Goal: Task Accomplishment & Management: Use online tool/utility

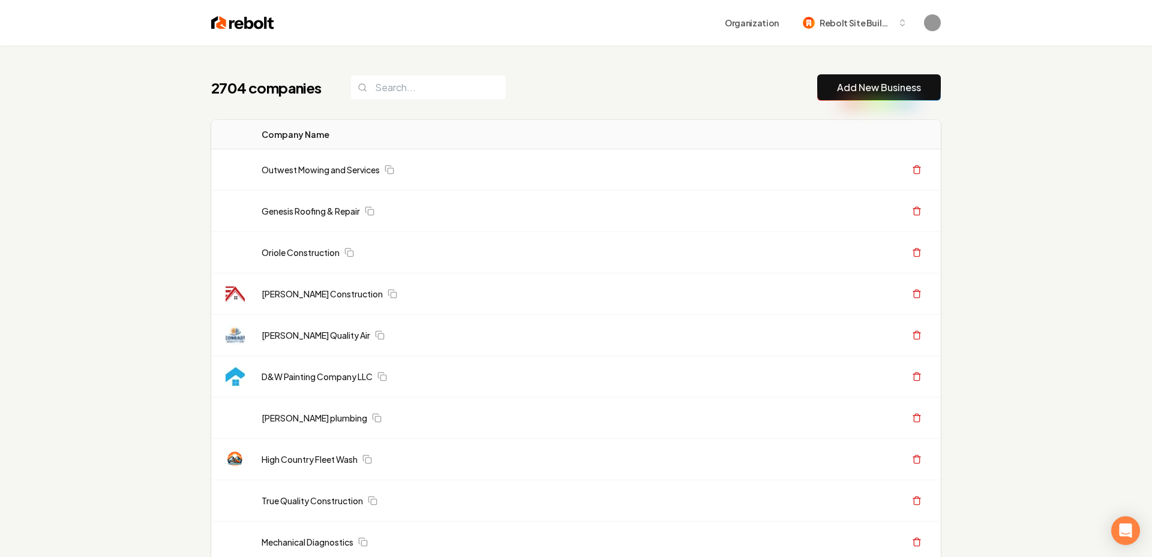
click at [871, 95] on button "Add New Business" at bounding box center [879, 87] width 124 height 26
click at [846, 87] on link "Add New Business" at bounding box center [879, 87] width 84 height 14
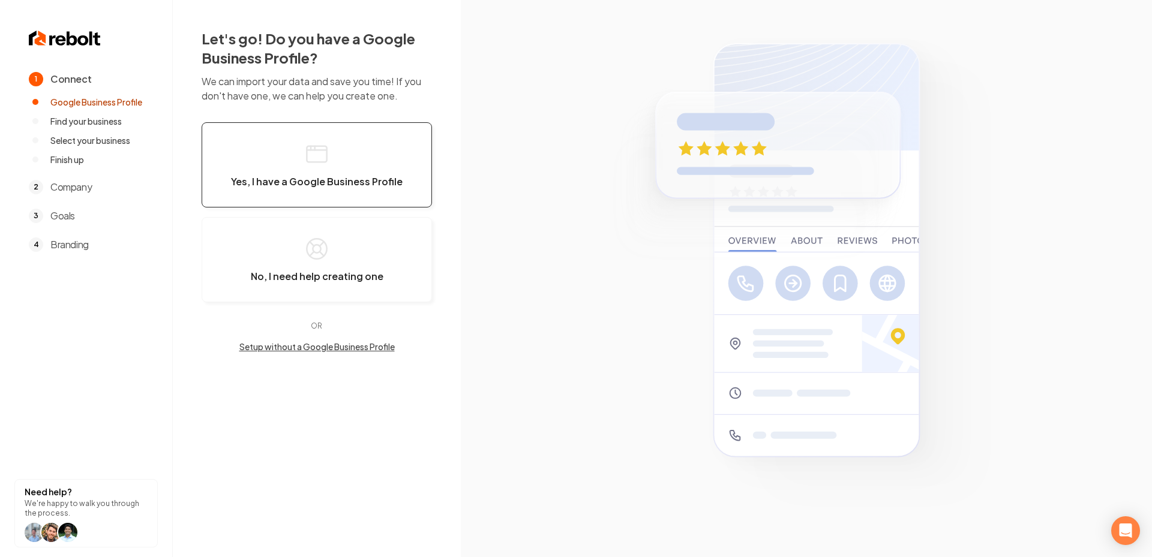
click at [325, 126] on button "Yes, I have a Google Business Profile" at bounding box center [317, 164] width 230 height 85
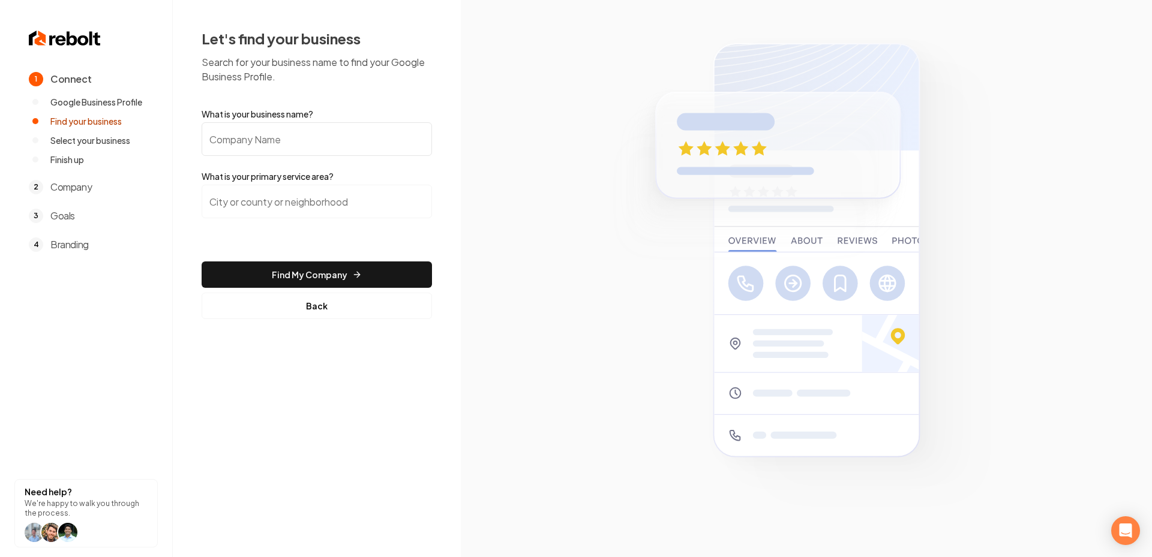
click at [325, 126] on input "What is your business name?" at bounding box center [317, 139] width 230 height 34
paste input "Allfix [US_STATE]"
type input "Allfix [US_STATE]"
click at [308, 184] on form "What is your business name? Allfix Florida What is your primary service area? F…" at bounding box center [317, 213] width 230 height 211
click at [303, 208] on input "search" at bounding box center [317, 202] width 230 height 34
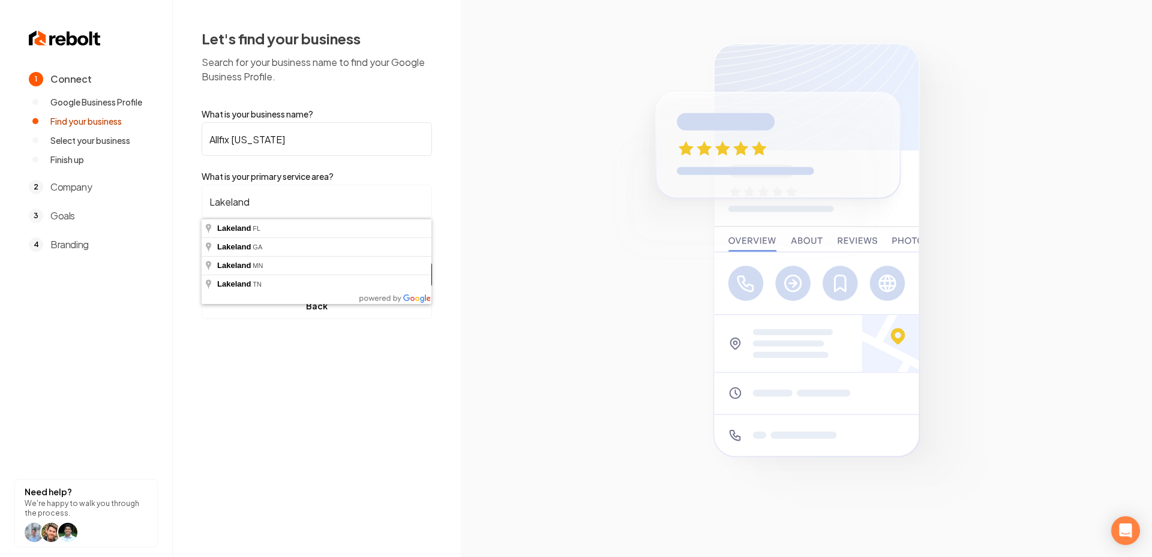
type input "Lakeland, FL"
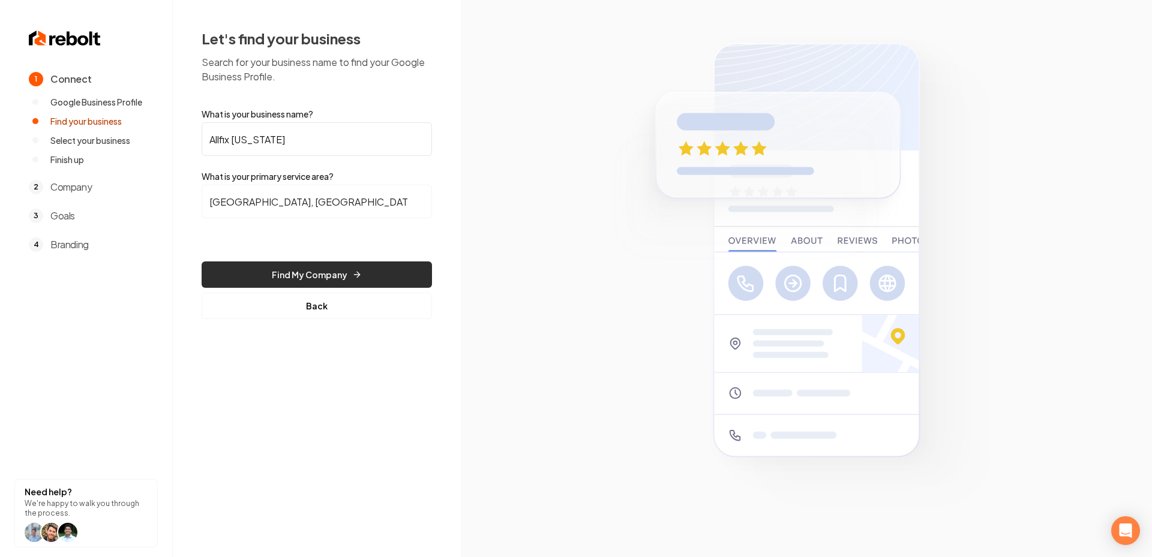
click at [307, 265] on button "Find My Company" at bounding box center [317, 275] width 230 height 26
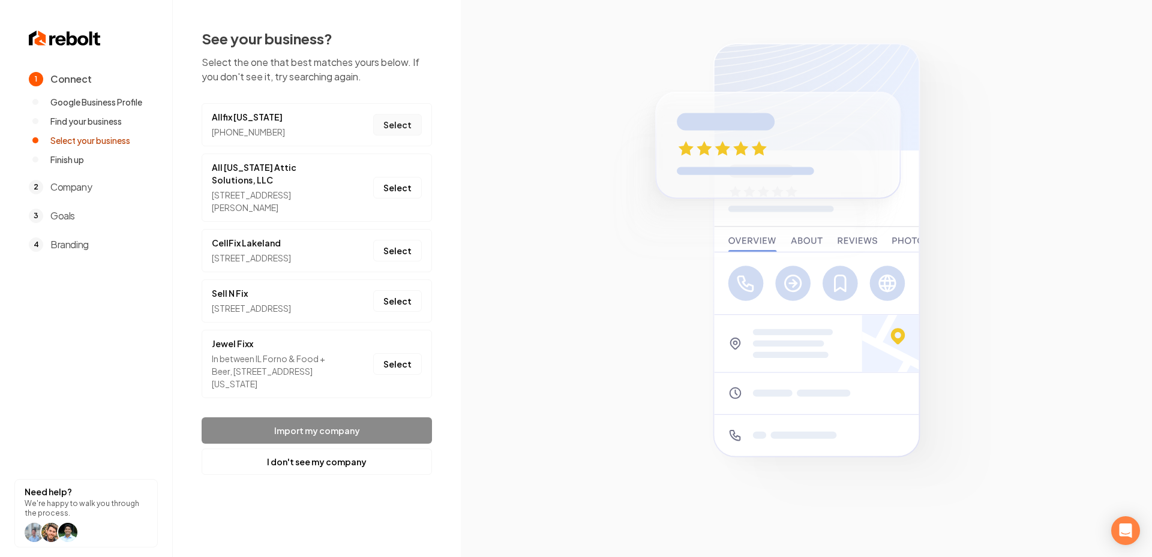
click at [394, 127] on button "Select" at bounding box center [397, 125] width 49 height 22
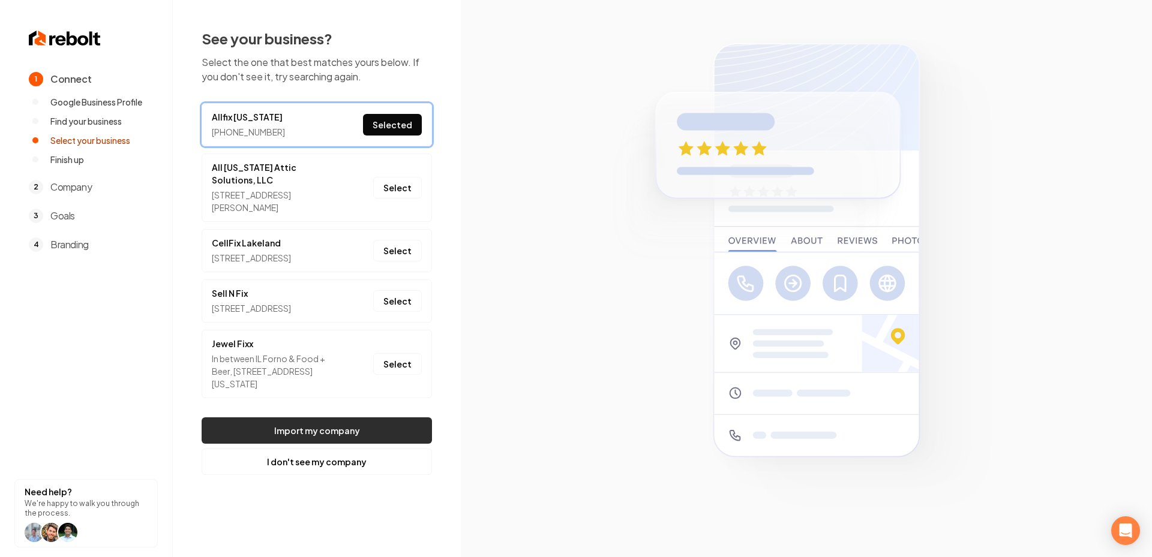
click at [315, 442] on button "Import my company" at bounding box center [317, 431] width 230 height 26
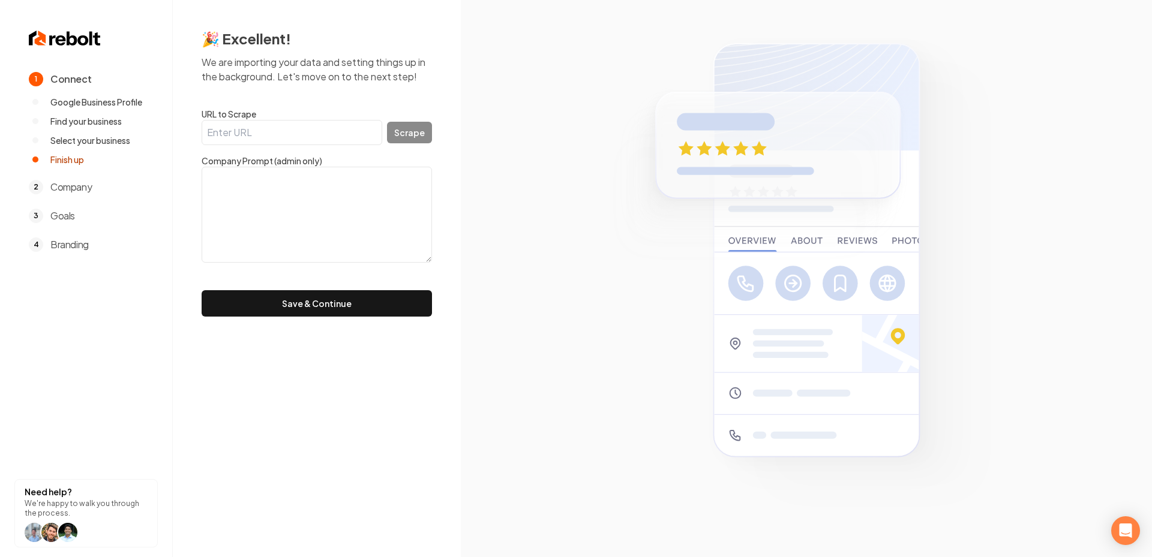
click at [216, 155] on label "Company Prompt (admin only)" at bounding box center [317, 161] width 230 height 12
click at [260, 118] on label "URL to Scrape" at bounding box center [317, 114] width 230 height 12
click at [260, 120] on input "URL to Scrape" at bounding box center [292, 132] width 181 height 25
click at [249, 128] on input "URL to Scrape" at bounding box center [292, 132] width 181 height 25
paste input "https://www.allfixflorida.com/"
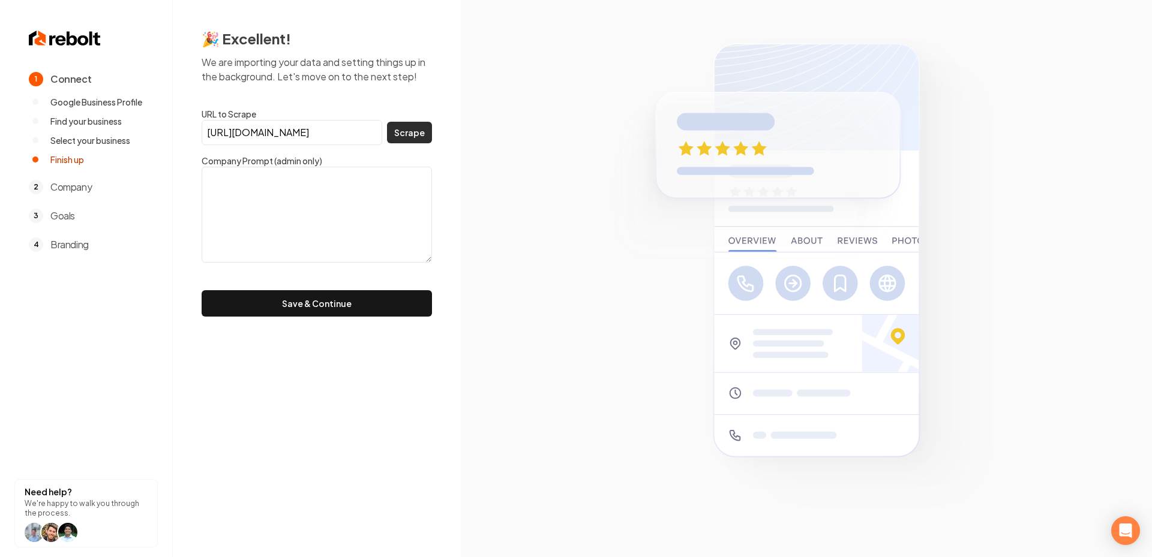
type input "https://www.allfixflorida.com/"
click at [408, 131] on button "Scrape" at bounding box center [409, 133] width 45 height 22
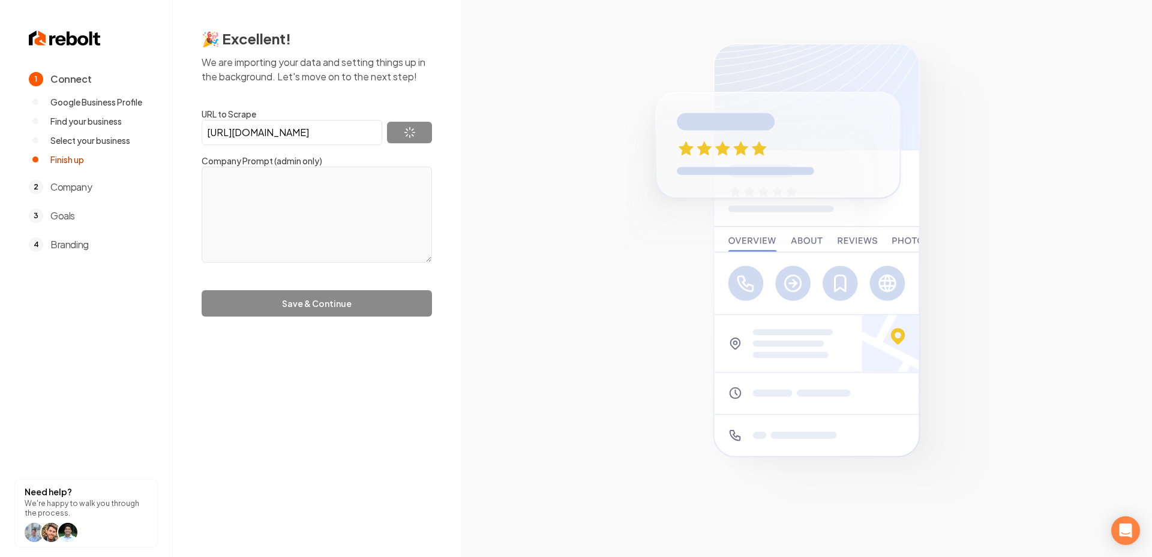
type textarea "Since 1997, I’ve been recognized as a top professional in Heating/ Air Conditio…"
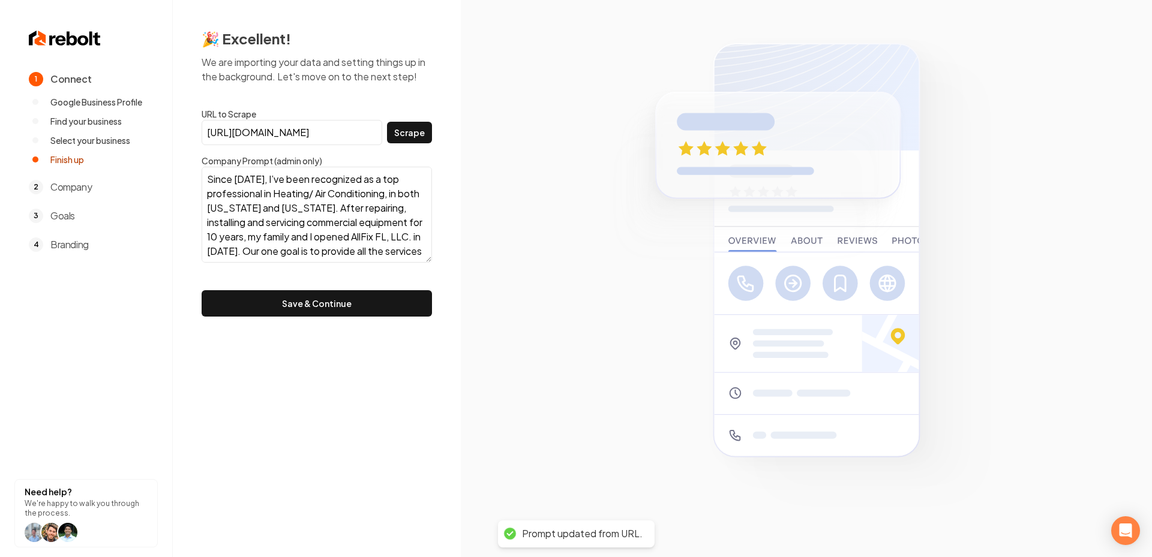
click at [367, 304] on button "Save & Continue" at bounding box center [317, 303] width 230 height 26
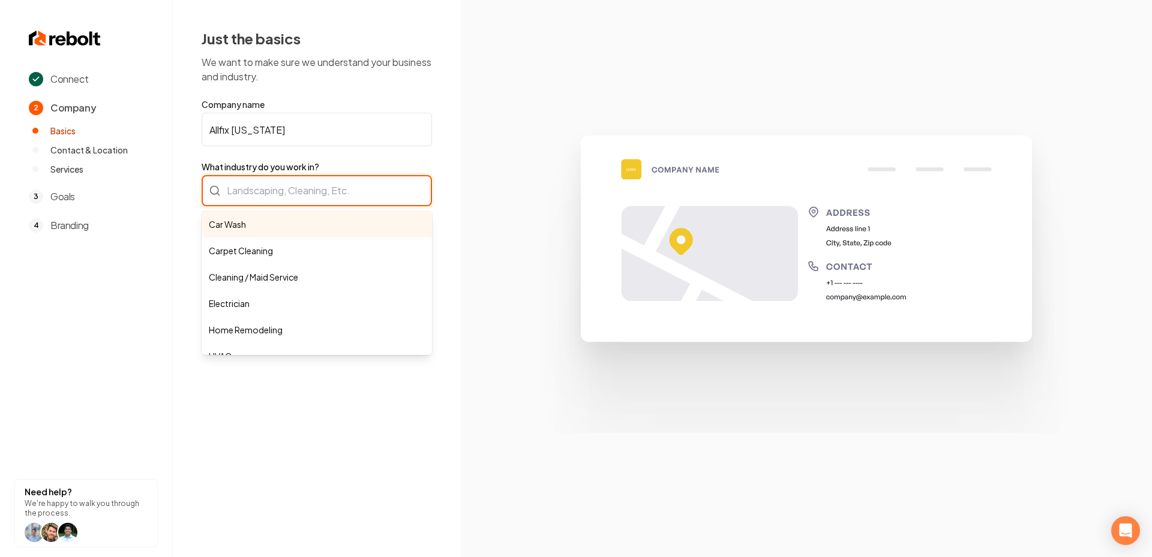
click at [294, 198] on div "Car Wash Carpet Cleaning Cleaning / Maid Service Electrician Home Remodeling HV…" at bounding box center [317, 190] width 230 height 31
paste input "Heating/ Air Conditioning,"
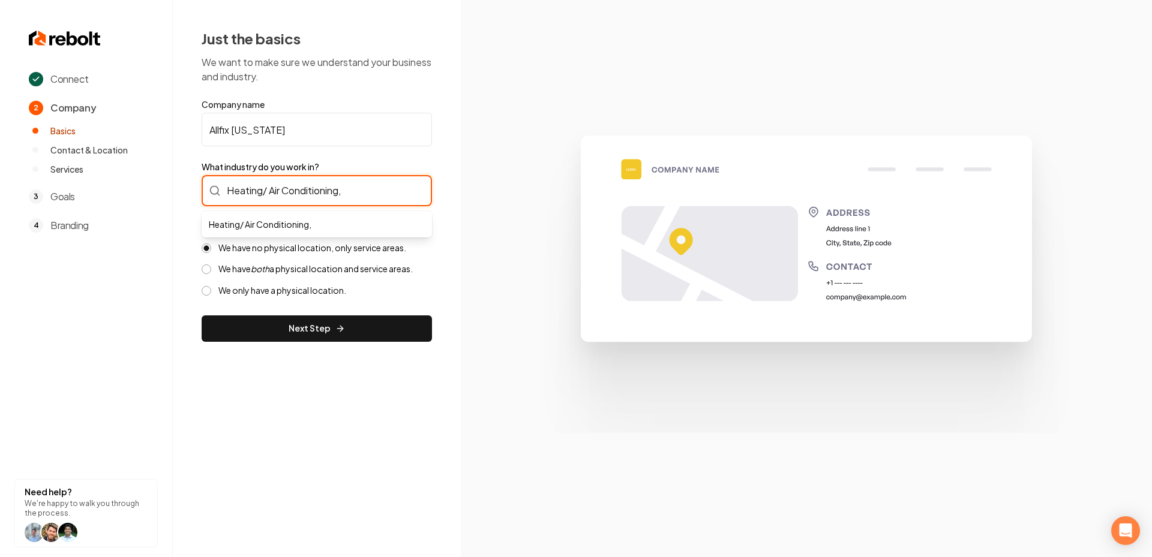
click at [265, 193] on input "Heating/ Air Conditioning," at bounding box center [317, 190] width 230 height 31
click at [367, 182] on input "Heating & Air Conditioning," at bounding box center [317, 190] width 230 height 31
click at [367, 188] on input "Heating & Air Conditioning," at bounding box center [317, 190] width 230 height 31
type input "Heating & Air Conditioning"
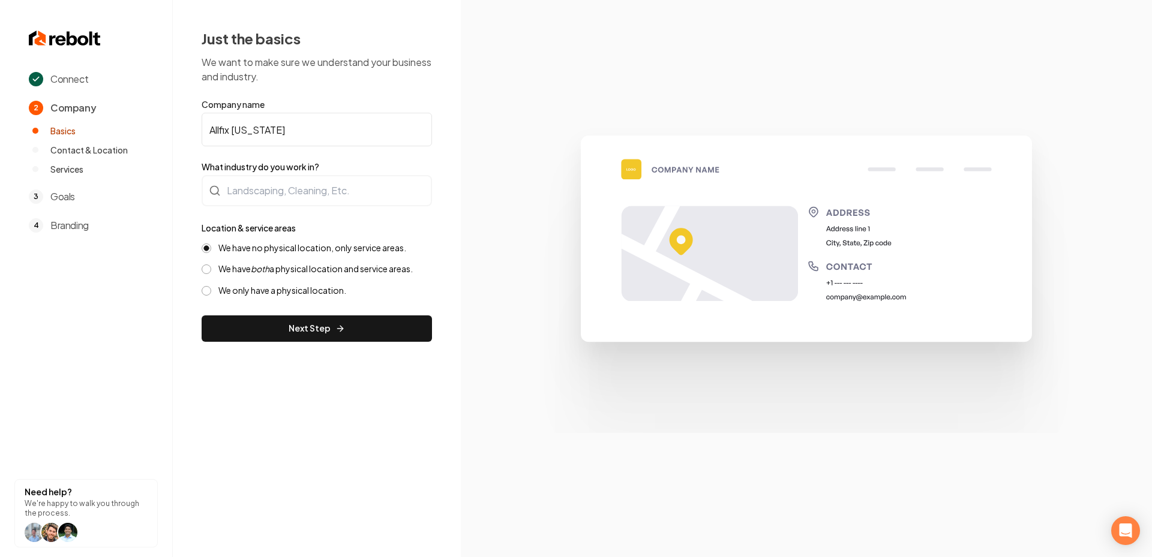
click at [562, 289] on div "Connect 2 Company Basics Contact & Location Services 3 Goals 4 Branding Need he…" at bounding box center [576, 278] width 1152 height 557
click at [342, 328] on icon "submit" at bounding box center [340, 329] width 10 height 10
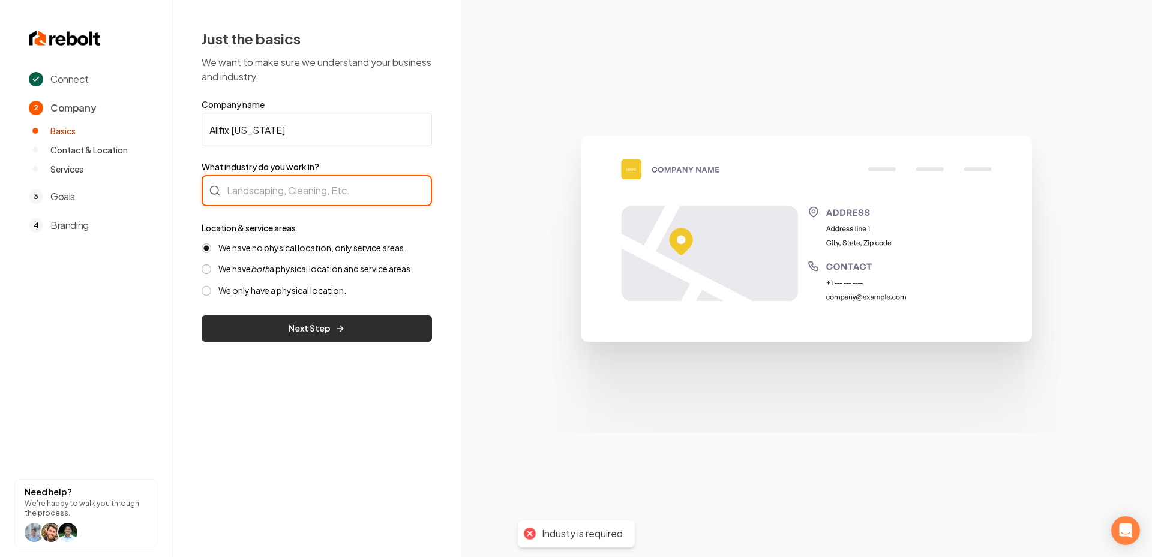
click at [310, 197] on input "What industry do you work in?" at bounding box center [317, 190] width 230 height 31
paste input "Heating/ Air Conditioning,"
click at [268, 189] on input "Heating/ Air Conditioning," at bounding box center [317, 190] width 230 height 31
click at [358, 190] on input "Heating & Air Conditioning," at bounding box center [317, 190] width 230 height 31
type input "Heating & Air Conditioning"
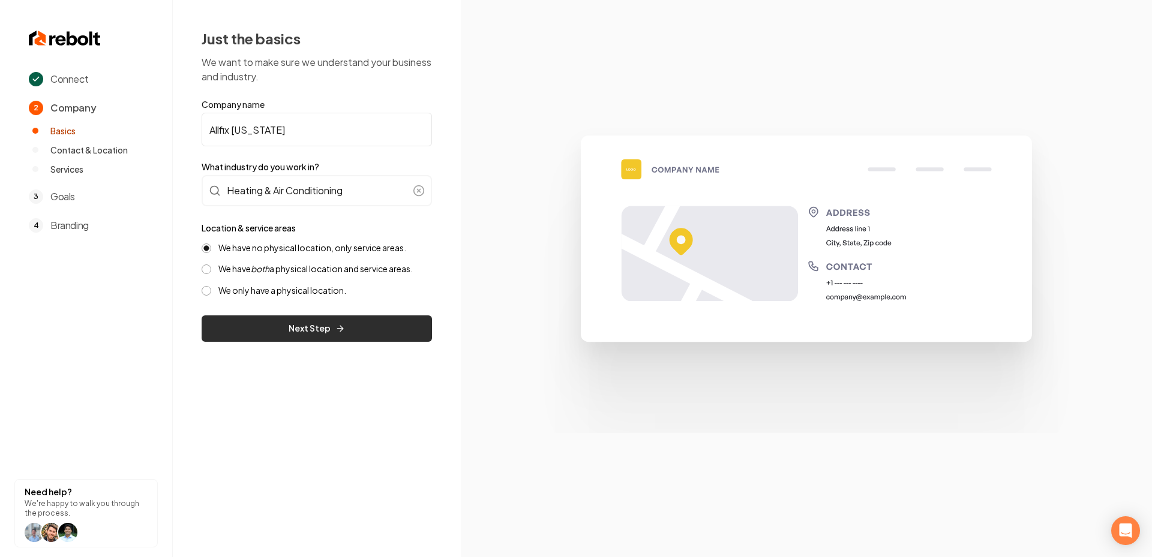
click at [289, 322] on button "Next Step" at bounding box center [317, 329] width 230 height 26
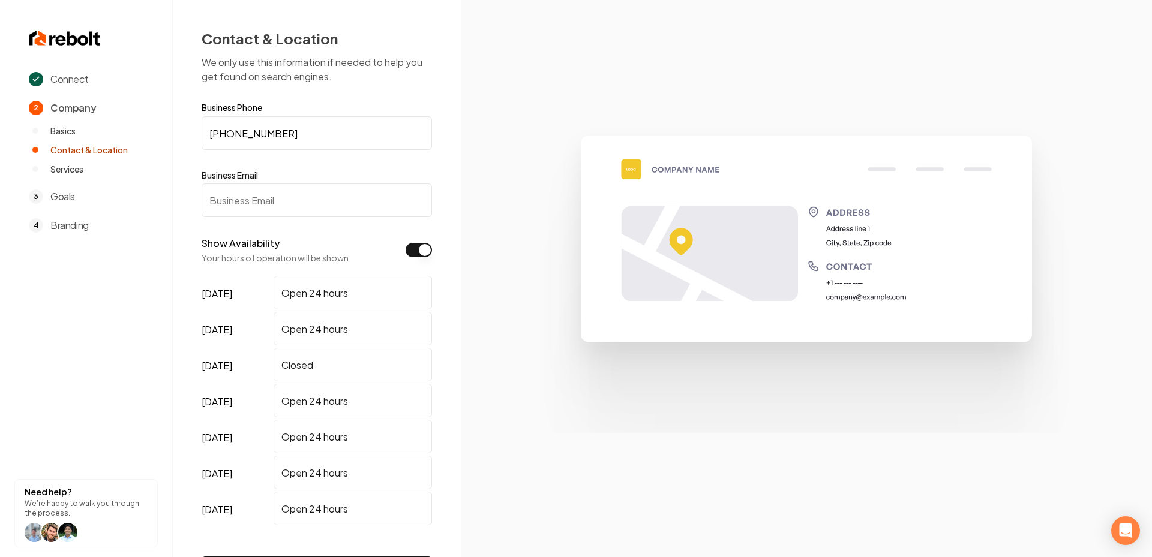
click at [283, 199] on input "Business Email" at bounding box center [317, 201] width 230 height 34
paste input "mattcostello@allfixflorida.com"
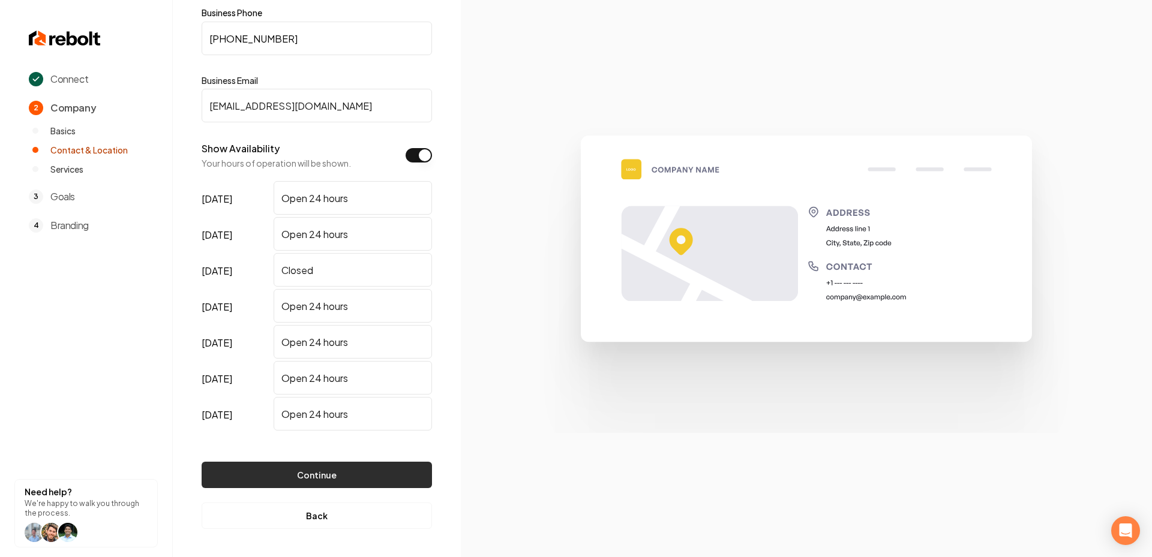
type input "mattcostello@allfixflorida.com"
click at [335, 467] on button "Continue" at bounding box center [317, 475] width 230 height 26
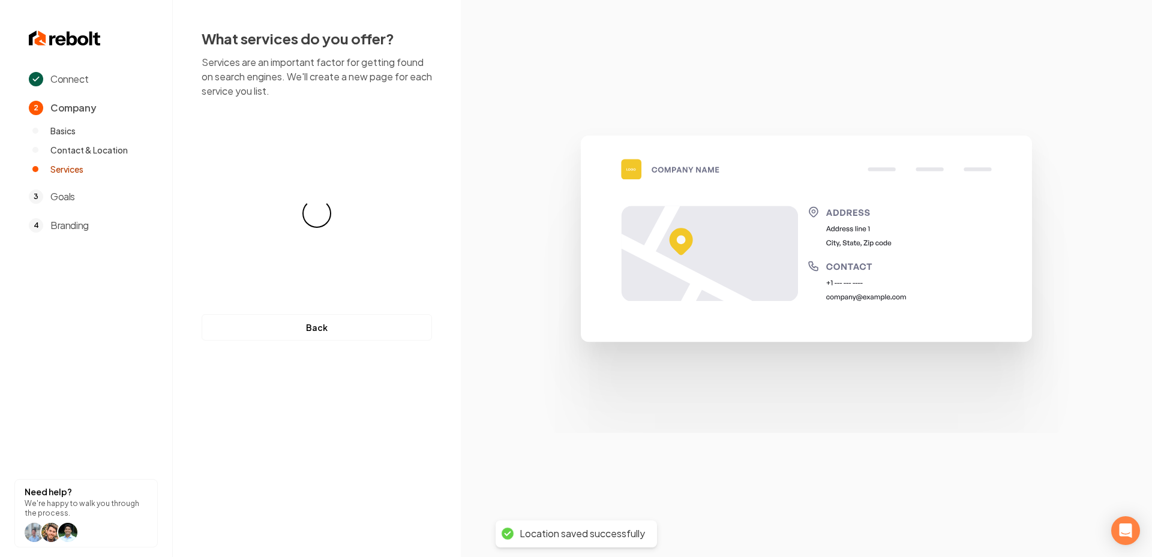
scroll to position [0, 0]
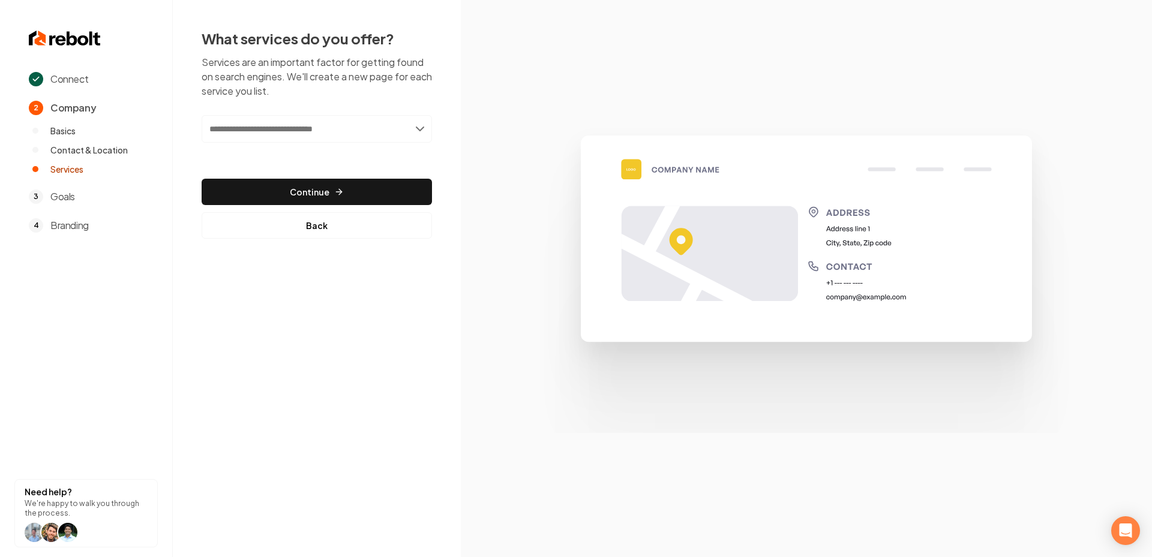
click at [386, 121] on input "text" at bounding box center [317, 129] width 230 height 28
paste input "**********"
click at [325, 124] on input "**********" at bounding box center [317, 129] width 230 height 28
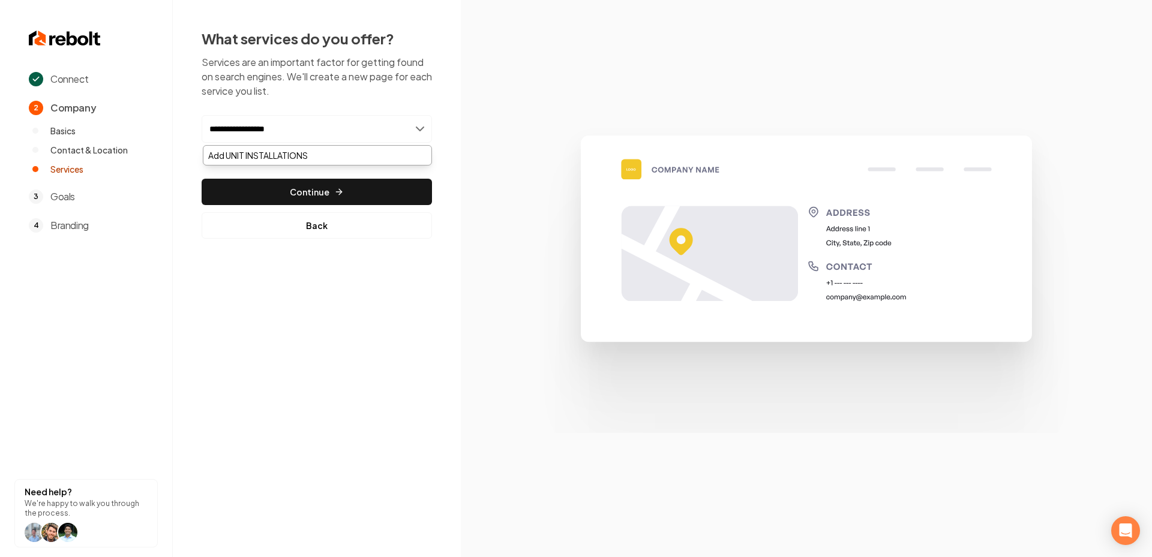
type input "*"
type input "**********"
click at [272, 157] on div "Add Unit Installations" at bounding box center [317, 155] width 228 height 19
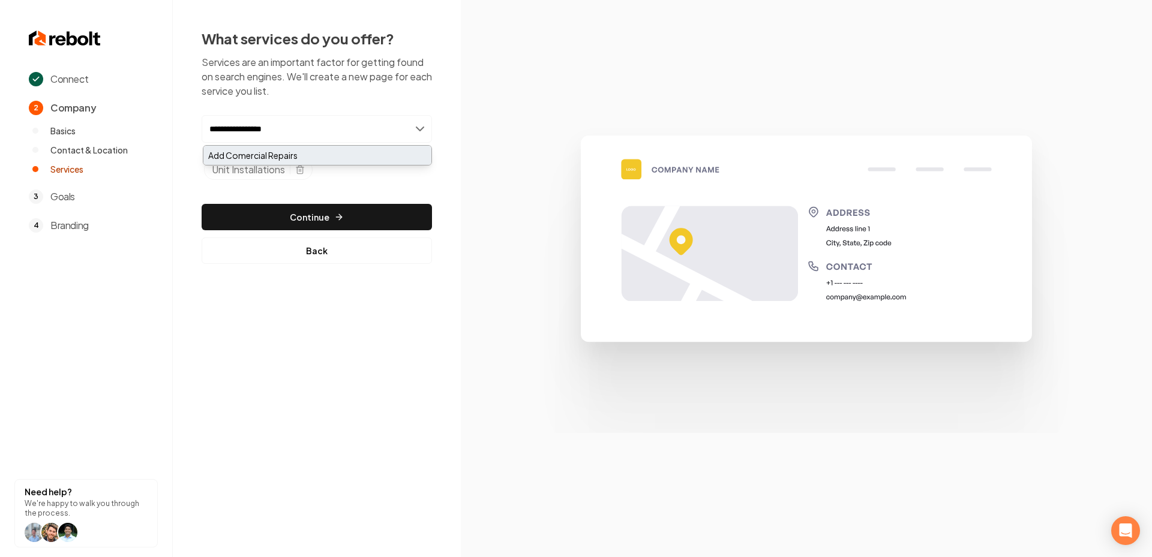
type input "**********"
click at [289, 157] on div "Add Comercial Repairs" at bounding box center [317, 155] width 228 height 19
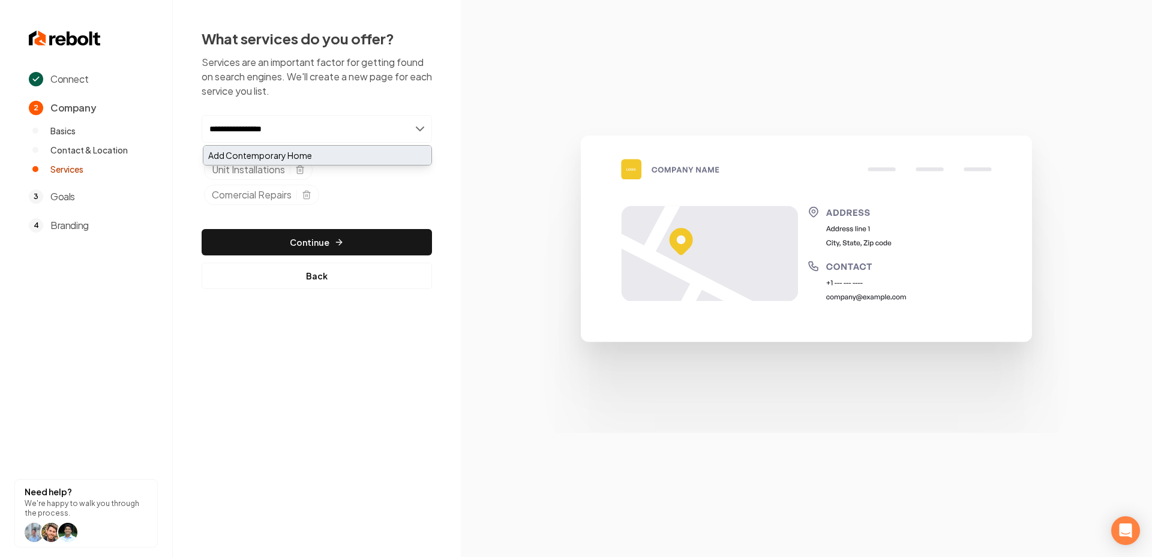
type input "**********"
click at [302, 159] on div "Add Contemporary Home" at bounding box center [317, 155] width 228 height 19
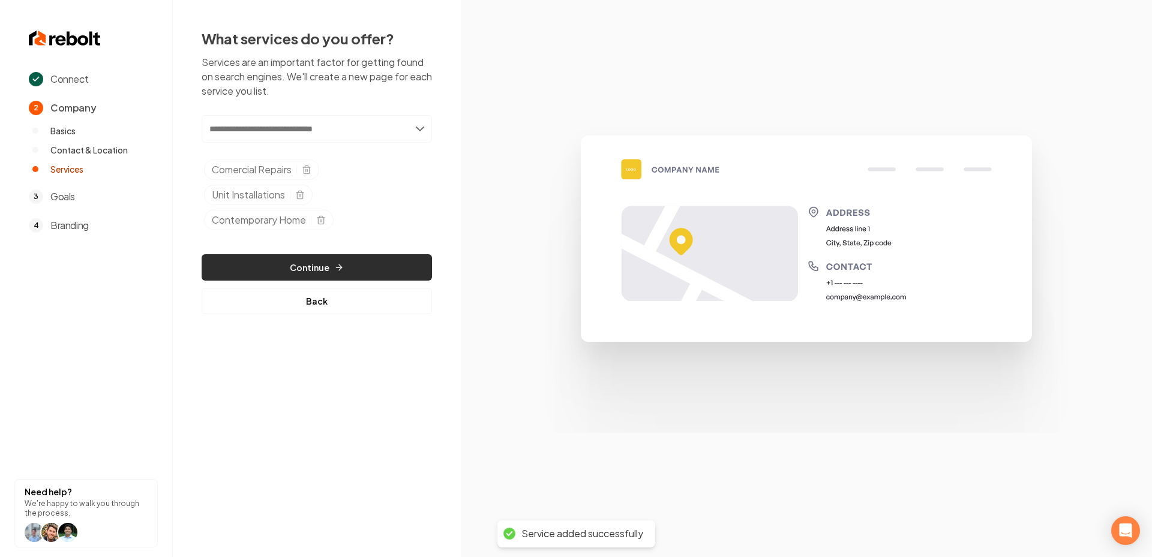
click at [335, 264] on icon "button" at bounding box center [339, 268] width 10 height 10
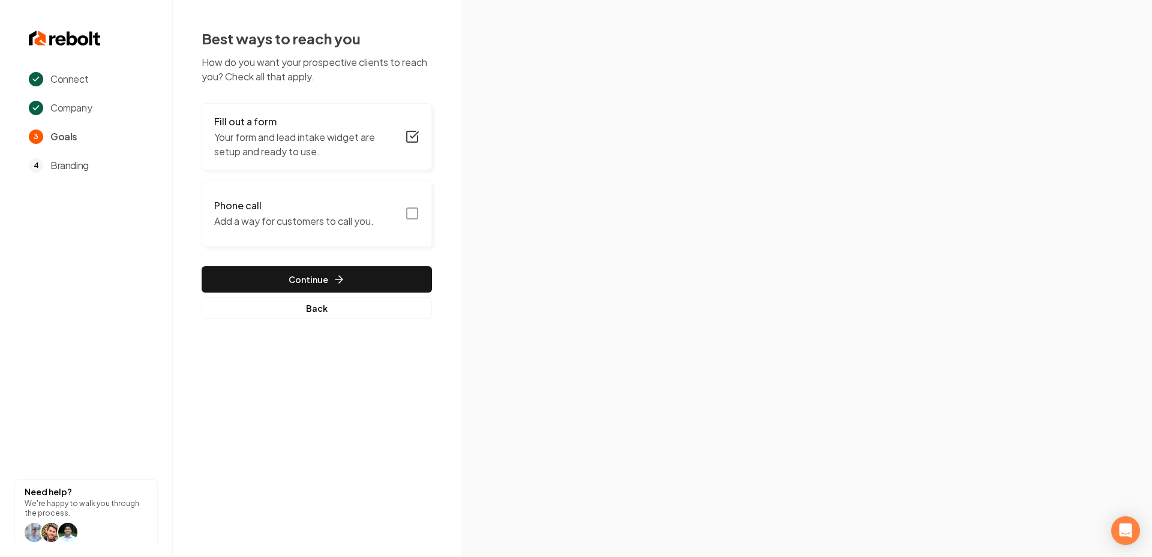
click at [409, 215] on icon "button" at bounding box center [412, 213] width 14 height 14
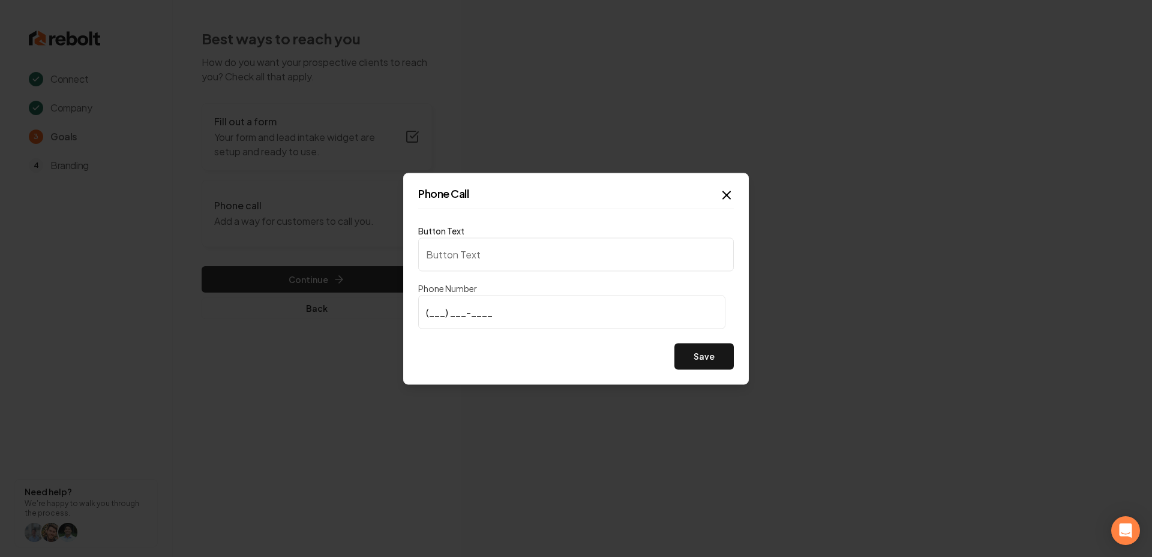
type input "Call us"
type input "(813) 520-2913"
click at [704, 362] on button "Save" at bounding box center [703, 356] width 59 height 26
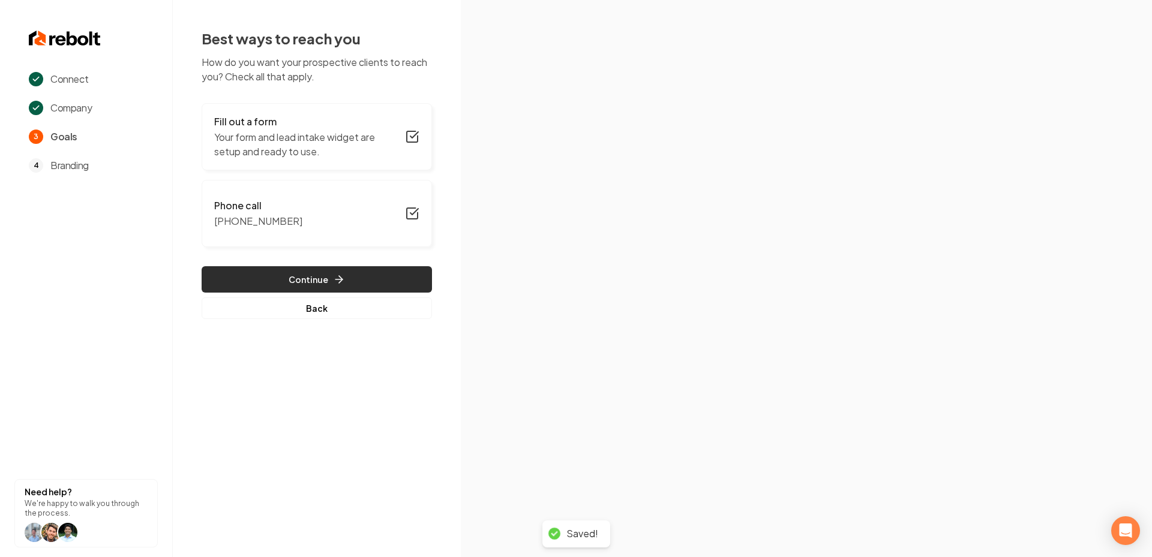
click at [328, 281] on button "Continue" at bounding box center [317, 279] width 230 height 26
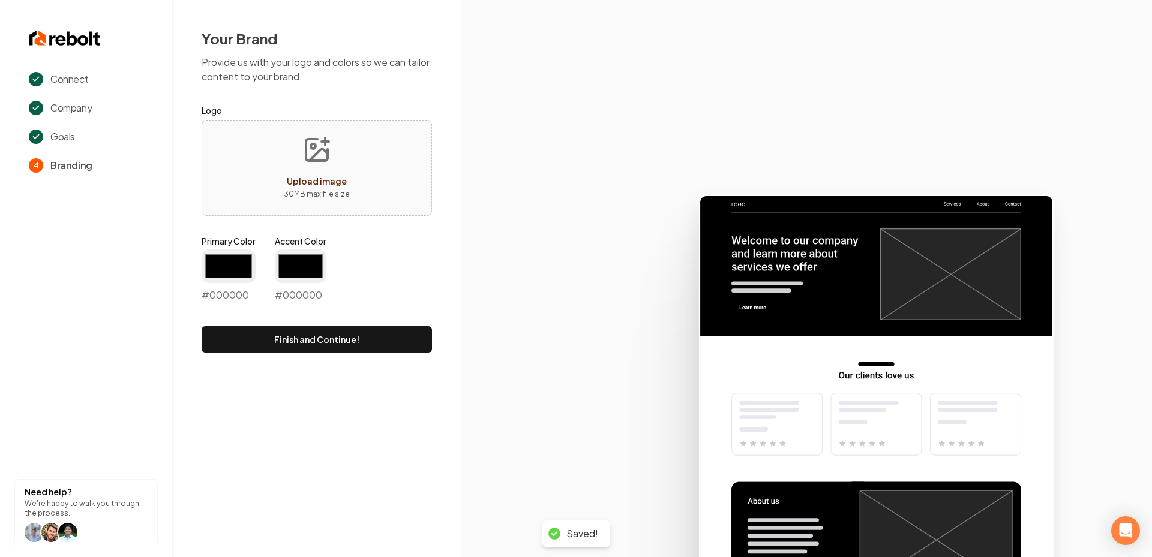
type input "#194d33"
type input "#70be00"
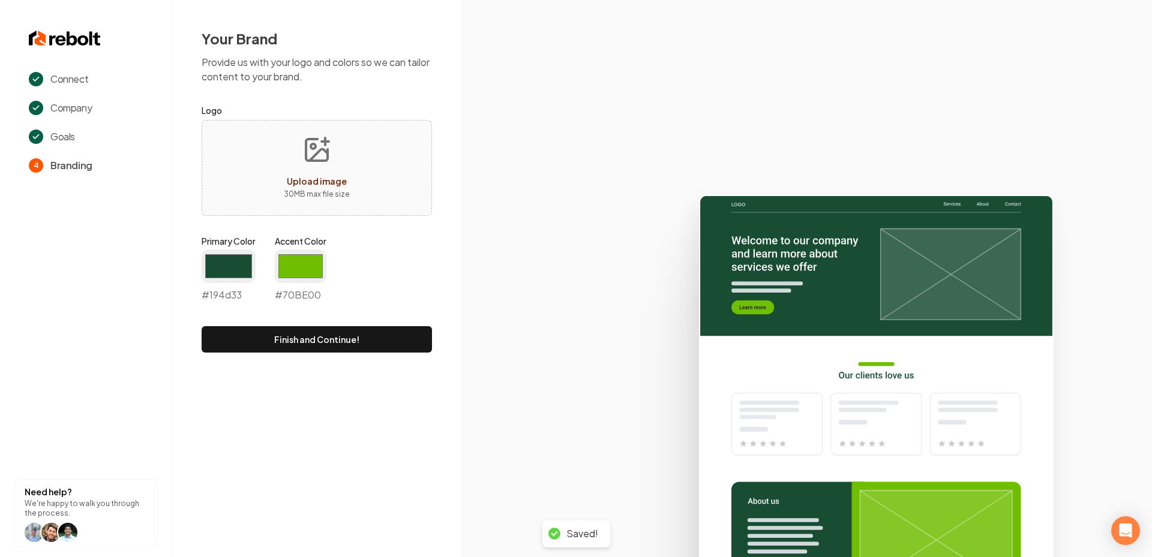
click at [308, 145] on icon "Upload image" at bounding box center [316, 150] width 29 height 29
type input "**********"
click at [229, 267] on input "#194d33" at bounding box center [229, 267] width 54 height 34
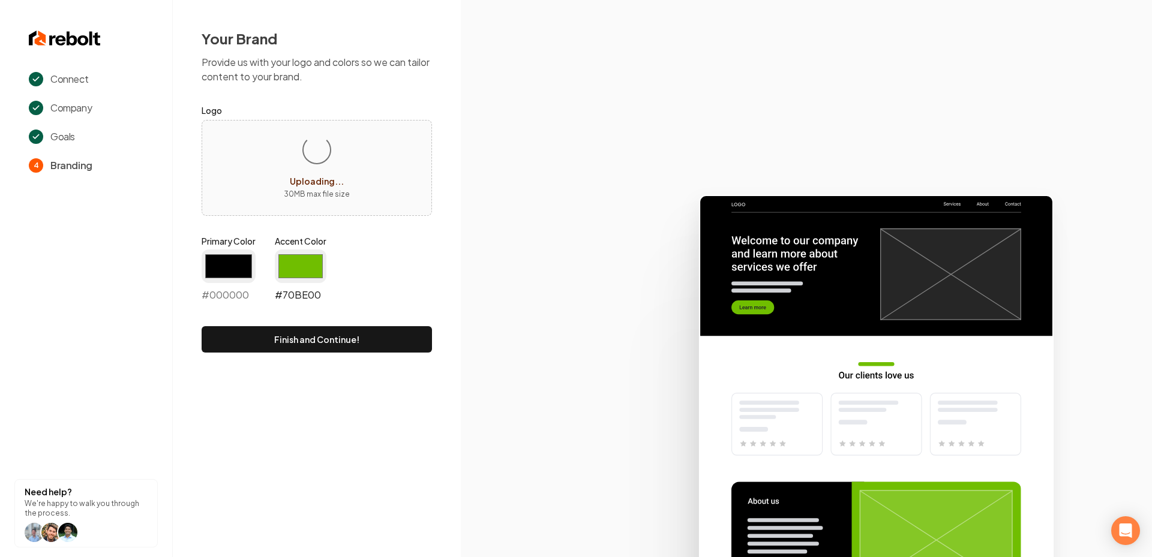
type input "#000000"
click at [299, 259] on input "#70be00" at bounding box center [301, 267] width 52 height 34
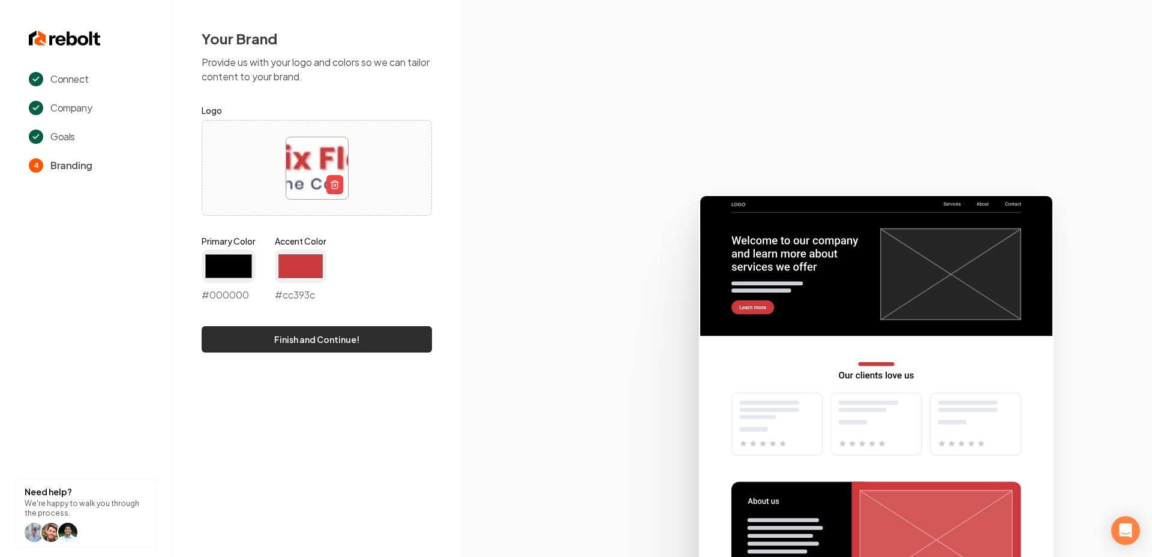
type input "#cc393c"
click at [212, 331] on button "Finish and Continue!" at bounding box center [317, 339] width 230 height 26
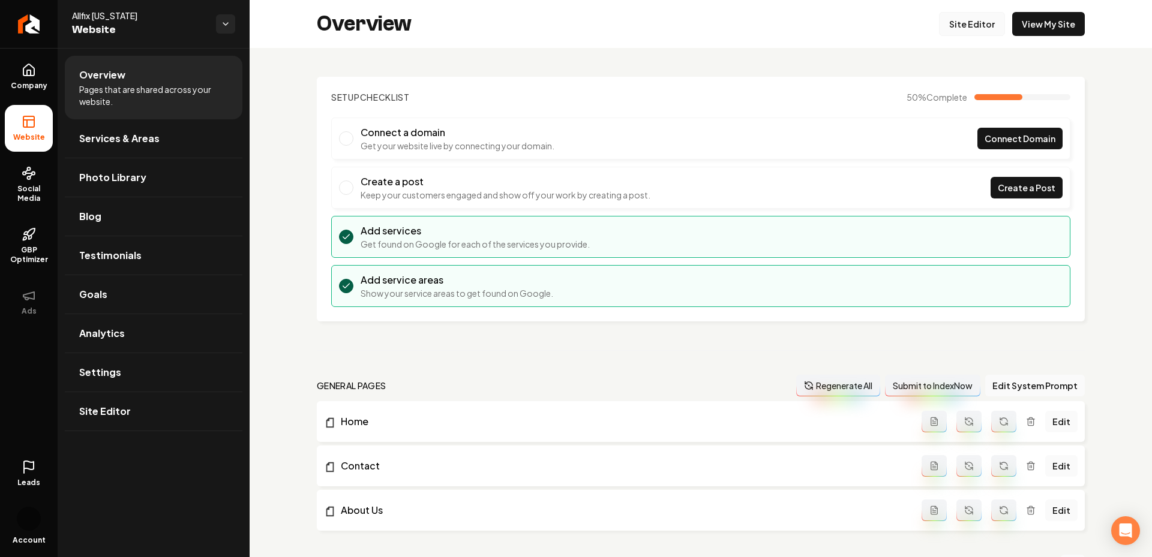
click at [979, 25] on link "Site Editor" at bounding box center [972, 24] width 66 height 24
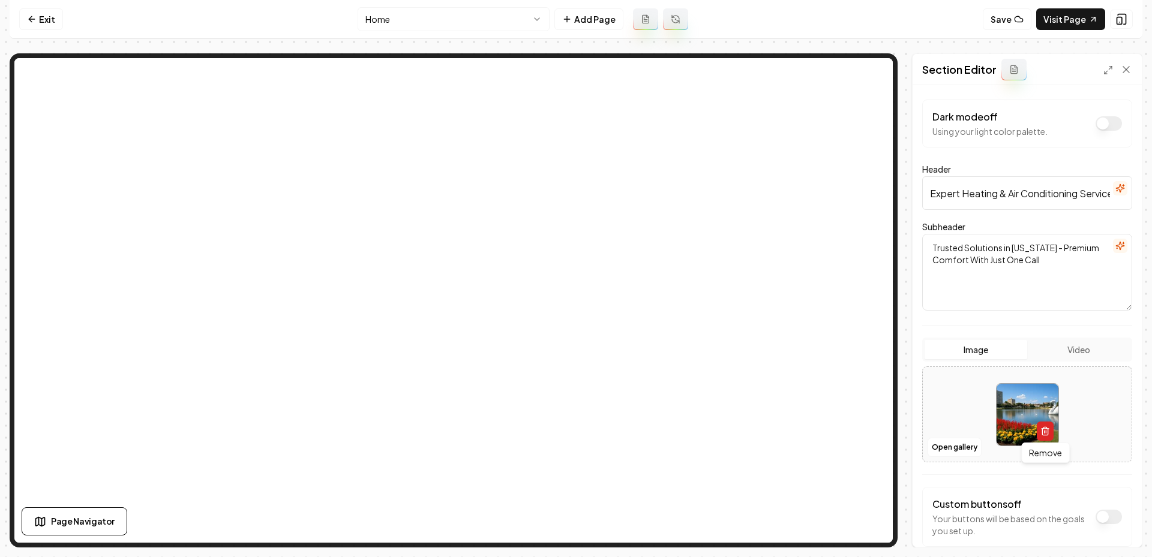
click at [1048, 427] on icon "button" at bounding box center [1045, 432] width 10 height 10
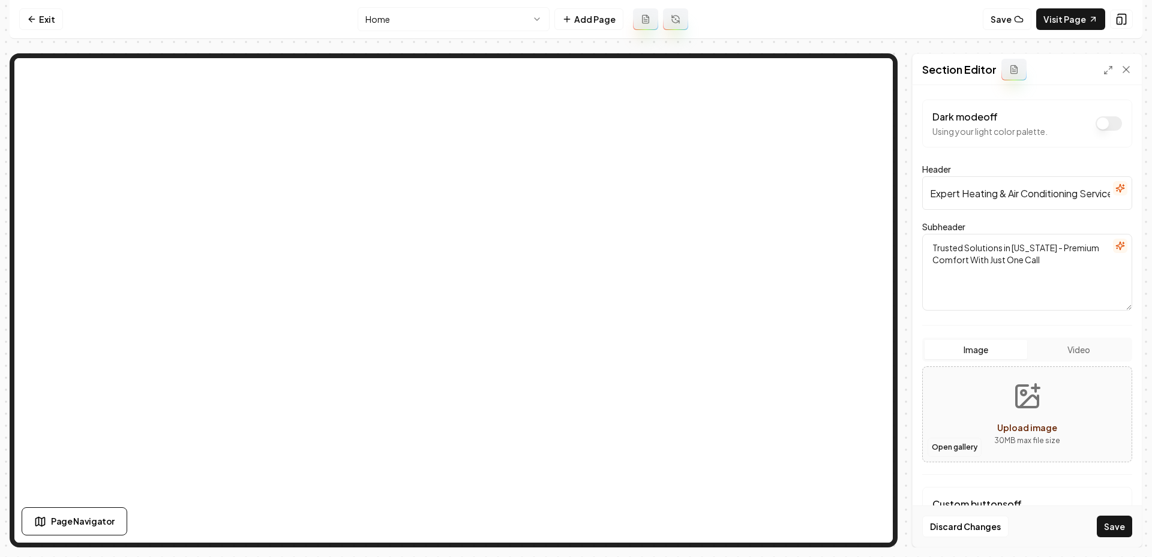
click at [941, 451] on button "Open gallery" at bounding box center [955, 447] width 54 height 19
click at [942, 444] on button "Open gallery" at bounding box center [955, 447] width 54 height 19
click at [1045, 410] on button "Upload image 30 MB max file size" at bounding box center [1027, 415] width 85 height 84
type input "**********"
click at [1114, 535] on button "Save" at bounding box center [1114, 527] width 35 height 22
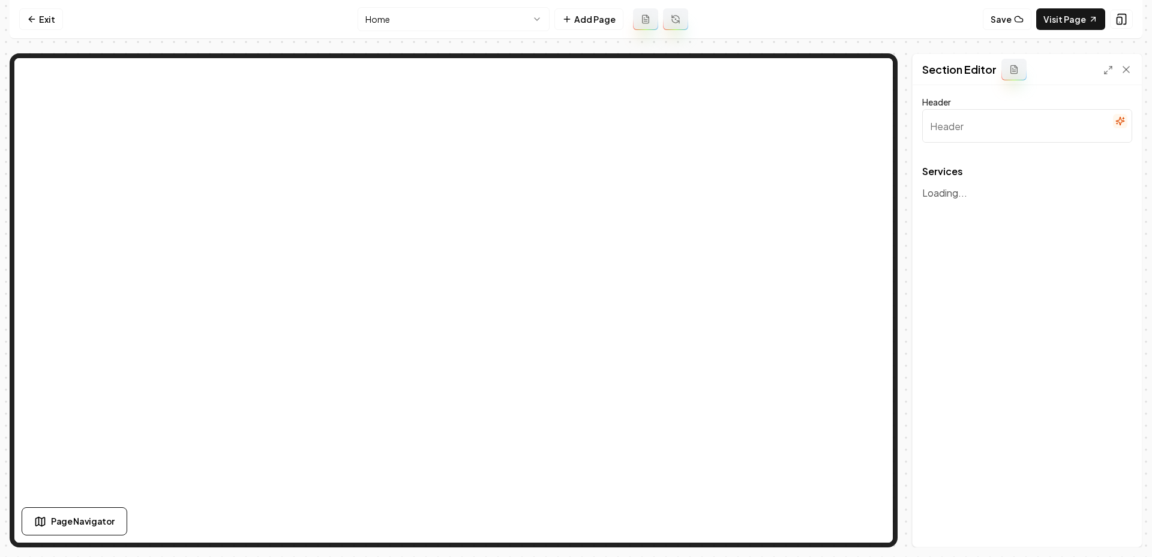
type input "Comprehensive HVAC Solutions"
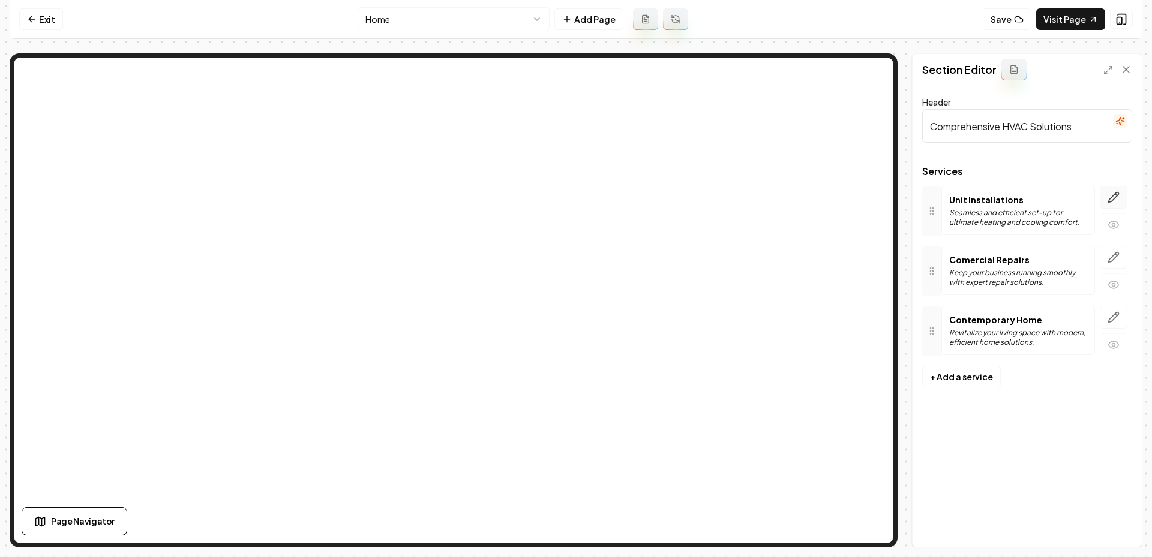
click at [1123, 196] on button "button" at bounding box center [1114, 197] width 28 height 23
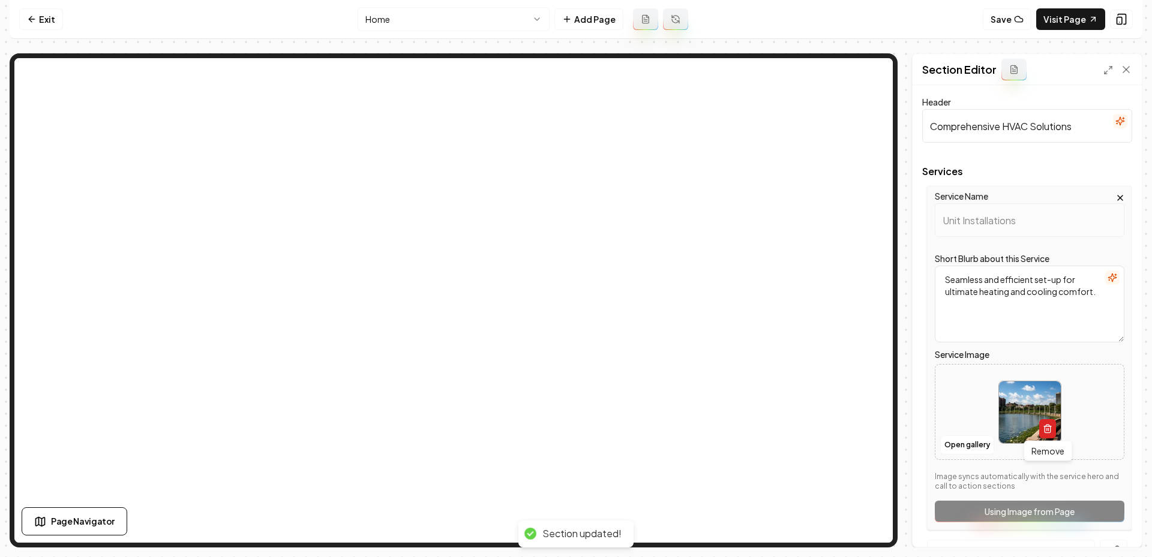
click at [1049, 427] on icon "button" at bounding box center [1048, 429] width 10 height 10
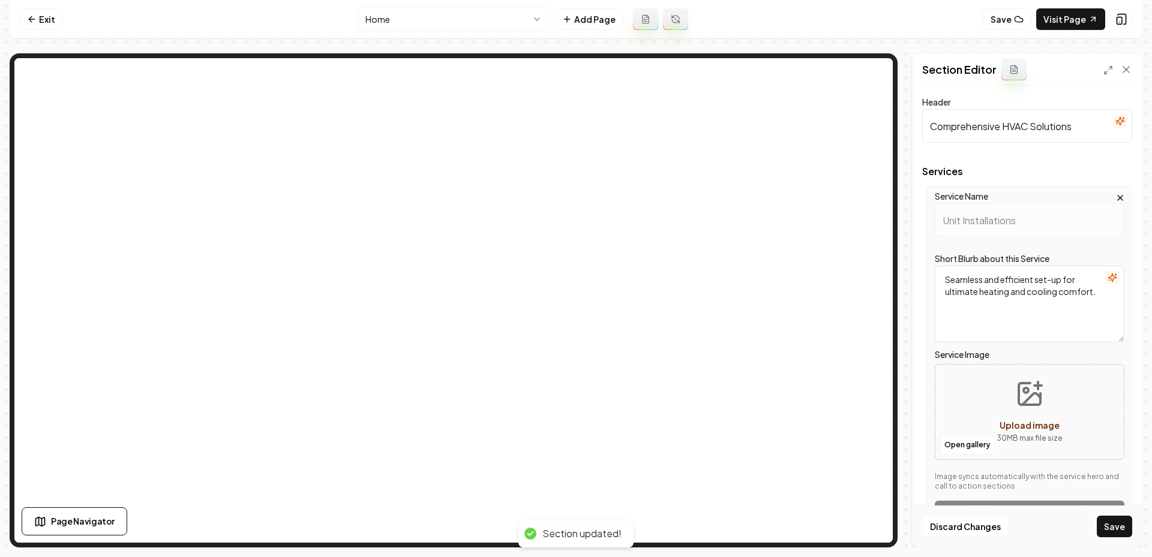
click at [1014, 404] on button "Upload image 30 MB max file size" at bounding box center [1029, 412] width 85 height 84
type input "**********"
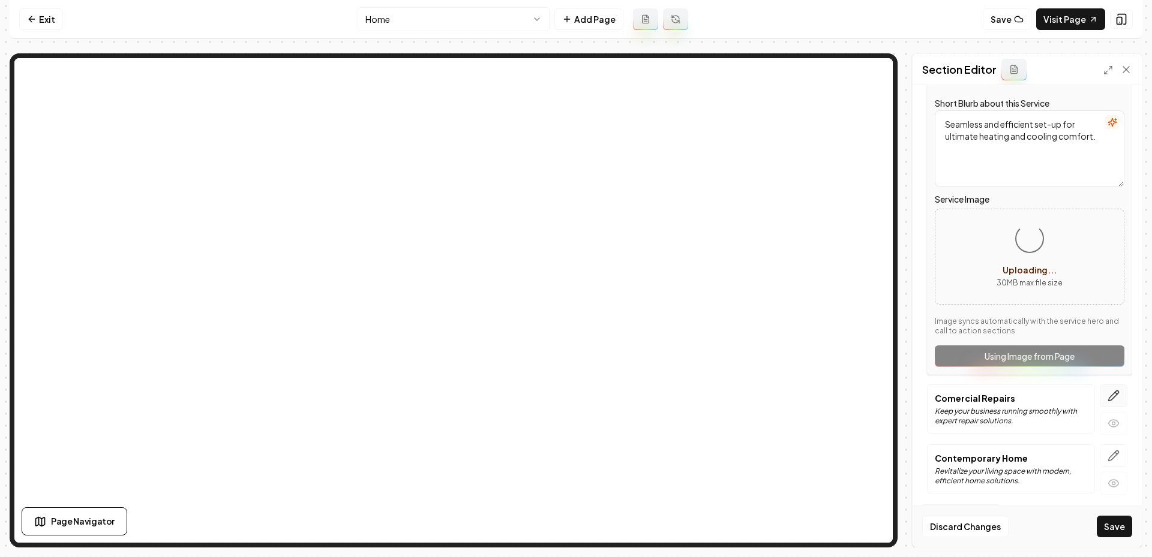
click at [1114, 393] on icon "button" at bounding box center [1114, 396] width 12 height 12
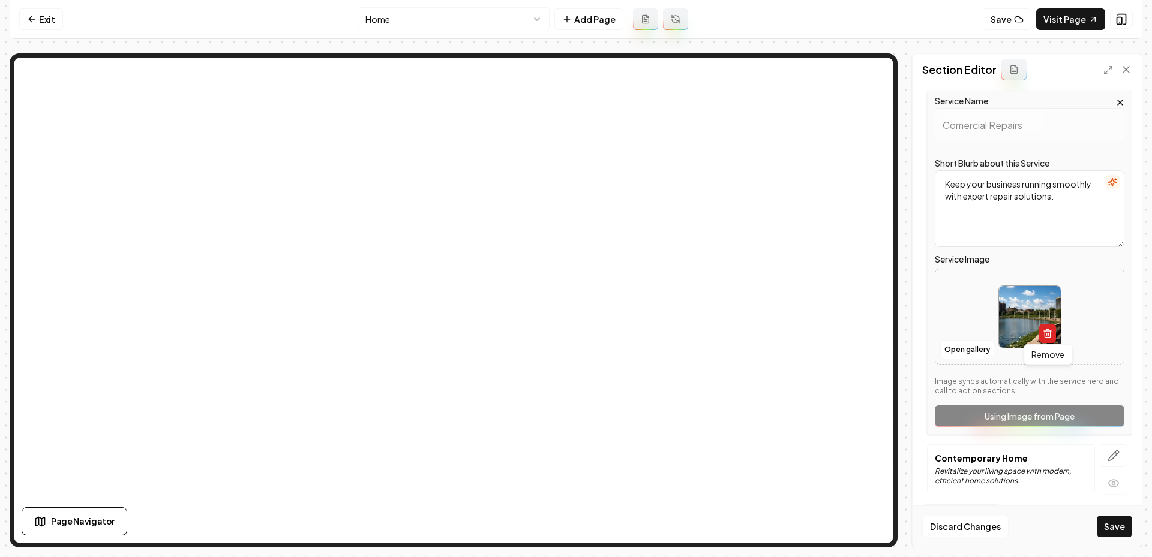
click at [1049, 332] on icon "button" at bounding box center [1048, 334] width 10 height 10
click at [1031, 312] on button "Upload image 30 MB max file size" at bounding box center [1029, 317] width 85 height 84
type input "**********"
click at [1114, 458] on icon "button" at bounding box center [1114, 456] width 12 height 12
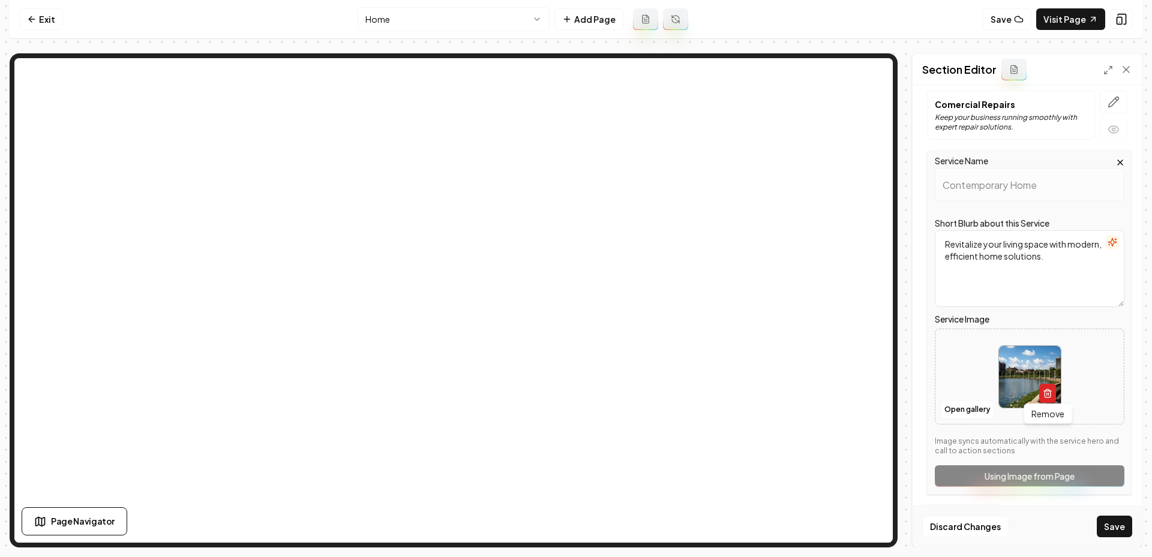
click at [1048, 395] on icon "button" at bounding box center [1047, 394] width 5 height 7
click at [1031, 362] on icon "Upload image" at bounding box center [1029, 358] width 29 height 29
type input "**********"
click at [1113, 530] on button "Save" at bounding box center [1114, 527] width 35 height 22
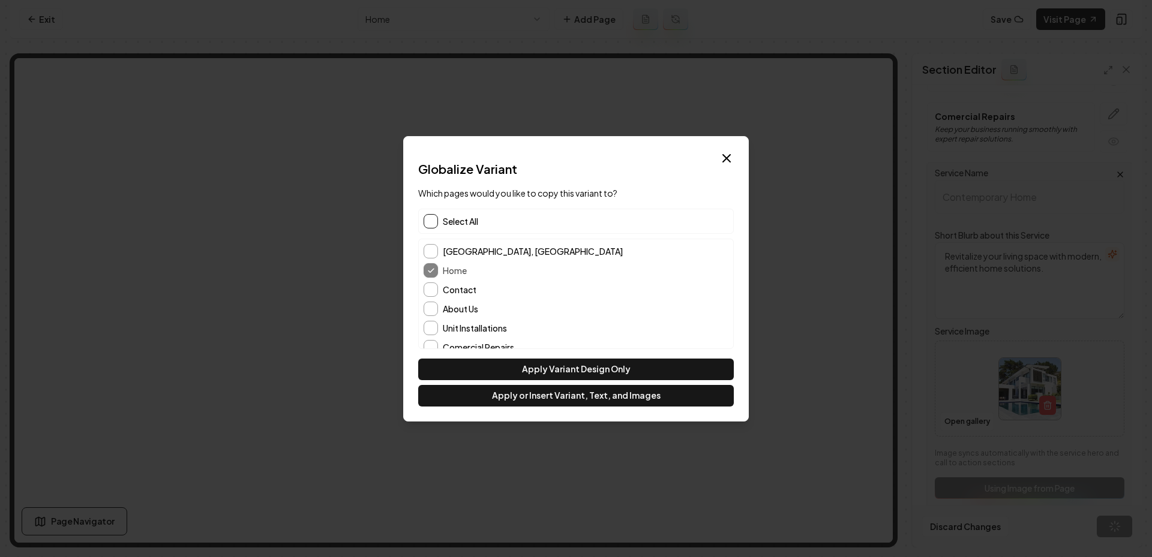
click at [437, 225] on button "button" at bounding box center [431, 221] width 14 height 14
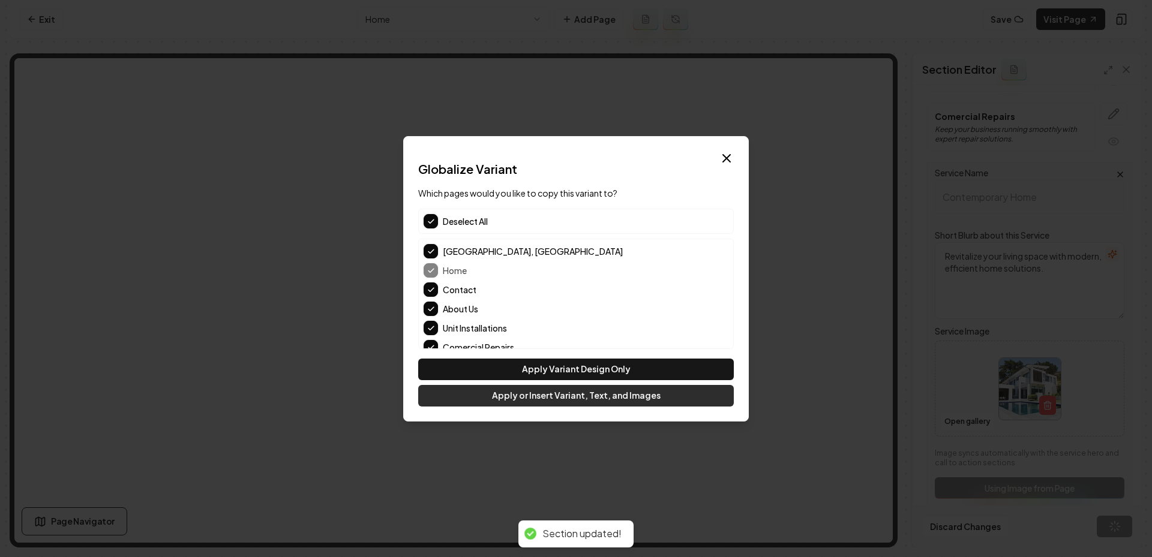
click at [530, 397] on button "Apply or Insert Variant, Text, and Images" at bounding box center [576, 396] width 316 height 22
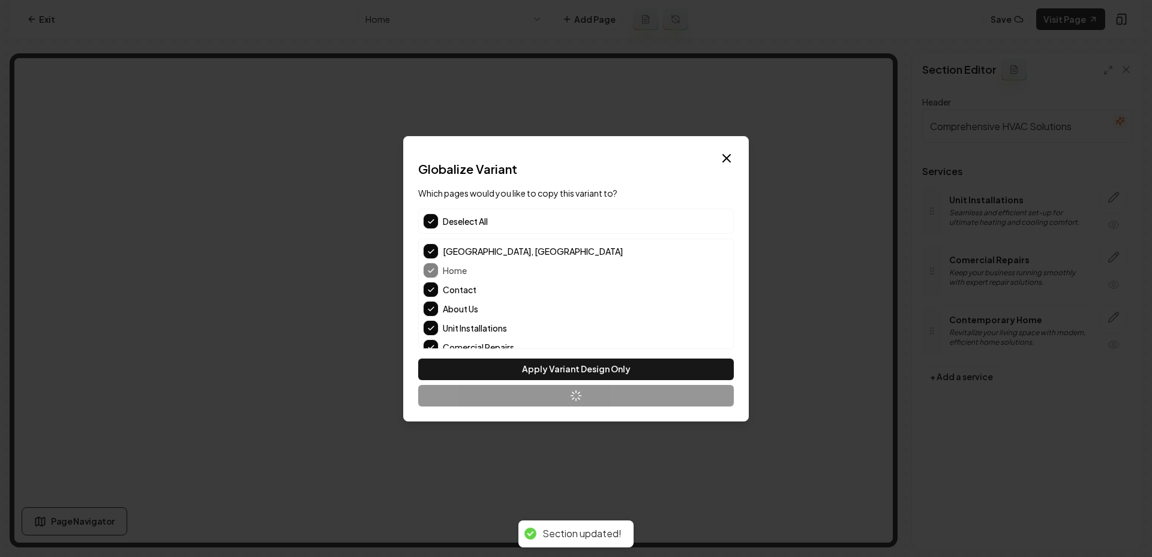
scroll to position [0, 0]
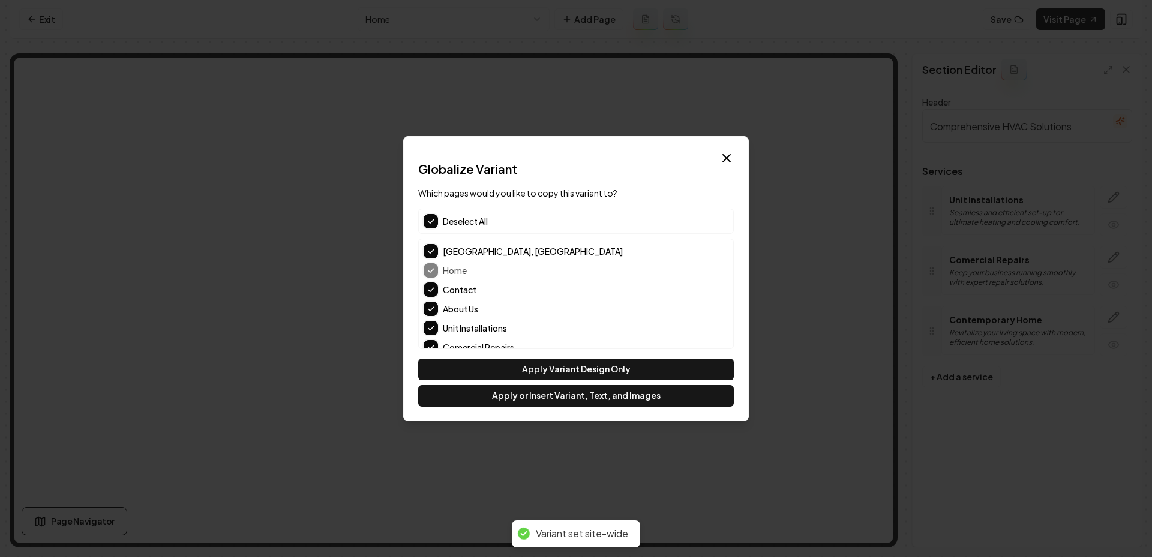
click at [426, 225] on button "button" at bounding box center [431, 221] width 14 height 14
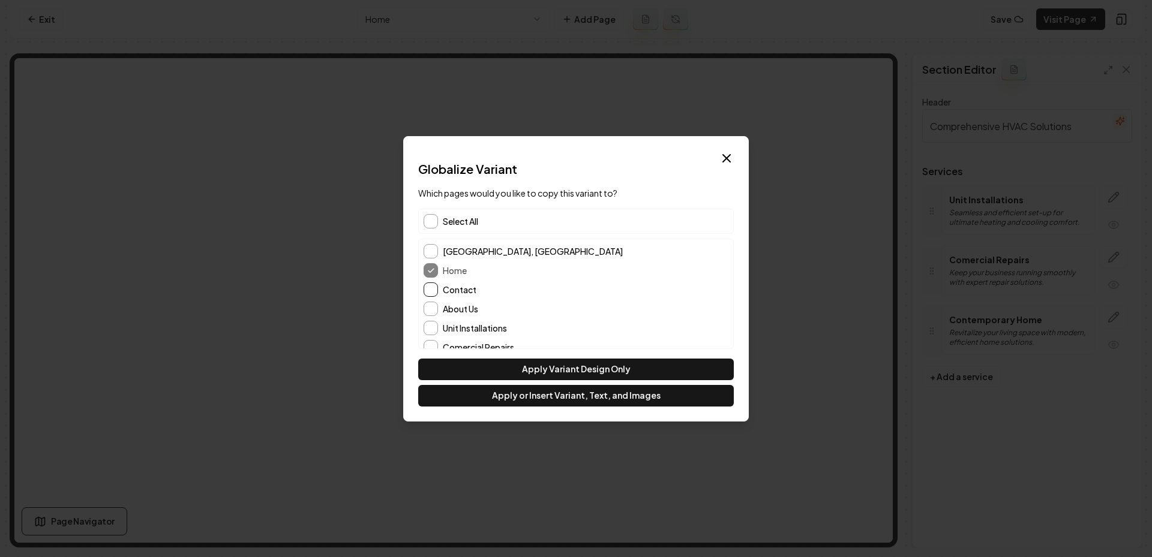
click at [427, 286] on button "Contact" at bounding box center [431, 290] width 14 height 14
click at [429, 304] on button "About Us" at bounding box center [431, 309] width 14 height 14
click at [548, 404] on button "Apply or Insert Variant, Text, and Images" at bounding box center [576, 396] width 316 height 22
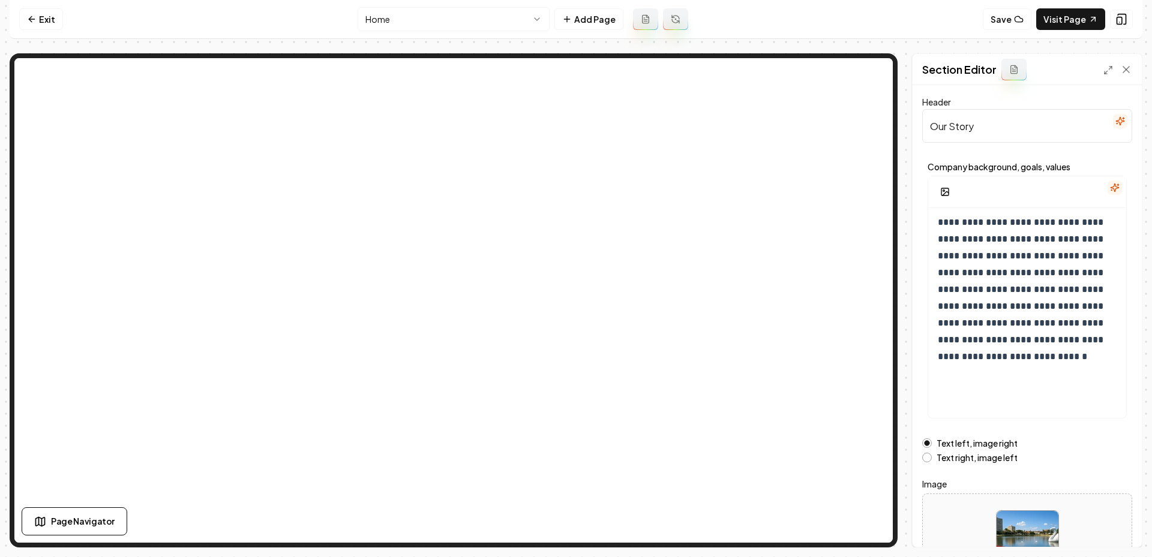
scroll to position [89, 0]
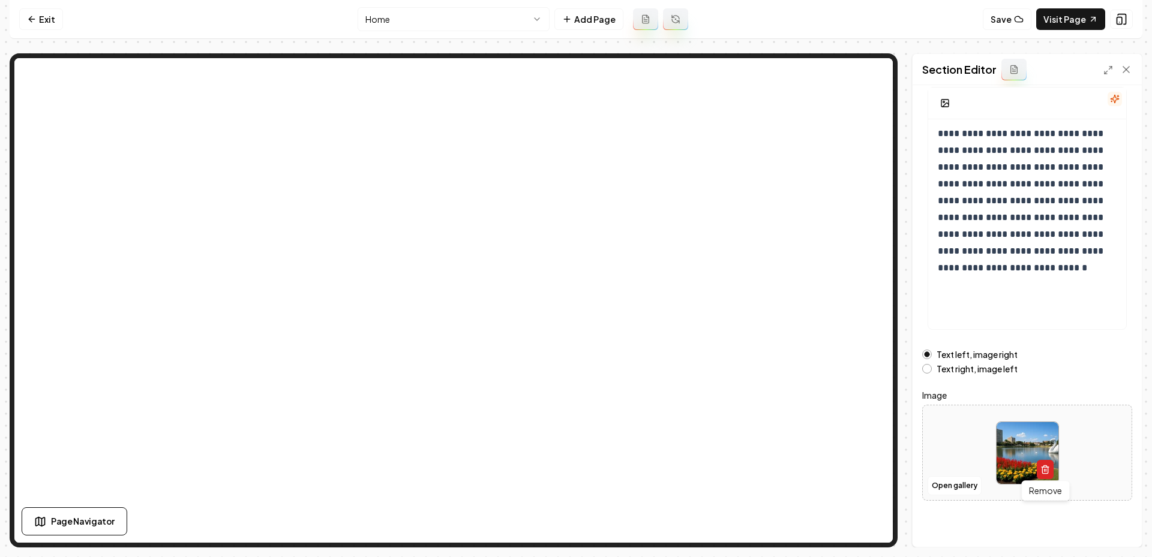
click at [1043, 467] on icon "button" at bounding box center [1045, 470] width 10 height 10
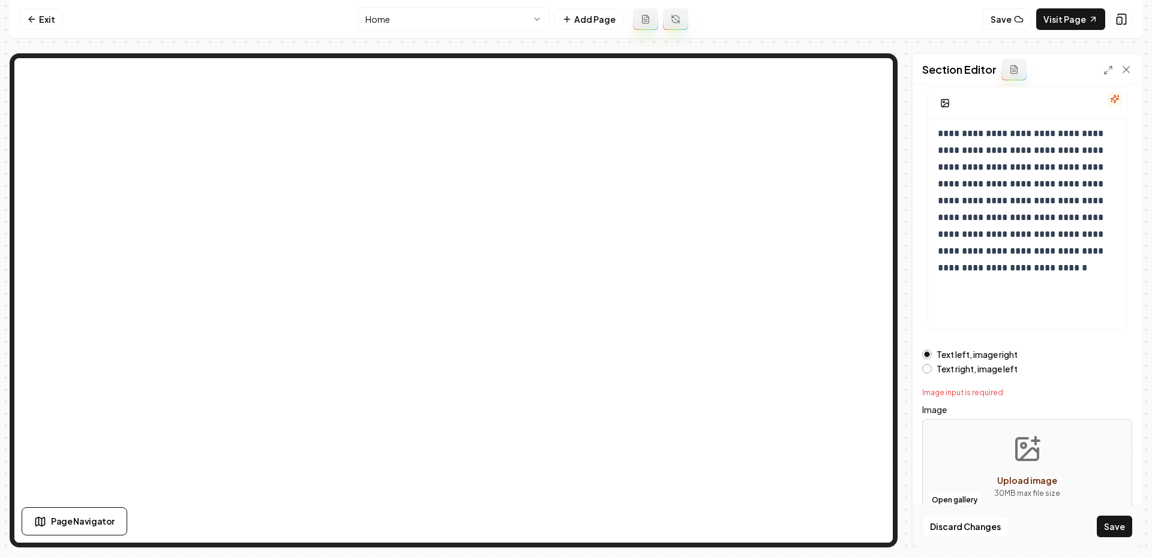
click at [1006, 456] on button "Upload image 30 MB max file size" at bounding box center [1027, 467] width 85 height 84
type input "**********"
click at [1099, 527] on button "Save" at bounding box center [1114, 527] width 35 height 22
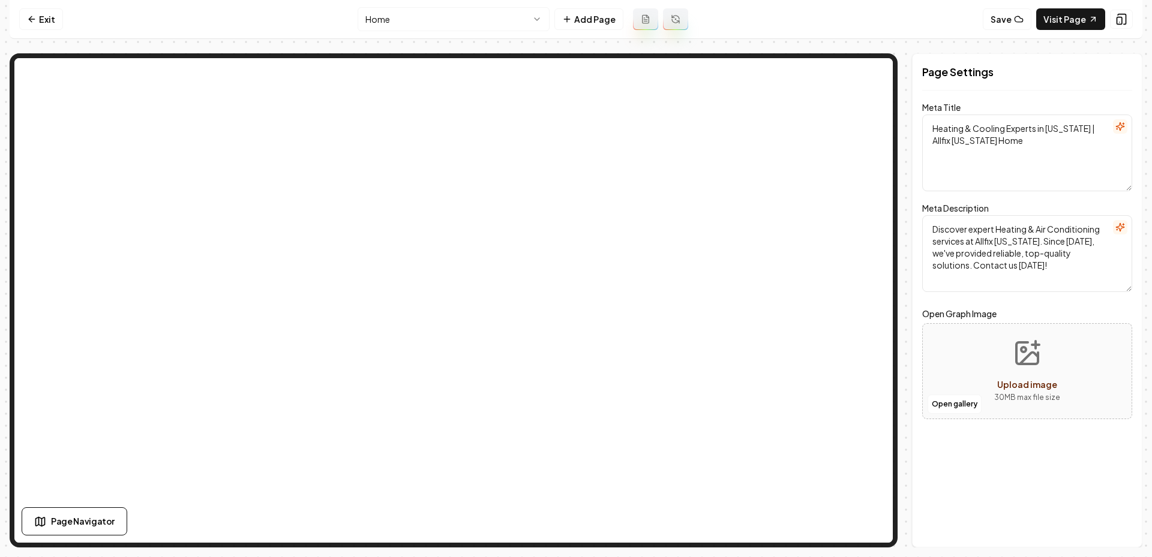
scroll to position [0, 0]
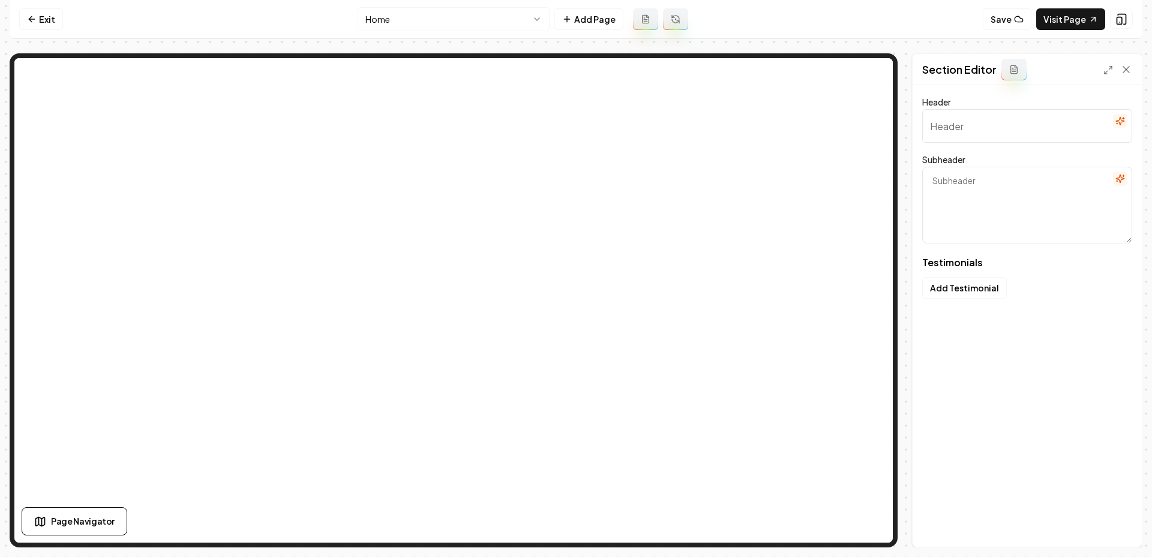
type input "Hear From Our Satisfied Clients"
type textarea "True stories of timely fixes and happy homes with Allfix"
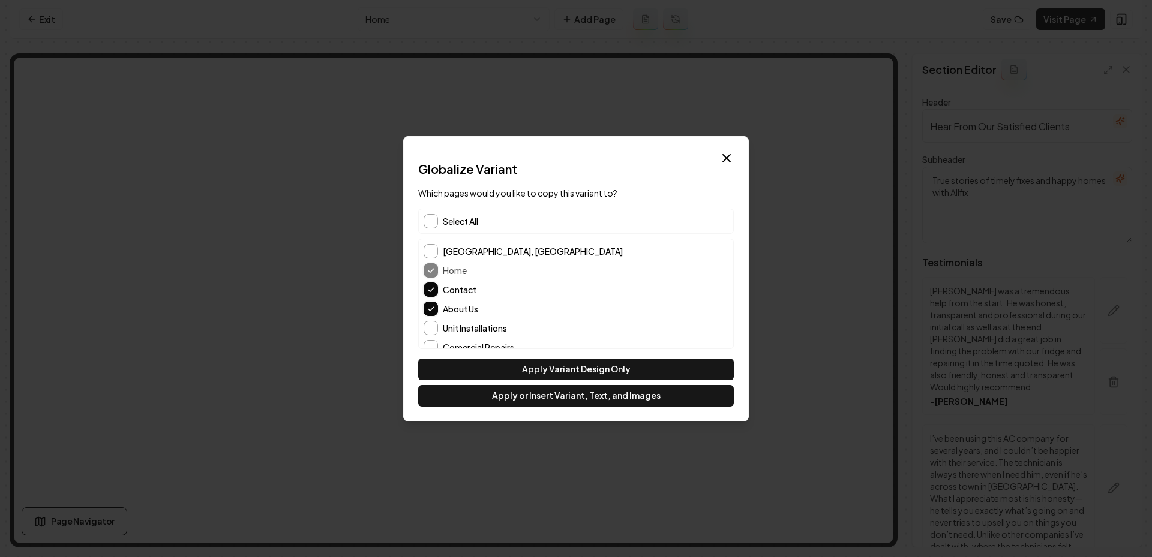
scroll to position [12, 0]
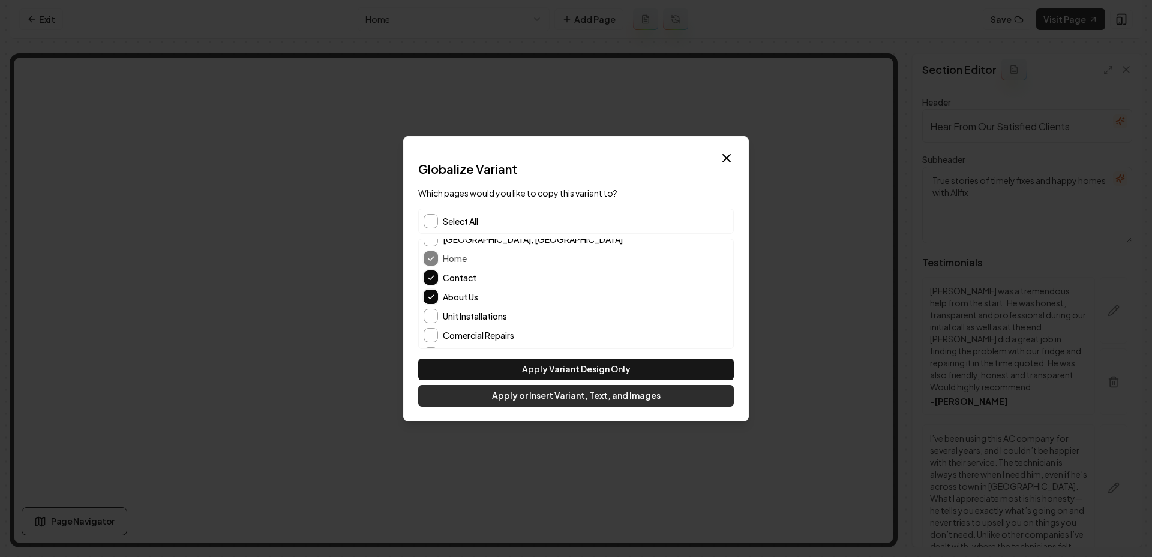
click at [475, 402] on button "Apply or Insert Variant, Text, and Images" at bounding box center [576, 396] width 316 height 22
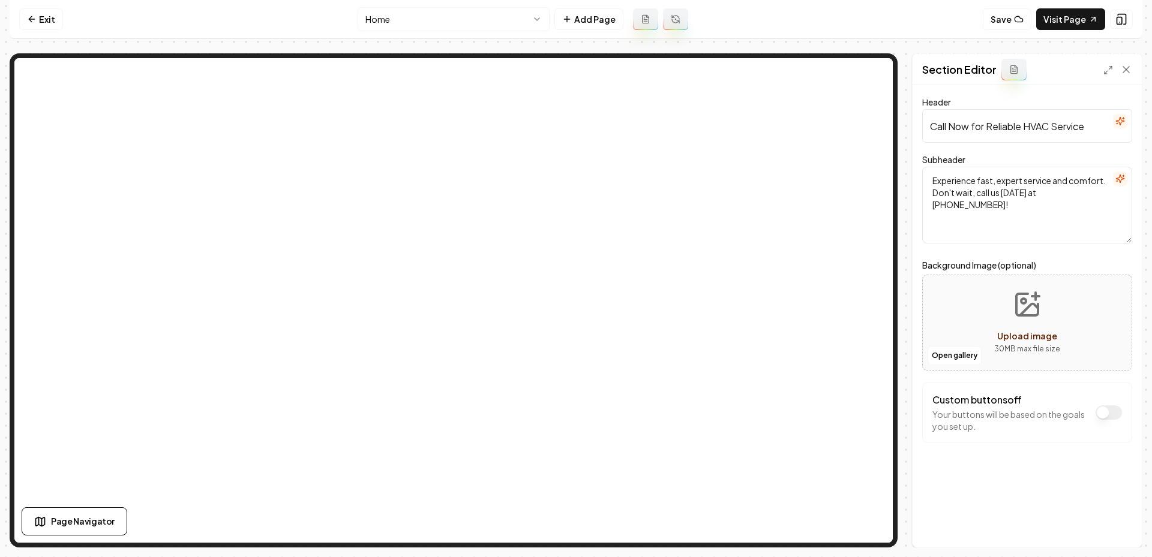
click at [1008, 290] on button "Upload image 30 MB max file size" at bounding box center [1027, 323] width 85 height 84
type input "**********"
click at [1105, 531] on button "Save" at bounding box center [1114, 527] width 35 height 22
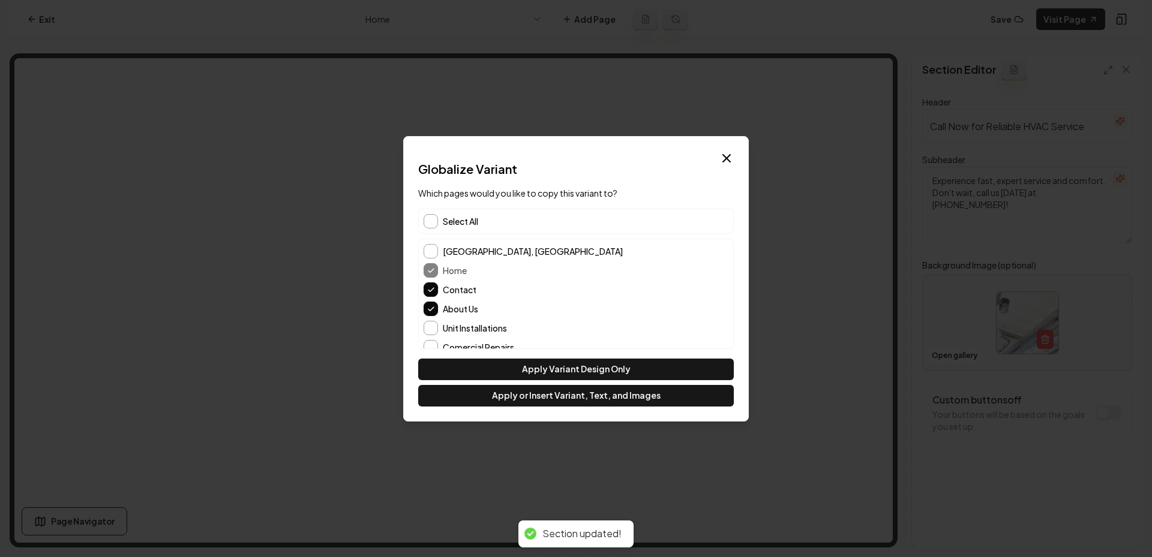
click at [462, 215] on span "Select All" at bounding box center [460, 221] width 35 height 12
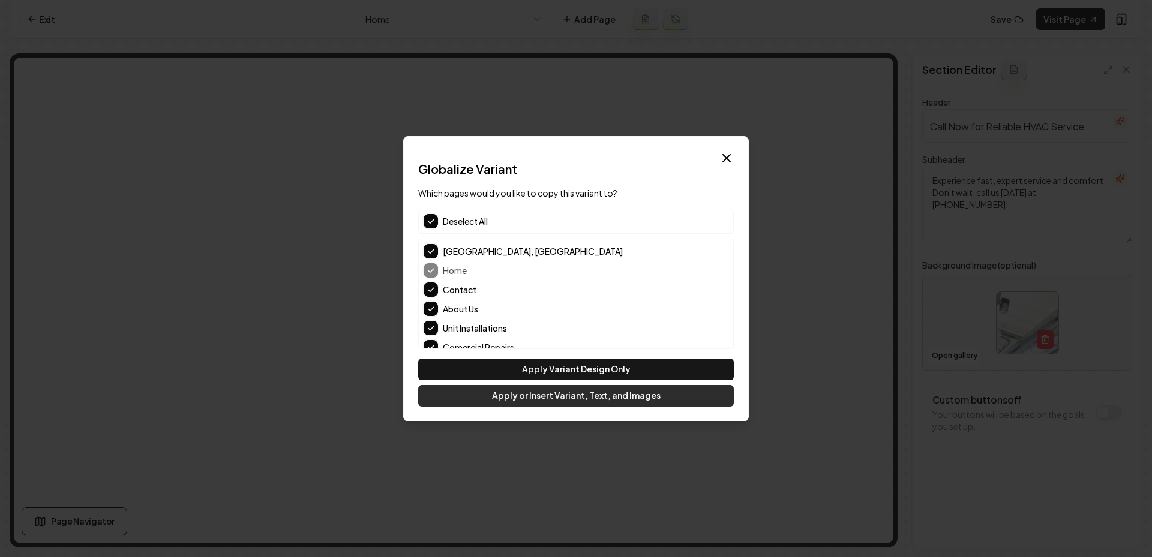
click at [543, 400] on button "Apply or Insert Variant, Text, and Images" at bounding box center [576, 396] width 316 height 22
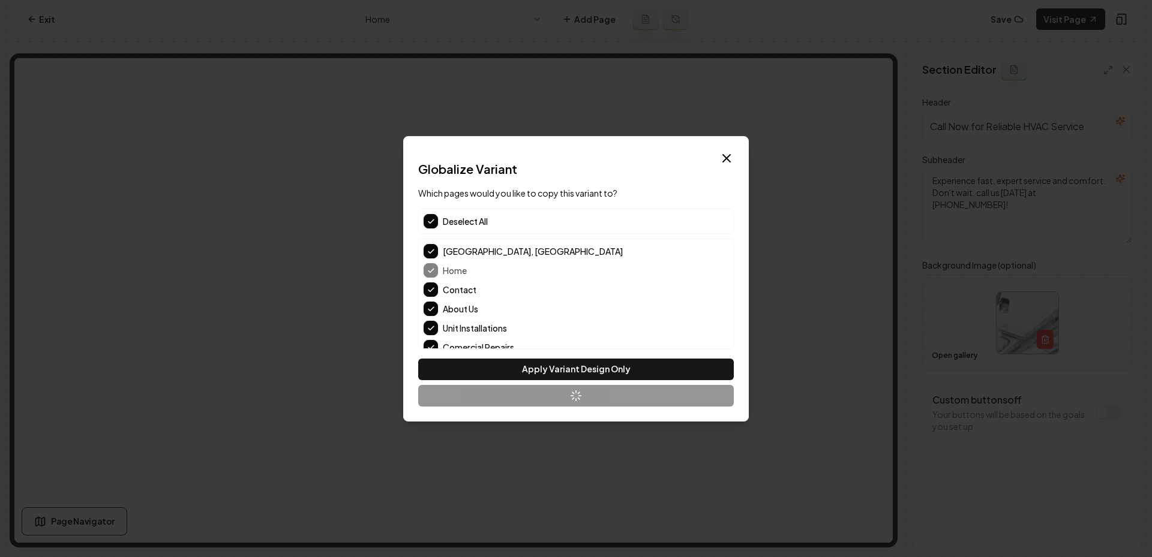
click at [543, 400] on div "Apply Variant Design Only Apply or Insert Variant, Text, and Images" at bounding box center [576, 383] width 316 height 48
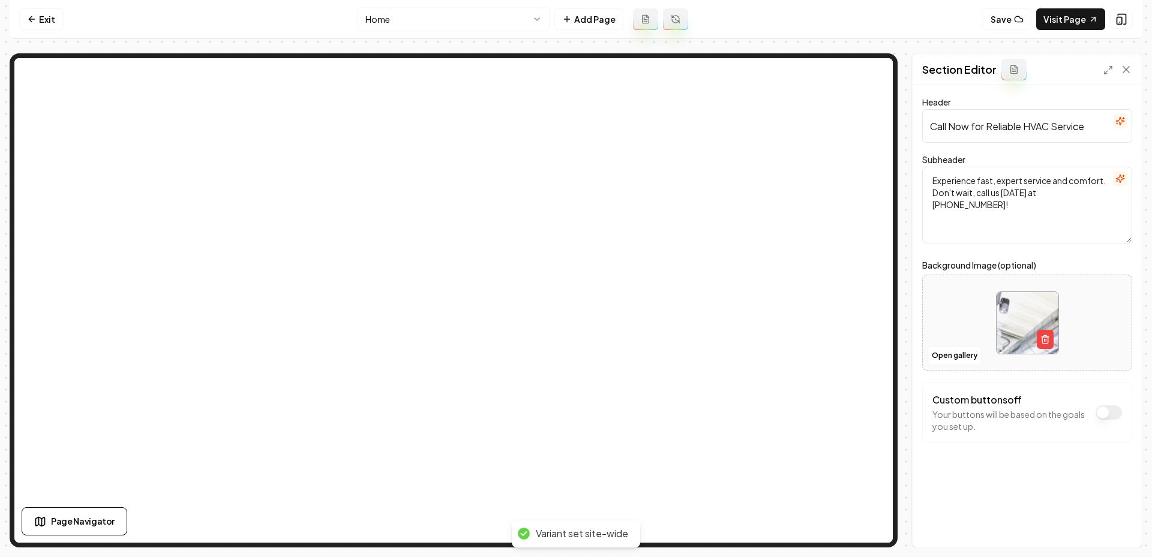
click at [422, 22] on html "Computer Required This feature is only available on a computer. Please switch t…" at bounding box center [576, 278] width 1152 height 557
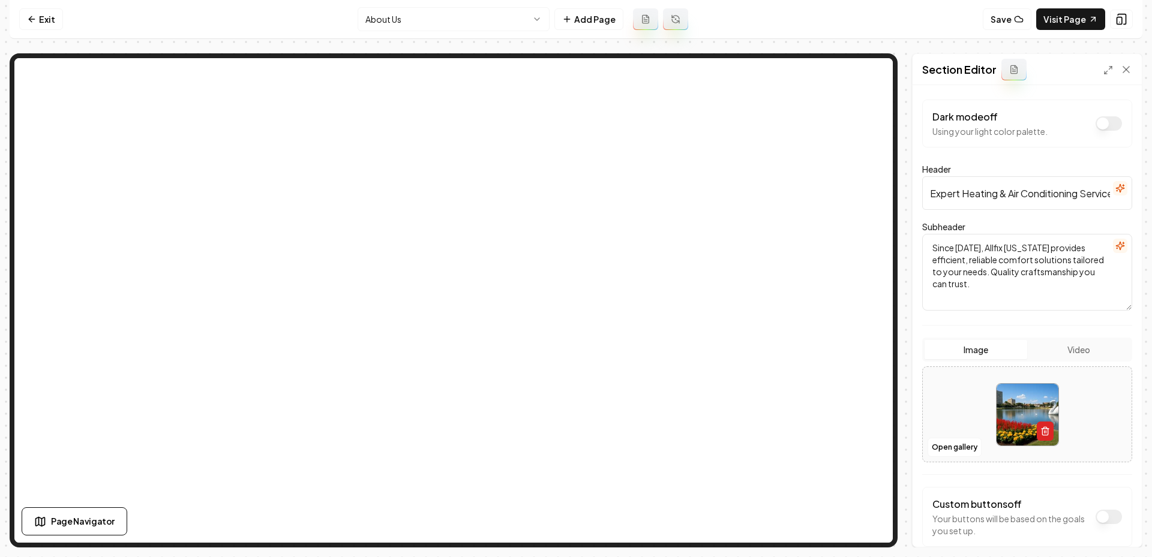
click at [1048, 436] on button "button" at bounding box center [1045, 431] width 17 height 19
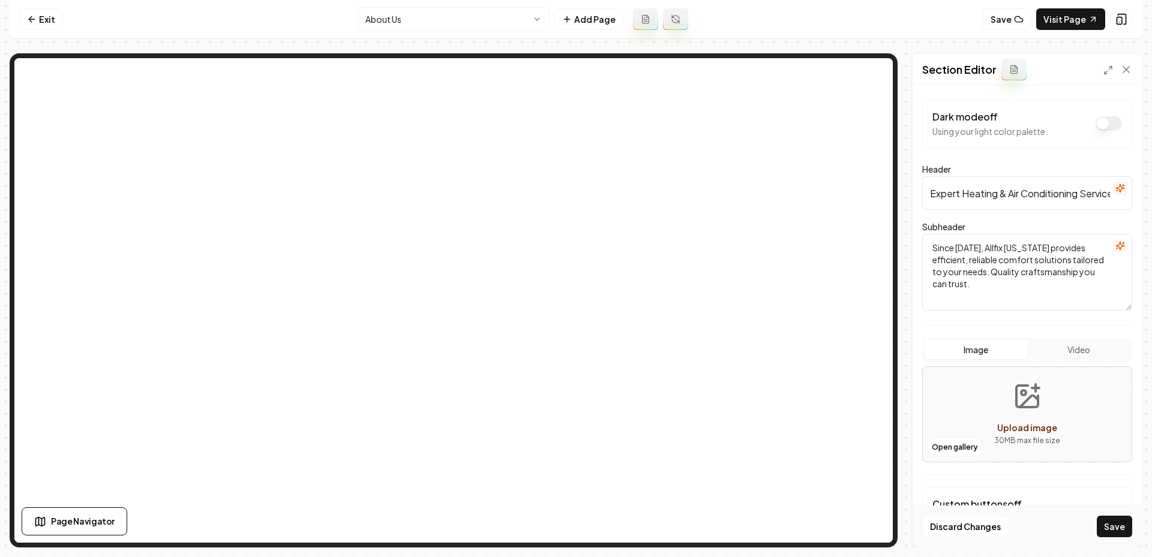
click at [986, 420] on button "Upload image 30 MB max file size" at bounding box center [1027, 415] width 85 height 84
type input "**********"
click at [1113, 529] on button "Save" at bounding box center [1114, 527] width 35 height 22
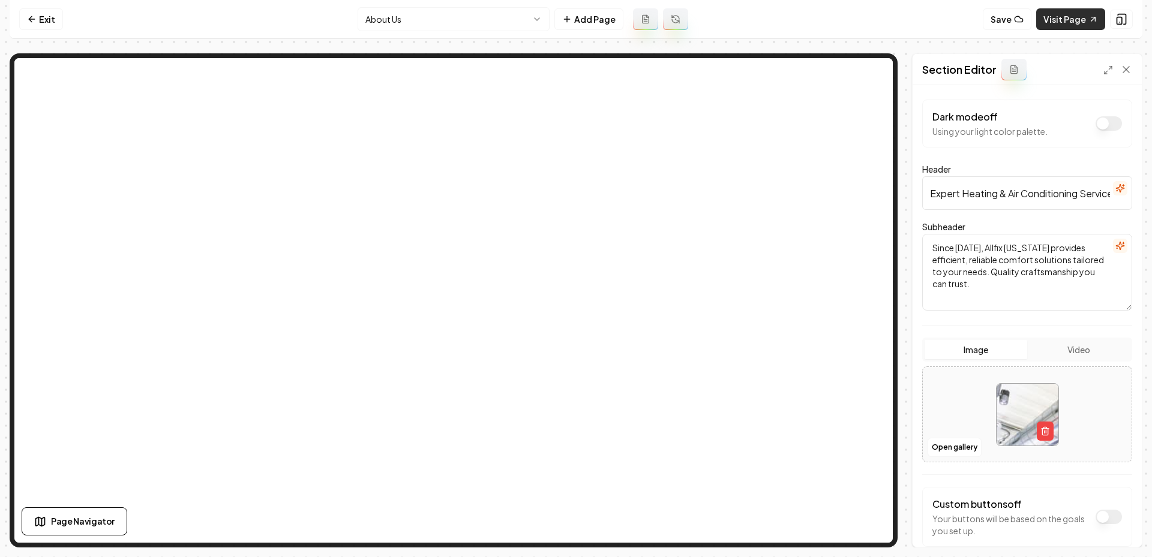
click at [1070, 15] on link "Visit Page" at bounding box center [1070, 19] width 69 height 22
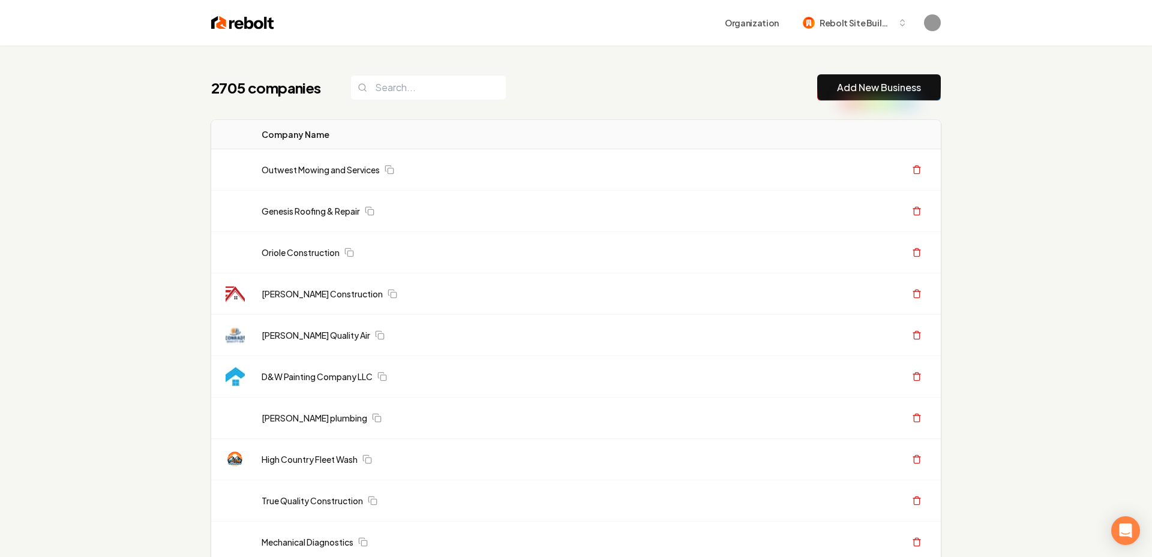
click at [837, 86] on link "Add New Business" at bounding box center [879, 87] width 84 height 14
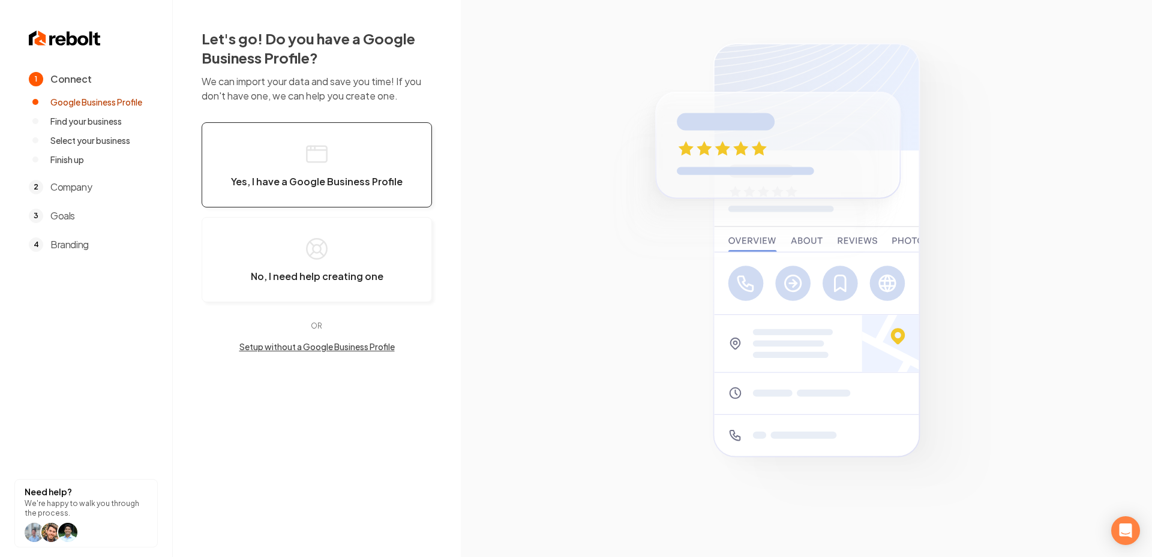
click at [323, 142] on icon "button" at bounding box center [317, 154] width 24 height 24
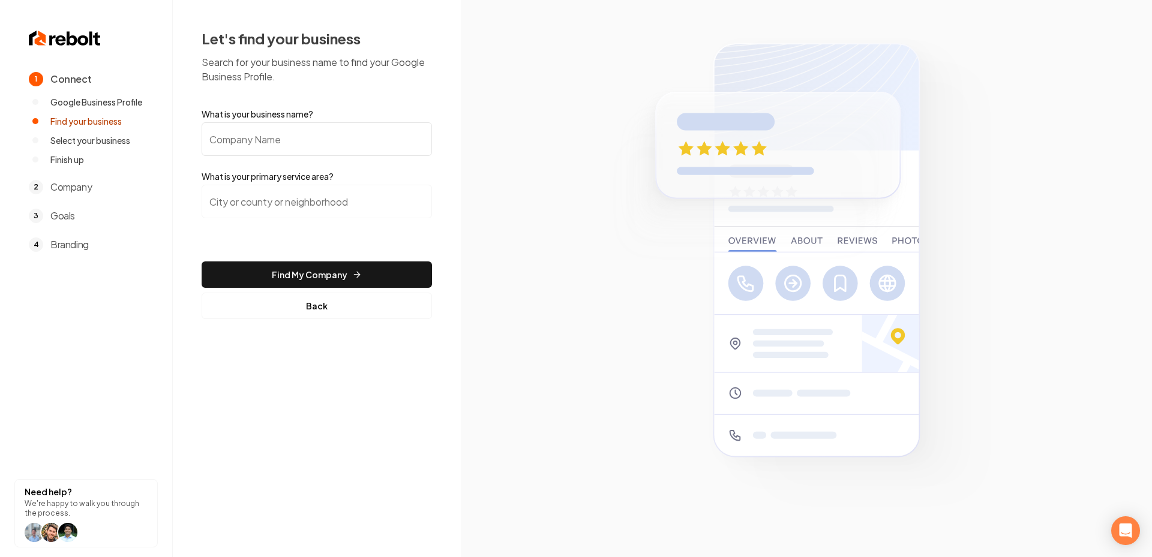
click at [291, 134] on input "What is your business name?" at bounding box center [317, 139] width 230 height 34
paste input "Garage Door Medics LLC"
type input "Garage Door Medics LLC"
click at [265, 219] on div at bounding box center [317, 209] width 230 height 48
click at [242, 202] on input "search" at bounding box center [317, 202] width 230 height 34
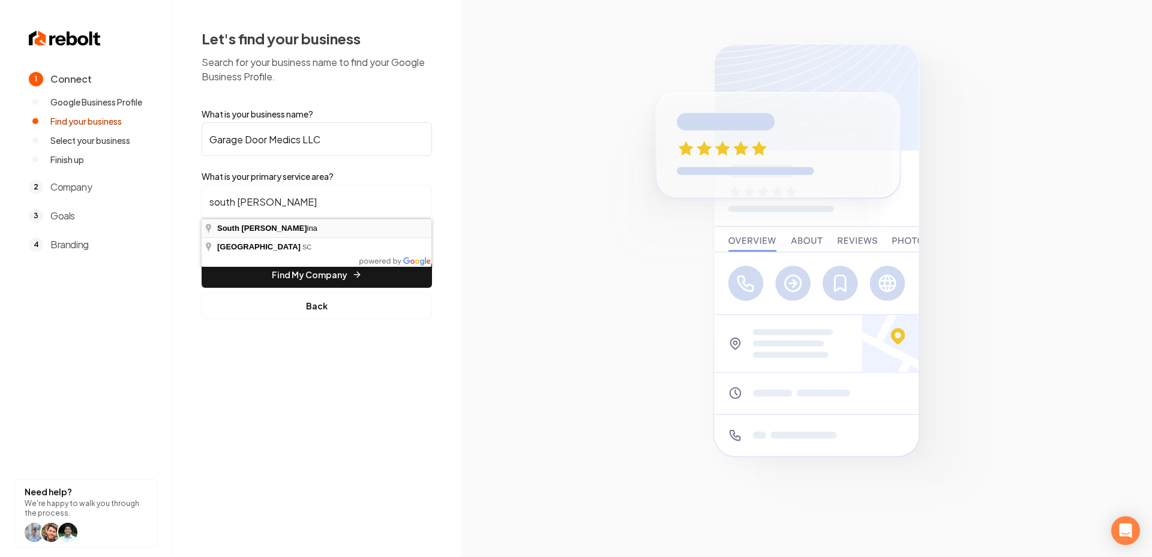
type input "South Carolina"
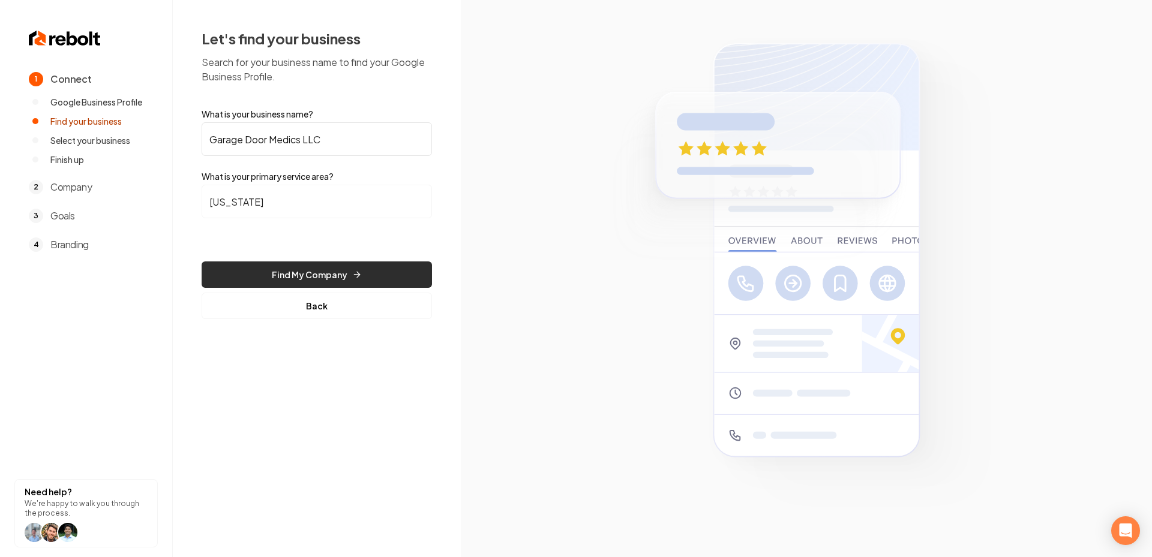
click at [299, 277] on button "Find My Company" at bounding box center [317, 275] width 230 height 26
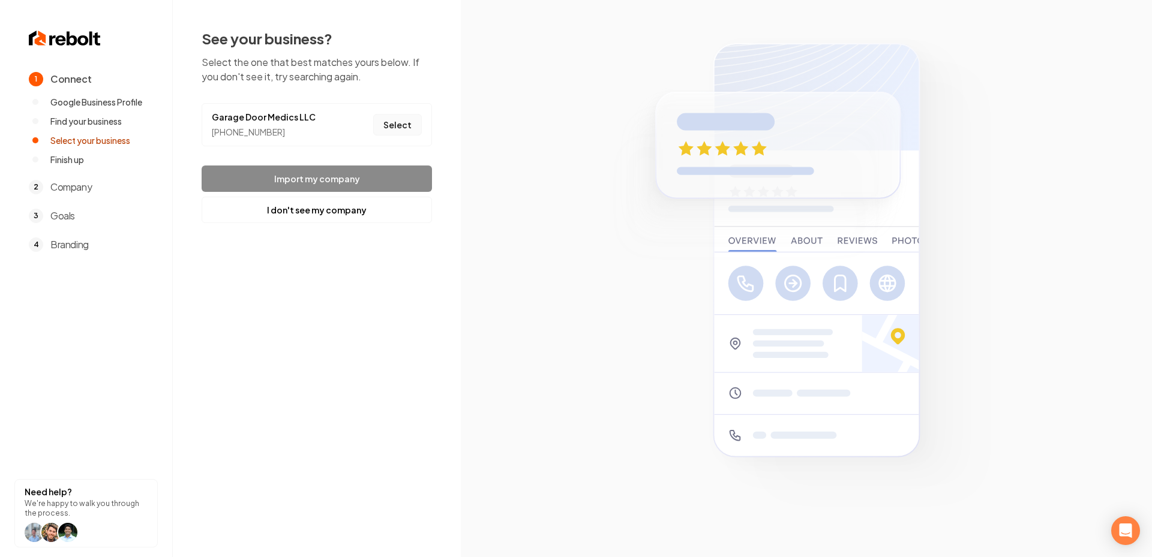
click at [397, 122] on button "Select" at bounding box center [397, 125] width 49 height 22
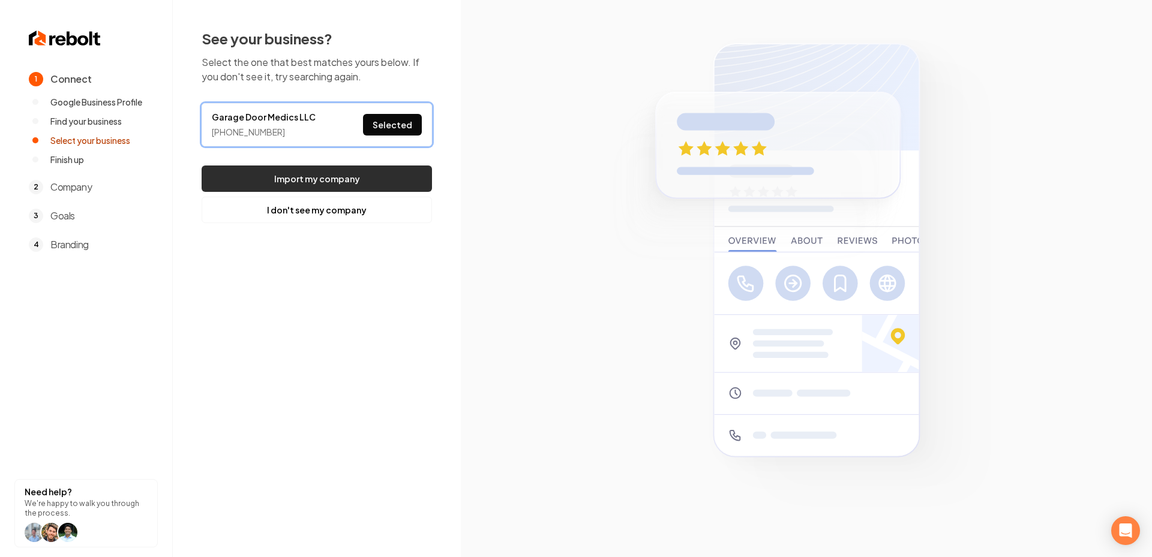
click at [383, 175] on button "Import my company" at bounding box center [317, 179] width 230 height 26
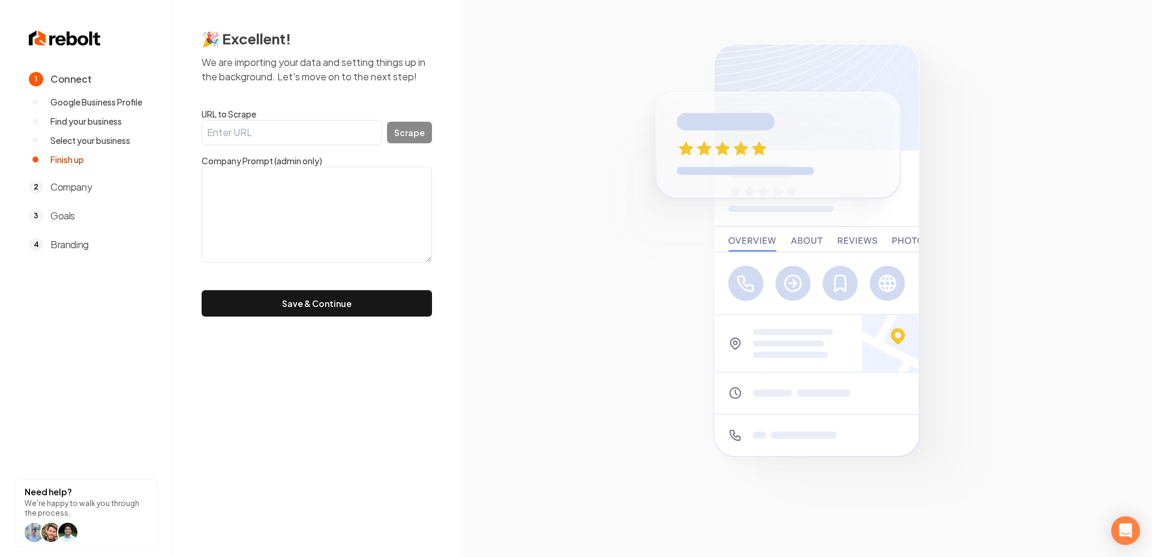
click at [307, 143] on input "URL to Scrape" at bounding box center [292, 132] width 181 height 25
paste input "https://www.garagedoorsmedics.com/"
type input "https://www.garagedoorsmedics.com/"
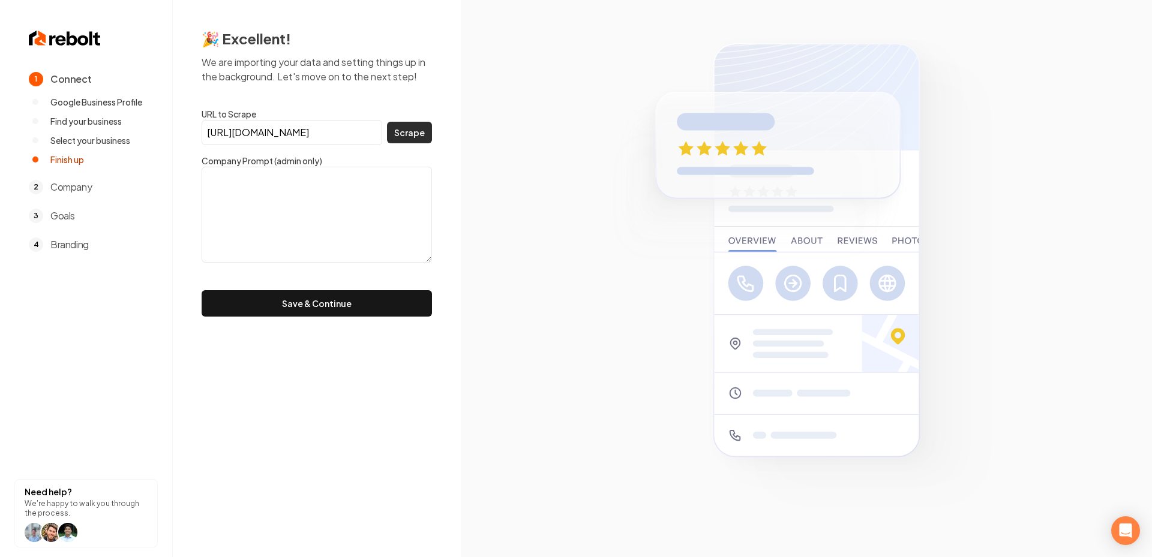
click at [424, 132] on button "Scrape" at bounding box center [409, 133] width 45 height 22
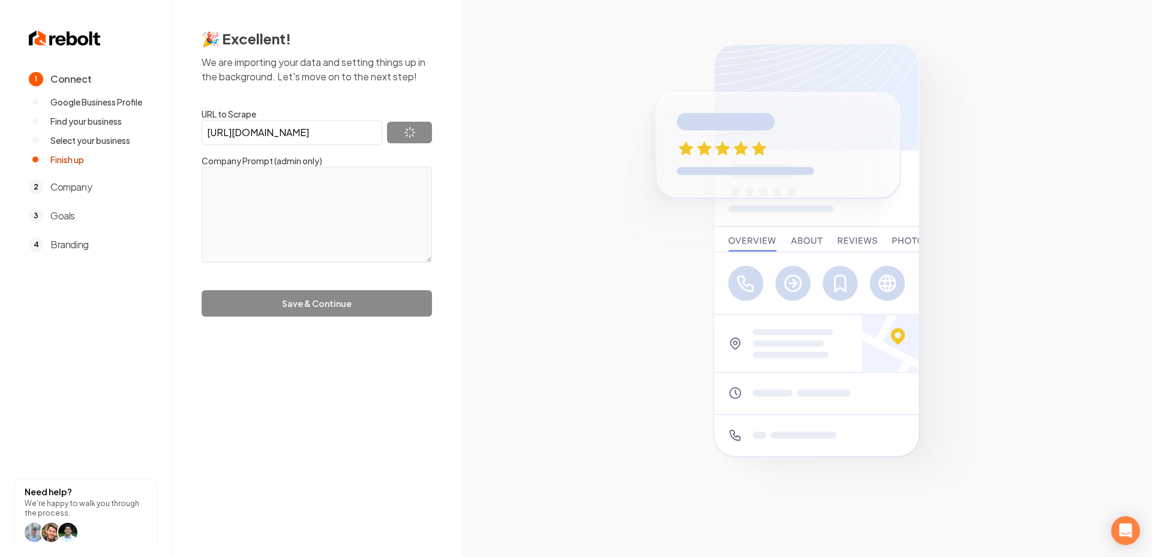
type textarea "Garage Door Medics is a professional garage door repair and installation compan…"
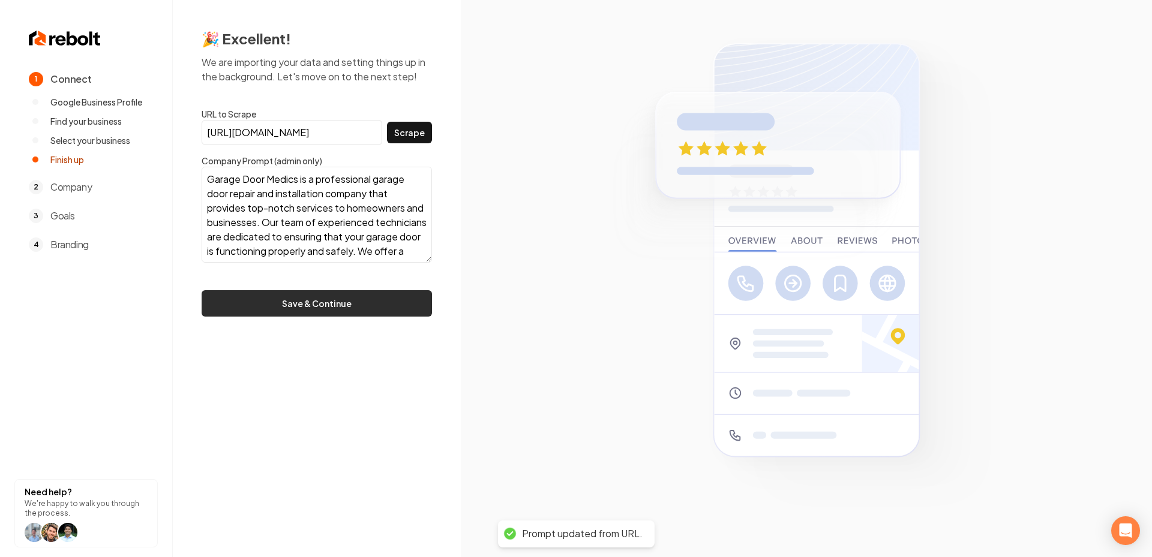
click at [304, 306] on button "Save & Continue" at bounding box center [317, 303] width 230 height 26
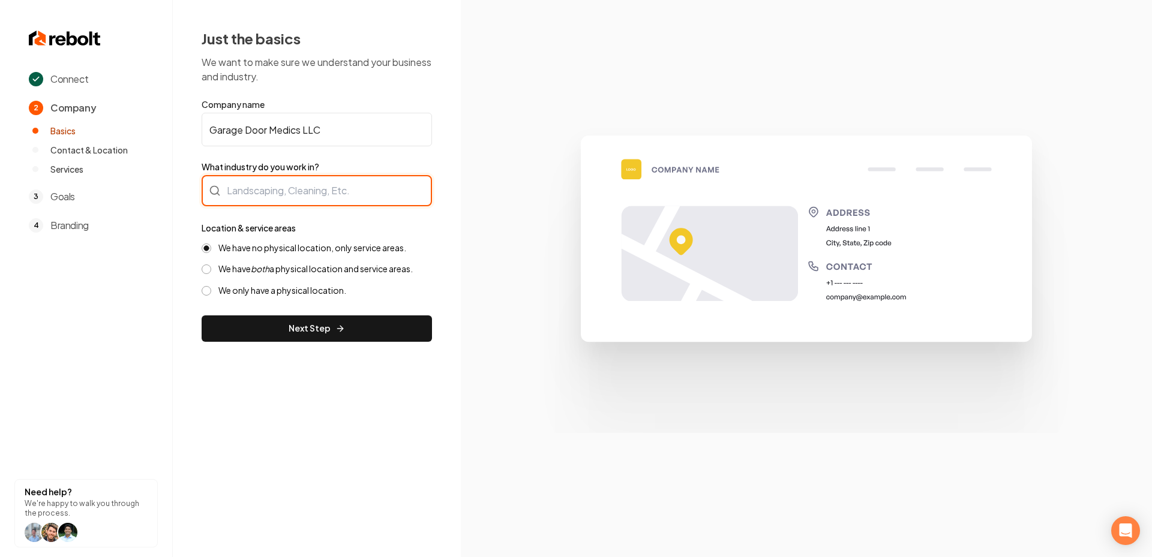
click at [329, 186] on div at bounding box center [317, 190] width 230 height 31
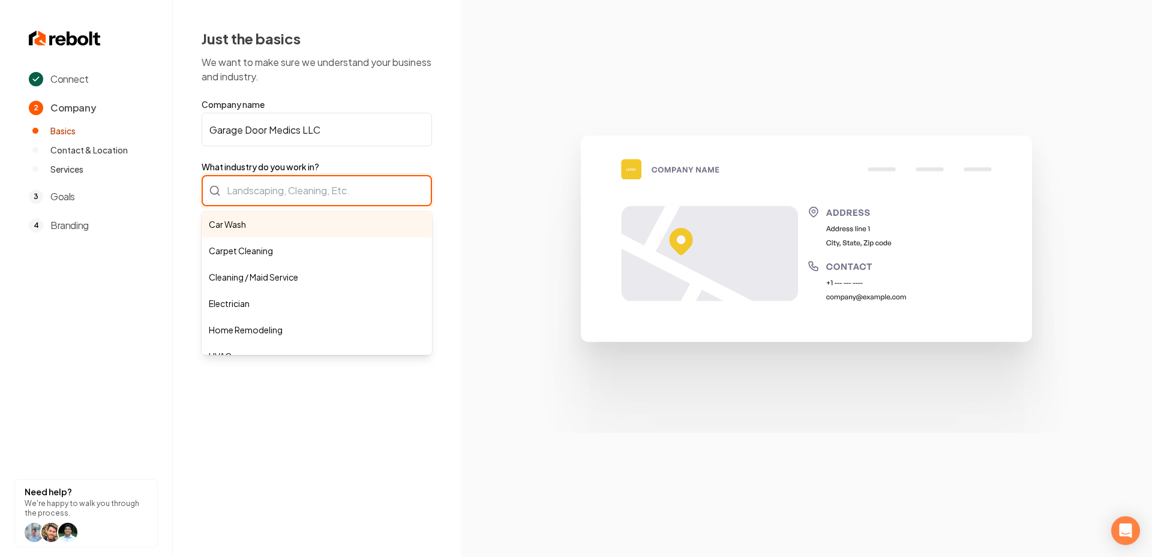
paste input "garage door repair and installation"
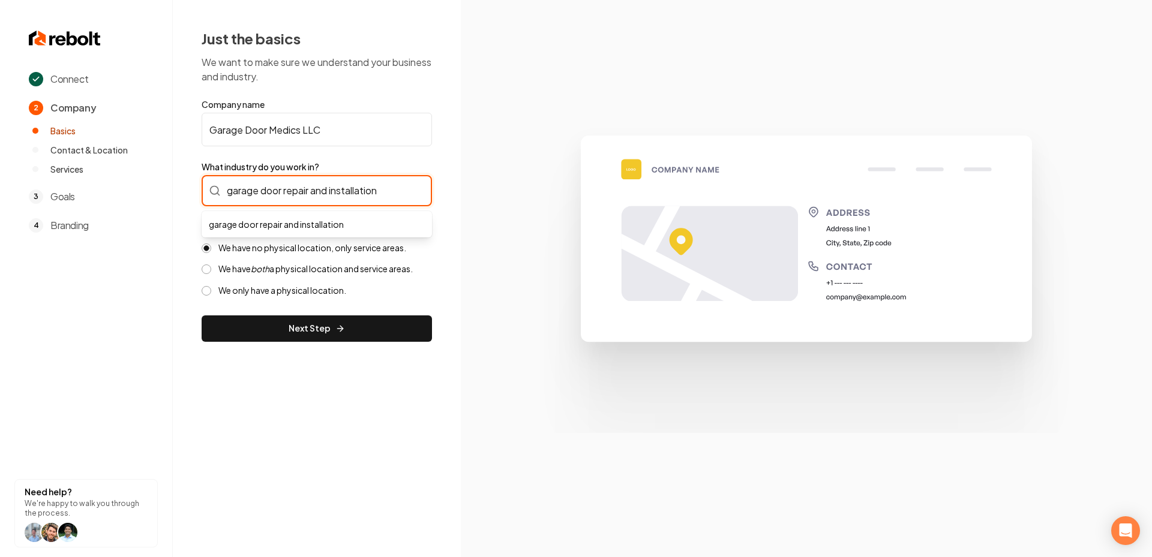
click at [232, 194] on input "garage door repair and installation" at bounding box center [317, 190] width 230 height 31
click at [266, 199] on input "Garage door repair and installation" at bounding box center [317, 190] width 230 height 31
click at [267, 194] on input "Garage door repair and installation" at bounding box center [317, 190] width 230 height 31
click at [287, 191] on input "Garage Door repair and installation" at bounding box center [317, 190] width 230 height 31
click at [290, 191] on input "Garage Door repair and installation" at bounding box center [317, 190] width 230 height 31
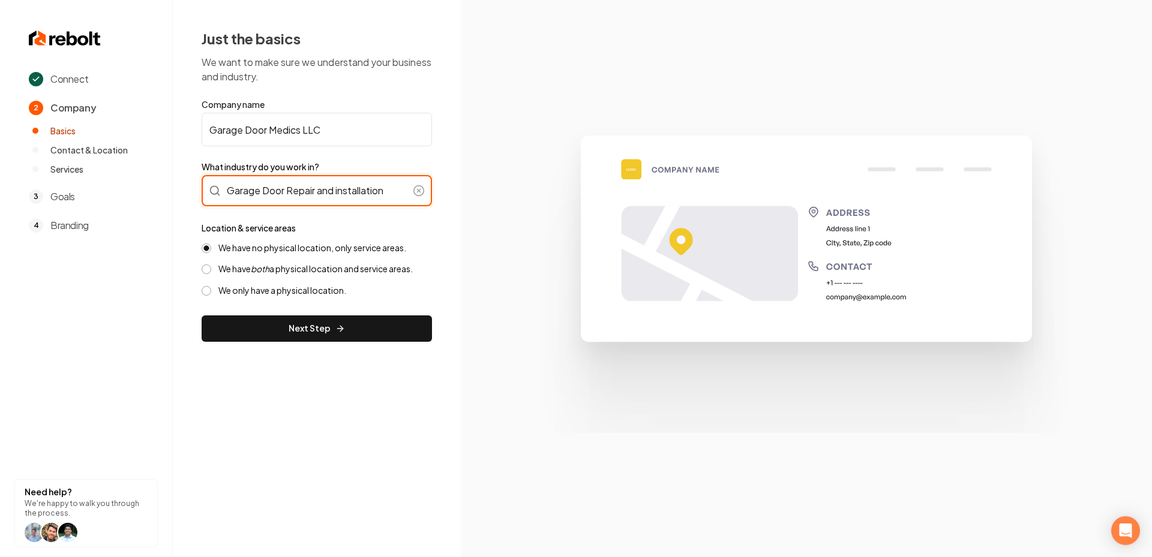
type input "Garage Door Repair and installation"
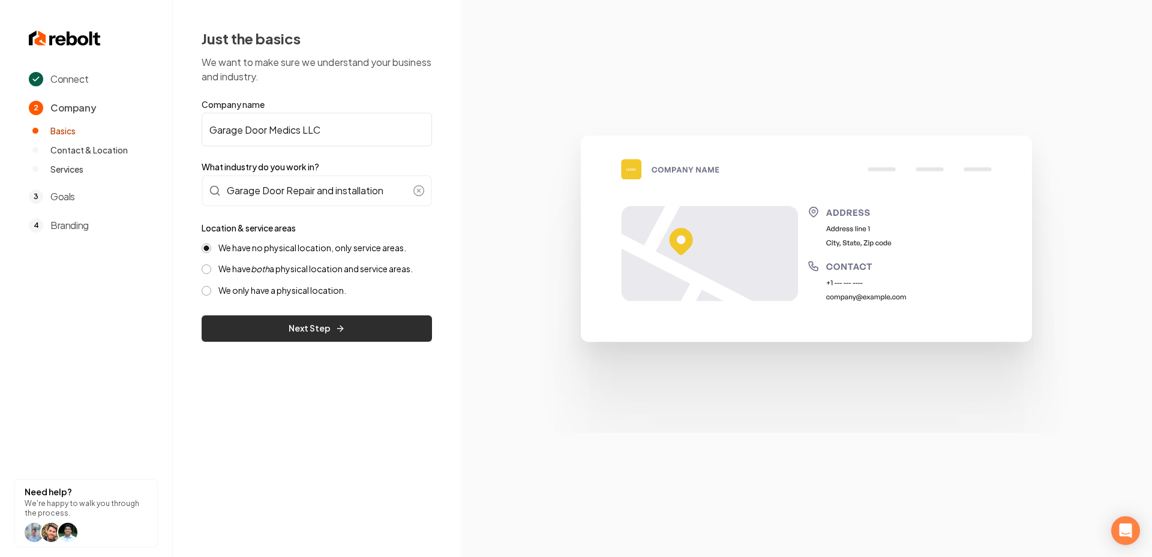
click at [310, 339] on button "Next Step" at bounding box center [317, 329] width 230 height 26
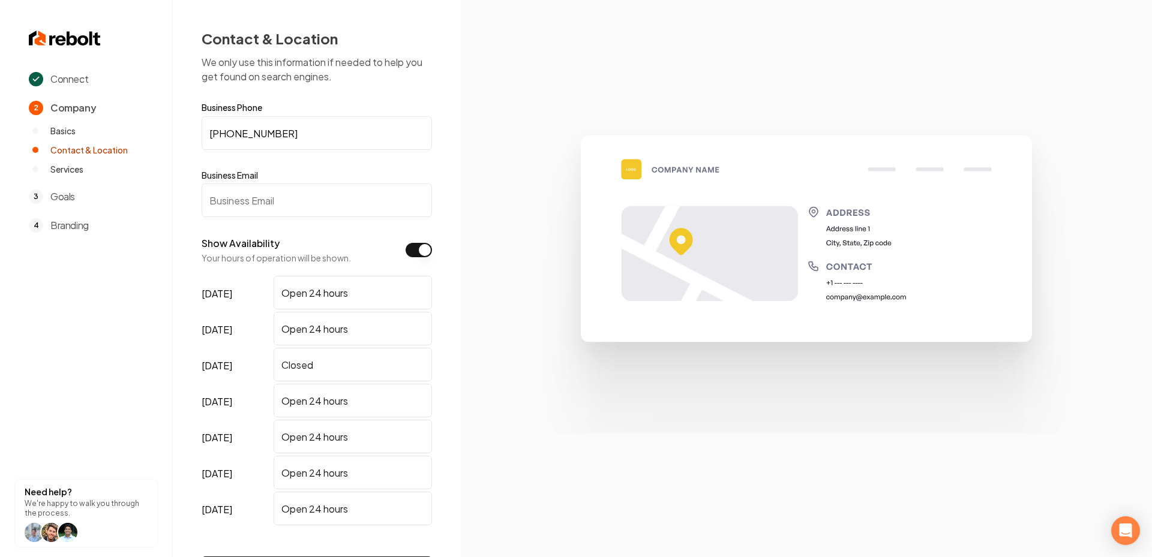
click at [253, 181] on label "Business Email" at bounding box center [317, 175] width 230 height 12
click at [253, 184] on input "Business Email" at bounding box center [317, 201] width 230 height 34
paste input "info@garagedoorsmedics.com"
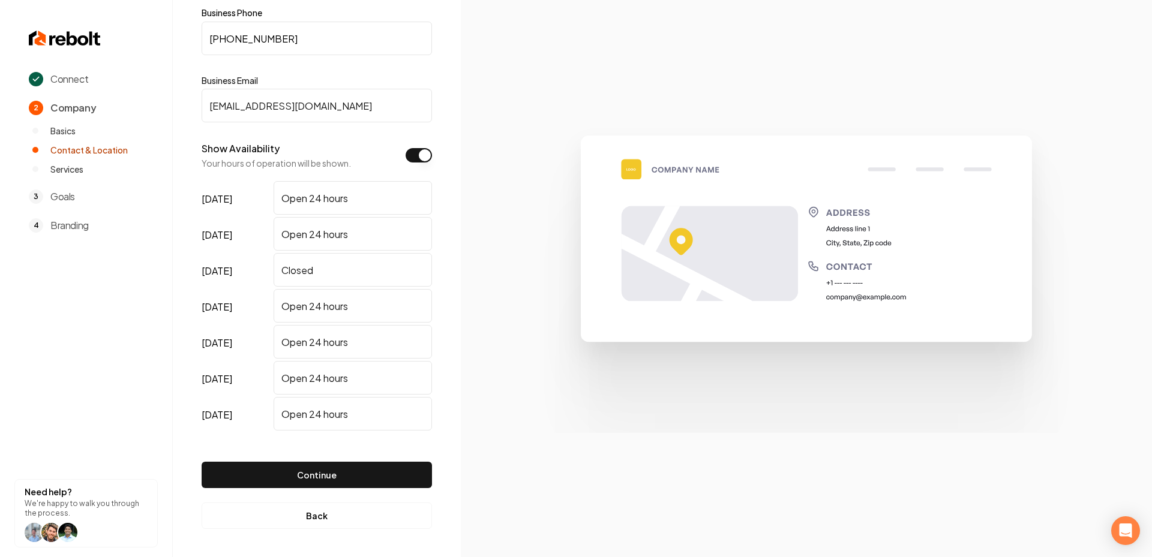
type input "info@garagedoorsmedics.com"
click at [328, 464] on button "Continue" at bounding box center [317, 475] width 230 height 26
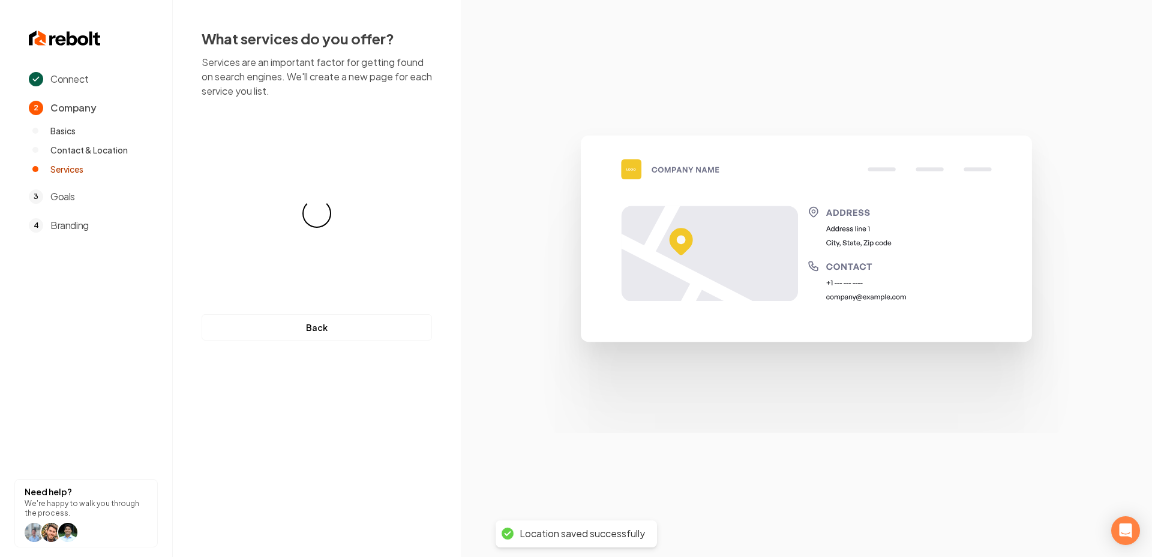
scroll to position [0, 0]
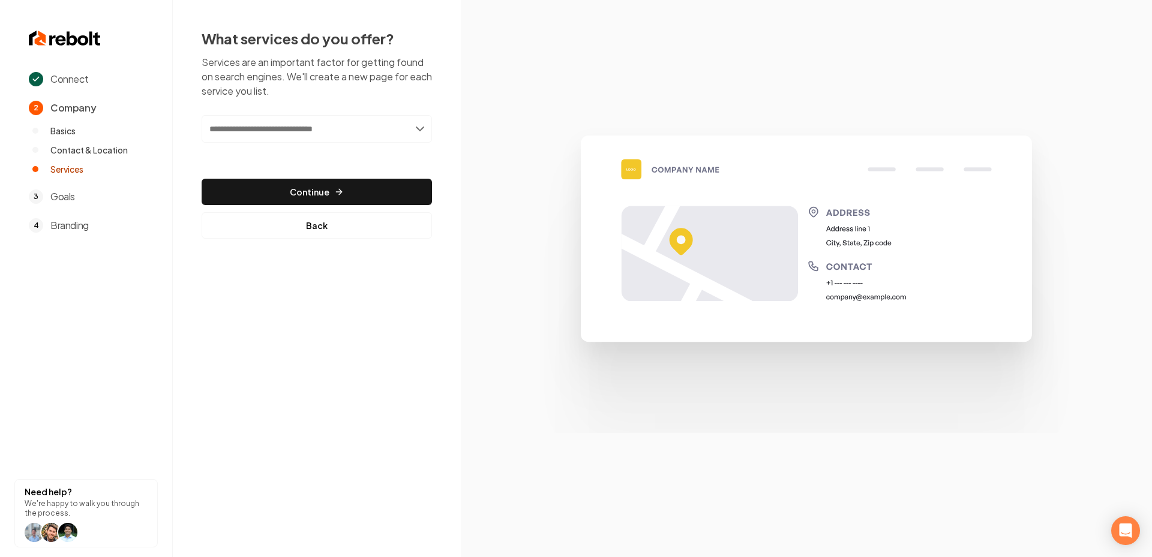
click at [362, 116] on input "text" at bounding box center [317, 129] width 230 height 28
paste input "**********"
type input "**********"
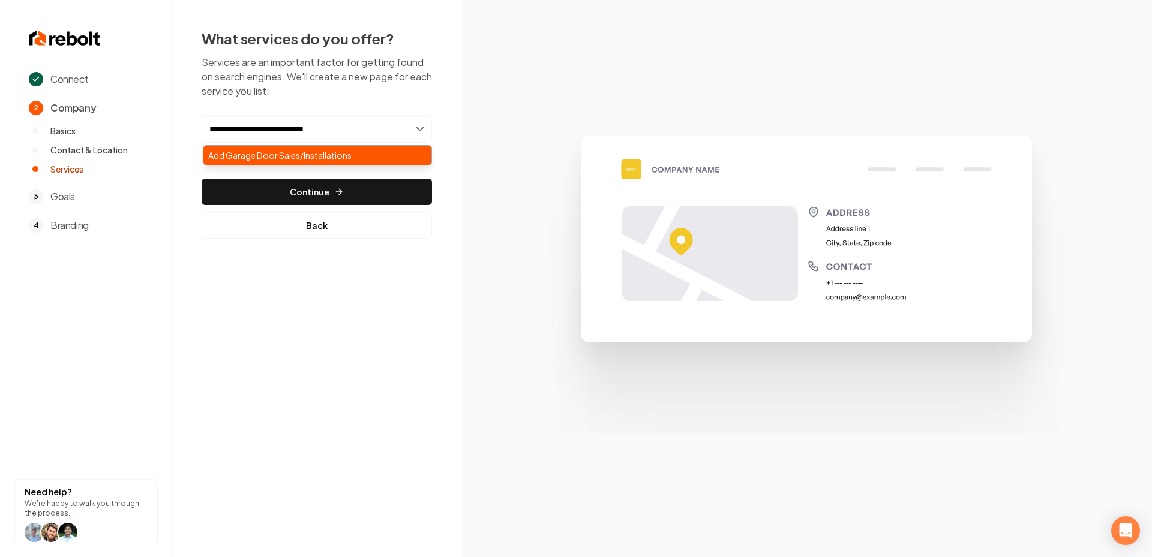
click at [326, 157] on div "Add Garage Door Sales/Installations" at bounding box center [317, 155] width 228 height 19
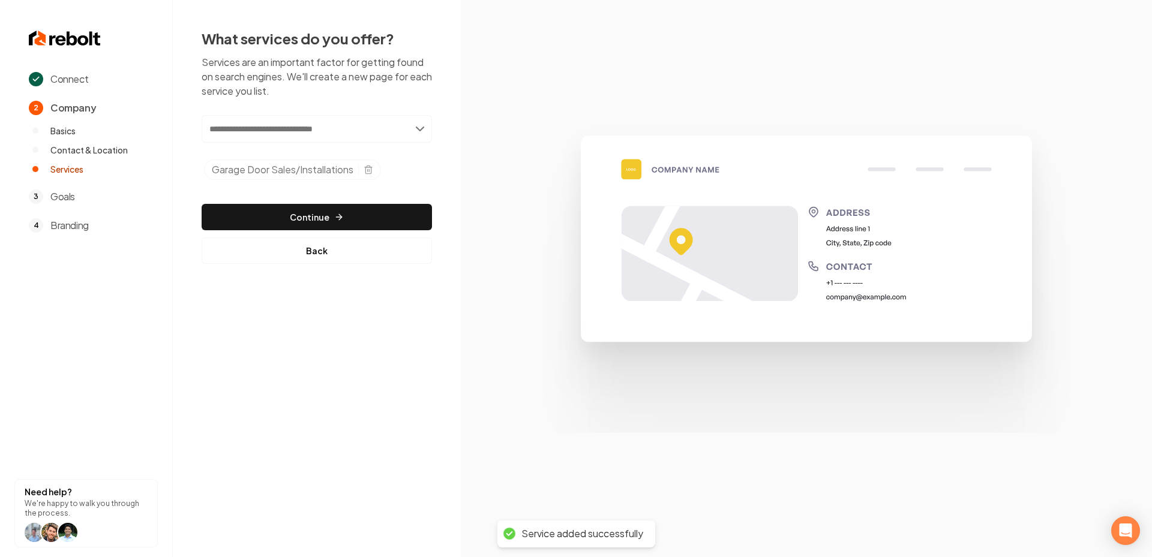
click at [310, 134] on input "text" at bounding box center [317, 129] width 230 height 28
paste input "**********"
type input "**********"
click at [326, 157] on div "Add Garage Openers Sales/Installations" at bounding box center [317, 155] width 228 height 19
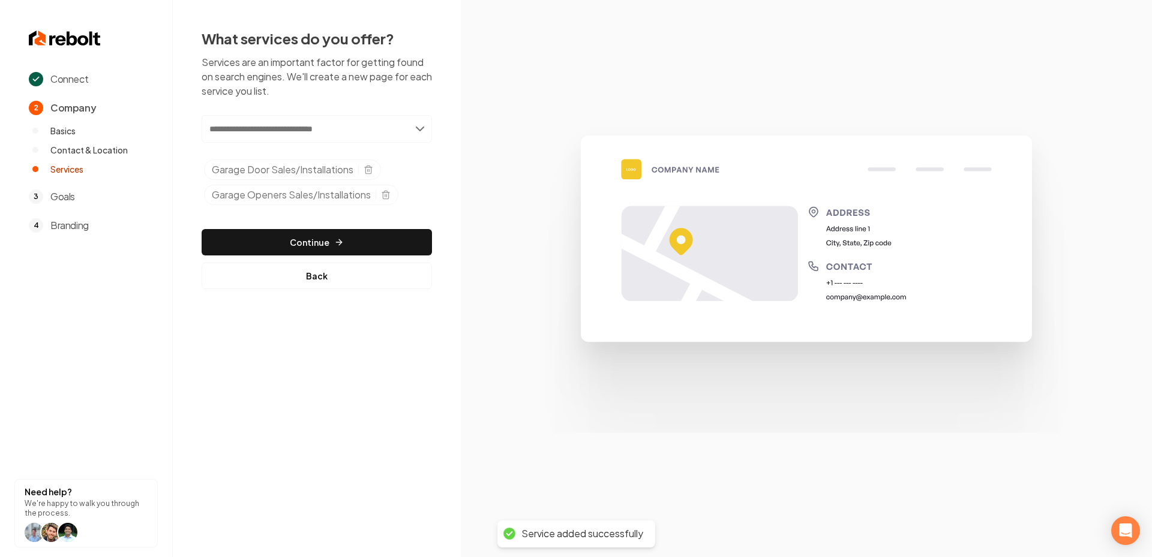
paste input "********"
type input "********"
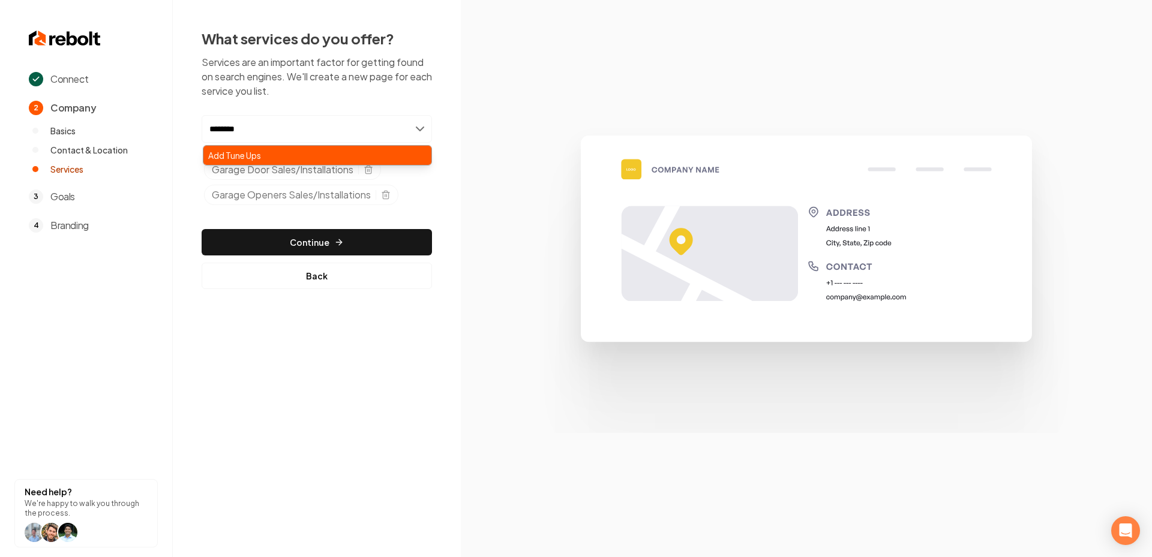
click at [294, 154] on div "Add Tune Ups" at bounding box center [317, 155] width 228 height 19
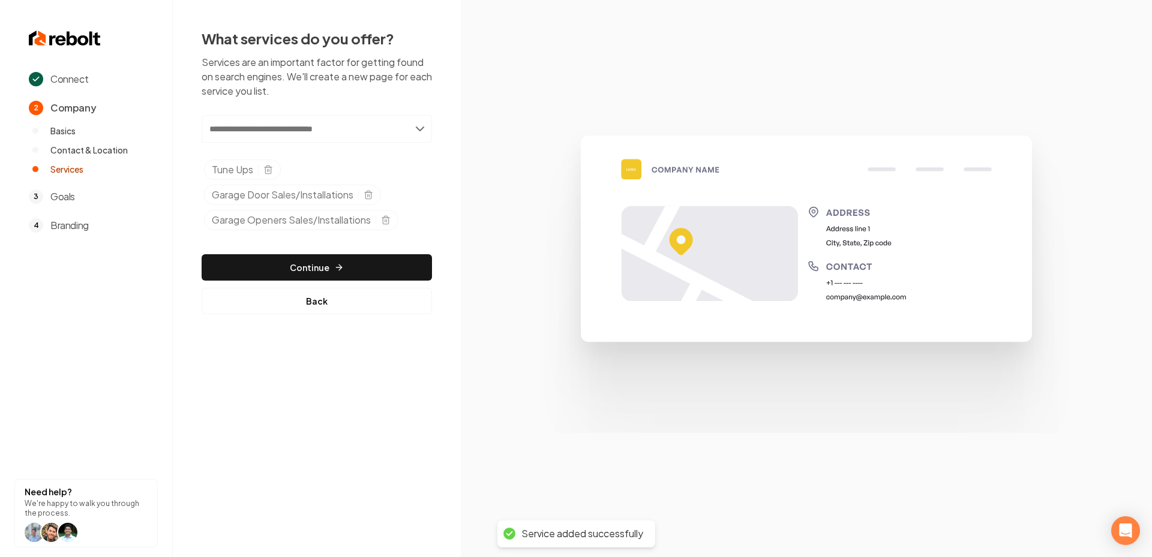
paste input "*******"
type input "*******"
click at [307, 157] on div "Add Repairs" at bounding box center [317, 155] width 228 height 19
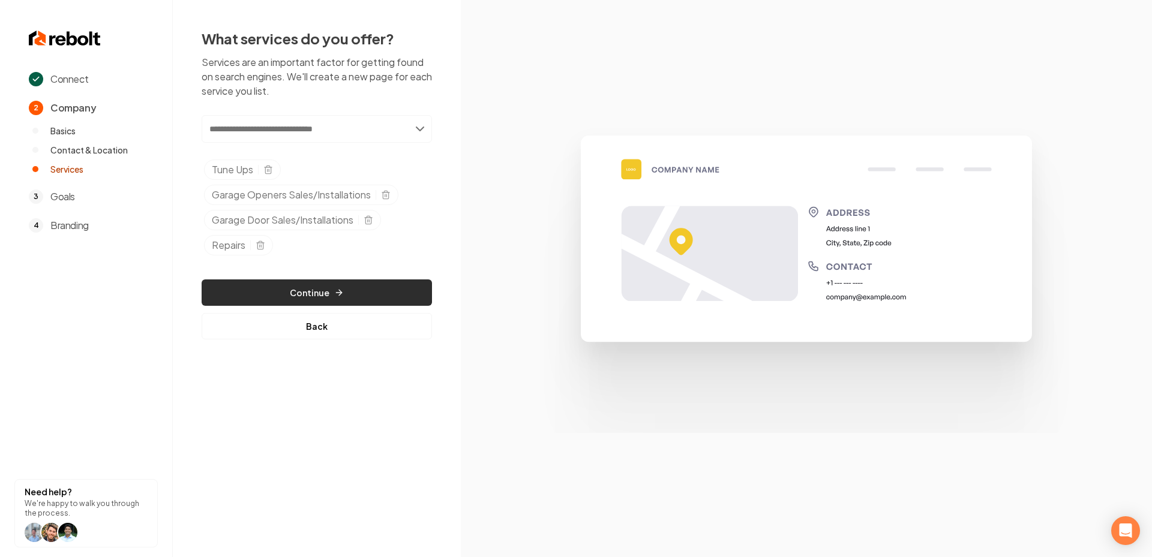
click at [296, 290] on button "Continue" at bounding box center [317, 293] width 230 height 26
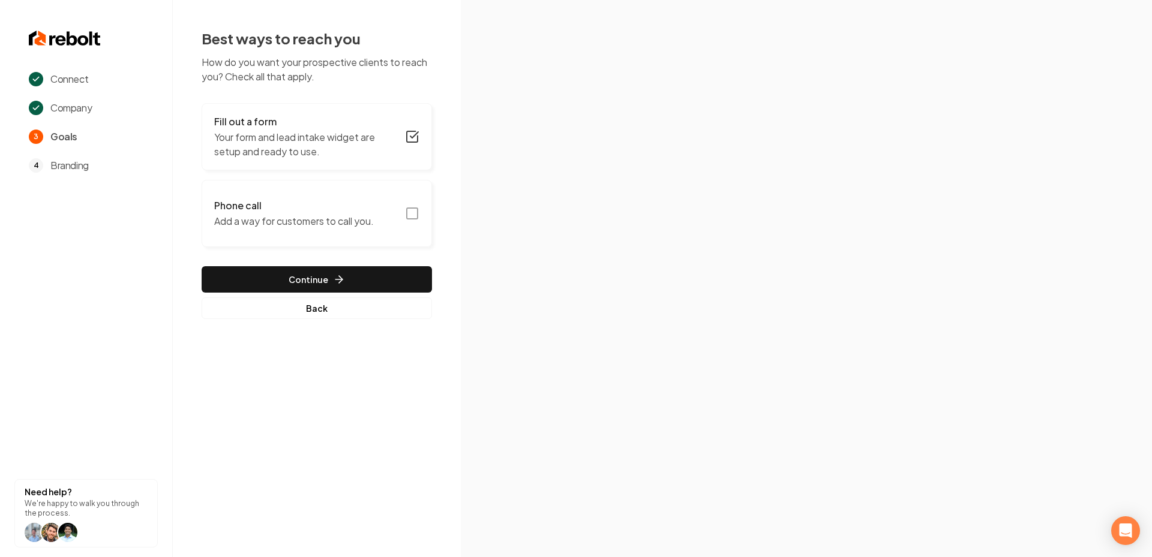
click at [415, 211] on icon "button" at bounding box center [412, 213] width 14 height 14
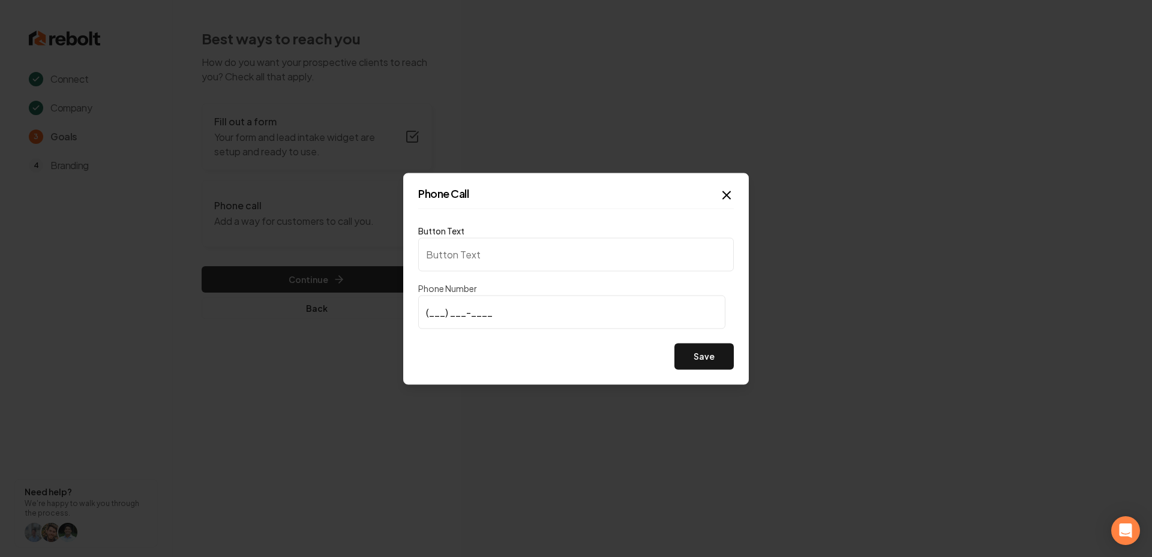
type input "Call us"
type input "(864) 524-5043"
click at [692, 358] on button "Save" at bounding box center [703, 356] width 59 height 26
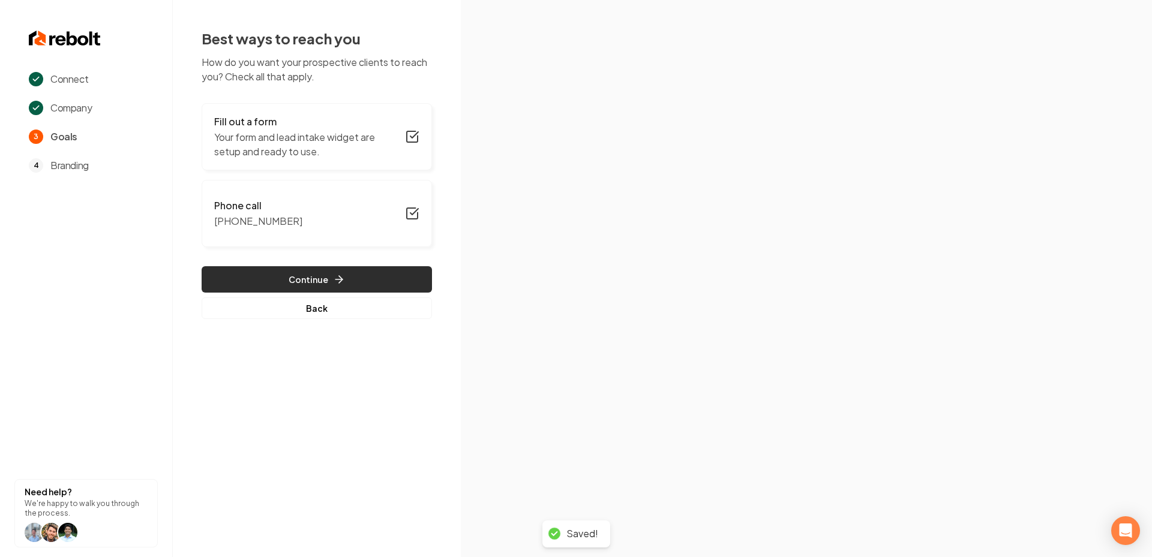
click at [314, 285] on button "Continue" at bounding box center [317, 279] width 230 height 26
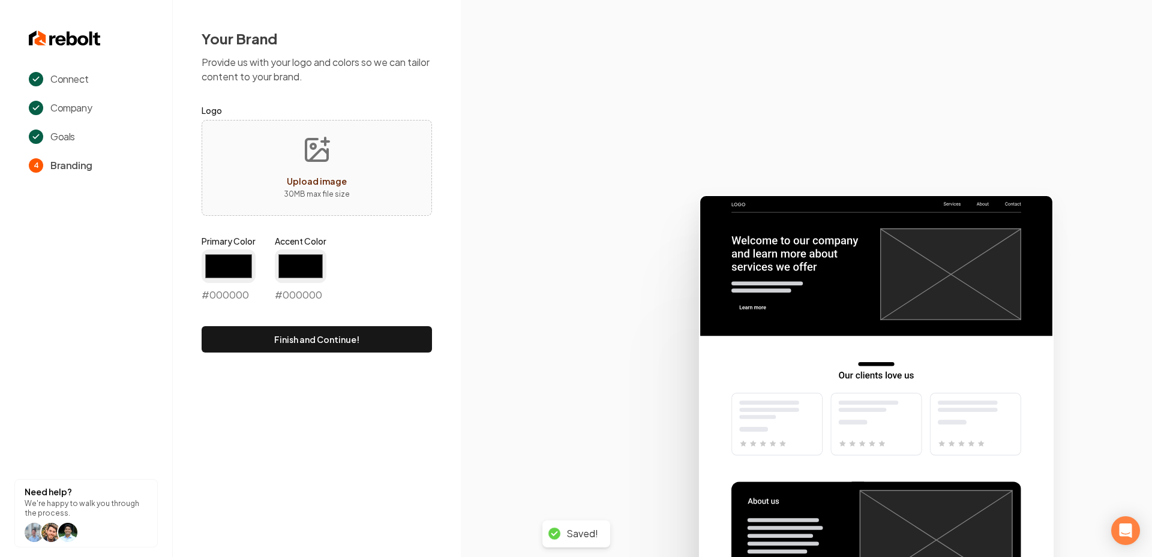
type input "#194d33"
type input "#70be00"
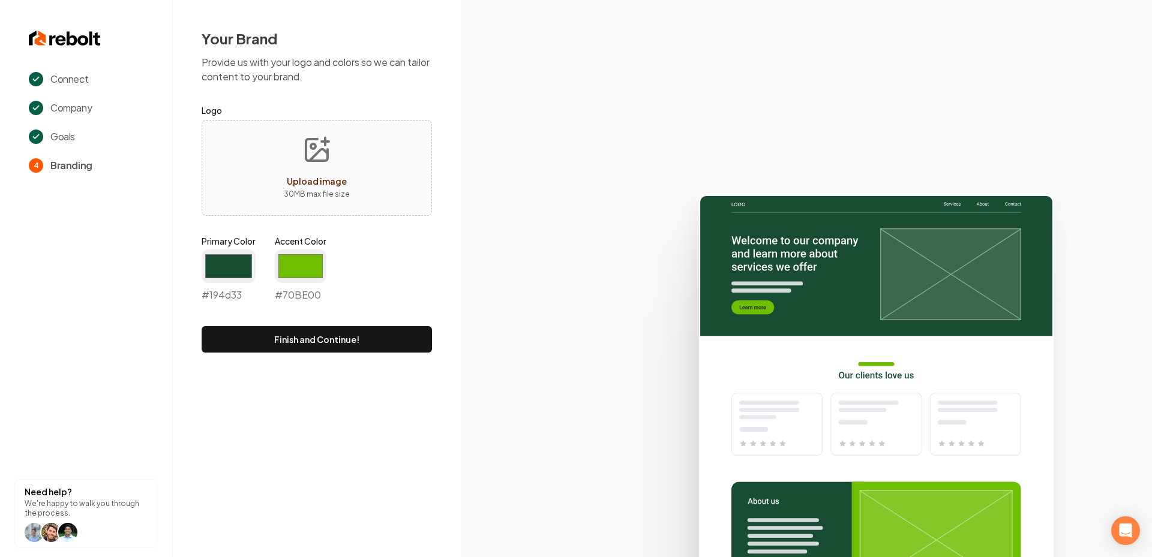
click at [307, 163] on icon "Upload image" at bounding box center [316, 150] width 29 height 29
click at [229, 269] on input "#194d33" at bounding box center [229, 267] width 54 height 34
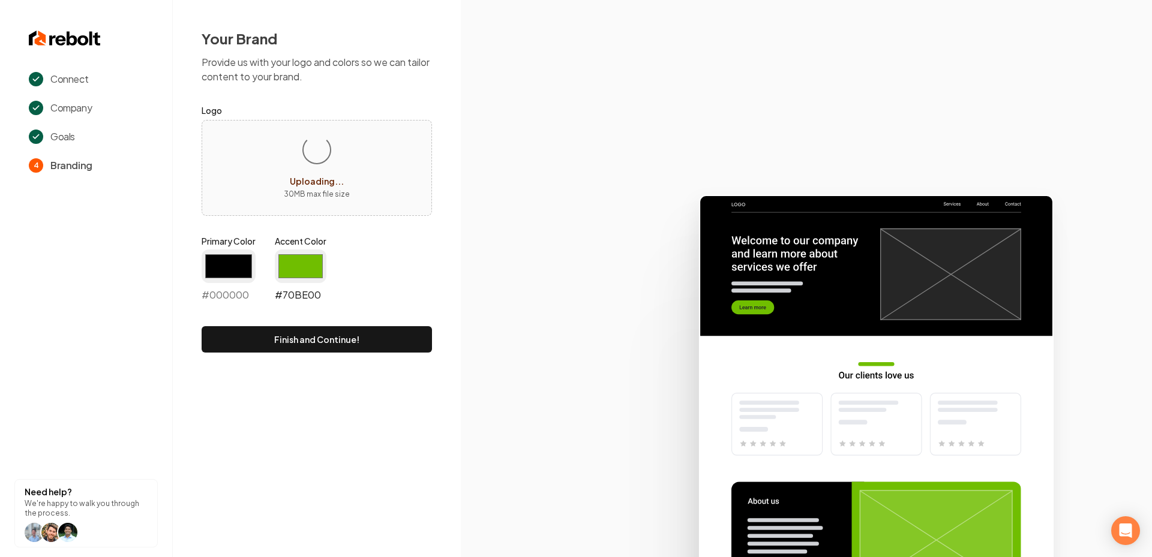
type input "#000000"
click at [301, 262] on input "#70be00" at bounding box center [301, 267] width 52 height 34
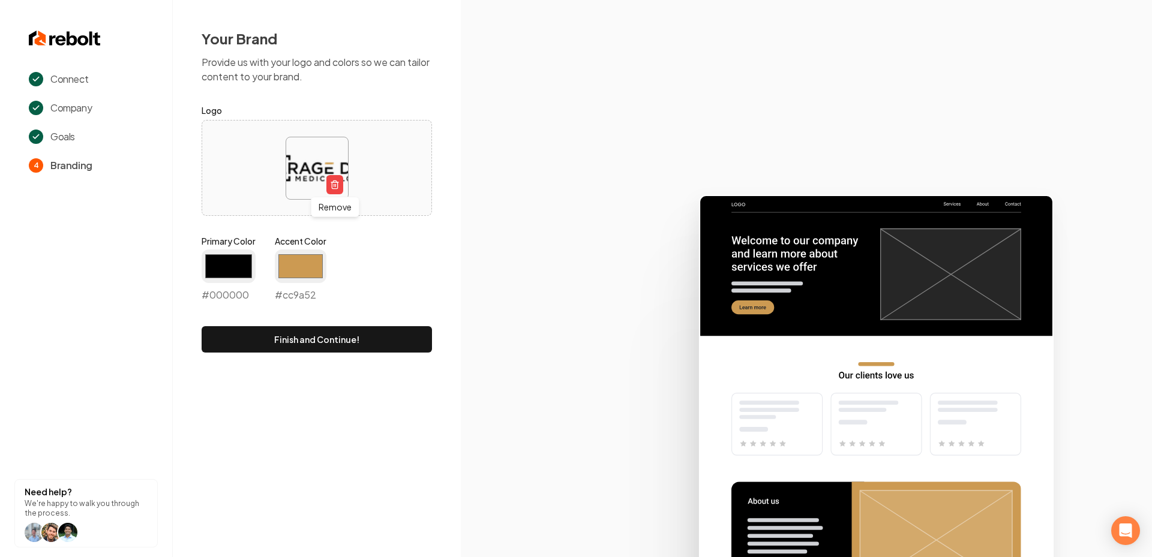
type input "#cc9a52"
click at [504, 298] on icon at bounding box center [806, 371] width 691 height 373
click at [396, 320] on form "Logo Primary Color #000000 #000000 Accent Color #cc9a52 #cc9a52 Finish and Cont…" at bounding box center [317, 228] width 230 height 250
click at [377, 340] on button "Finish and Continue!" at bounding box center [317, 339] width 230 height 26
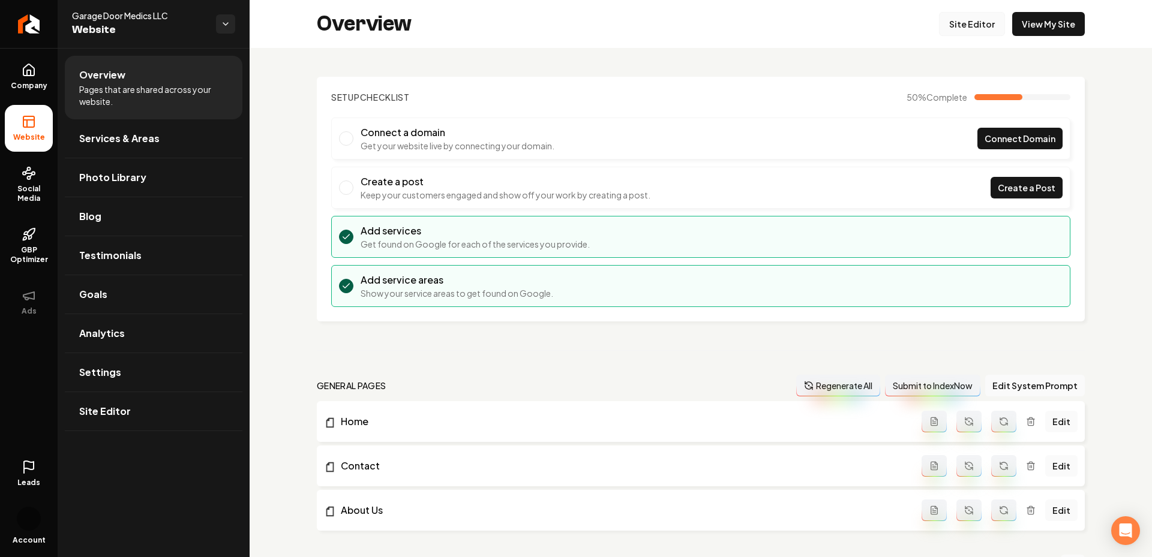
click at [973, 29] on link "Site Editor" at bounding box center [972, 24] width 66 height 24
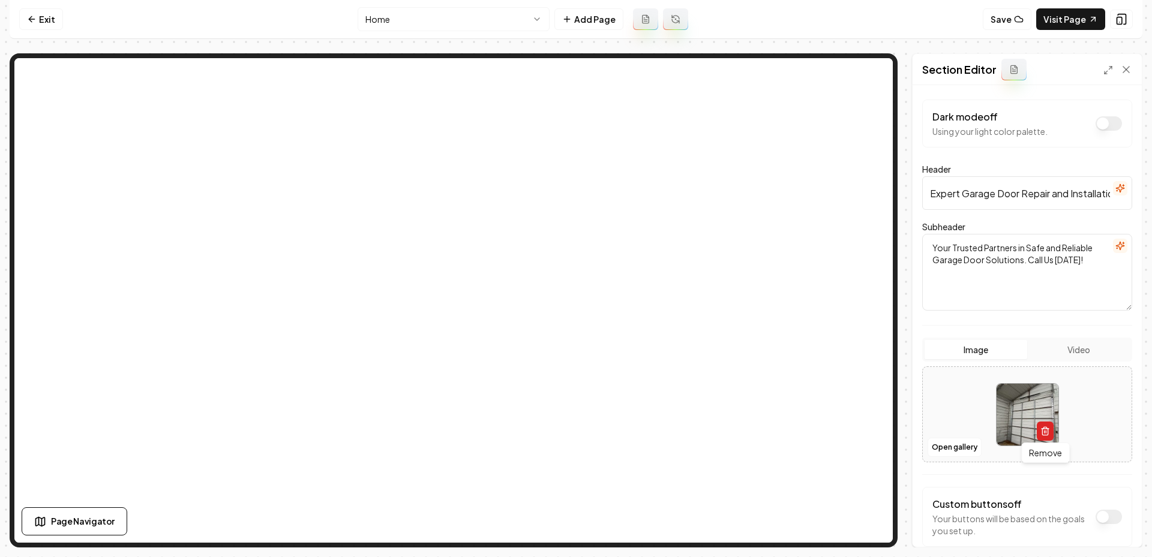
click at [1045, 425] on button "button" at bounding box center [1045, 431] width 17 height 19
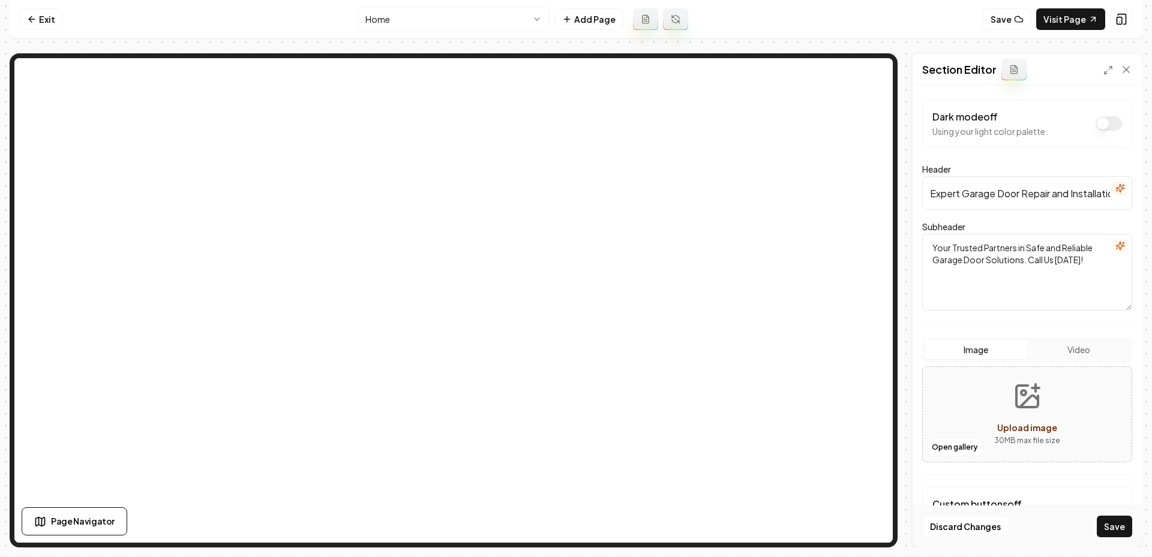
click at [1023, 403] on icon "Upload image" at bounding box center [1029, 401] width 18 height 11
type input "**********"
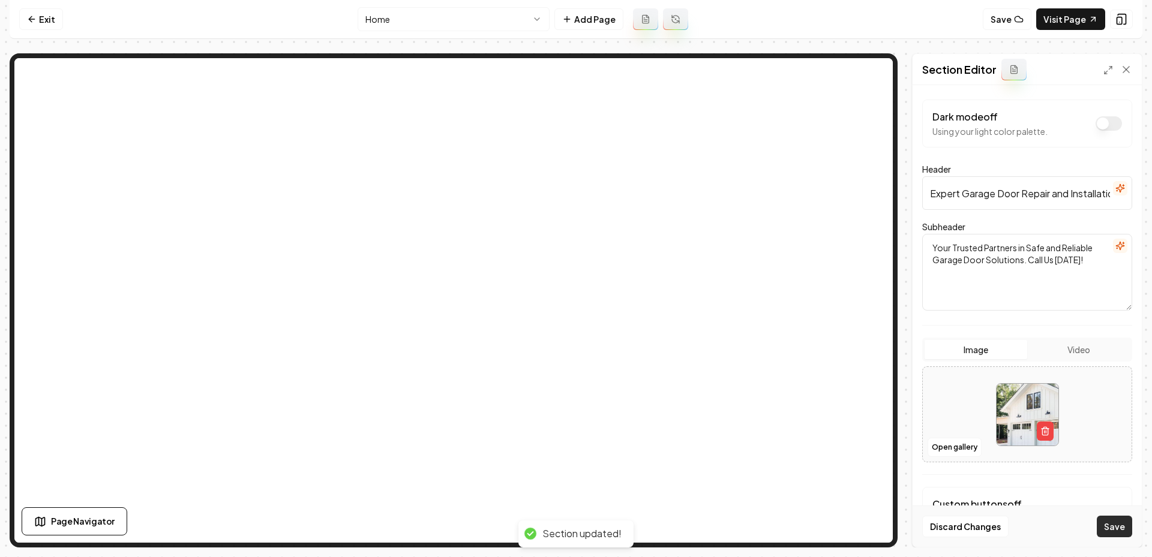
click at [1113, 526] on button "Save" at bounding box center [1114, 527] width 35 height 22
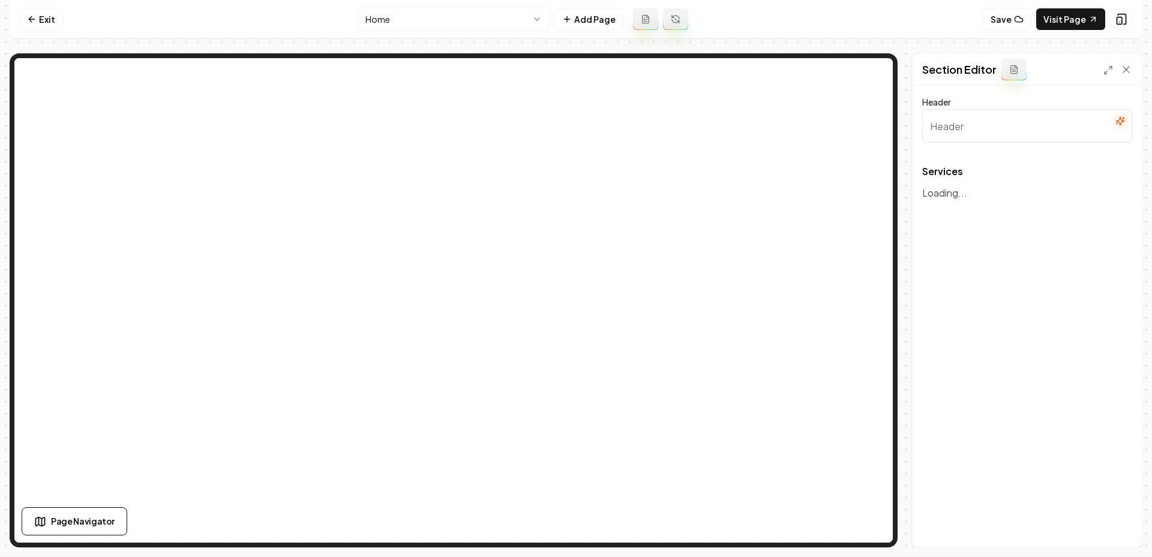
type input "Our Expert Garage Door Services"
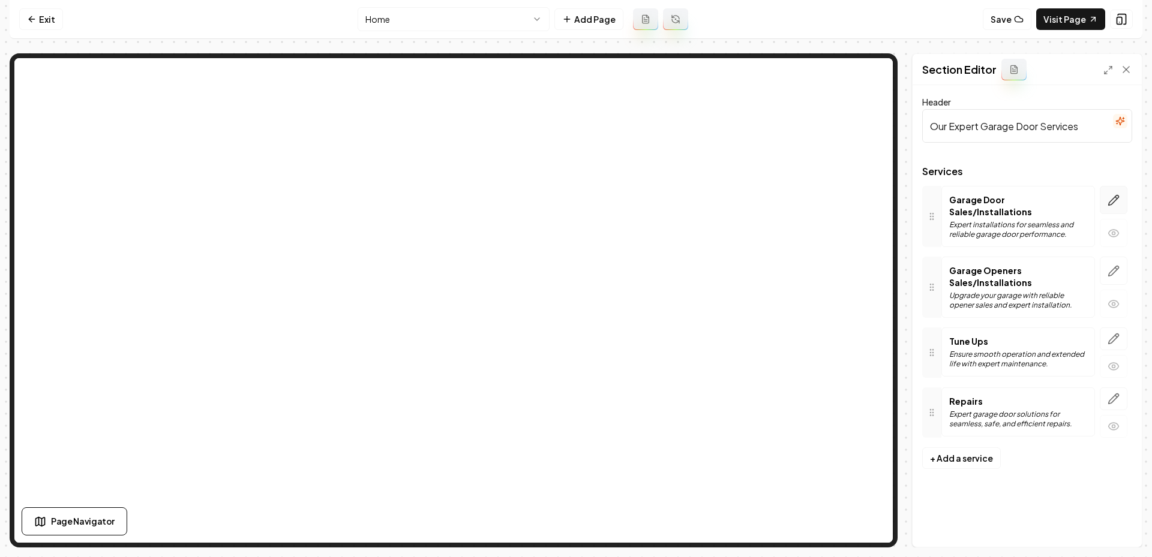
click at [1119, 196] on icon "button" at bounding box center [1114, 200] width 12 height 12
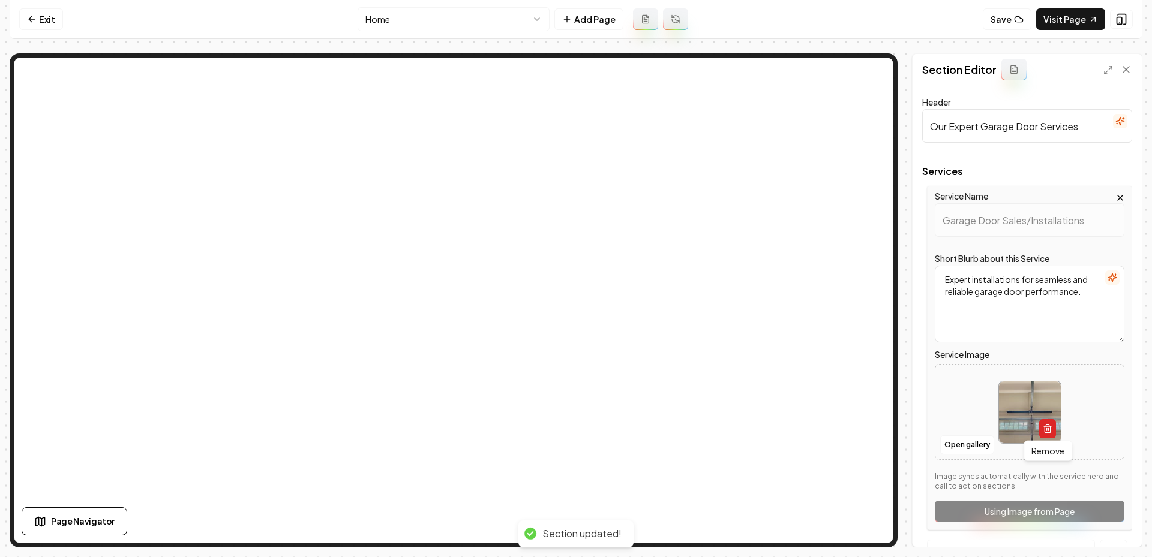
click at [1050, 434] on button "button" at bounding box center [1047, 428] width 17 height 19
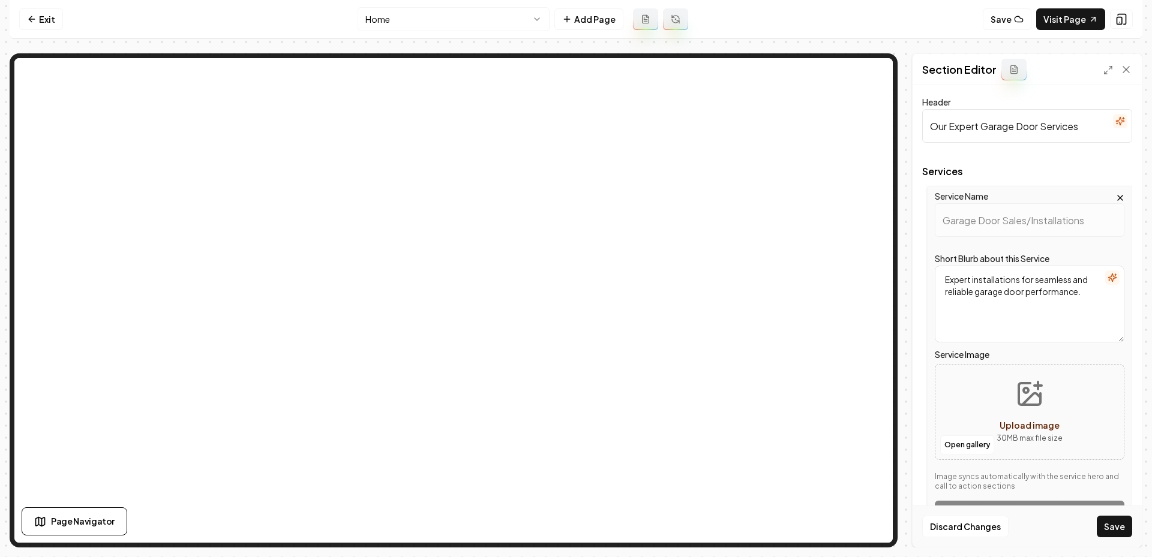
click at [1026, 403] on icon "Upload image" at bounding box center [1030, 394] width 22 height 22
type input "**********"
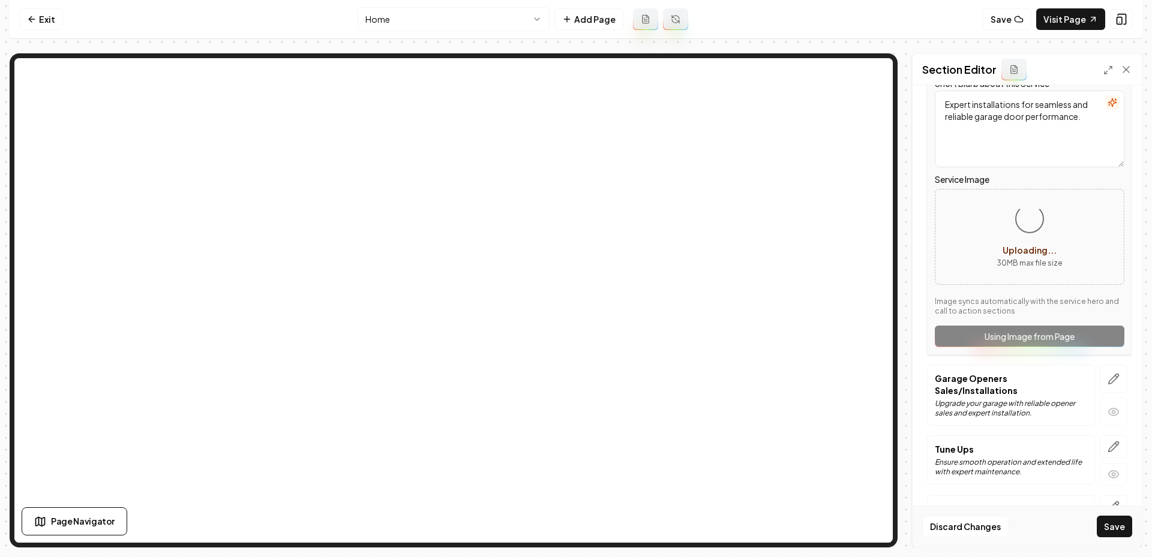
scroll to position [215, 0]
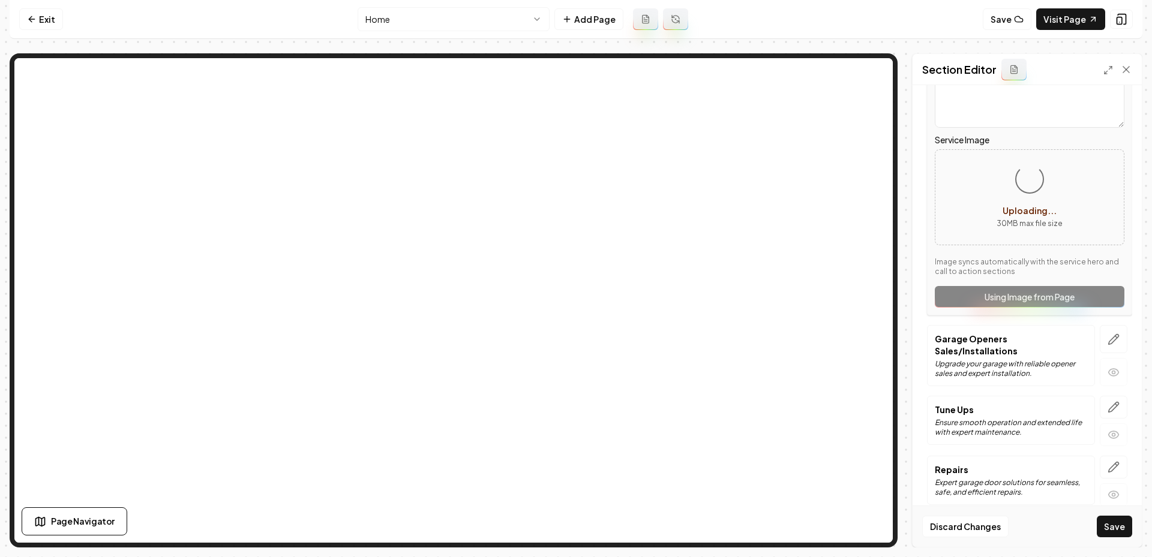
click at [1115, 348] on div at bounding box center [1113, 355] width 37 height 61
click at [1106, 329] on button "button" at bounding box center [1114, 339] width 28 height 28
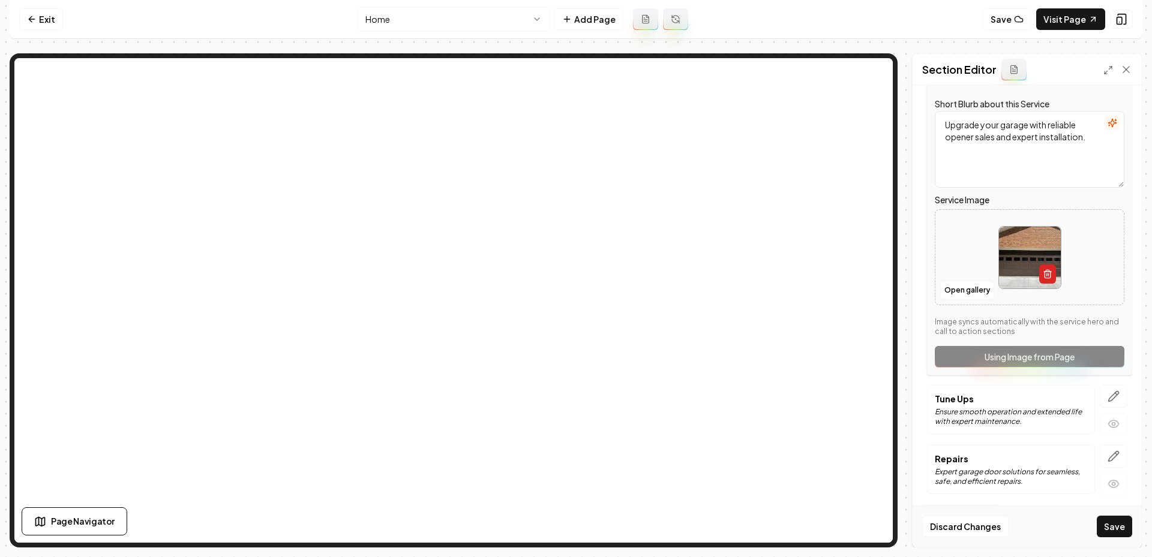
click at [1048, 275] on icon "button" at bounding box center [1048, 274] width 10 height 10
click at [1019, 240] on icon "Upload image" at bounding box center [1029, 239] width 29 height 29
type input "**********"
click at [1111, 401] on button "button" at bounding box center [1114, 396] width 28 height 23
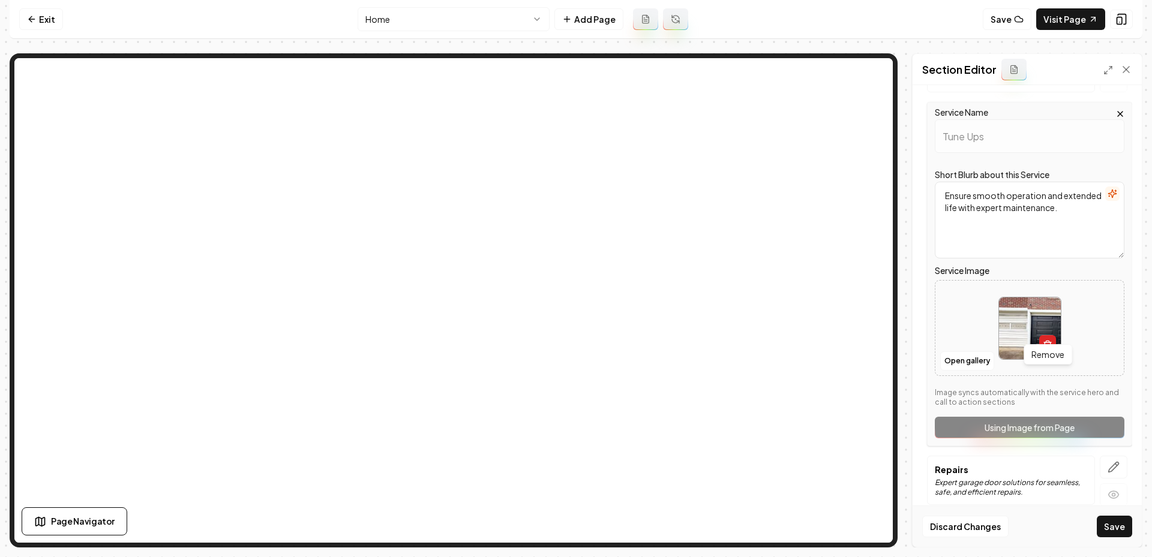
click at [1046, 340] on icon "button" at bounding box center [1048, 345] width 10 height 10
click at [1039, 304] on icon "Upload image" at bounding box center [1029, 310] width 29 height 29
type input "**********"
click at [1112, 461] on icon "button" at bounding box center [1114, 467] width 12 height 12
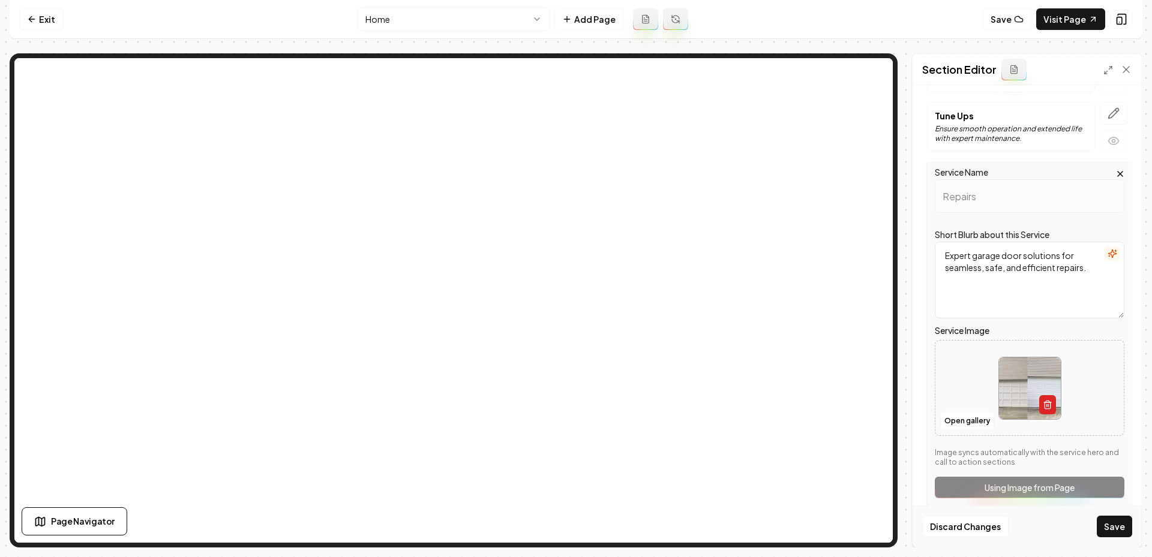
click at [1047, 400] on icon "button" at bounding box center [1048, 405] width 10 height 10
click at [1031, 373] on button "Upload image 30 MB max file size" at bounding box center [1029, 388] width 85 height 84
type input "**********"
click at [1109, 533] on button "Save" at bounding box center [1114, 527] width 35 height 22
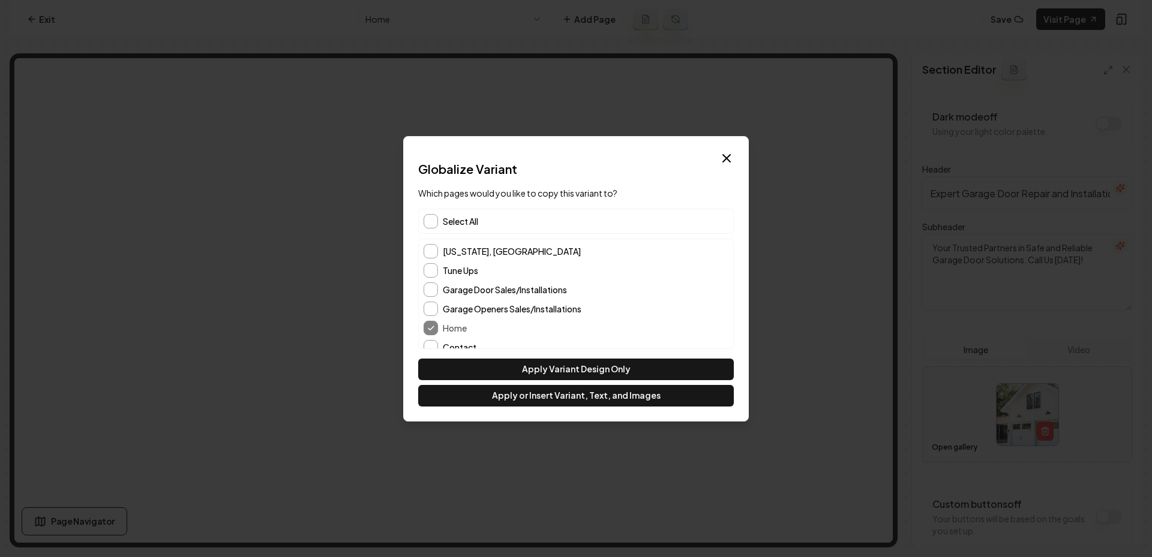
scroll to position [49, 0]
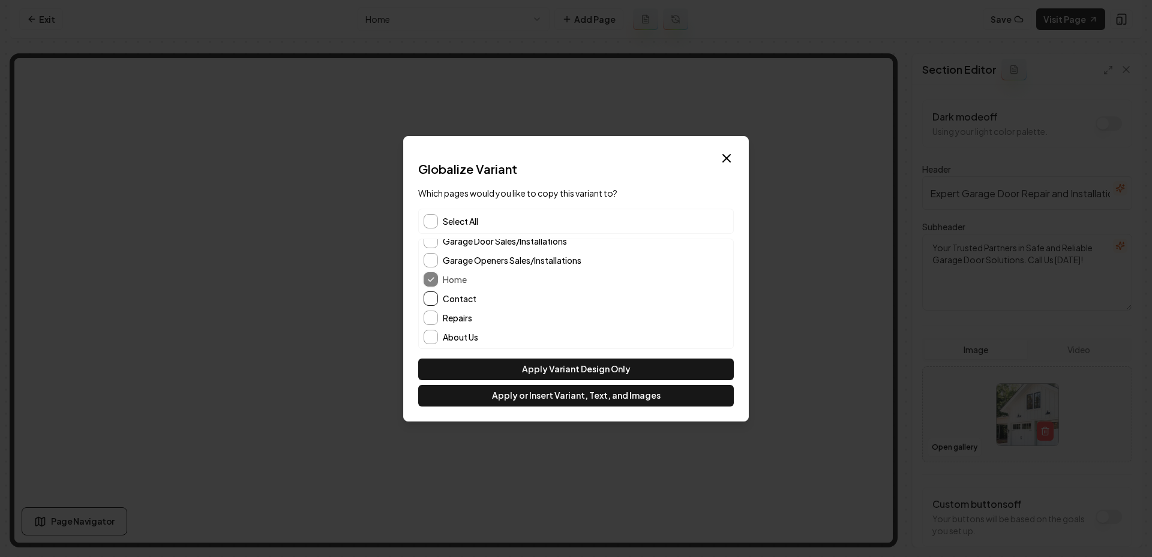
click at [430, 299] on button "Contact" at bounding box center [431, 299] width 14 height 14
click at [429, 332] on button "About Us" at bounding box center [431, 337] width 14 height 14
click at [532, 397] on button "Apply or Insert Variant, Text, and Images" at bounding box center [576, 396] width 316 height 22
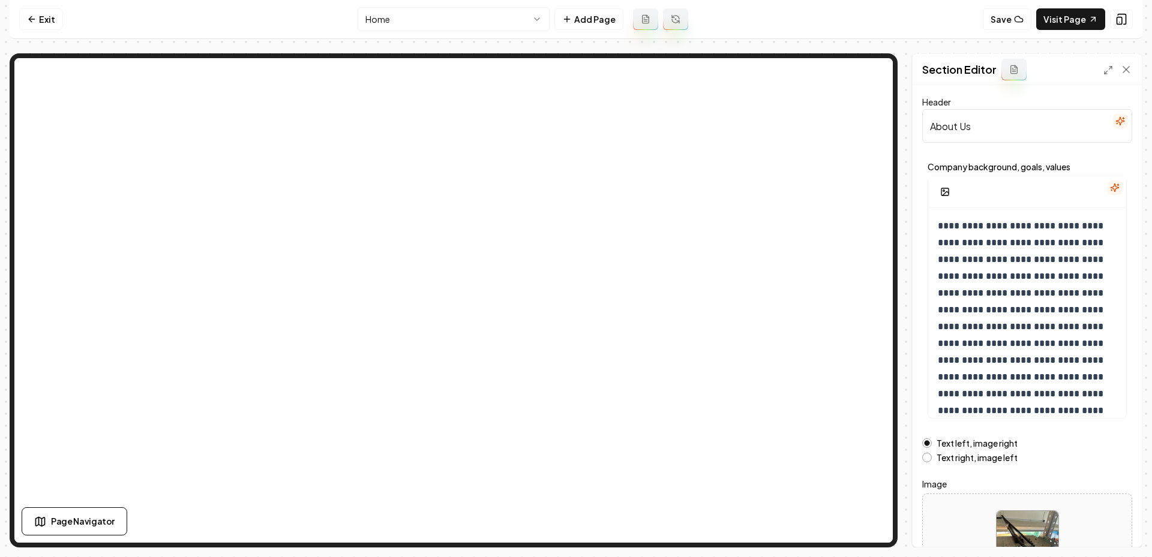
scroll to position [89, 0]
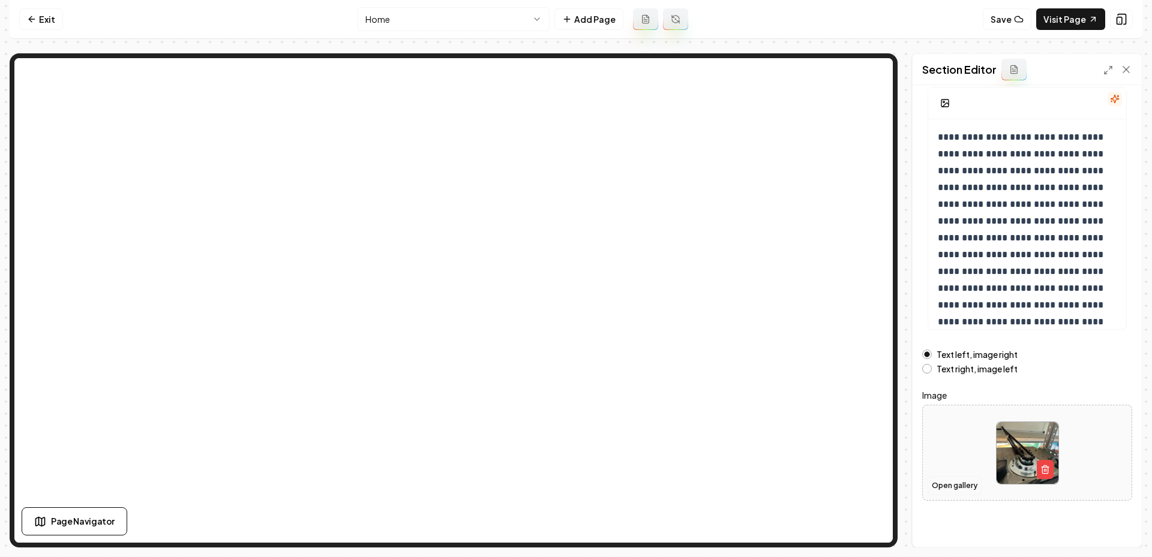
click at [946, 478] on button "Open gallery" at bounding box center [955, 485] width 54 height 19
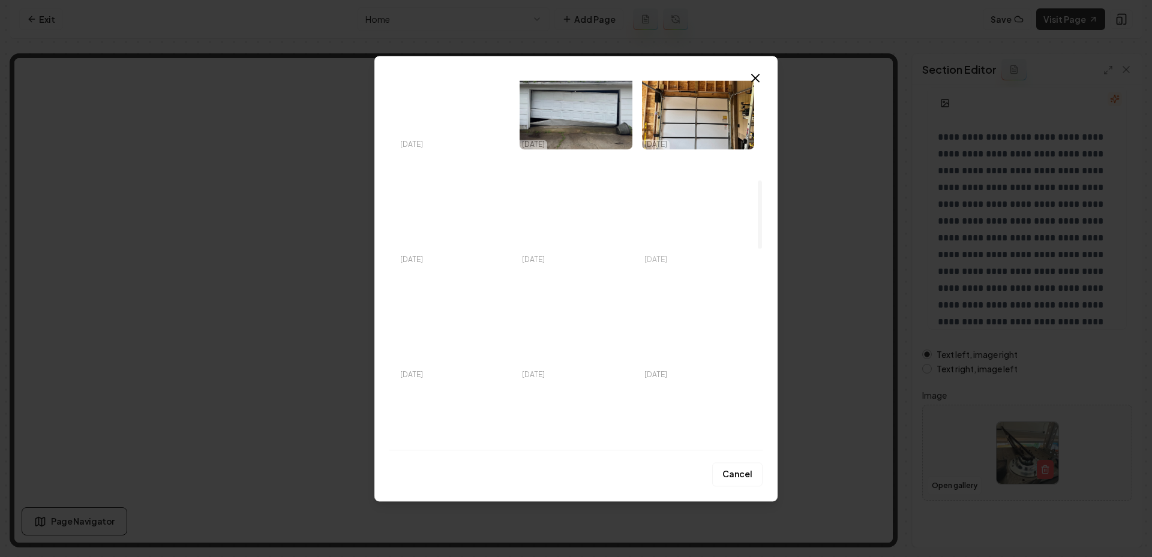
scroll to position [529, 0]
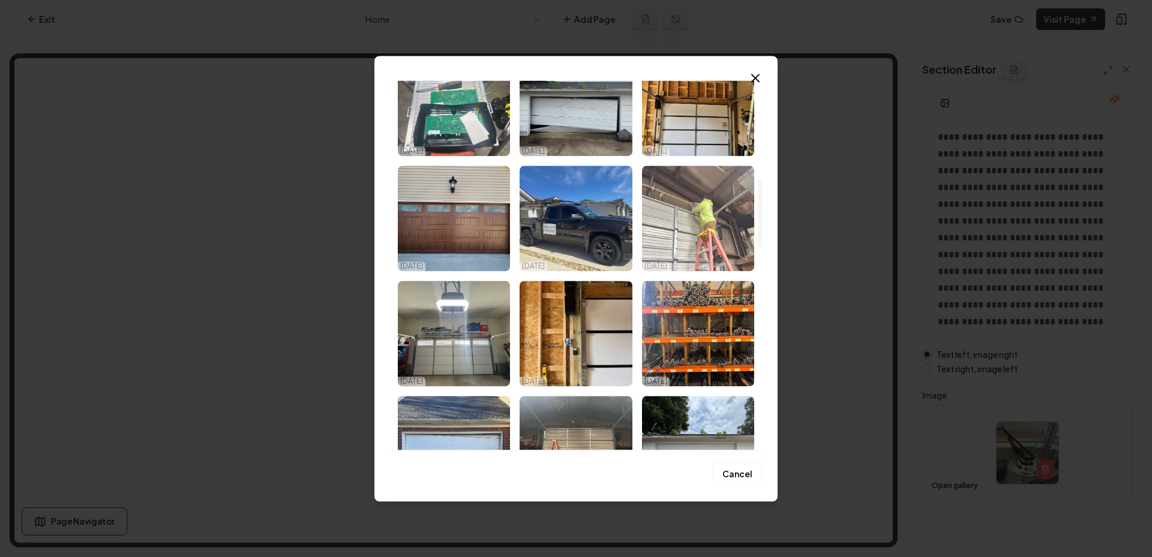
click at [718, 224] on img "Select image image_68efde125c7cd75eb8aa0c97.jpeg" at bounding box center [698, 219] width 112 height 106
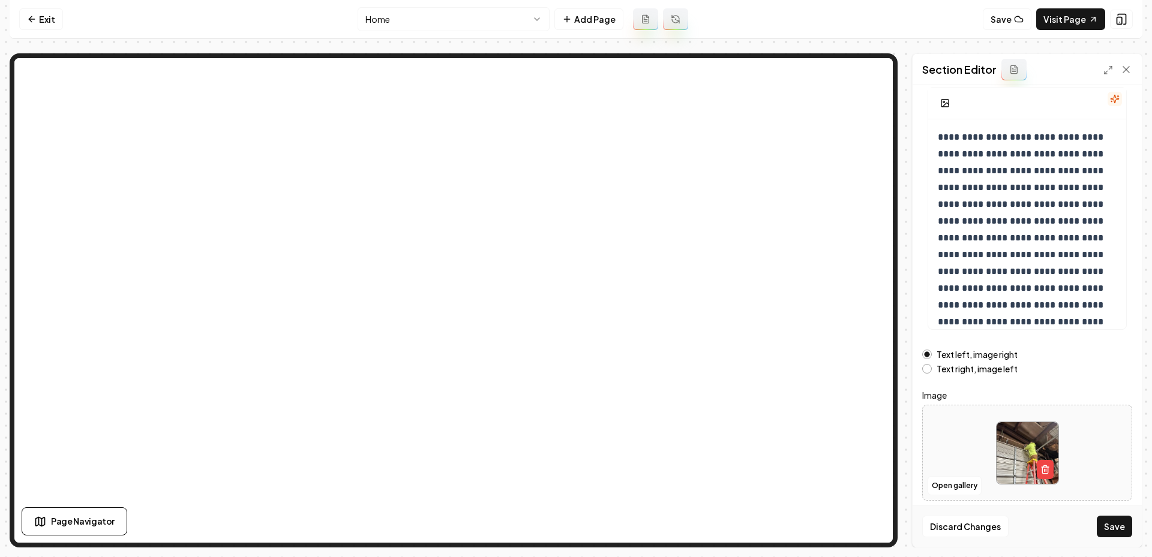
click at [1106, 540] on div "Discard Changes Save" at bounding box center [1027, 526] width 229 height 41
click at [1106, 527] on button "Save" at bounding box center [1114, 527] width 35 height 22
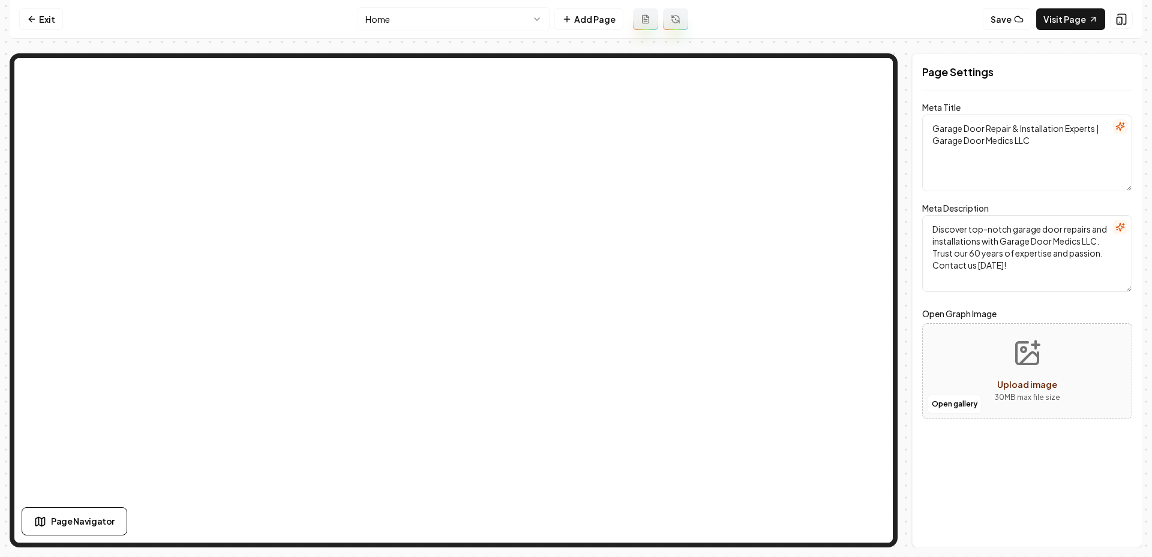
scroll to position [0, 0]
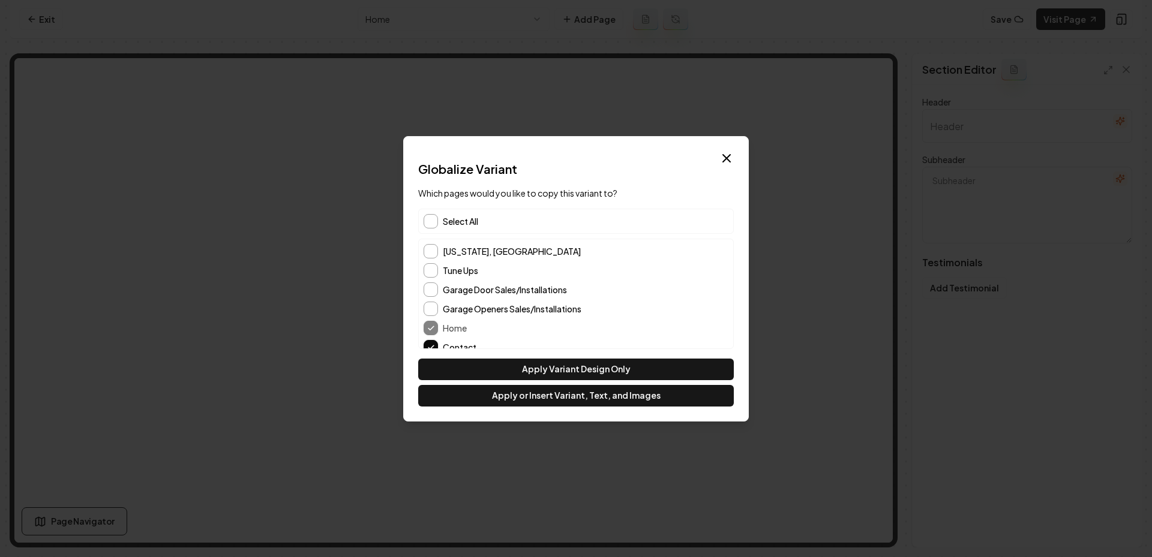
type input "Customer Stories That Matter"
type textarea "Explore experiences and see why they trust our garage solutions"
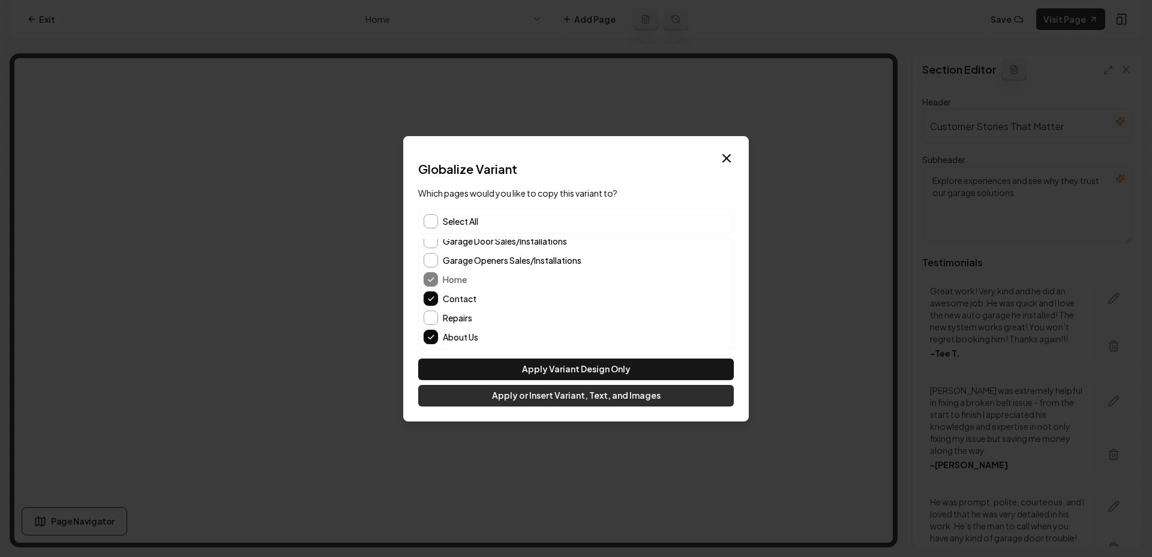
click at [505, 392] on button "Apply or Insert Variant, Text, and Images" at bounding box center [576, 396] width 316 height 22
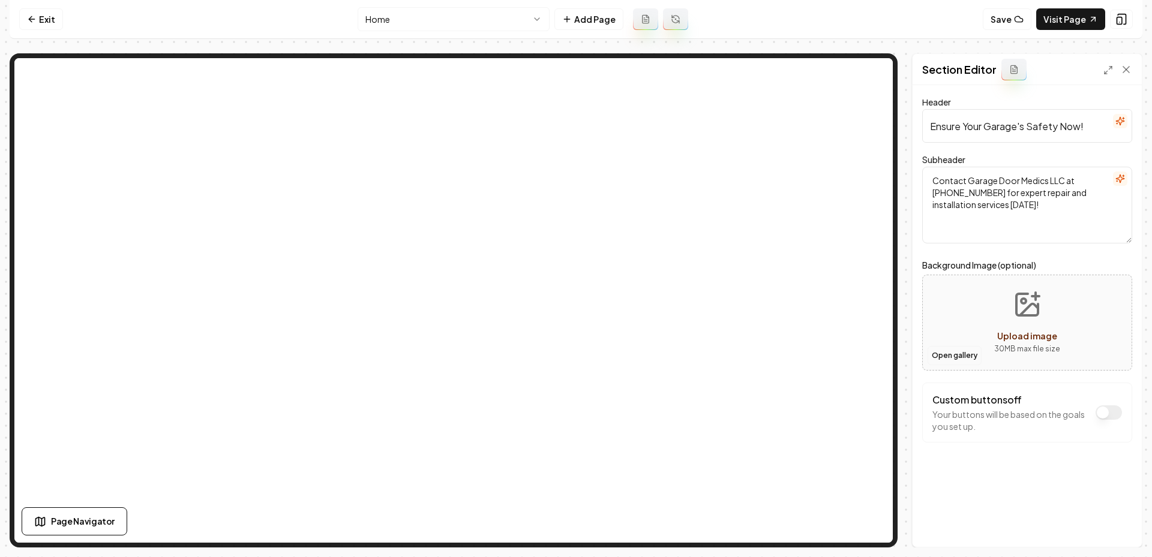
click at [950, 359] on button "Open gallery" at bounding box center [955, 355] width 54 height 19
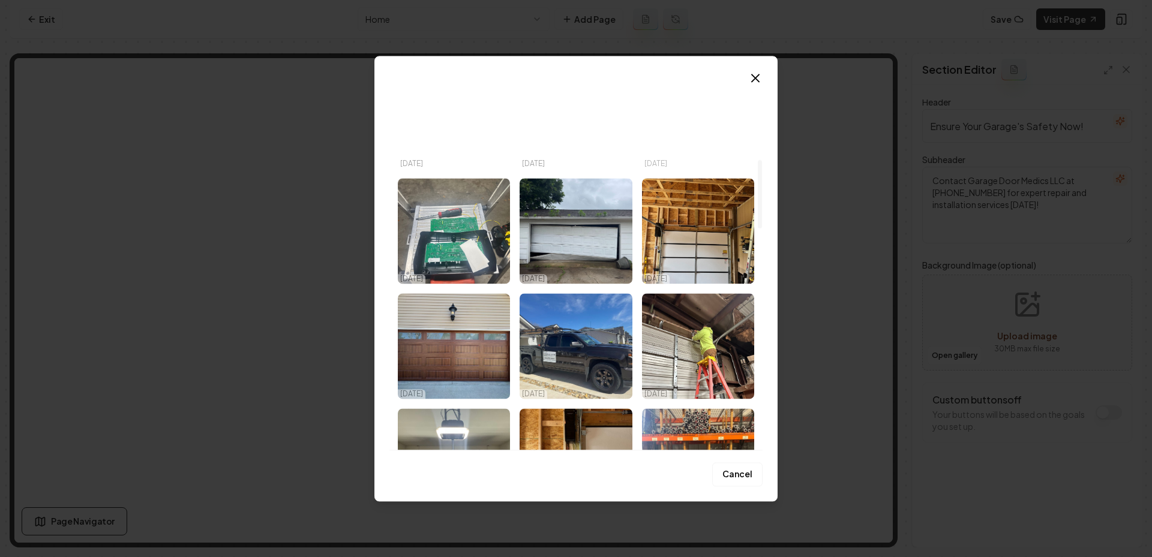
scroll to position [445, 0]
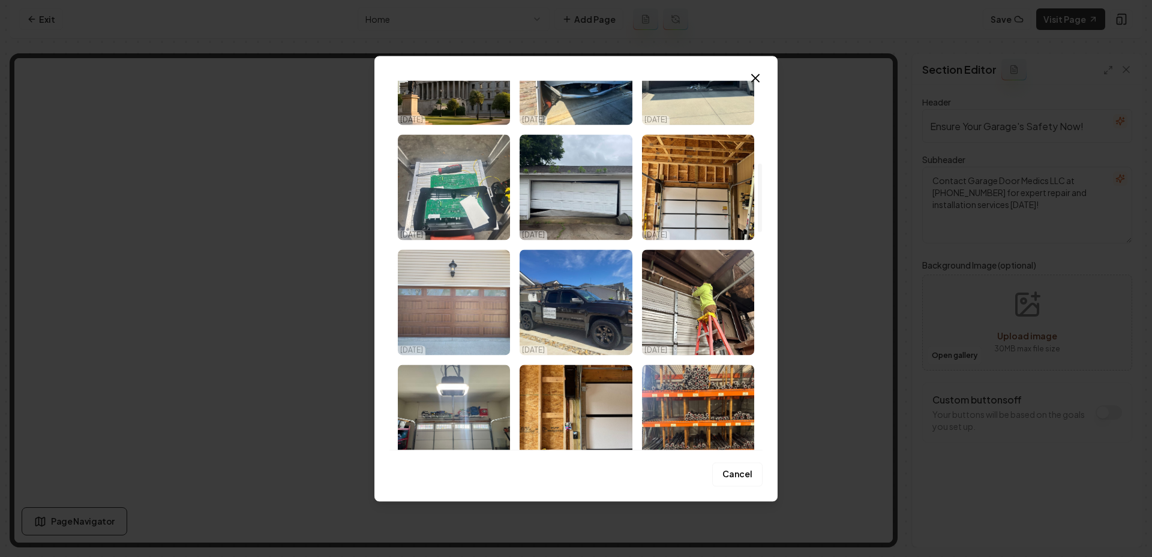
click at [463, 308] on img "Select image image_68efde125c7cd75eb8aa0c9d.jpeg" at bounding box center [454, 303] width 112 height 106
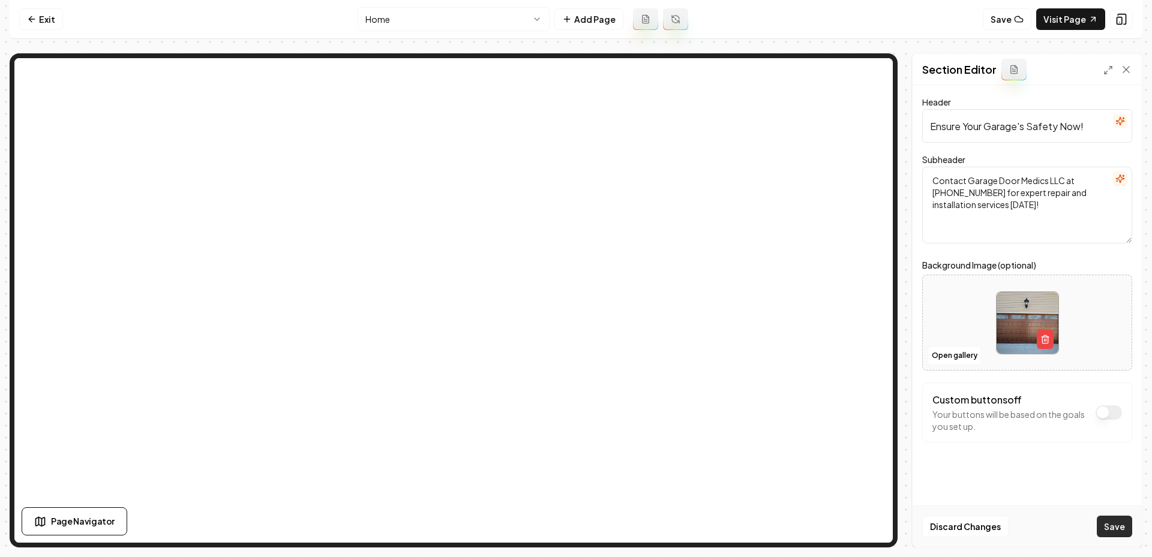
click at [1130, 522] on button "Save" at bounding box center [1114, 527] width 35 height 22
click at [448, 7] on nav "Exit Home Add Page Save Visit Page" at bounding box center [576, 19] width 1133 height 39
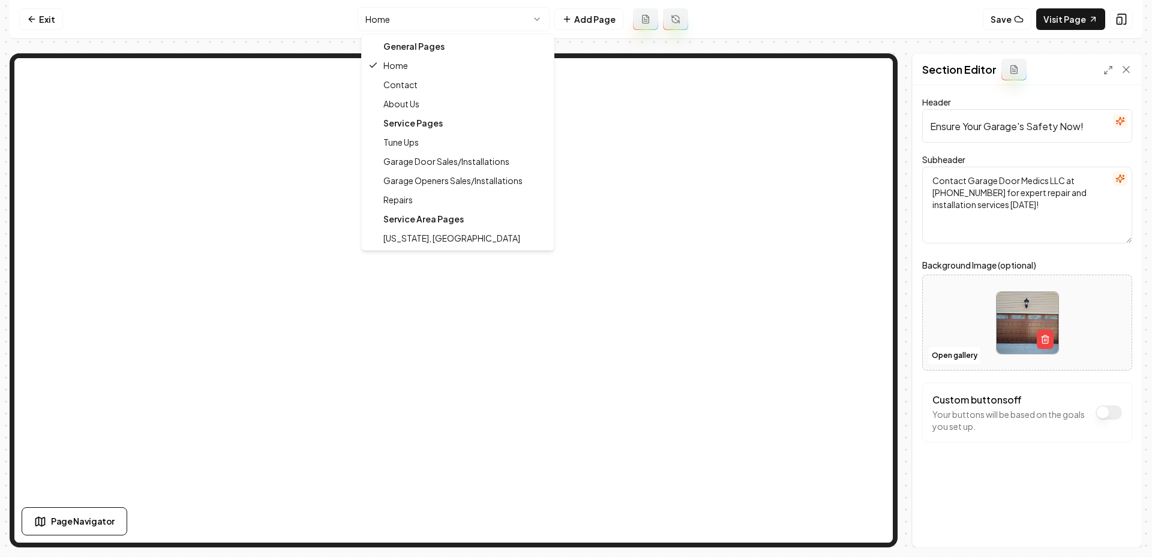
click at [437, 13] on html "Computer Required This feature is only available on a computer. Please switch t…" at bounding box center [576, 278] width 1152 height 557
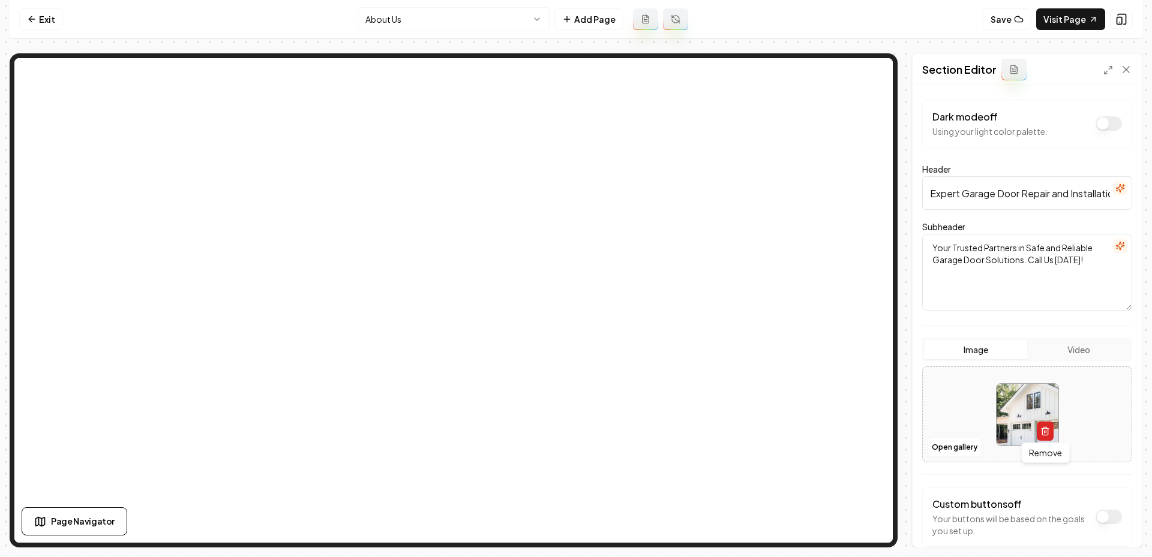
click at [1043, 433] on icon "button" at bounding box center [1045, 432] width 10 height 10
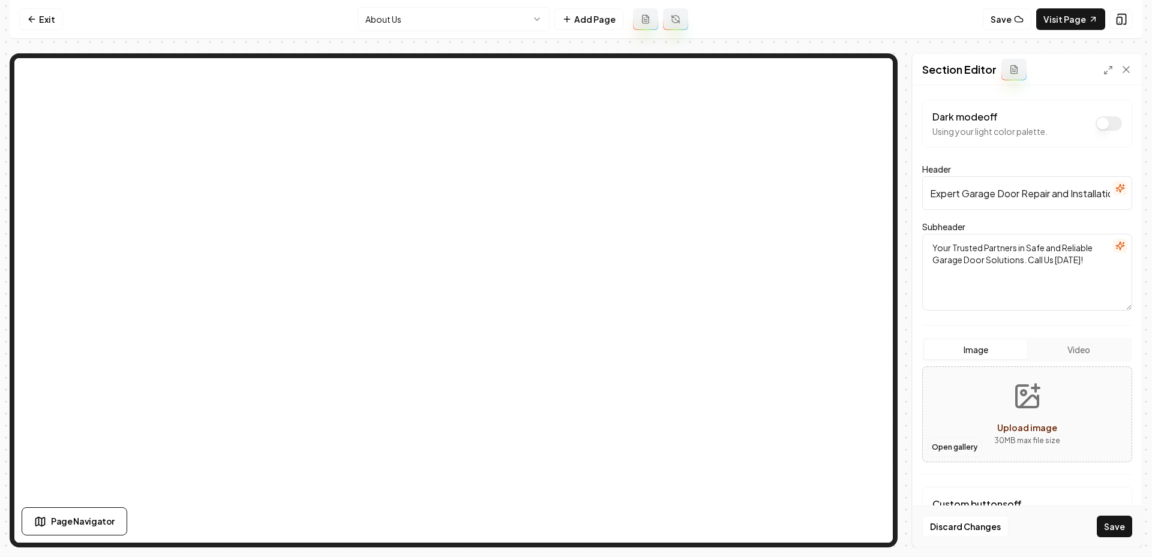
click at [951, 448] on button "Open gallery" at bounding box center [955, 447] width 54 height 19
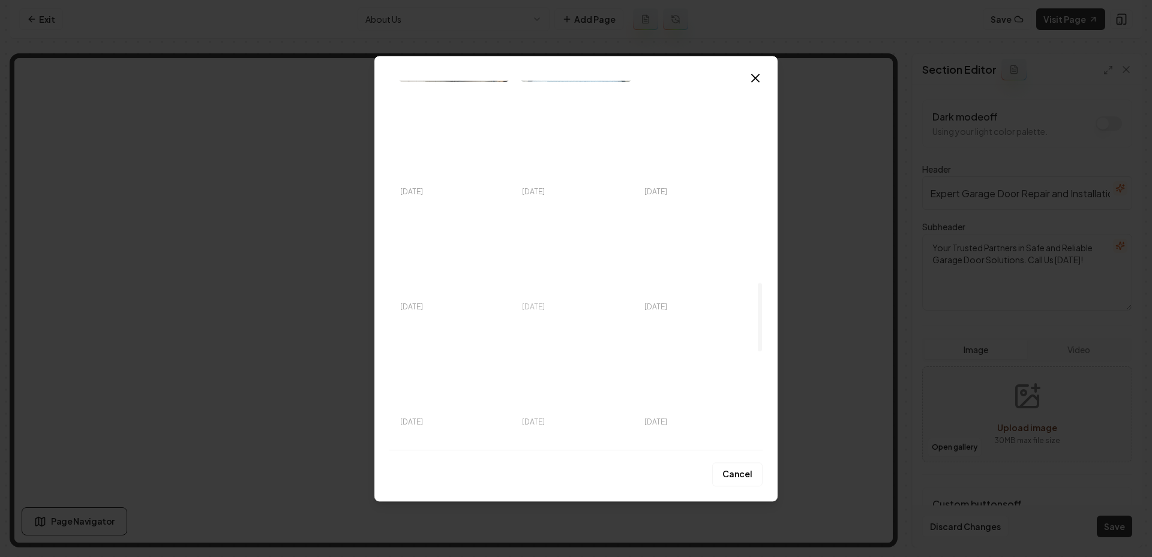
scroll to position [1066, 0]
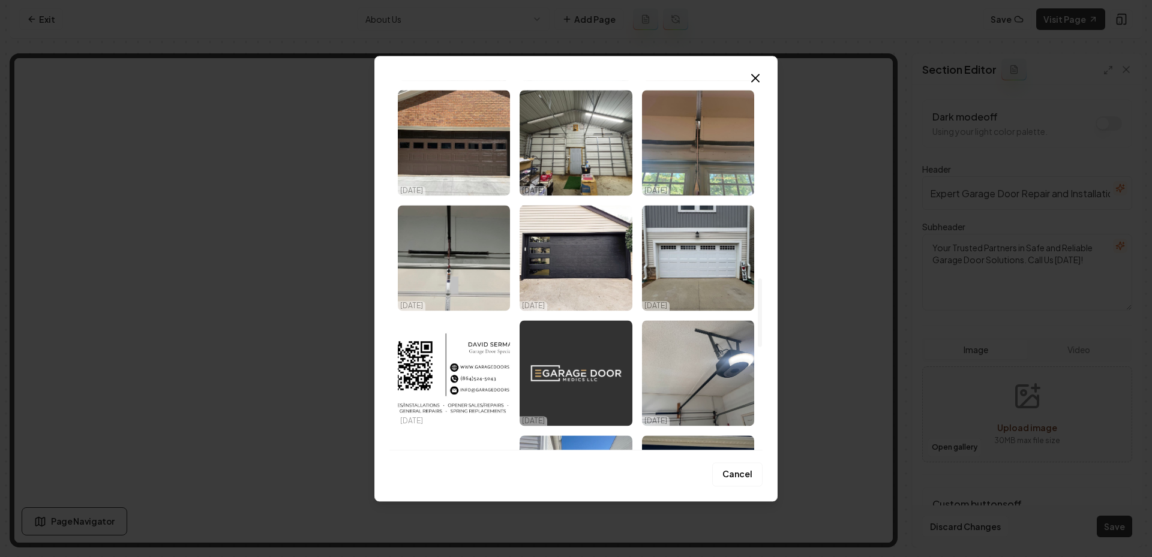
click at [583, 379] on img "Select image image_68efde0f5c7cd75eb8a9f5e8.jpeg" at bounding box center [576, 373] width 112 height 106
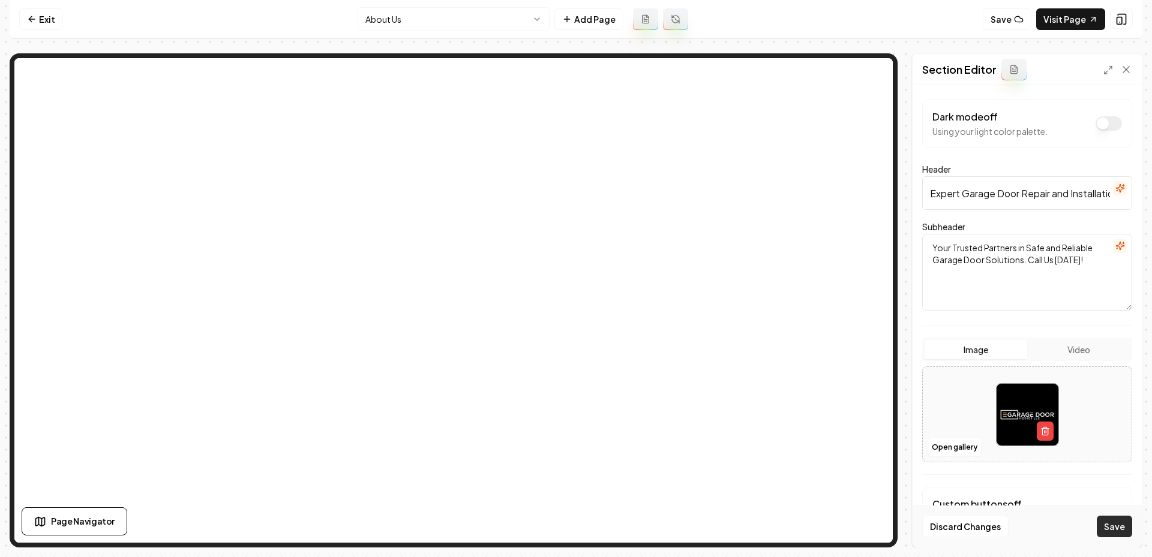
click at [1106, 530] on button "Save" at bounding box center [1114, 527] width 35 height 22
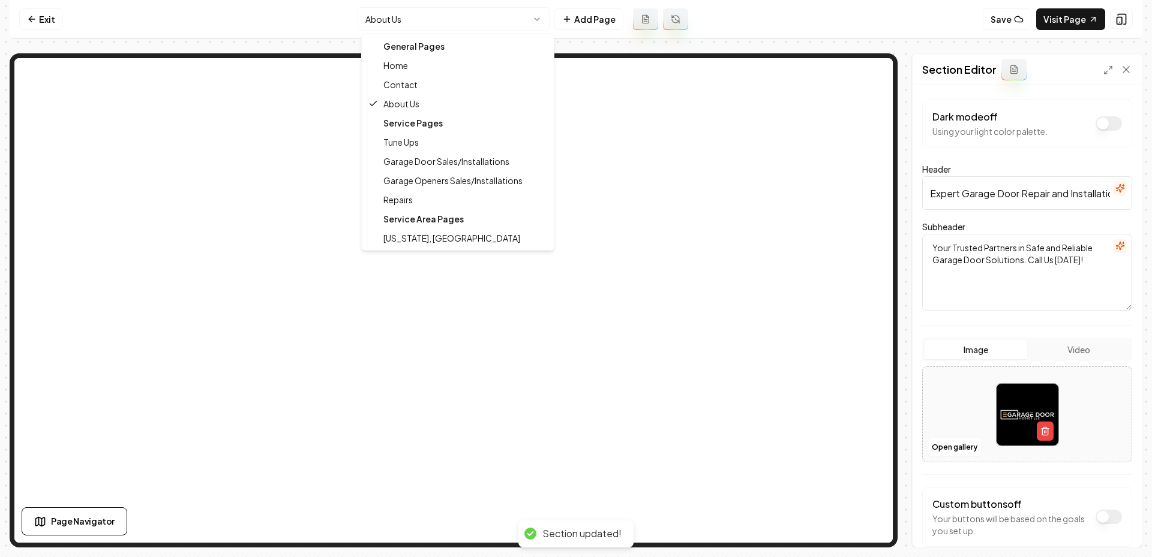
click at [420, 16] on html "Computer Required This feature is only available on a computer. Please switch t…" at bounding box center [576, 278] width 1152 height 557
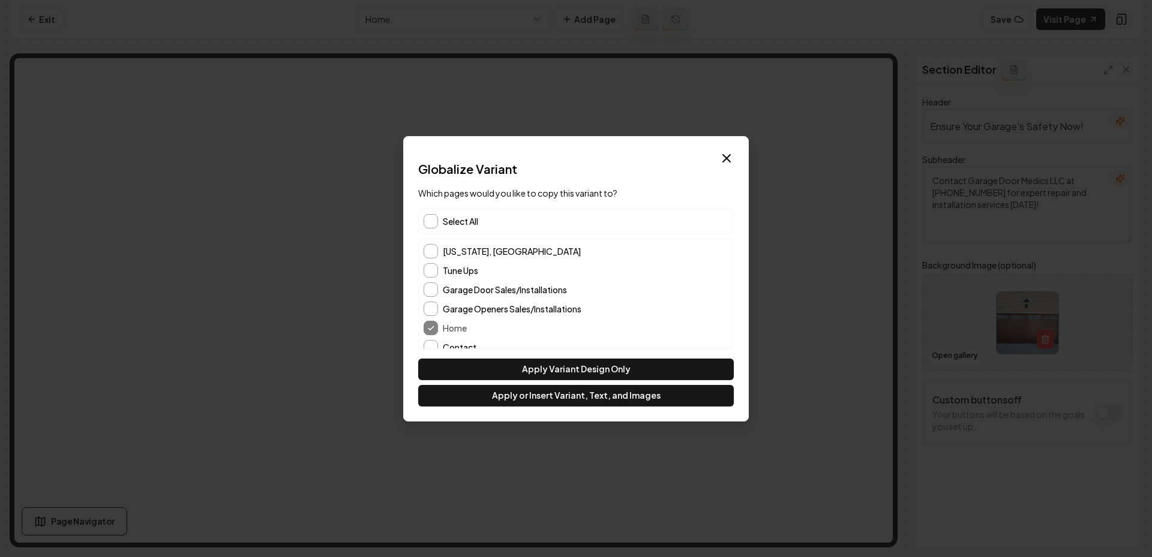
click at [451, 212] on div "Select All" at bounding box center [576, 221] width 316 height 25
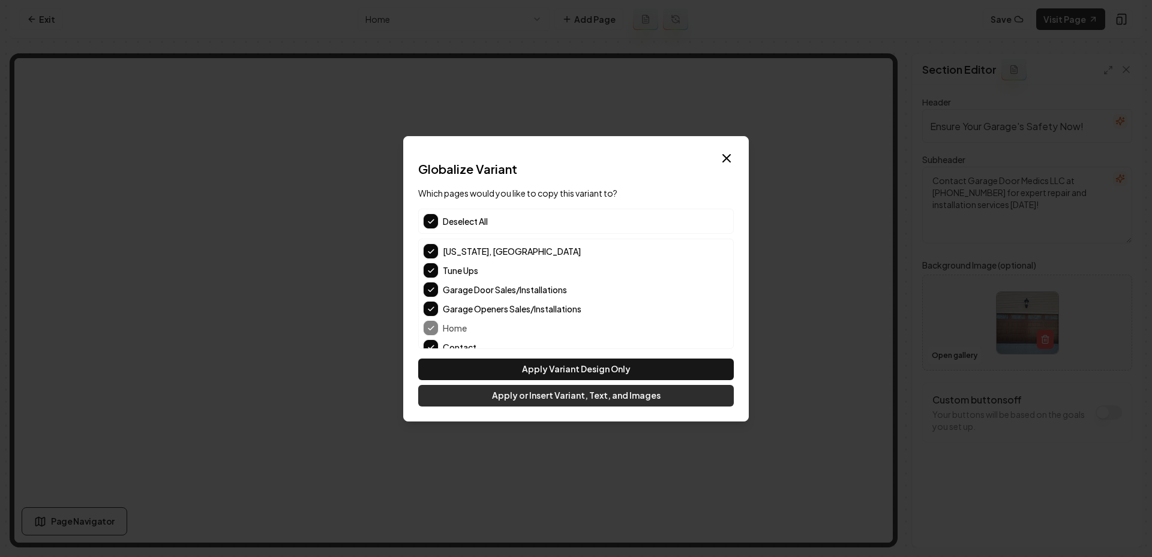
click at [542, 404] on button "Apply or Insert Variant, Text, and Images" at bounding box center [576, 396] width 316 height 22
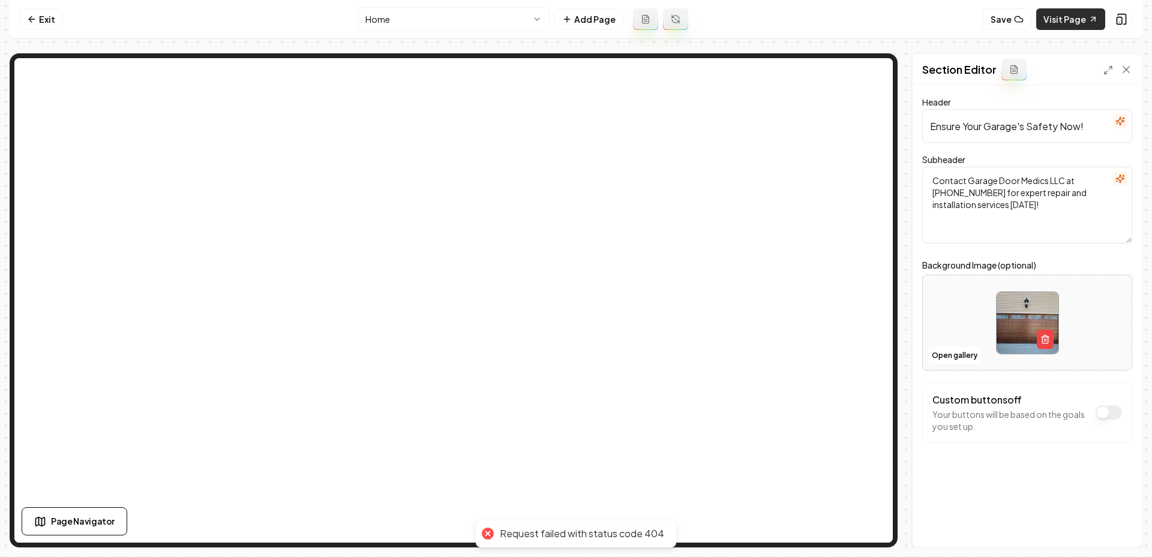
click at [1084, 22] on link "Visit Page" at bounding box center [1070, 19] width 69 height 22
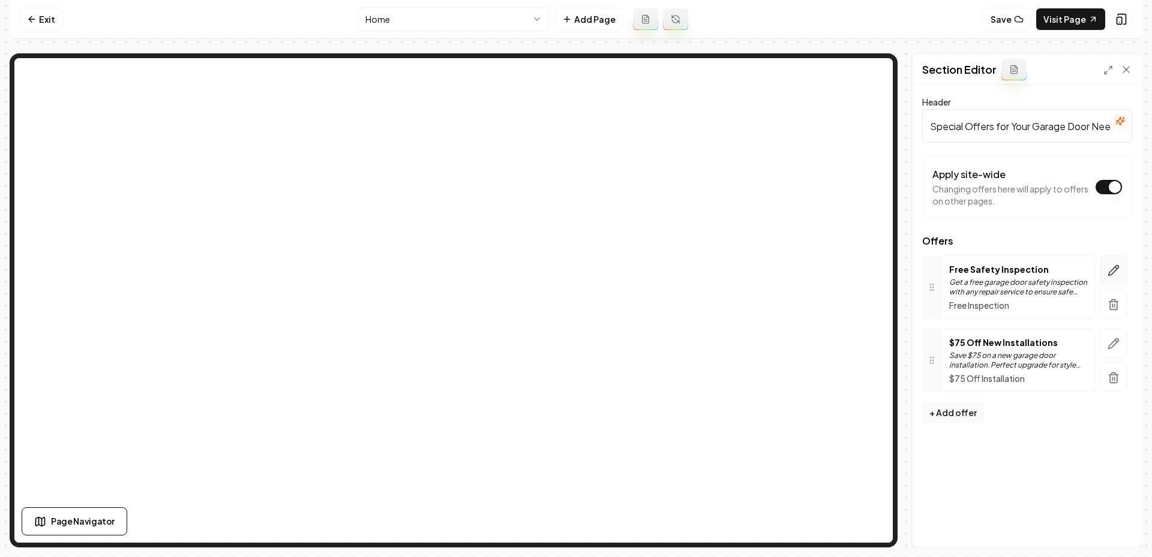
click at [1105, 266] on button "button" at bounding box center [1114, 270] width 28 height 29
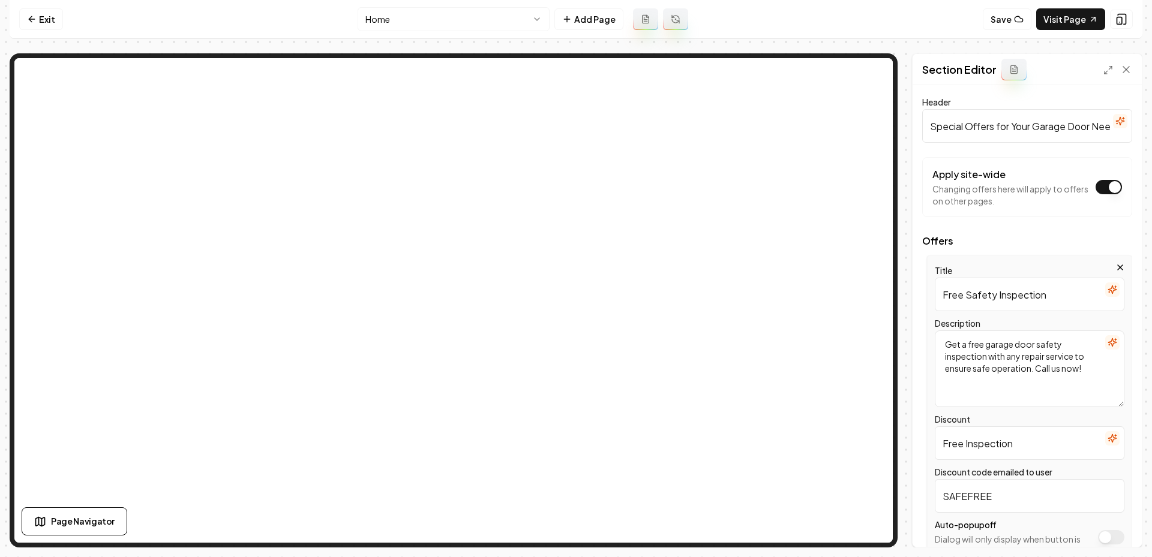
scroll to position [134, 0]
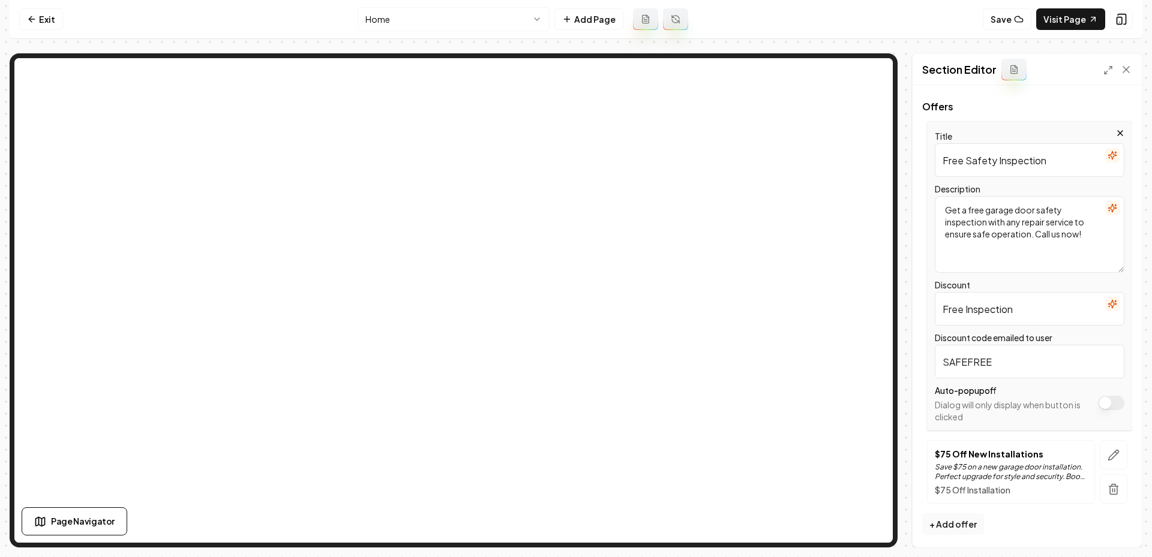
click at [1112, 394] on div "Auto-popup off Dialog will only display when button is clicked" at bounding box center [1030, 403] width 190 height 40
click at [1112, 399] on button "Apply site-wide" at bounding box center [1111, 403] width 26 height 14
click at [1123, 523] on button "Save" at bounding box center [1114, 527] width 35 height 22
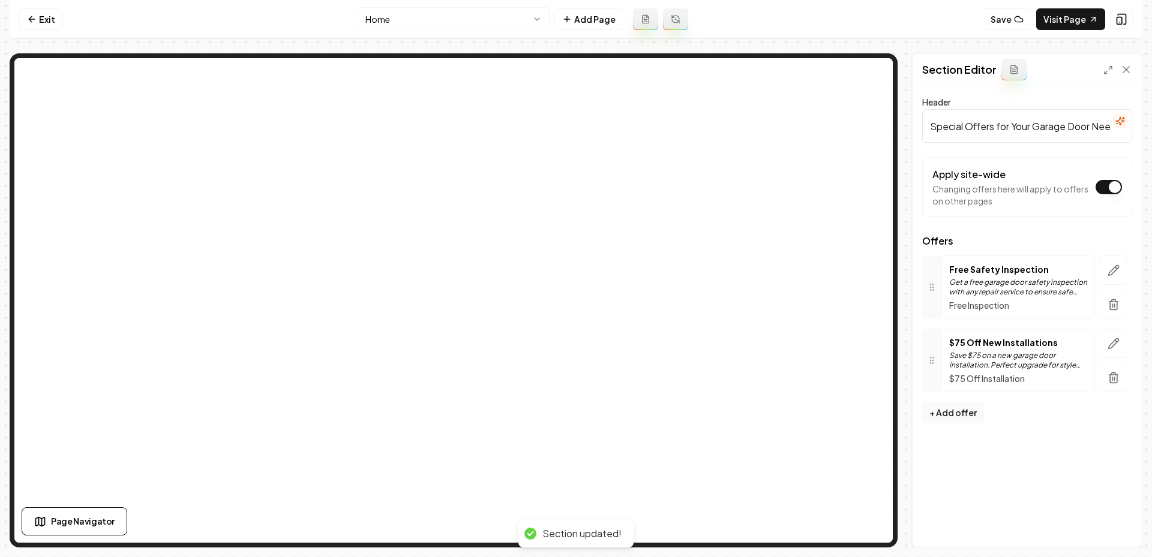
scroll to position [0, 0]
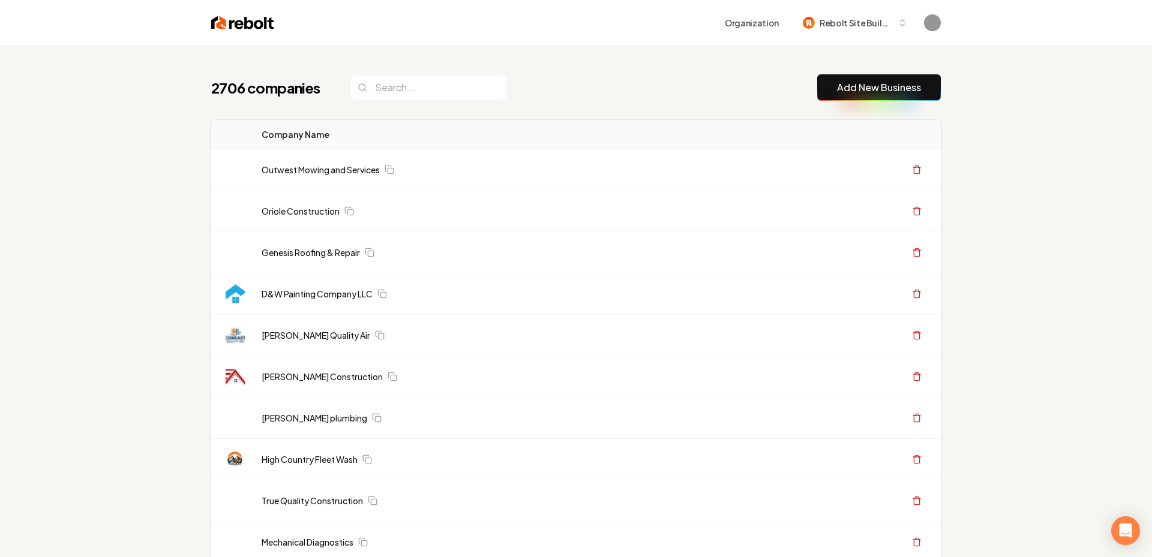
drag, startPoint x: 905, startPoint y: 89, endPoint x: 784, endPoint y: 4, distance: 147.8
click at [905, 88] on link "Add New Business" at bounding box center [879, 87] width 84 height 14
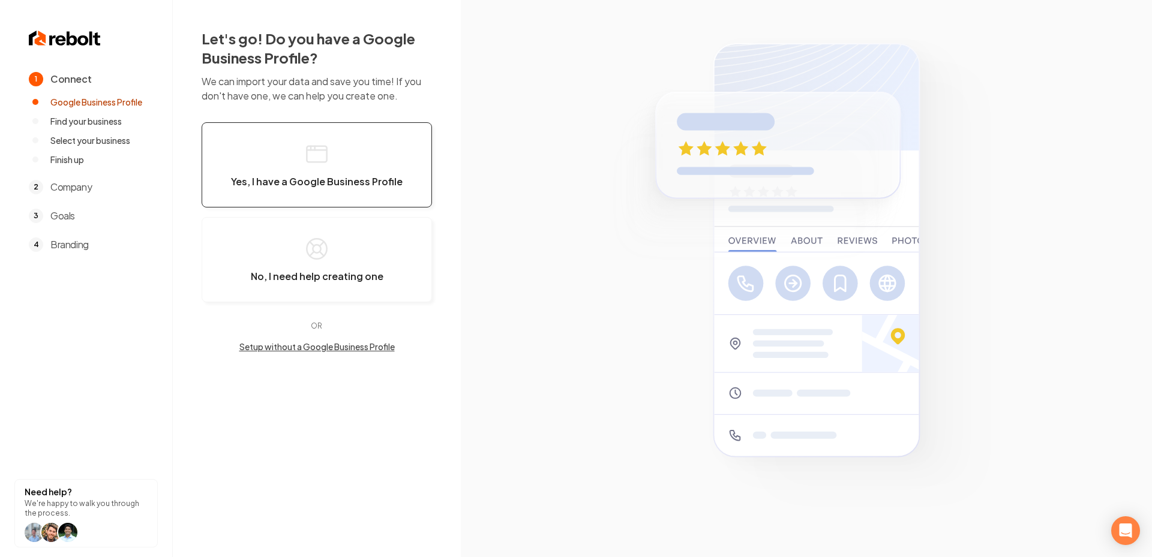
click at [330, 169] on button "Yes, I have a Google Business Profile" at bounding box center [317, 164] width 230 height 85
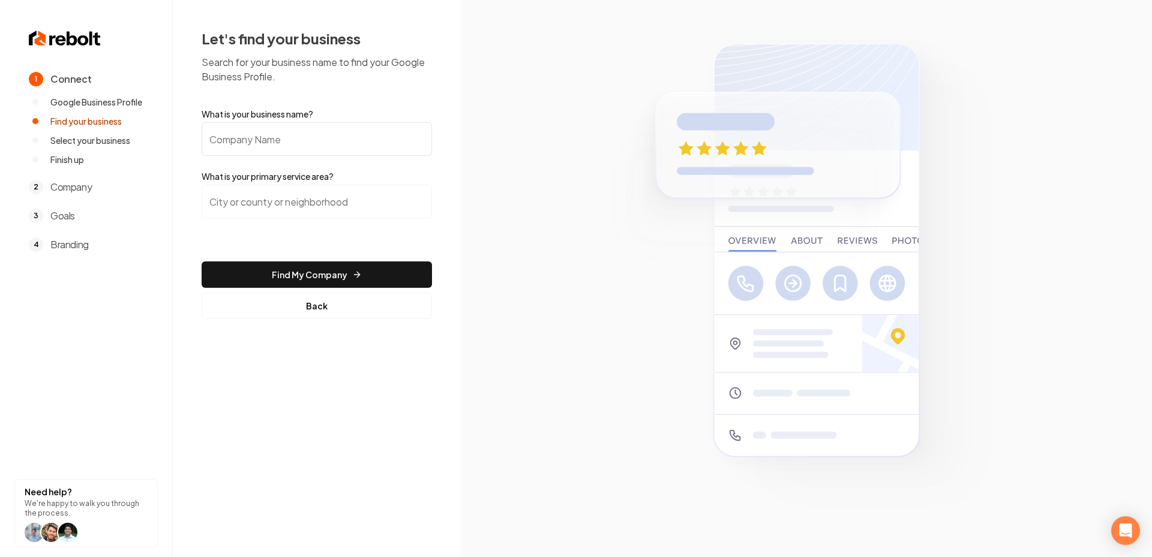
click at [286, 142] on input "What is your business name?" at bounding box center [317, 139] width 230 height 34
paste input "Finest City Junk Removal & Hauling"
type input "Finest City Junk Removal & Hauling"
click at [289, 210] on input "search" at bounding box center [317, 202] width 230 height 34
click at [289, 210] on input "S" at bounding box center [317, 202] width 230 height 34
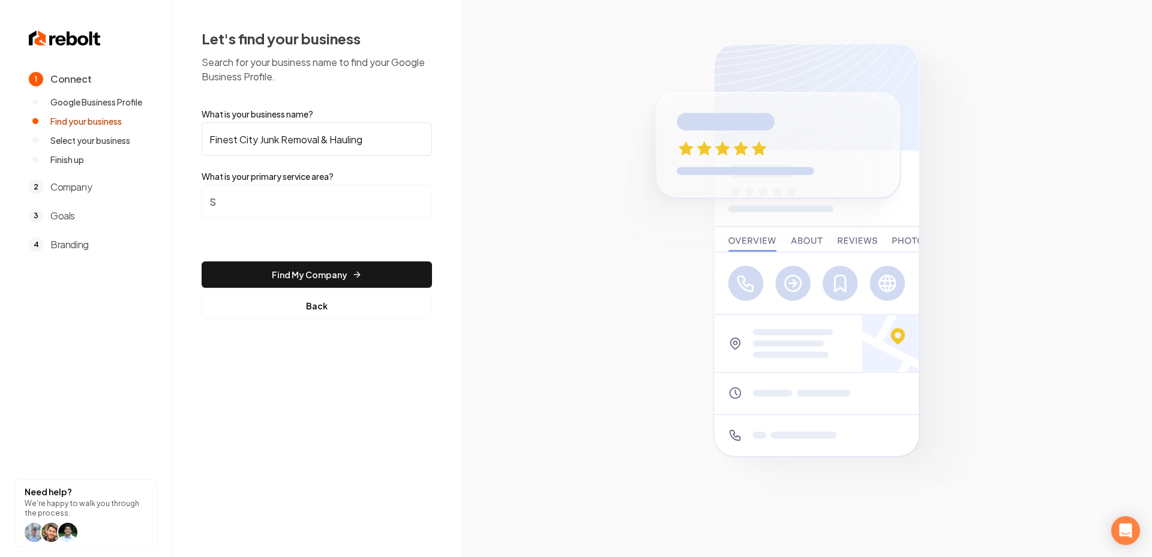
click at [288, 202] on input "S" at bounding box center [317, 202] width 230 height 34
click at [202, 262] on button "Find My Company" at bounding box center [317, 275] width 230 height 26
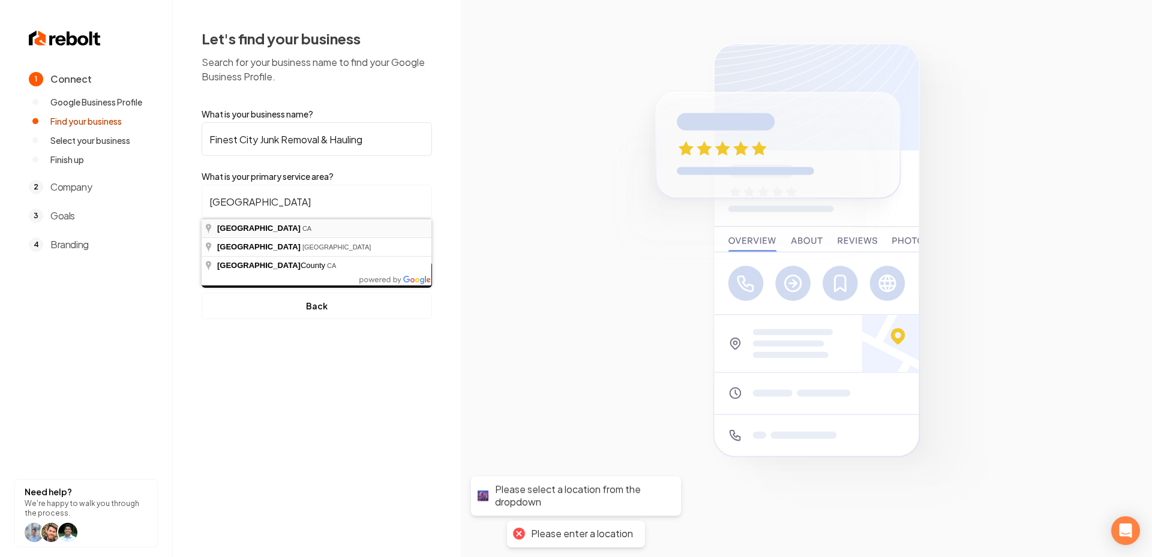
type input "San Diego, CA"
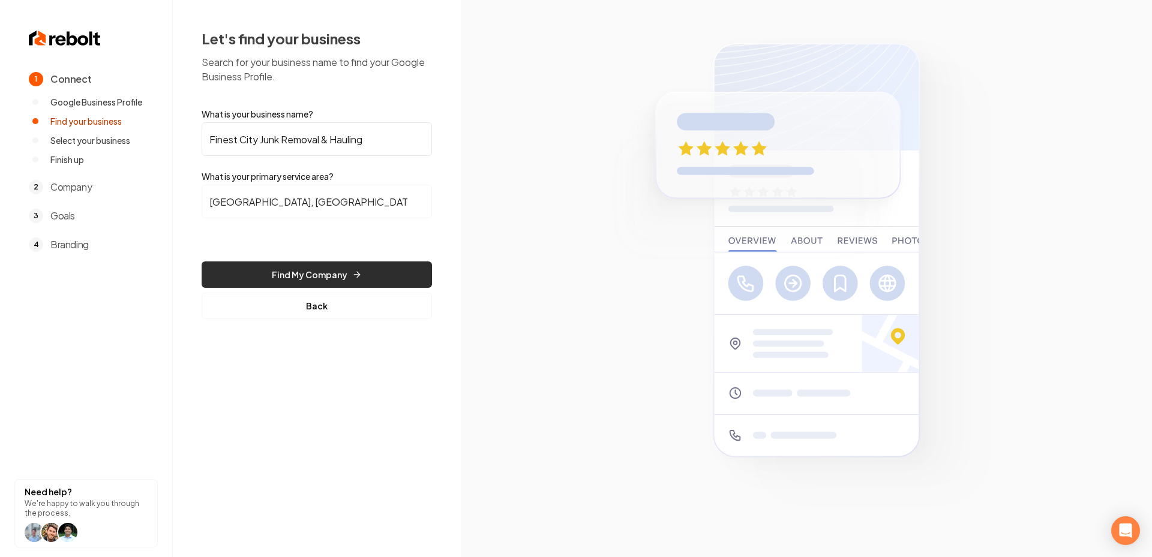
click at [318, 271] on button "Find My Company" at bounding box center [317, 275] width 230 height 26
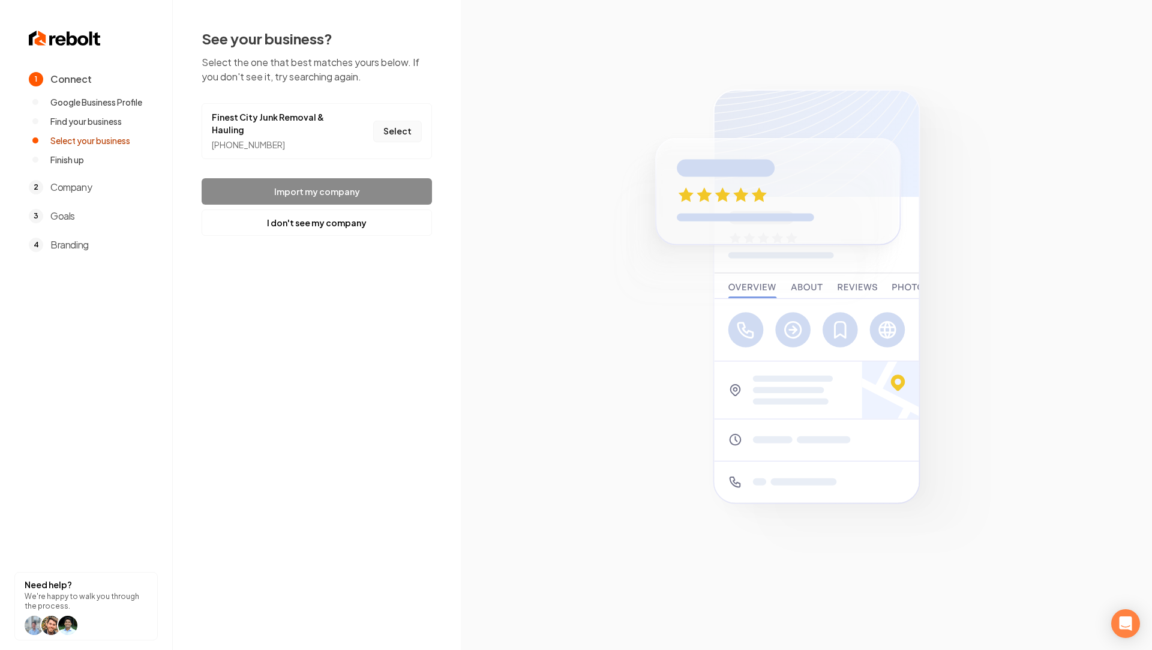
click at [401, 134] on button "Select" at bounding box center [397, 132] width 49 height 22
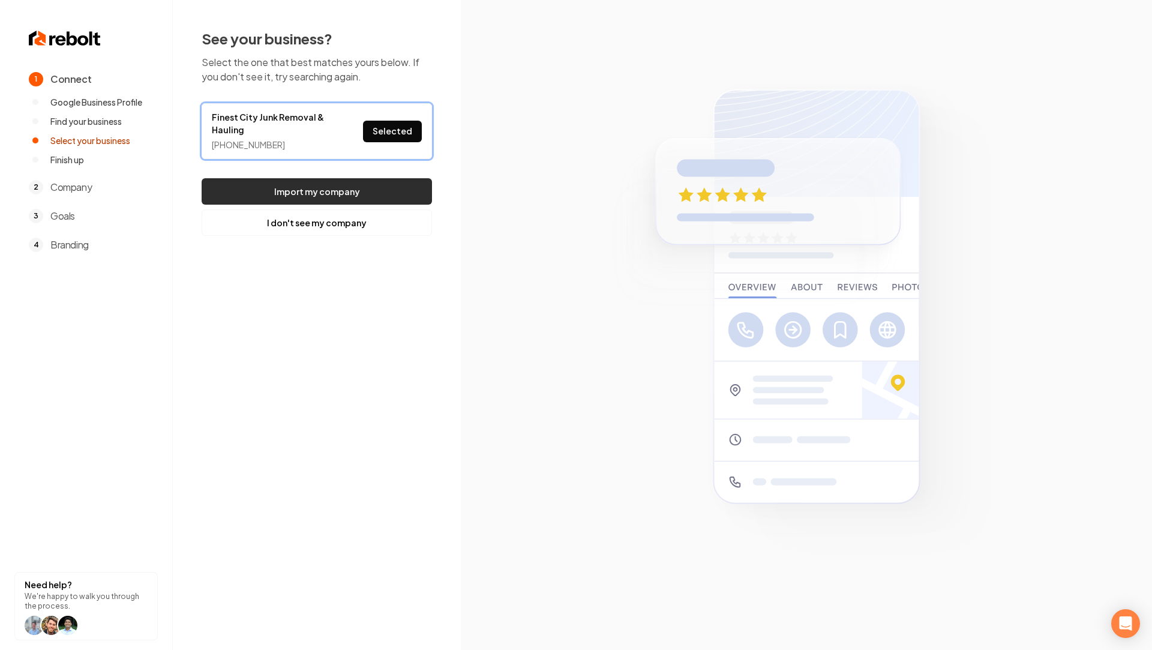
click at [373, 192] on button "Import my company" at bounding box center [317, 191] width 230 height 26
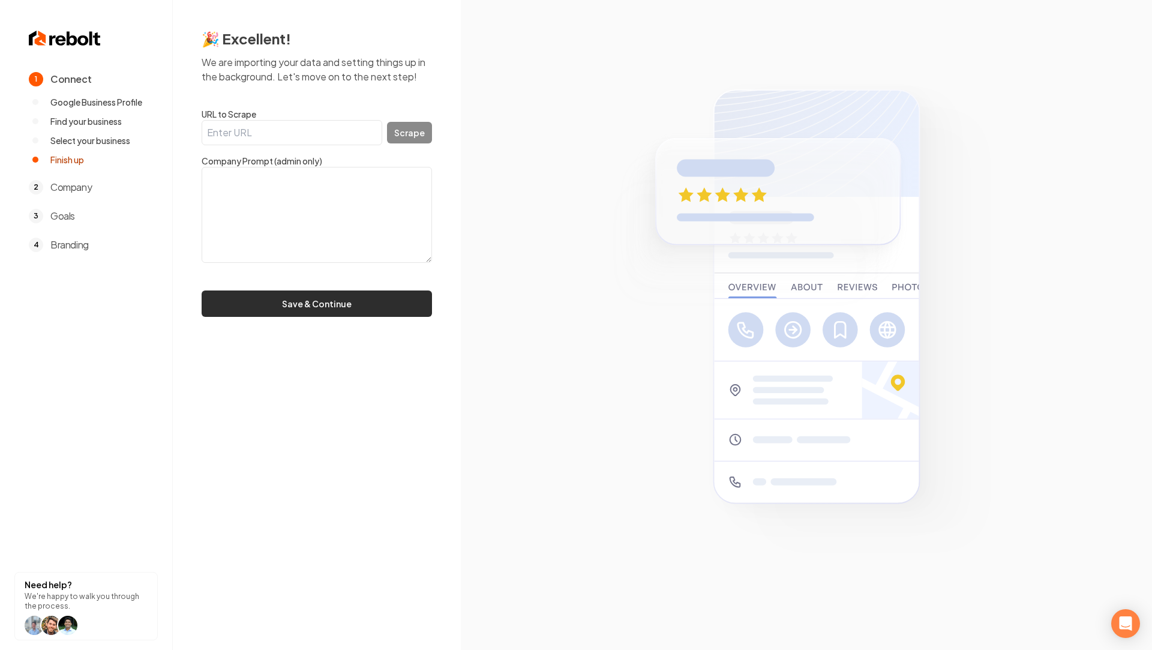
click at [335, 308] on button "Save & Continue" at bounding box center [317, 303] width 230 height 26
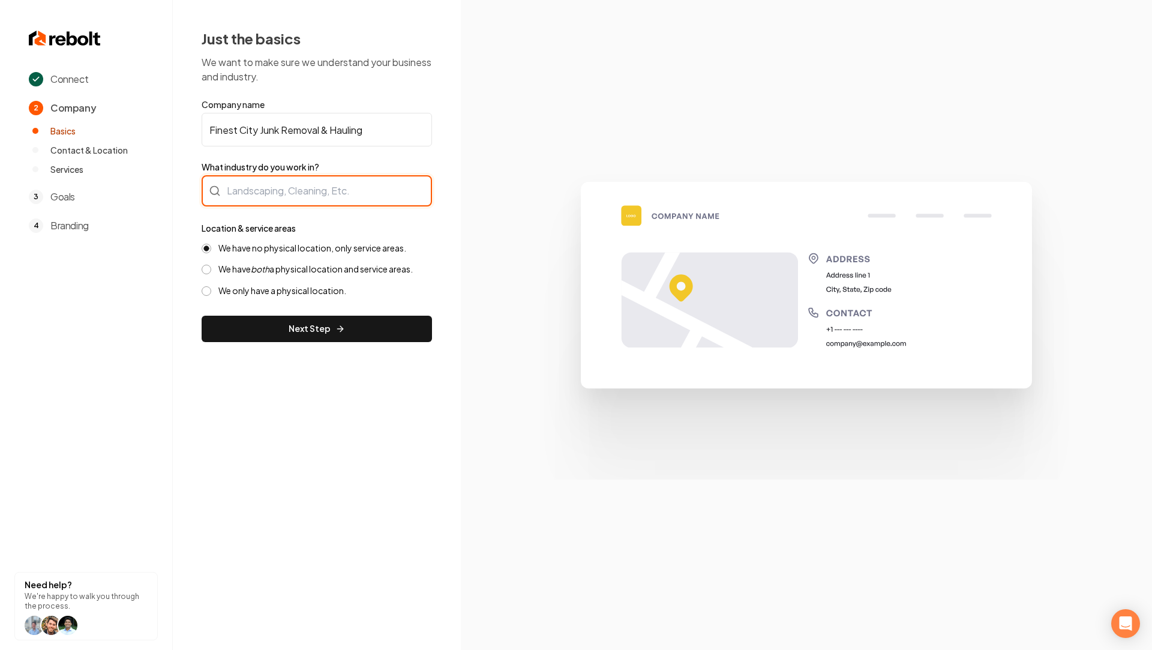
click at [274, 179] on div at bounding box center [317, 190] width 230 height 31
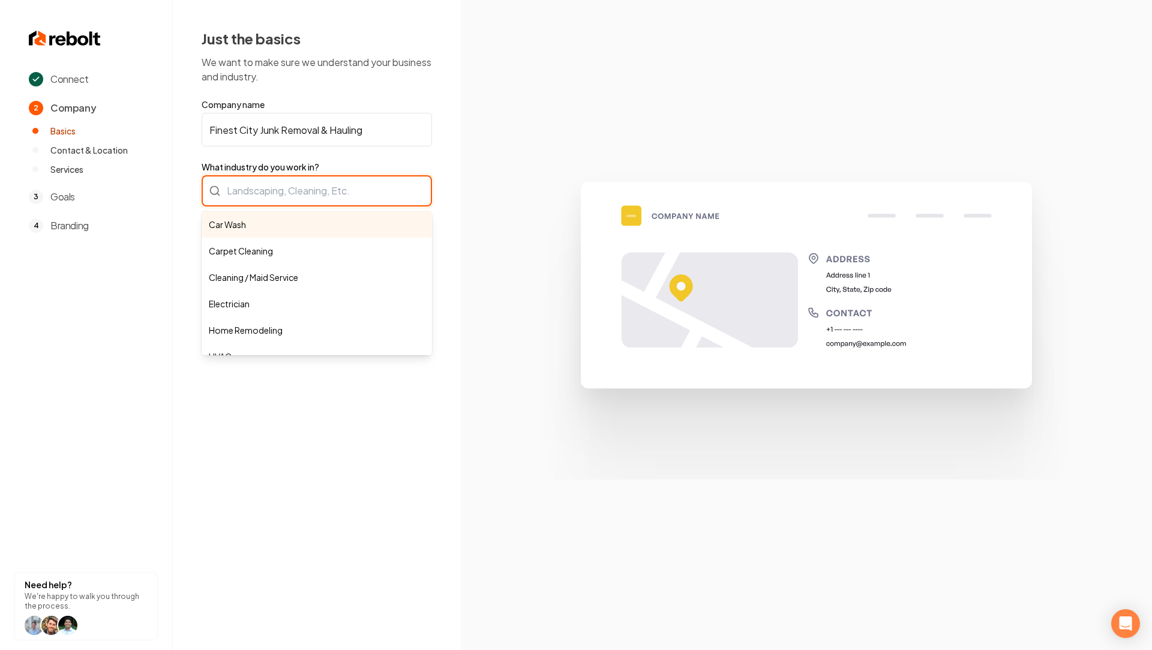
paste input "Junk Removal & Hauling"
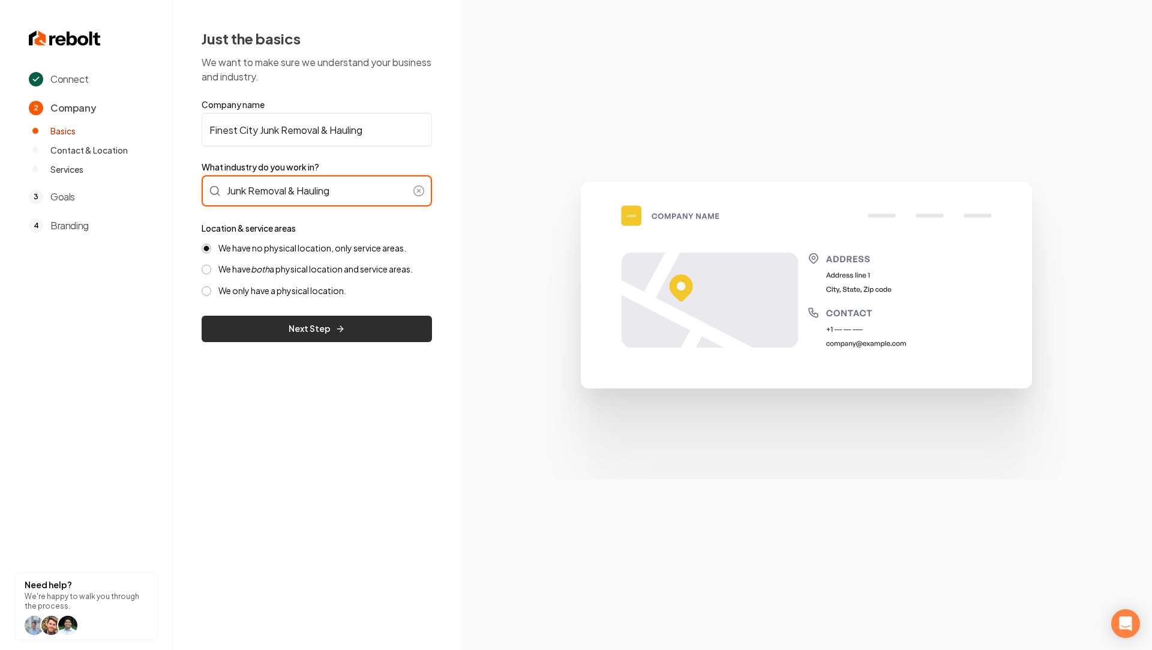
type input "Junk Removal & Hauling"
click at [305, 329] on button "Next Step" at bounding box center [317, 329] width 230 height 26
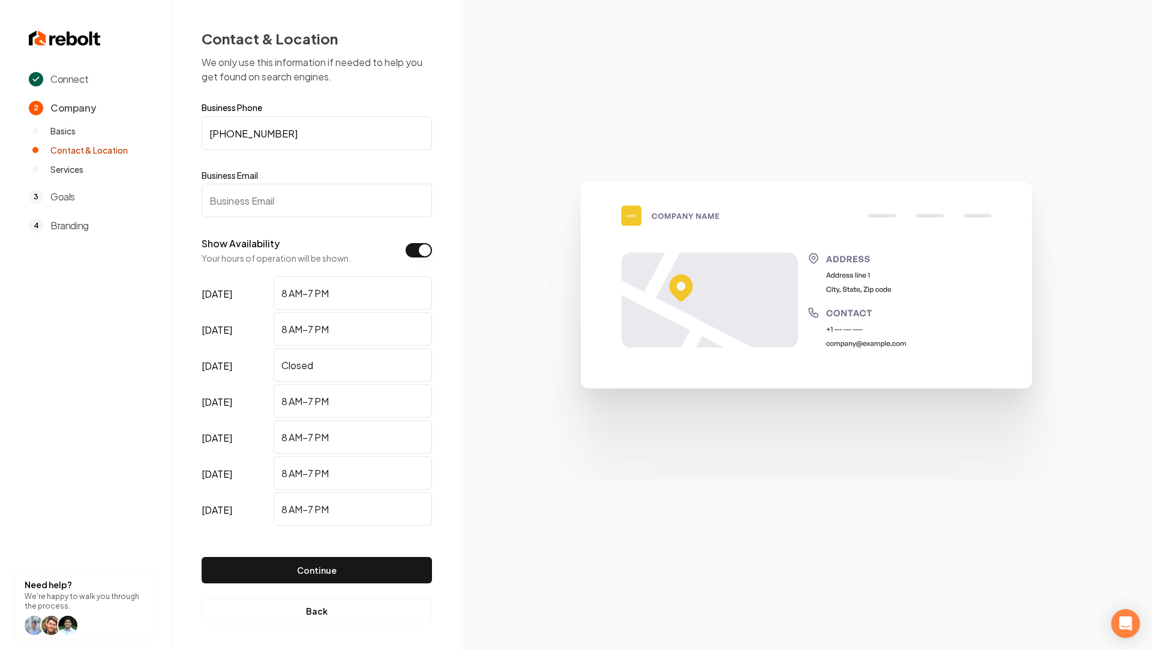
click at [257, 218] on form "Business Phone (619) 782-1110 Business Email Show Availability Your hours of op…" at bounding box center [317, 348] width 230 height 490
click at [256, 202] on input "Business Email" at bounding box center [317, 201] width 230 height 34
paste input "finestcityjunkremoval@gmail.com"
type input "finestcityjunkremoval@gmail.com"
click at [327, 557] on button "Continue" at bounding box center [317, 570] width 230 height 26
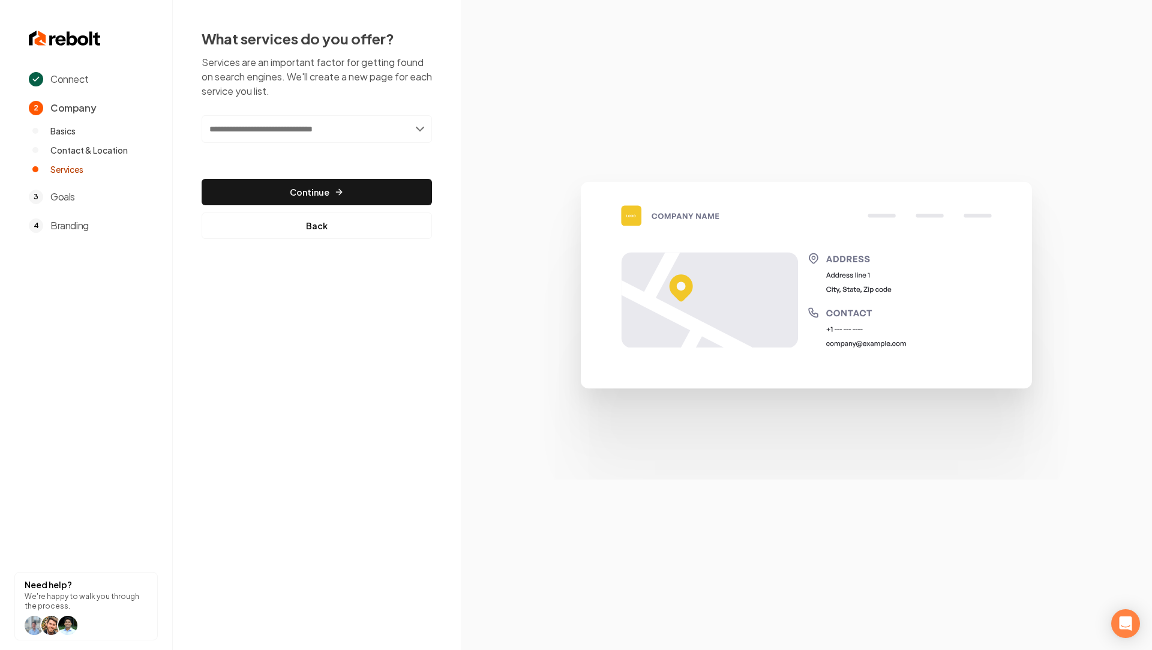
click at [238, 137] on input "text" at bounding box center [317, 129] width 230 height 28
paste input "**********"
type input "**********"
click at [247, 151] on div "Add Junk pickup" at bounding box center [317, 155] width 228 height 19
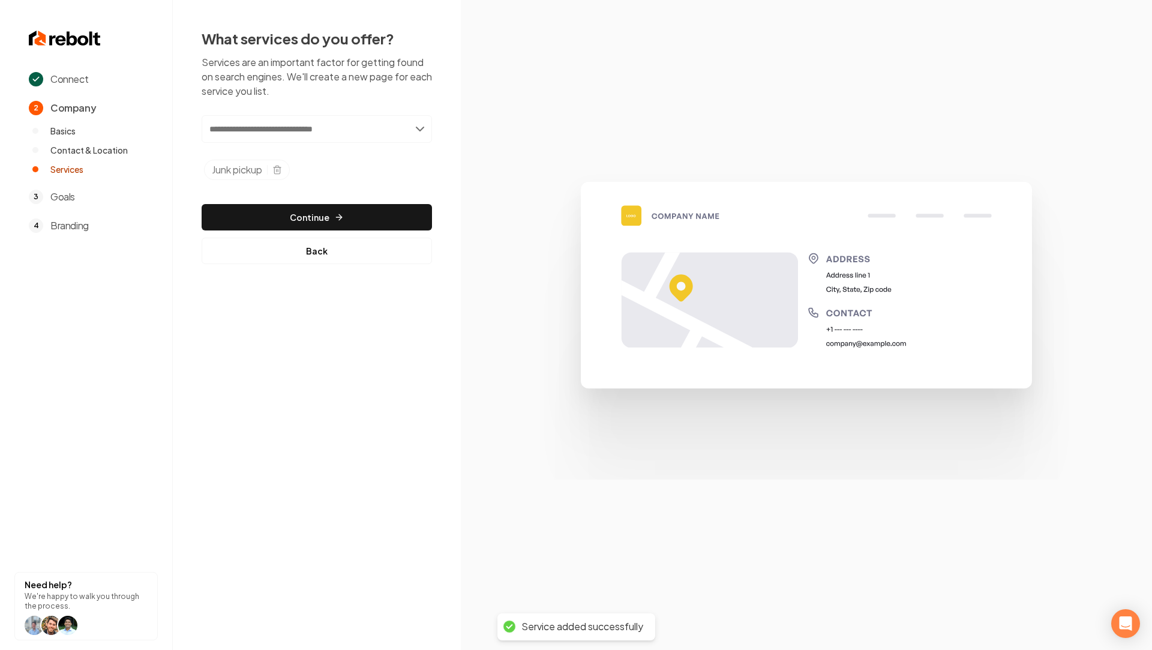
paste input "**********"
type input "**********"
click at [341, 151] on div "Add Recycling disposal" at bounding box center [317, 155] width 228 height 19
paste input "**********"
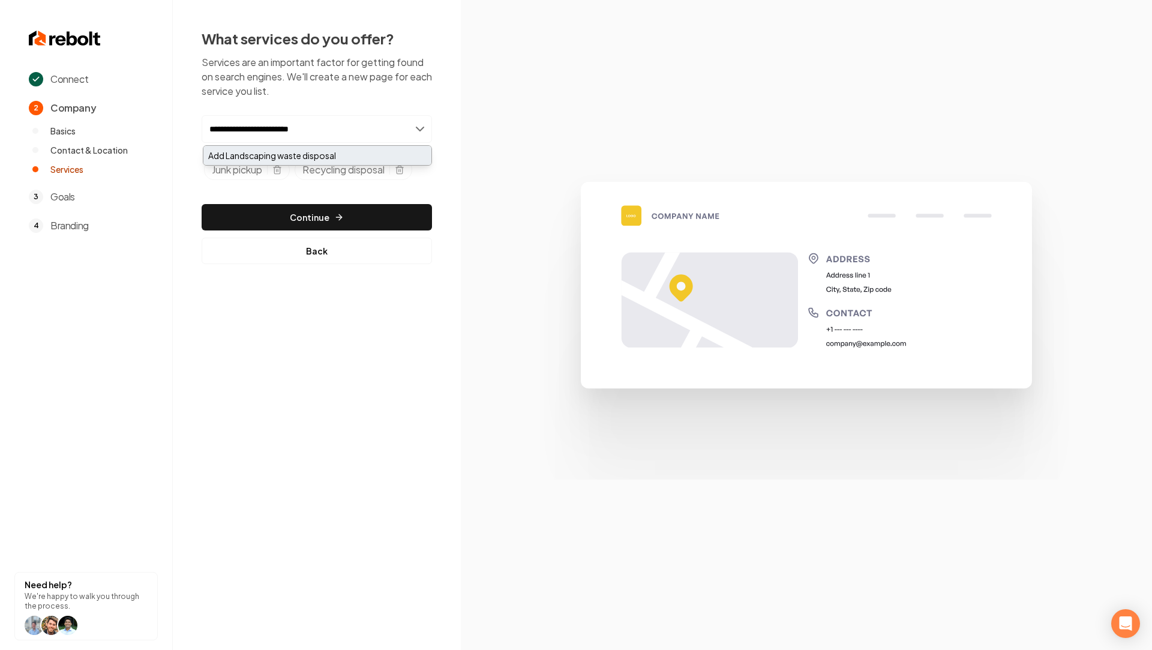
type input "**********"
click at [320, 151] on div "Add Landscaping waste disposal" at bounding box center [317, 155] width 228 height 19
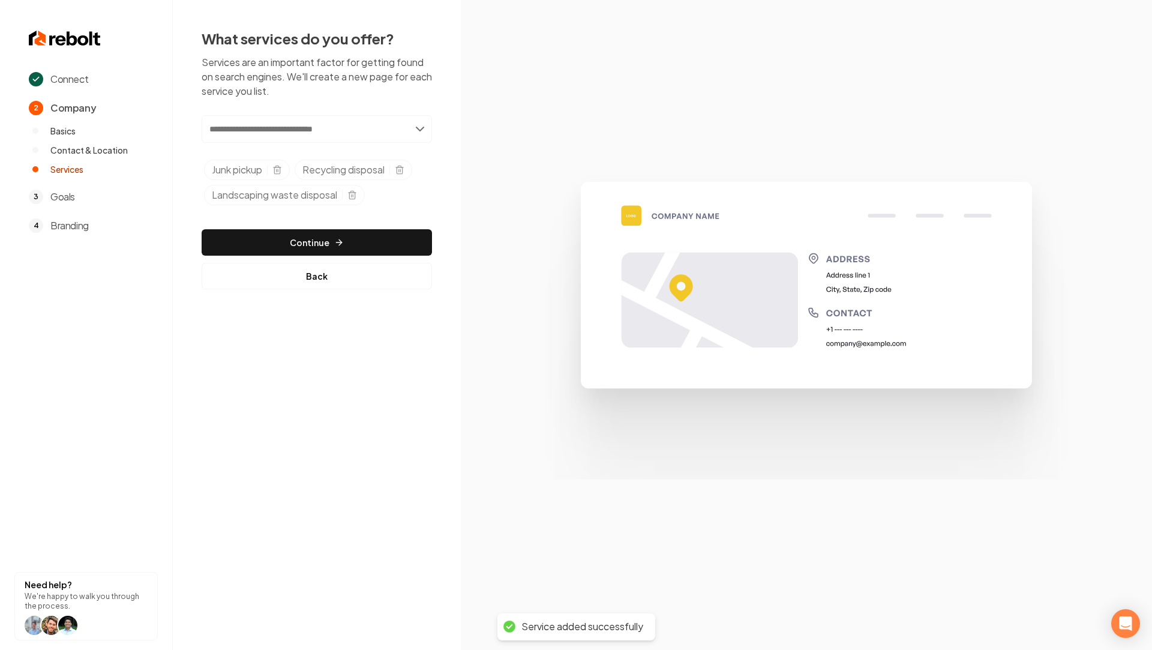
click at [269, 122] on input "text" at bounding box center [317, 129] width 230 height 28
paste input "**********"
type input "**********"
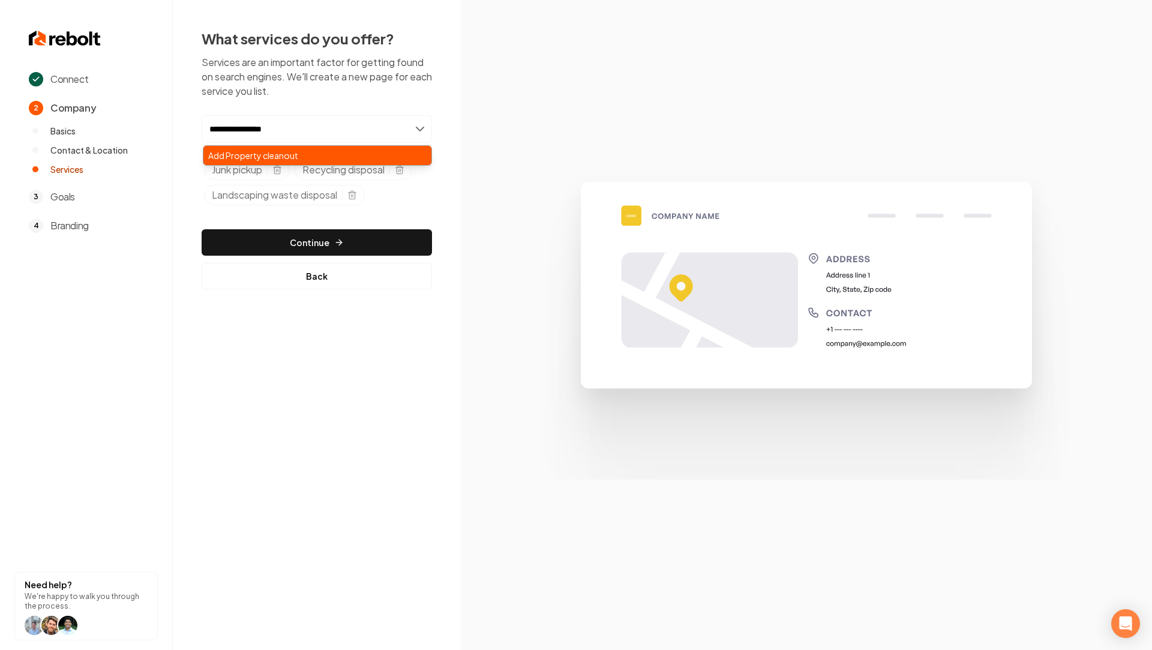
click at [285, 154] on div "Add Property cleanout" at bounding box center [317, 155] width 228 height 19
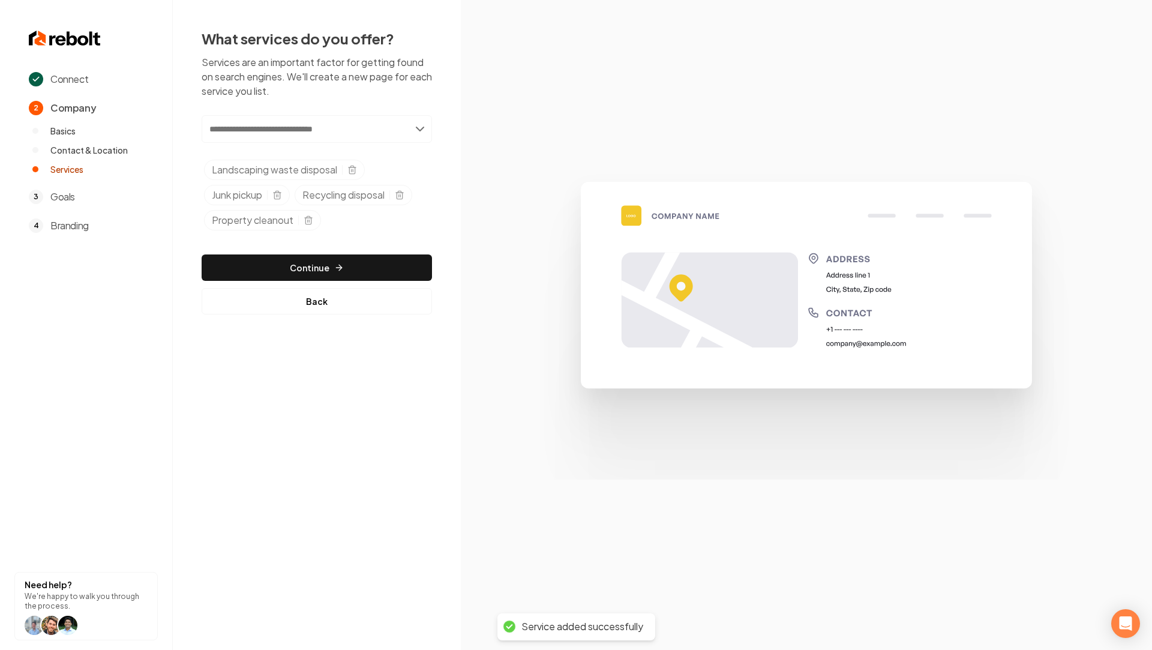
click at [337, 247] on div "Add new or select from suggestions Select a service Landscaping waste disposal …" at bounding box center [317, 214] width 230 height 199
click at [326, 274] on button "Continue" at bounding box center [317, 267] width 230 height 26
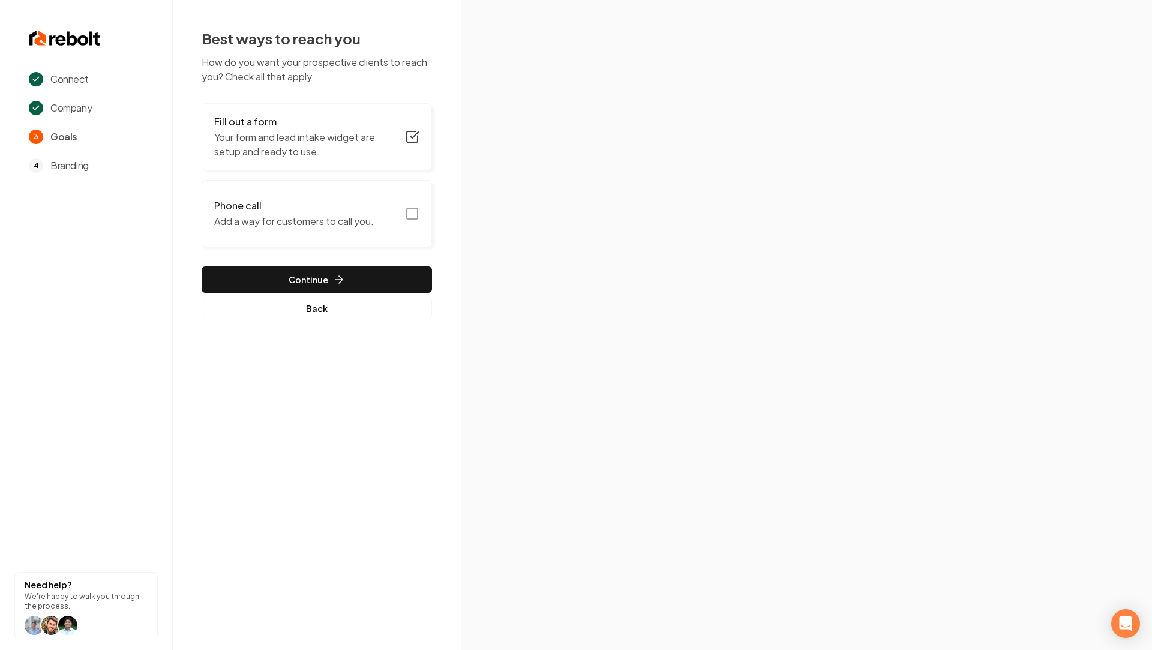
click at [410, 213] on icon "button" at bounding box center [412, 213] width 14 height 14
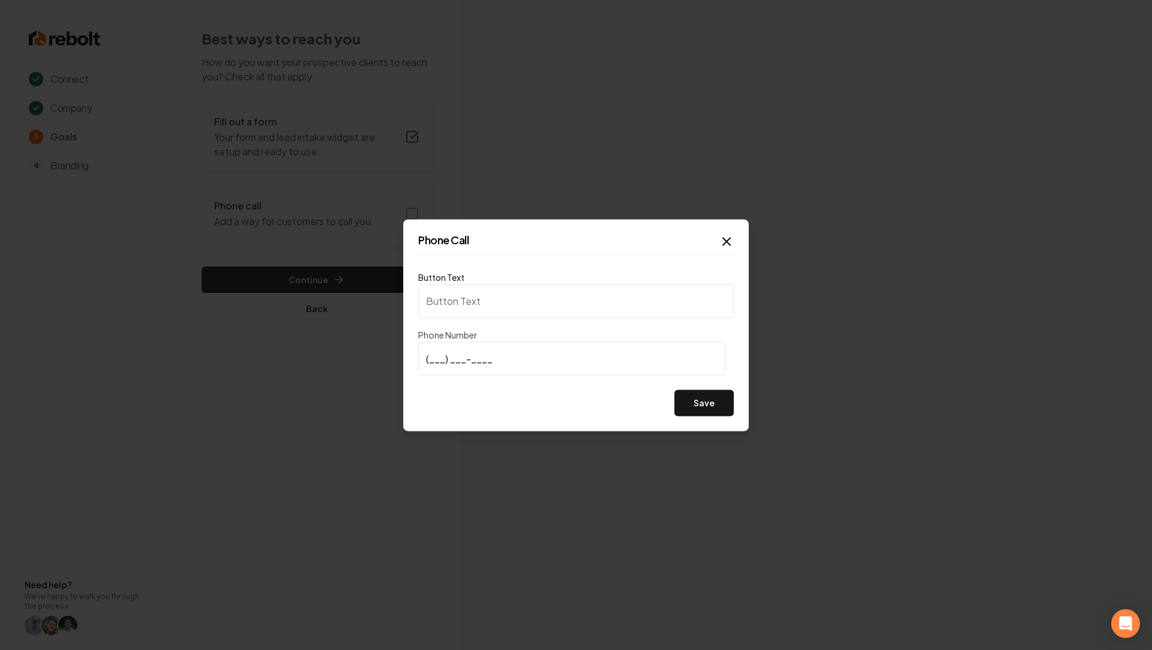
type input "Call us"
type input "(619) 782-1110"
click at [710, 412] on button "Save" at bounding box center [703, 402] width 59 height 26
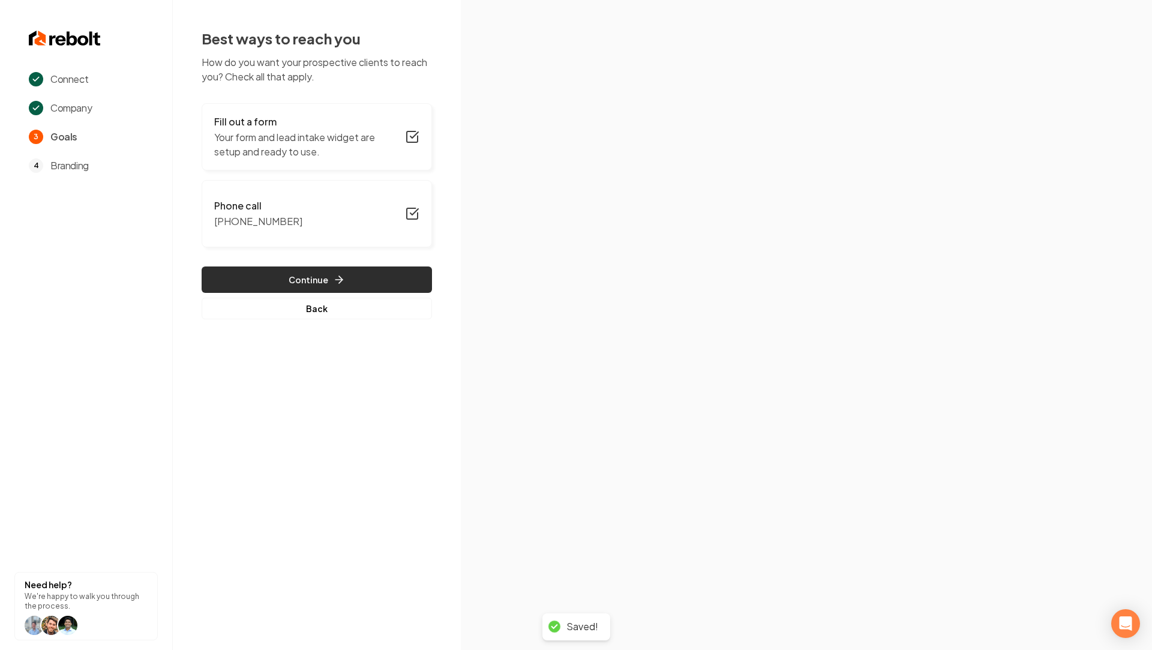
click at [389, 274] on button "Continue" at bounding box center [317, 279] width 230 height 26
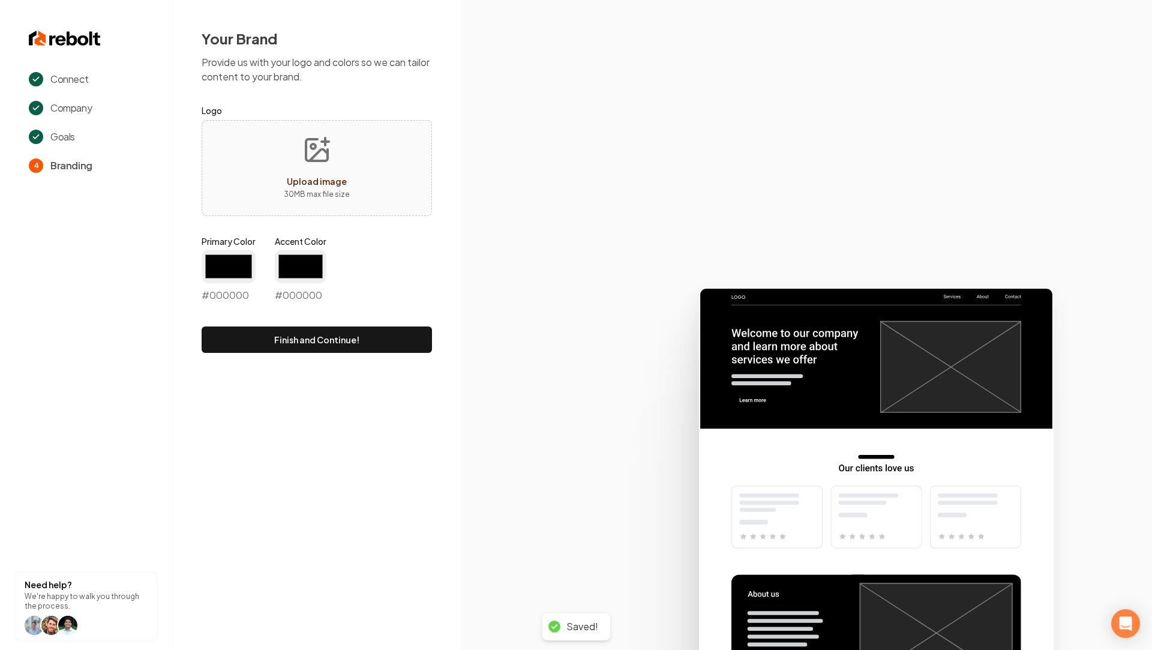
type input "#194d33"
type input "#70be00"
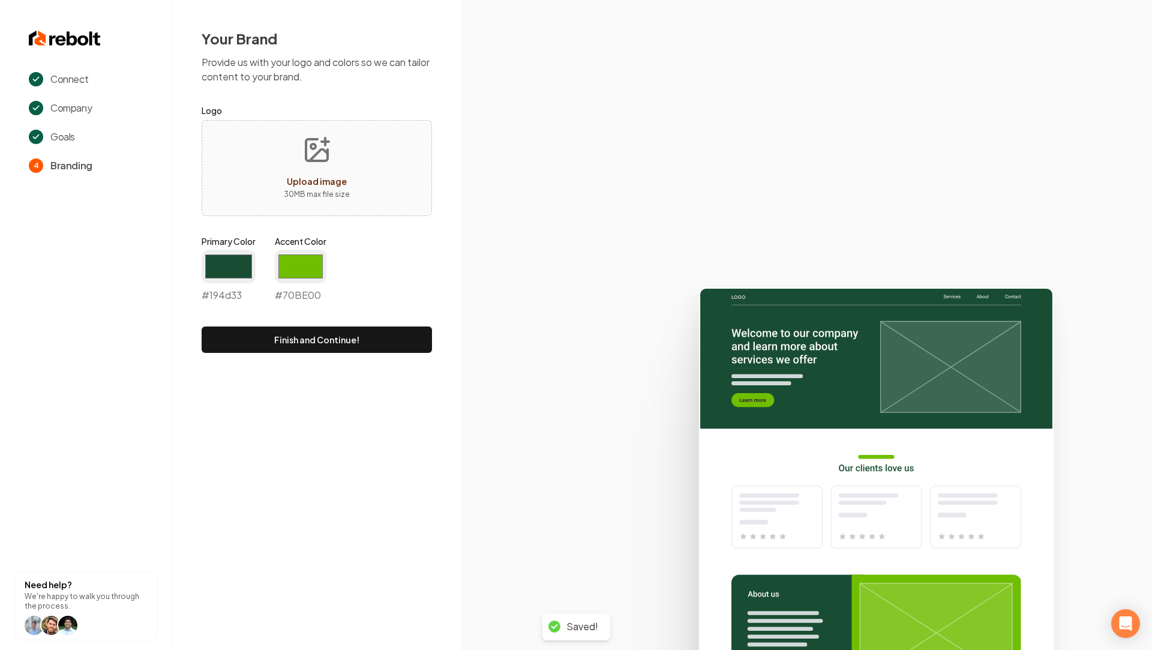
click at [311, 154] on icon "Upload image" at bounding box center [316, 150] width 29 height 29
type input "**********"
click at [239, 277] on input "#194d33" at bounding box center [229, 267] width 54 height 34
click at [196, 361] on div "Your Brand Provide us with your logo and colors so we can tailor content to you…" at bounding box center [317, 191] width 288 height 382
click at [218, 272] on input "#194d33" at bounding box center [229, 267] width 54 height 34
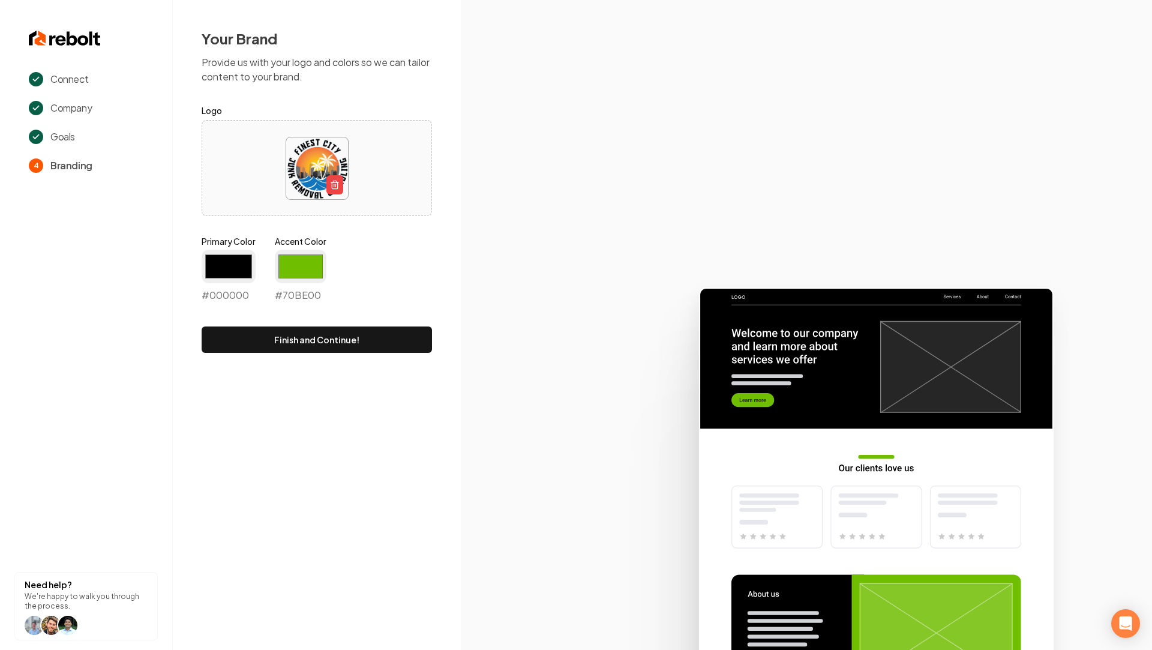
type input "#000000"
click at [307, 257] on input "#70be00" at bounding box center [301, 267] width 52 height 34
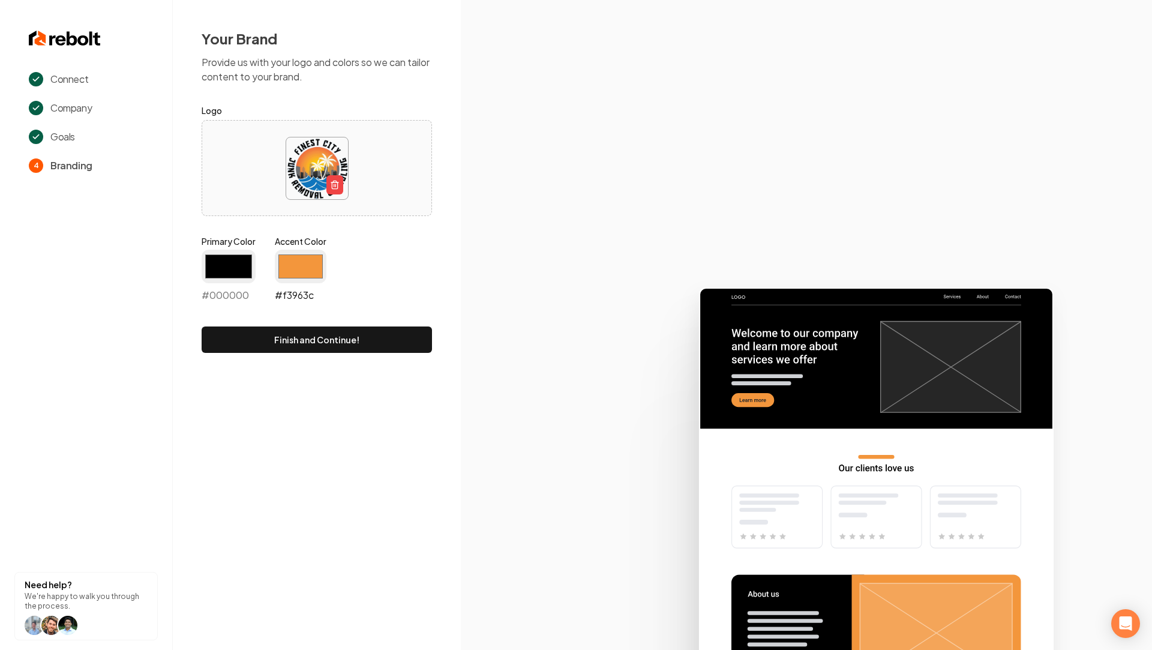
type input "#f3963c"
click at [517, 292] on icon at bounding box center [806, 463] width 691 height 373
click at [358, 336] on button "Finish and Continue!" at bounding box center [317, 339] width 230 height 26
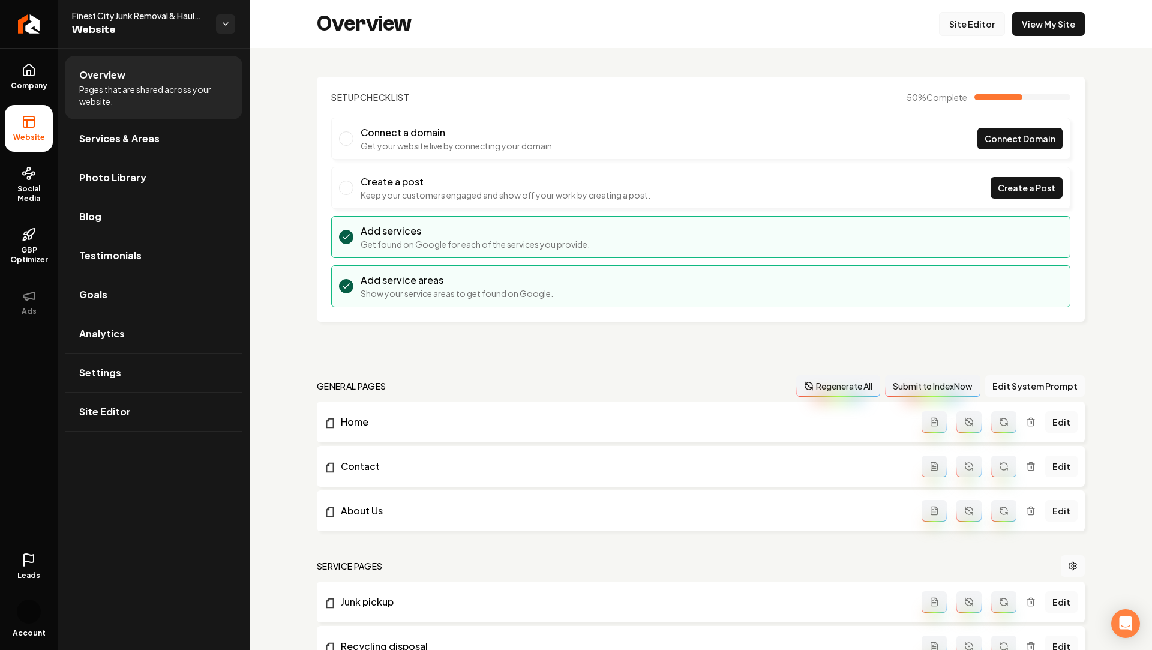
click at [957, 20] on link "Site Editor" at bounding box center [972, 24] width 66 height 24
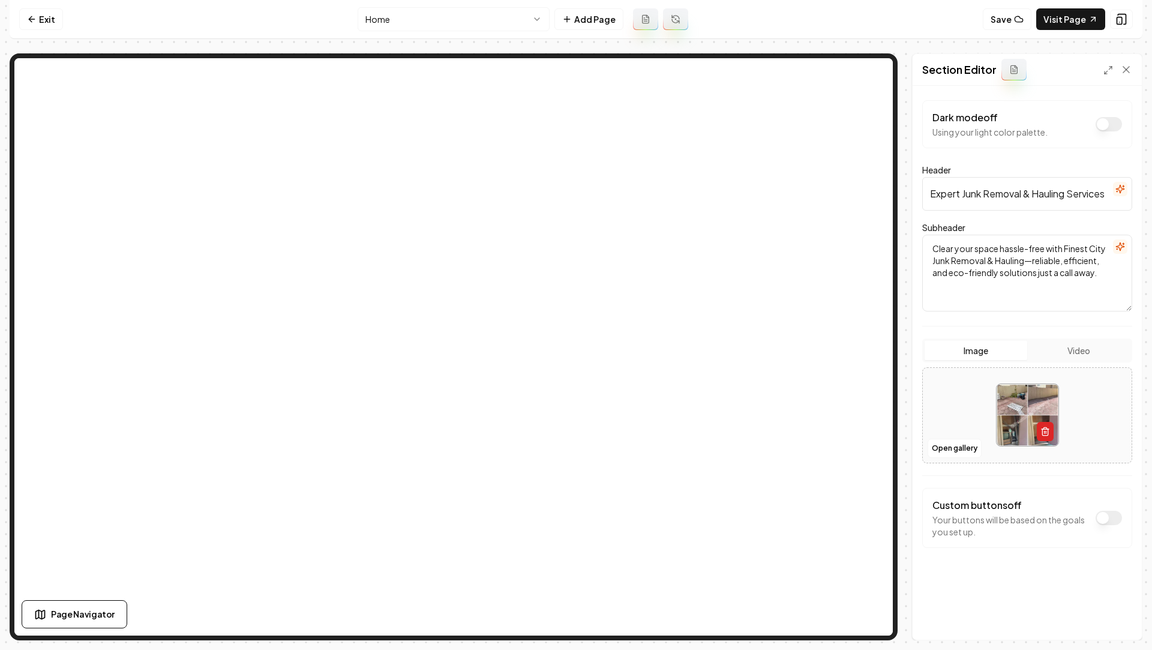
click at [1053, 429] on button "button" at bounding box center [1045, 431] width 17 height 19
click at [935, 449] on button "Open gallery" at bounding box center [955, 448] width 54 height 19
click at [1030, 400] on icon "Upload image" at bounding box center [1027, 397] width 29 height 29
type input "**********"
click at [1106, 557] on button "Save" at bounding box center [1114, 619] width 35 height 22
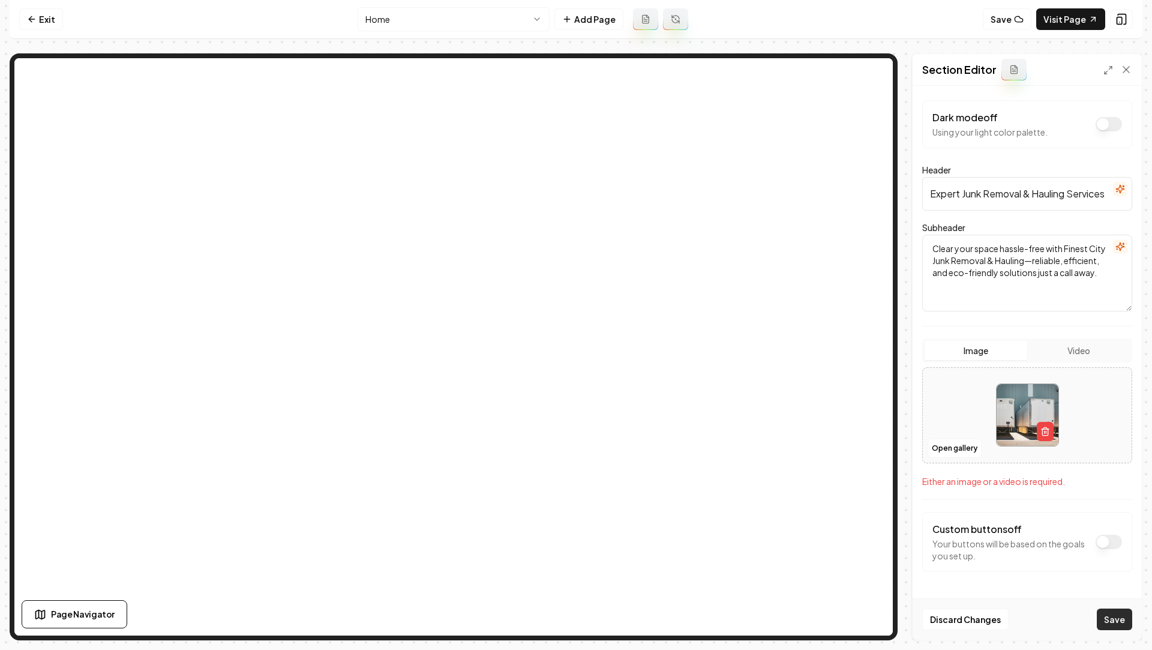
click at [1111, 557] on button "Save" at bounding box center [1114, 619] width 35 height 22
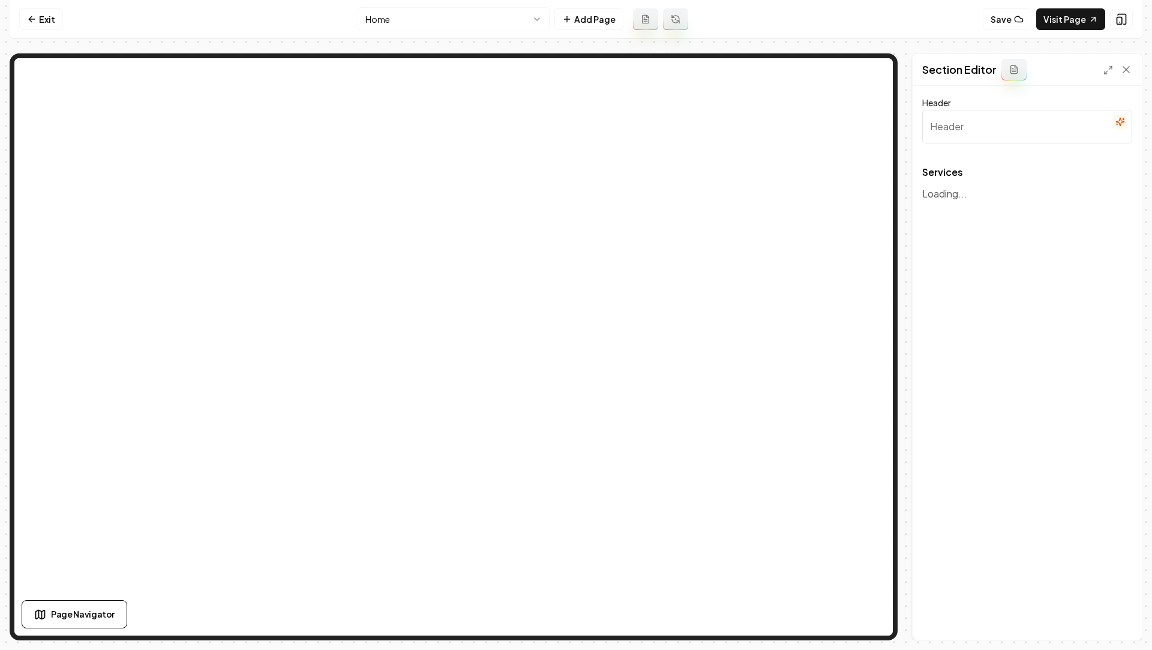
type input "Our Junk Removal & Hauling Services"
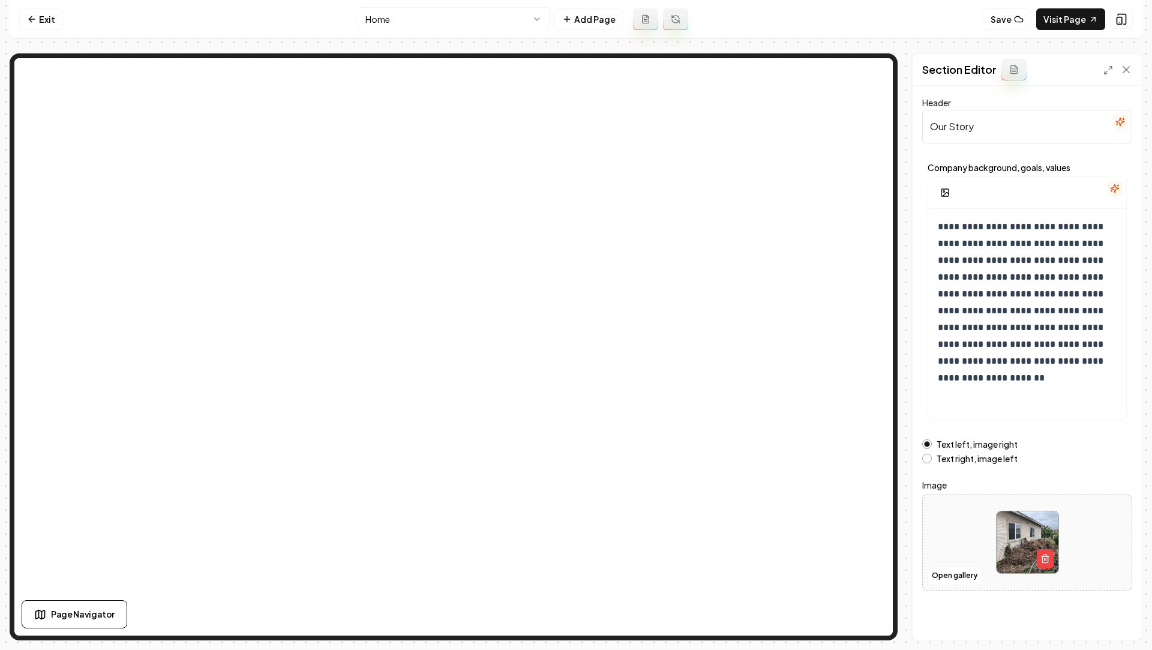
click at [949, 557] on div at bounding box center [1027, 542] width 209 height 82
click at [1046, 557] on button "button" at bounding box center [1045, 558] width 17 height 19
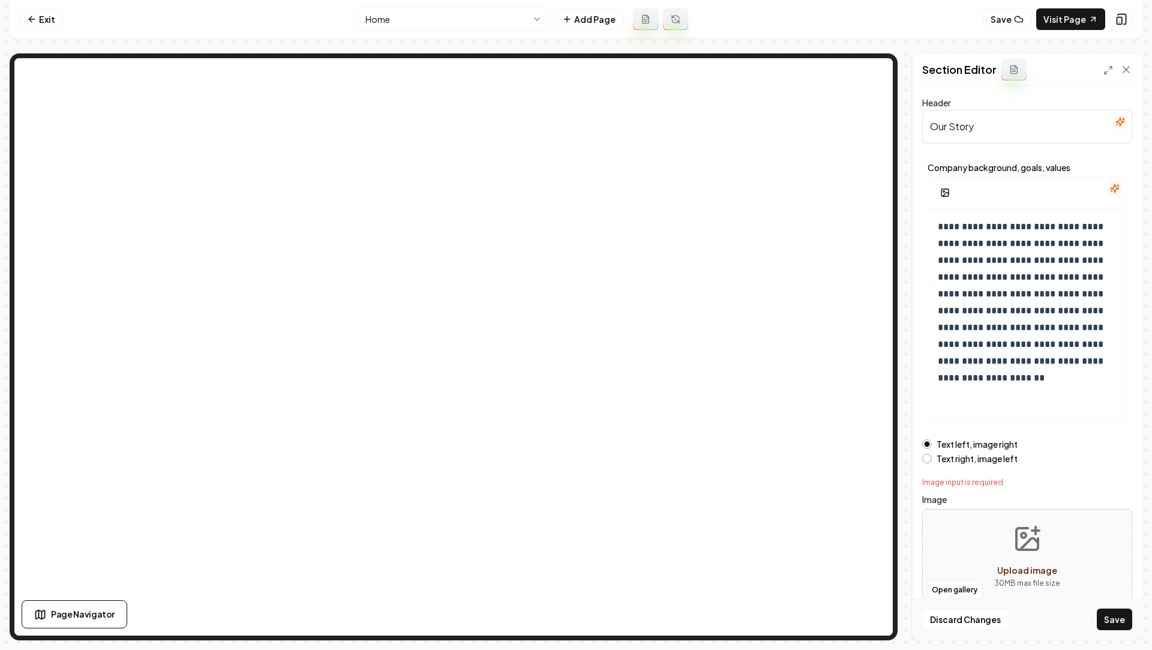
click at [1033, 530] on icon "Upload image" at bounding box center [1027, 538] width 29 height 29
type input "**********"
click at [1109, 557] on button "Save" at bounding box center [1114, 619] width 35 height 22
click at [1115, 557] on button "Save" at bounding box center [1114, 619] width 35 height 22
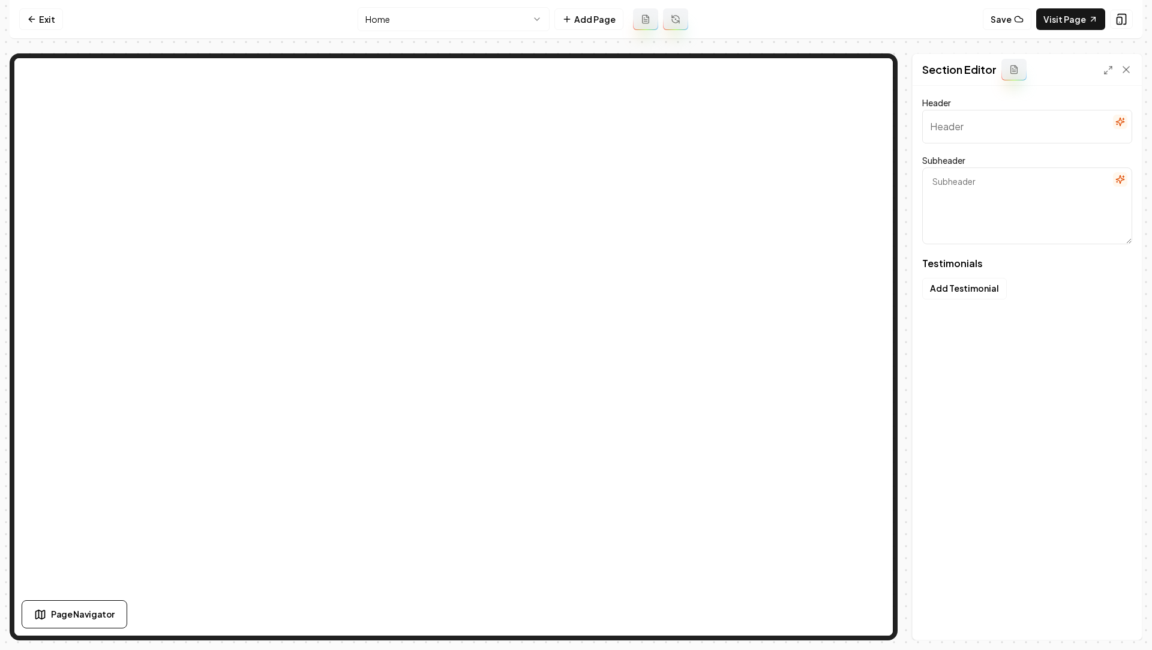
type input "Our Customers Speak"
type textarea "Real stories from those who've trusted us with their junk"
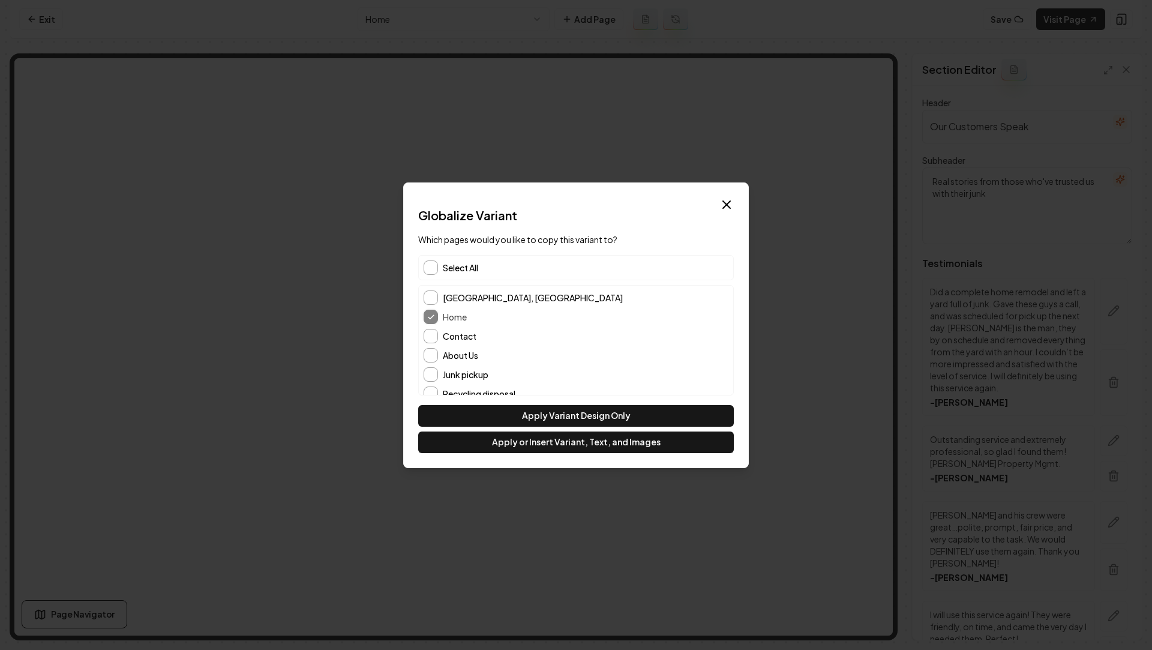
click at [448, 338] on label "Contact" at bounding box center [586, 336] width 286 height 8
click at [438, 338] on button "Contact" at bounding box center [431, 336] width 14 height 14
click at [447, 357] on label "About Us" at bounding box center [586, 355] width 286 height 8
click at [438, 357] on button "About Us" at bounding box center [431, 355] width 14 height 14
click at [490, 442] on button "Apply or Insert Variant, Text, and Images" at bounding box center [576, 442] width 316 height 22
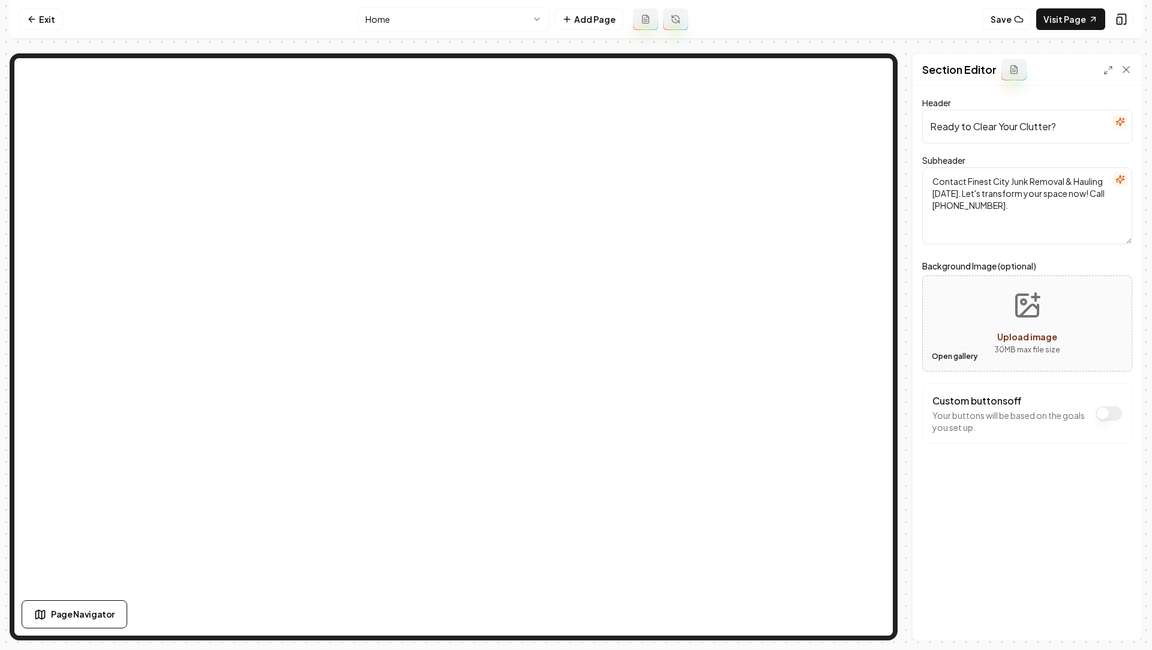
click at [946, 361] on button "Open gallery" at bounding box center [955, 356] width 54 height 19
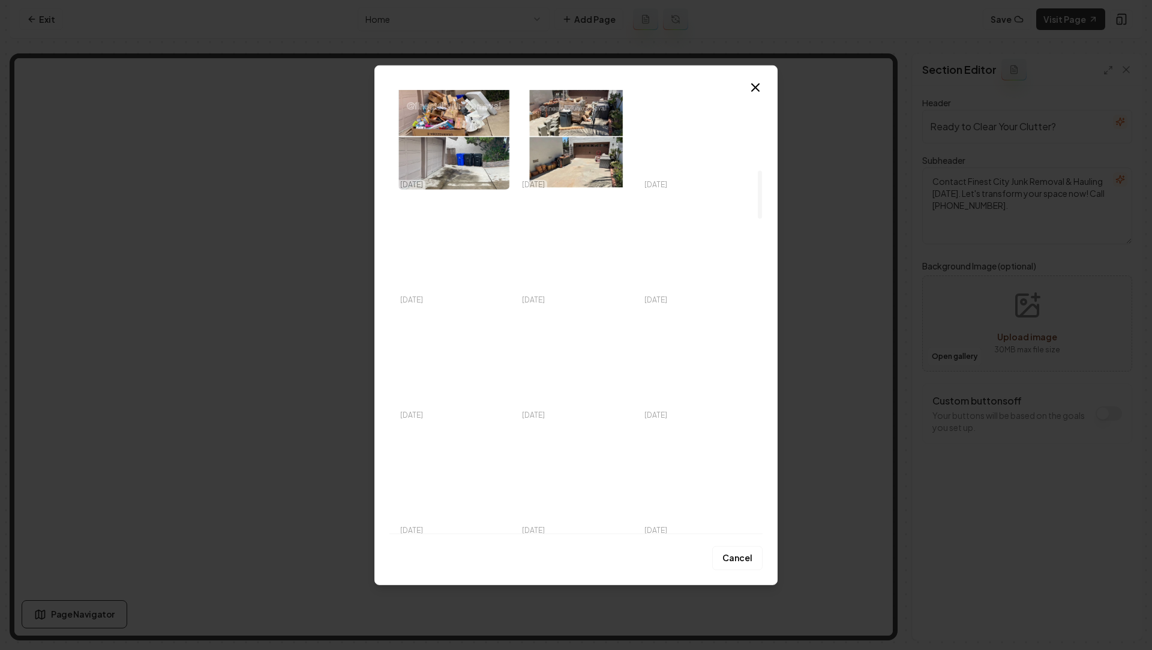
scroll to position [231, 0]
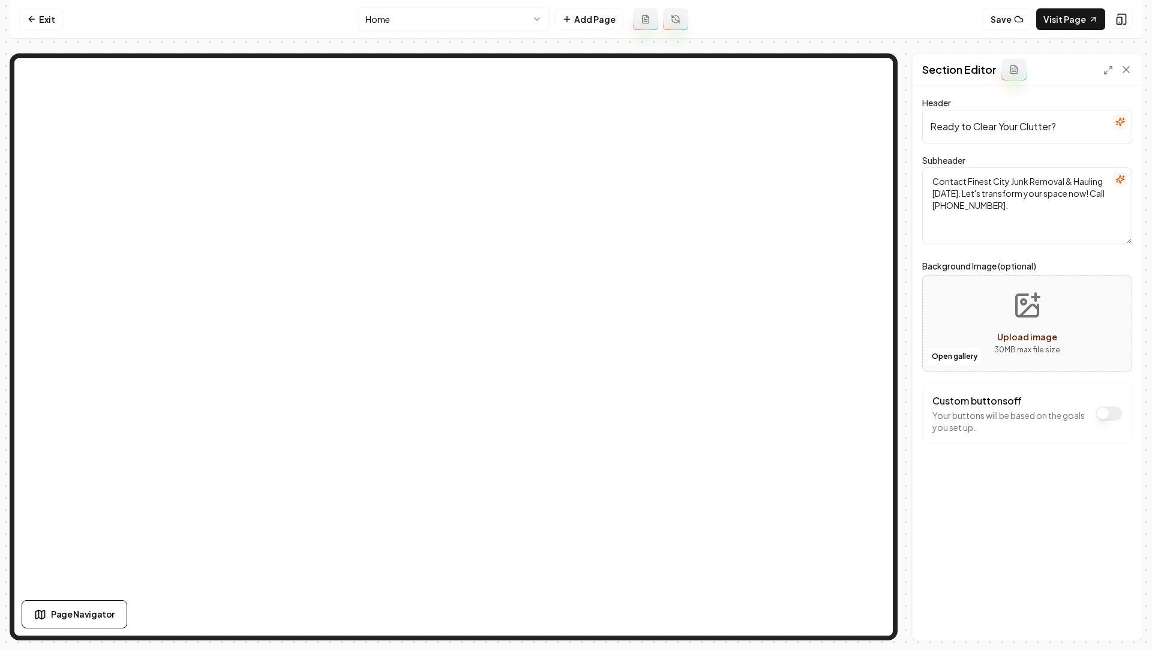
click at [1028, 326] on button "Upload image 30 MB max file size" at bounding box center [1027, 323] width 85 height 84
type input "**********"
click at [1109, 557] on button "Save" at bounding box center [1114, 619] width 35 height 22
click at [1109, 557] on div "Discard Changes Save" at bounding box center [1027, 618] width 229 height 41
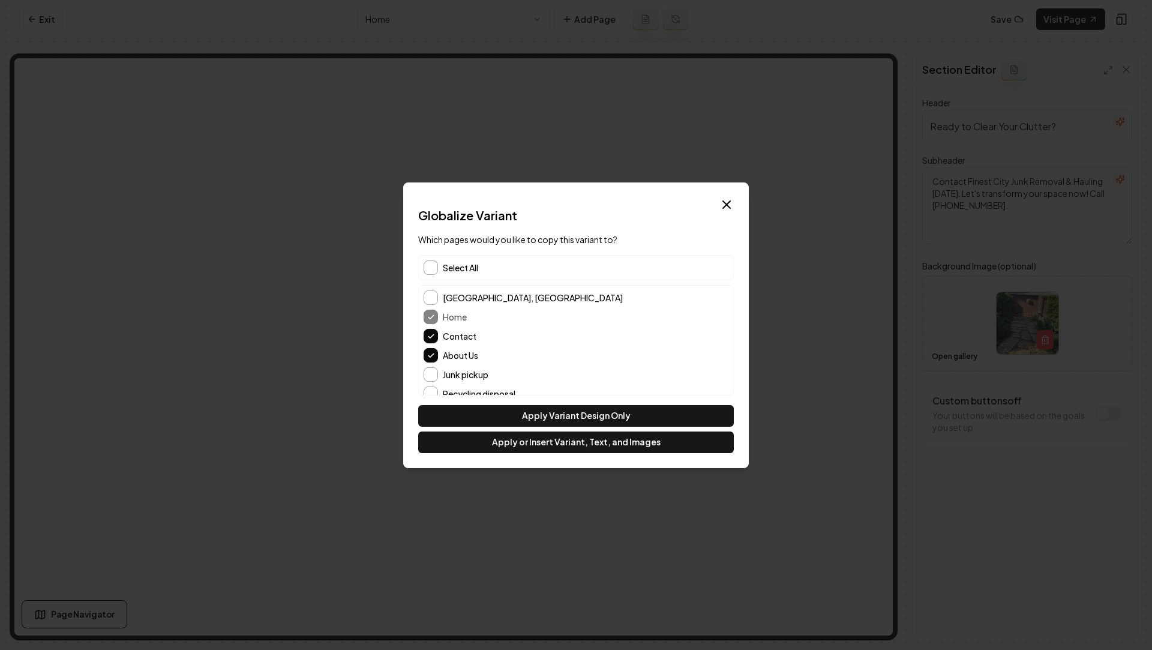
click at [472, 271] on span "Select All" at bounding box center [460, 268] width 35 height 12
click at [535, 448] on button "Apply or Insert Variant, Text, and Images" at bounding box center [576, 442] width 316 height 22
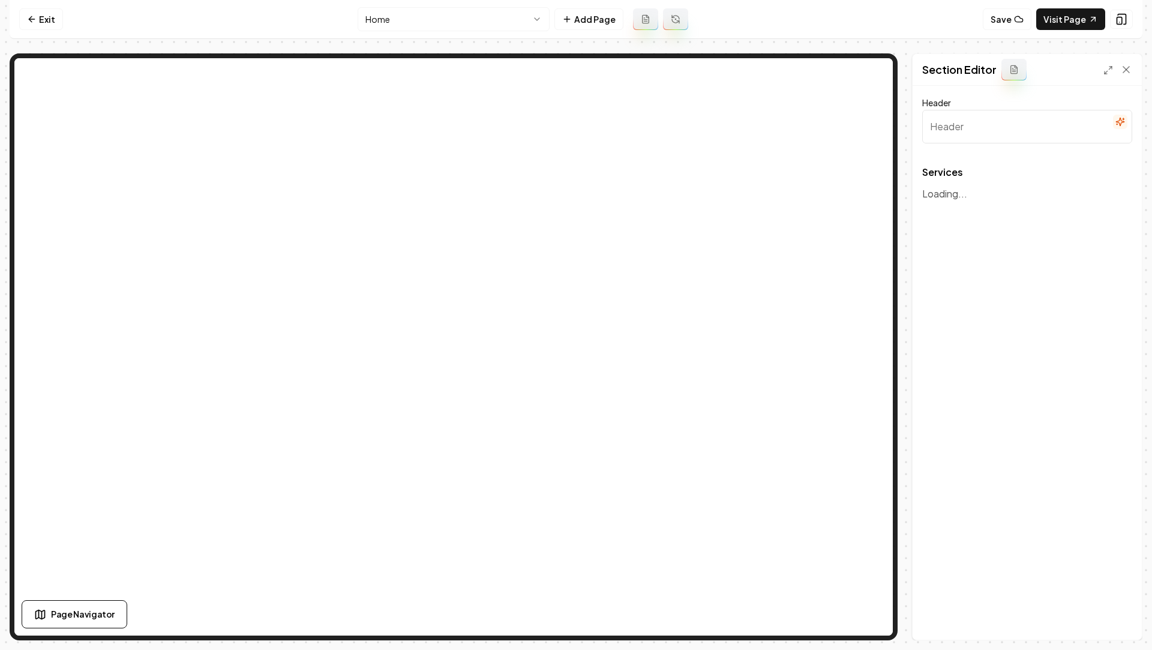
type input "Our Junk Removal & Hauling Services"
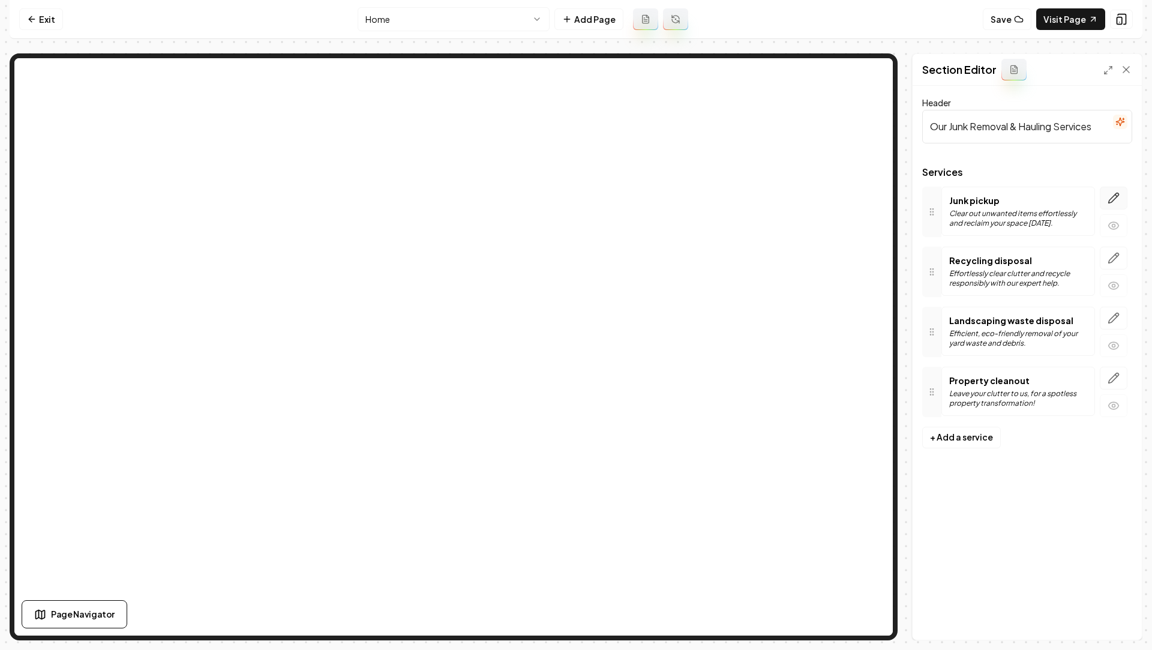
click at [1112, 190] on button "button" at bounding box center [1114, 198] width 28 height 23
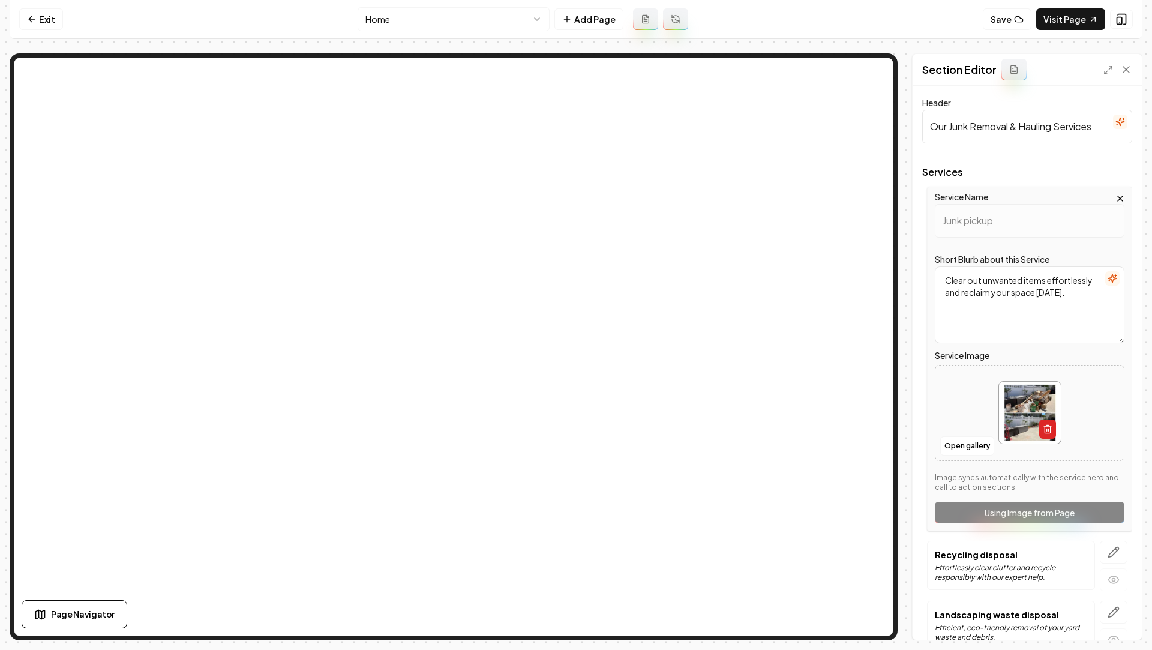
click at [1045, 427] on icon "button" at bounding box center [1047, 430] width 5 height 7
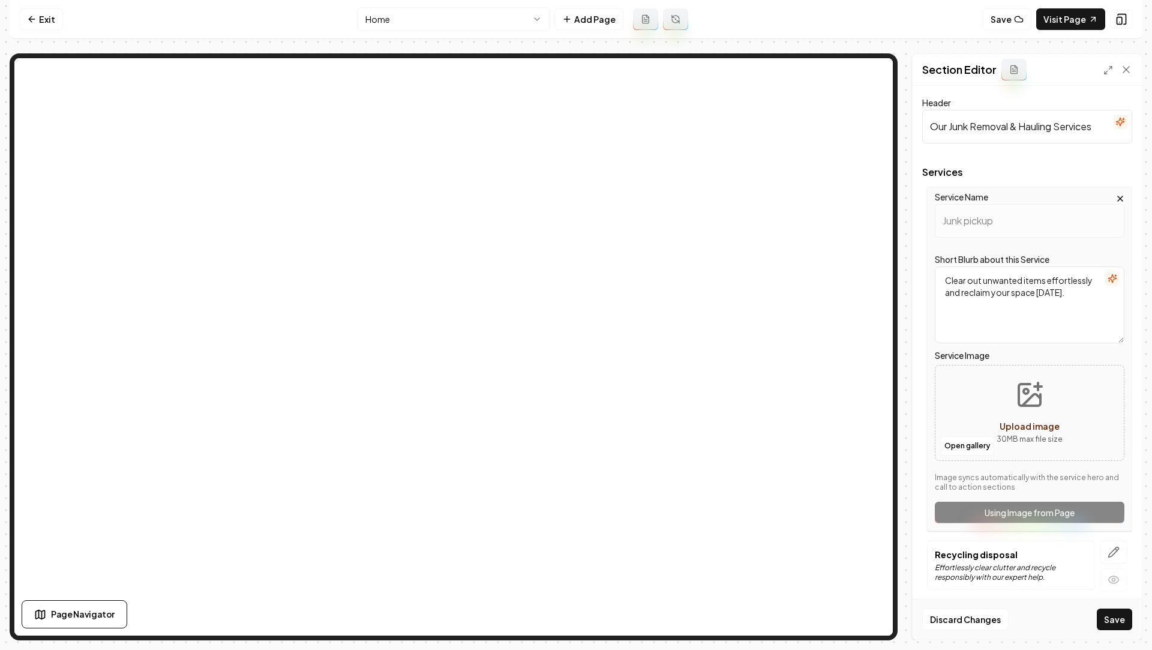
click at [1009, 389] on button "Upload image 30 MB max file size" at bounding box center [1029, 413] width 85 height 84
type input "**********"
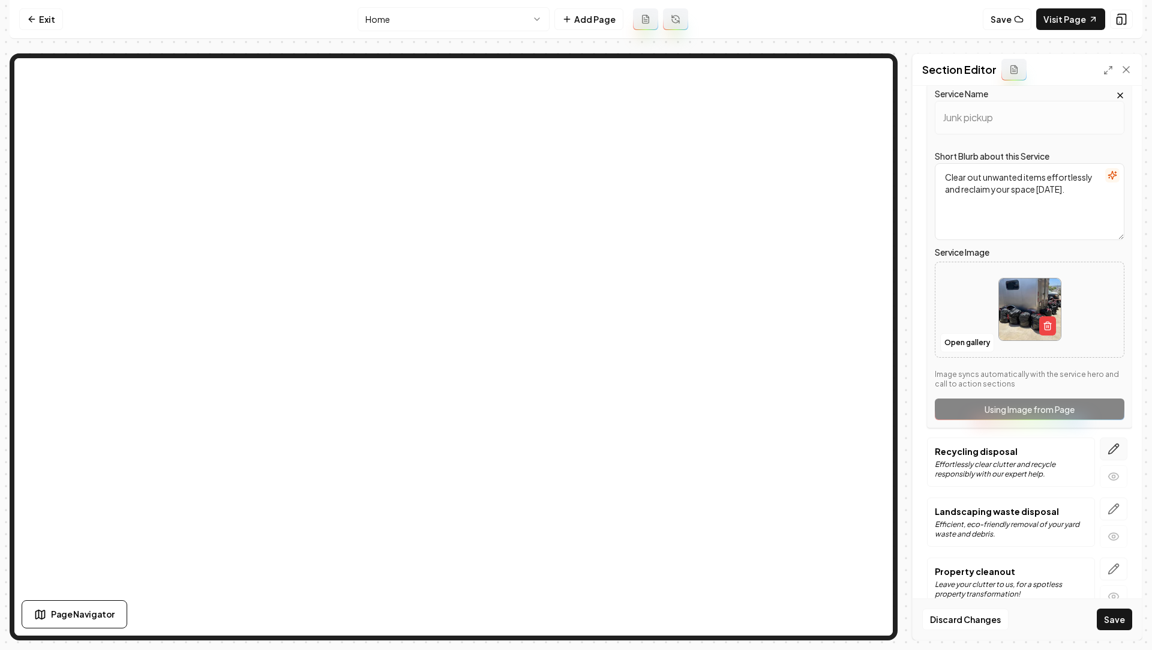
scroll to position [116, 0]
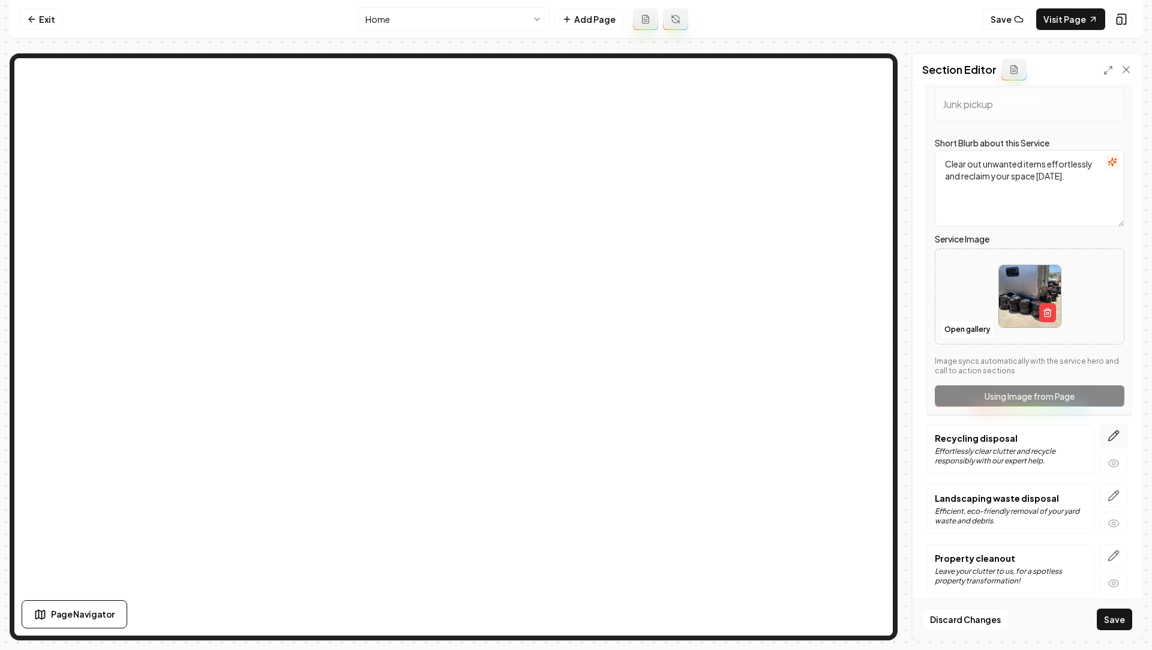
click at [1114, 439] on icon "button" at bounding box center [1114, 436] width 12 height 12
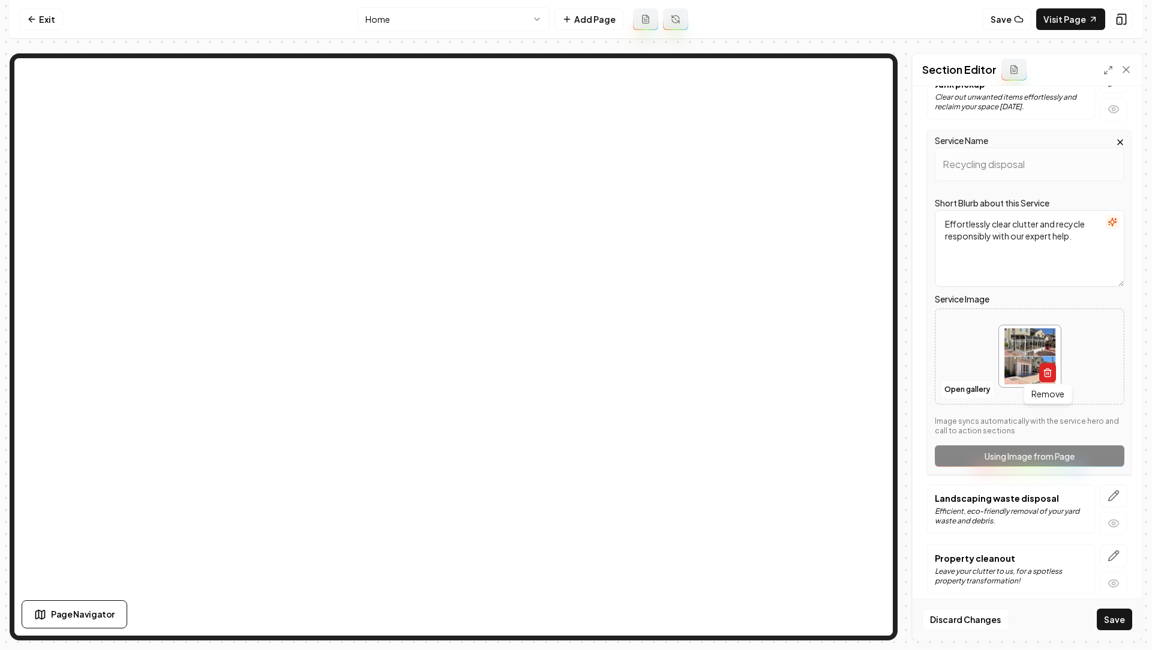
click at [1048, 374] on icon "button" at bounding box center [1048, 373] width 10 height 10
click at [1010, 340] on button "Upload image 30 MB max file size" at bounding box center [1029, 356] width 85 height 84
type input "**********"
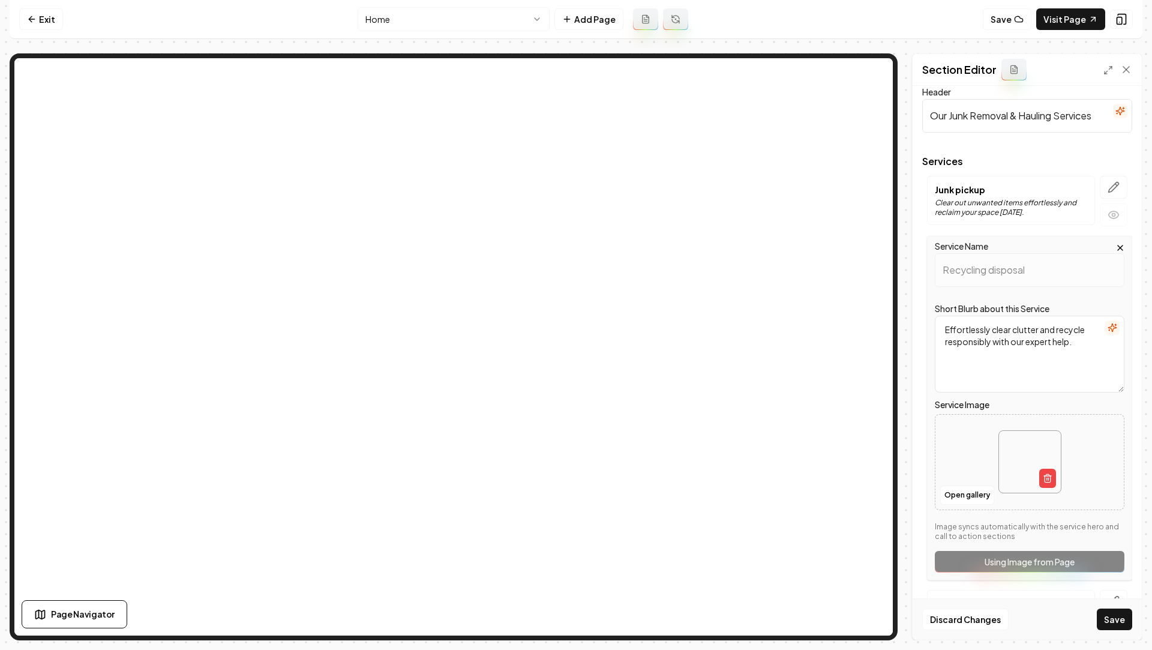
scroll to position [0, 0]
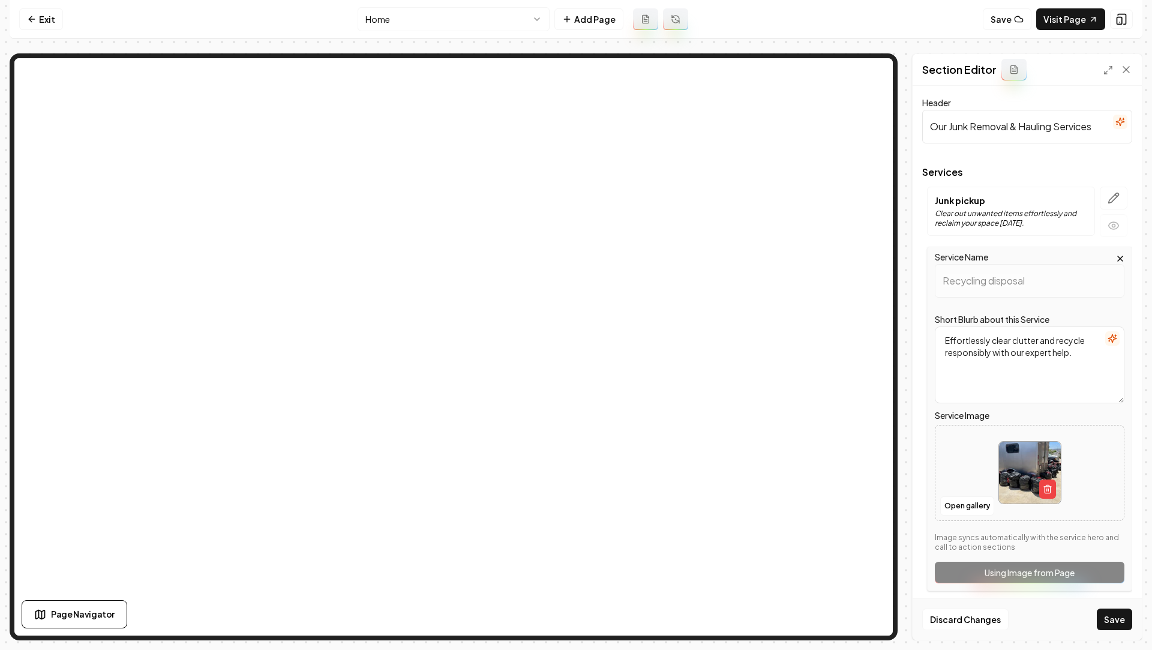
click at [1114, 209] on div at bounding box center [1113, 212] width 37 height 50
click at [1115, 200] on icon "button" at bounding box center [1114, 198] width 12 height 12
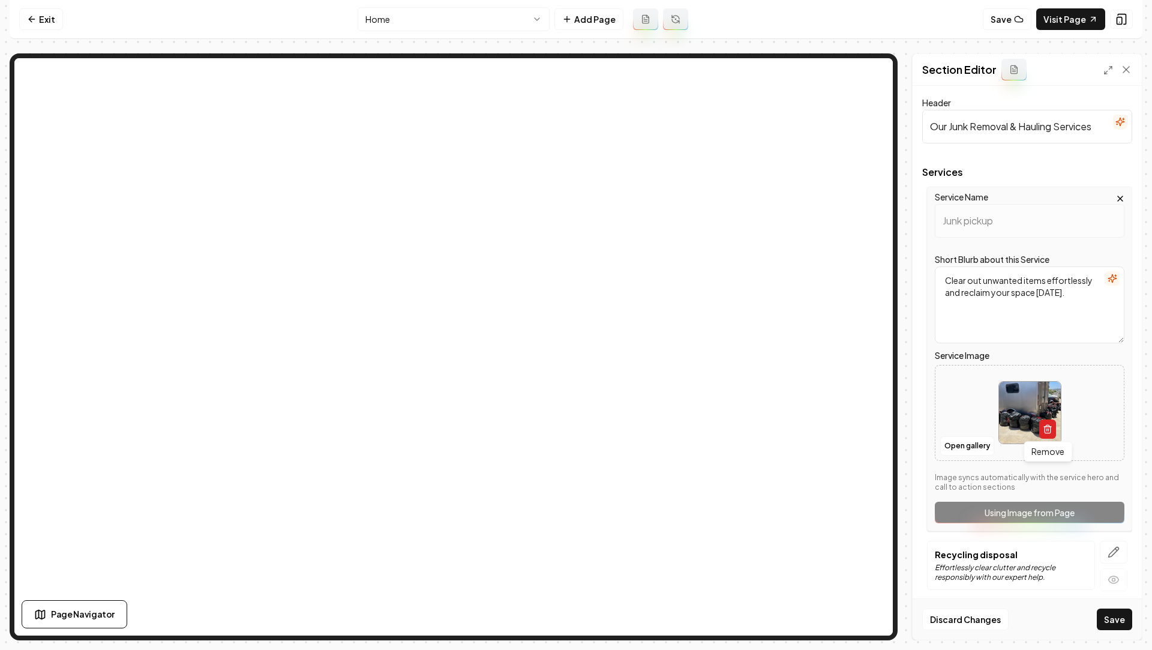
click at [1046, 430] on icon "button" at bounding box center [1048, 429] width 10 height 10
click at [1023, 417] on button "Upload image 30 MB max file size" at bounding box center [1029, 413] width 85 height 84
type input "**********"
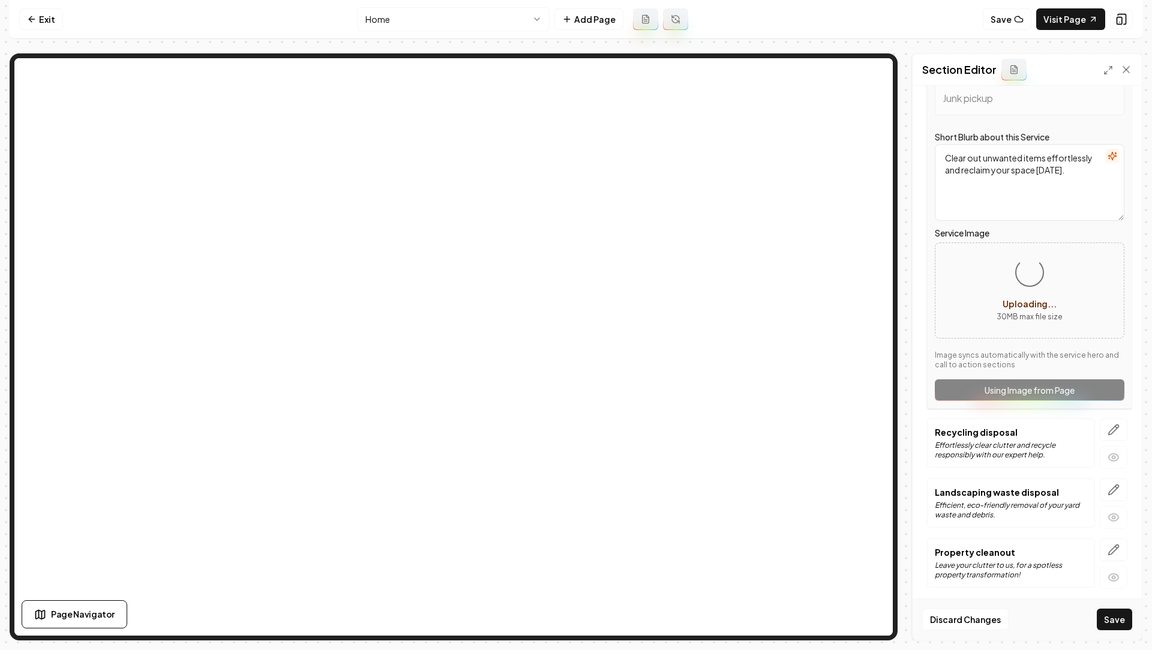
scroll to position [123, 0]
click at [1112, 491] on icon "button" at bounding box center [1114, 489] width 12 height 12
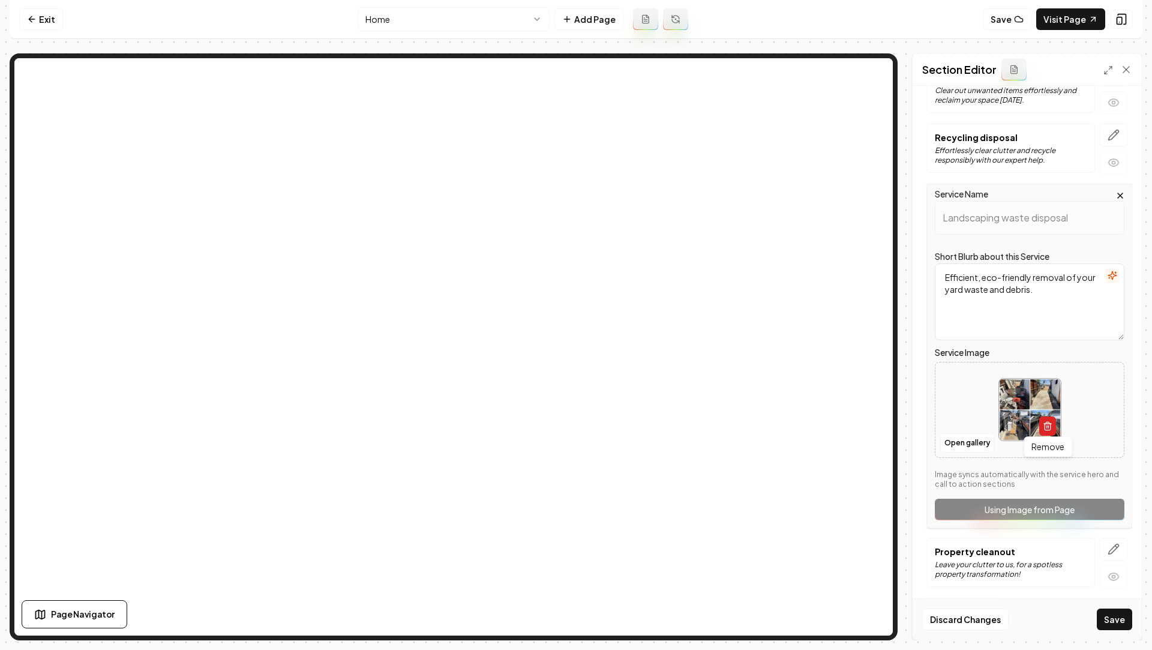
click at [1047, 422] on icon "button" at bounding box center [1048, 426] width 10 height 10
click at [1023, 394] on icon "Upload image" at bounding box center [1029, 391] width 29 height 29
type input "**********"
click at [1118, 539] on button "button" at bounding box center [1114, 549] width 28 height 23
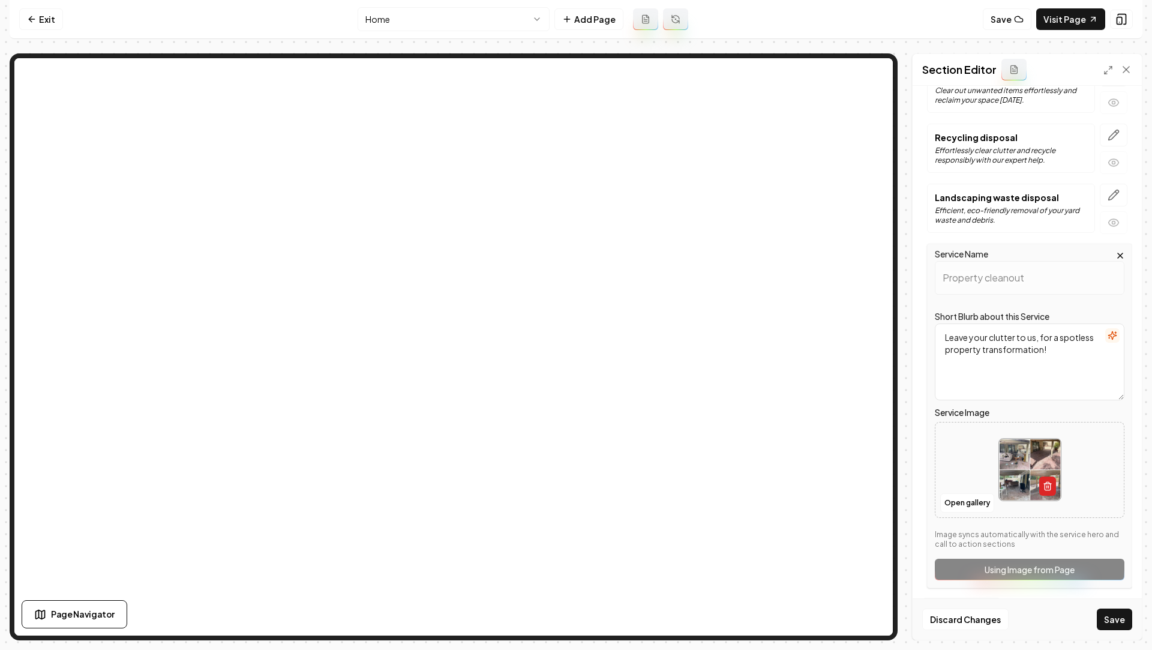
click at [1053, 490] on button "button" at bounding box center [1047, 485] width 17 height 19
click at [1034, 469] on button "Upload image 30 MB max file size" at bounding box center [1029, 470] width 85 height 84
type input "**********"
click at [1110, 557] on button "Save" at bounding box center [1114, 619] width 35 height 22
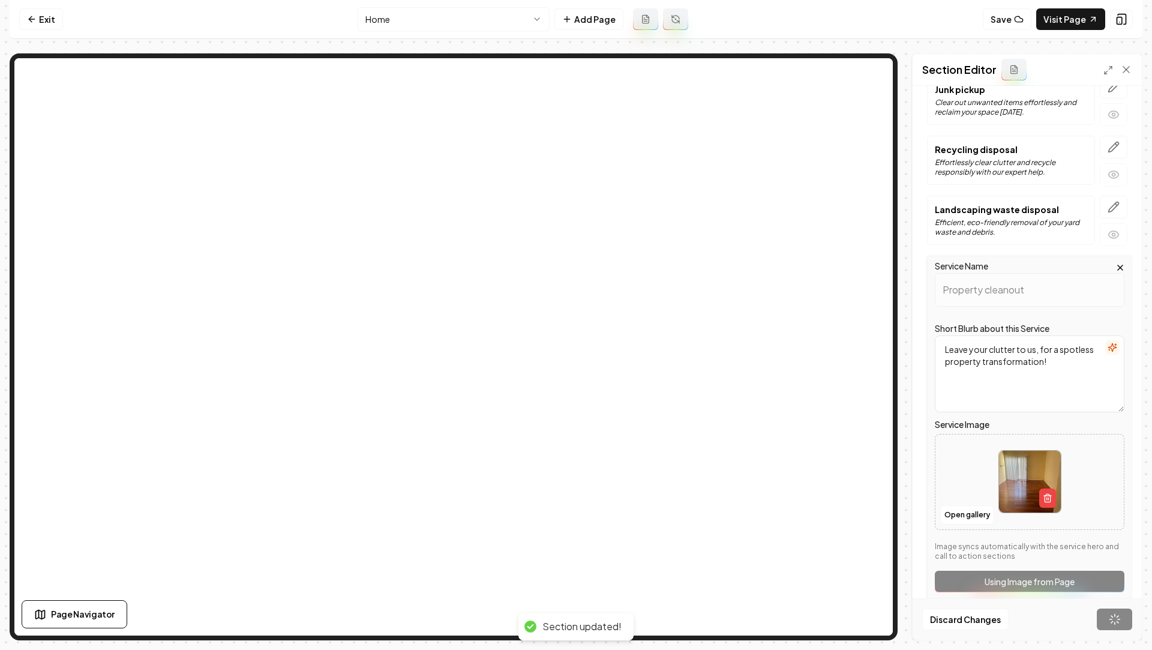
scroll to position [0, 0]
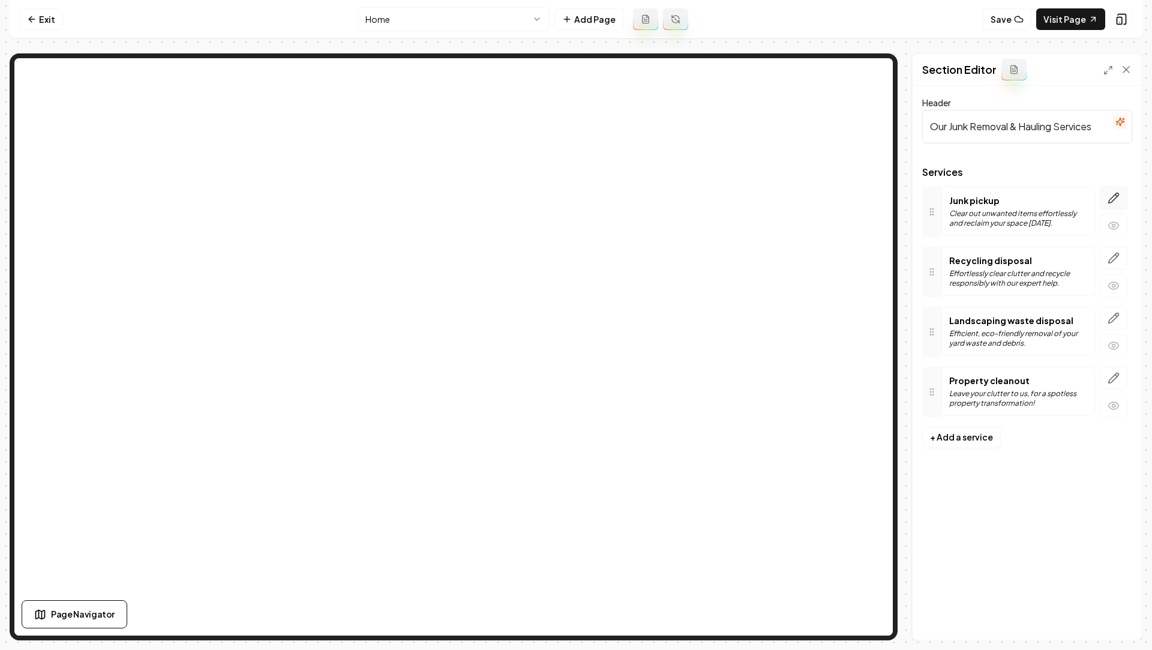
click at [1105, 202] on button "button" at bounding box center [1114, 198] width 28 height 23
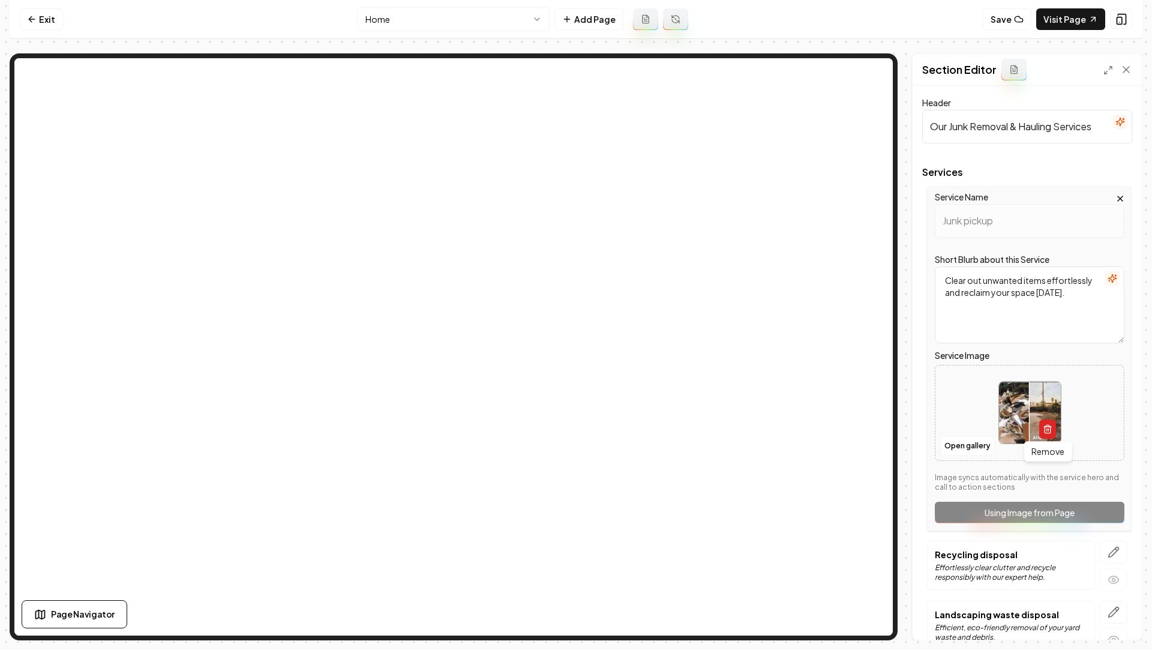
click at [1041, 426] on button "button" at bounding box center [1047, 428] width 17 height 19
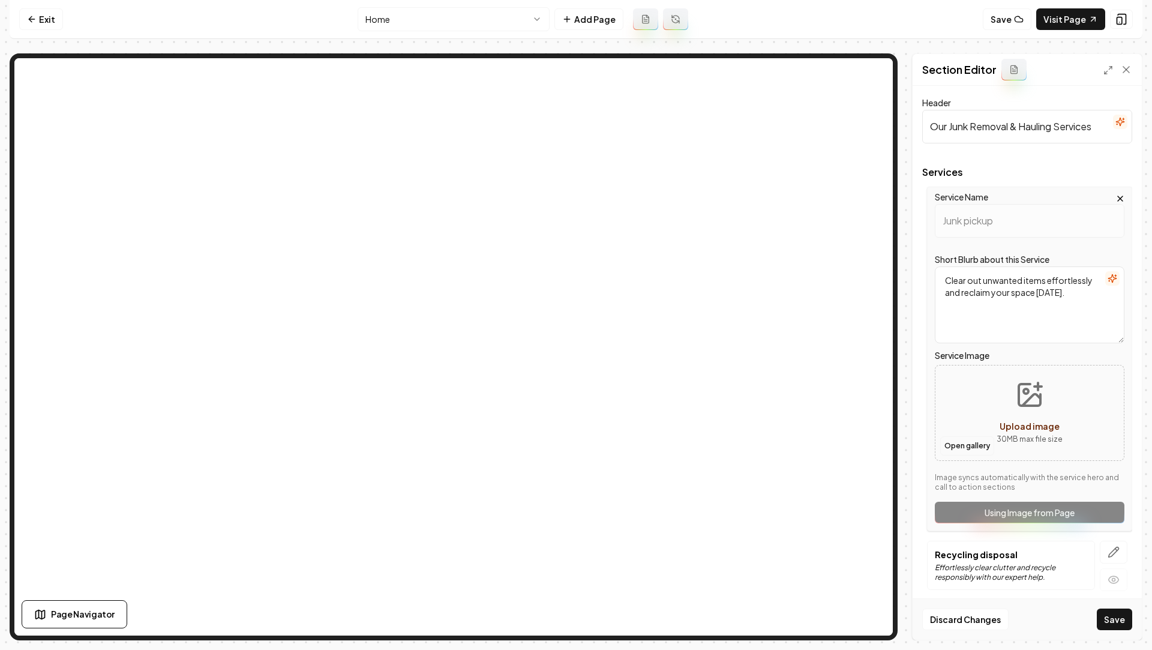
click at [961, 448] on button "Open gallery" at bounding box center [967, 445] width 54 height 19
click at [982, 419] on div "Open gallery Upload image 30 MB max file size" at bounding box center [1030, 413] width 190 height 96
type input "**********"
click at [1121, 557] on button "Save" at bounding box center [1114, 619] width 35 height 22
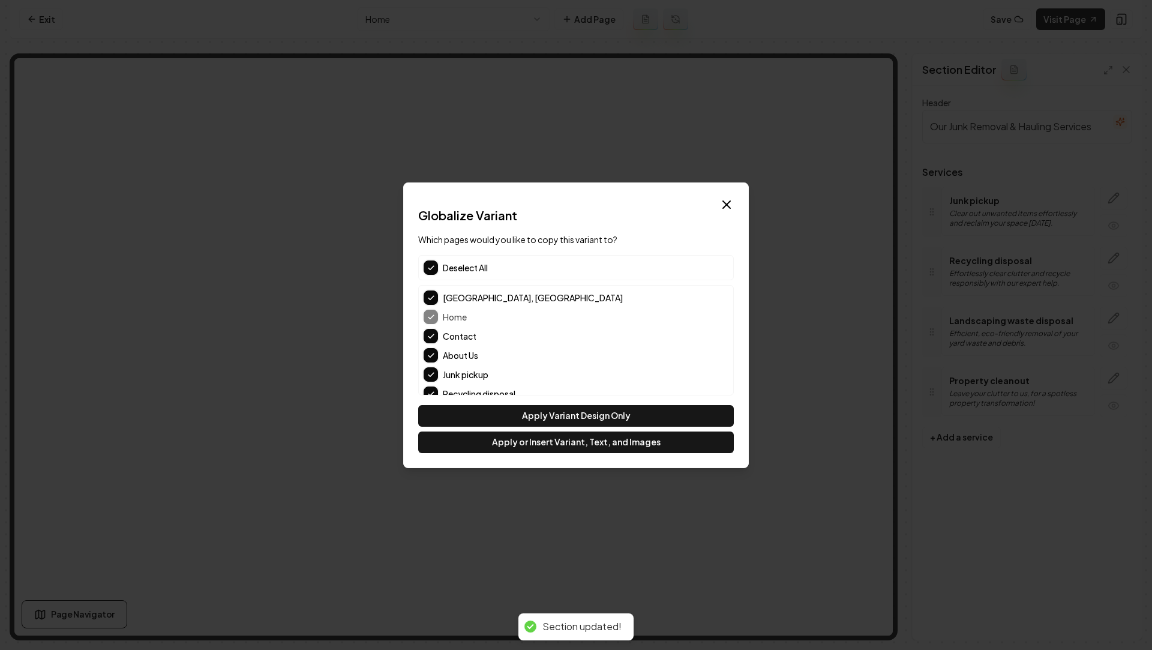
click at [429, 272] on button "button" at bounding box center [431, 267] width 14 height 14
click at [433, 337] on button "Contact" at bounding box center [431, 336] width 14 height 14
click at [429, 377] on button "Junk pickup" at bounding box center [431, 374] width 14 height 14
click at [428, 377] on button "Junk pickup" at bounding box center [431, 374] width 14 height 14
click at [428, 355] on button "About Us" at bounding box center [431, 355] width 14 height 14
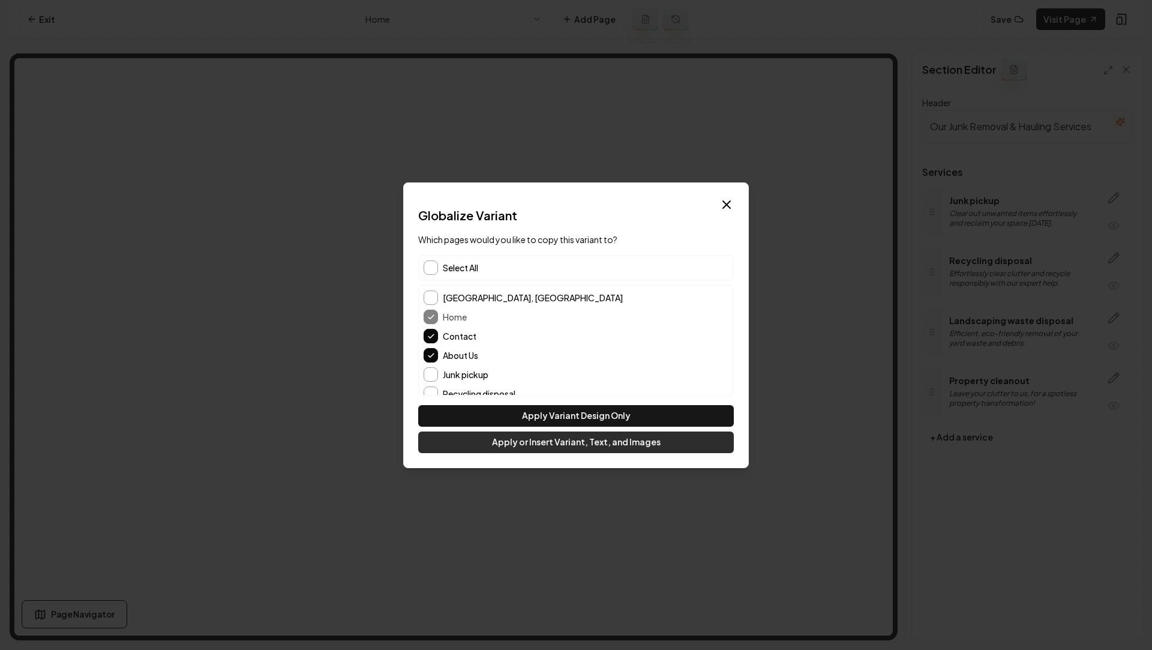
click at [502, 436] on button "Apply or Insert Variant, Text, and Images" at bounding box center [576, 442] width 316 height 22
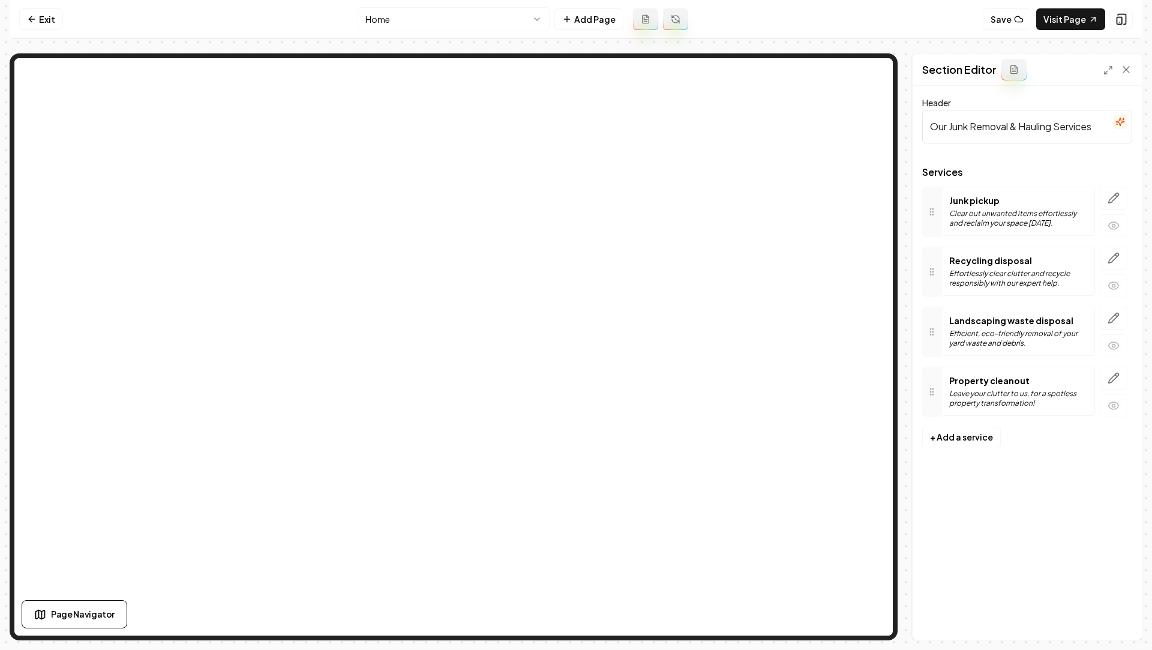
click at [406, 14] on html "Computer Required This feature is only available on a computer. Please switch t…" at bounding box center [576, 325] width 1152 height 650
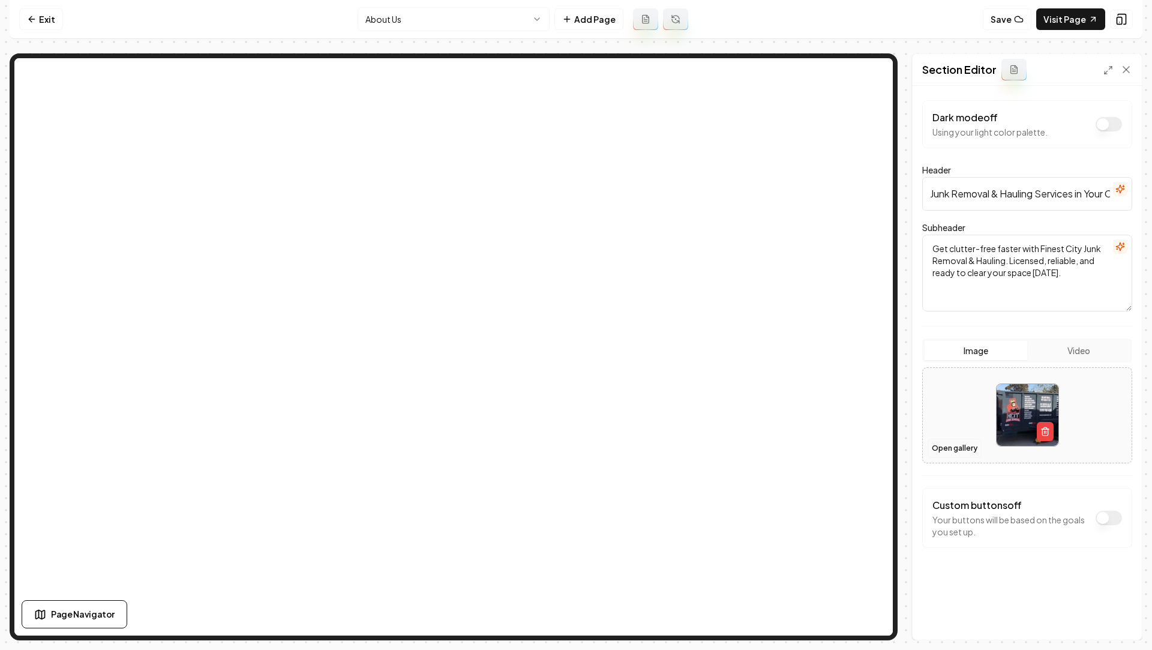
click at [961, 443] on button "Open gallery" at bounding box center [955, 448] width 54 height 19
drag, startPoint x: 956, startPoint y: 437, endPoint x: 992, endPoint y: 437, distance: 36.0
click at [1046, 434] on icon "button" at bounding box center [1044, 432] width 5 height 7
click at [1016, 401] on icon "Upload image" at bounding box center [1027, 397] width 22 height 22
type input "**********"
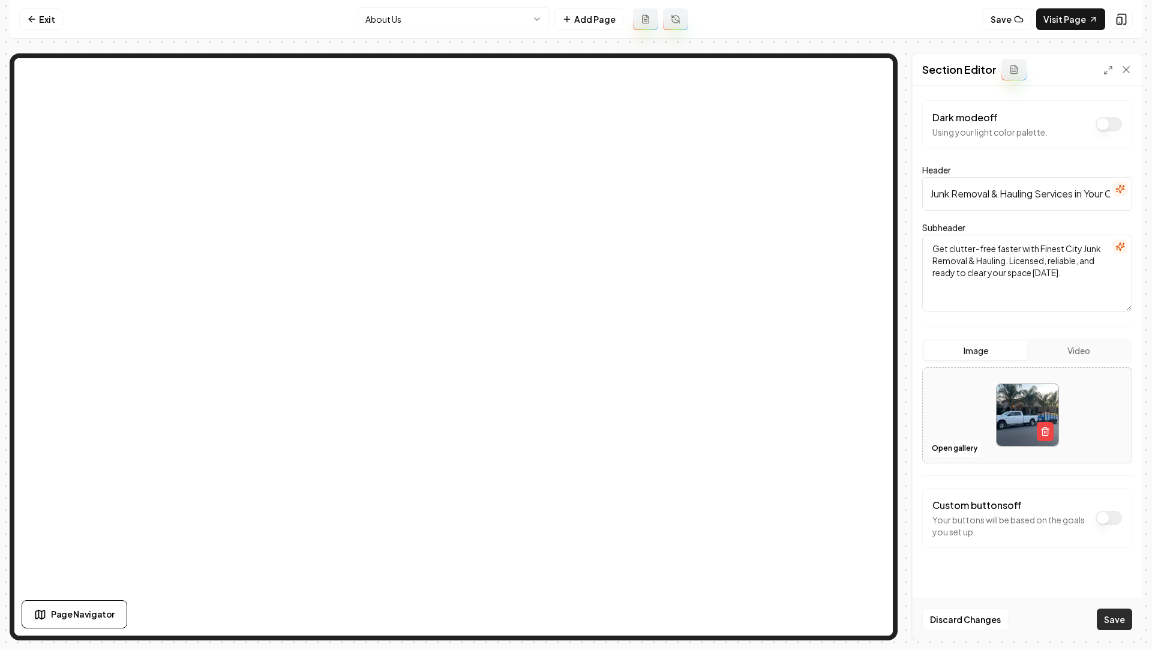
click at [1103, 557] on button "Save" at bounding box center [1114, 619] width 35 height 22
click at [1057, 13] on link "Visit Page" at bounding box center [1070, 19] width 69 height 22
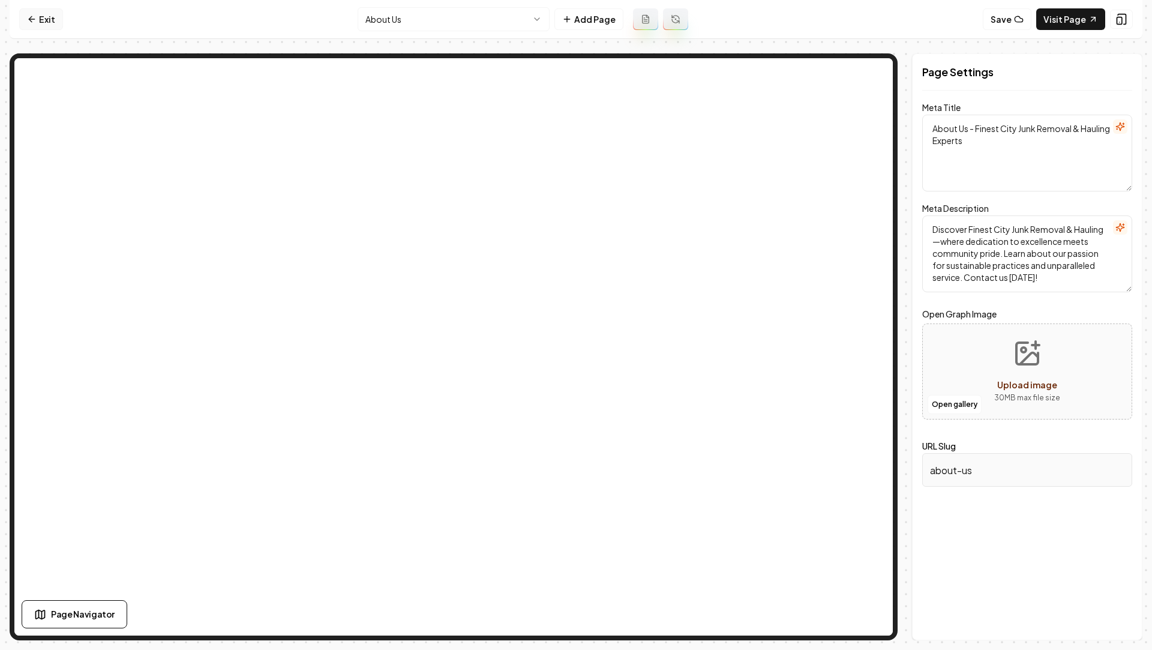
click at [37, 29] on link "Exit" at bounding box center [41, 19] width 44 height 22
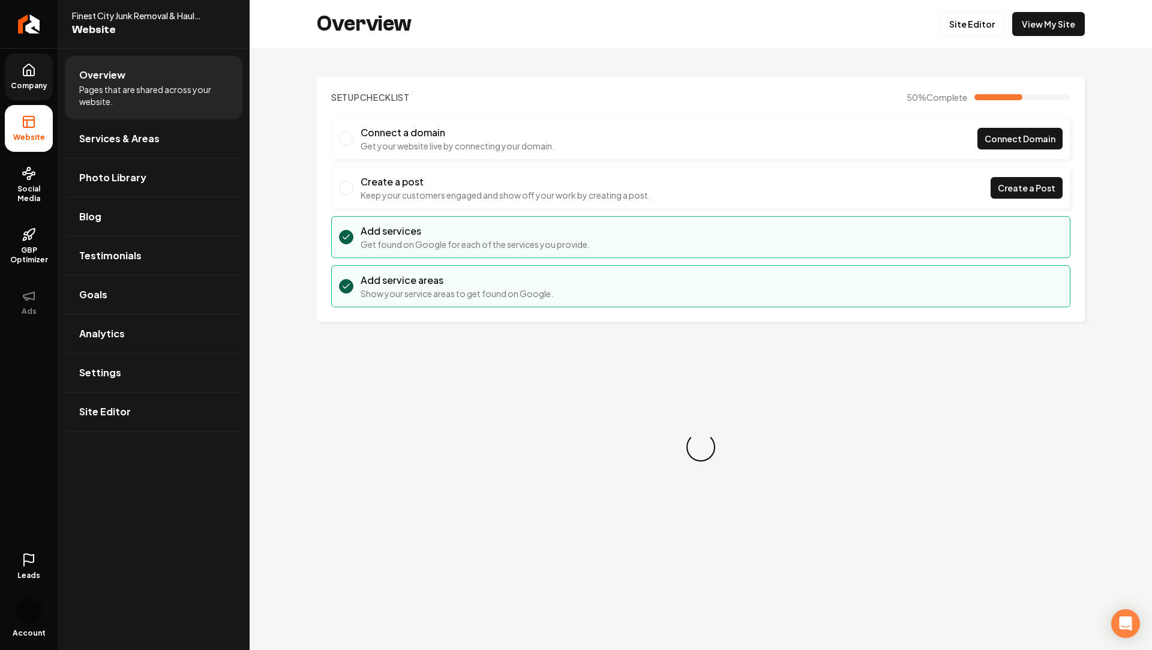
click at [10, 67] on link "Company" at bounding box center [29, 76] width 48 height 47
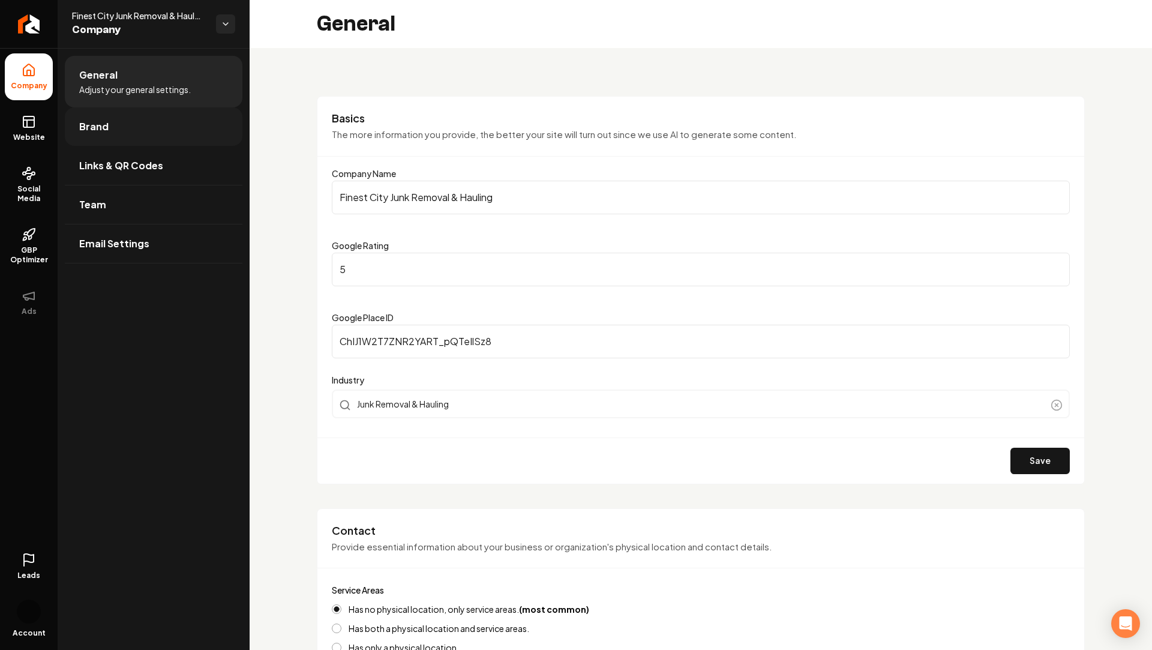
click at [122, 116] on link "Brand" at bounding box center [154, 126] width 178 height 38
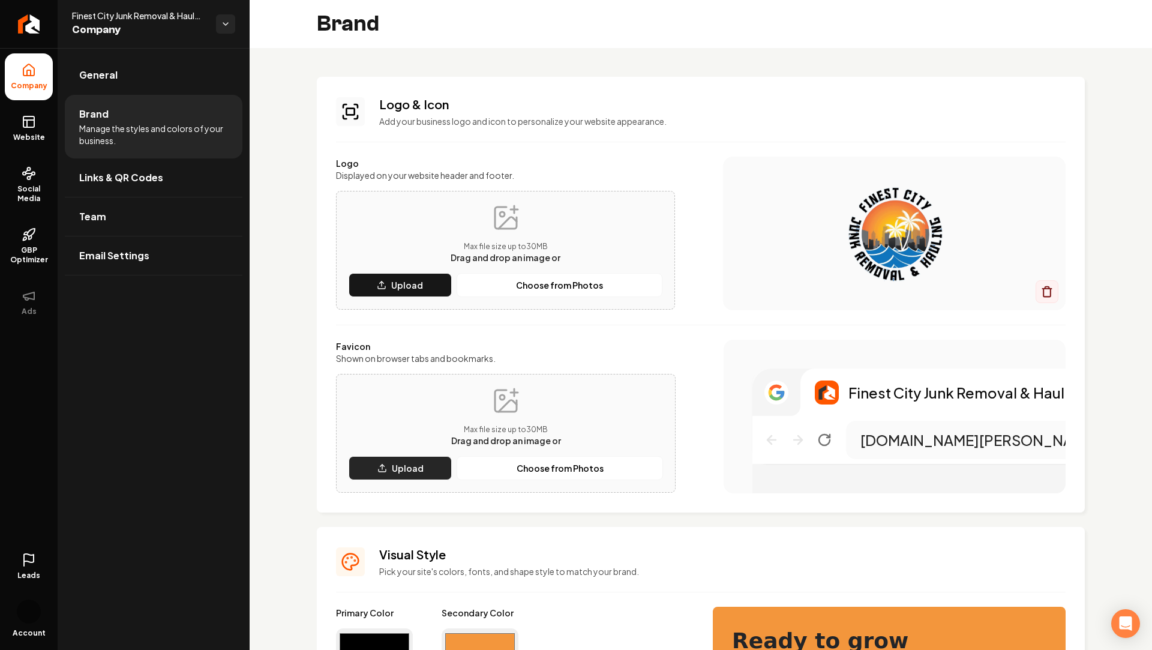
click at [415, 466] on p "Upload" at bounding box center [408, 468] width 32 height 12
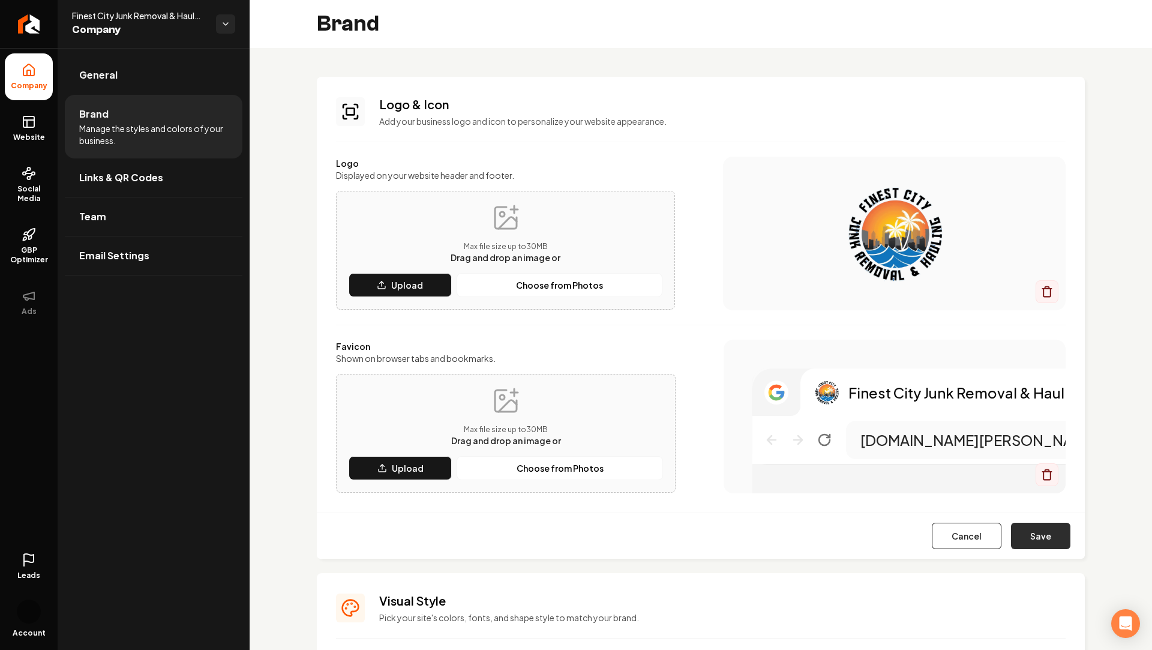
click at [1046, 534] on button "Save" at bounding box center [1040, 536] width 59 height 26
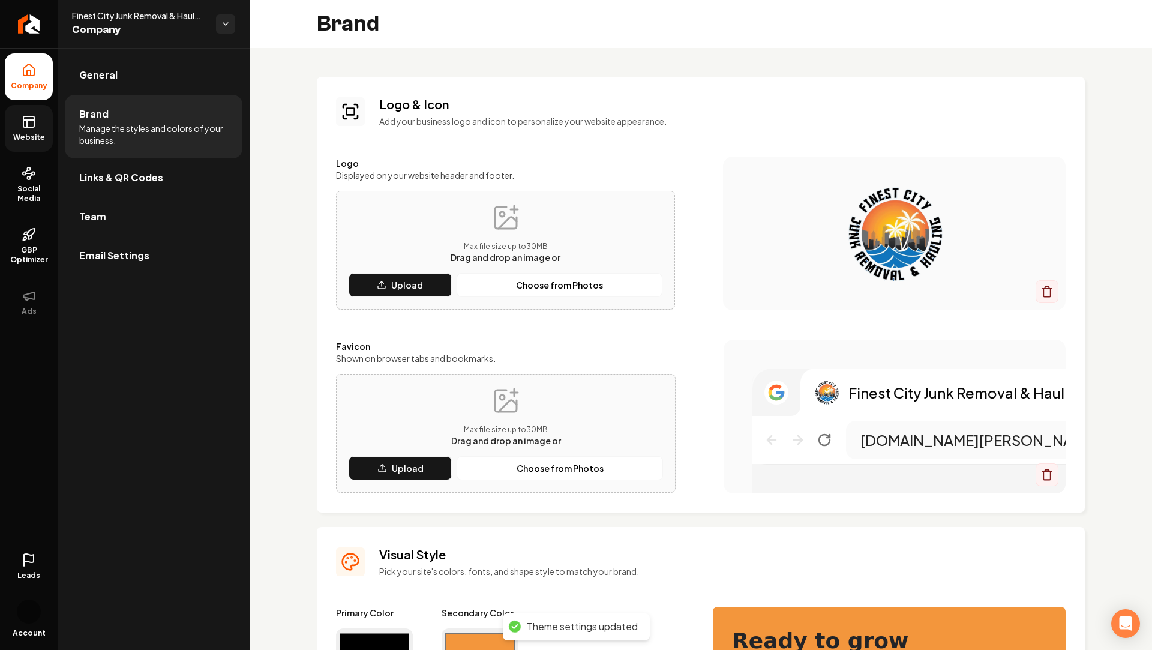
click at [33, 130] on link "Website" at bounding box center [29, 128] width 48 height 47
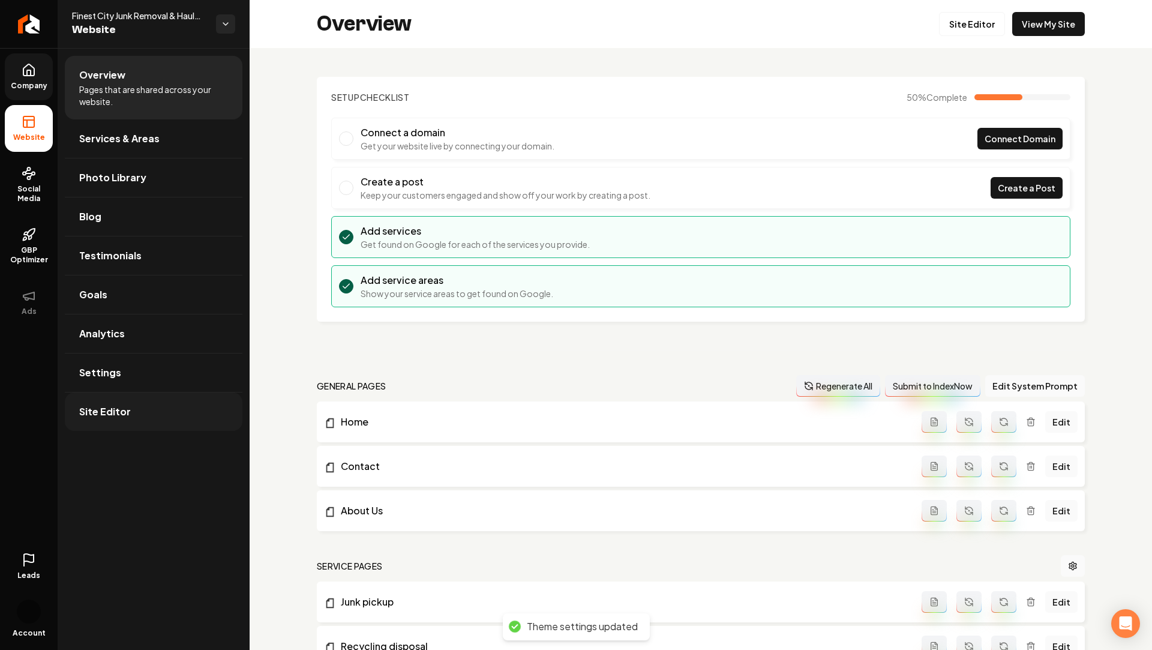
click at [87, 424] on link "Site Editor" at bounding box center [154, 411] width 178 height 38
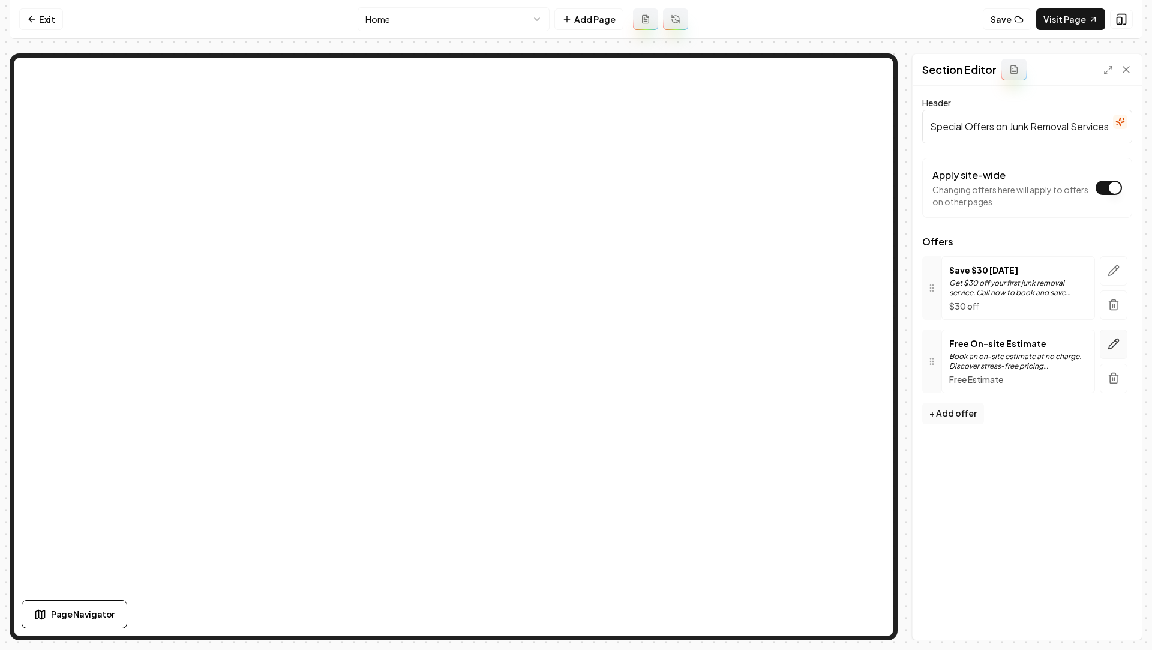
click at [1112, 344] on icon "button" at bounding box center [1114, 344] width 12 height 12
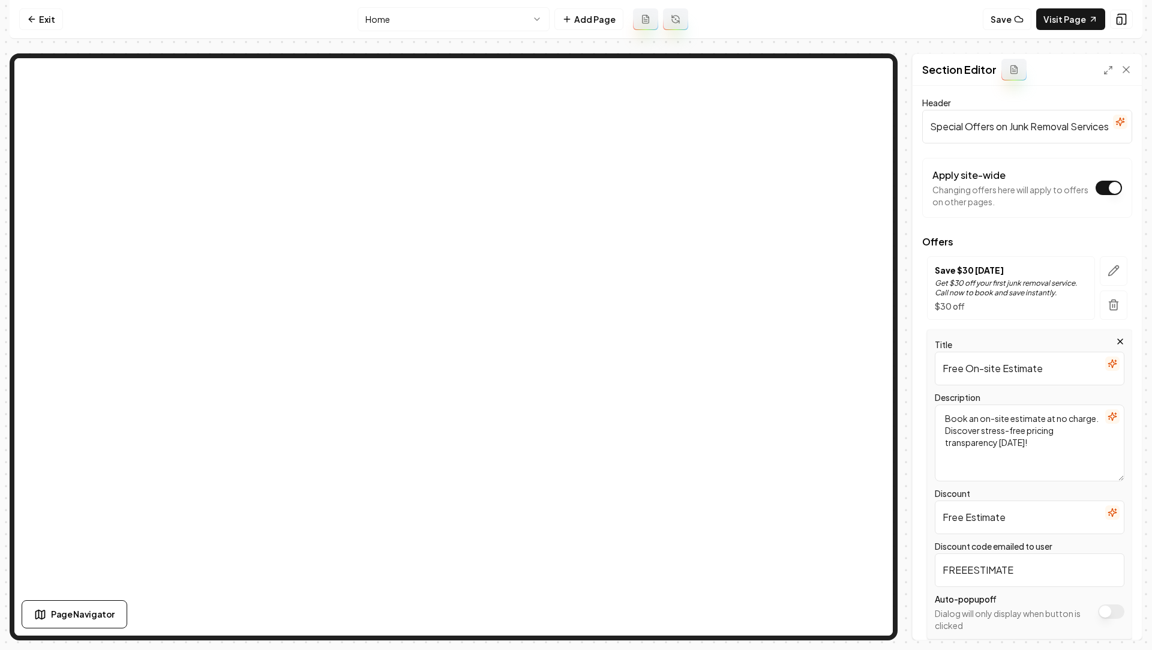
scroll to position [43, 0]
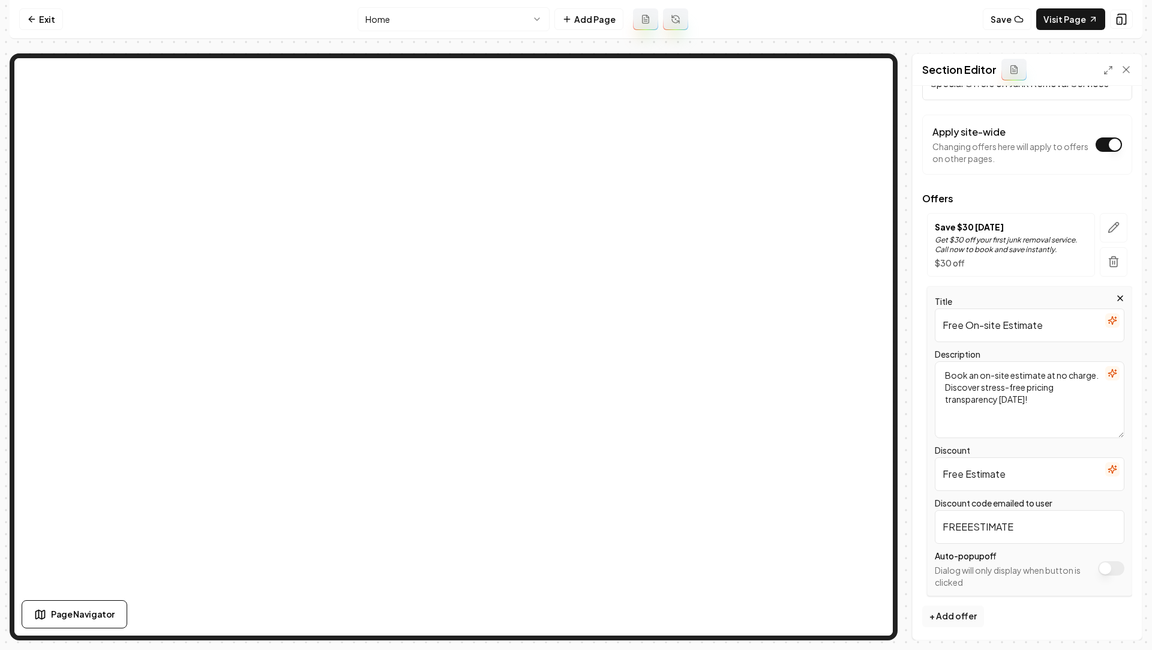
click at [1104, 570] on button "Apply site-wide" at bounding box center [1111, 568] width 26 height 14
click at [1113, 620] on button "Save" at bounding box center [1114, 619] width 35 height 22
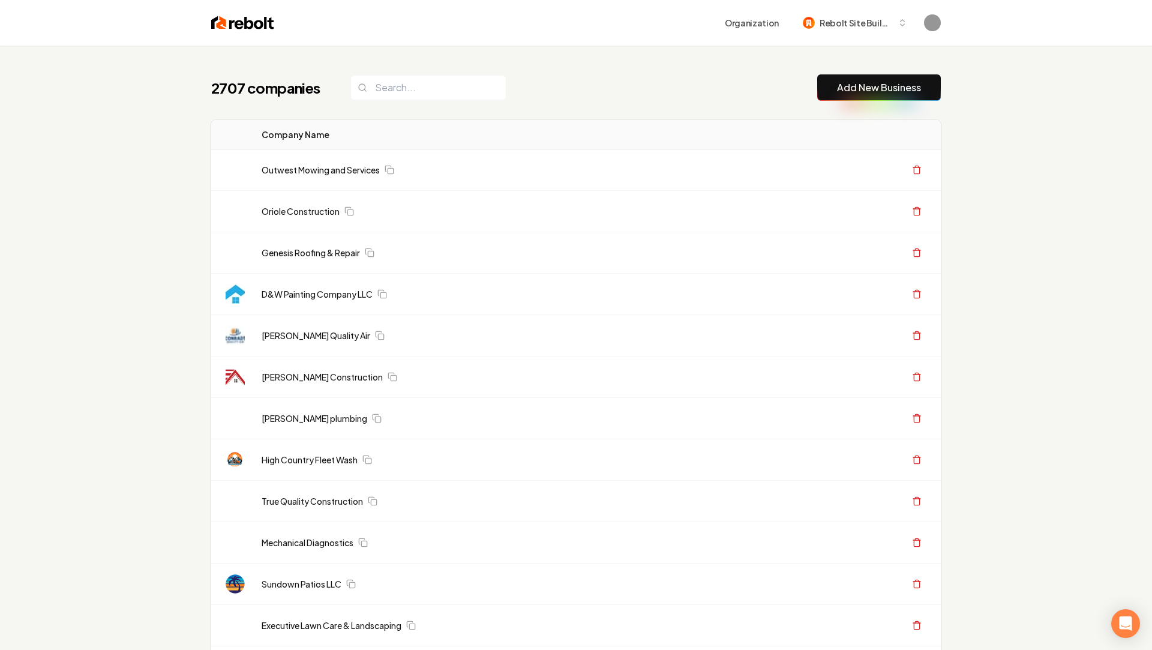
click at [892, 91] on link "Add New Business" at bounding box center [879, 87] width 84 height 14
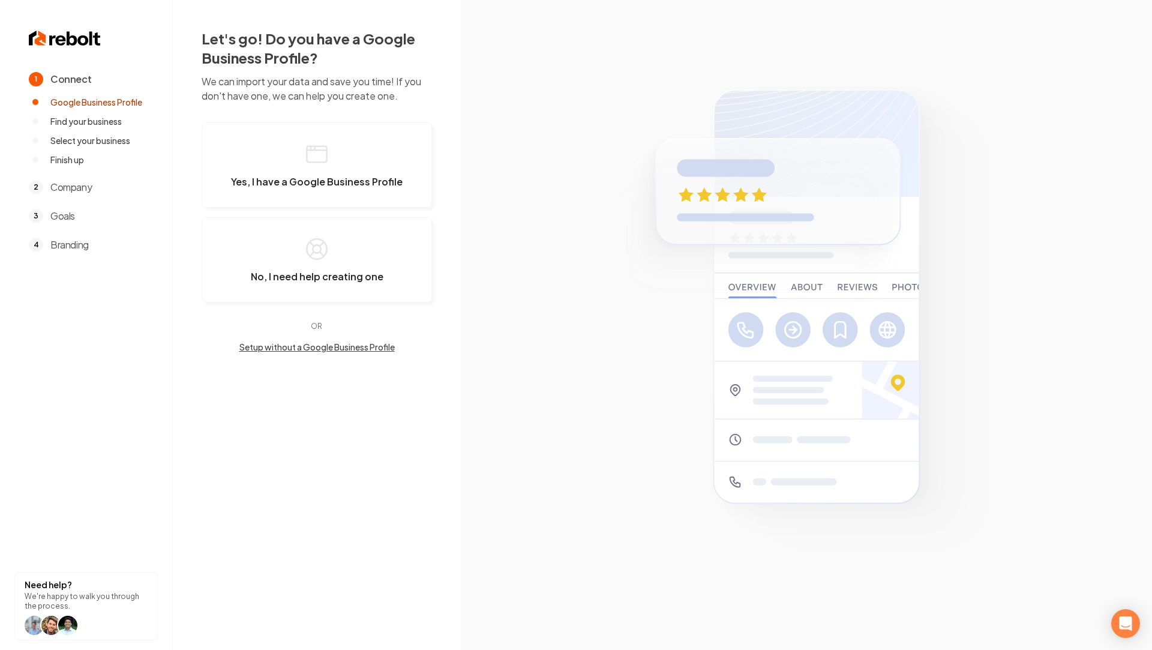
click at [285, 349] on button "Setup without a Google Business Profile" at bounding box center [317, 347] width 230 height 12
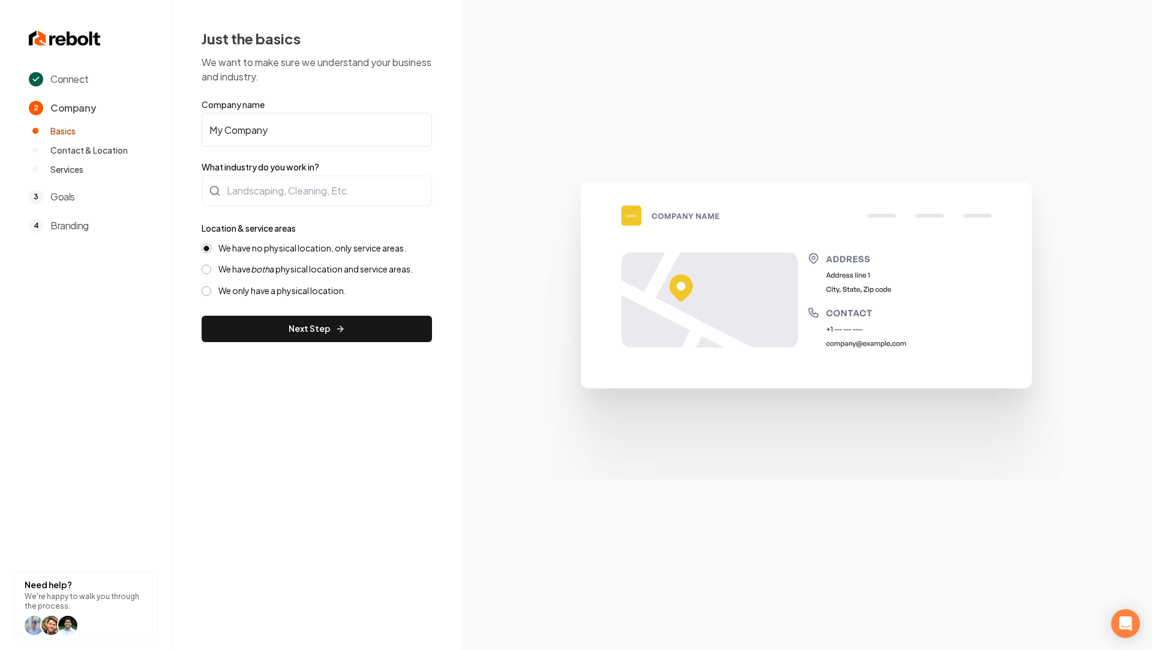
click at [283, 121] on input "My Company" at bounding box center [317, 130] width 230 height 34
paste input "Carolina hardscaping"
click at [253, 127] on input "Carolina hardscaping" at bounding box center [317, 130] width 230 height 34
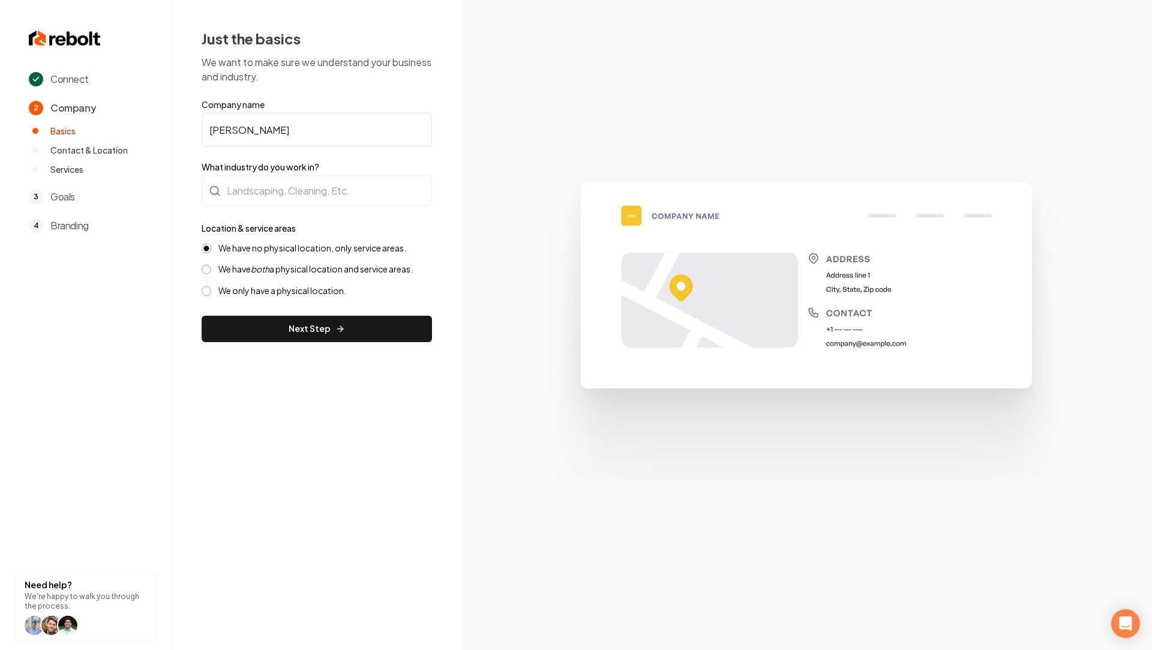
type input "[PERSON_NAME]"
click at [362, 184] on div at bounding box center [317, 190] width 230 height 31
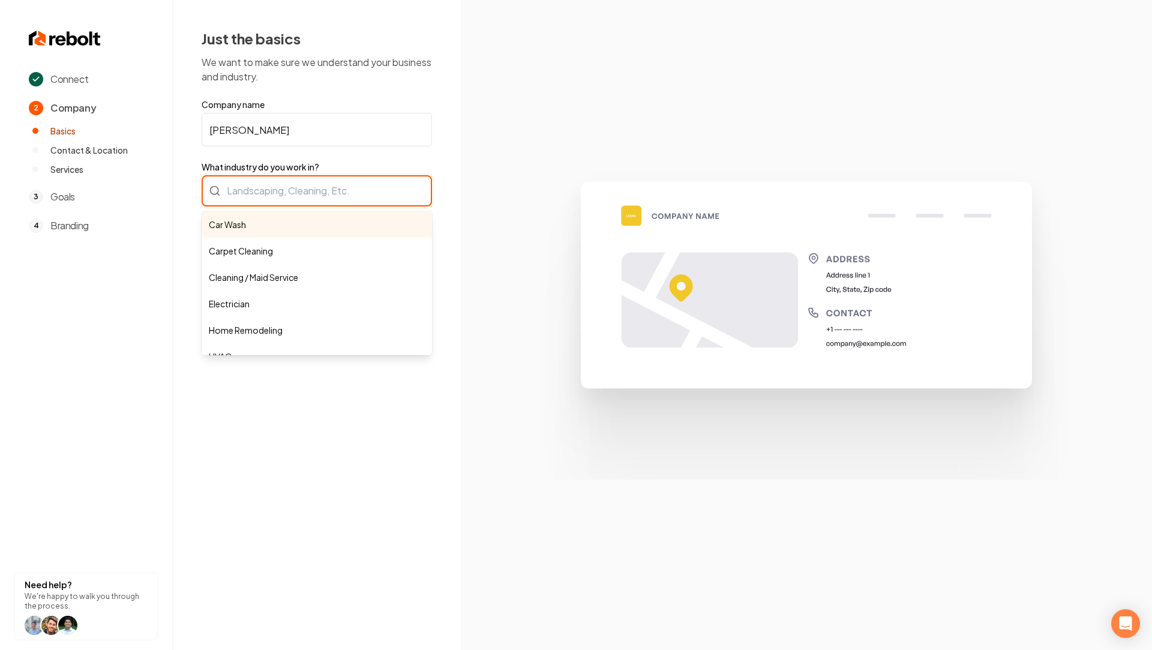
type input "h"
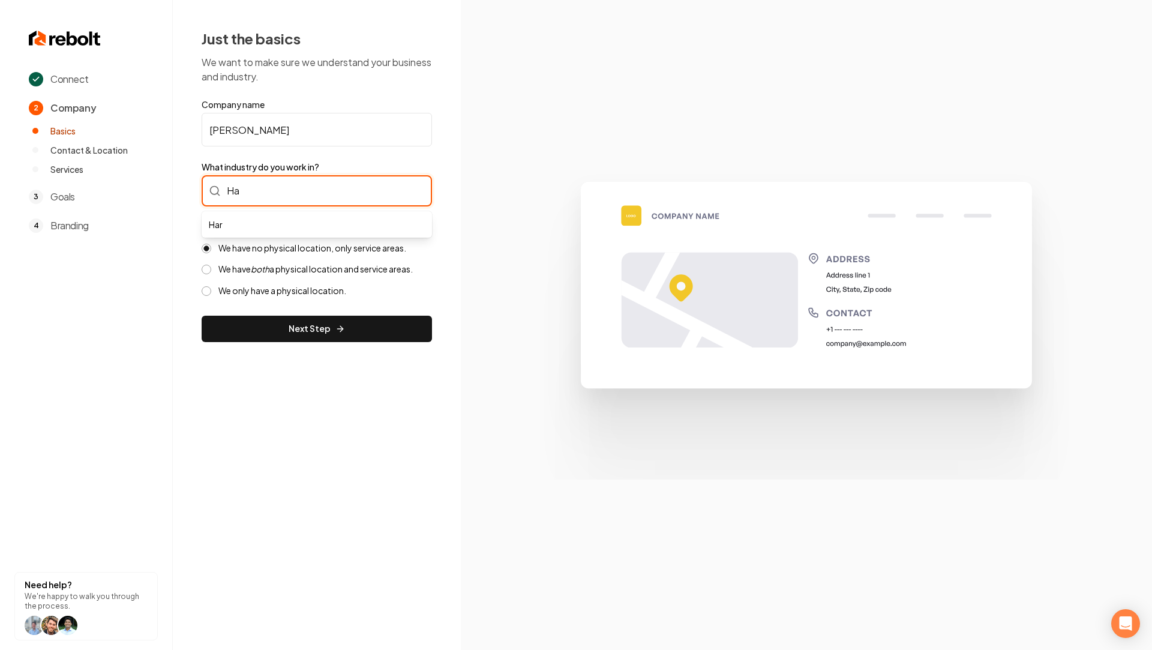
type input "H"
type input "Hardscaping"
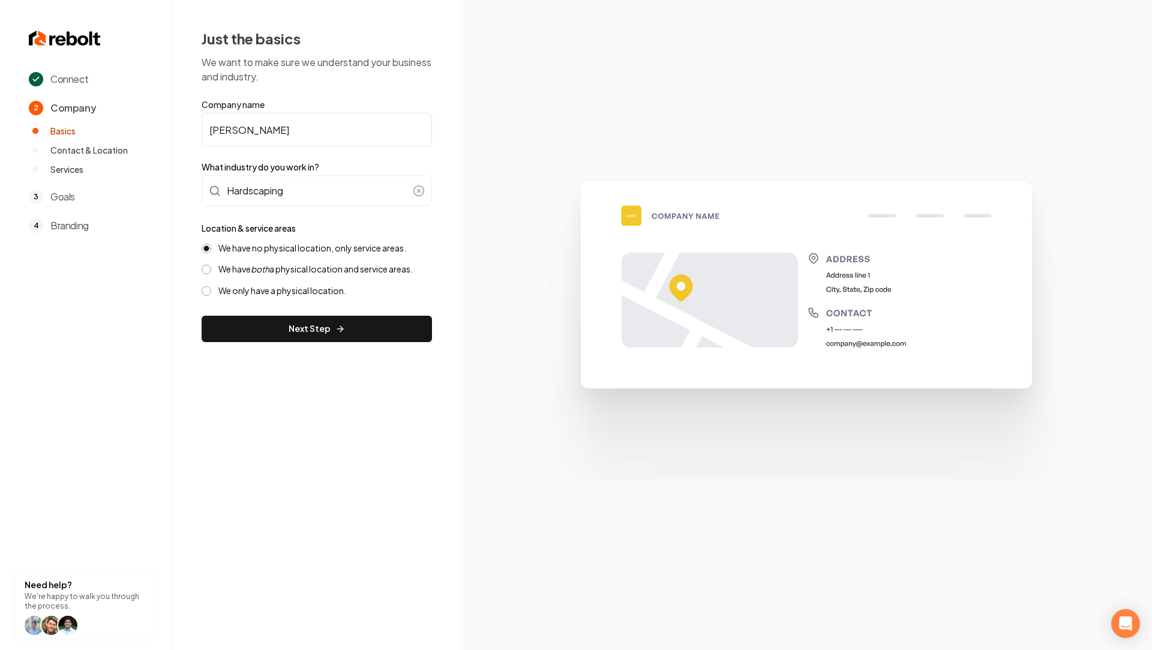
click at [388, 383] on div "Connect 2 Company Basics Contact & Location Services 3 Goals 4 Branding Need he…" at bounding box center [576, 325] width 1152 height 650
click at [302, 338] on button "Next Step" at bounding box center [317, 329] width 230 height 26
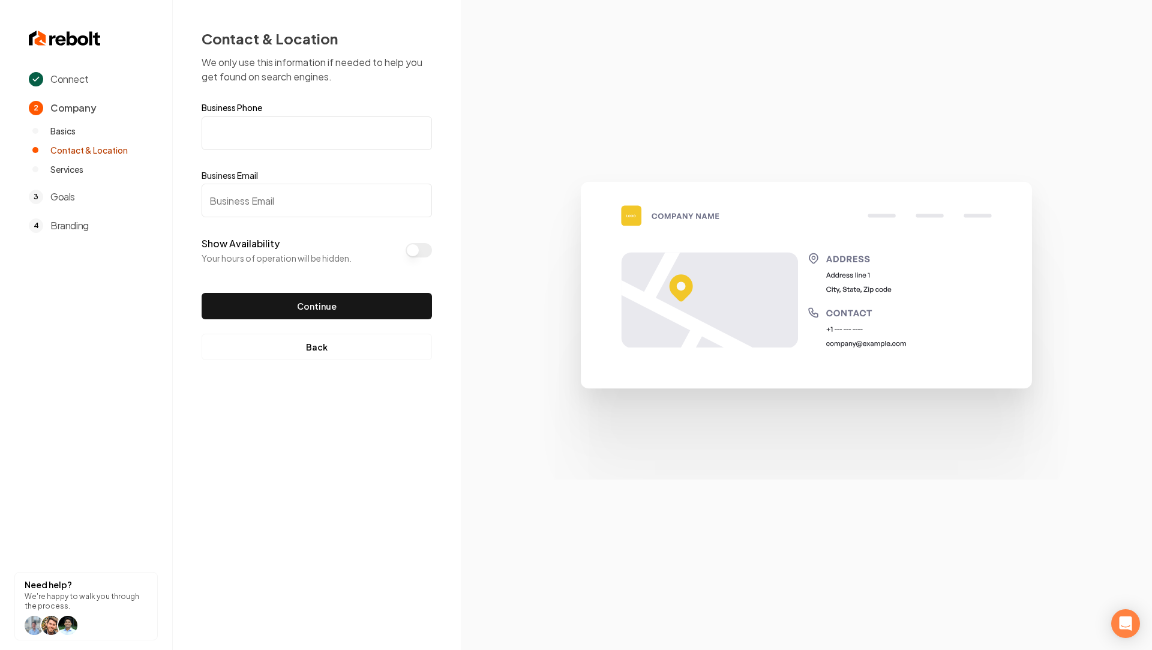
click at [261, 137] on input "Business Phone" at bounding box center [317, 133] width 230 height 34
paste input "[PHONE_NUMBER]"
type input "[PHONE_NUMBER]"
click at [269, 207] on input "Business Email" at bounding box center [317, 201] width 230 height 34
paste input "[EMAIL_ADDRESS][DOMAIN_NAME]"
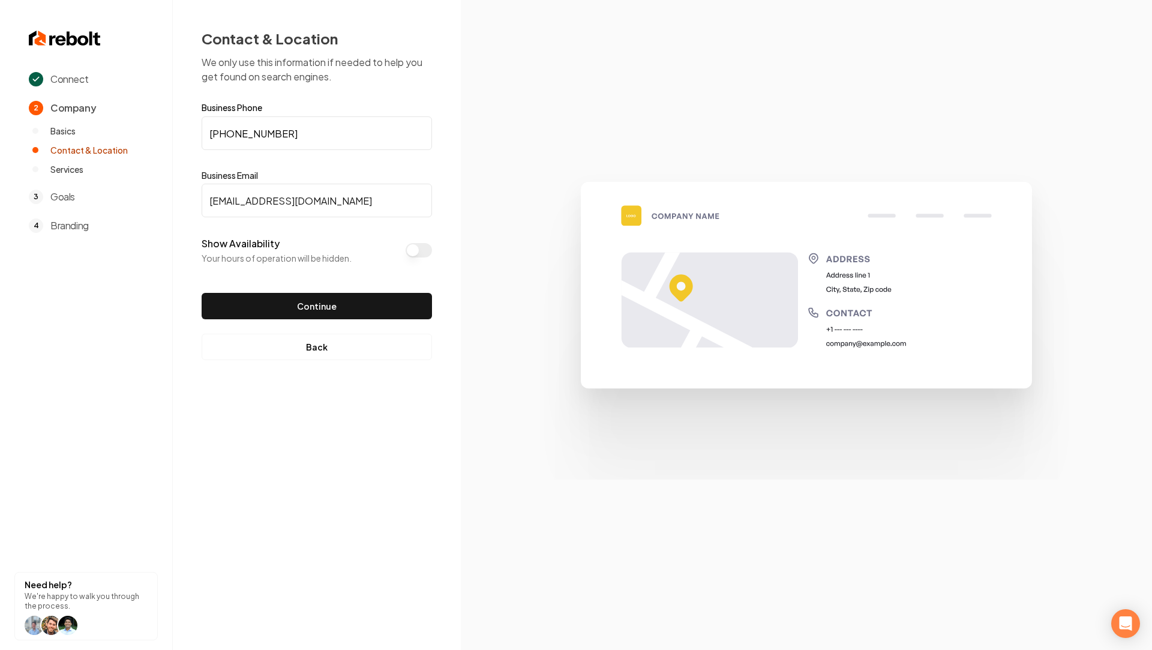
type input "[EMAIL_ADDRESS][DOMAIN_NAME]"
click at [202, 293] on button "Continue" at bounding box center [317, 306] width 230 height 26
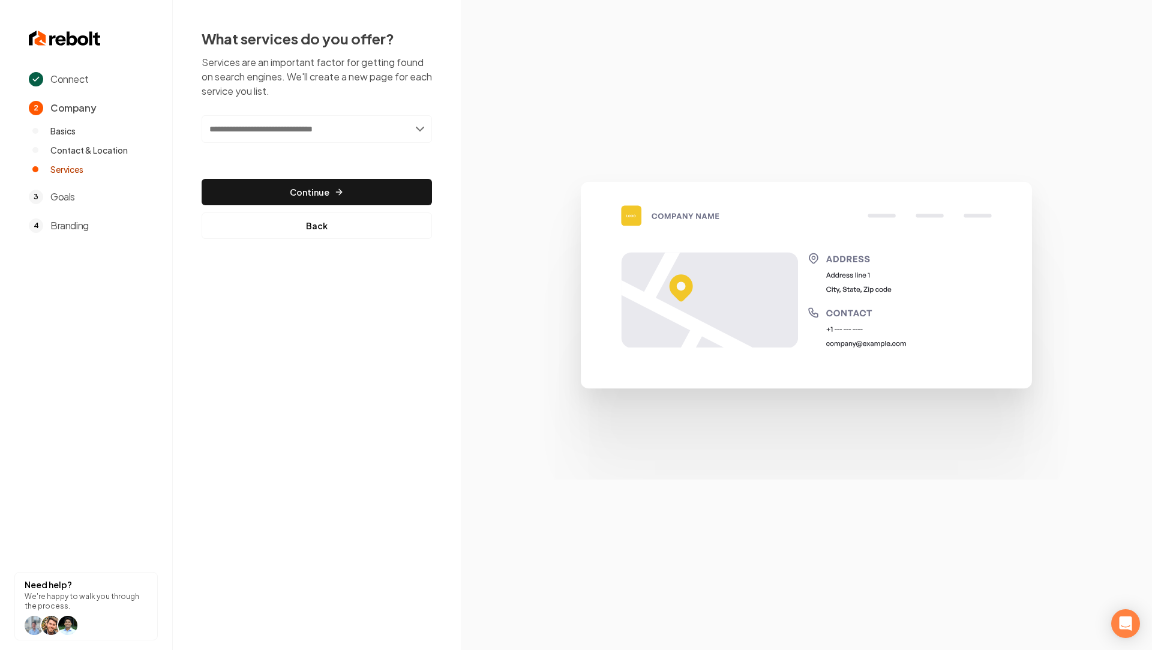
click at [308, 136] on input "text" at bounding box center [317, 129] width 230 height 28
paste input "**********"
type input "**********"
click at [293, 158] on div "Add Patio design & installation" at bounding box center [317, 155] width 228 height 19
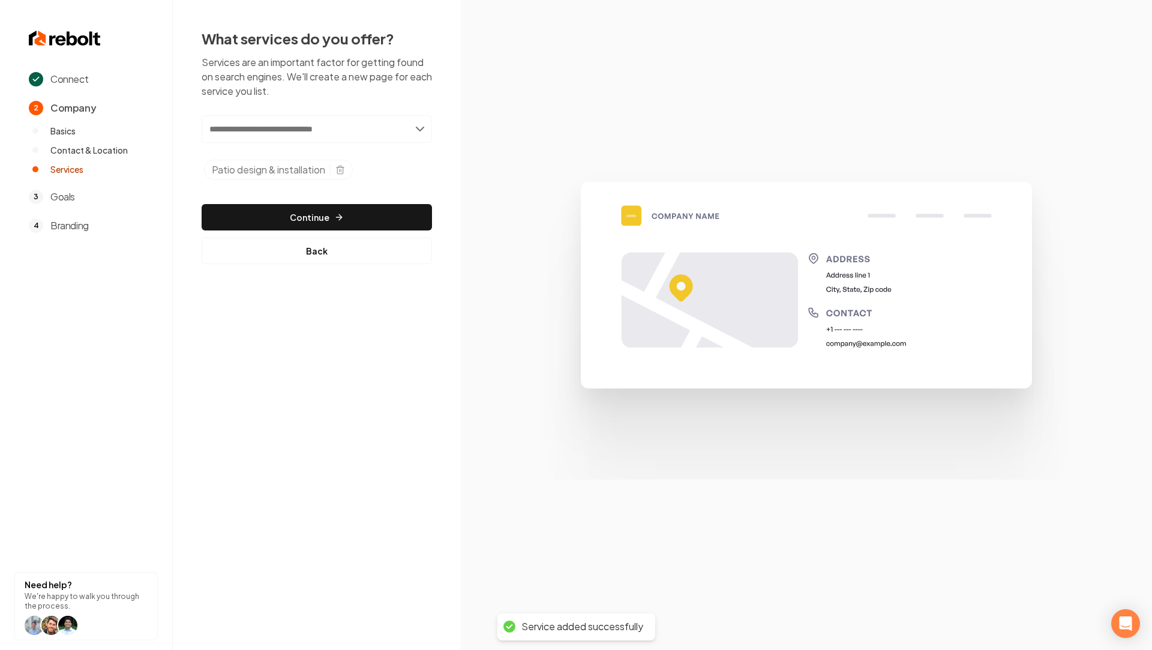
paste input "**********"
type input "**********"
click at [278, 152] on div "Add Walkways & pathways" at bounding box center [317, 155] width 228 height 19
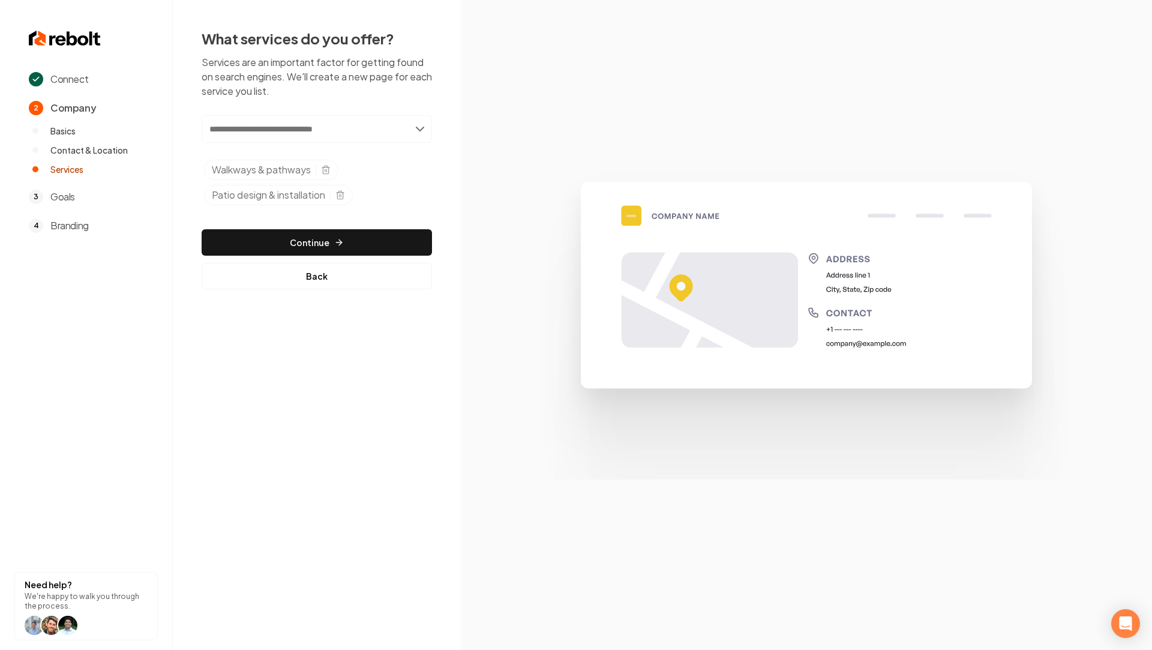
paste input "*********"
type input "*********"
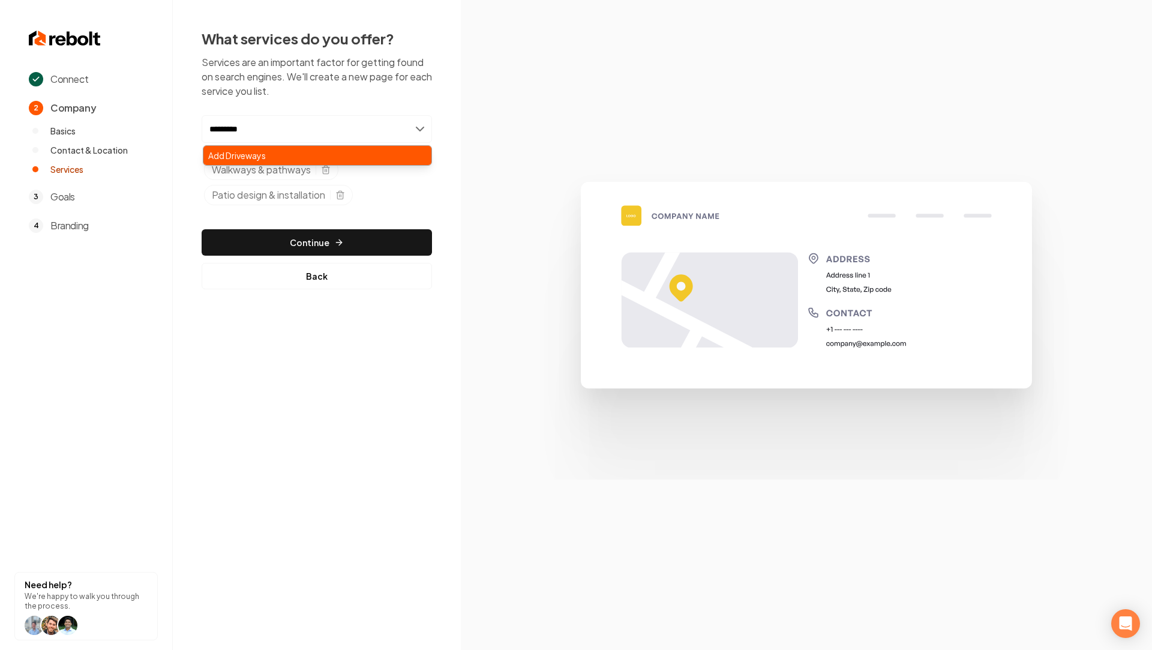
click at [271, 147] on div "Add Driveways" at bounding box center [317, 155] width 228 height 19
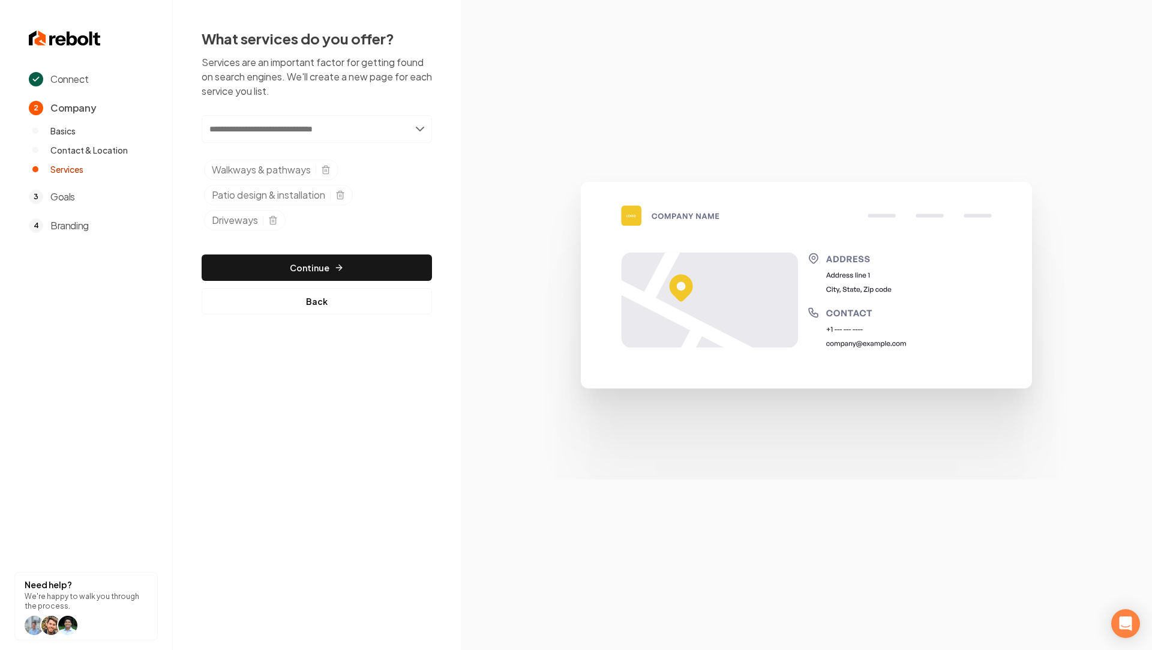
paste input "**********"
type input "**********"
click at [329, 159] on div "Add Decorative stonework" at bounding box center [317, 155] width 228 height 19
click at [394, 250] on div "Add new or select from suggestions Select a service Walkways & pathways Patio d…" at bounding box center [317, 214] width 230 height 199
click at [388, 266] on button "Continue" at bounding box center [317, 267] width 230 height 26
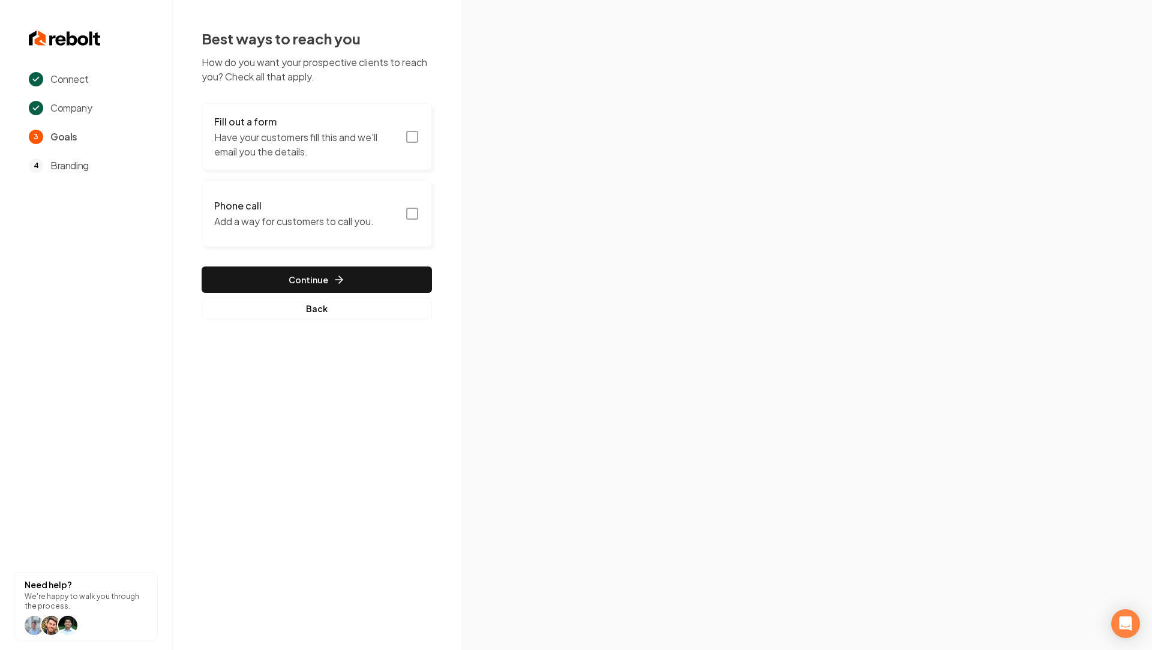
click at [409, 210] on icon "button" at bounding box center [412, 213] width 14 height 14
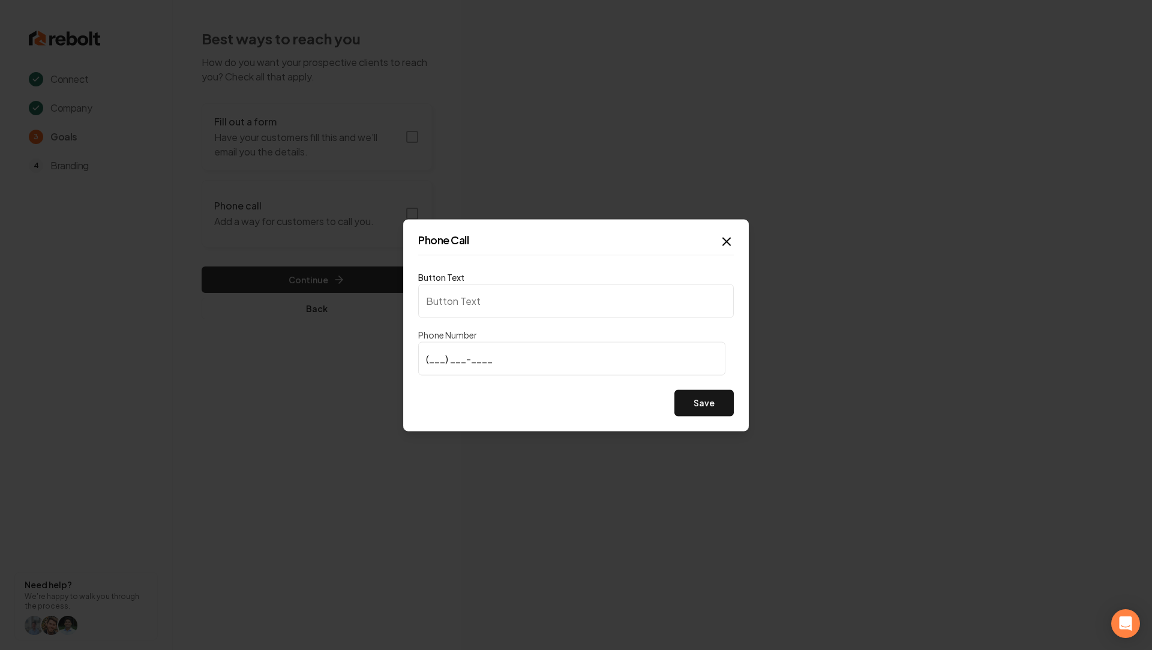
type input "Call us"
type input "[PHONE_NUMBER]"
click at [674, 389] on button "Save" at bounding box center [703, 402] width 59 height 26
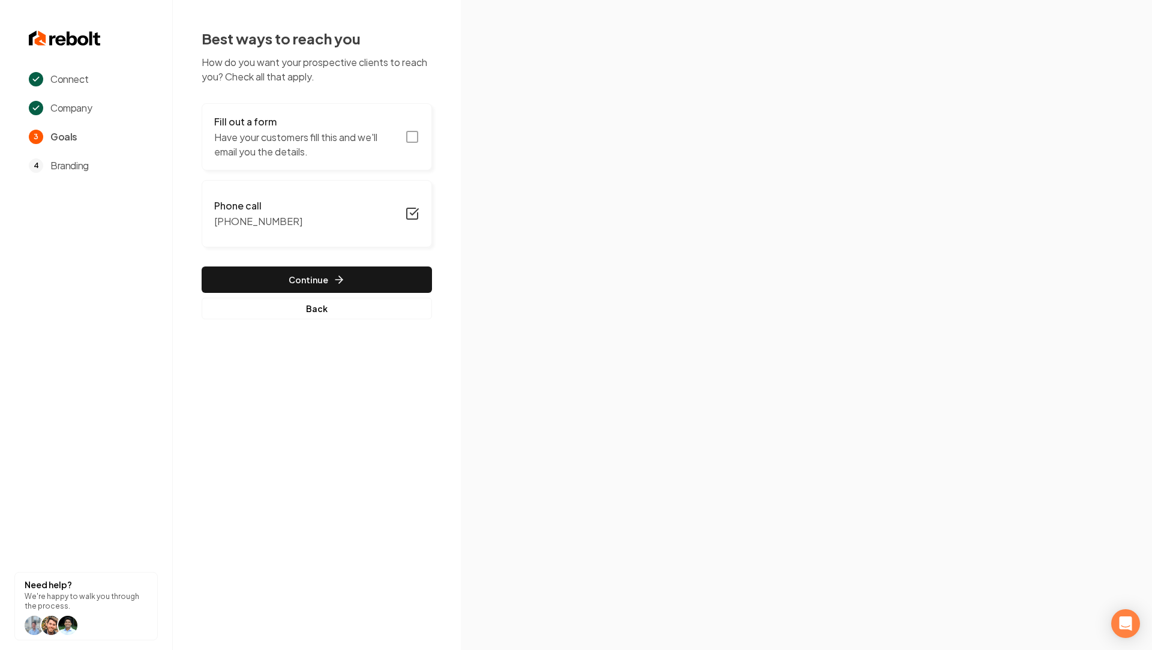
click at [415, 134] on icon "button" at bounding box center [412, 137] width 14 height 14
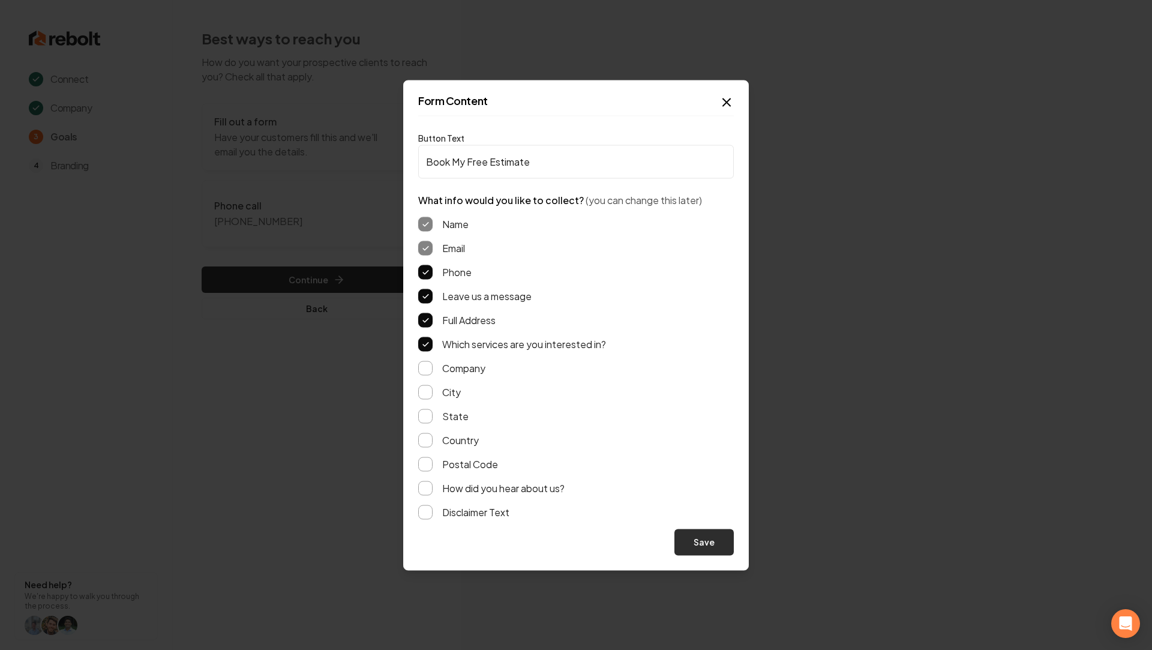
click at [713, 547] on button "Save" at bounding box center [703, 542] width 59 height 26
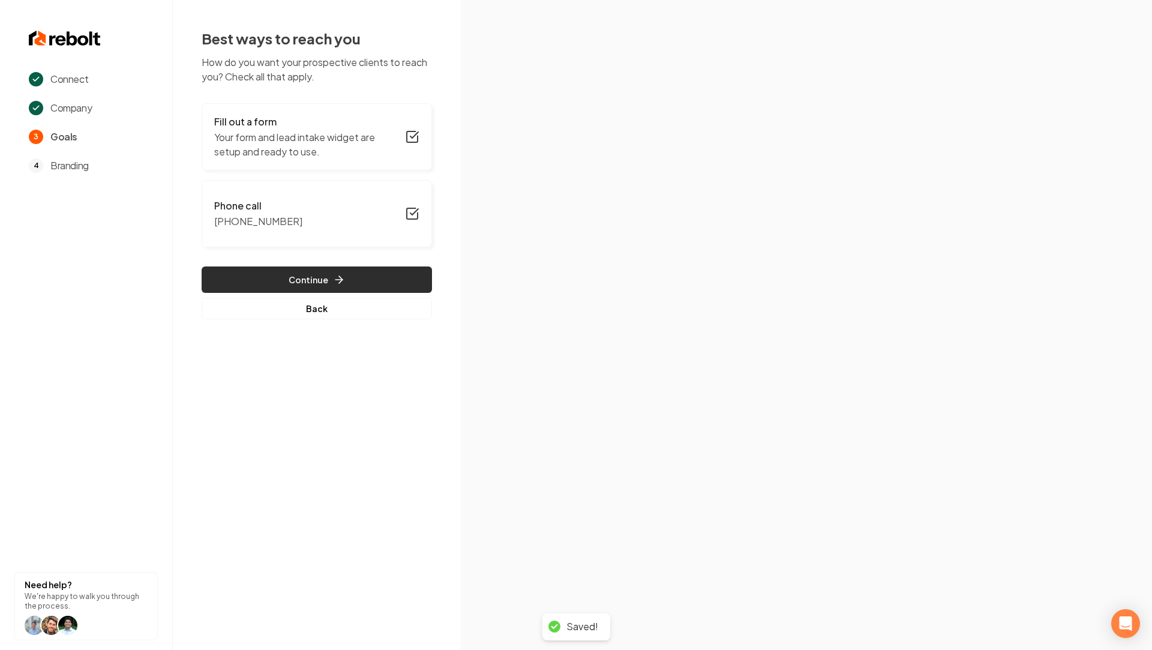
click at [301, 277] on button "Continue" at bounding box center [317, 279] width 230 height 26
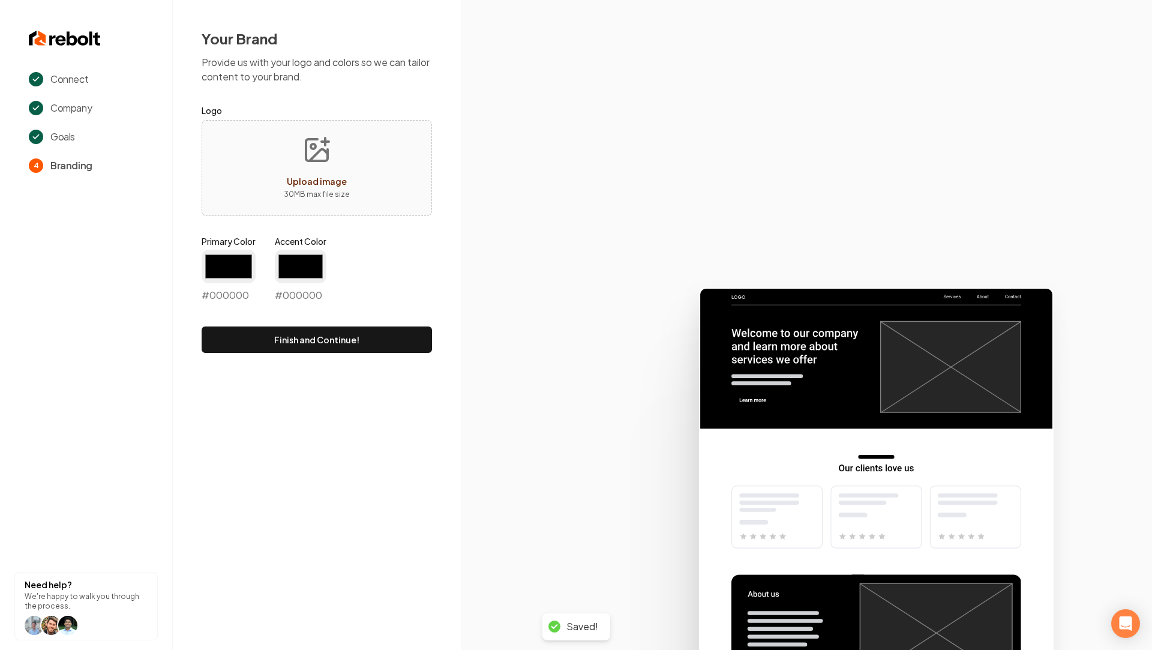
type input "#194d33"
type input "#70be00"
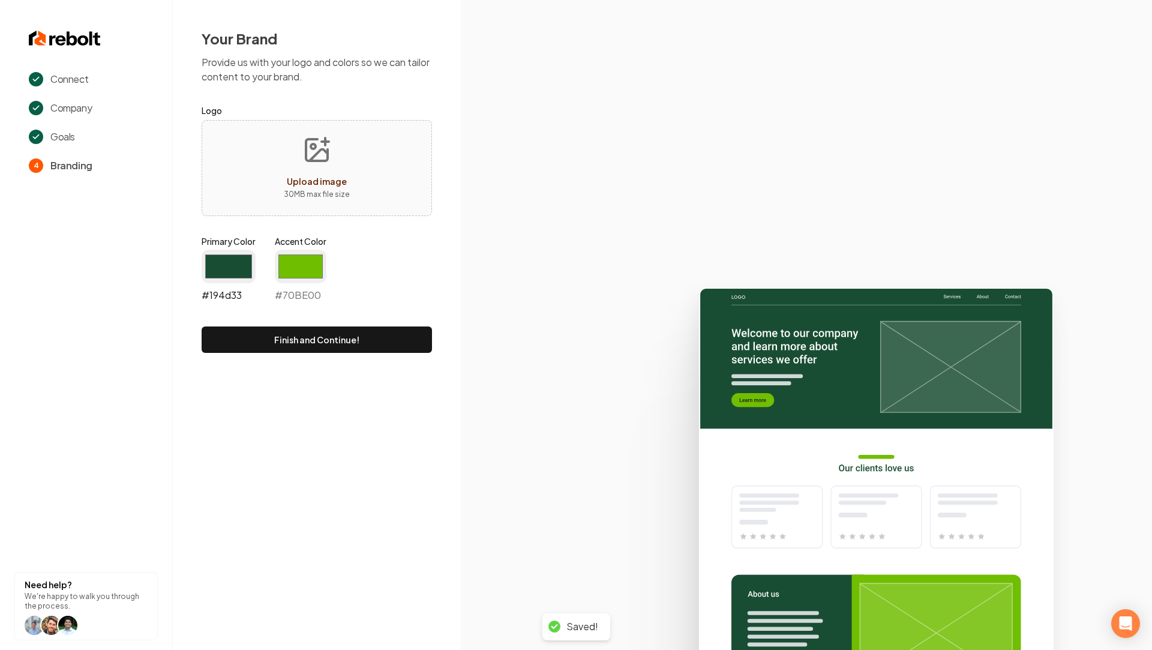
click at [227, 272] on input "#194d33" at bounding box center [229, 267] width 54 height 34
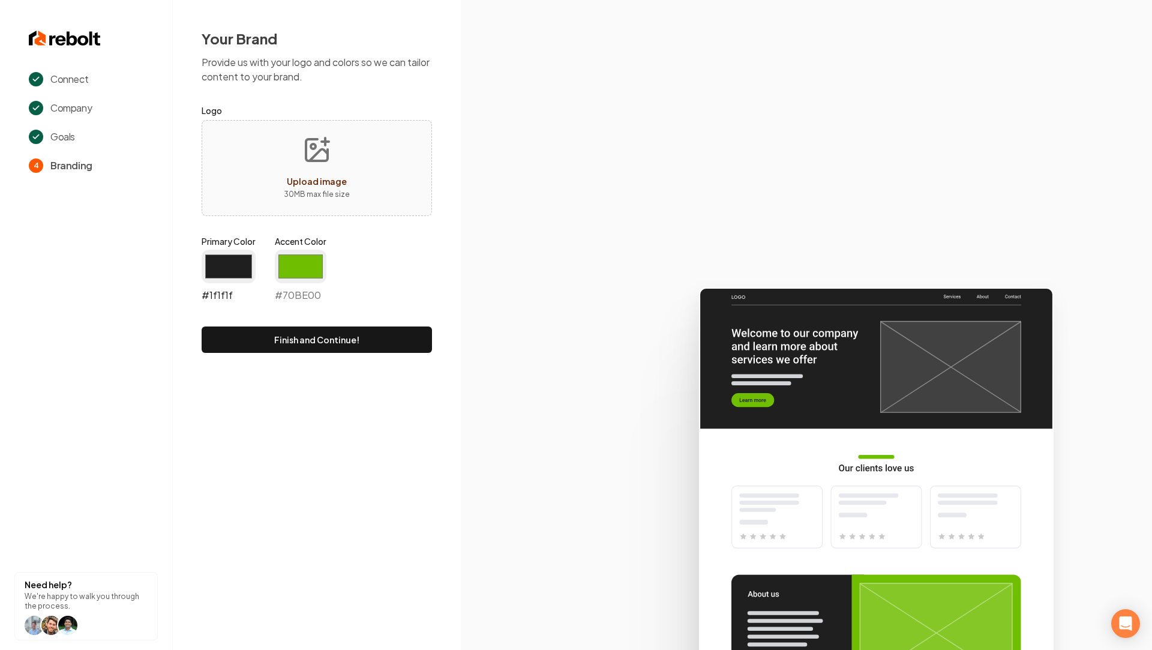
type input "#1f1f1f"
click at [322, 239] on label "Accent Color" at bounding box center [301, 241] width 52 height 12
click at [322, 250] on input "#70be00" at bounding box center [301, 267] width 52 height 34
click at [320, 253] on input "#70be00" at bounding box center [301, 267] width 52 height 34
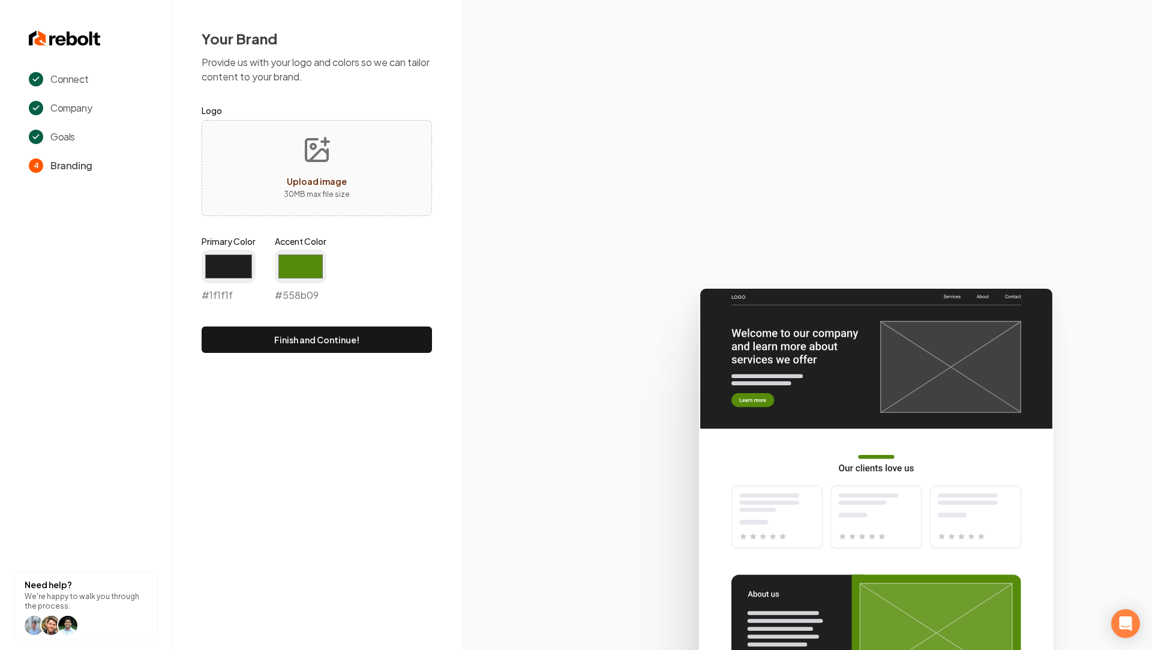
type input "#558b09"
drag, startPoint x: 535, startPoint y: 336, endPoint x: 467, endPoint y: 339, distance: 67.9
click at [536, 336] on icon at bounding box center [806, 463] width 691 height 373
click at [337, 334] on button "Finish and Continue!" at bounding box center [317, 339] width 230 height 26
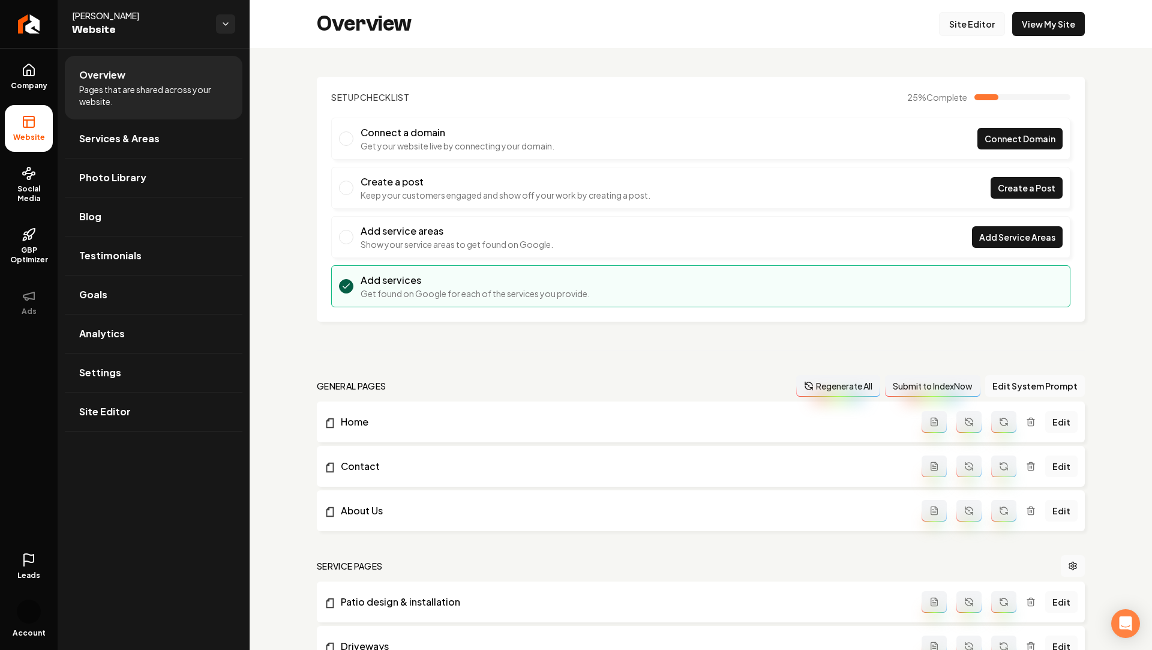
click at [952, 17] on link "Site Editor" at bounding box center [972, 24] width 66 height 24
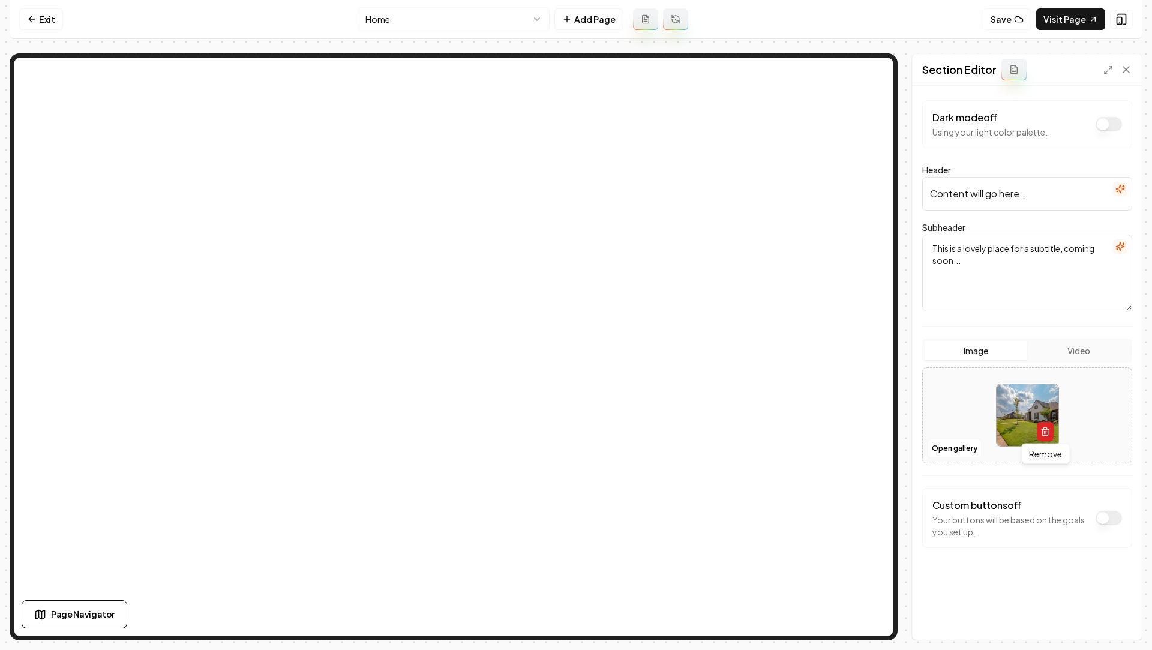
click at [1043, 433] on icon "button" at bounding box center [1045, 432] width 10 height 10
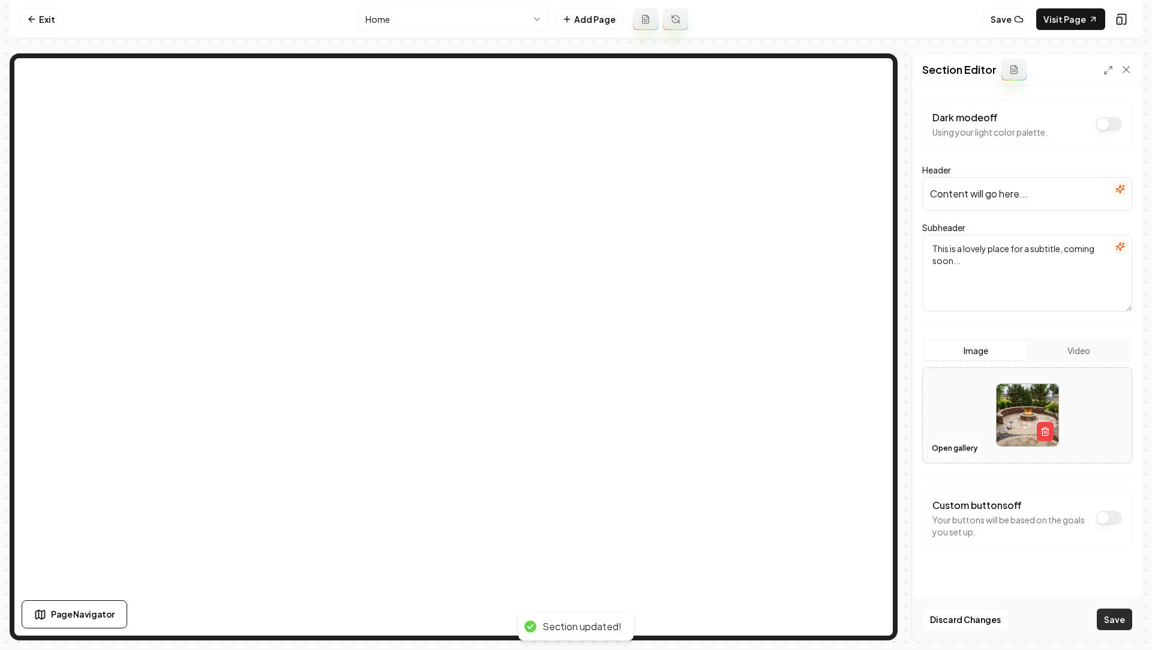
click at [1106, 620] on button "Save" at bounding box center [1114, 619] width 35 height 22
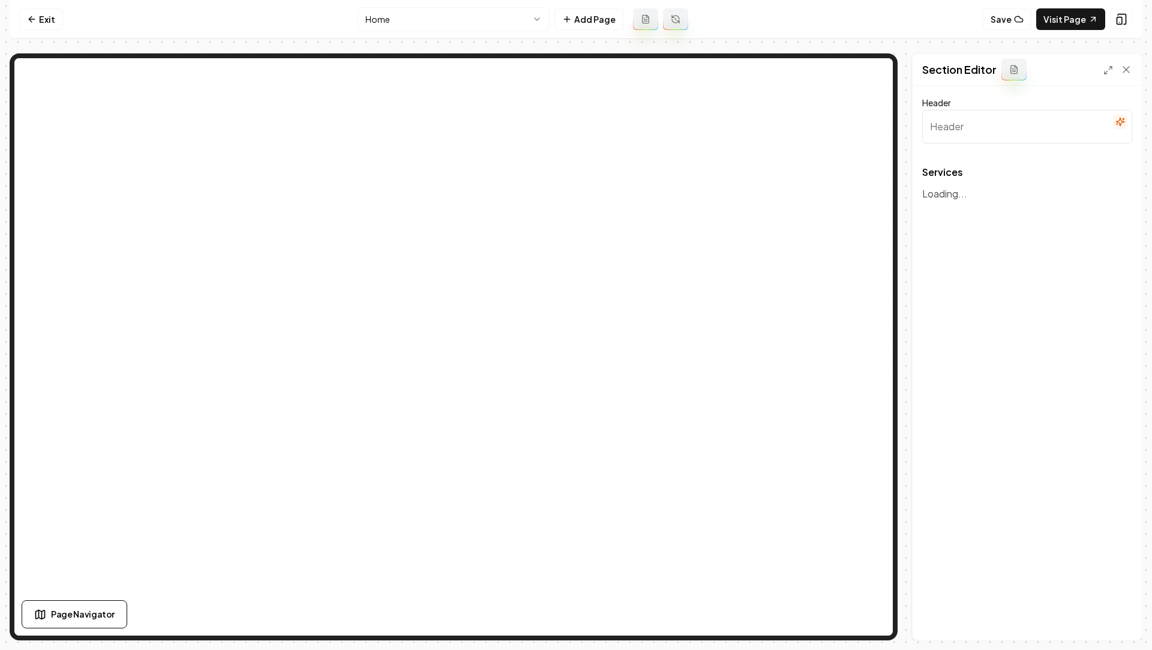
type input "Our Services"
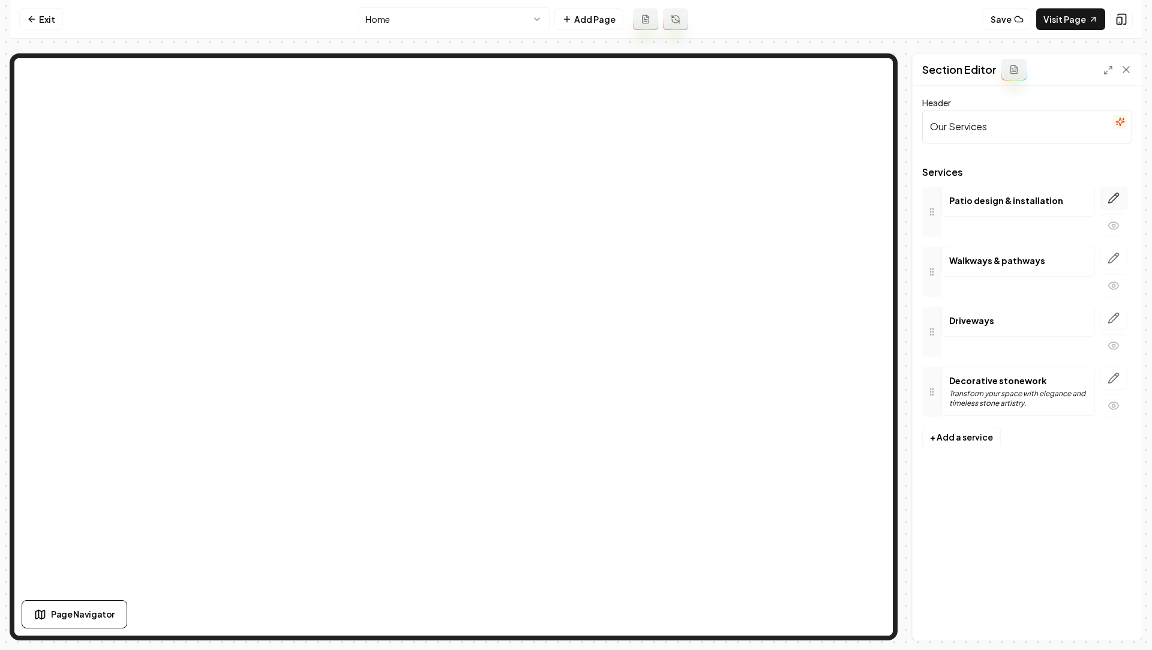
click at [1118, 189] on button "button" at bounding box center [1114, 198] width 28 height 23
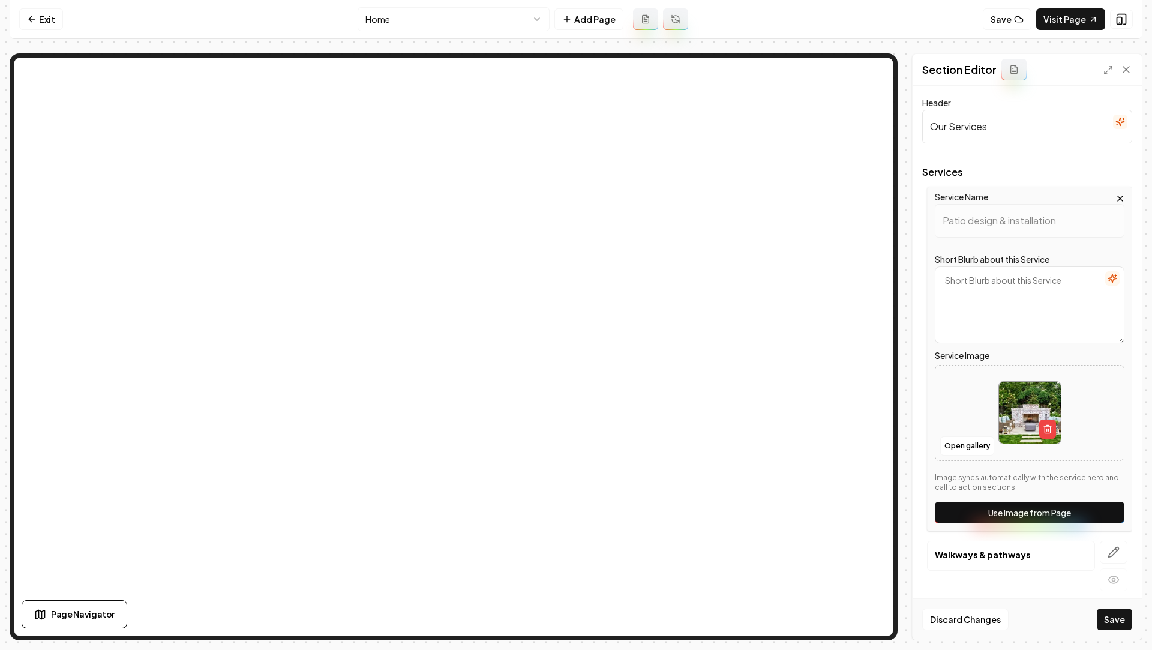
scroll to position [123, 0]
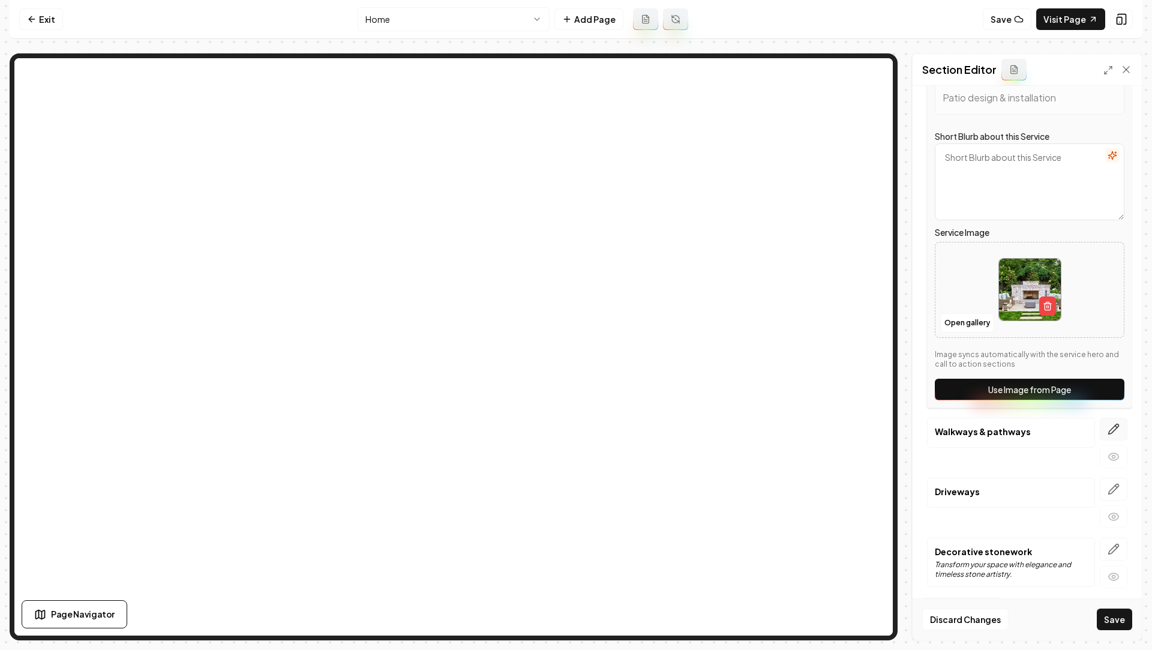
click at [1112, 427] on icon "button" at bounding box center [1114, 429] width 12 height 12
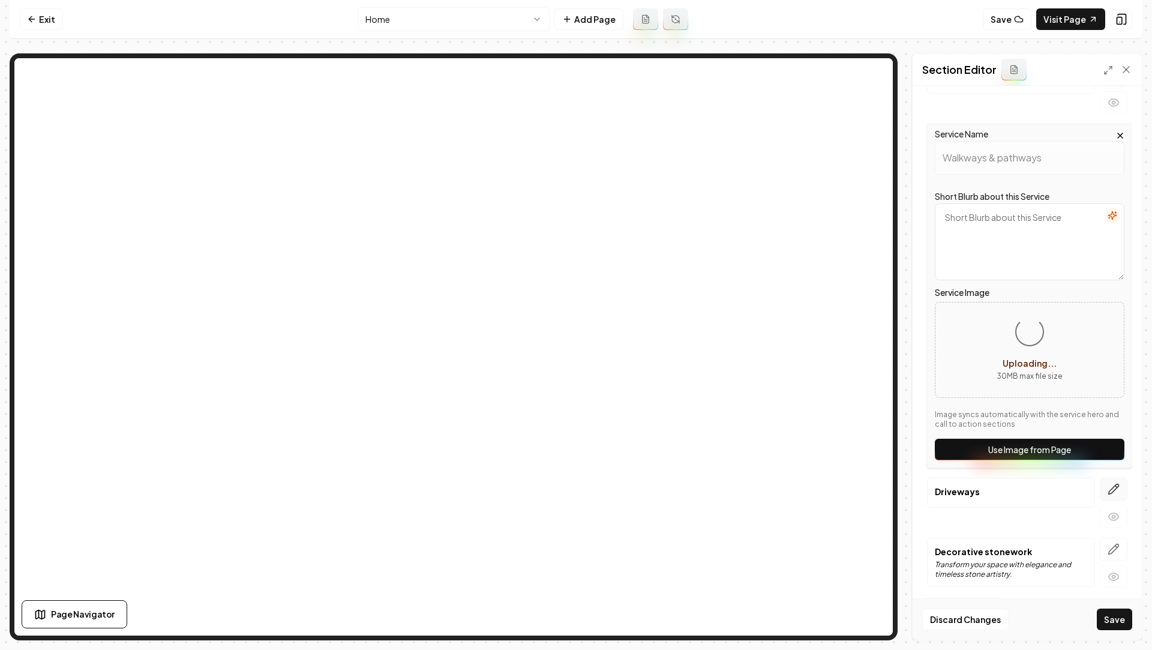
click at [1115, 491] on icon "button" at bounding box center [1114, 489] width 12 height 12
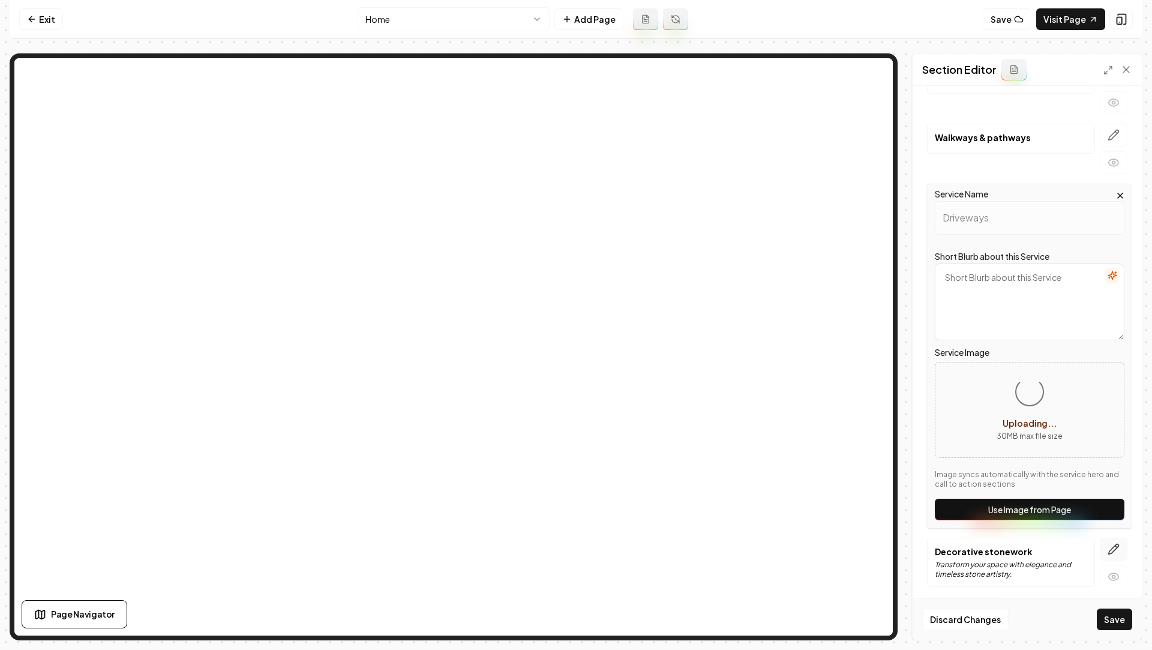
click at [1110, 545] on icon "button" at bounding box center [1114, 549] width 12 height 12
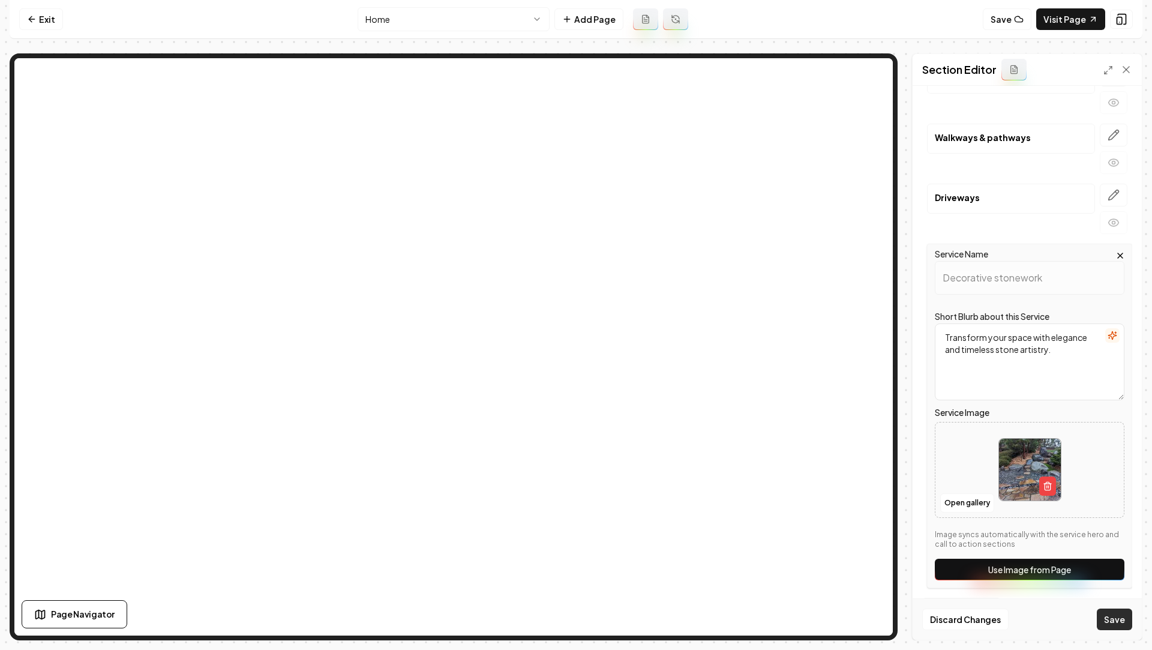
click at [1112, 624] on button "Save" at bounding box center [1114, 619] width 35 height 22
click at [1101, 623] on button "Save" at bounding box center [1114, 619] width 35 height 22
click at [1121, 623] on button "Save" at bounding box center [1114, 619] width 35 height 22
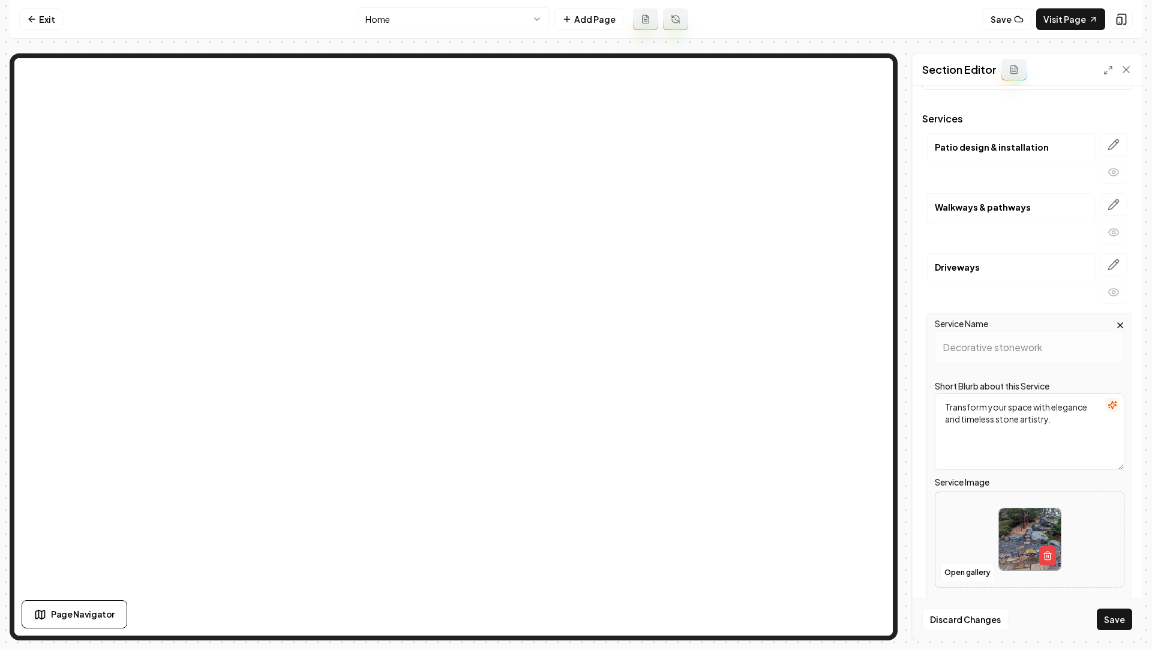
scroll to position [42, 0]
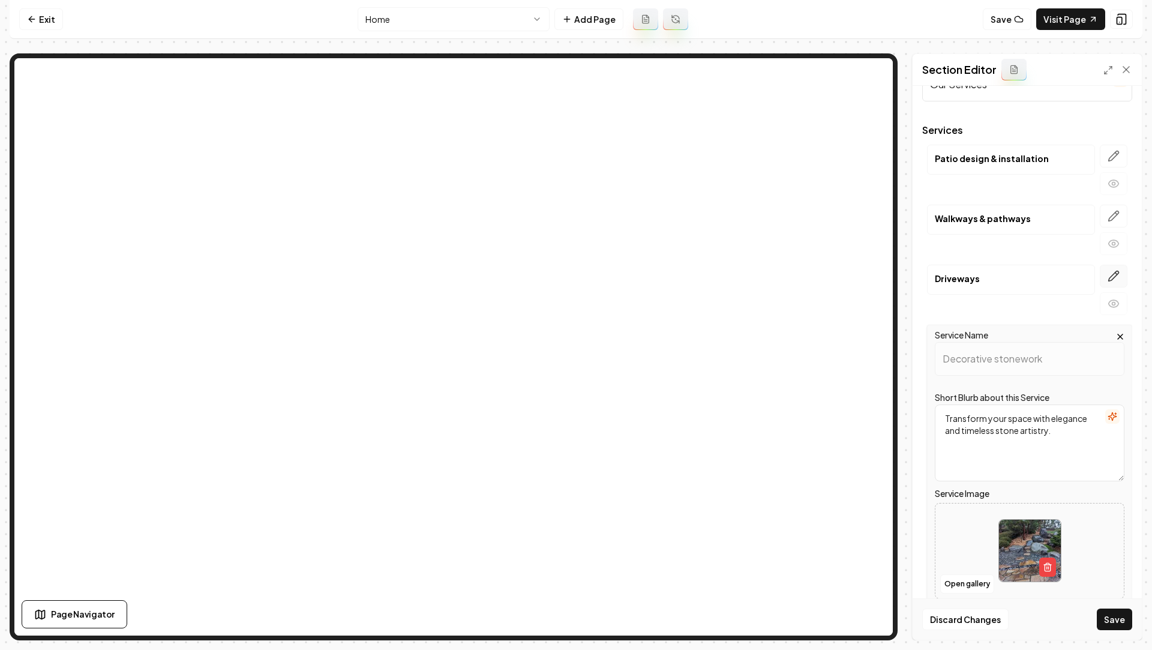
click at [1106, 268] on button "button" at bounding box center [1114, 276] width 28 height 23
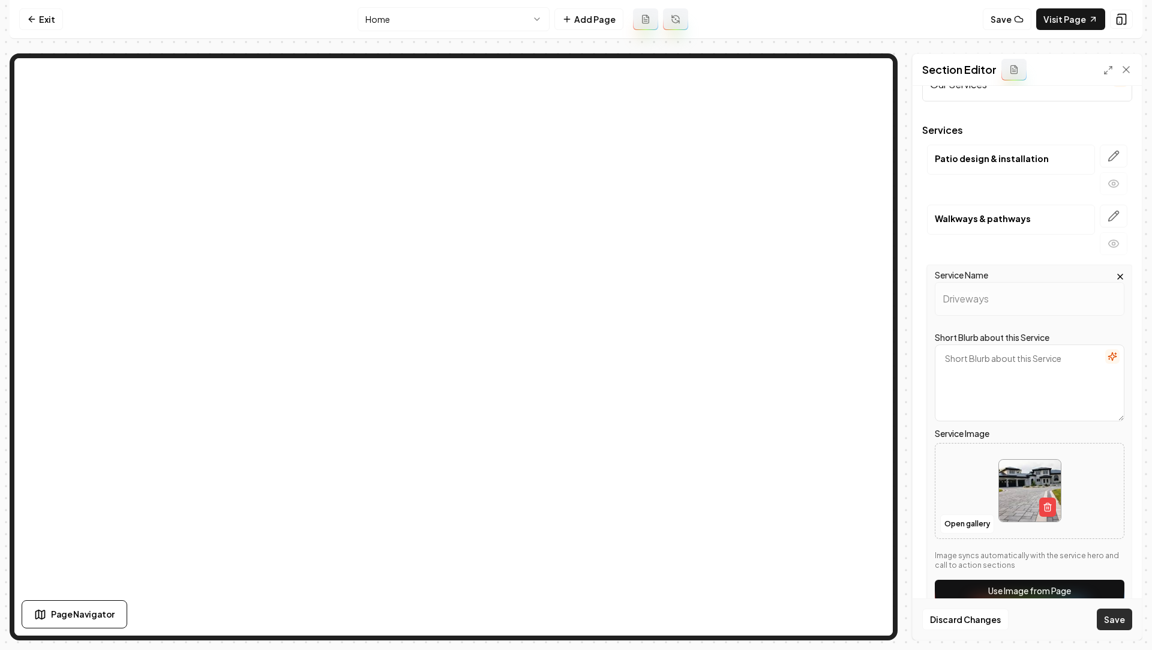
click at [1110, 626] on button "Save" at bounding box center [1114, 619] width 35 height 22
click at [1105, 607] on div "Discard Changes Save" at bounding box center [1027, 618] width 229 height 41
click at [1105, 614] on button "Save" at bounding box center [1114, 619] width 35 height 22
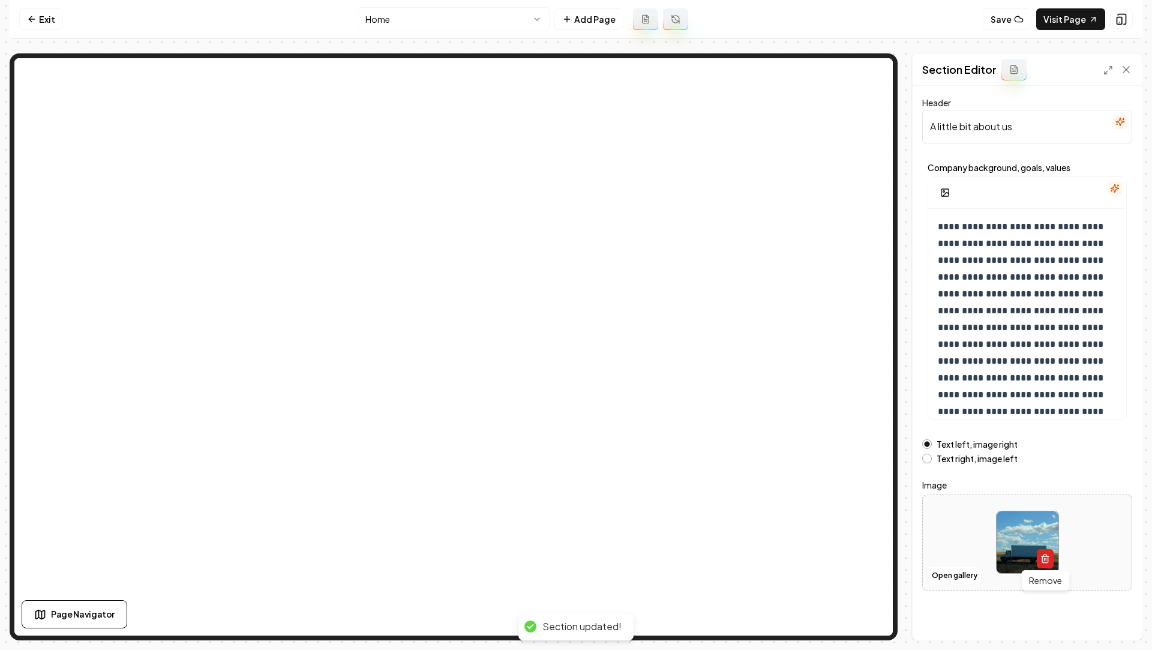
click at [1045, 560] on icon "button" at bounding box center [1045, 559] width 10 height 10
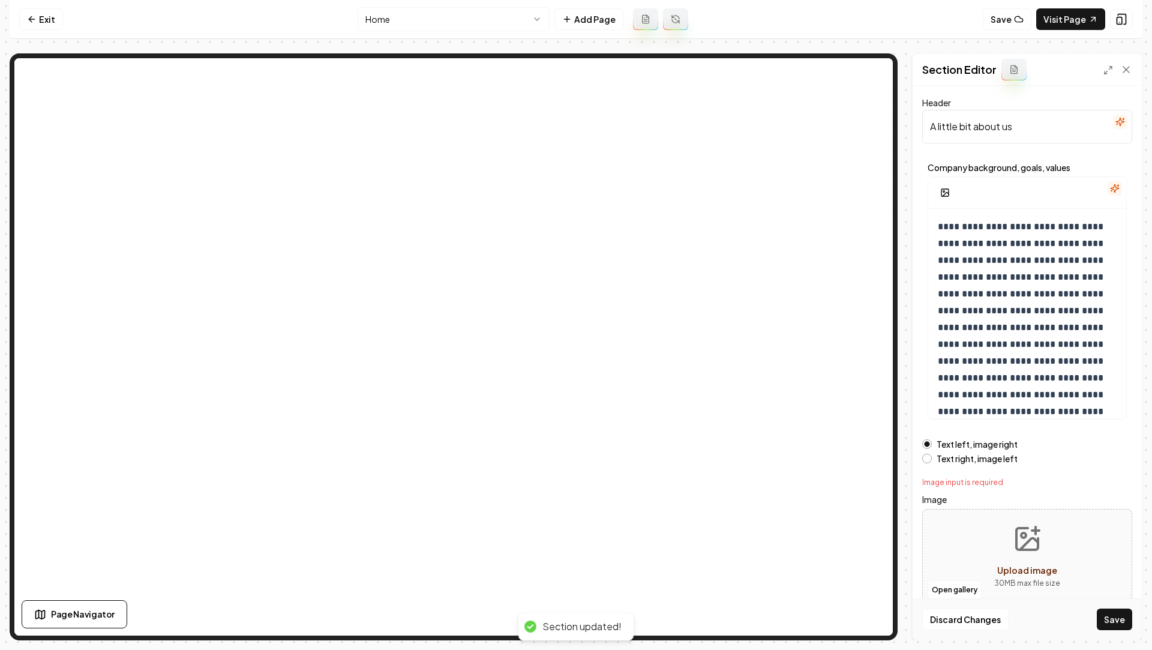
click at [1016, 539] on icon "Upload image" at bounding box center [1027, 539] width 22 height 22
type input "**********"
click at [1112, 617] on button "Save" at bounding box center [1114, 619] width 35 height 22
click at [1128, 616] on button "Save" at bounding box center [1114, 619] width 35 height 22
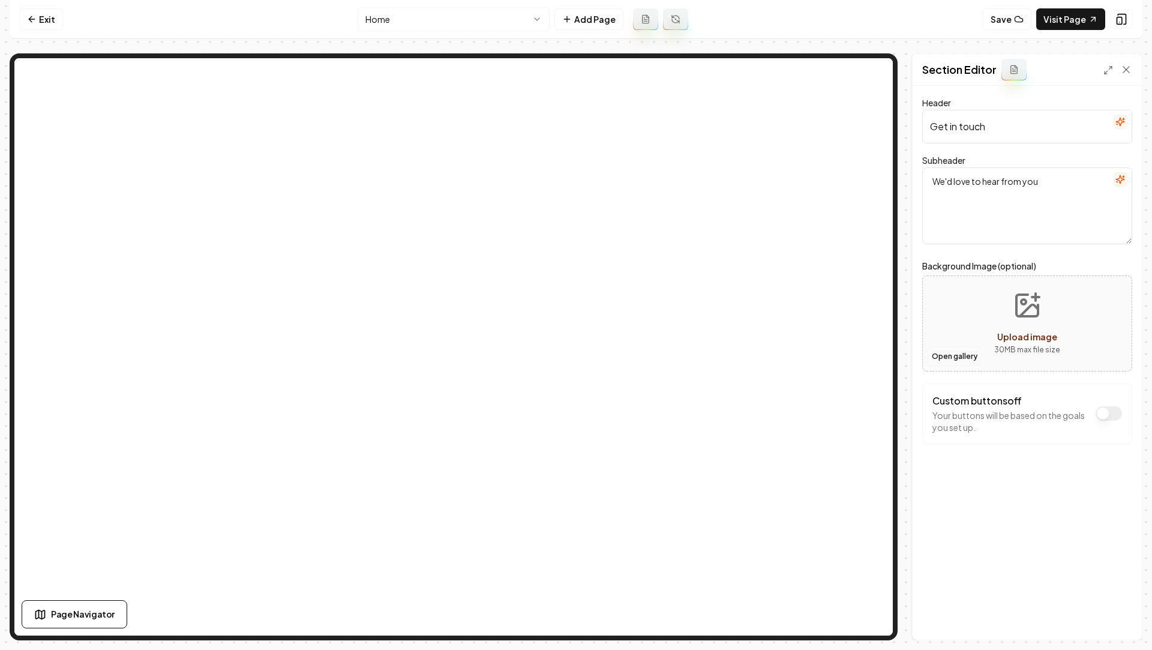
click at [965, 359] on button "Open gallery" at bounding box center [955, 356] width 54 height 19
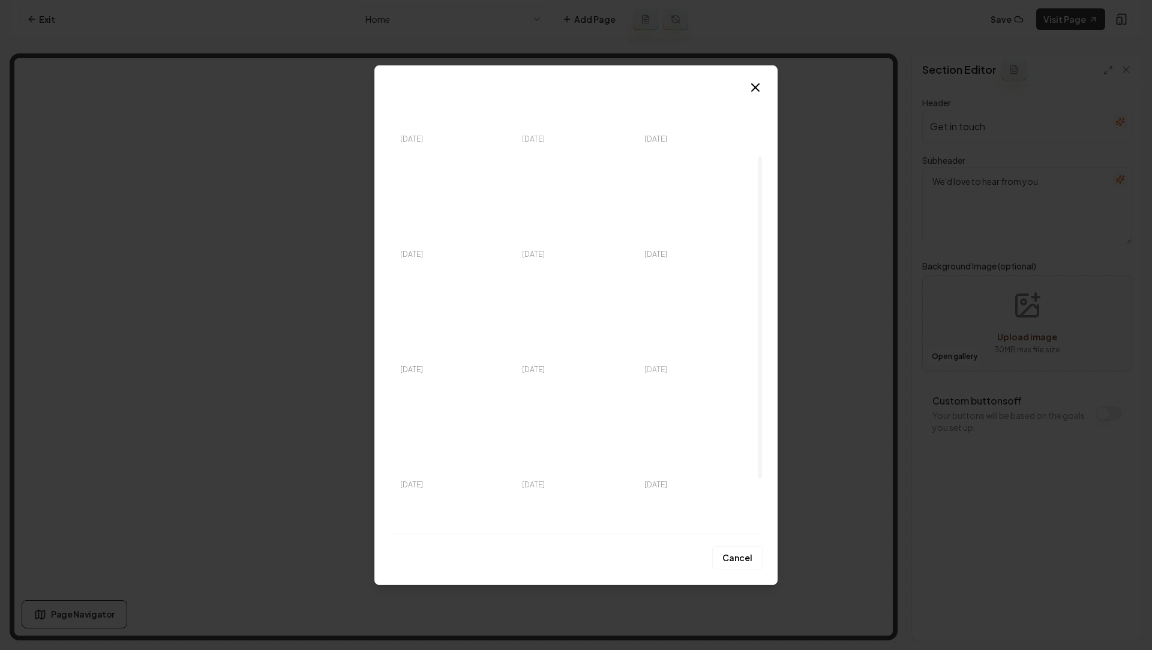
scroll to position [166, 0]
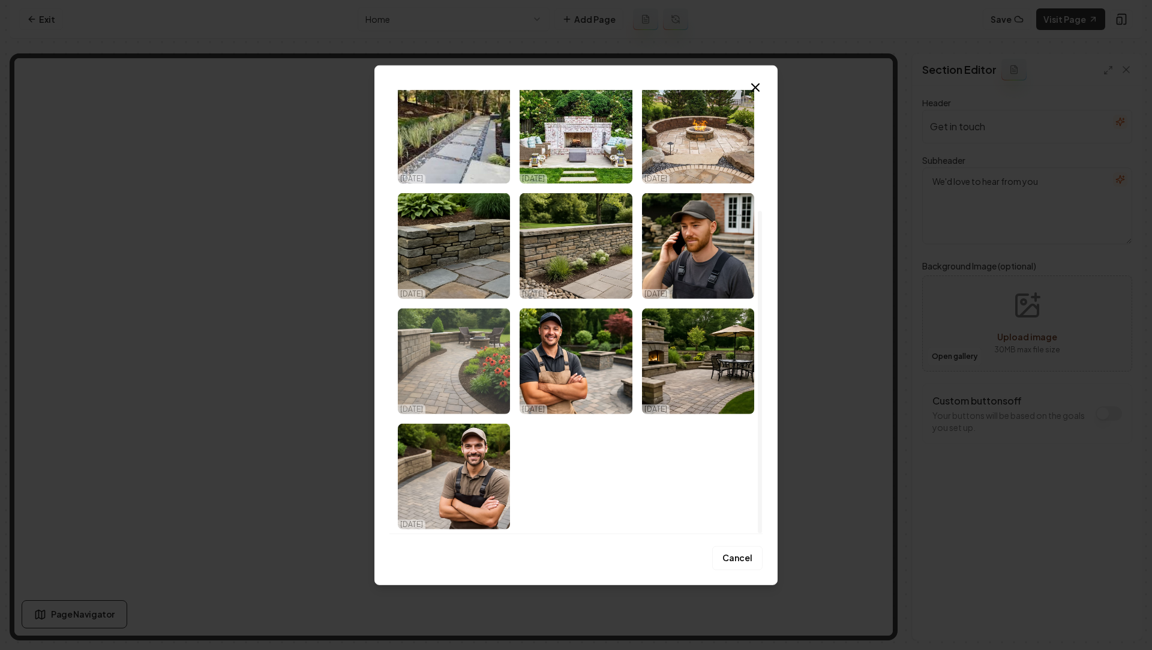
click at [445, 395] on img "Select image image_68efe4f15c7cd75eb8e8511d.jpeg" at bounding box center [454, 361] width 112 height 106
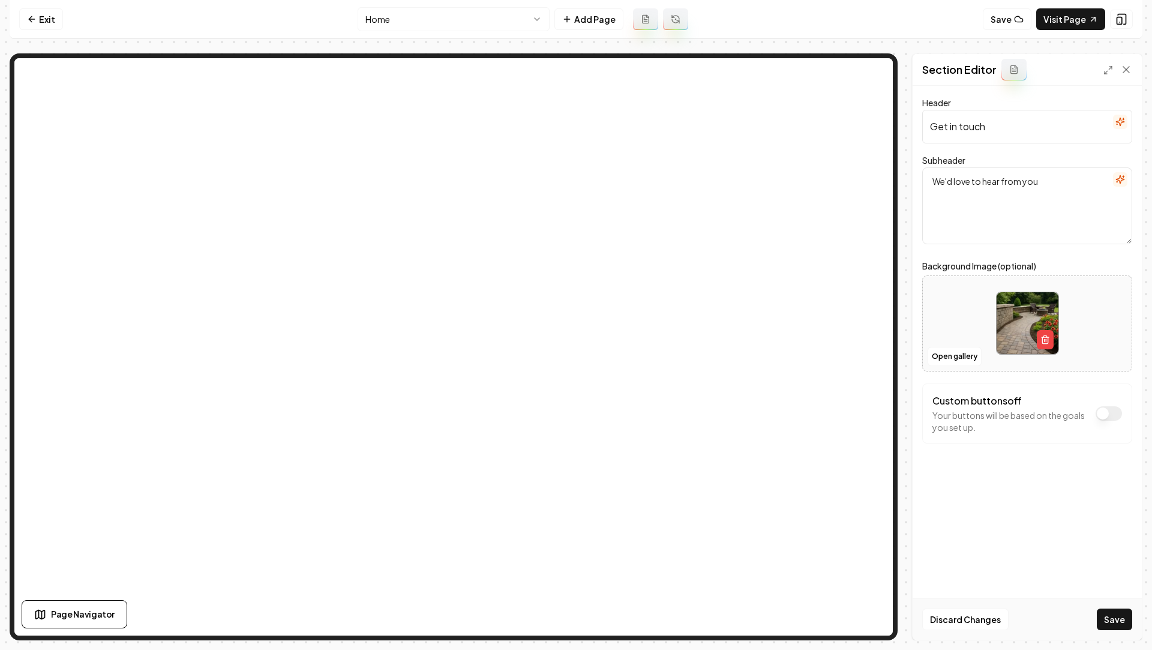
click at [1100, 605] on div "Discard Changes Save" at bounding box center [1027, 618] width 229 height 41
click at [1109, 615] on button "Save" at bounding box center [1114, 619] width 35 height 22
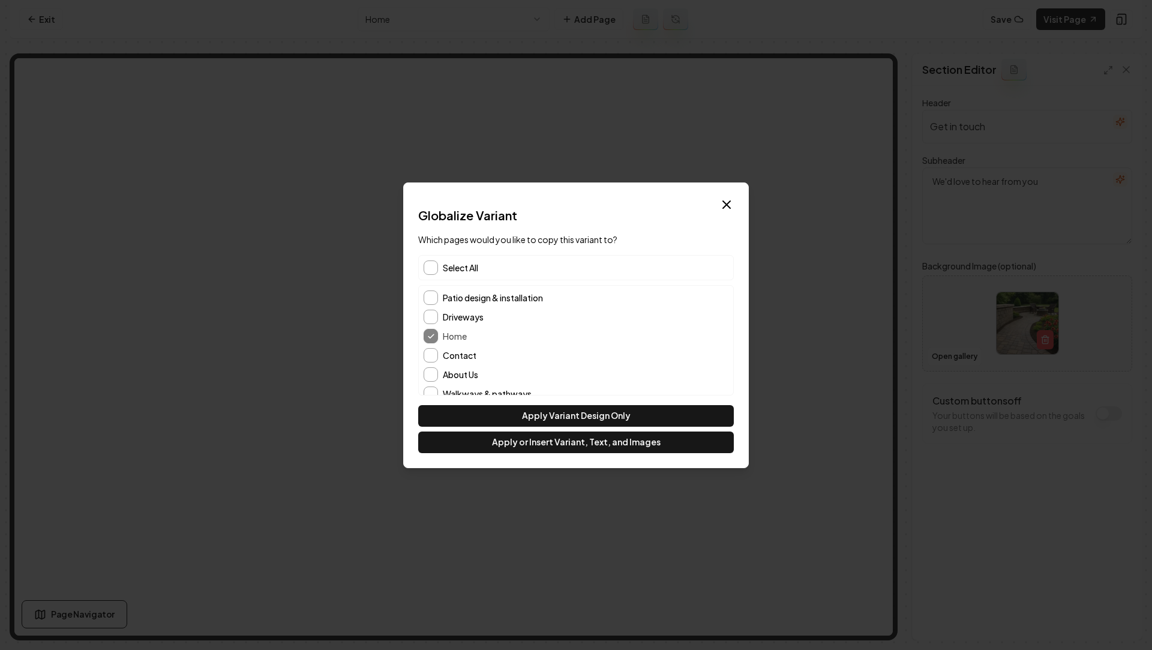
click at [451, 259] on div "Select All" at bounding box center [576, 267] width 316 height 25
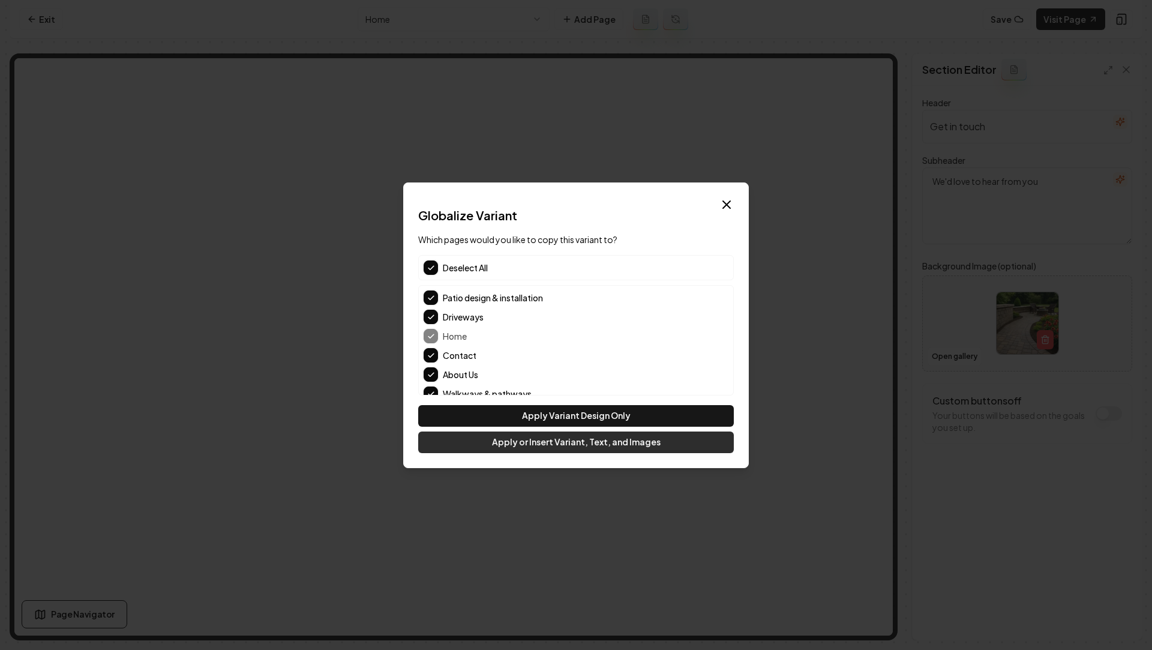
click at [531, 434] on button "Apply or Insert Variant, Text, and Images" at bounding box center [576, 442] width 316 height 22
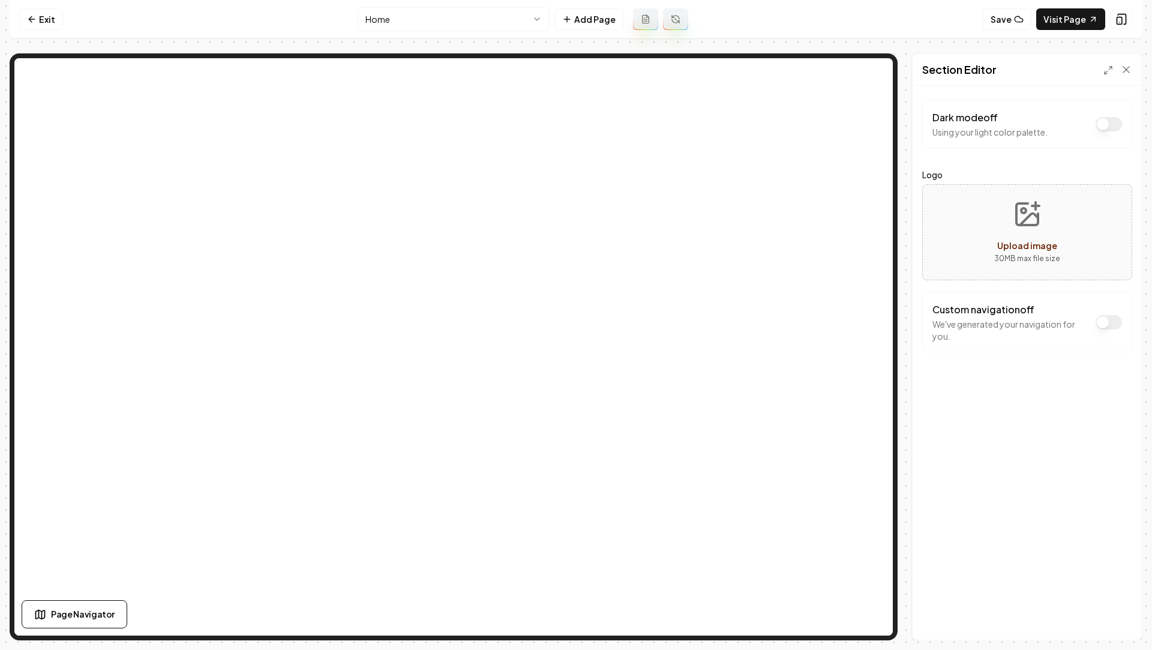
click at [434, 14] on html "Computer Required This feature is only available on a computer. Please switch t…" at bounding box center [576, 325] width 1152 height 650
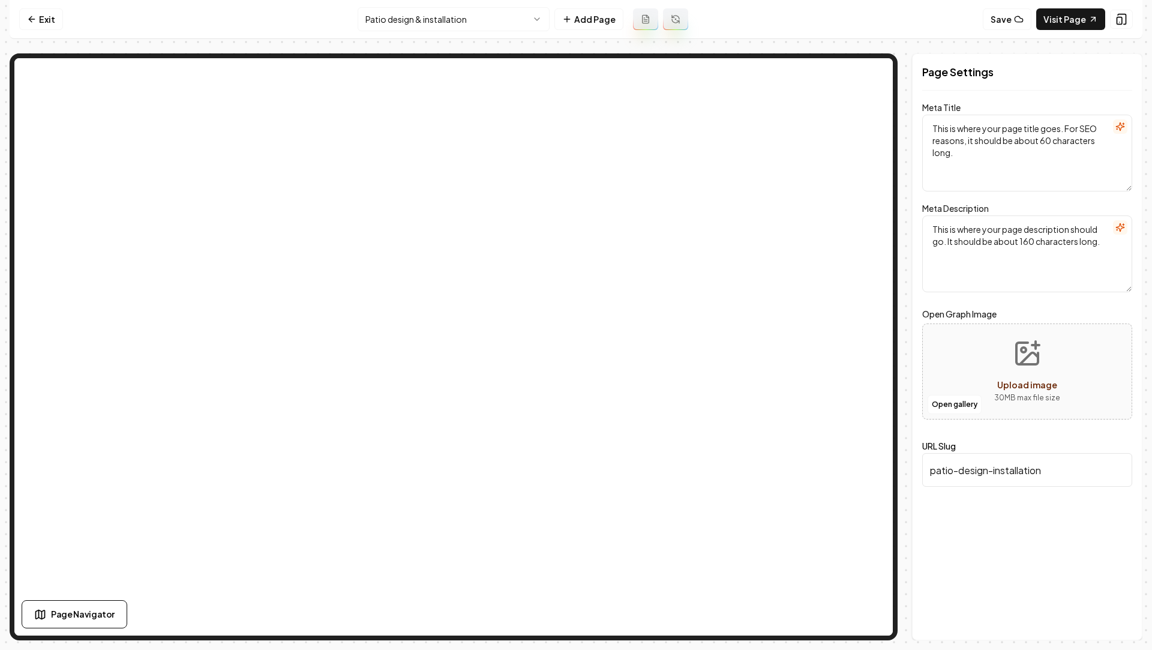
click at [1034, 346] on icon "Upload image" at bounding box center [1027, 353] width 29 height 29
type input "**********"
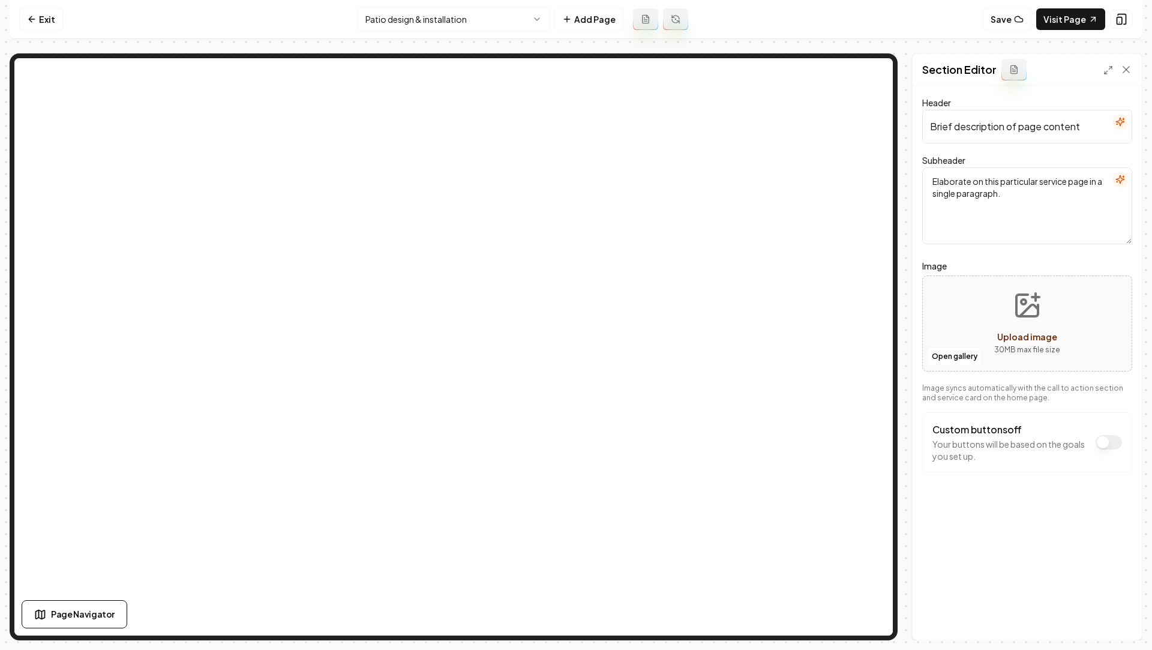
click at [1010, 306] on button "Upload image 30 MB max file size" at bounding box center [1027, 323] width 85 height 84
type input "**********"
click at [1046, 345] on button "button" at bounding box center [1045, 339] width 17 height 19
click at [1038, 335] on span "Upload image" at bounding box center [1027, 336] width 60 height 11
type input "**********"
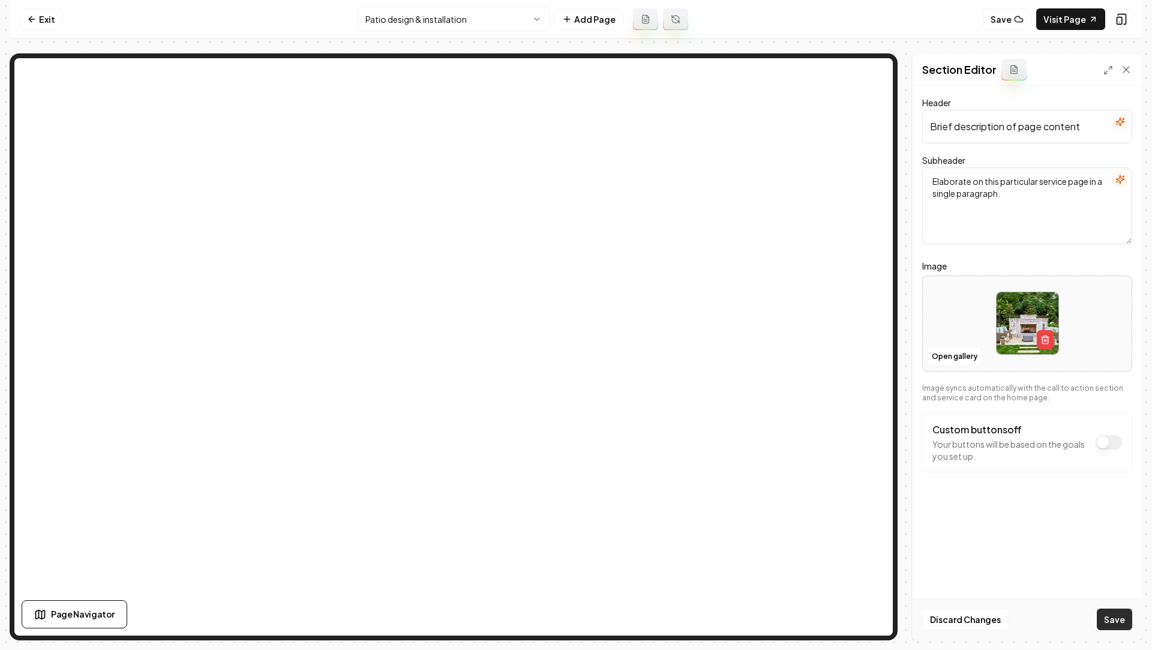
click at [1112, 618] on button "Save" at bounding box center [1114, 619] width 35 height 22
click at [461, 21] on html "Computer Required This feature is only available on a computer. Please switch t…" at bounding box center [576, 325] width 1152 height 650
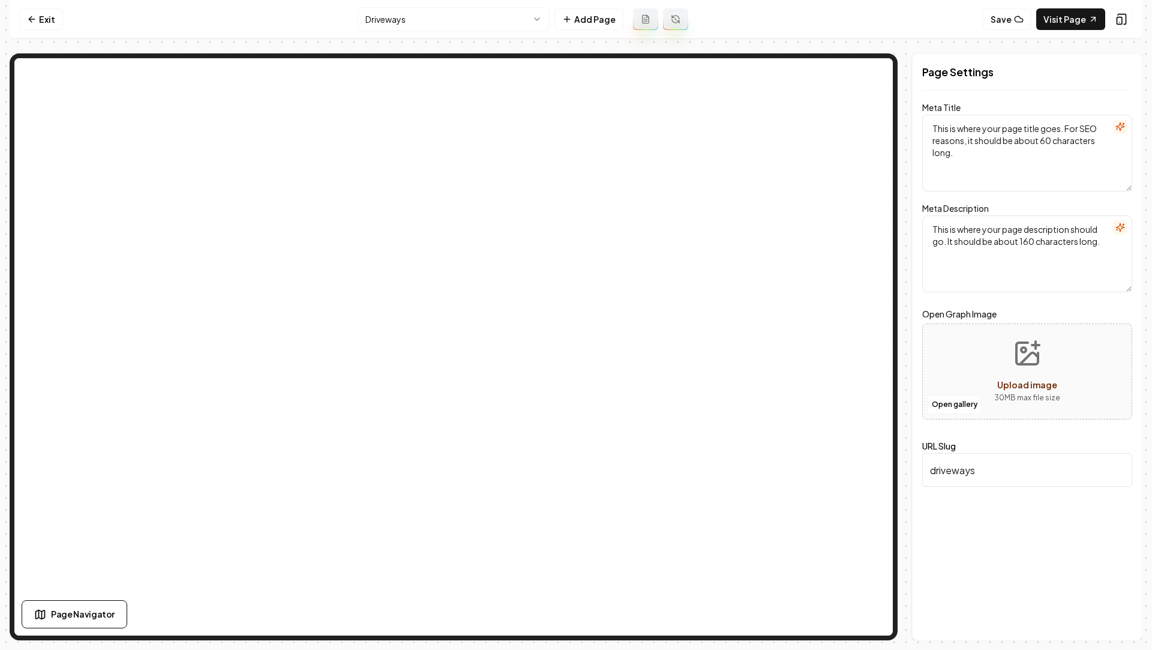
click at [1025, 363] on icon "Upload image" at bounding box center [1027, 354] width 22 height 22
type input "**********"
click at [1112, 619] on button "Save" at bounding box center [1114, 619] width 35 height 22
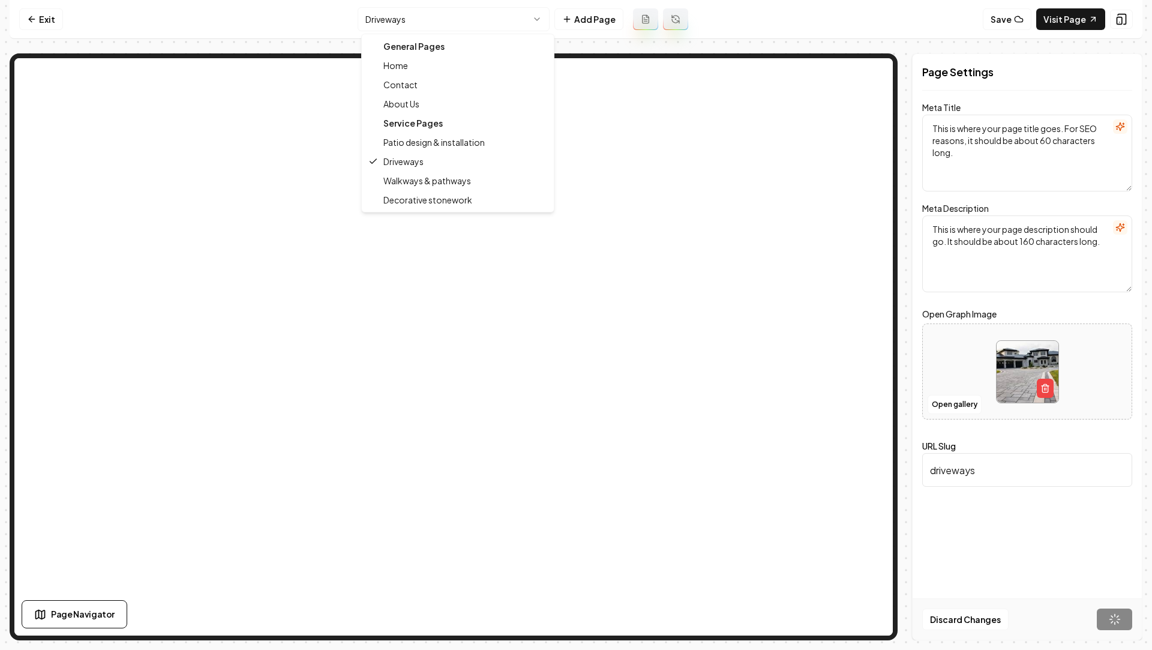
click at [503, 10] on html "Computer Required This feature is only available on a computer. Please switch t…" at bounding box center [576, 325] width 1152 height 650
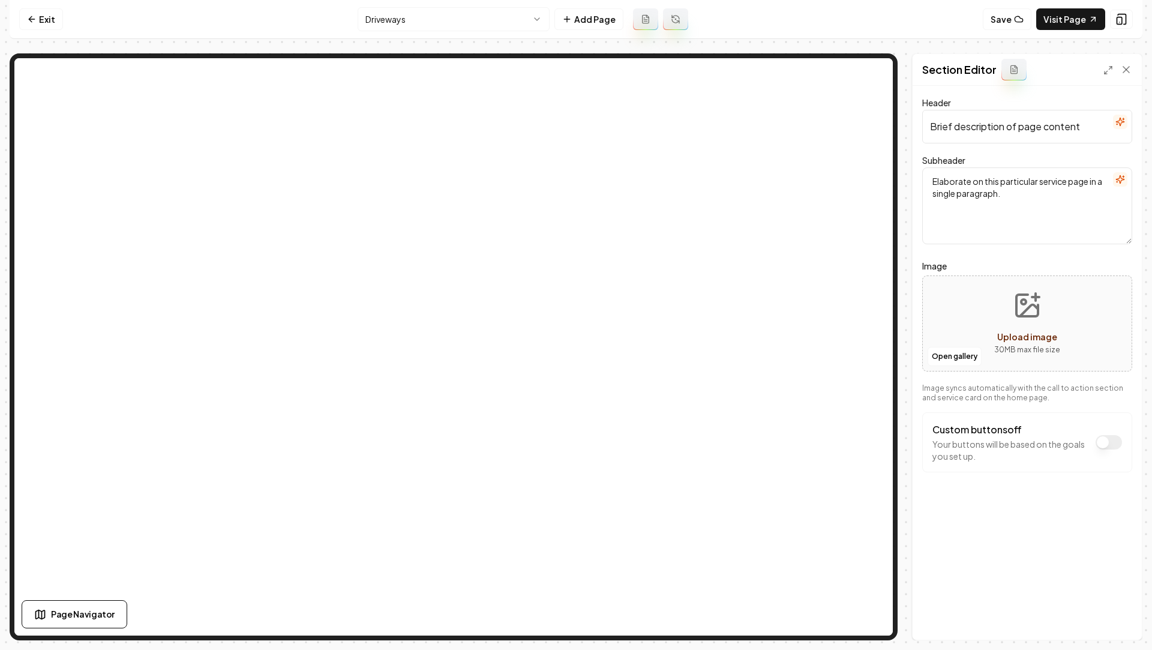
click at [1029, 333] on span "Upload image" at bounding box center [1027, 336] width 60 height 11
type input "**********"
click at [1121, 623] on button "Save" at bounding box center [1114, 619] width 35 height 22
click at [466, 4] on nav "Exit Driveways Add Page Save Visit Page" at bounding box center [576, 19] width 1133 height 39
click at [449, 16] on html "Computer Required This feature is only available on a computer. Please switch t…" at bounding box center [576, 325] width 1152 height 650
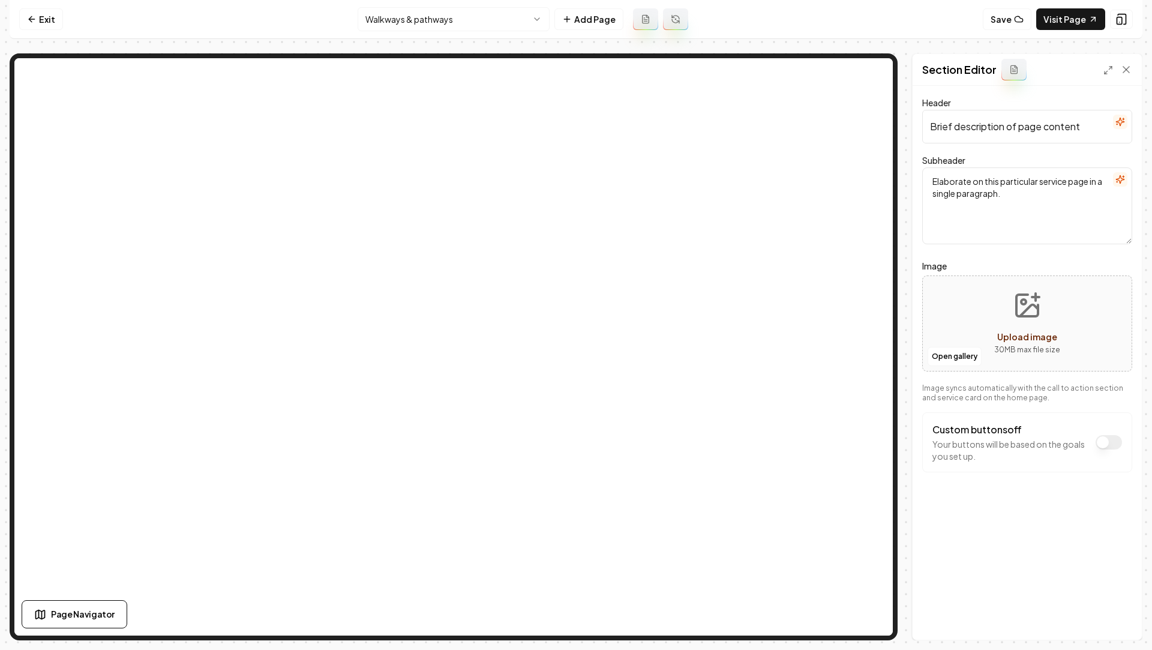
click at [1003, 328] on button "Upload image 30 MB max file size" at bounding box center [1027, 323] width 85 height 84
type input "**********"
click at [1108, 622] on button "Save" at bounding box center [1114, 619] width 35 height 22
click at [412, 19] on html "Computer Required This feature is only available on a computer. Please switch t…" at bounding box center [576, 325] width 1152 height 650
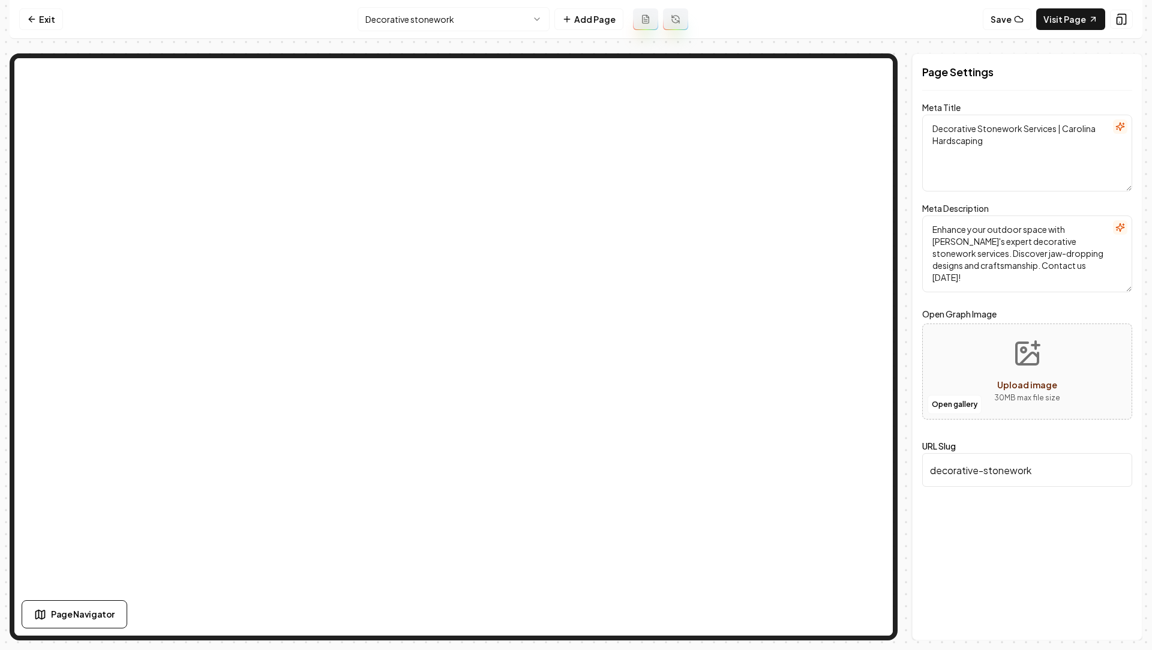
click at [1017, 367] on button "Upload image 30 MB max file size" at bounding box center [1027, 371] width 85 height 84
type input "**********"
click at [1119, 628] on button "Save" at bounding box center [1114, 619] width 35 height 22
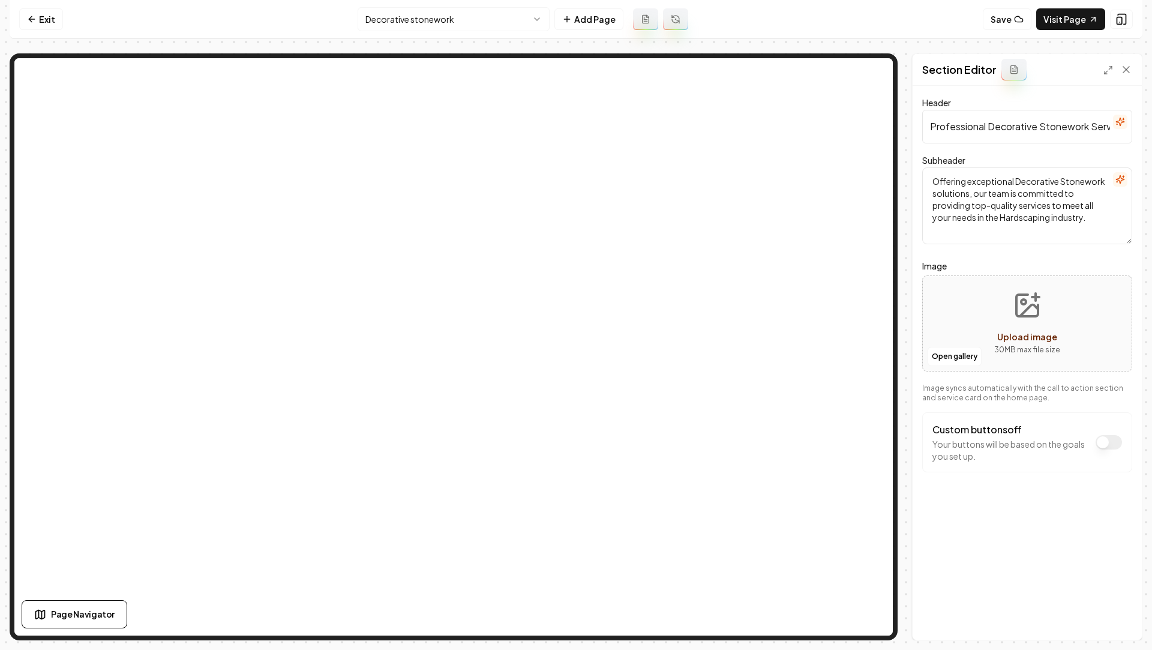
click at [1009, 307] on button "Upload image 30 MB max file size" at bounding box center [1027, 323] width 85 height 84
type input "**********"
click at [1104, 621] on button "Save" at bounding box center [1114, 619] width 35 height 22
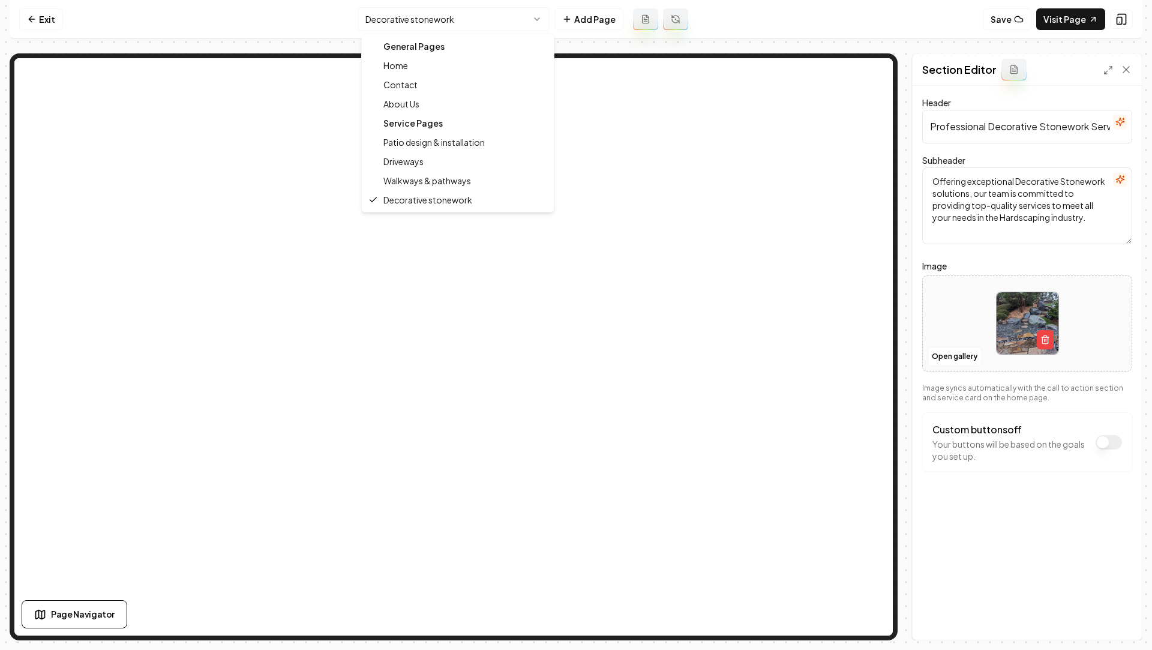
click at [422, 19] on html "Computer Required This feature is only available on a computer. Please switch t…" at bounding box center [576, 325] width 1152 height 650
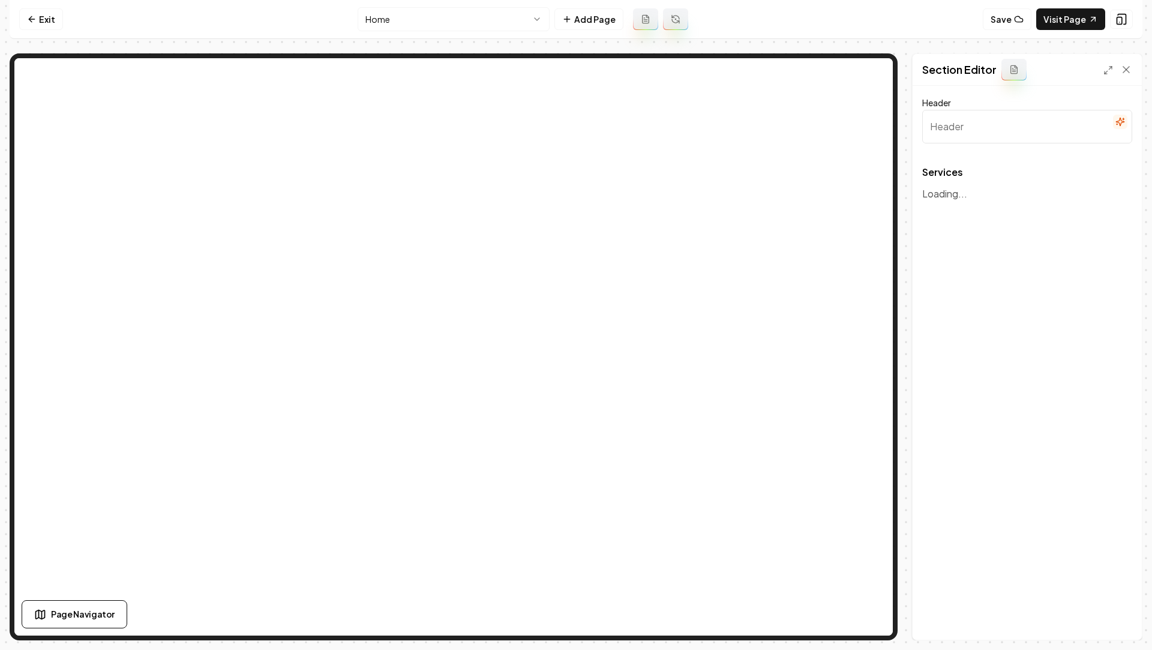
type input "Our Services"
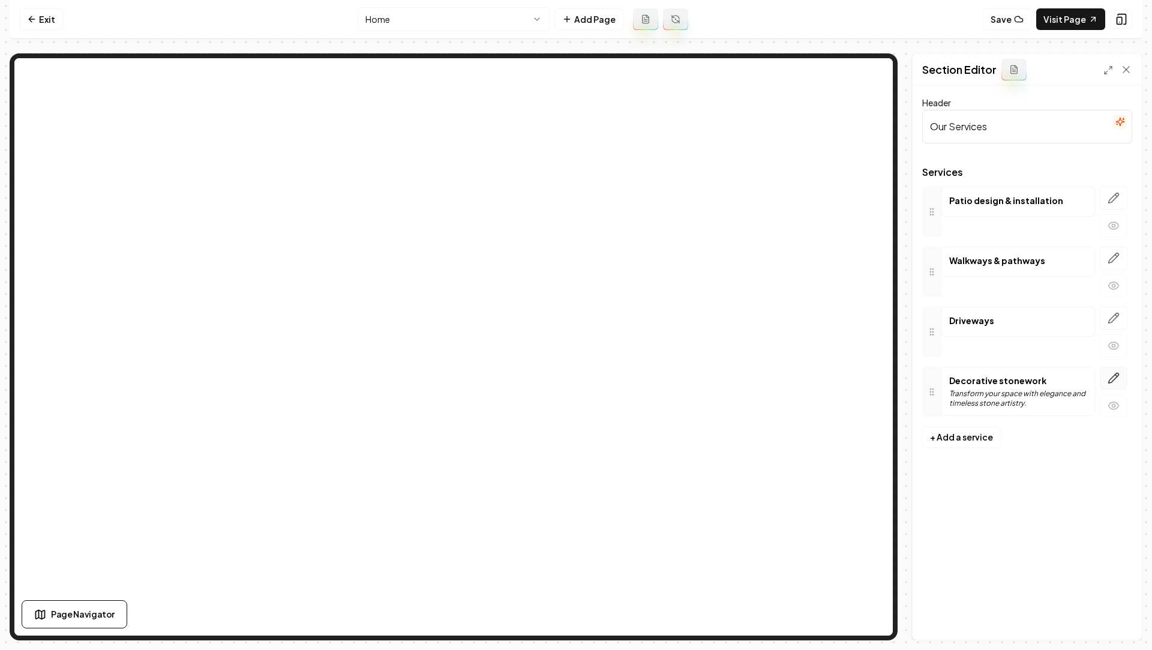
click at [1117, 372] on icon "button" at bounding box center [1114, 378] width 12 height 12
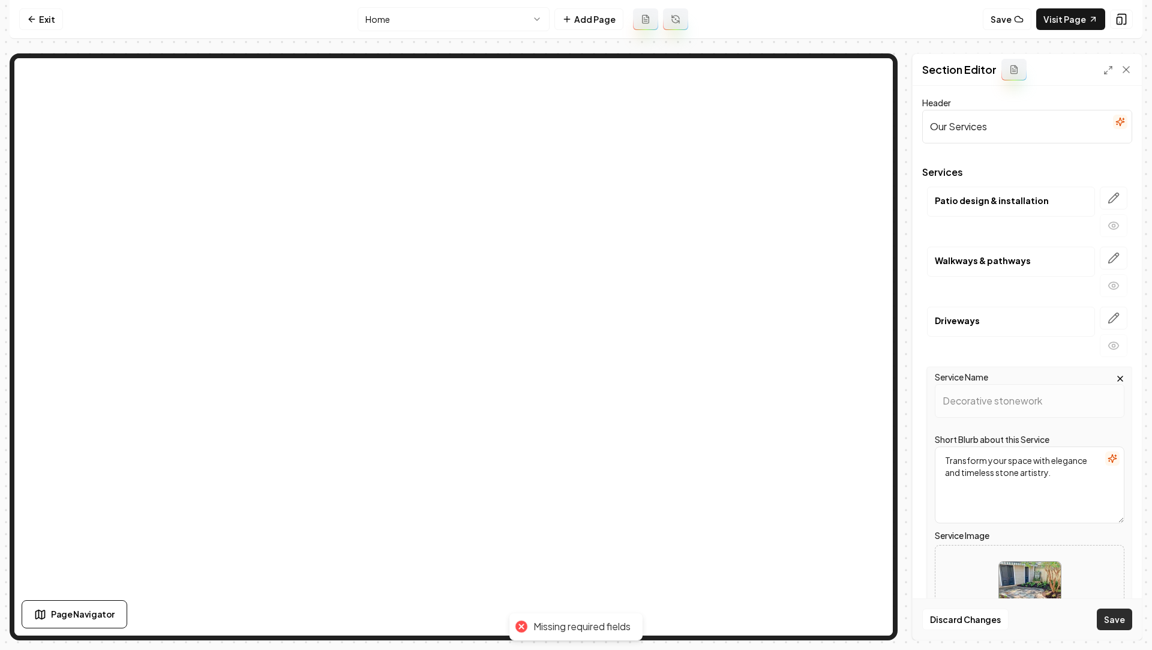
click at [1124, 622] on button "Save" at bounding box center [1114, 619] width 35 height 22
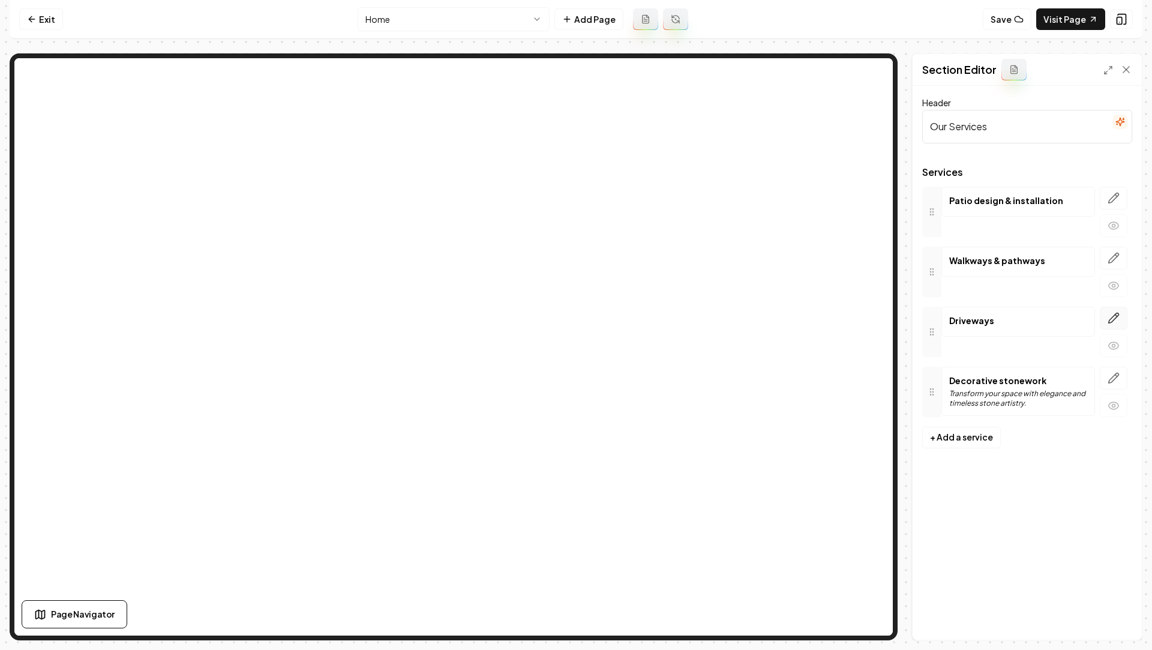
click at [1114, 318] on icon "button" at bounding box center [1114, 318] width 10 height 10
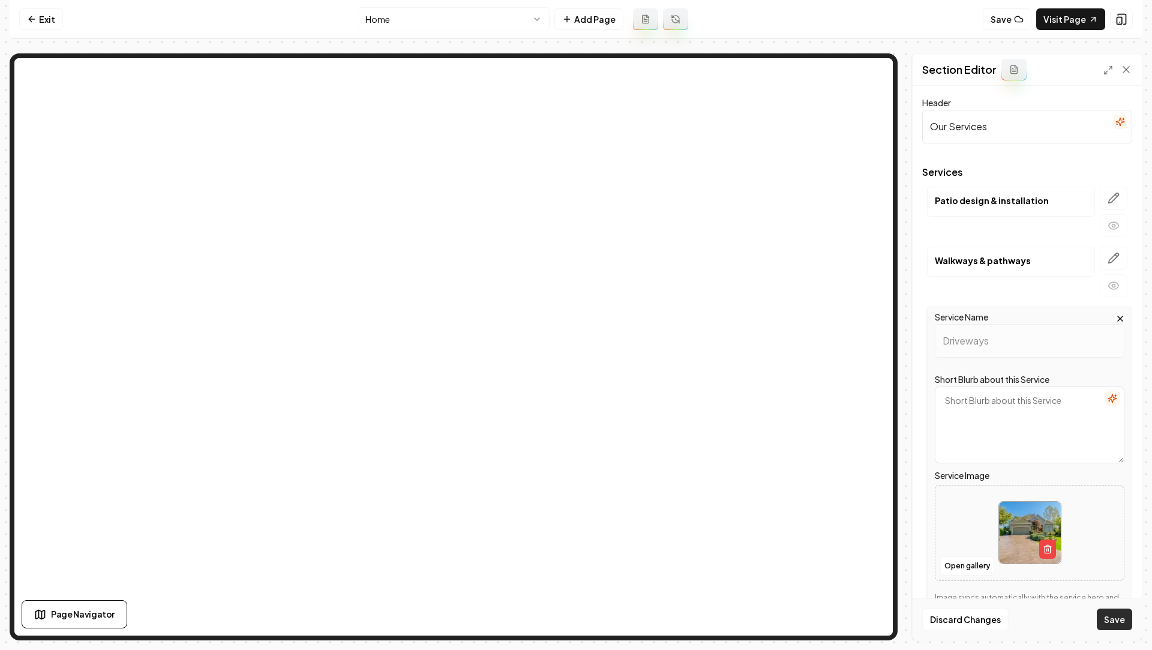
click at [1116, 625] on button "Save" at bounding box center [1114, 619] width 35 height 22
click at [1113, 257] on icon "button" at bounding box center [1114, 258] width 12 height 12
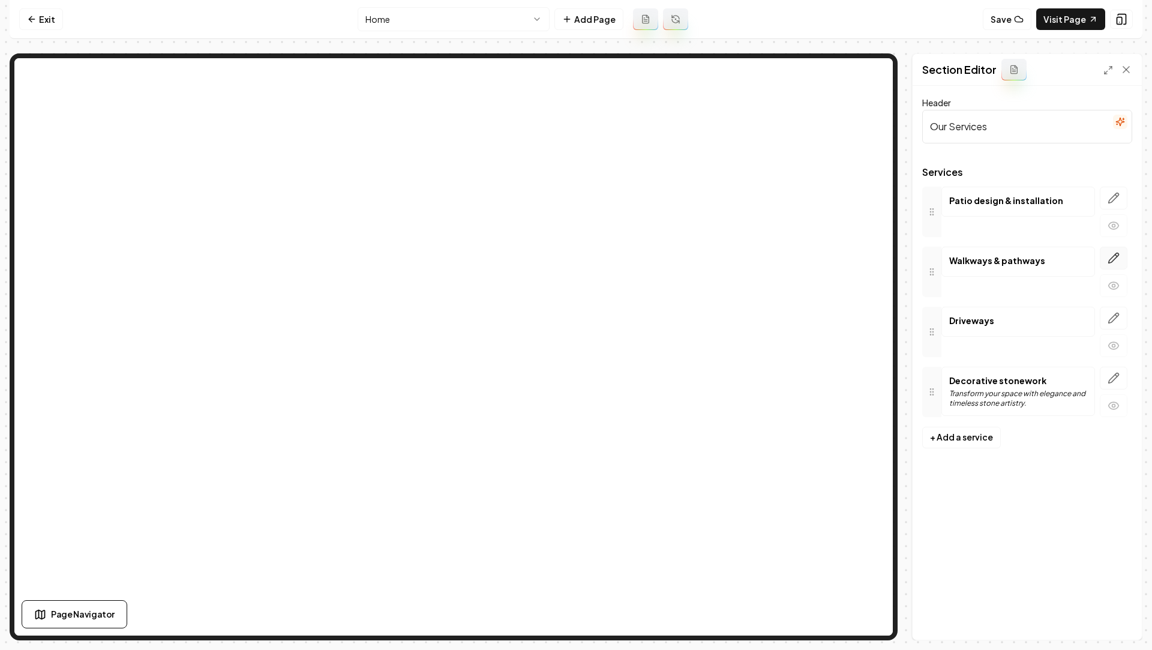
click at [1109, 263] on button "button" at bounding box center [1114, 258] width 28 height 23
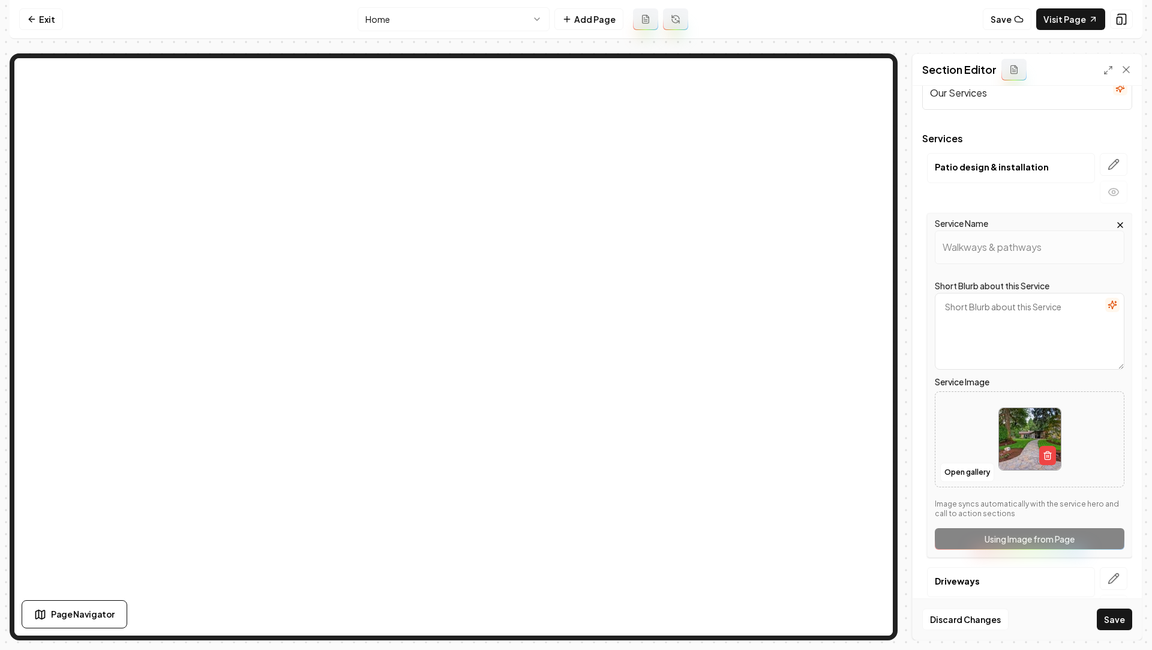
scroll to position [36, 0]
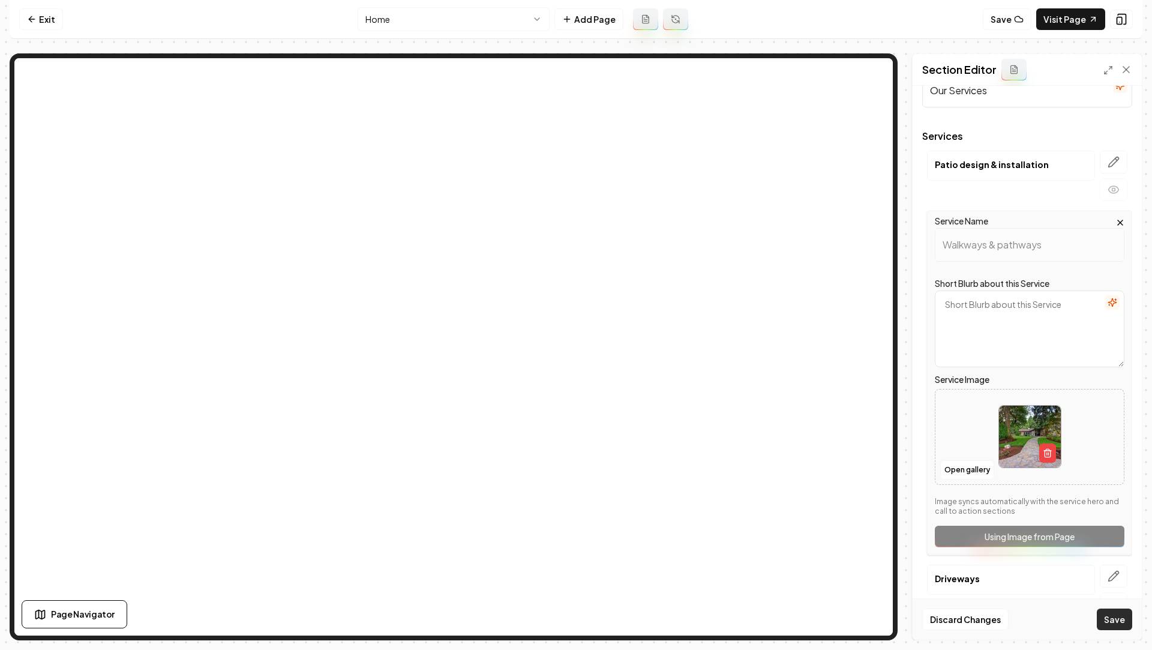
click at [1116, 619] on button "Save" at bounding box center [1114, 619] width 35 height 22
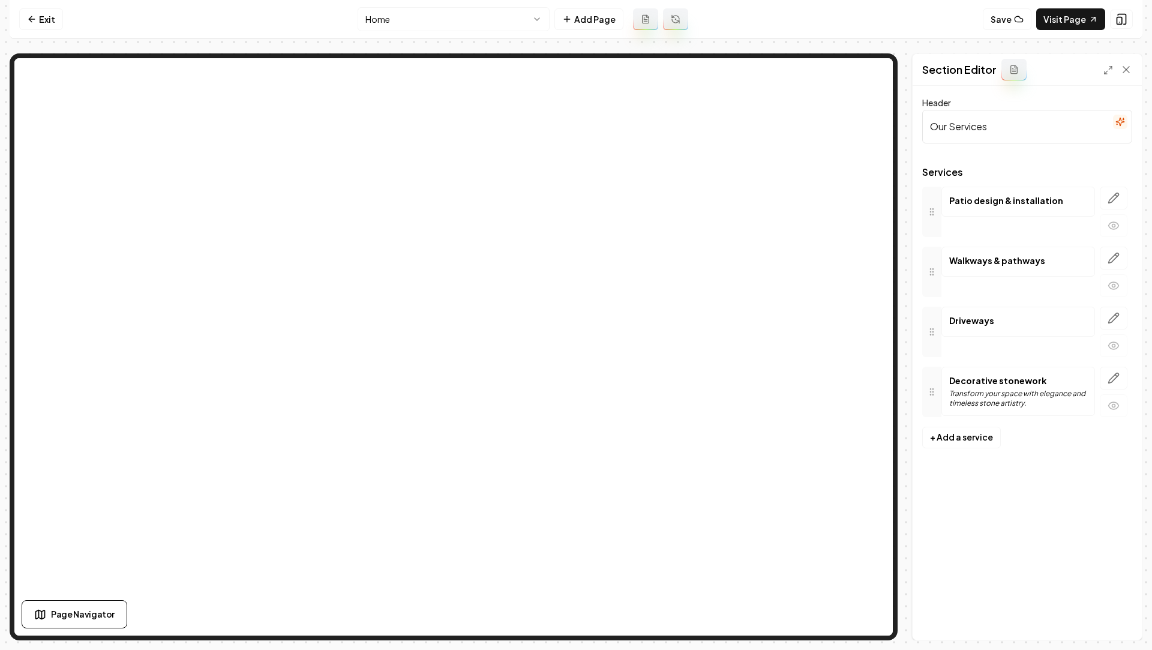
scroll to position [0, 0]
click at [1111, 325] on button "button" at bounding box center [1114, 318] width 28 height 23
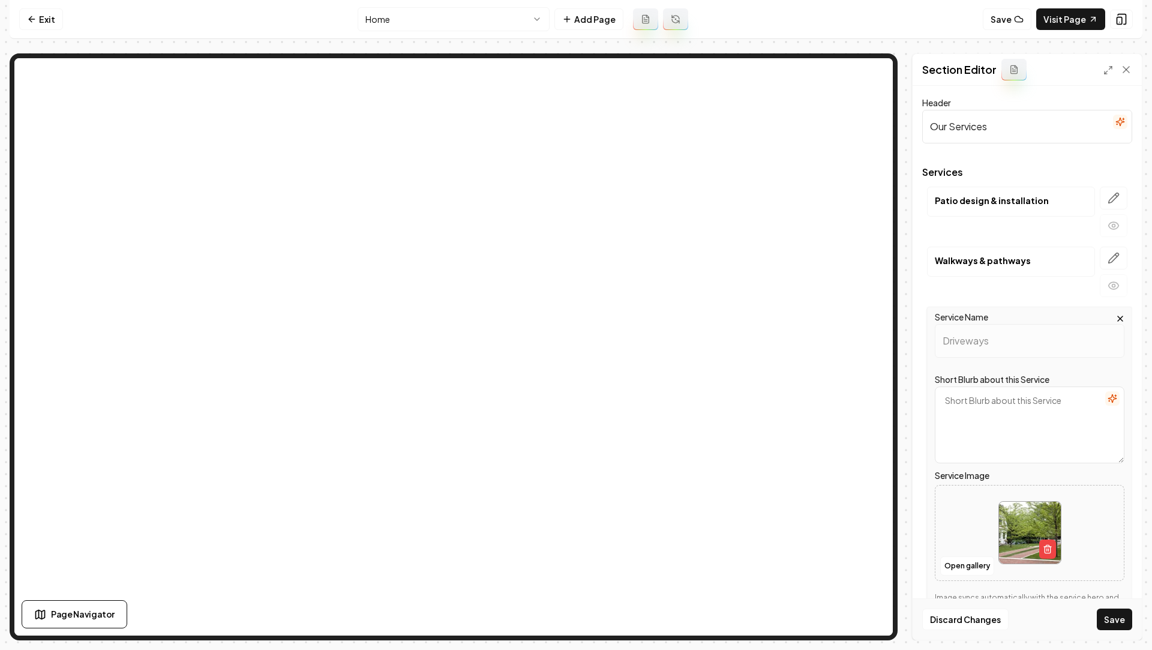
click at [1121, 635] on div "Discard Changes Save" at bounding box center [1027, 618] width 229 height 41
click at [1109, 619] on button "Save" at bounding box center [1114, 619] width 35 height 22
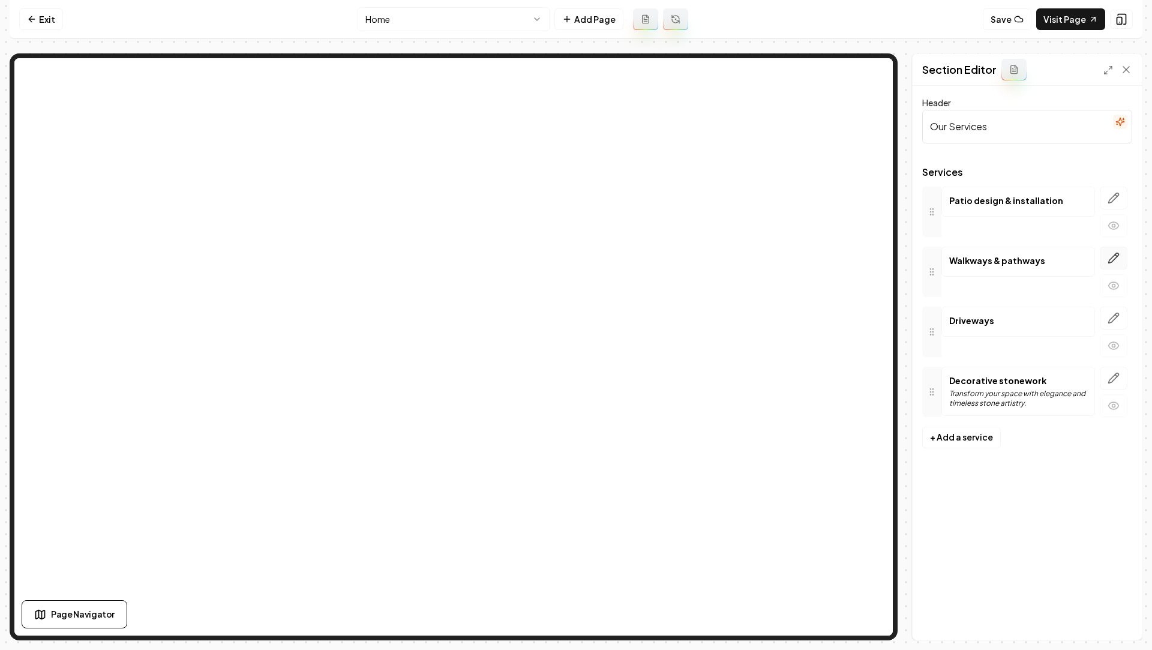
click at [1112, 262] on icon "button" at bounding box center [1114, 258] width 12 height 12
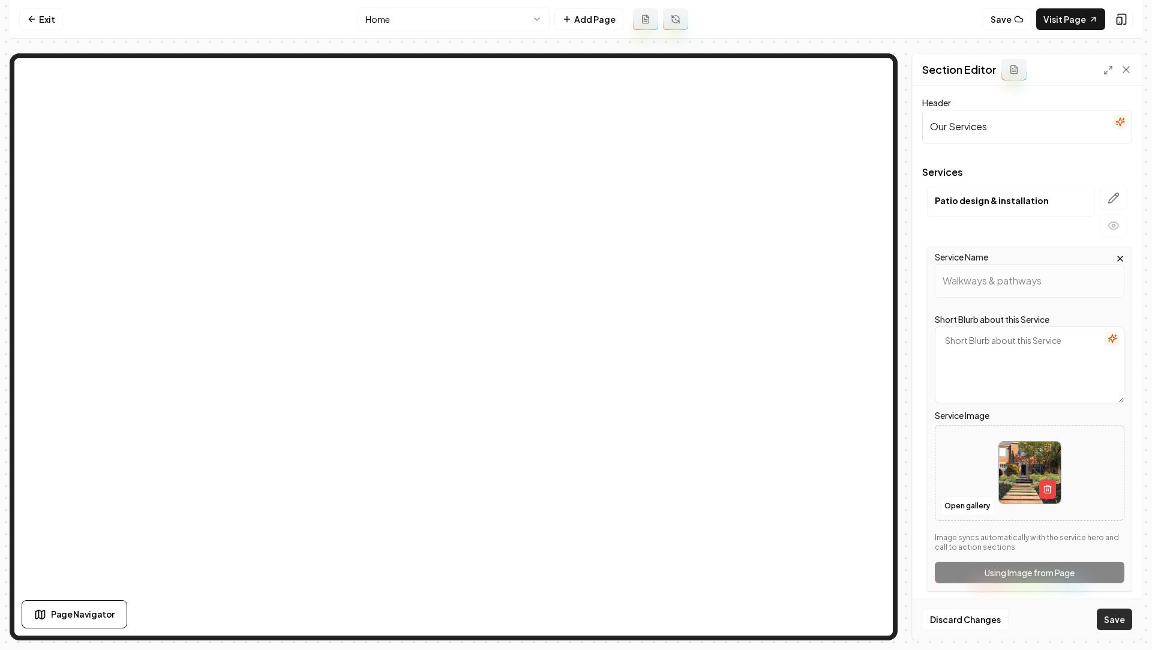
click at [1113, 611] on button "Save" at bounding box center [1114, 619] width 35 height 22
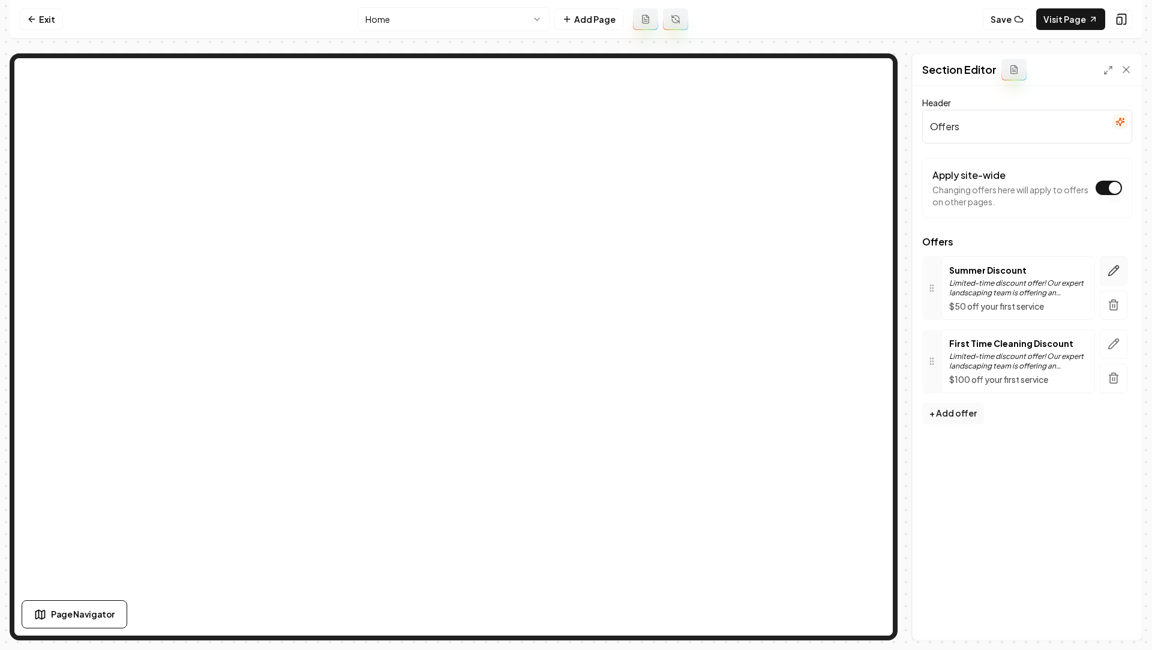
click at [1117, 273] on icon "button" at bounding box center [1114, 271] width 12 height 12
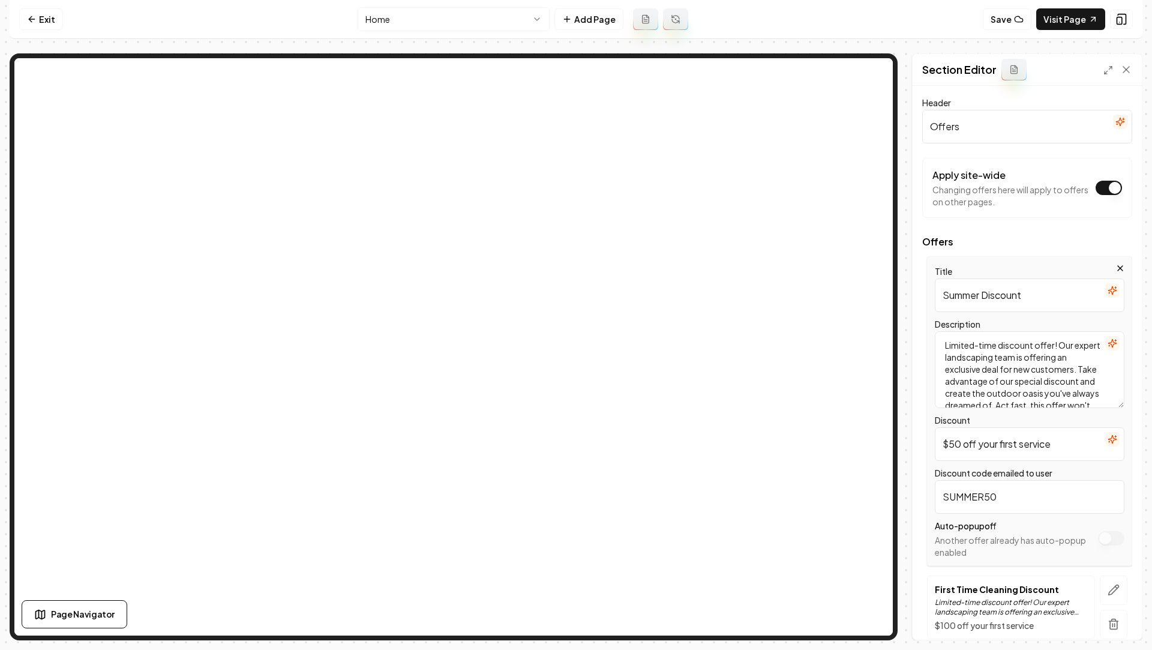
click at [1068, 273] on div "Title Summer Discount" at bounding box center [1030, 288] width 190 height 48
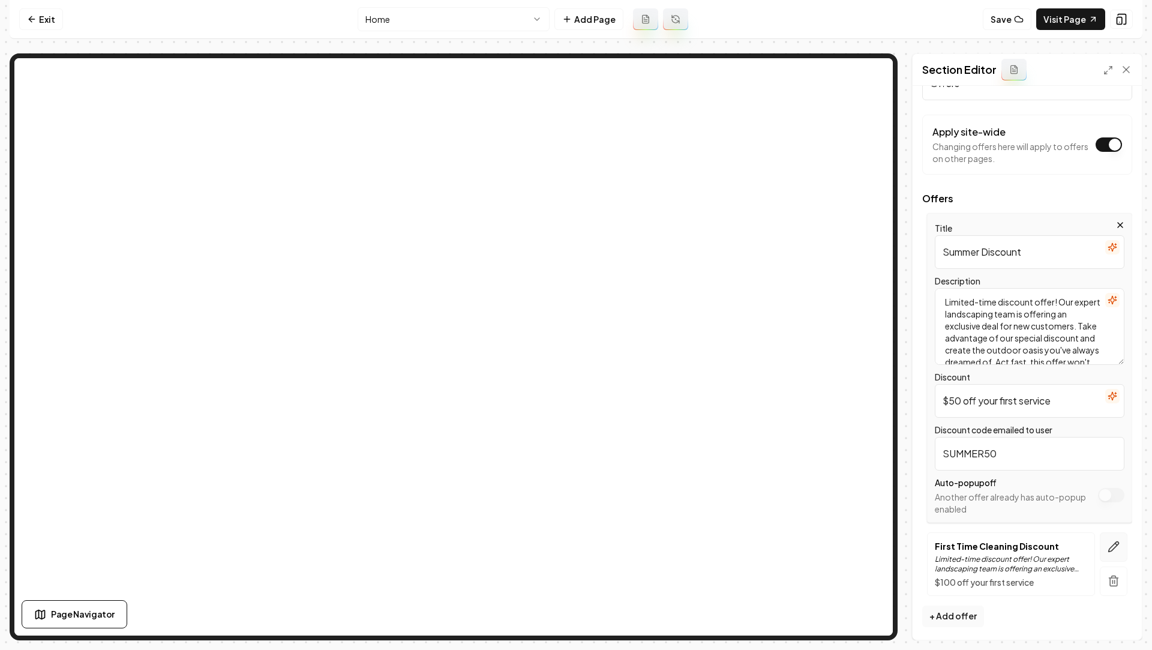
click at [1118, 541] on icon "button" at bounding box center [1114, 547] width 12 height 12
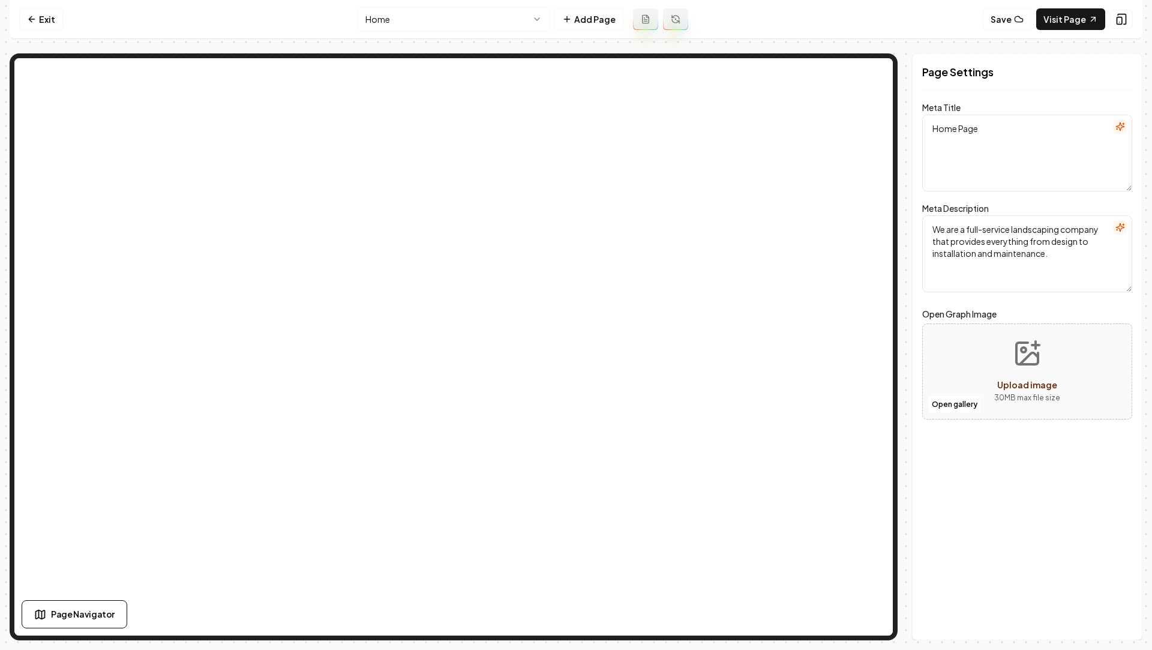
scroll to position [0, 0]
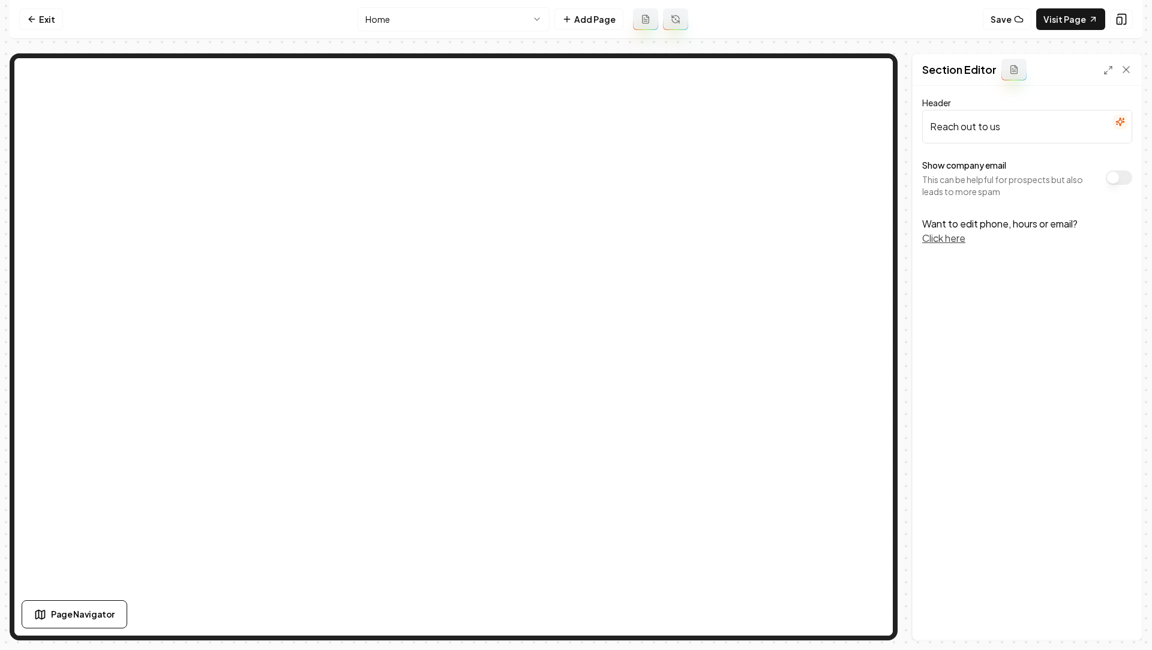
click at [498, 14] on html "Computer Required This feature is only available on a computer. Please switch t…" at bounding box center [576, 325] width 1152 height 650
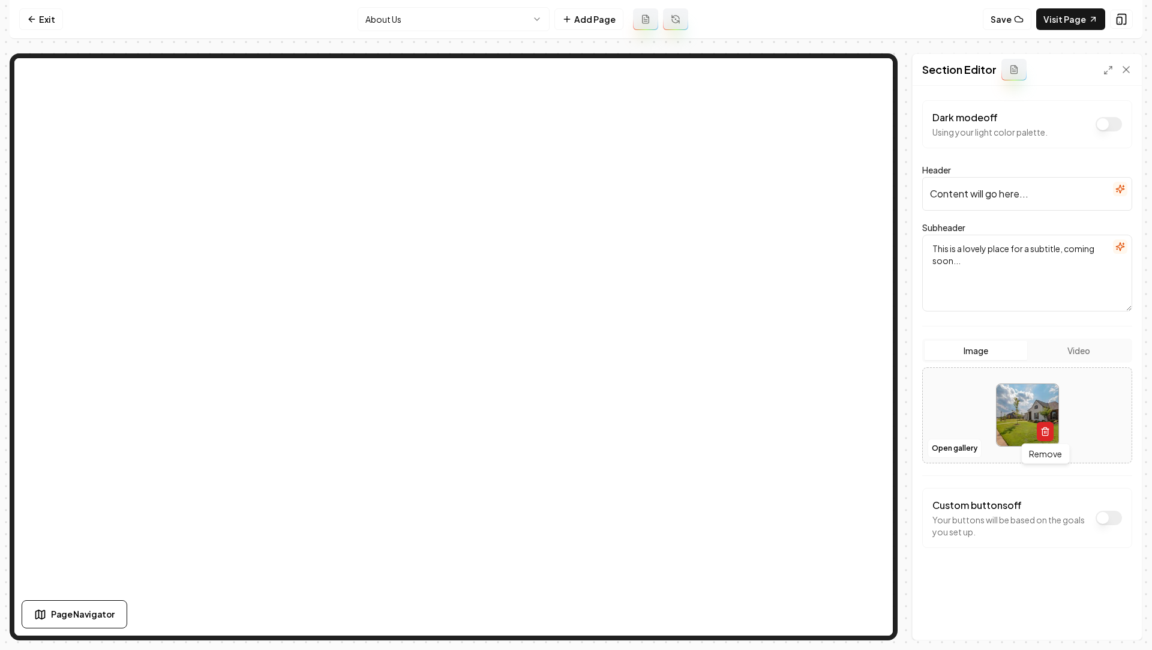
click at [1051, 439] on button "button" at bounding box center [1045, 431] width 17 height 19
click at [994, 403] on button "Upload image 30 MB max file size" at bounding box center [1027, 415] width 85 height 84
type input "**********"
click at [1003, 199] on input "Content will go here..." at bounding box center [1027, 194] width 210 height 34
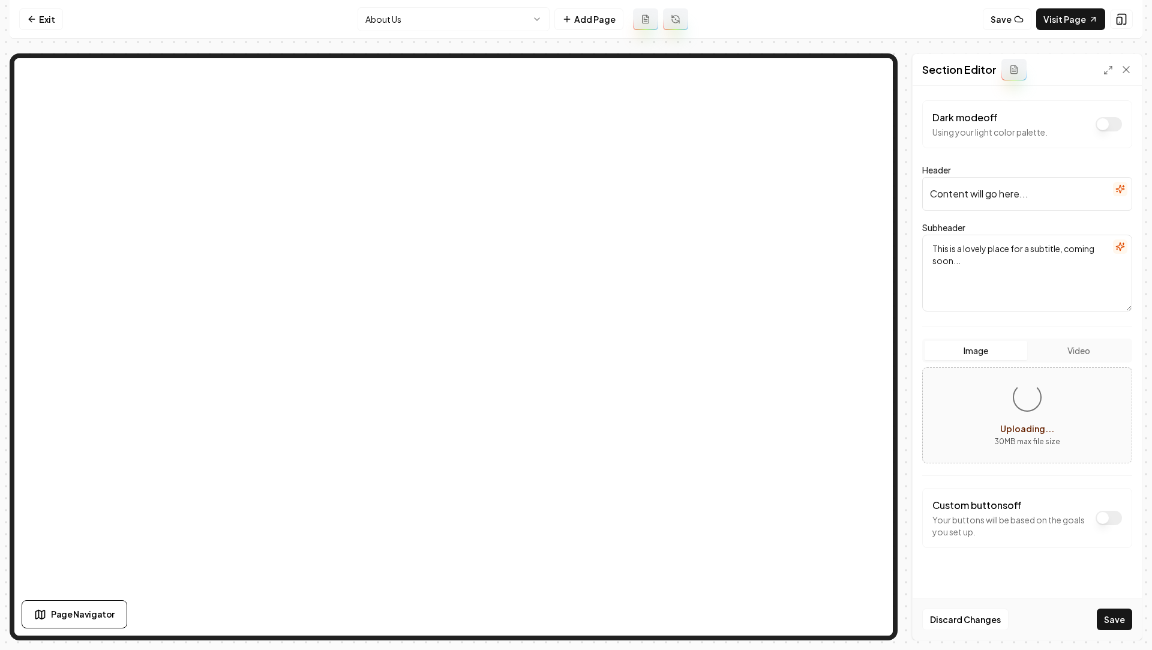
click at [1003, 199] on input "Content will go here..." at bounding box center [1027, 194] width 210 height 34
type input "Car"
click at [1105, 619] on button "Save" at bounding box center [1114, 619] width 35 height 22
click at [1122, 186] on icon "button" at bounding box center [1120, 189] width 10 height 10
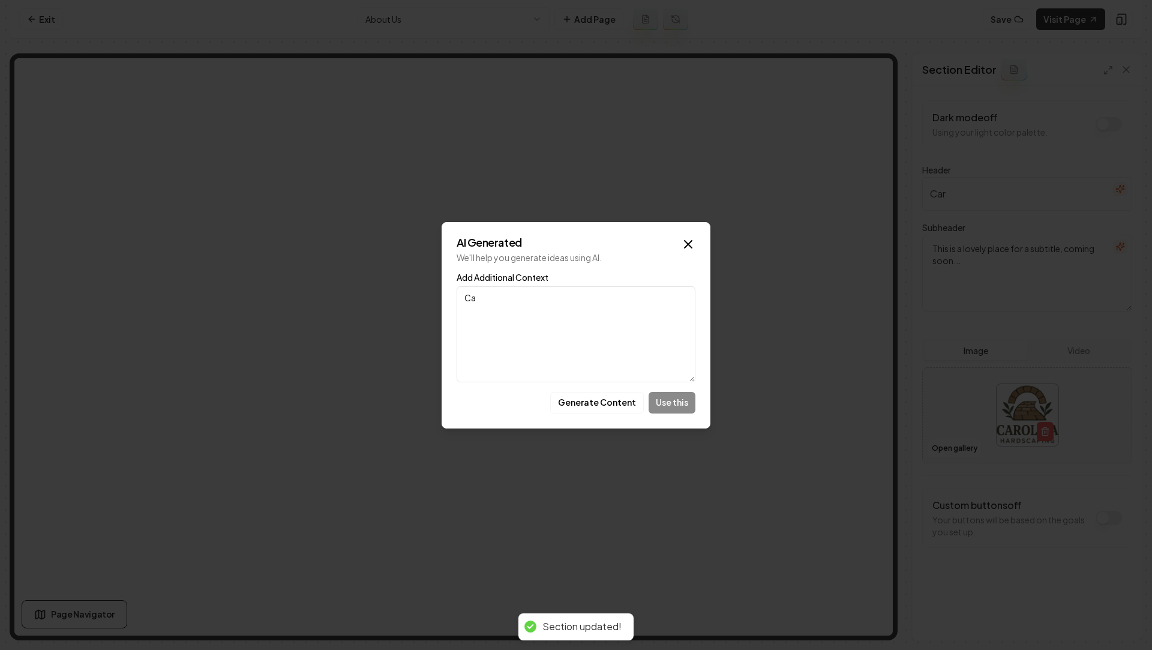
type textarea "C"
type textarea "Hardscaping header"
drag, startPoint x: 679, startPoint y: 400, endPoint x: 613, endPoint y: 393, distance: 66.4
click at [613, 393] on div "Generate Content Use this" at bounding box center [576, 403] width 239 height 22
click at [611, 392] on button "Generate Content" at bounding box center [597, 403] width 94 height 22
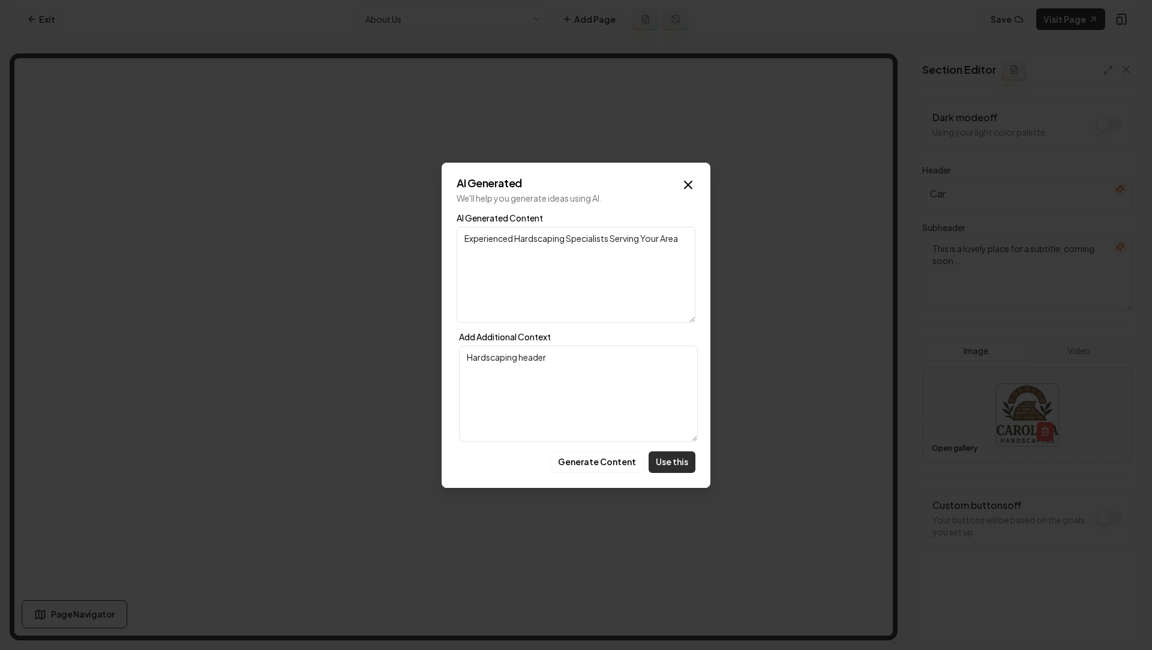
click at [678, 461] on button "Use this" at bounding box center [672, 462] width 47 height 22
type input "Experienced Hardscaping Specialists Serving Your Area"
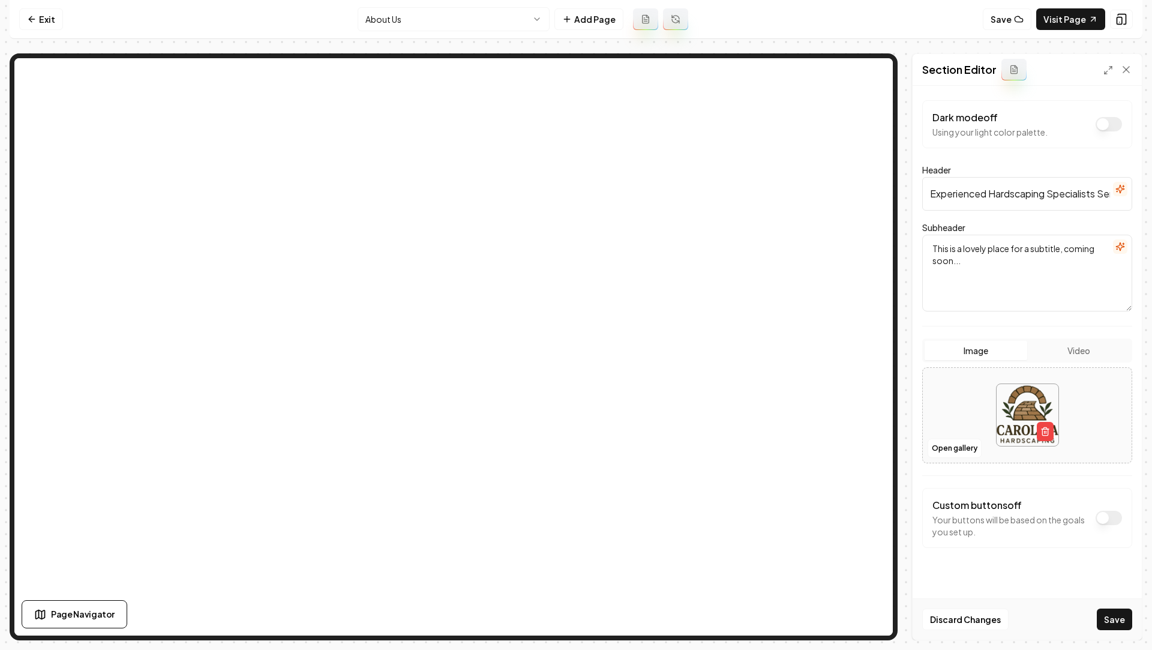
click at [1121, 239] on button "button" at bounding box center [1120, 246] width 14 height 14
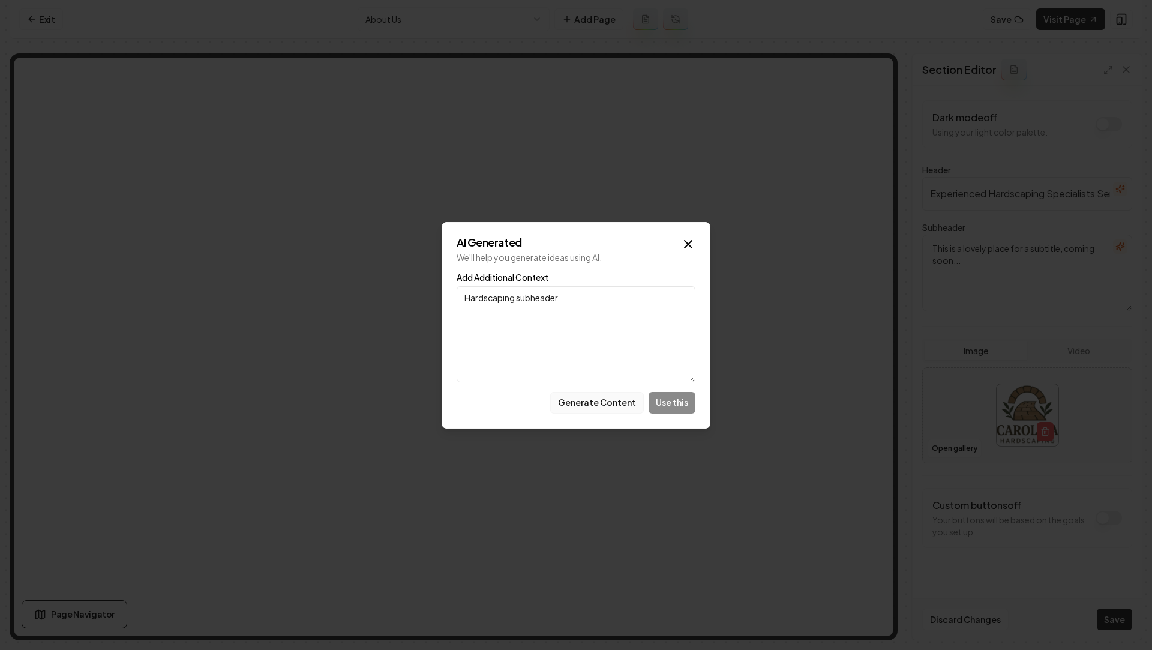
type textarea "Hardscaping subheader"
click at [583, 394] on button "Generate Content" at bounding box center [597, 403] width 94 height 22
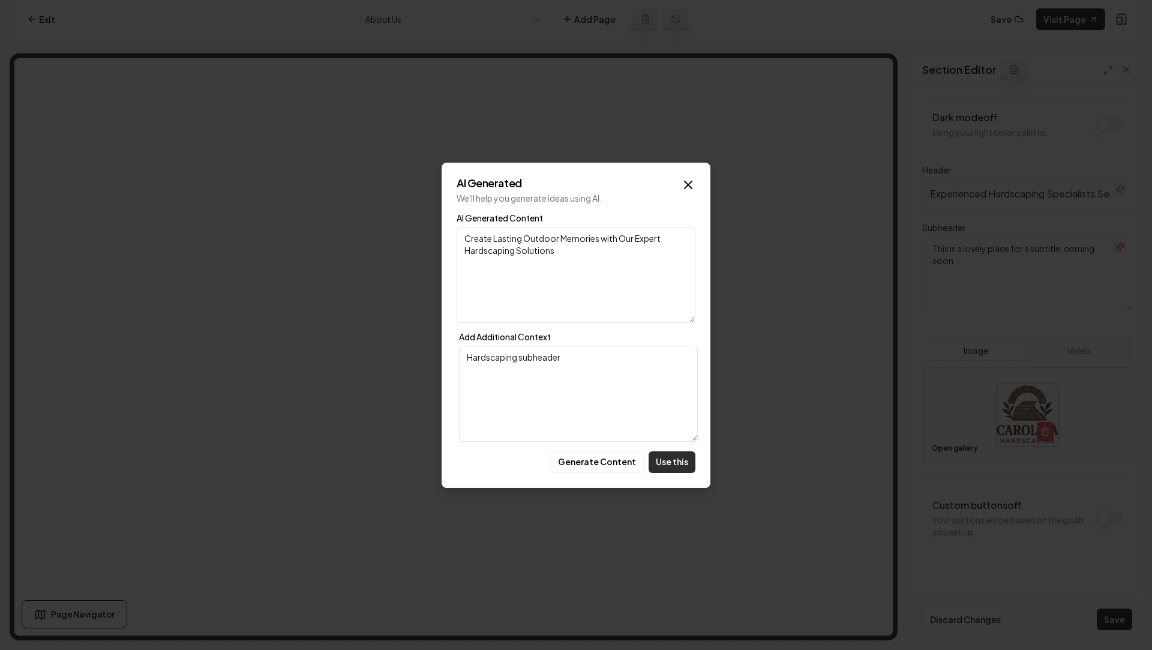
click at [657, 454] on button "Use this" at bounding box center [672, 462] width 47 height 22
type textarea "Create Lasting Outdoor Memories with Our Expert Hardscaping Solutions"
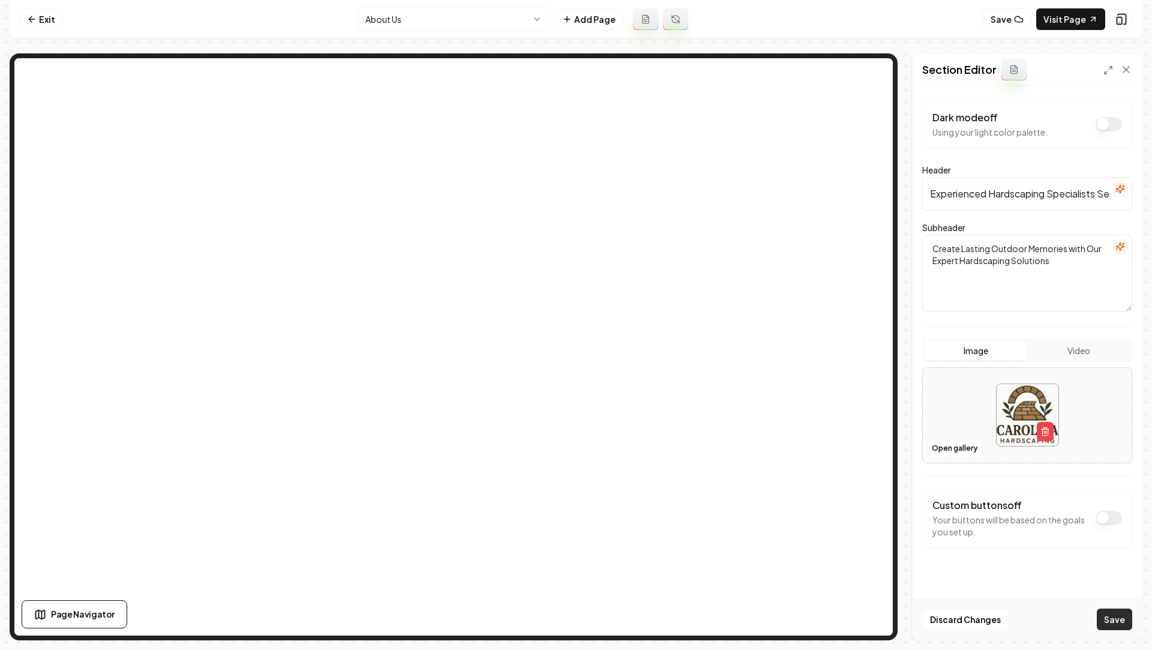
click at [1120, 620] on button "Save" at bounding box center [1114, 619] width 35 height 22
click at [1046, 432] on icon "button" at bounding box center [1045, 432] width 10 height 10
click at [1015, 406] on icon "Upload image" at bounding box center [1027, 397] width 29 height 29
type input "**********"
click at [1123, 613] on button "Save" at bounding box center [1114, 619] width 35 height 22
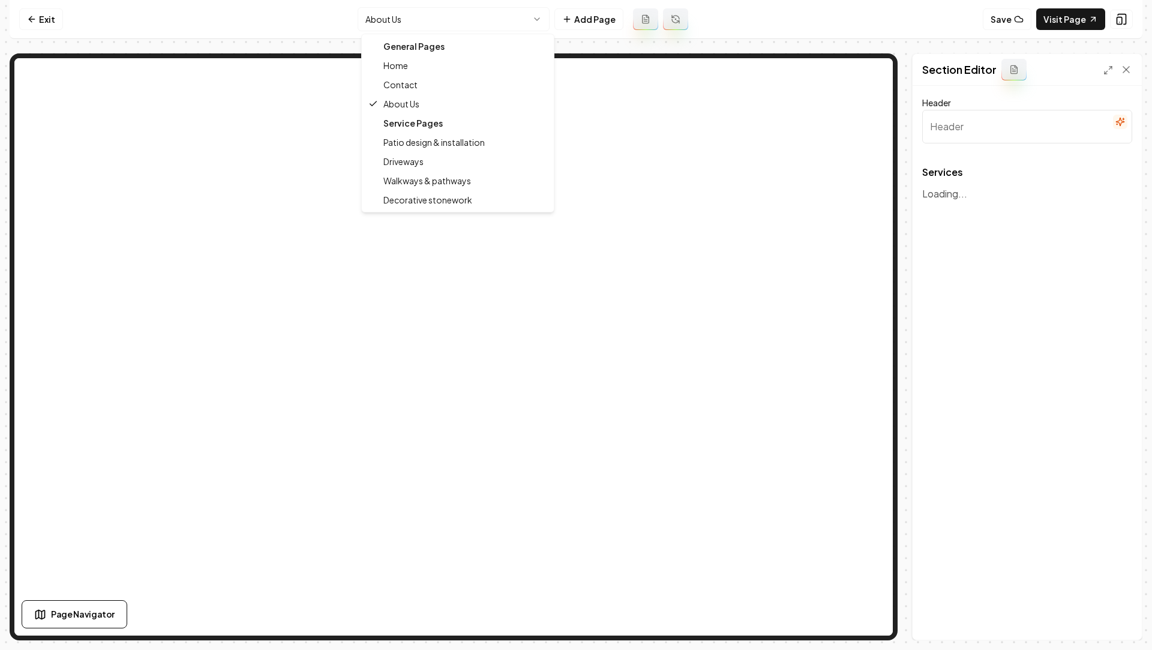
click at [376, 13] on html "Computer Required This feature is only available on a computer. Please switch t…" at bounding box center [576, 325] width 1152 height 650
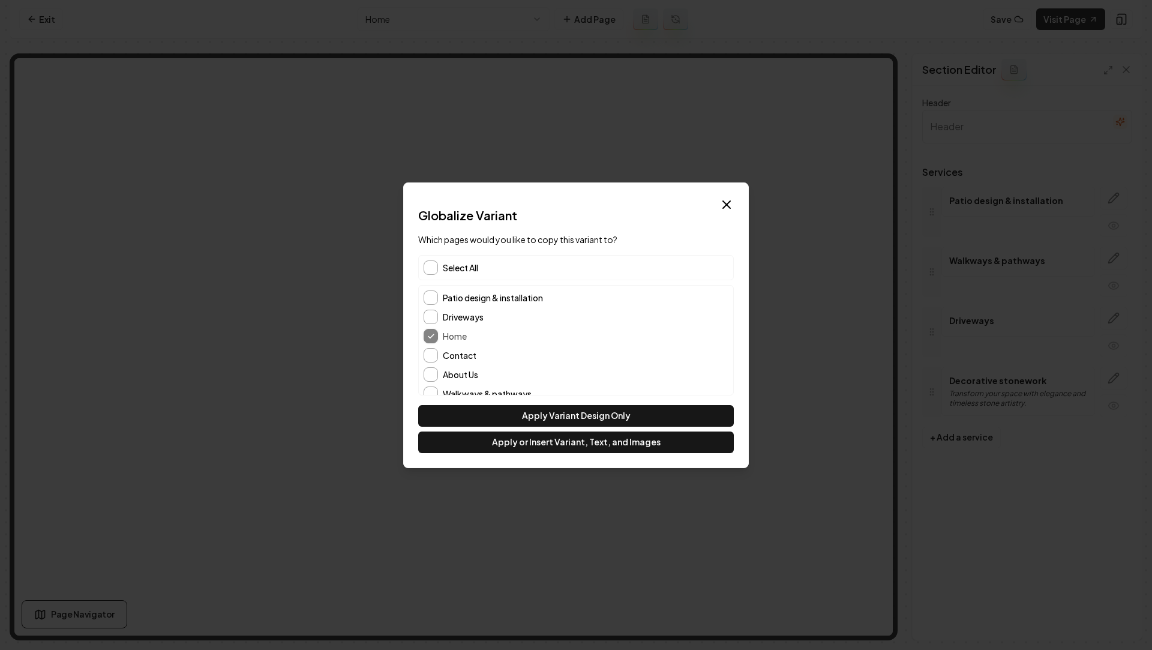
type input "Our Services"
click at [439, 355] on div "Contact" at bounding box center [576, 355] width 305 height 14
click at [432, 365] on div "Patio design & installation Driveways Home Contact About Us Walkways & pathways…" at bounding box center [576, 355] width 314 height 139
click at [430, 355] on button "Contact" at bounding box center [431, 355] width 14 height 14
click at [430, 373] on button "About Us" at bounding box center [431, 374] width 14 height 14
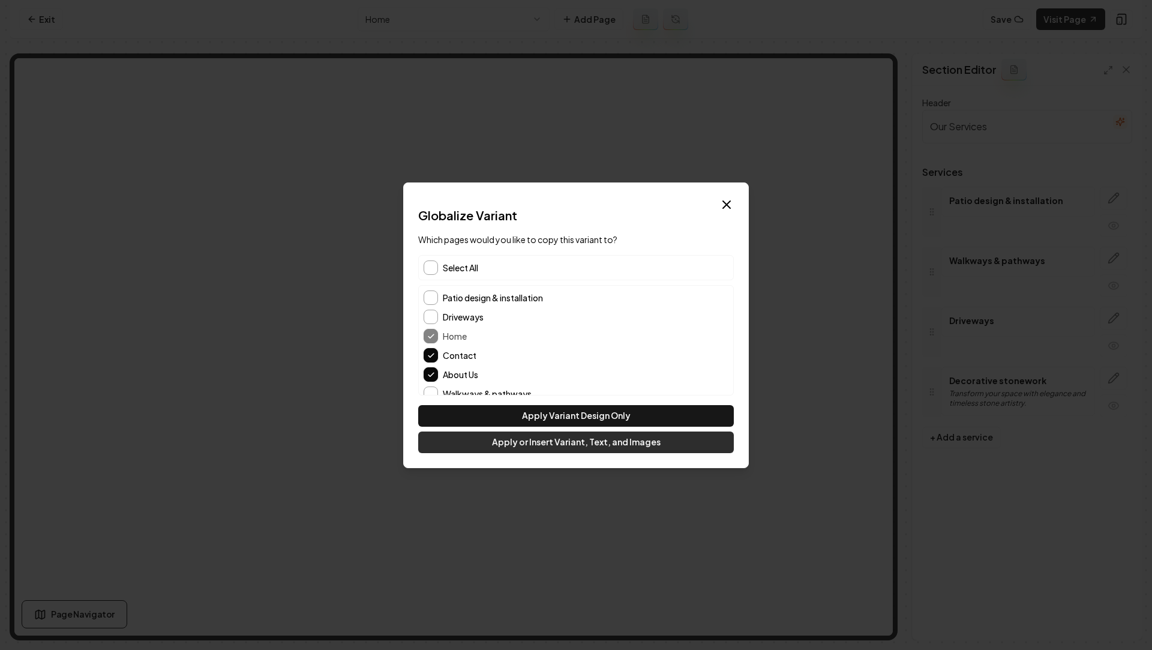
click at [526, 446] on button "Apply or Insert Variant, Text, and Images" at bounding box center [576, 442] width 316 height 22
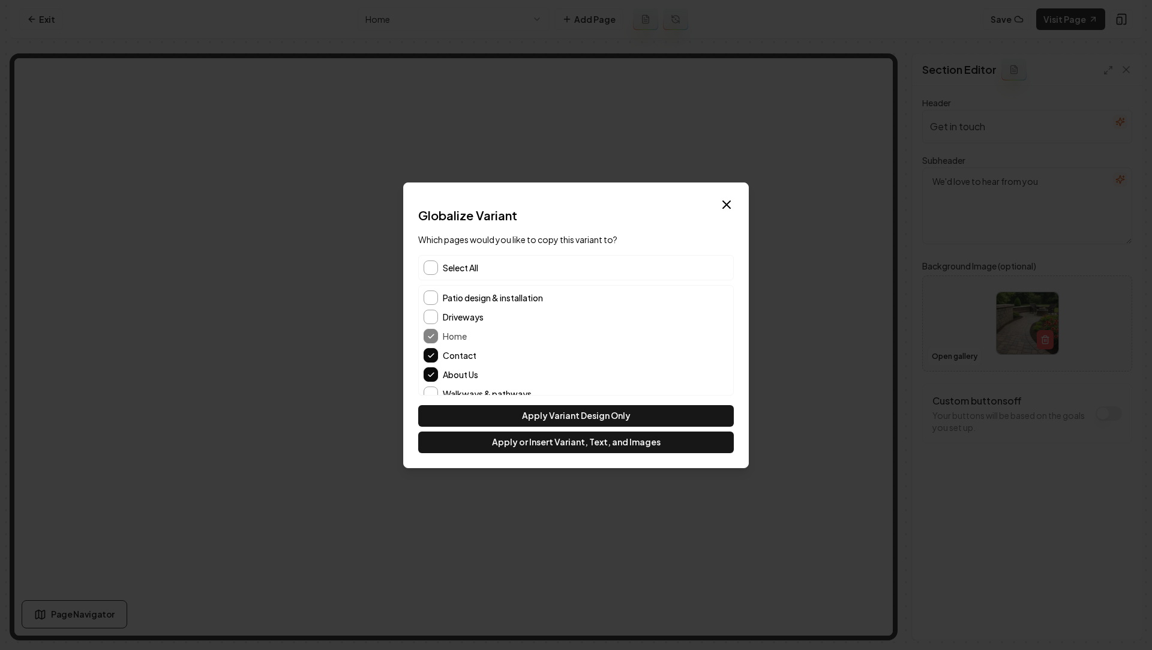
click at [481, 257] on div "Select All" at bounding box center [576, 267] width 316 height 25
click at [530, 442] on button "Apply or Insert Variant, Text, and Images" at bounding box center [576, 442] width 316 height 22
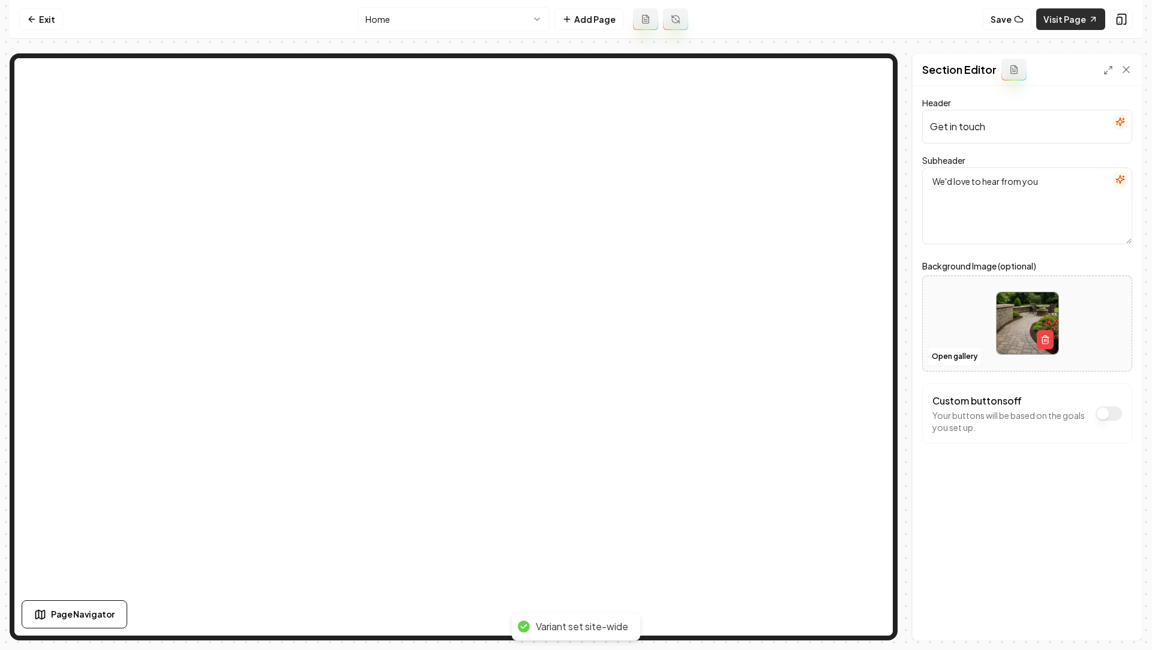
click at [1060, 22] on link "Visit Page" at bounding box center [1070, 19] width 69 height 22
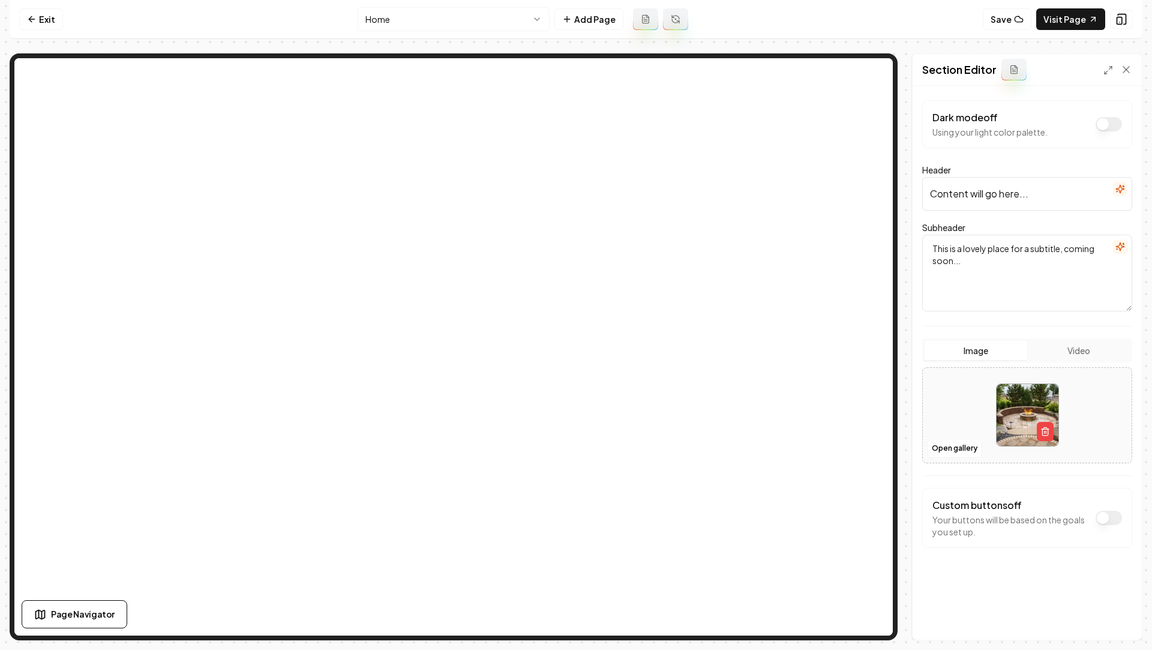
click at [982, 188] on input "Content will go here..." at bounding box center [1027, 194] width 210 height 34
click at [1121, 191] on icon "button" at bounding box center [1120, 189] width 10 height 10
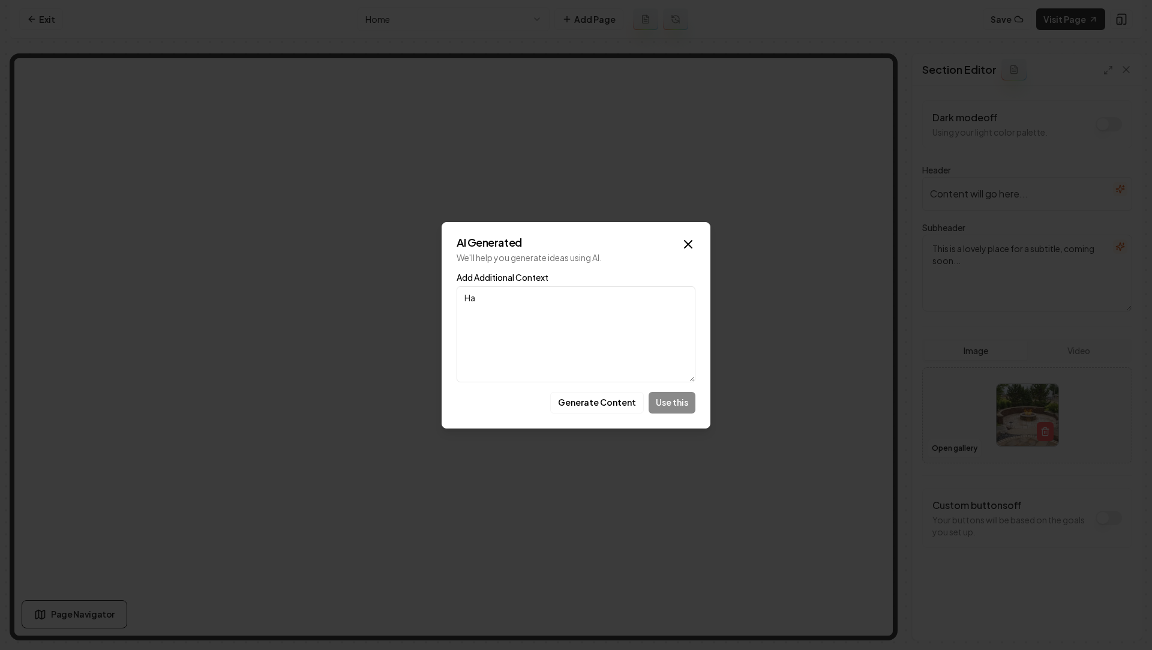
type textarea "H"
type textarea "CAROLINA HARDSCAPING"
click at [605, 406] on button "Generate Content" at bounding box center [597, 403] width 94 height 22
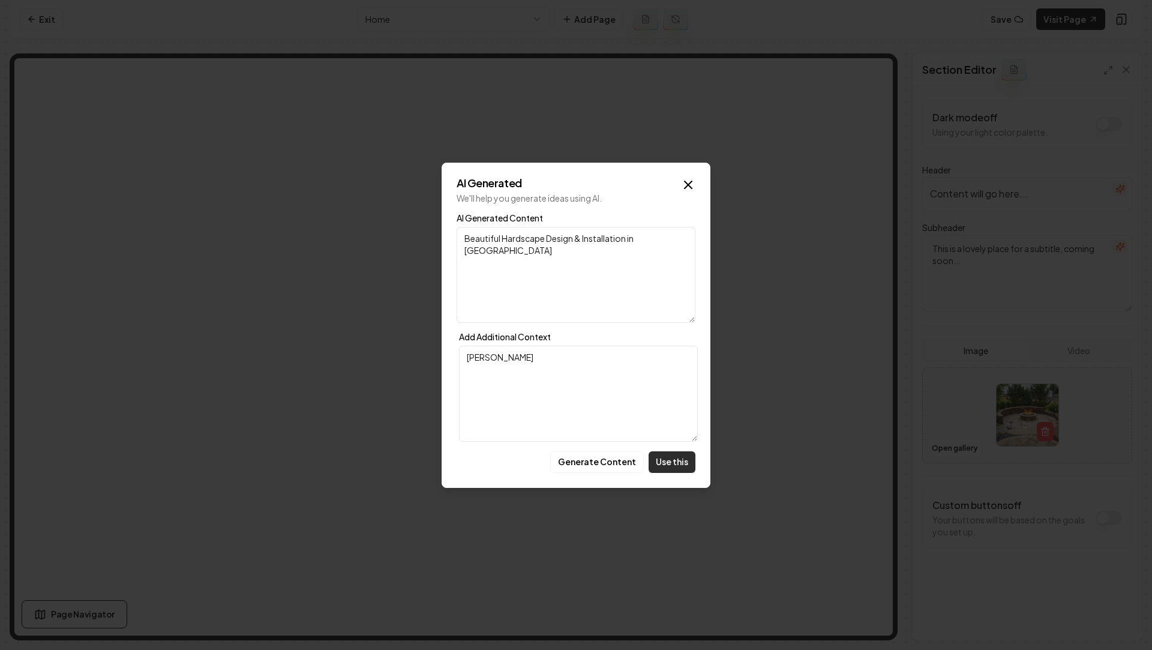
click at [668, 460] on button "Use this" at bounding box center [672, 462] width 47 height 22
type input "Beautiful Hardscape Design & Installation in Carolina"
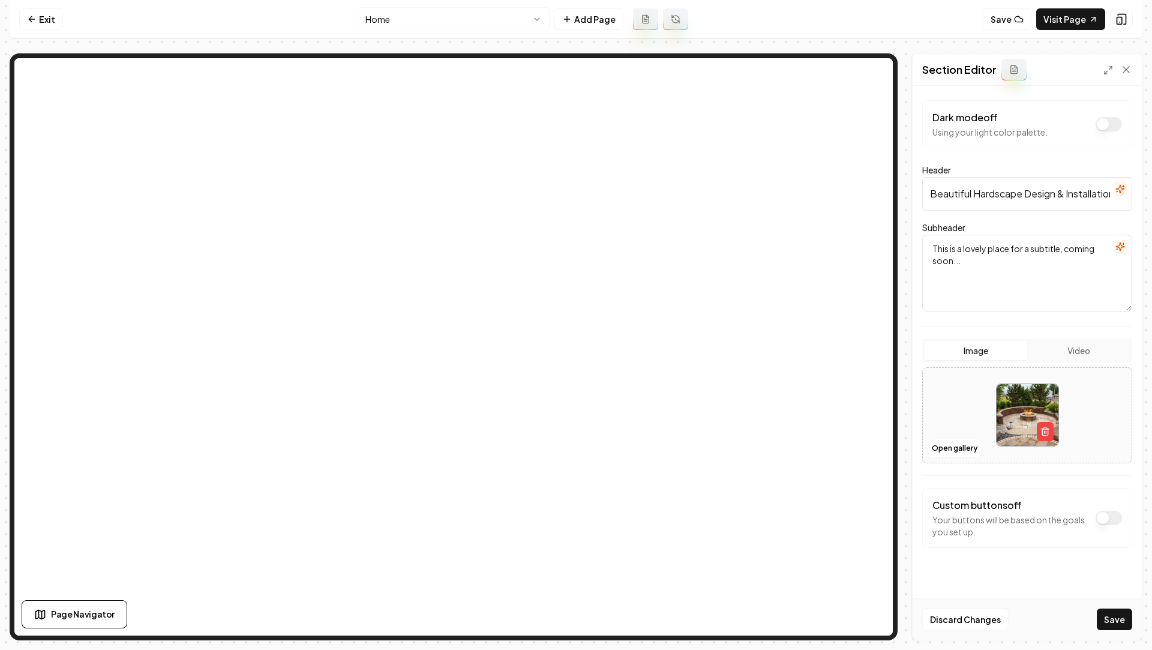
click at [1075, 267] on textarea "This is a lovely place for a subtitle, coming soon..." at bounding box center [1027, 273] width 210 height 77
click at [1119, 244] on icon "button" at bounding box center [1120, 246] width 8 height 8
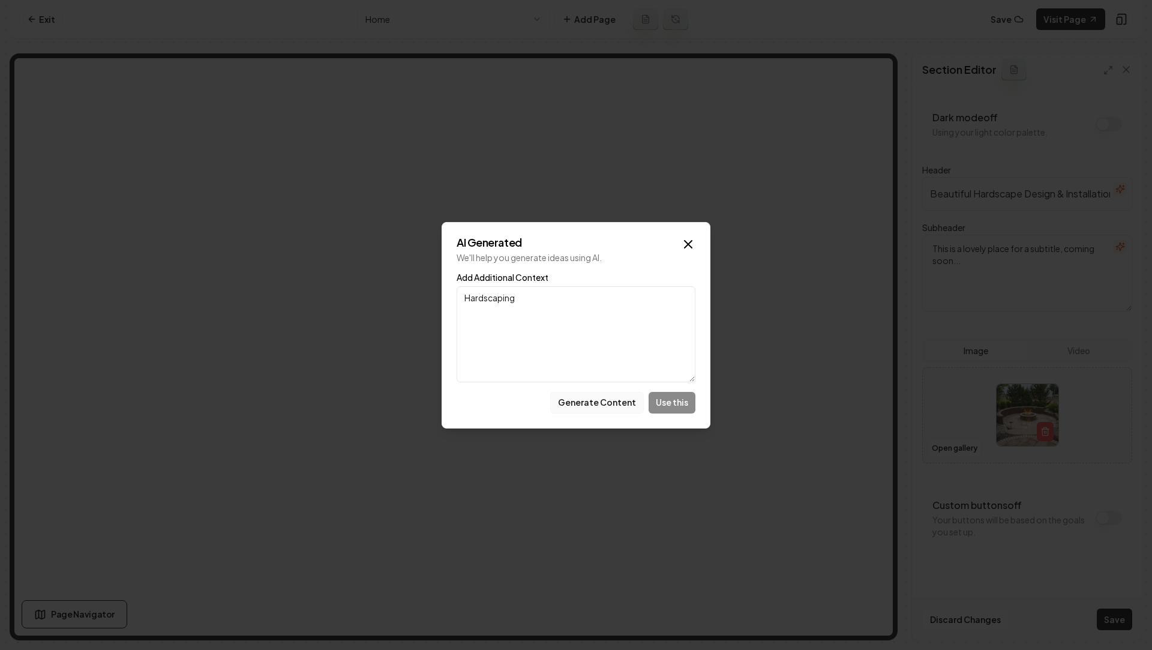
type textarea "Hardscaping"
click at [601, 408] on button "Generate Content" at bounding box center [597, 403] width 94 height 22
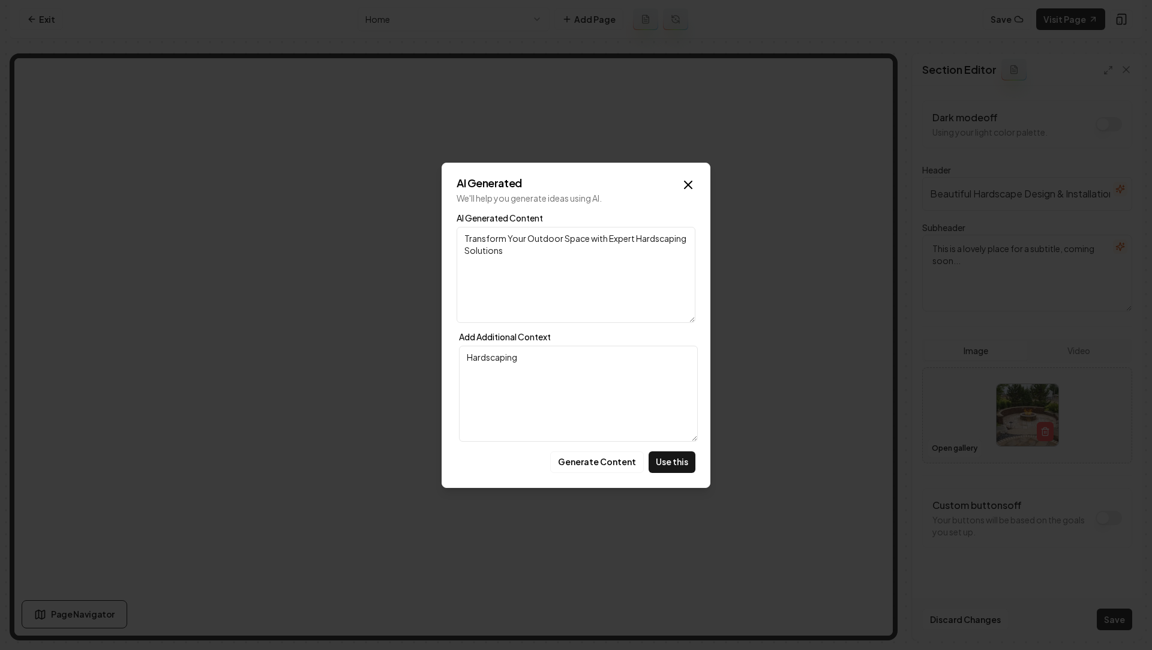
click at [660, 448] on div "AI Generated We'll help you generate ideas using AI. AI Generated Content Trans…" at bounding box center [576, 325] width 269 height 325
click at [686, 459] on button "Use this" at bounding box center [672, 462] width 47 height 22
type textarea "Transform Your Outdoor Space with Expert Hardscaping Solutions"
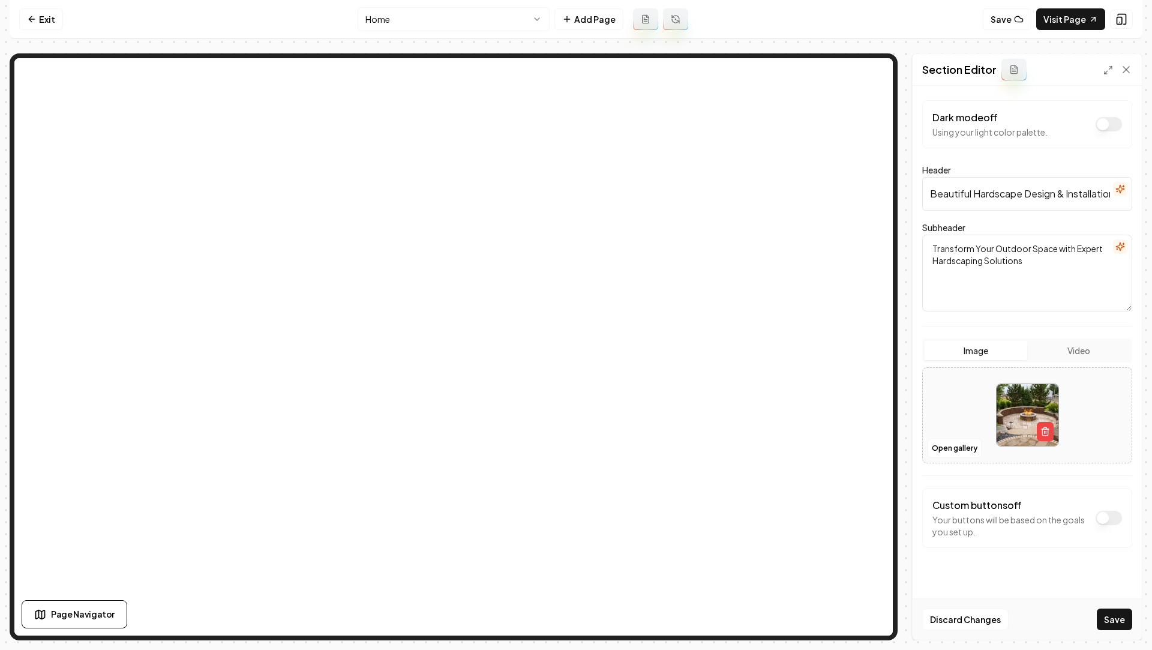
click at [1130, 637] on div "Discard Changes Save" at bounding box center [1027, 618] width 229 height 41
click at [1110, 628] on button "Save" at bounding box center [1114, 619] width 35 height 22
click at [1067, 23] on link "Visit Page" at bounding box center [1070, 19] width 69 height 22
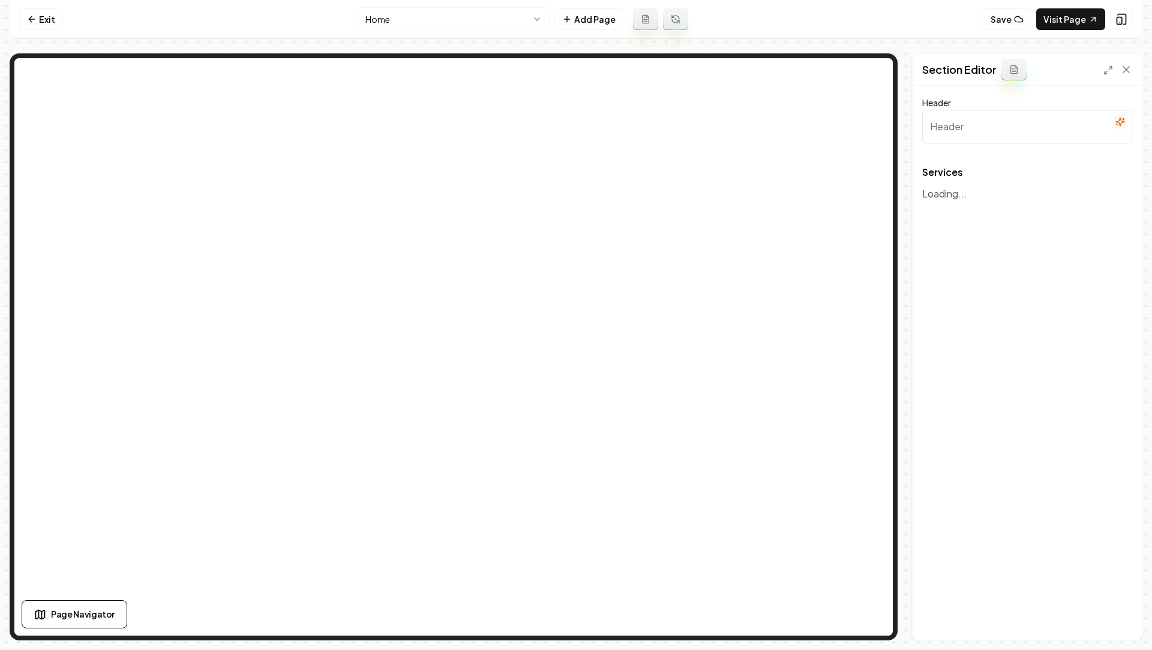
type input "Our Services"
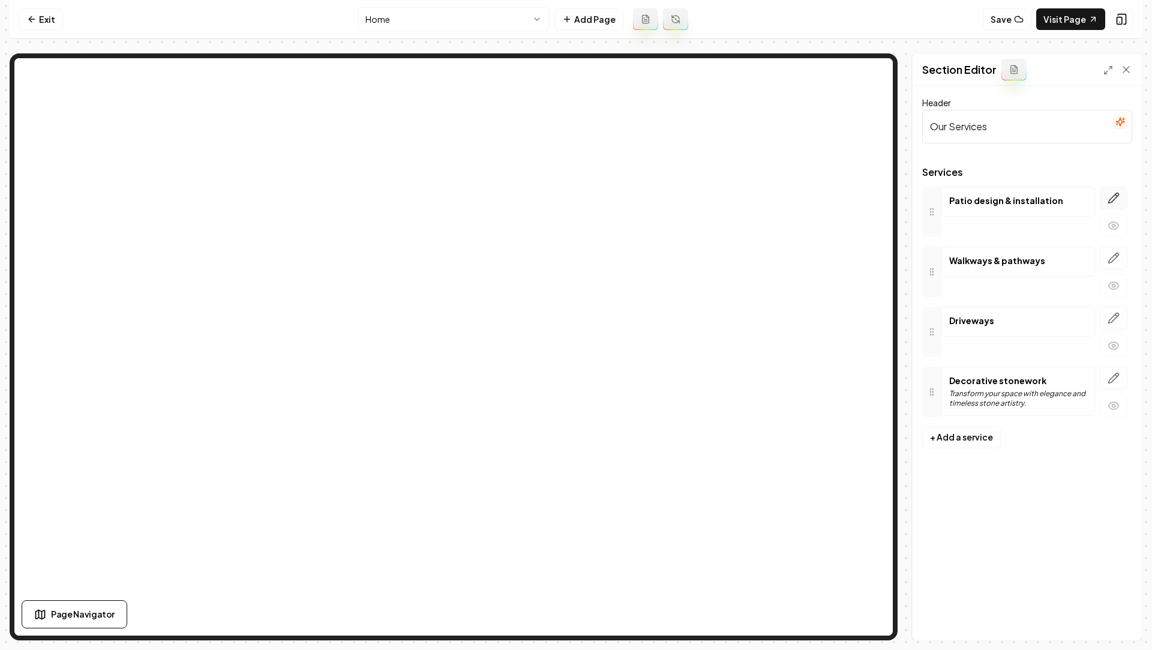
click at [1103, 193] on button "button" at bounding box center [1114, 198] width 28 height 23
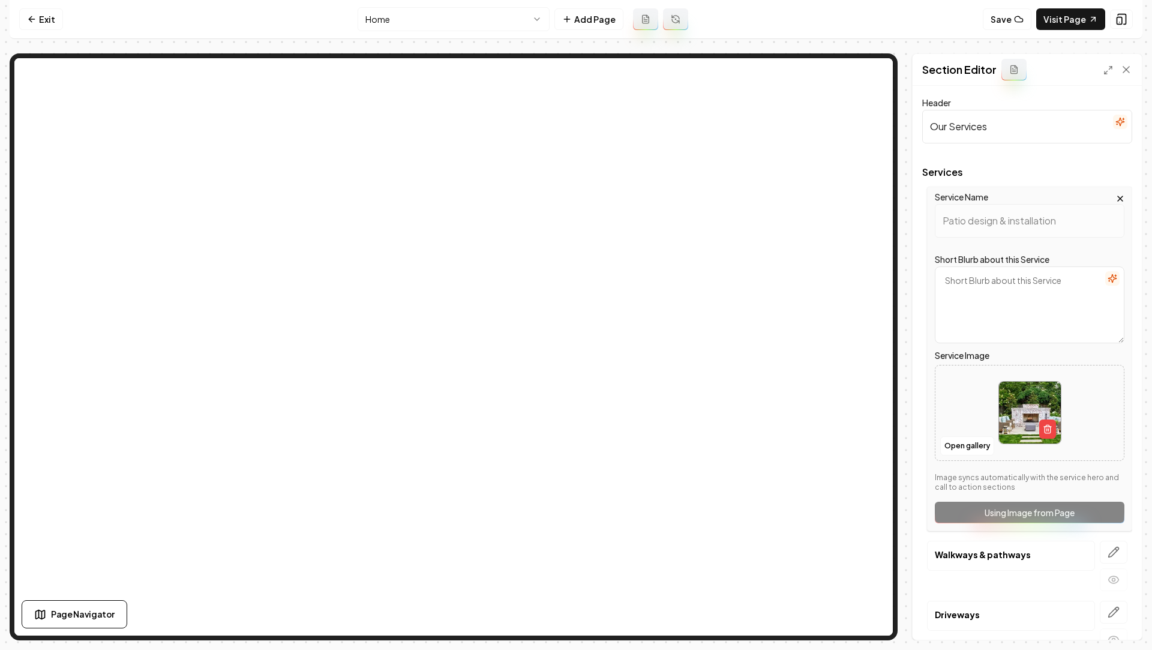
click at [1072, 284] on textarea "Short Blurb about this Service" at bounding box center [1030, 304] width 190 height 77
click at [1113, 277] on icon "button" at bounding box center [1113, 279] width 10 height 10
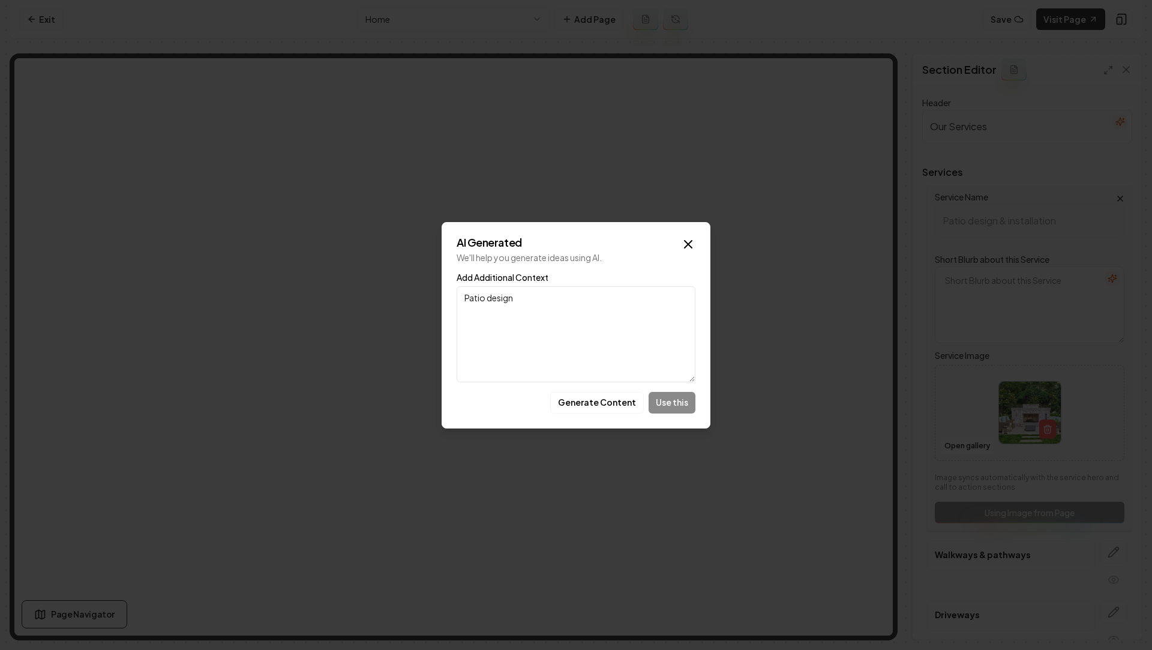
type textarea "Patio design"
click at [658, 401] on div "Generate Content Use this" at bounding box center [576, 403] width 239 height 22
click at [605, 405] on button "Generate Content" at bounding box center [597, 403] width 94 height 22
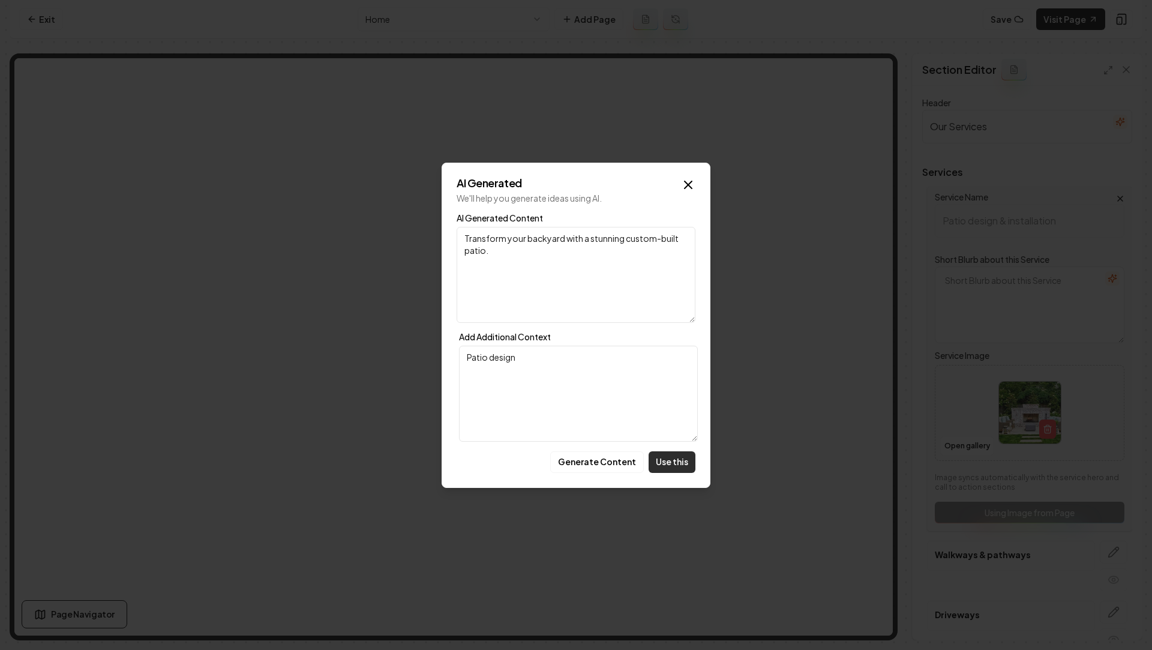
click at [671, 465] on button "Use this" at bounding box center [672, 462] width 47 height 22
type textarea "Transform your backyard with a stunning custom-built patio."
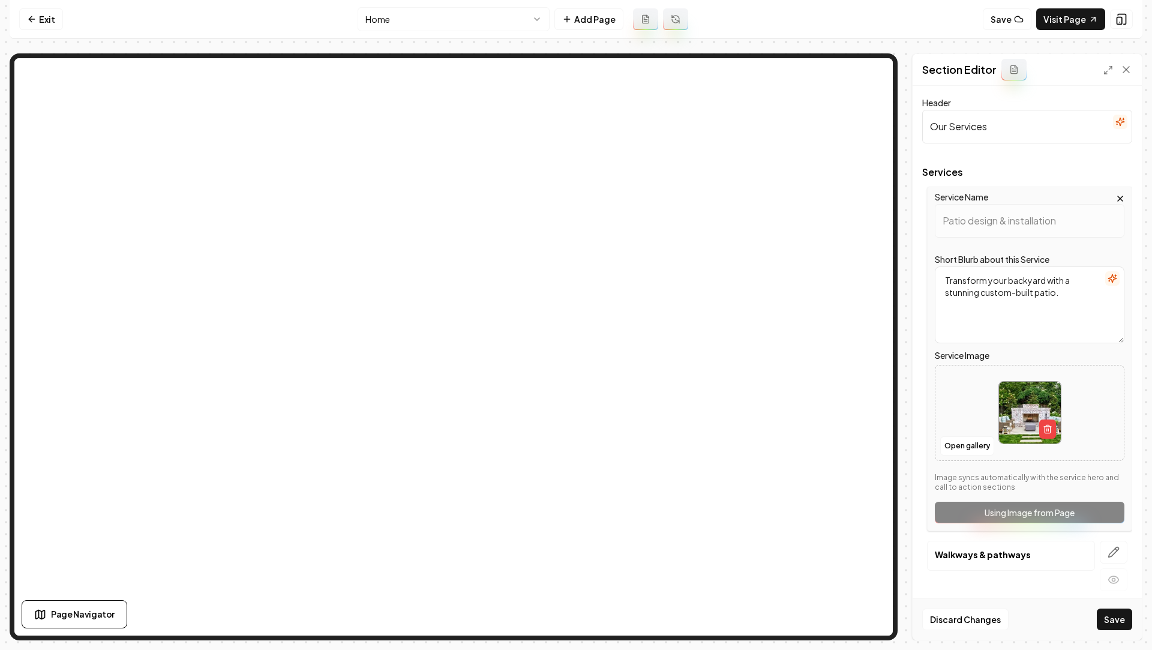
scroll to position [123, 0]
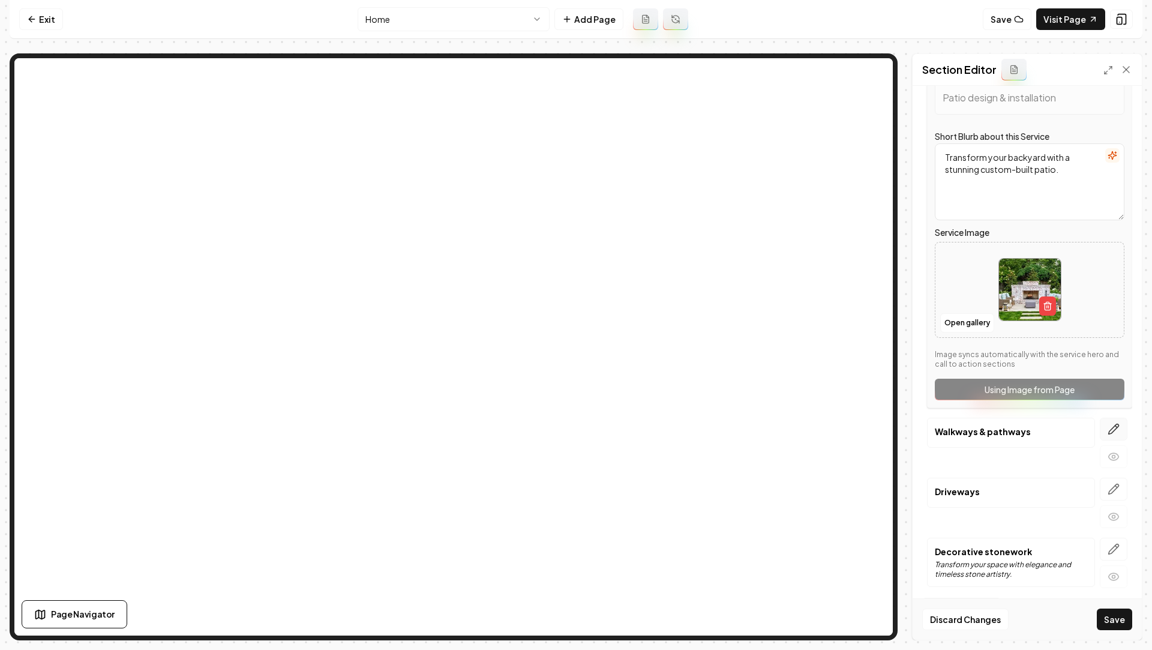
click at [1112, 429] on icon "button" at bounding box center [1114, 429] width 12 height 12
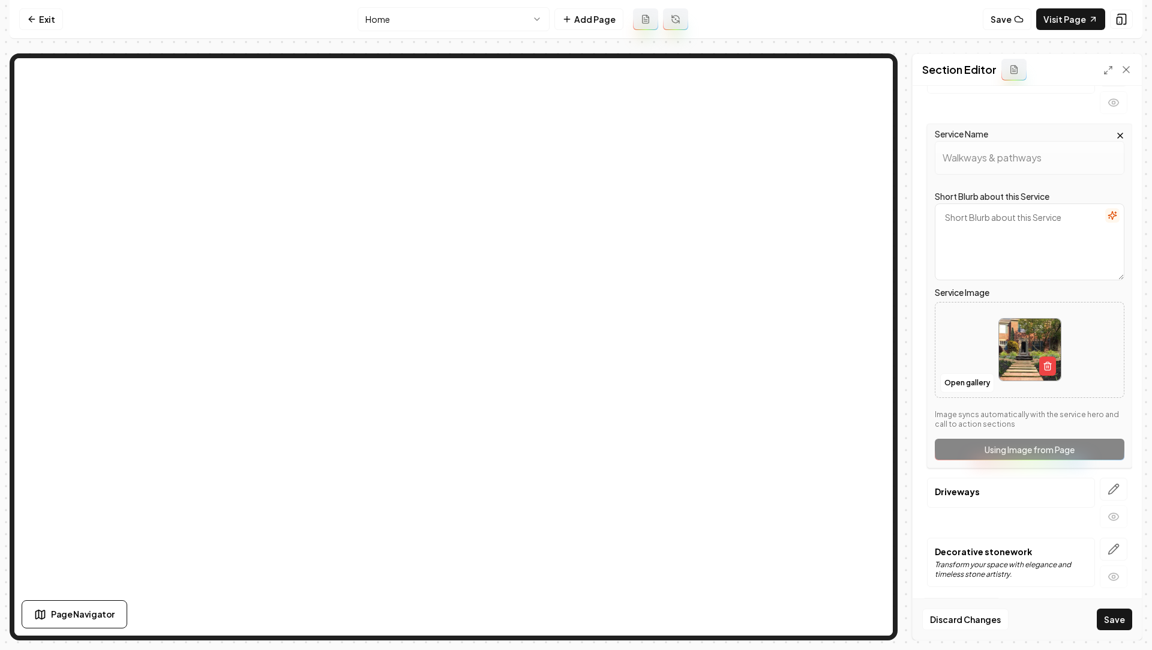
click at [1117, 208] on button "button" at bounding box center [1112, 215] width 14 height 14
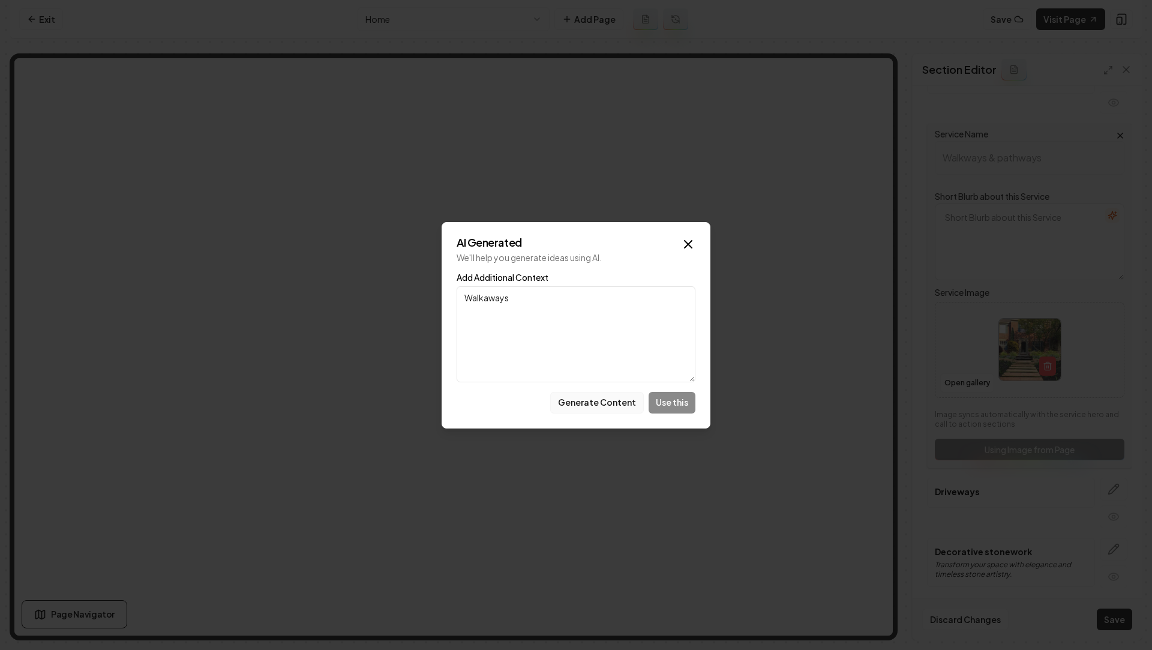
type textarea "Walkaways"
click at [593, 406] on button "Generate Content" at bounding box center [597, 403] width 94 height 22
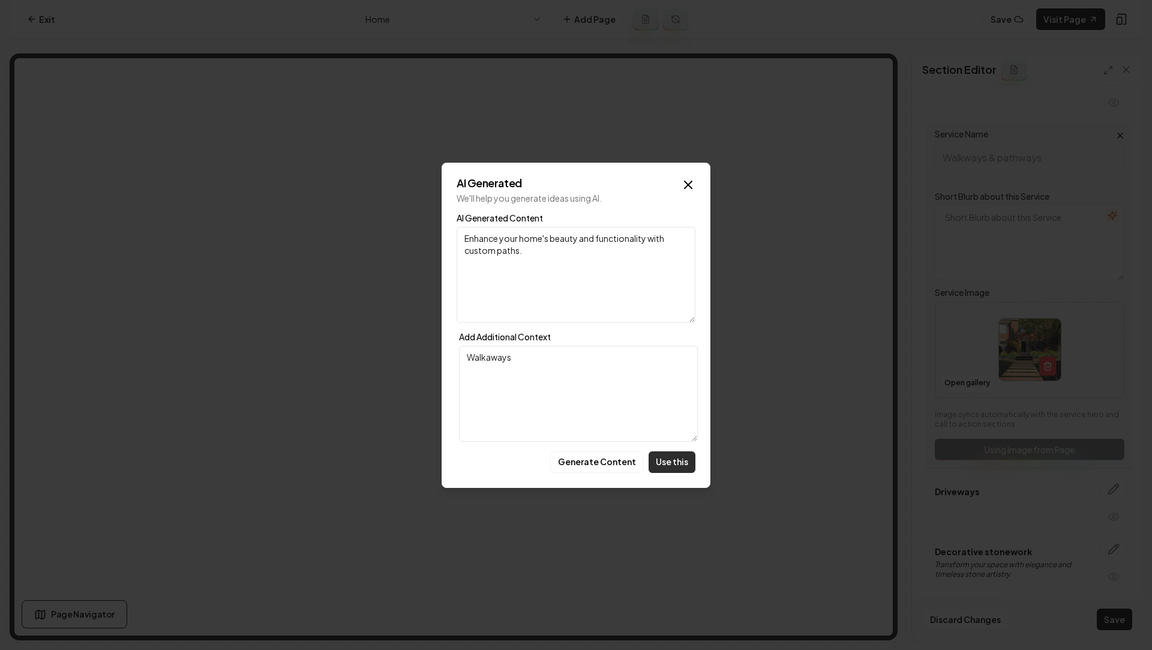
click at [673, 458] on button "Use this" at bounding box center [672, 462] width 47 height 22
type textarea "Enhance your home's beauty and functionality with custom paths."
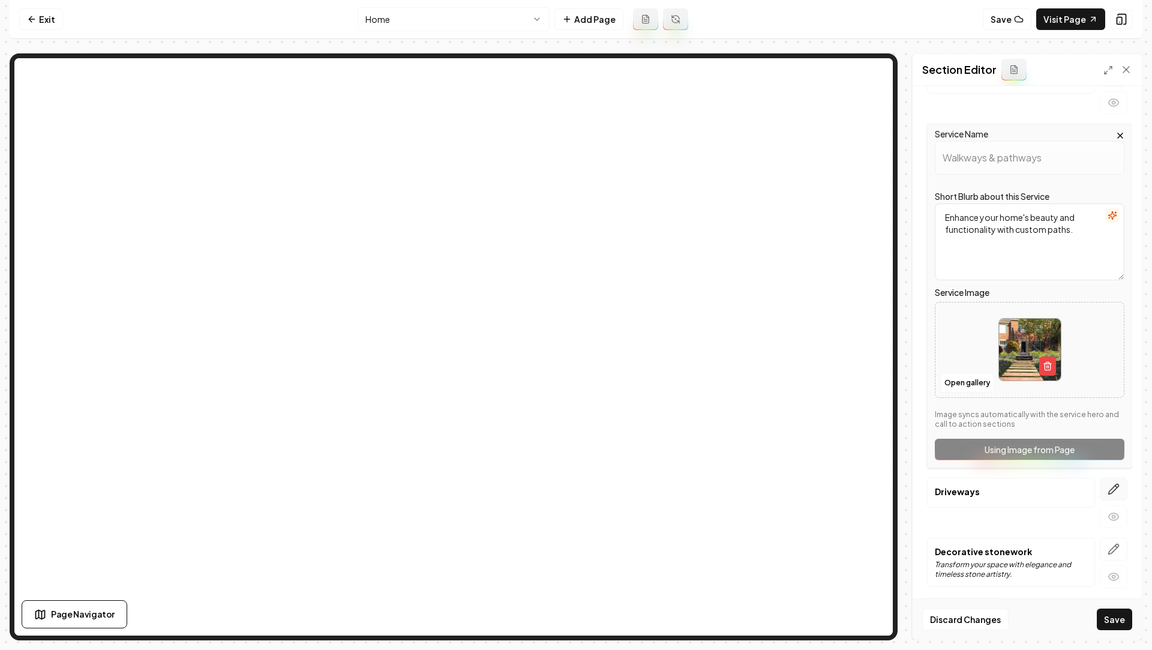
click at [1108, 483] on icon "button" at bounding box center [1114, 489] width 12 height 12
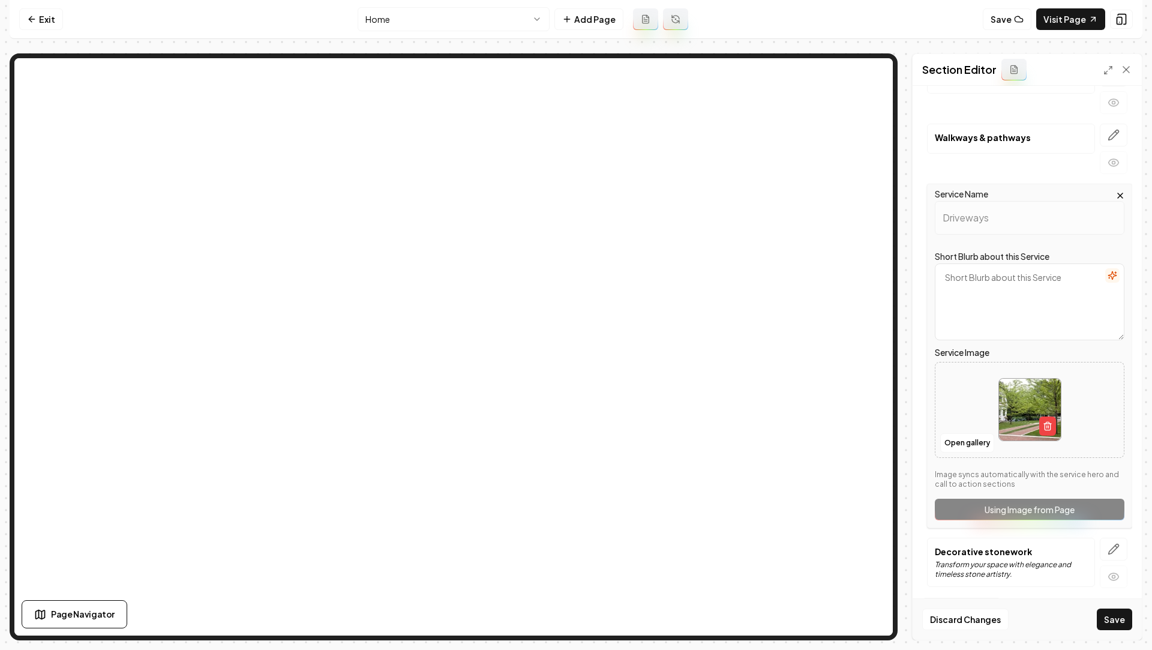
click at [1114, 272] on icon "button" at bounding box center [1112, 275] width 8 height 8
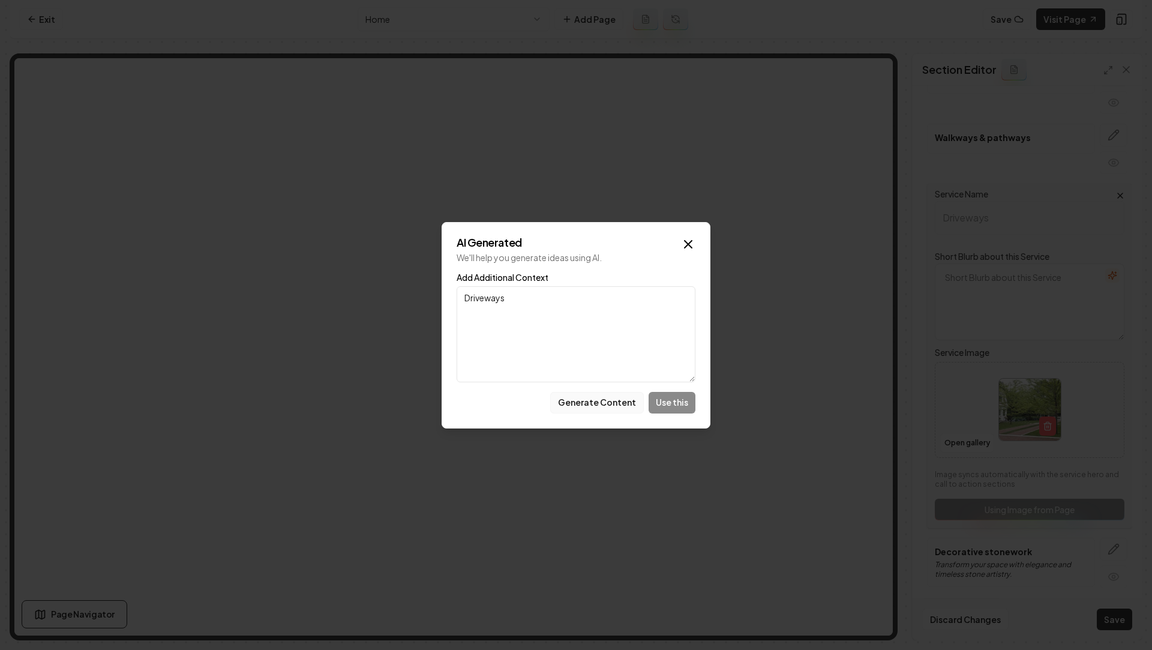
type textarea "Driveways"
click at [602, 392] on button "Generate Content" at bounding box center [597, 403] width 94 height 22
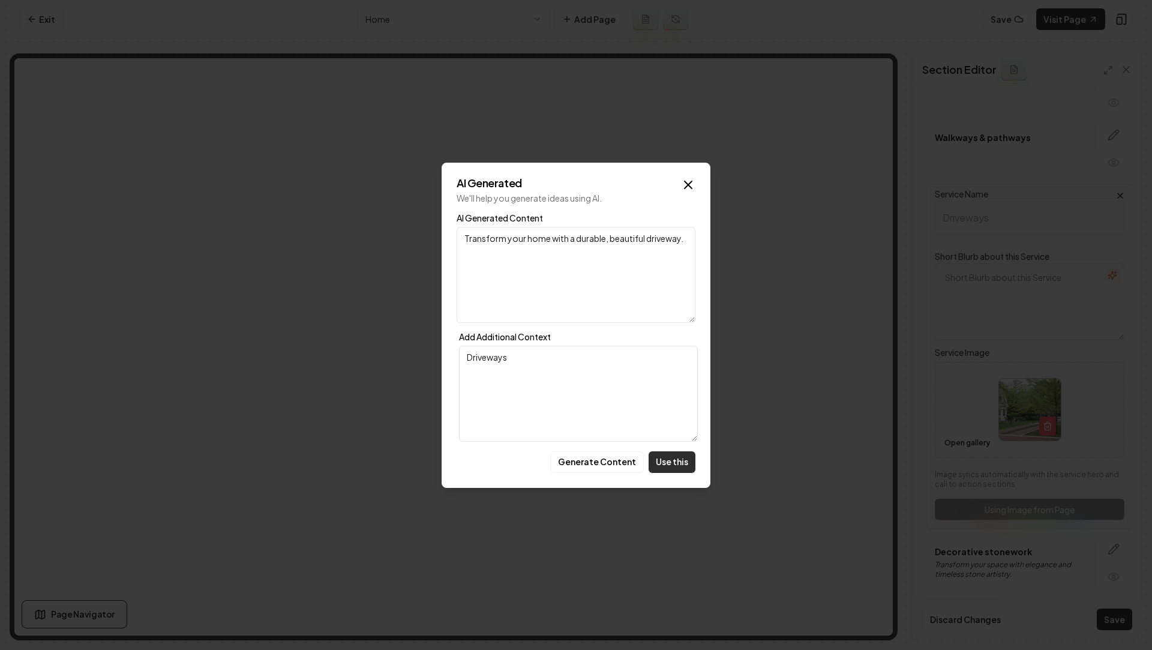
click at [677, 452] on button "Use this" at bounding box center [672, 462] width 47 height 22
type textarea "Transform your home with a durable, beautiful driveway."
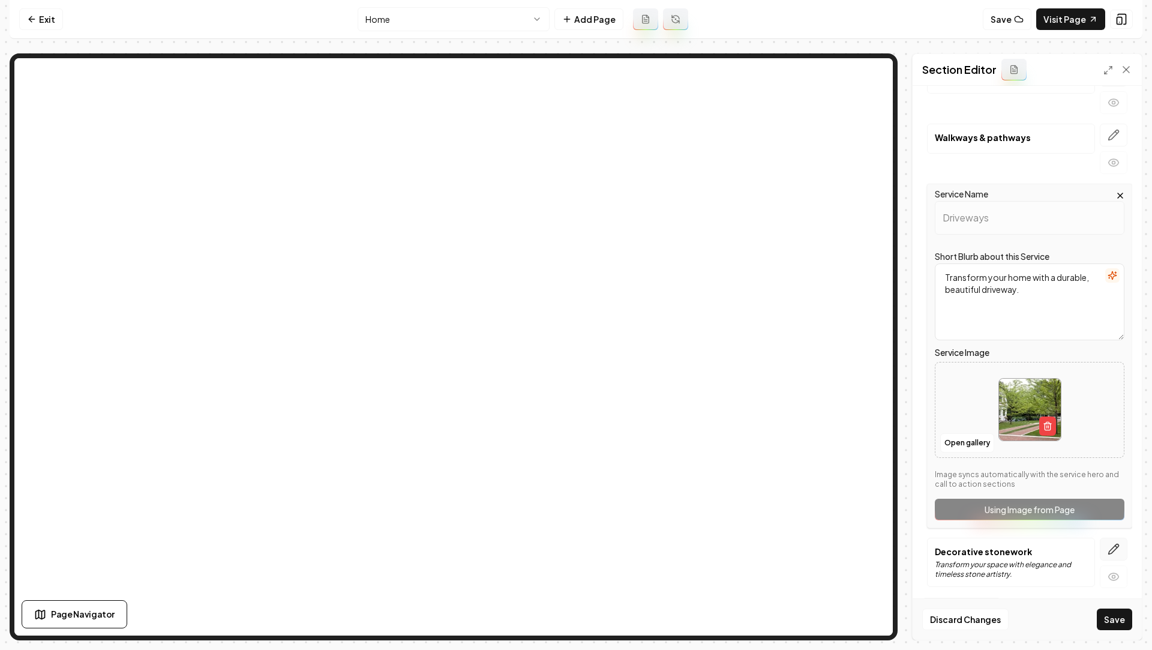
click at [1115, 543] on icon "button" at bounding box center [1114, 549] width 12 height 12
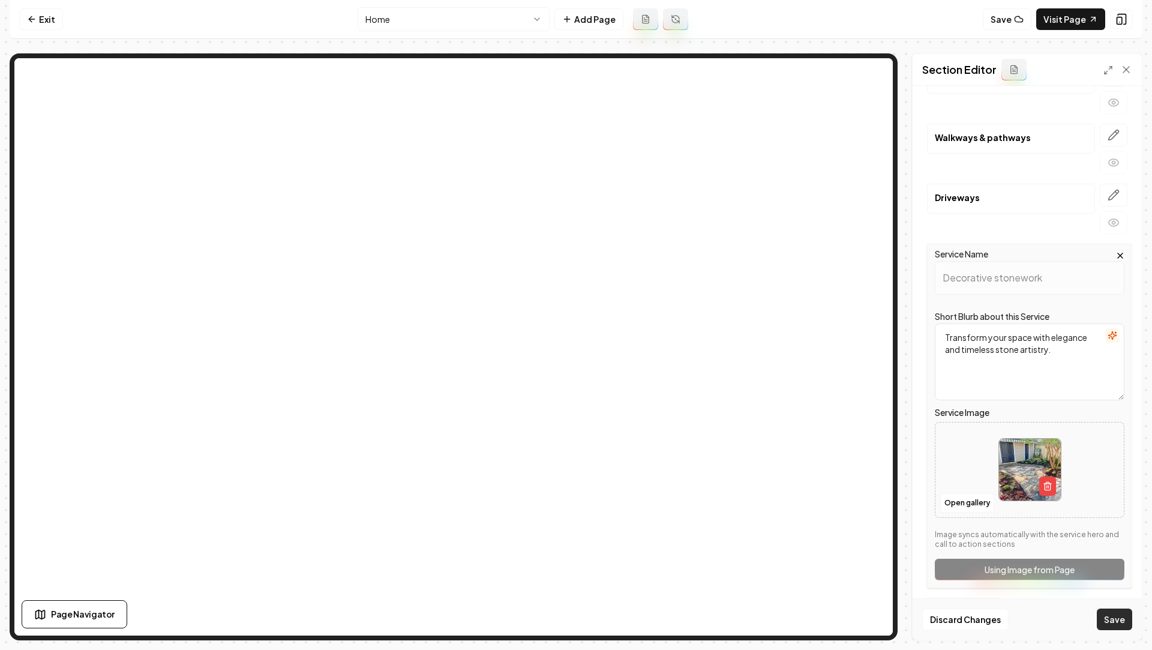
click at [1108, 619] on button "Save" at bounding box center [1114, 619] width 35 height 22
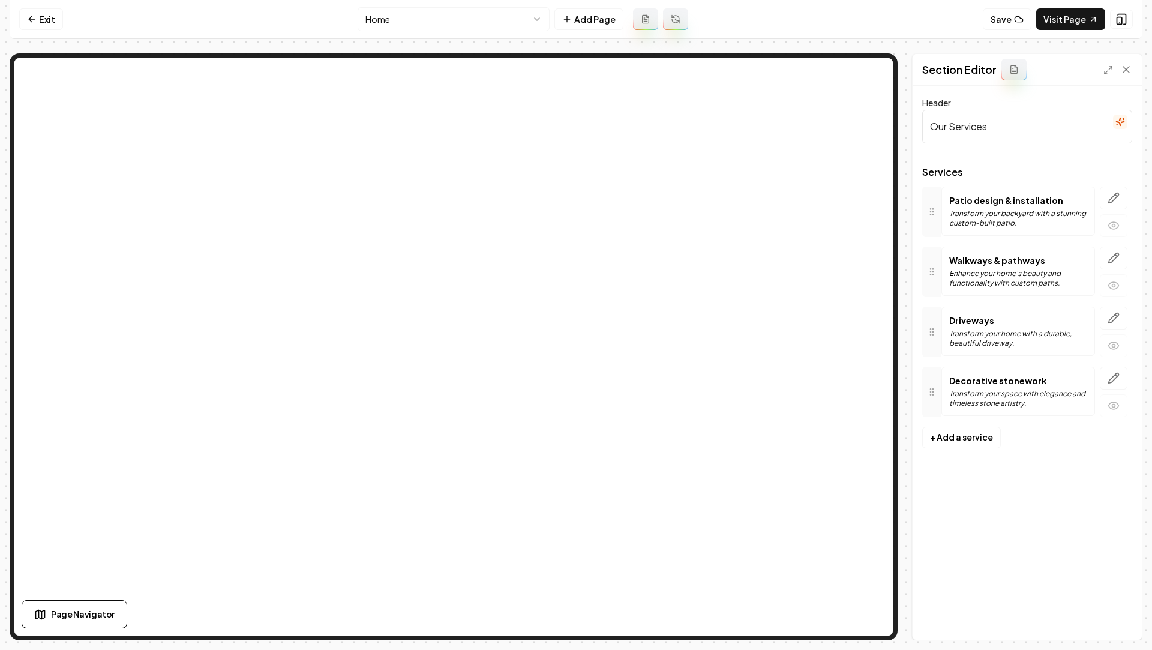
scroll to position [0, 0]
click at [1059, 13] on link "Visit Page" at bounding box center [1070, 19] width 69 height 22
click at [428, 31] on nav "Exit Home Add Page Save Visit Page" at bounding box center [576, 19] width 1133 height 39
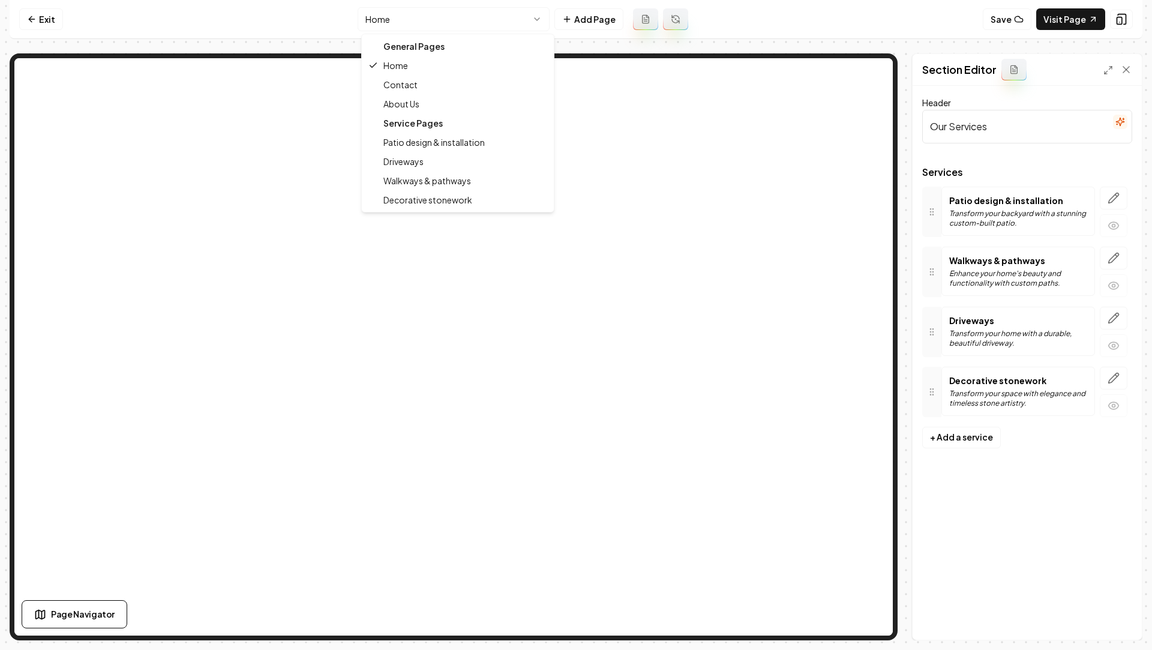
click at [423, 29] on html "Computer Required This feature is only available on a computer. Please switch t…" at bounding box center [576, 325] width 1152 height 650
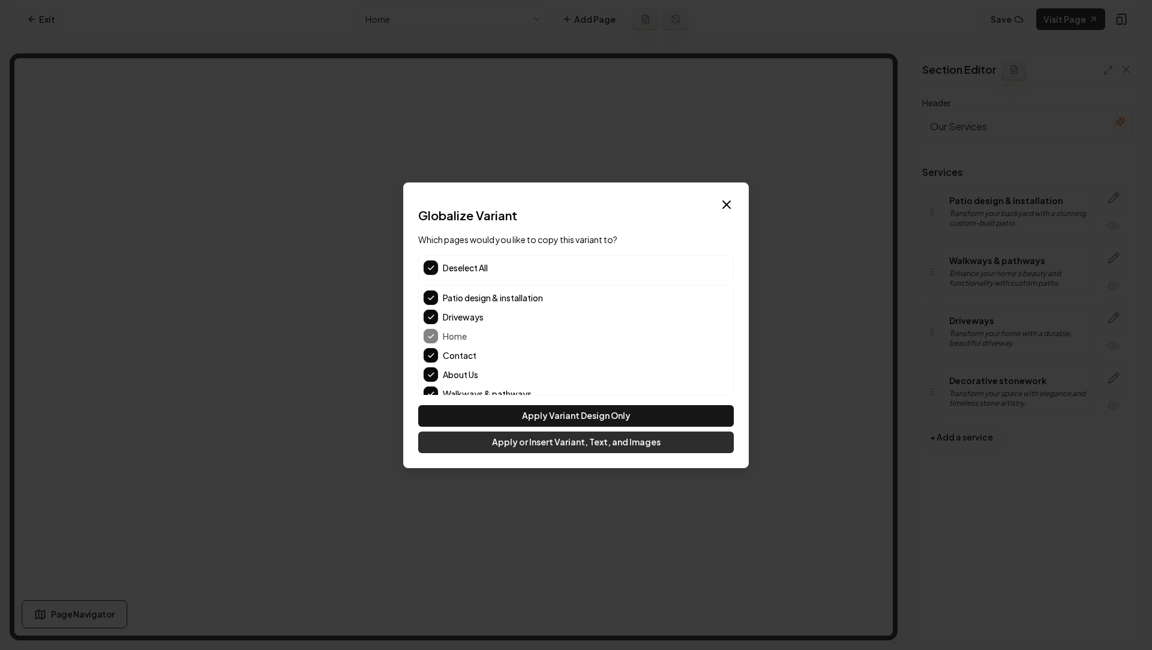
click at [559, 446] on button "Apply or Insert Variant, Text, and Images" at bounding box center [576, 442] width 316 height 22
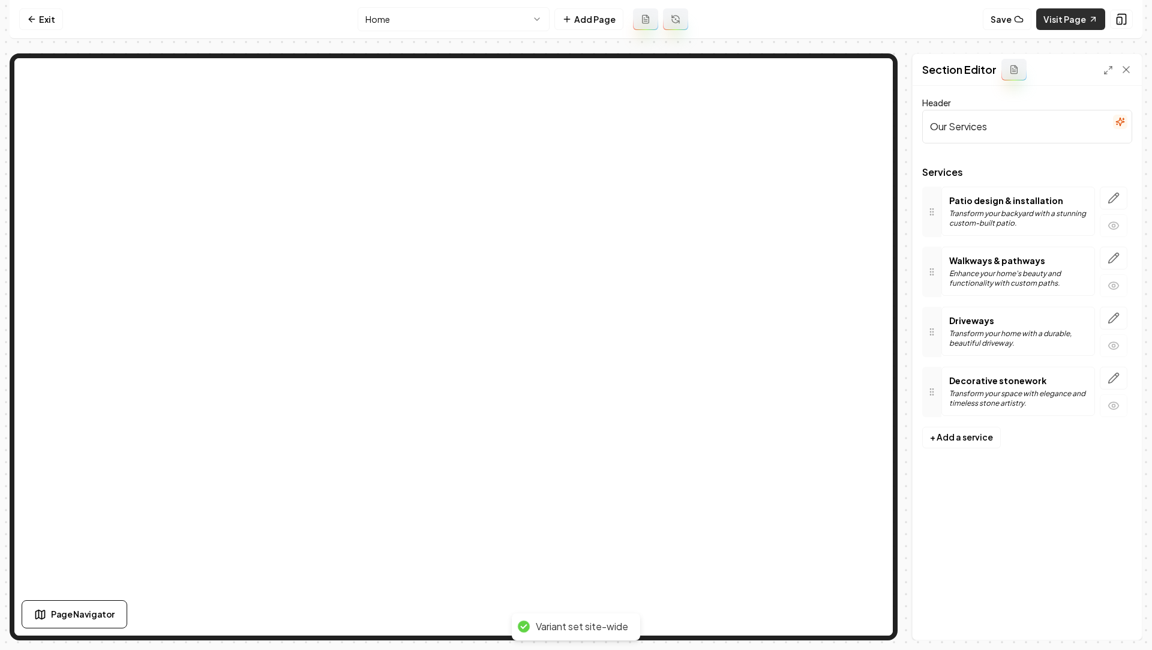
click at [1062, 19] on link "Visit Page" at bounding box center [1070, 19] width 69 height 22
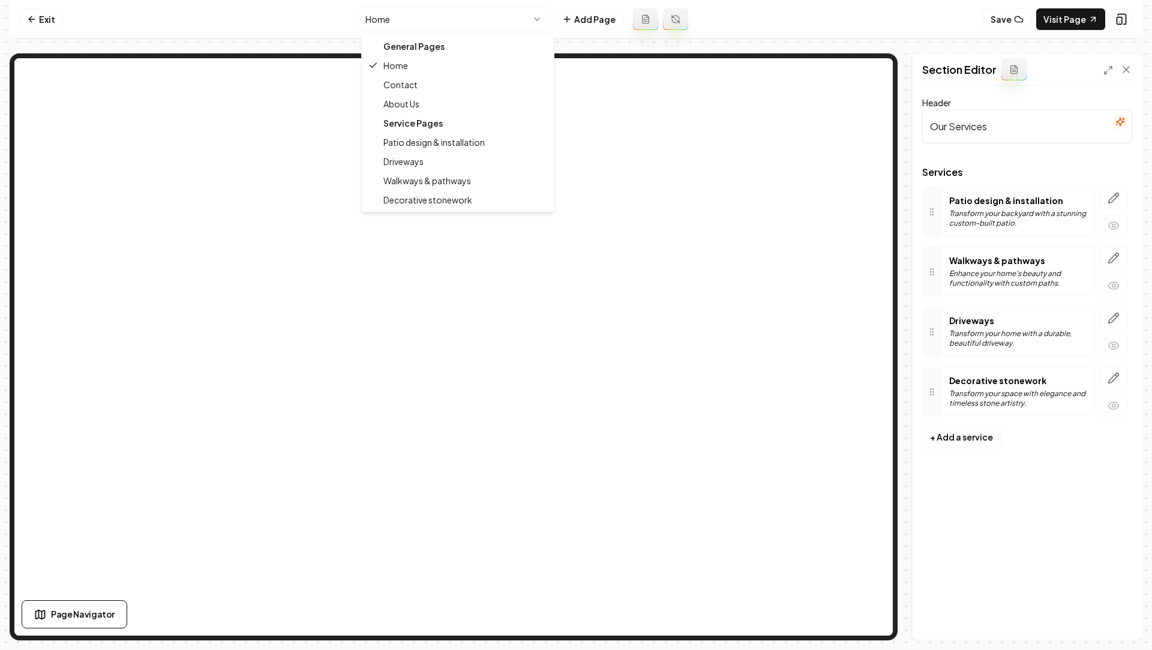
click at [512, 15] on html "Computer Required This feature is only available on a computer. Please switch t…" at bounding box center [576, 325] width 1152 height 650
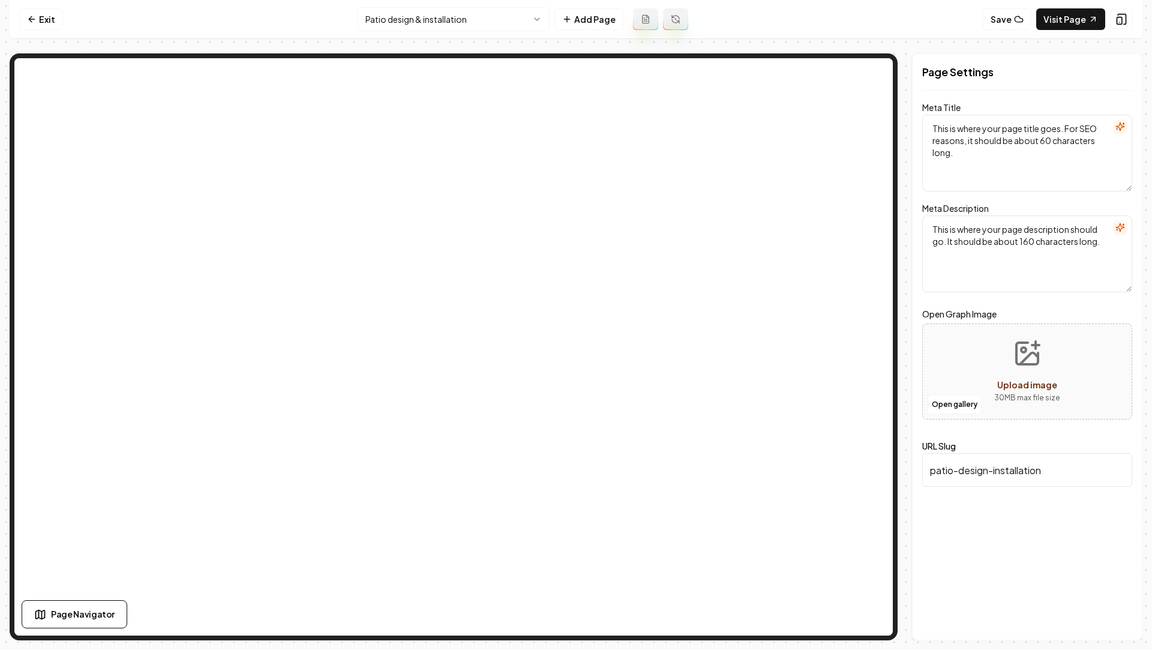
click at [1087, 254] on textarea "This is where your page description should go. It should be about 160 character…" at bounding box center [1027, 253] width 210 height 77
click at [1122, 125] on icon "button" at bounding box center [1120, 126] width 8 height 8
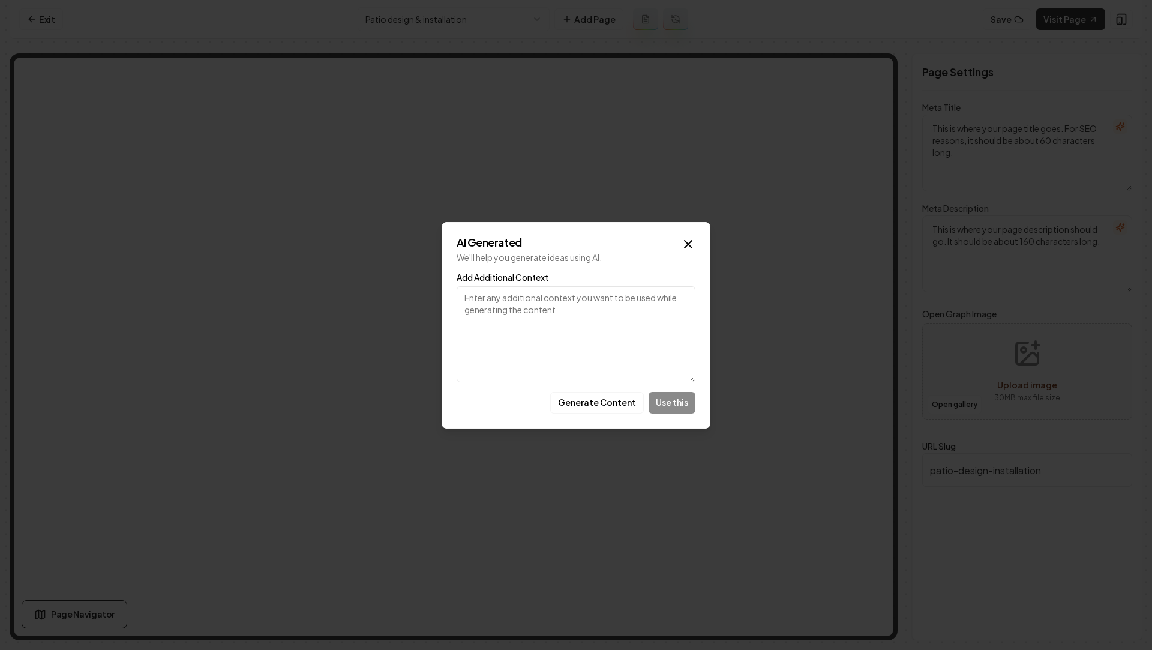
click at [562, 323] on textarea "Add Additional Context" at bounding box center [576, 334] width 239 height 96
type textarea "Patio design"
click at [592, 398] on button "Generate Content" at bounding box center [597, 403] width 94 height 22
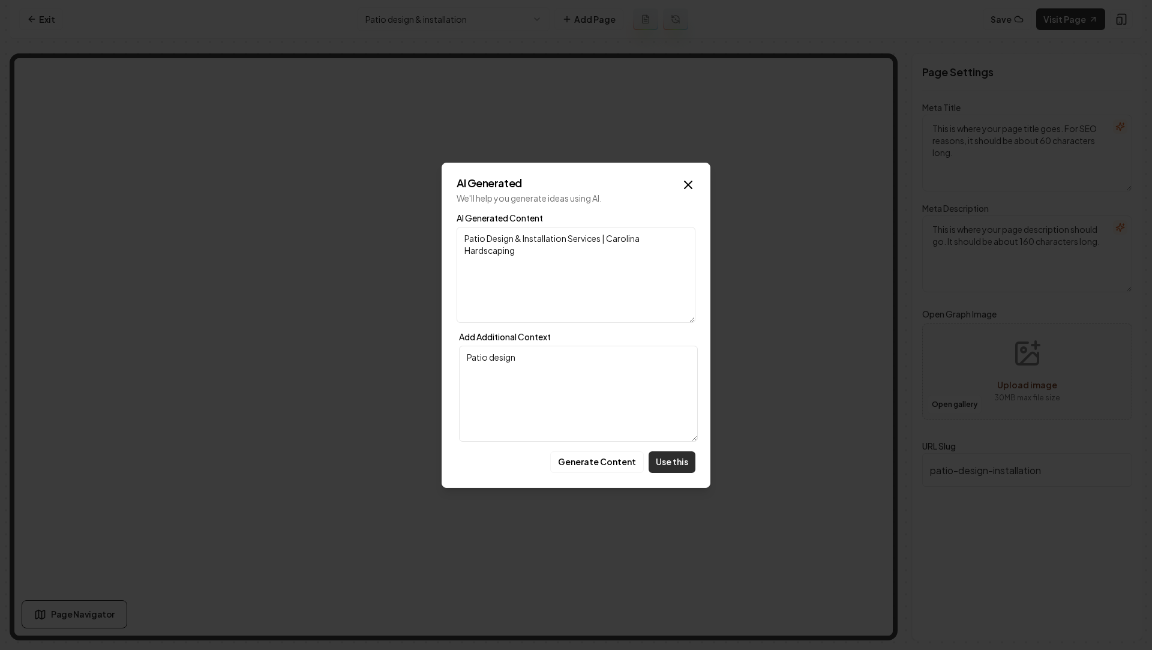
click at [673, 455] on button "Use this" at bounding box center [672, 462] width 47 height 22
type textarea "Patio Design & Installation Services | Carolina Hardscaping"
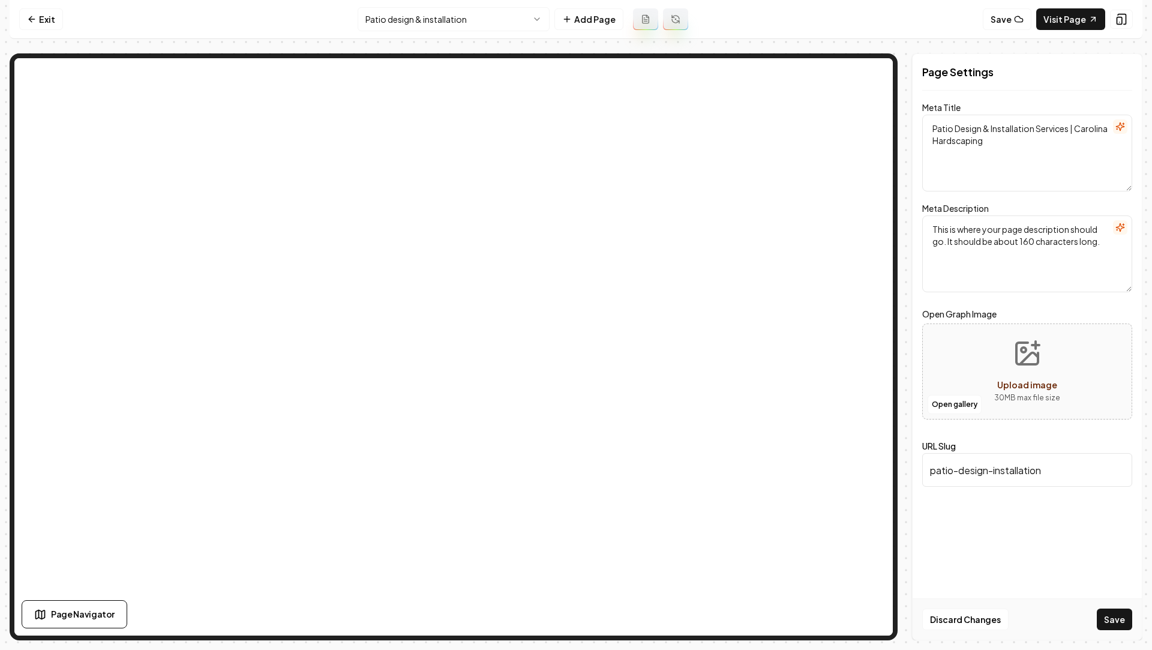
click at [1123, 232] on button "button" at bounding box center [1120, 227] width 14 height 14
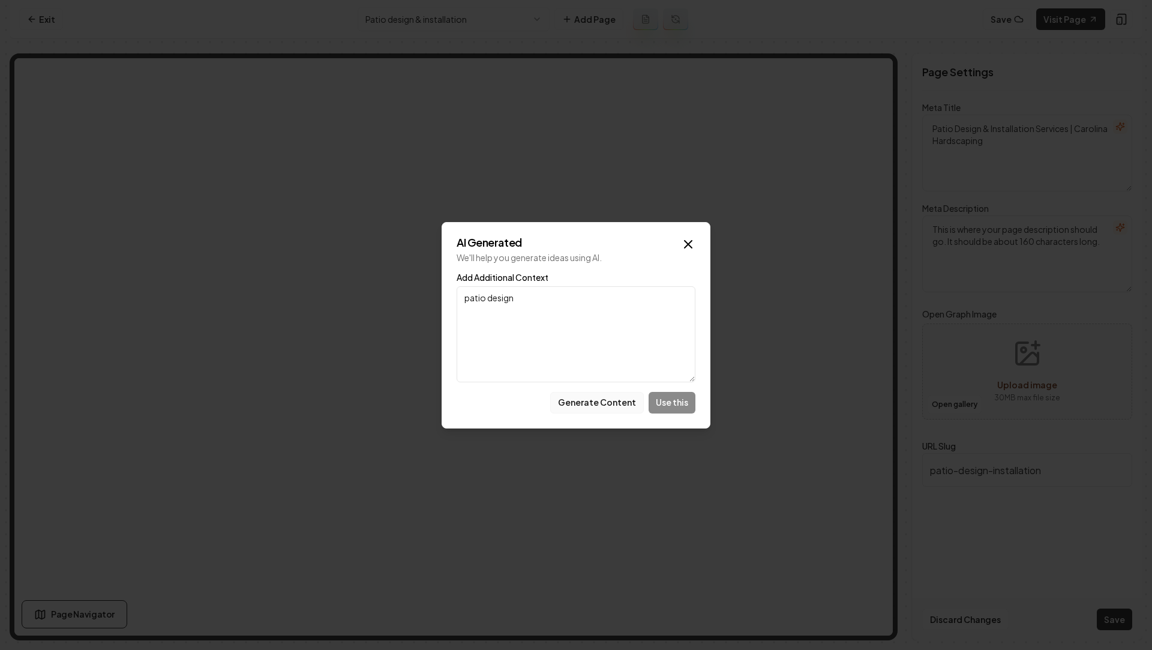
type textarea "patio design"
click at [602, 405] on button "Generate Content" at bounding box center [597, 403] width 94 height 22
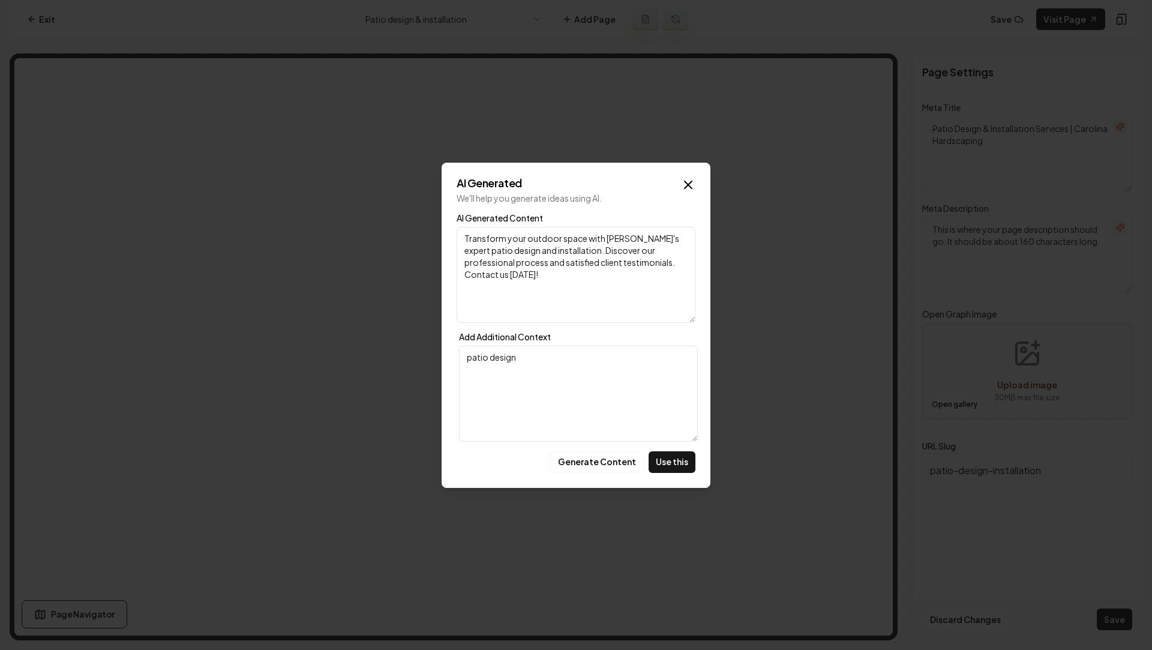
click at [661, 444] on div "AI Generated We'll help you generate ideas using AI. AI Generated Content Trans…" at bounding box center [576, 325] width 269 height 325
click at [670, 463] on button "Use this" at bounding box center [672, 462] width 47 height 22
type textarea "Transform your outdoor space with Carolina Hardscaping's expert patio design an…"
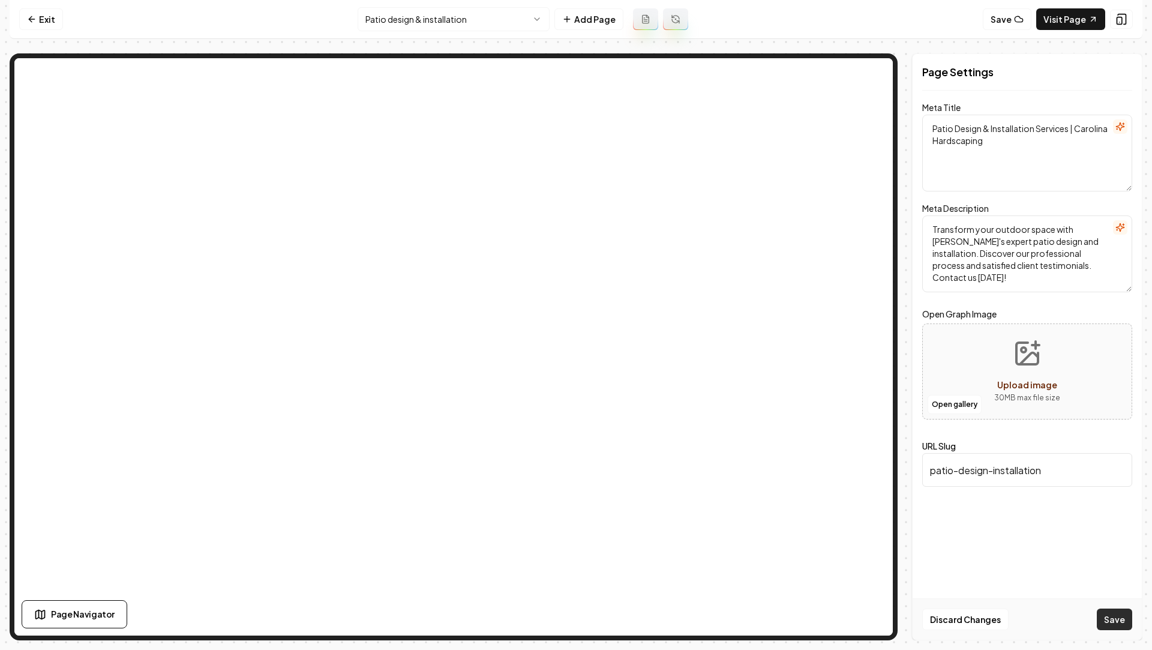
click at [1121, 628] on button "Save" at bounding box center [1114, 619] width 35 height 22
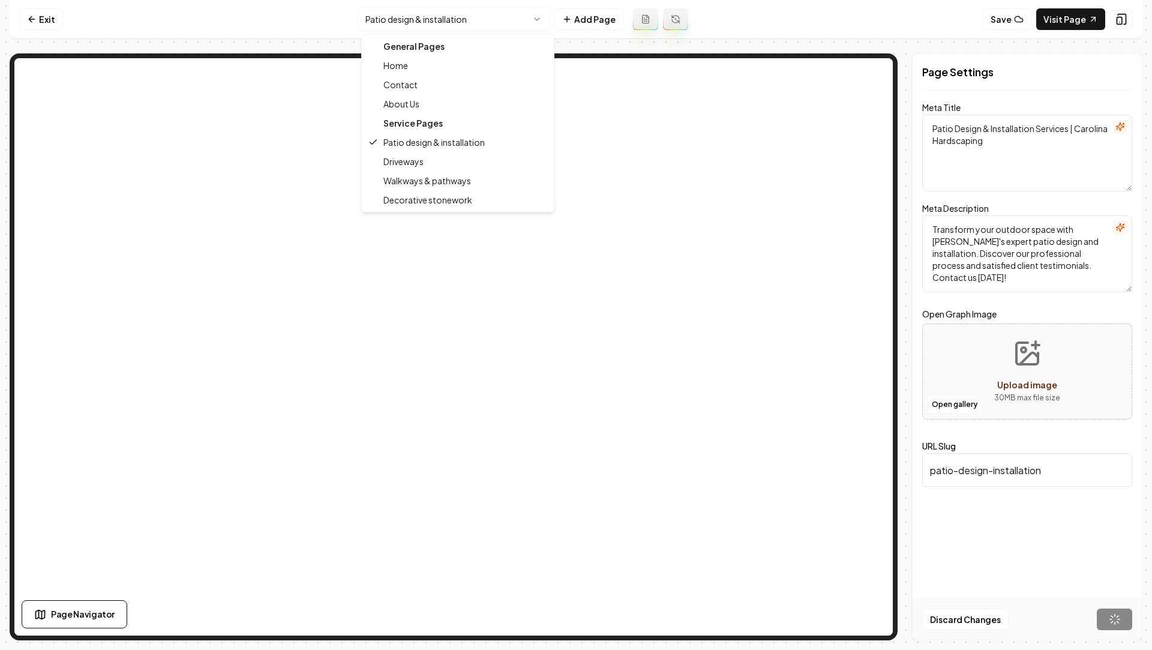
click at [403, 16] on html "Computer Required This feature is only available on a computer. Please switch t…" at bounding box center [576, 325] width 1152 height 650
type textarea "This is where your page title goes. For SEO reasons, it should be about 60 char…"
type textarea "This is where your page description should go. It should be about 160 character…"
type input "driveways"
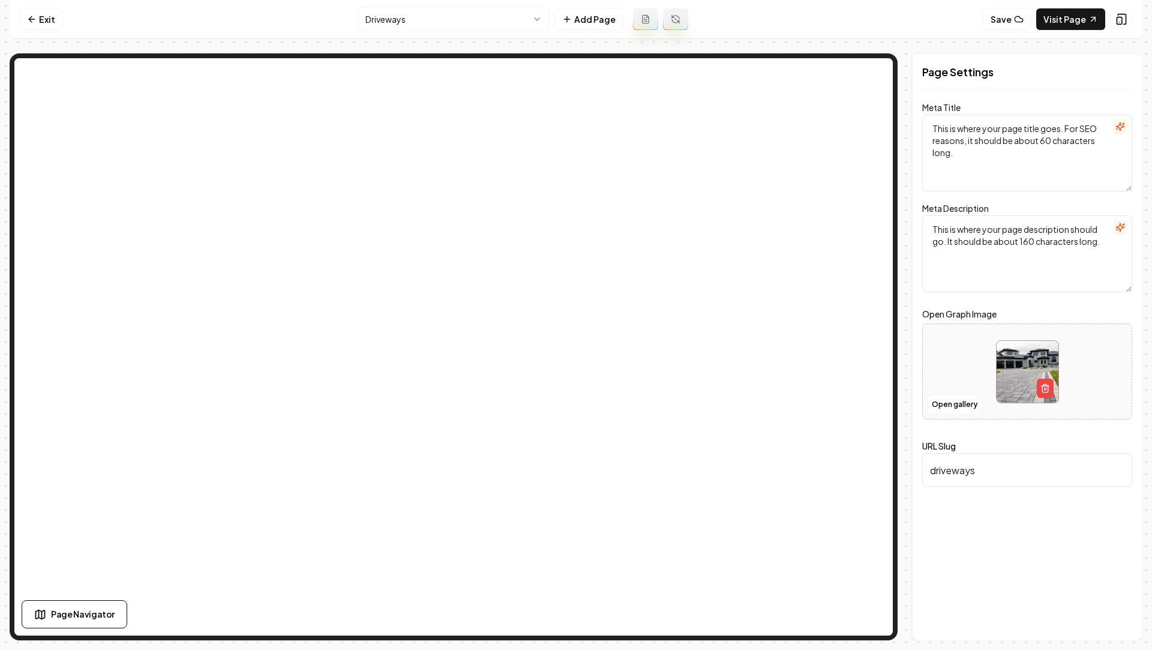
click at [409, 16] on html "Computer Required This feature is only available on a computer. Please switch t…" at bounding box center [576, 325] width 1152 height 650
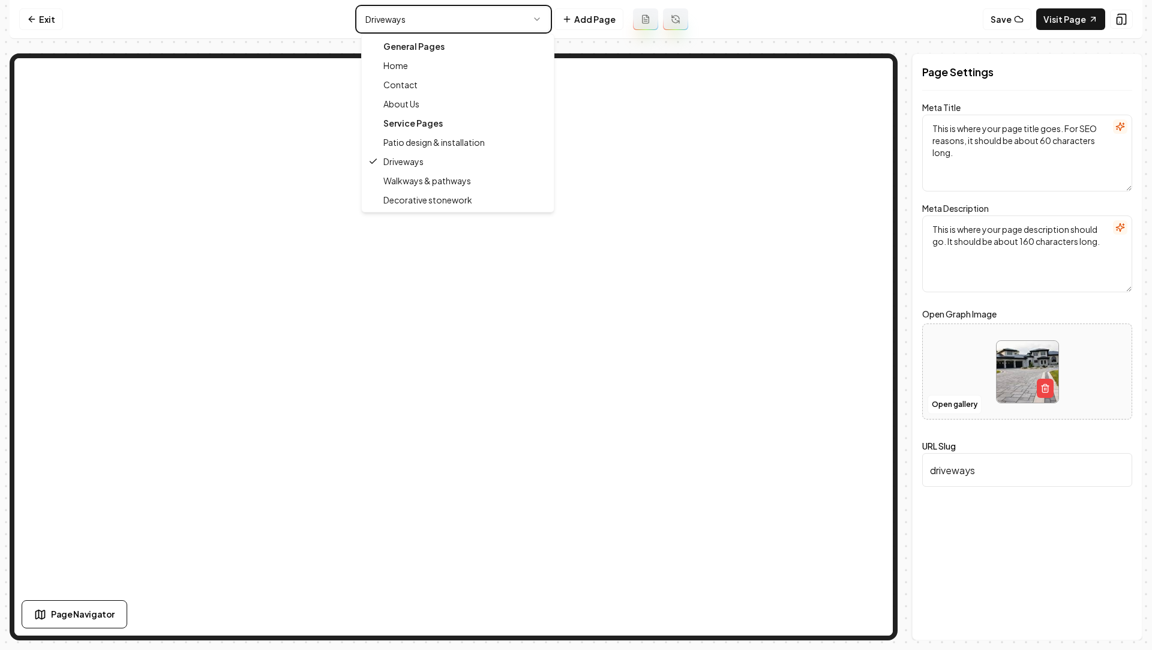
type textarea "Patio Design & Installation Services | Carolina Hardscaping"
type textarea "Transform your outdoor space with Carolina Hardscaping's expert patio design an…"
type input "patio-design-installation"
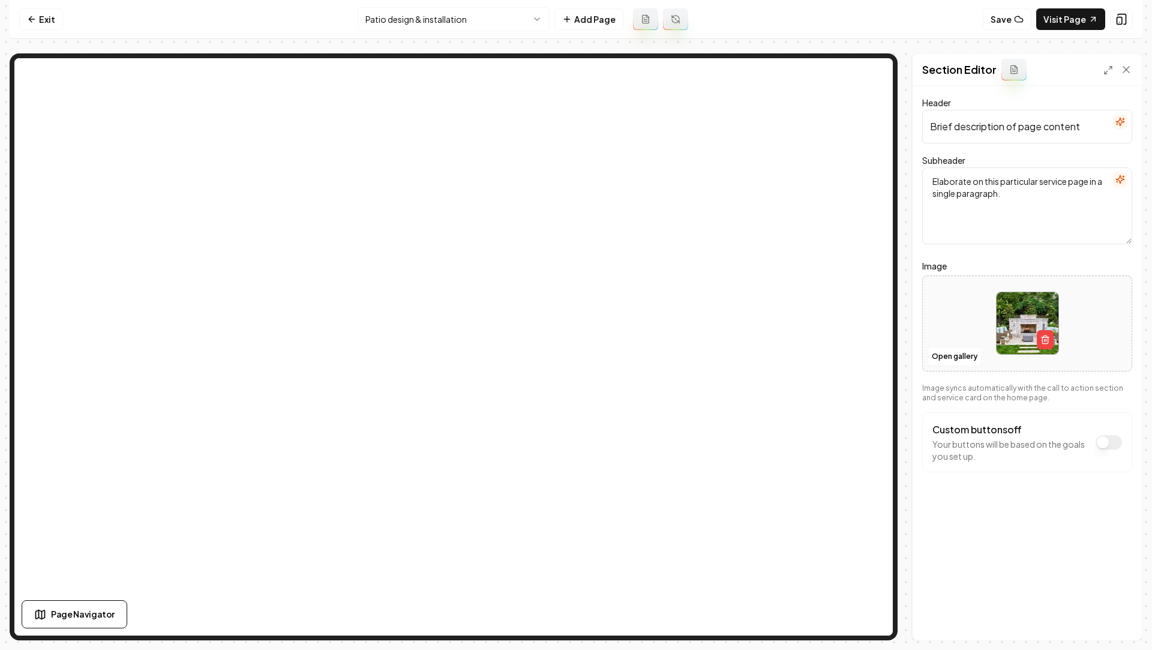
click at [979, 136] on input "Brief description of page content" at bounding box center [1027, 127] width 210 height 34
click at [1120, 121] on icon "button" at bounding box center [1120, 122] width 10 height 10
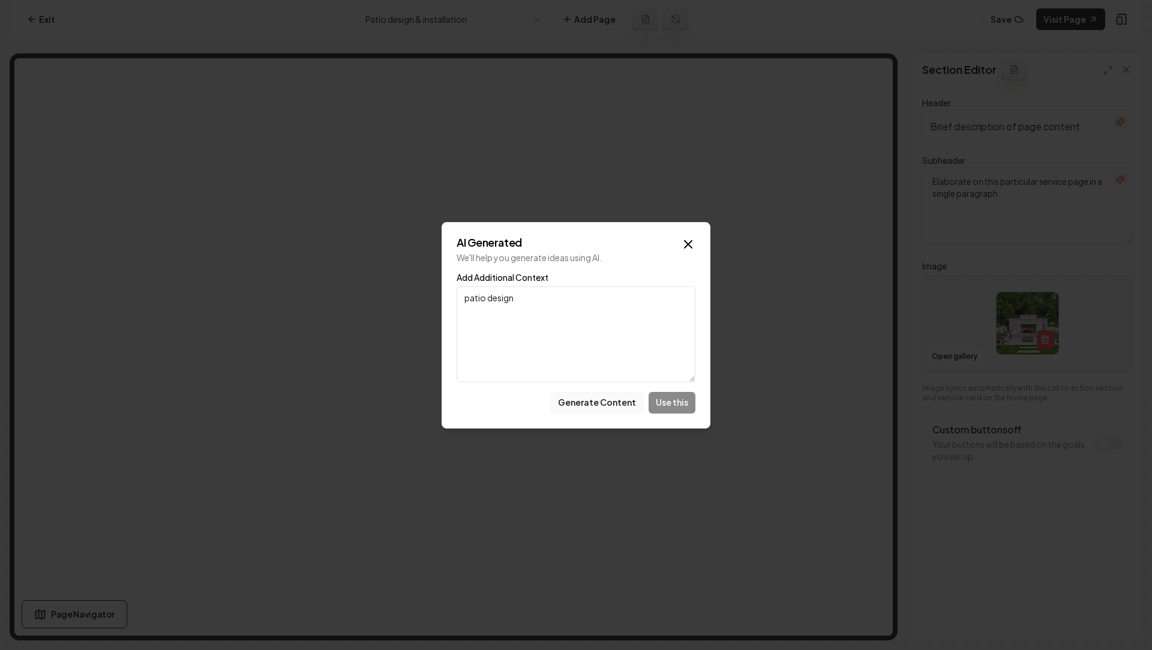
type textarea "patio design"
click at [584, 402] on button "Generate Content" at bounding box center [597, 403] width 94 height 22
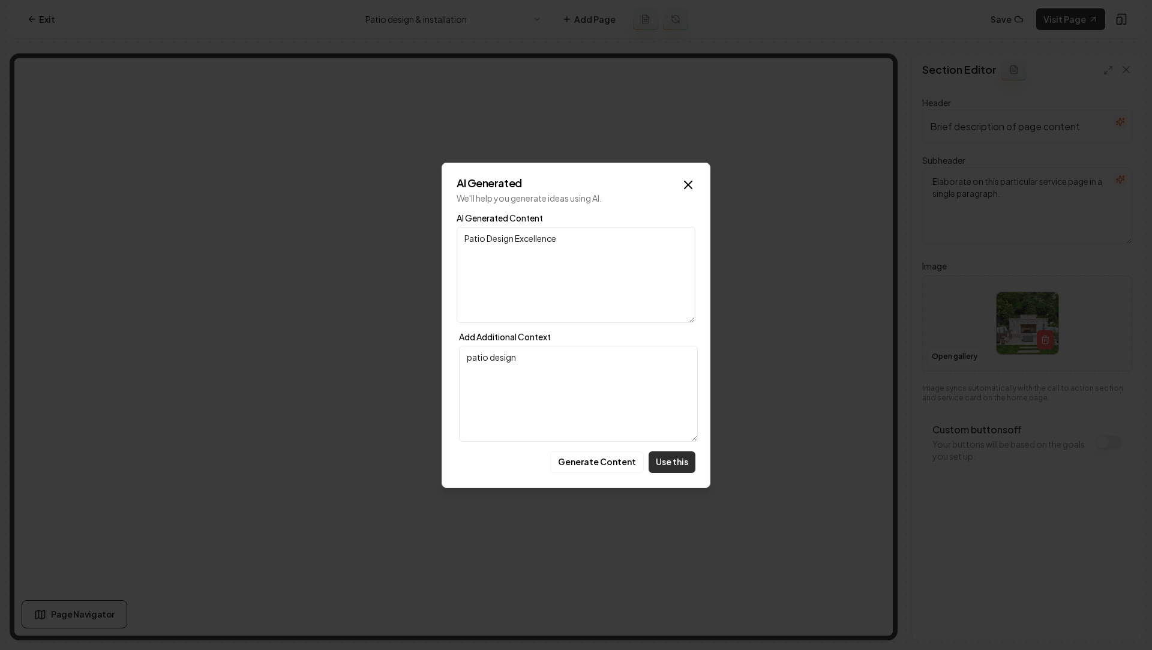
click at [670, 459] on button "Use this" at bounding box center [672, 462] width 47 height 22
type input "Patio Design Excellence"
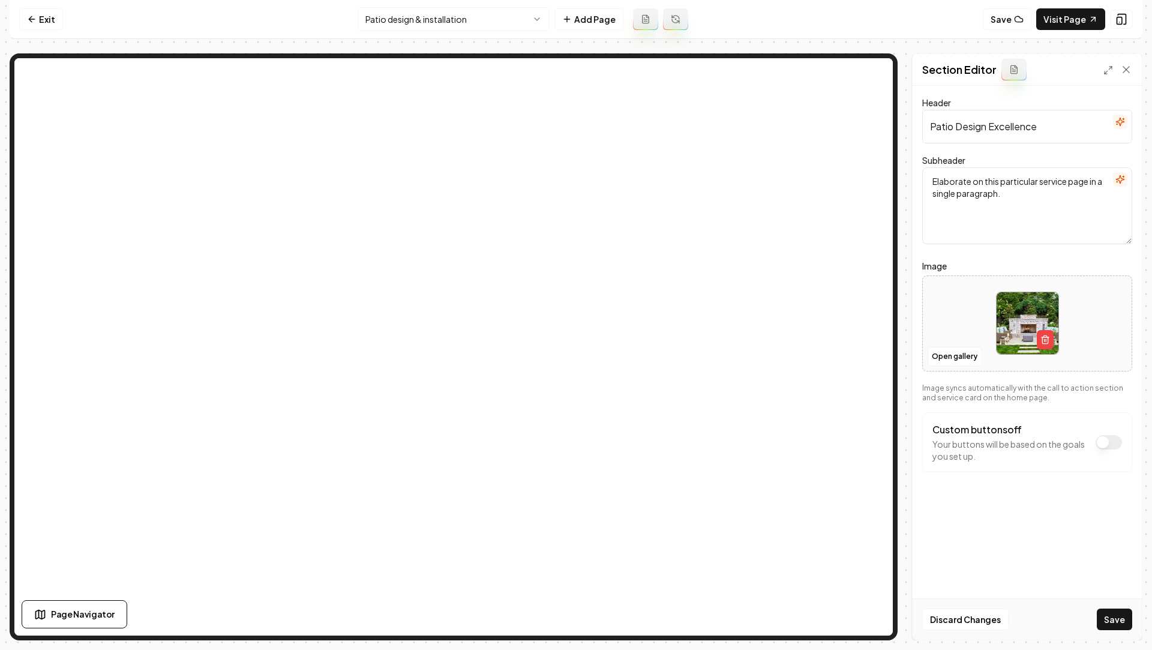
click at [1123, 175] on icon "button" at bounding box center [1120, 180] width 10 height 10
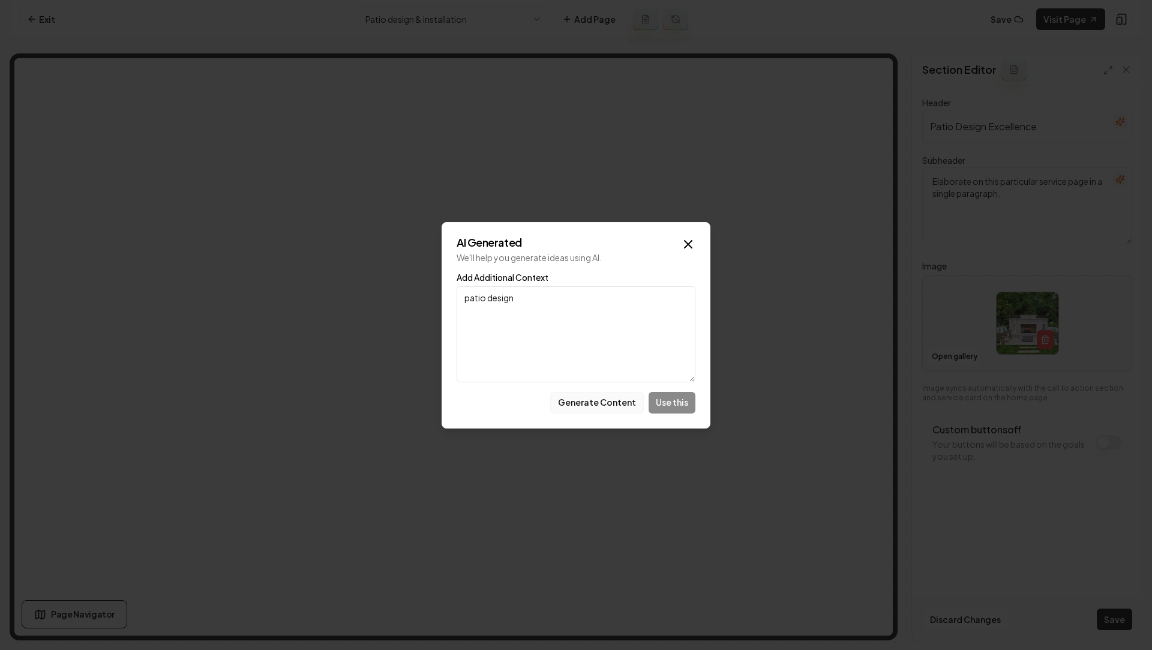
type textarea "patio design"
click at [584, 409] on button "Generate Content" at bounding box center [597, 403] width 94 height 22
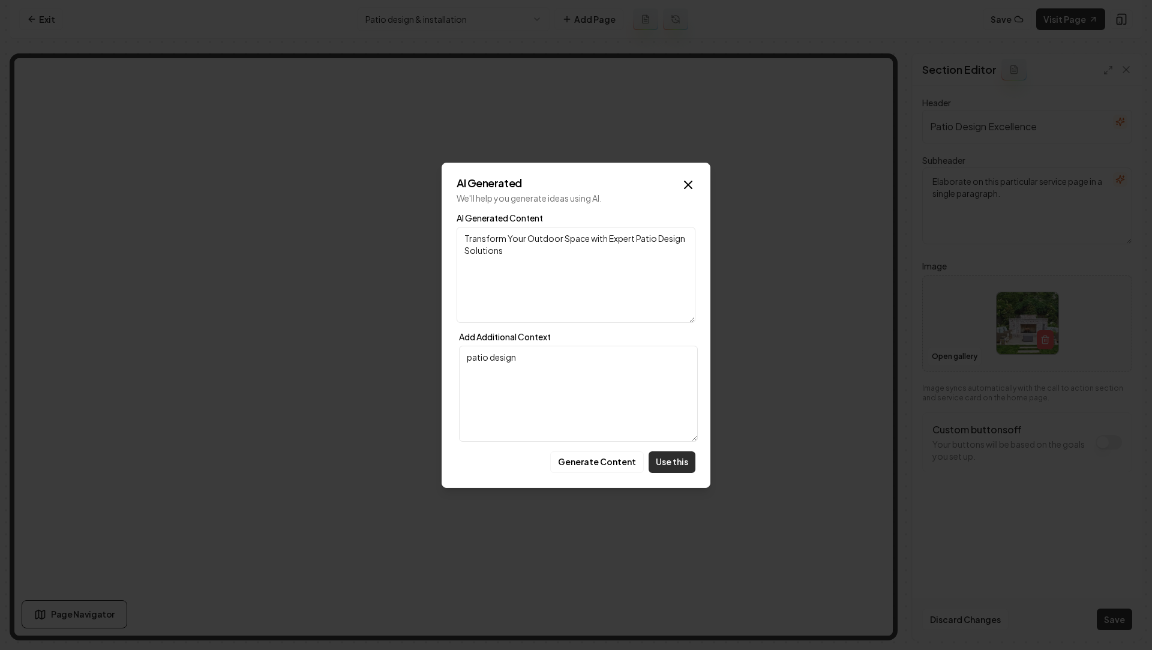
click at [671, 470] on button "Use this" at bounding box center [672, 462] width 47 height 22
type textarea "Transform Your Outdoor Space with Expert Patio Design Solutions"
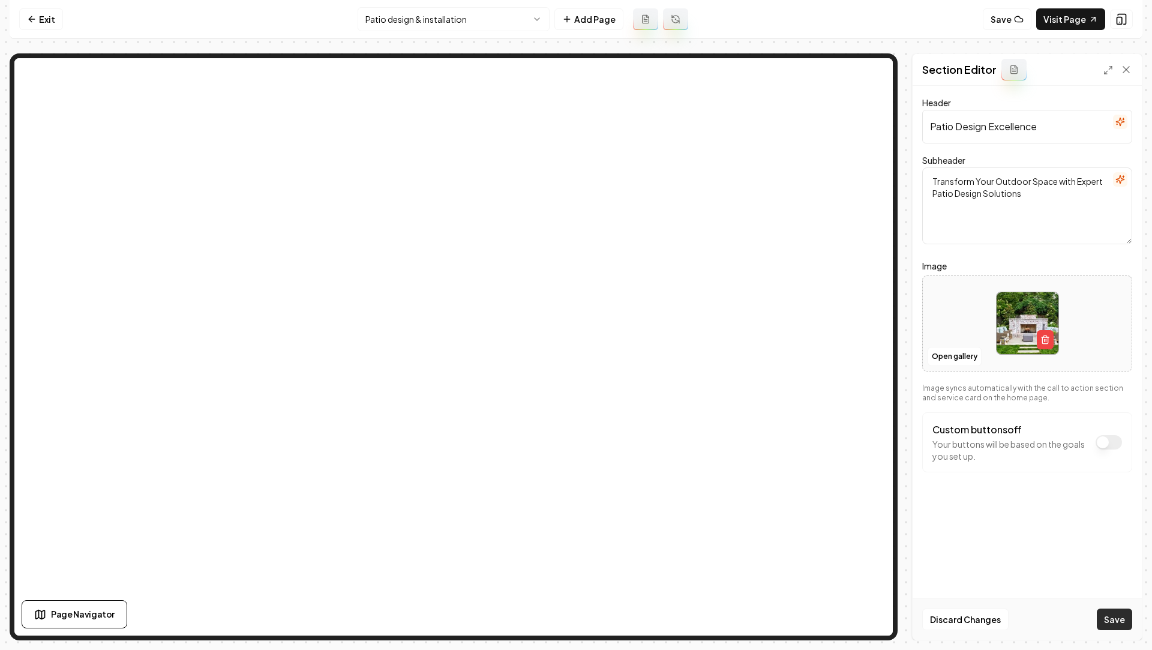
click at [1115, 614] on button "Save" at bounding box center [1114, 619] width 35 height 22
click at [456, 22] on html "Computer Required This feature is only available on a computer. Please switch t…" at bounding box center [576, 325] width 1152 height 650
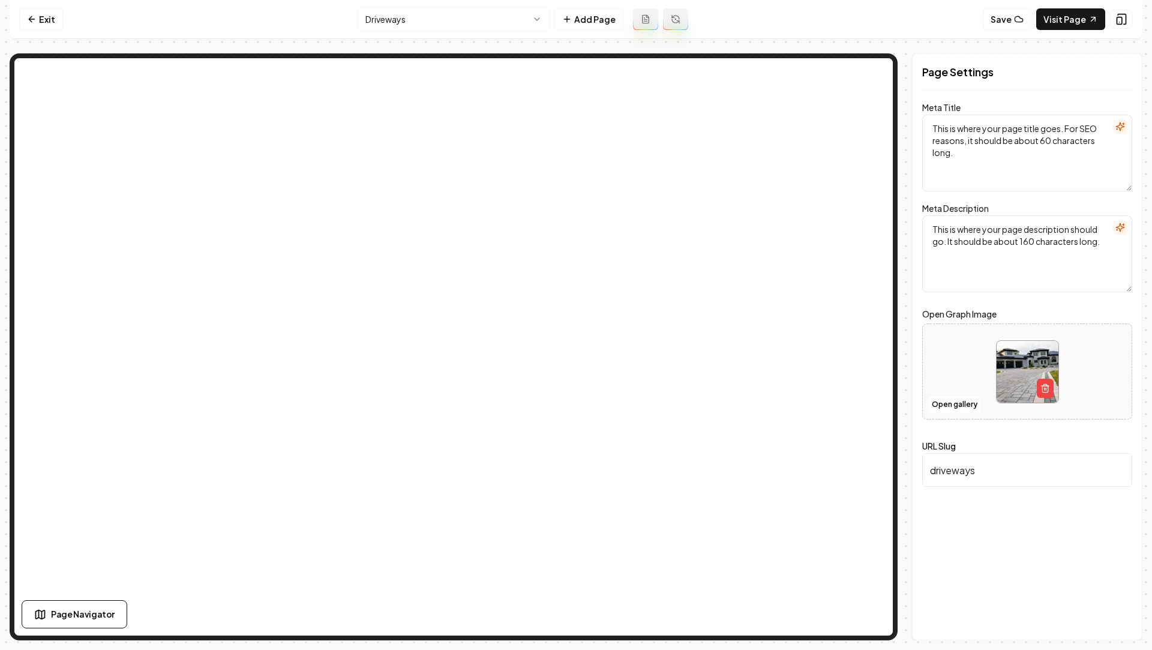
click at [1122, 125] on icon "button" at bounding box center [1120, 127] width 10 height 10
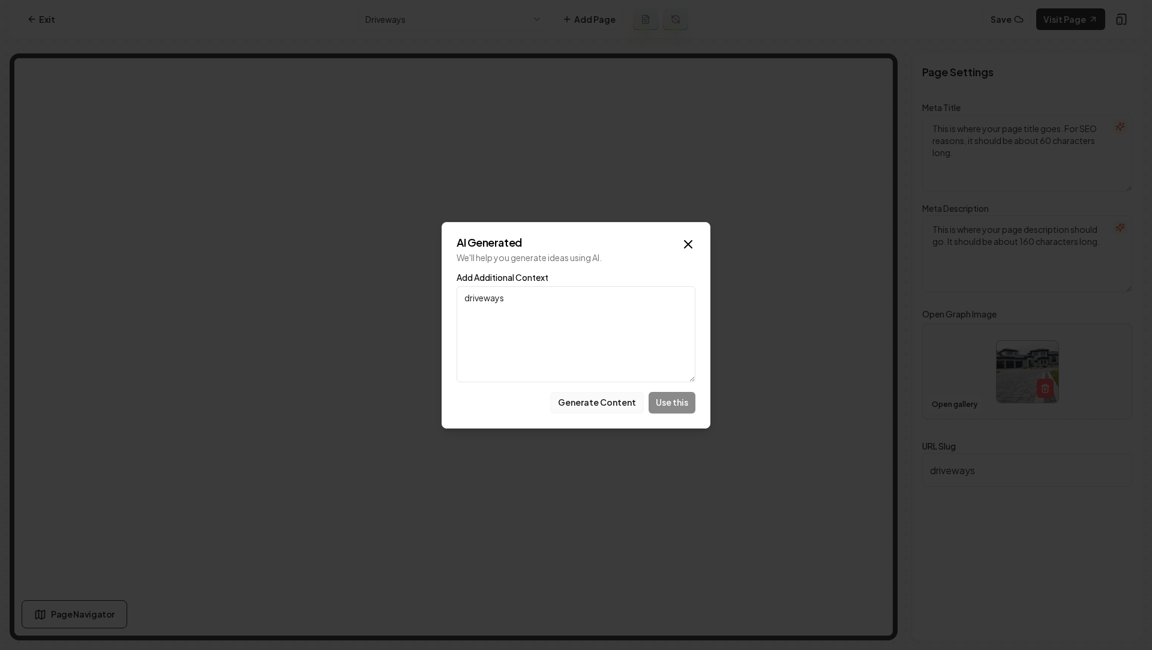
type textarea "driveways"
click at [587, 405] on button "Generate Content" at bounding box center [597, 403] width 94 height 22
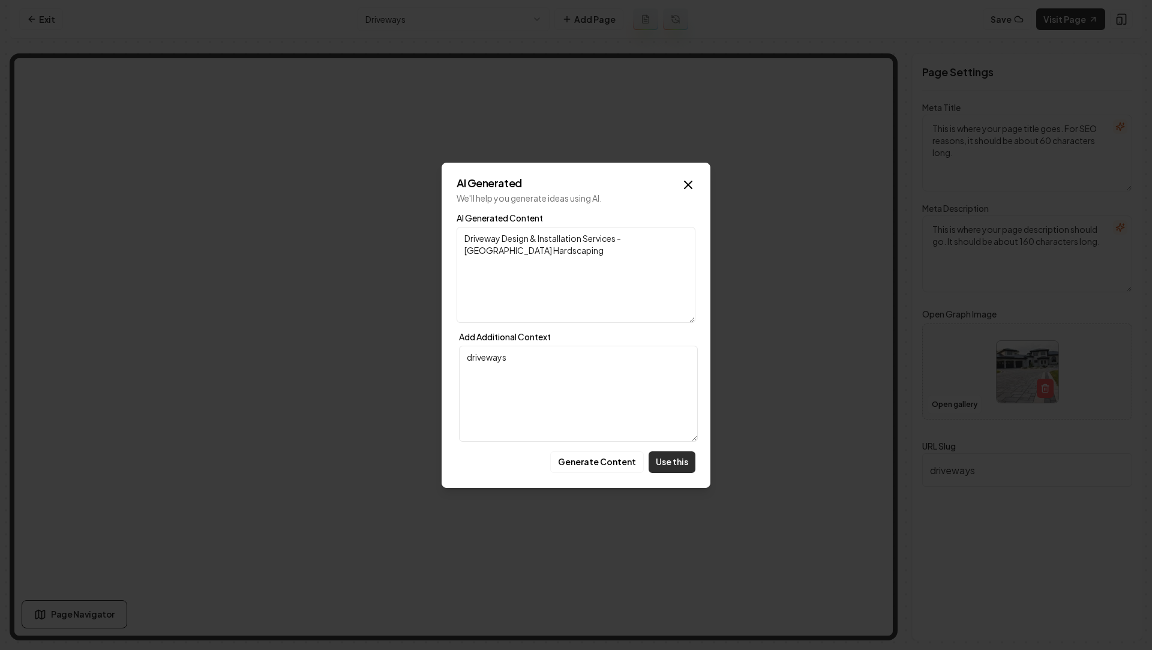
click at [677, 460] on button "Use this" at bounding box center [672, 462] width 47 height 22
type textarea "Driveway Design & Installation Services - Carolina Hardscaping"
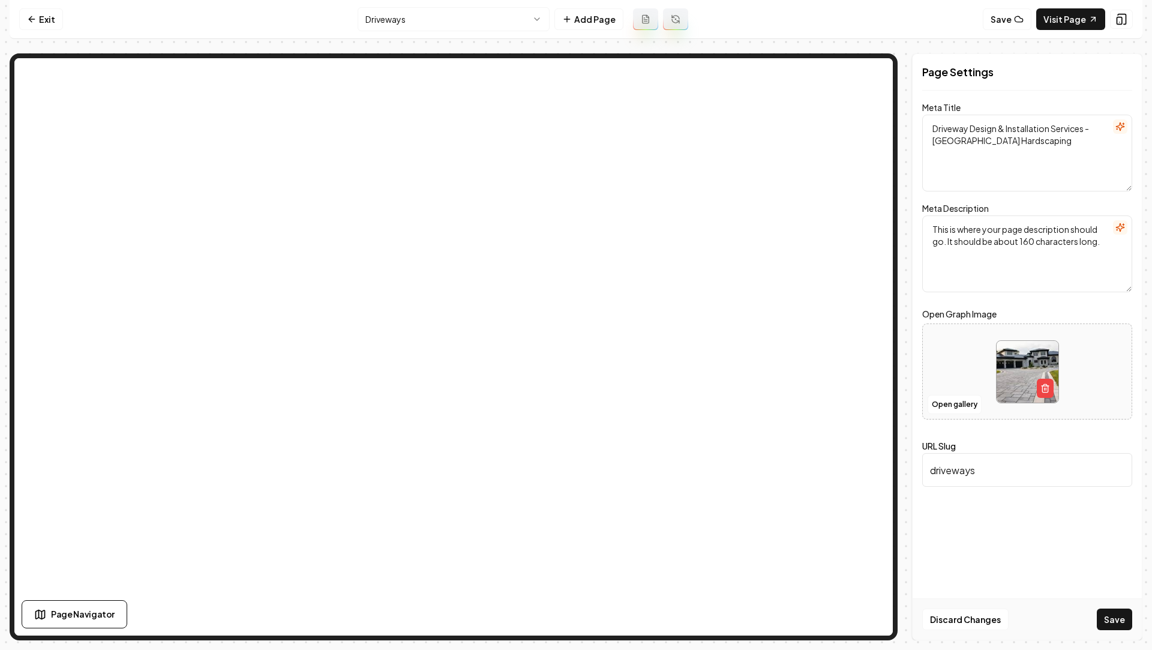
click at [1123, 227] on icon "button" at bounding box center [1120, 227] width 8 height 8
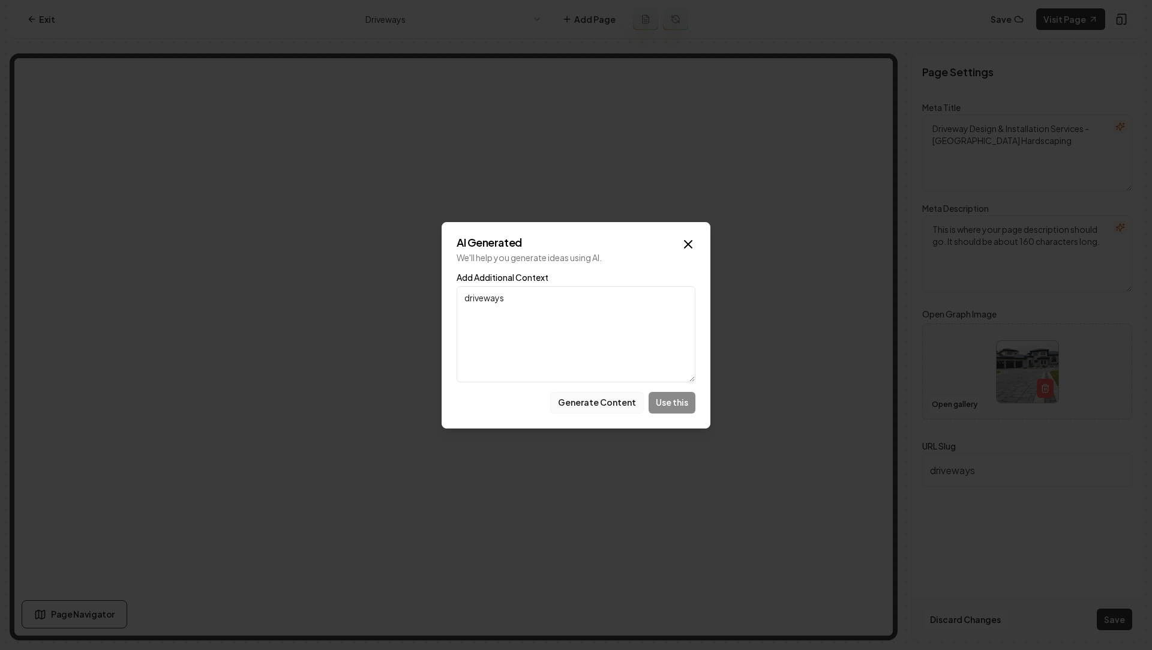
type textarea "driveways"
click at [590, 400] on button "Generate Content" at bounding box center [597, 403] width 94 height 22
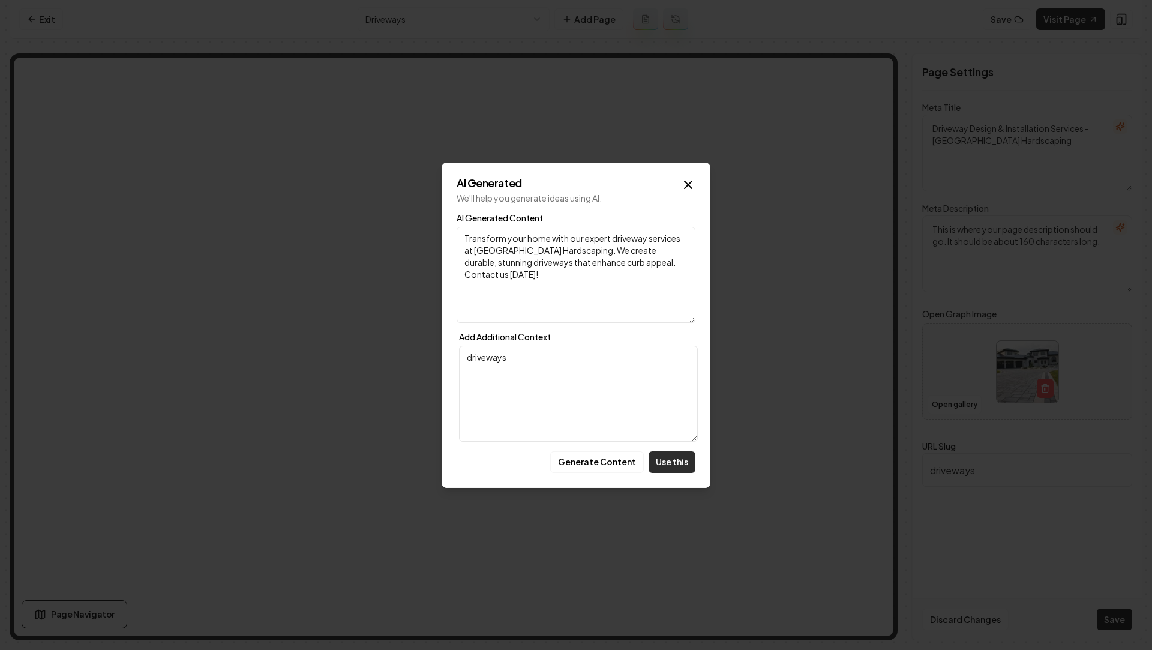
click at [673, 466] on button "Use this" at bounding box center [672, 462] width 47 height 22
type textarea "Transform your home with our expert driveway services at Carolina Hardscaping. …"
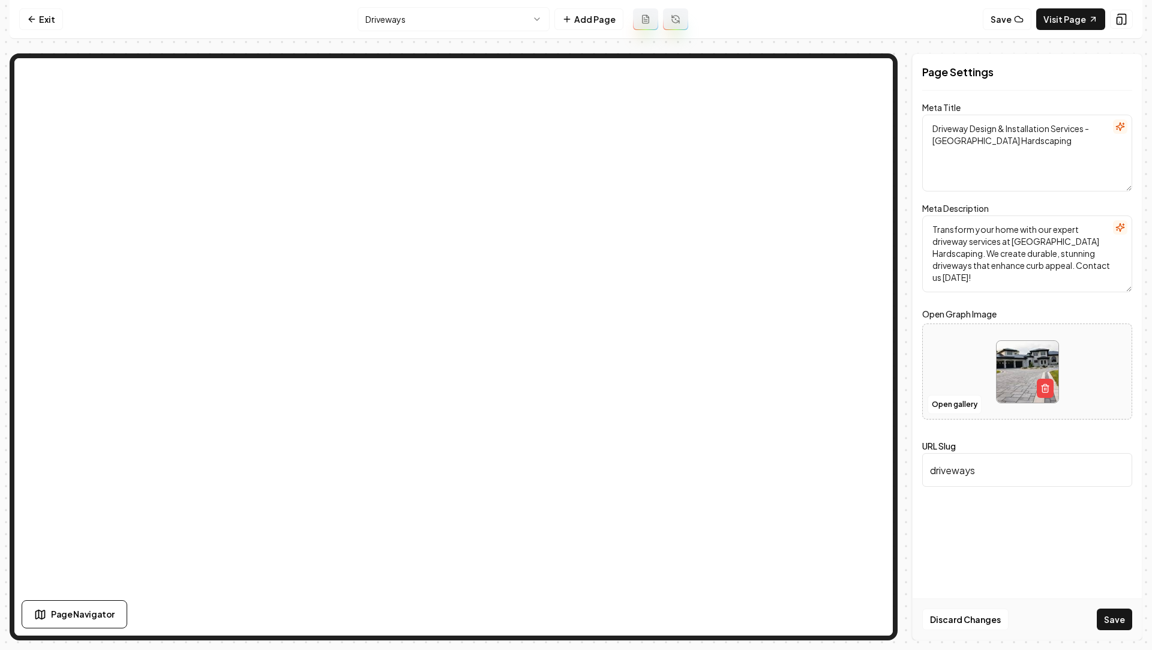
click at [1093, 634] on div "Discard Changes Save" at bounding box center [1027, 618] width 229 height 41
click at [1099, 628] on button "Save" at bounding box center [1114, 619] width 35 height 22
click at [386, 4] on nav "Exit Driveways Add Page Save Visit Page" at bounding box center [576, 19] width 1133 height 39
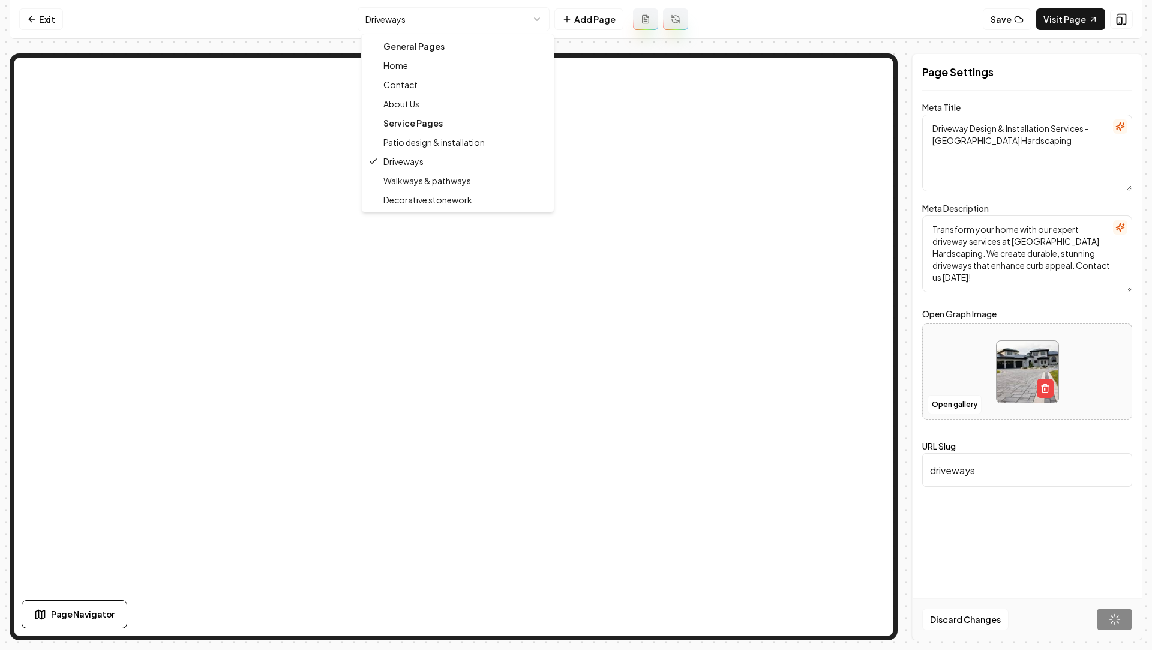
click at [386, 15] on html "Computer Required This feature is only available on a computer. Please switch t…" at bounding box center [576, 325] width 1152 height 650
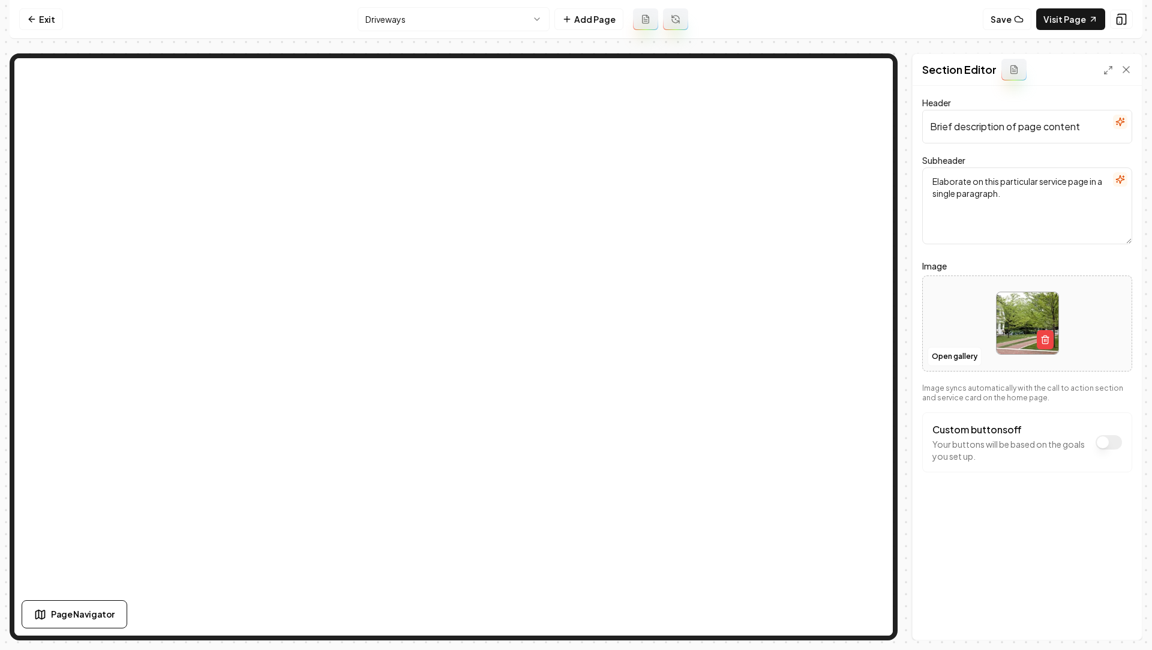
click at [1120, 115] on button "button" at bounding box center [1120, 122] width 14 height 14
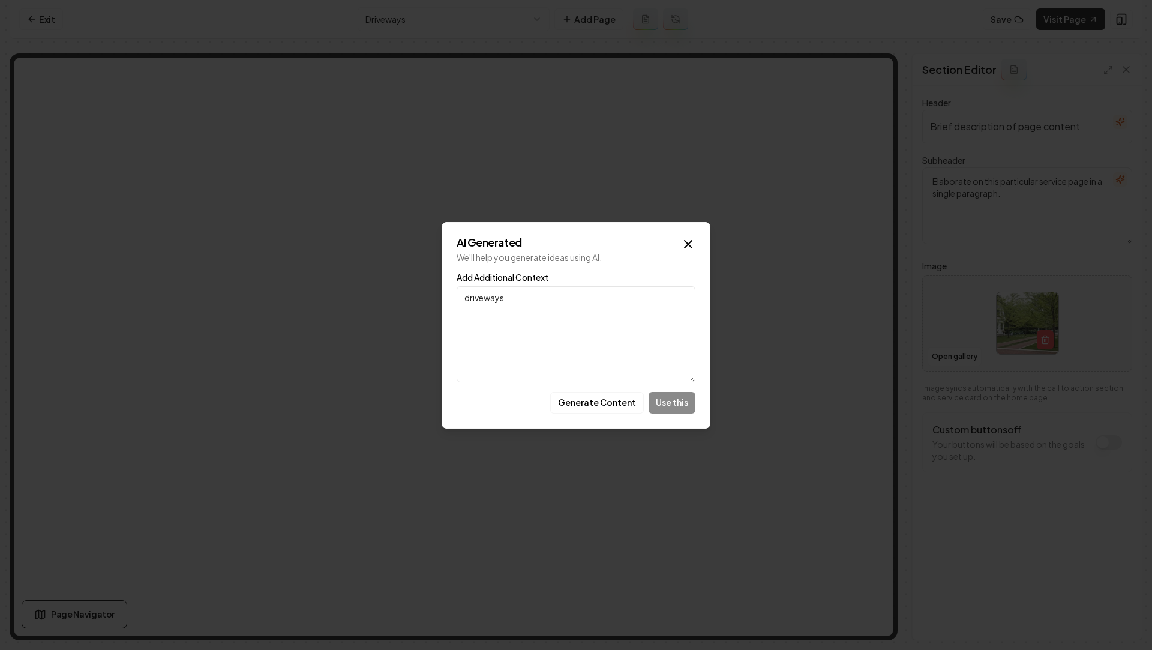
type textarea "driveways"
drag, startPoint x: 667, startPoint y: 400, endPoint x: 573, endPoint y: 406, distance: 94.4
click at [573, 407] on div "Generate Content Use this" at bounding box center [576, 403] width 239 height 22
click at [573, 406] on button "Generate Content" at bounding box center [597, 403] width 94 height 22
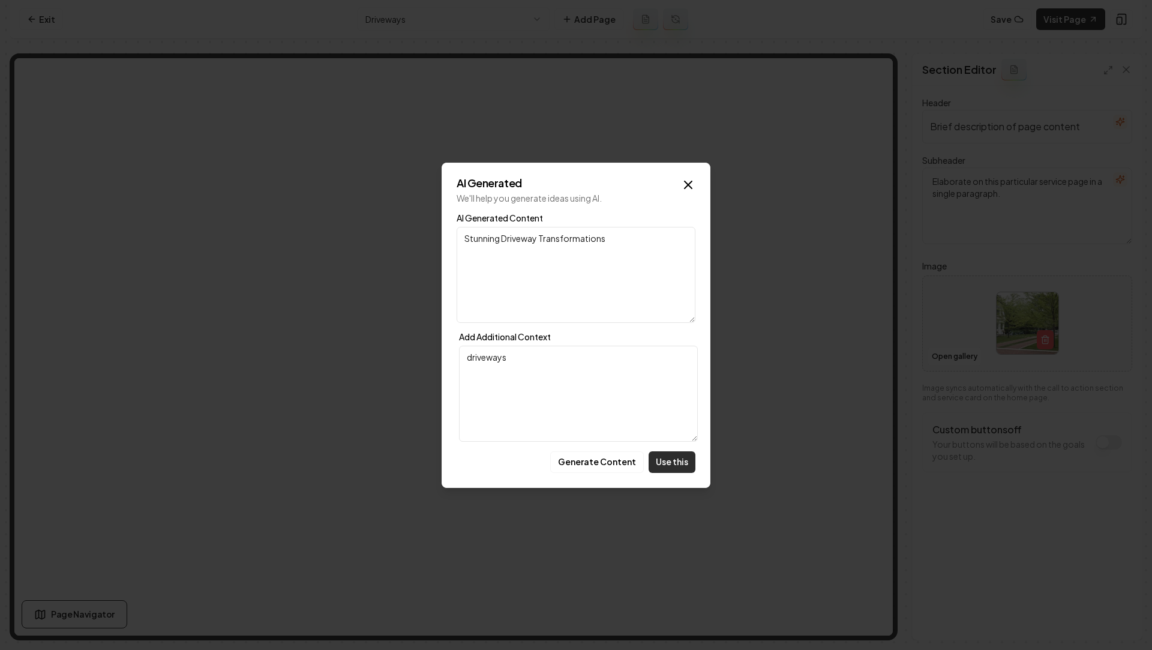
click at [670, 466] on button "Use this" at bounding box center [672, 462] width 47 height 22
type input "Stunning Driveway Transformations"
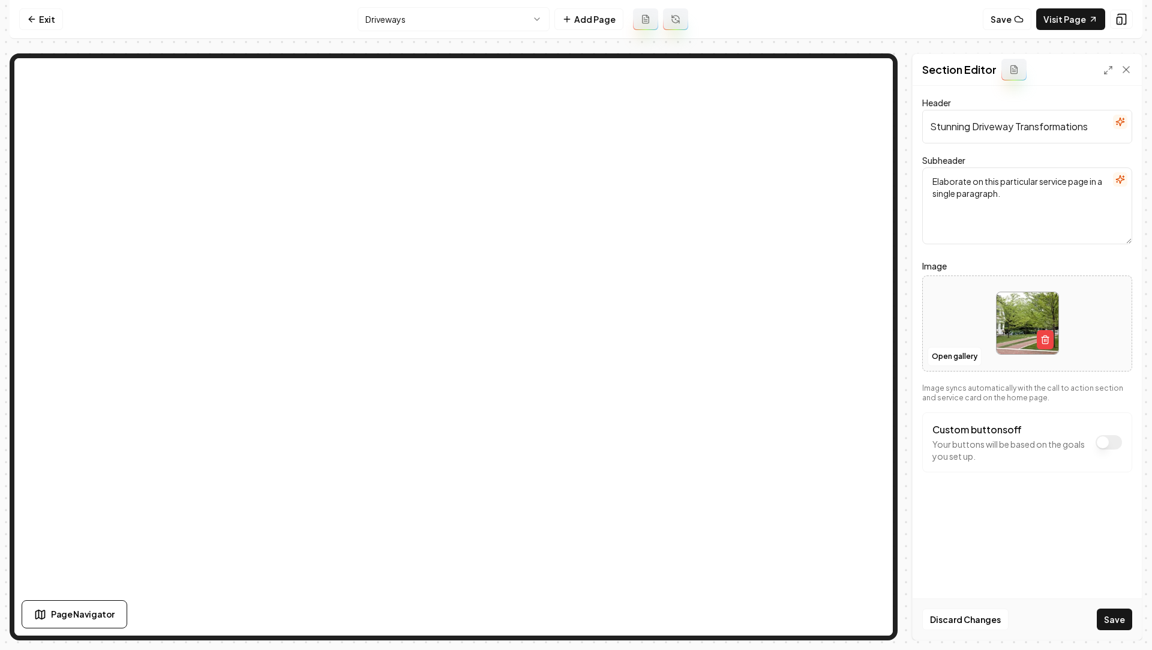
click at [1119, 172] on button "button" at bounding box center [1120, 179] width 14 height 14
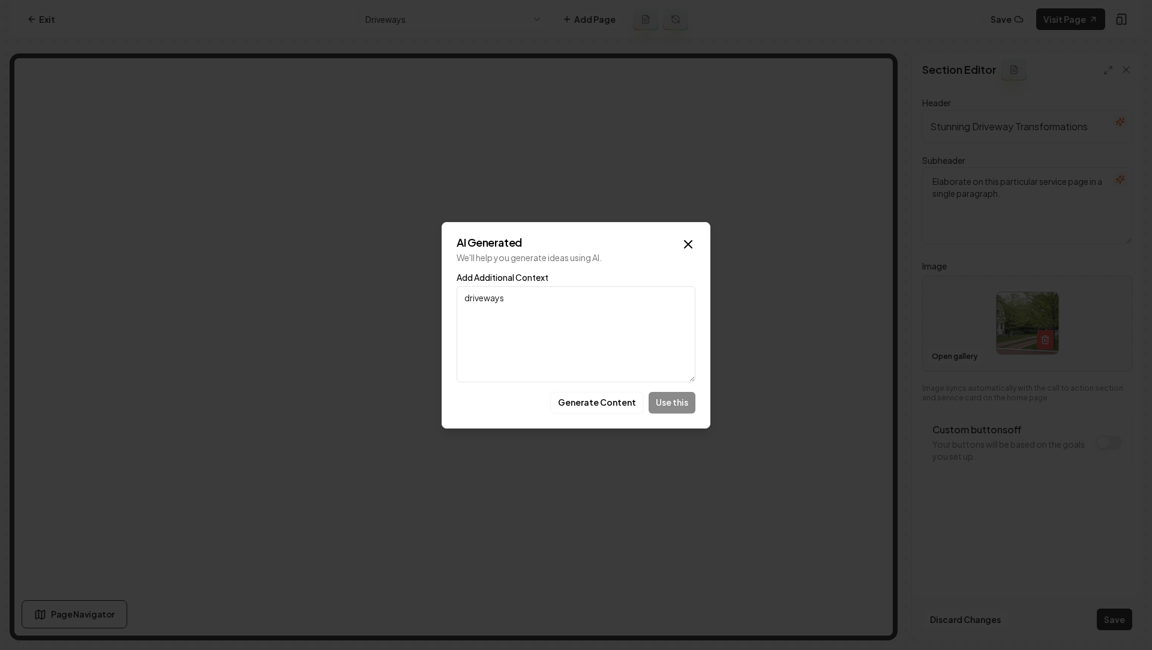
type textarea "driveways"
click at [598, 413] on div "AI Generated We'll help you generate ideas using AI. Add Additional Context dri…" at bounding box center [576, 325] width 269 height 206
click at [587, 395] on button "Generate Content" at bounding box center [597, 403] width 94 height 22
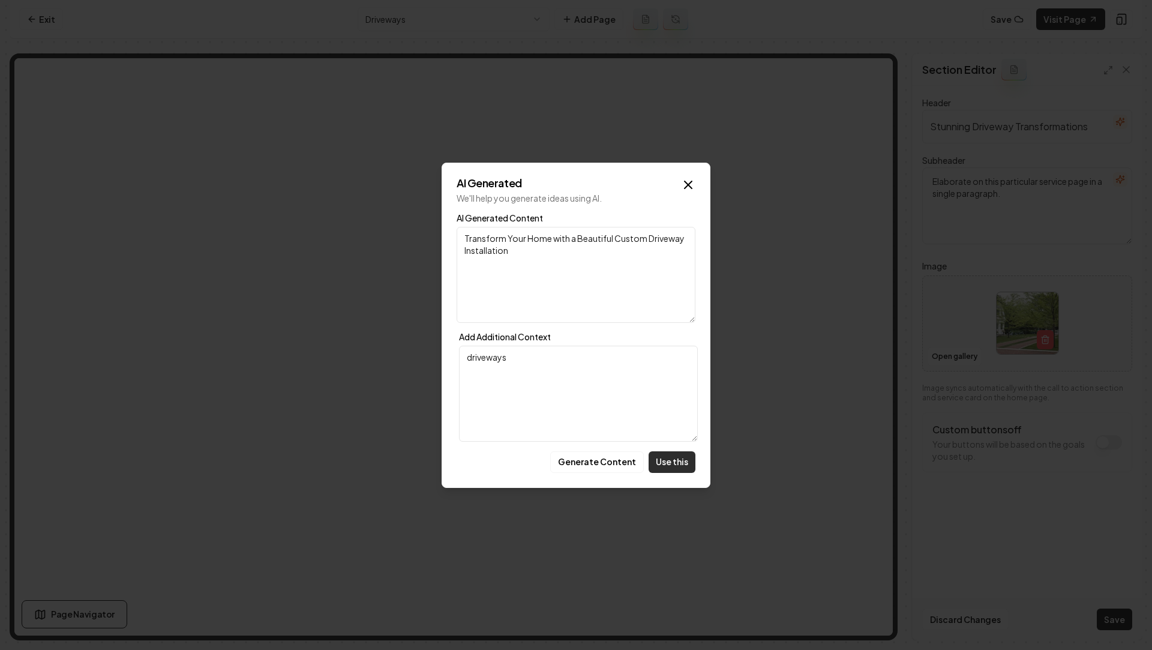
click at [668, 455] on button "Use this" at bounding box center [672, 462] width 47 height 22
type textarea "Transform Your Home with a Beautiful Custom Driveway Installation"
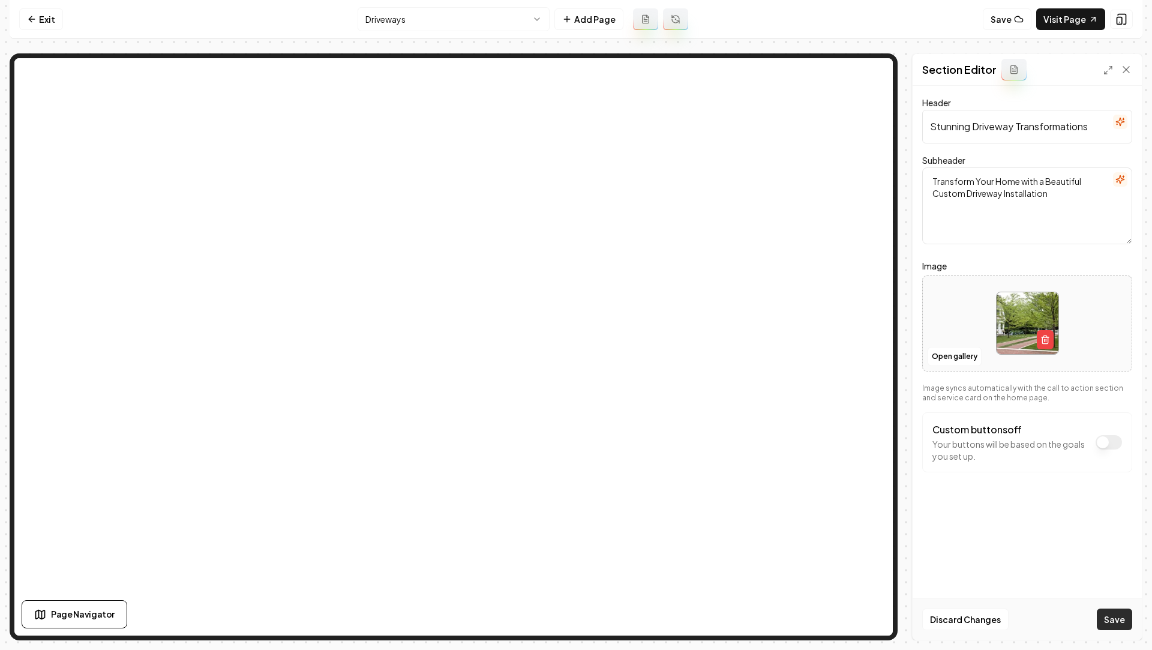
click at [1118, 625] on button "Save" at bounding box center [1114, 619] width 35 height 22
click at [421, 28] on html "Computer Required This feature is only available on a computer. Please switch t…" at bounding box center [576, 325] width 1152 height 650
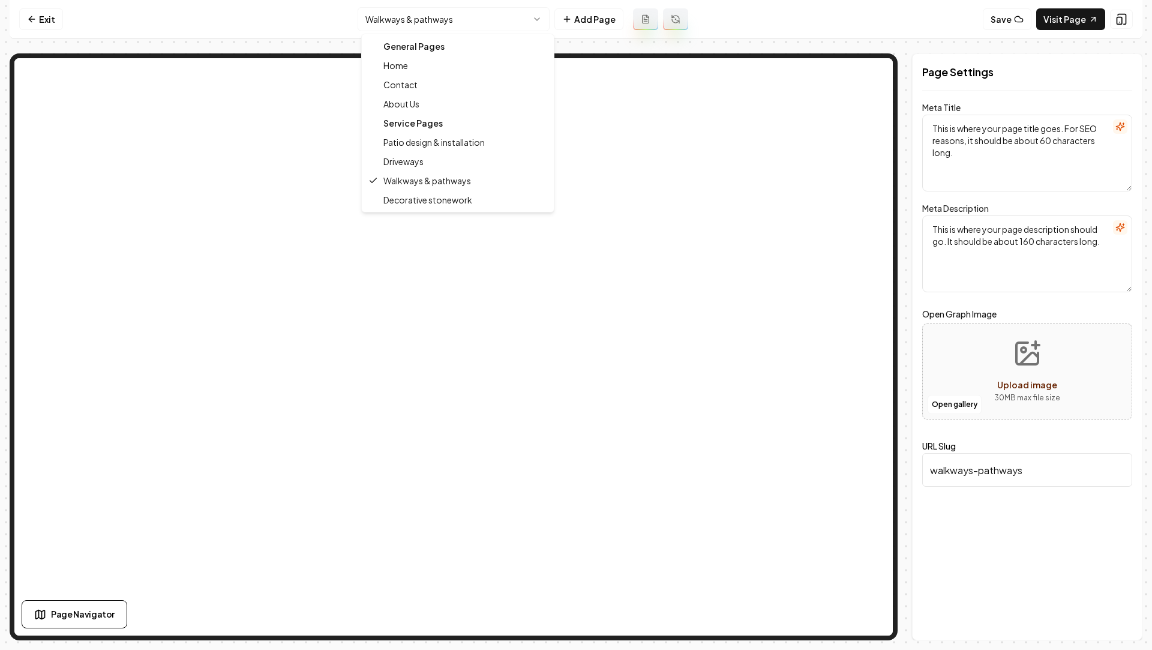
click at [450, 20] on html "Computer Required This feature is only available on a computer. Please switch t…" at bounding box center [576, 325] width 1152 height 650
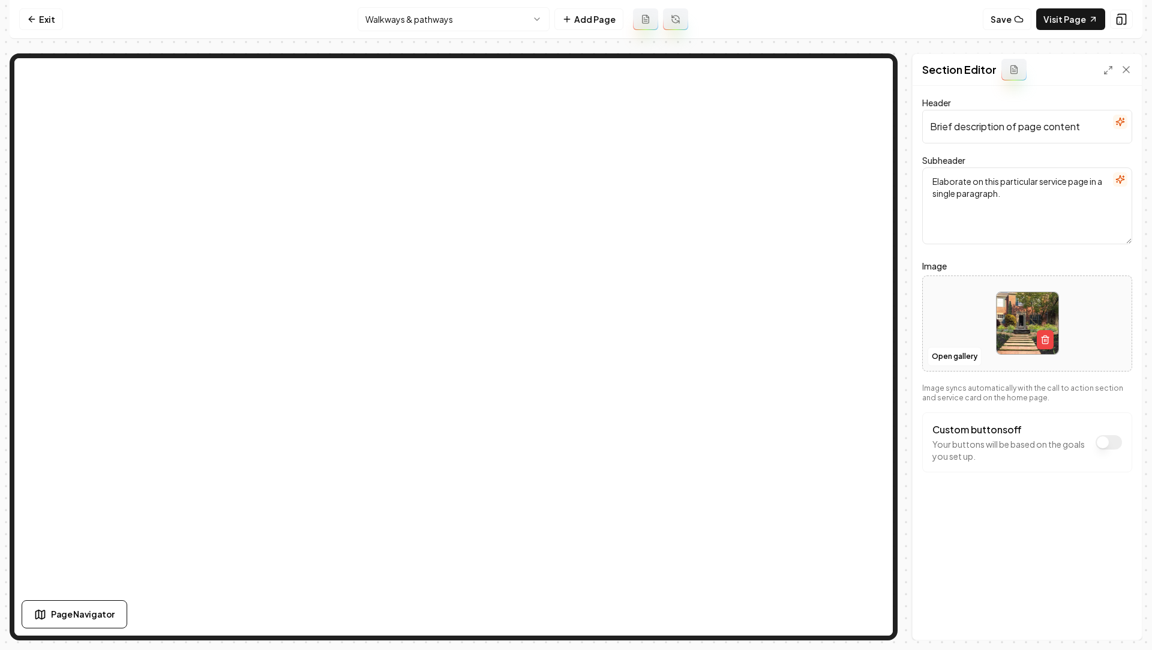
click at [1120, 119] on icon "button" at bounding box center [1120, 122] width 10 height 10
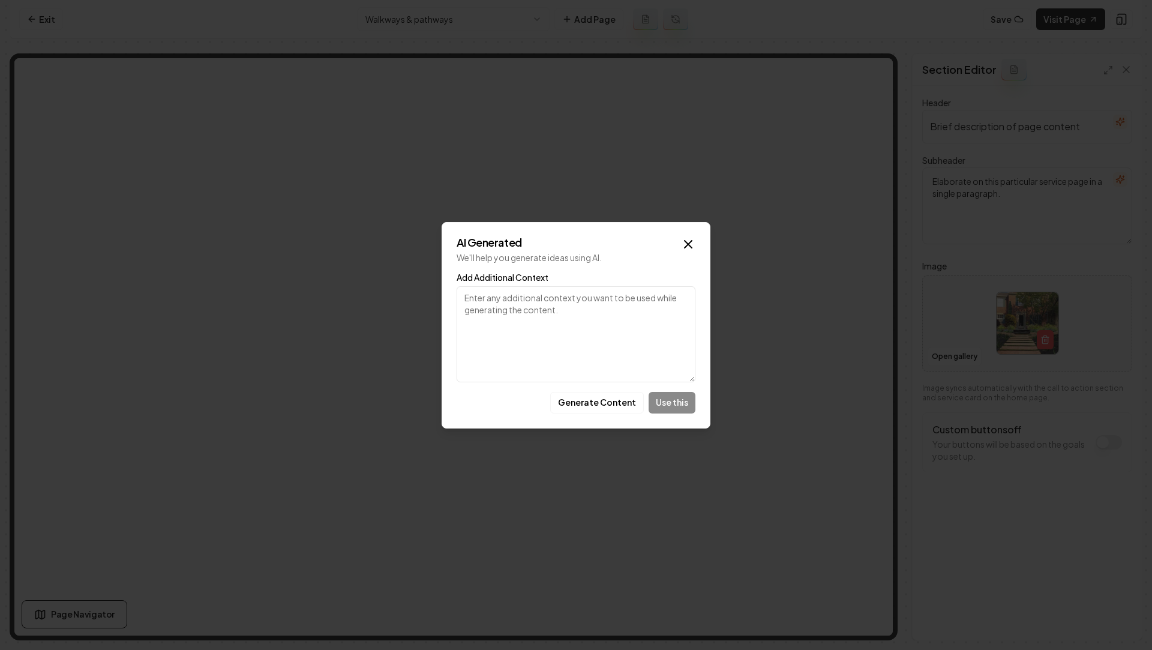
click at [521, 296] on textarea "Add Additional Context" at bounding box center [576, 334] width 239 height 96
type textarea "Walkways"
click at [613, 405] on button "Generate Content" at bounding box center [597, 403] width 94 height 22
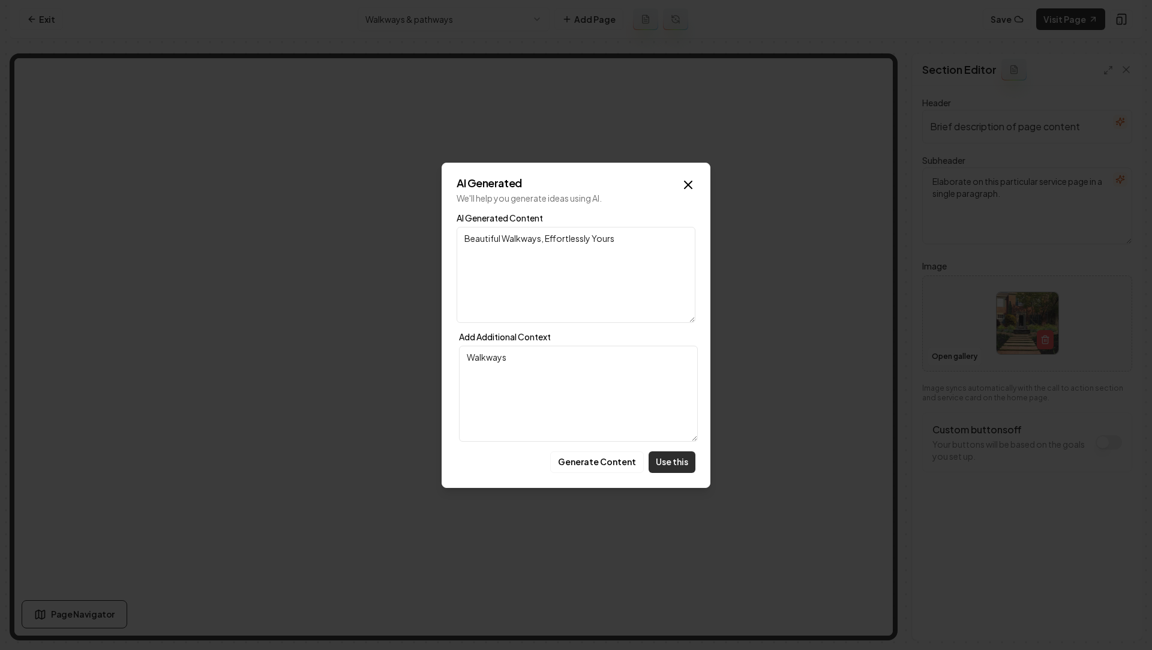
click at [663, 456] on button "Use this" at bounding box center [672, 462] width 47 height 22
type input "Beautiful Walkways, Effortlessly Yours"
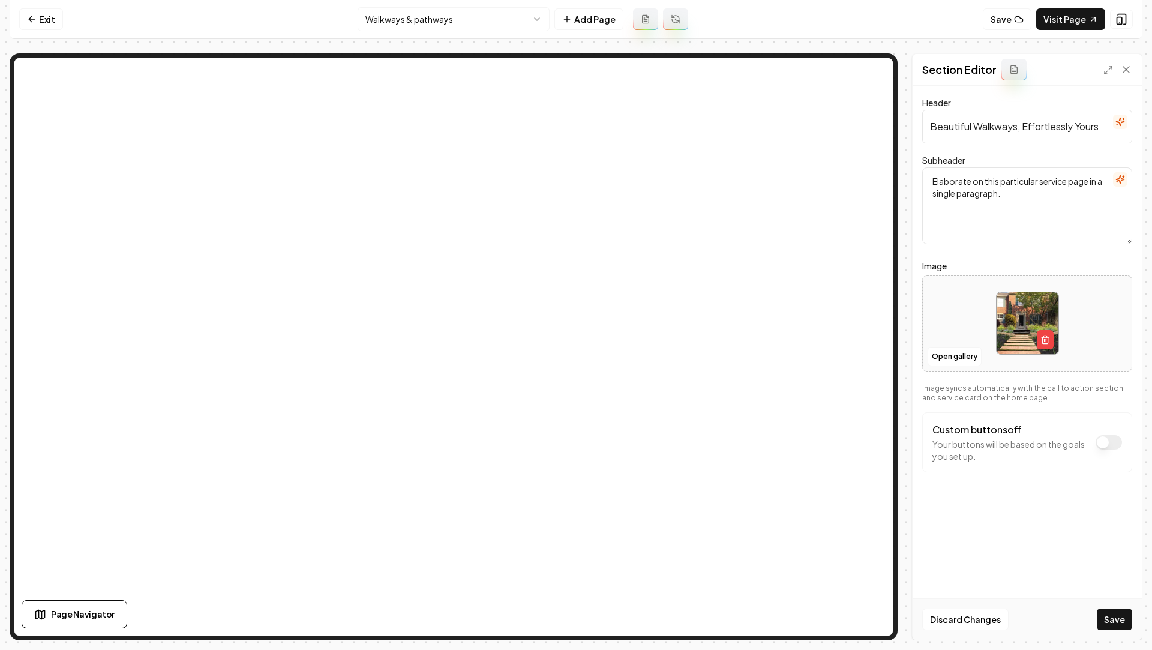
click at [1123, 185] on button "button" at bounding box center [1120, 179] width 14 height 14
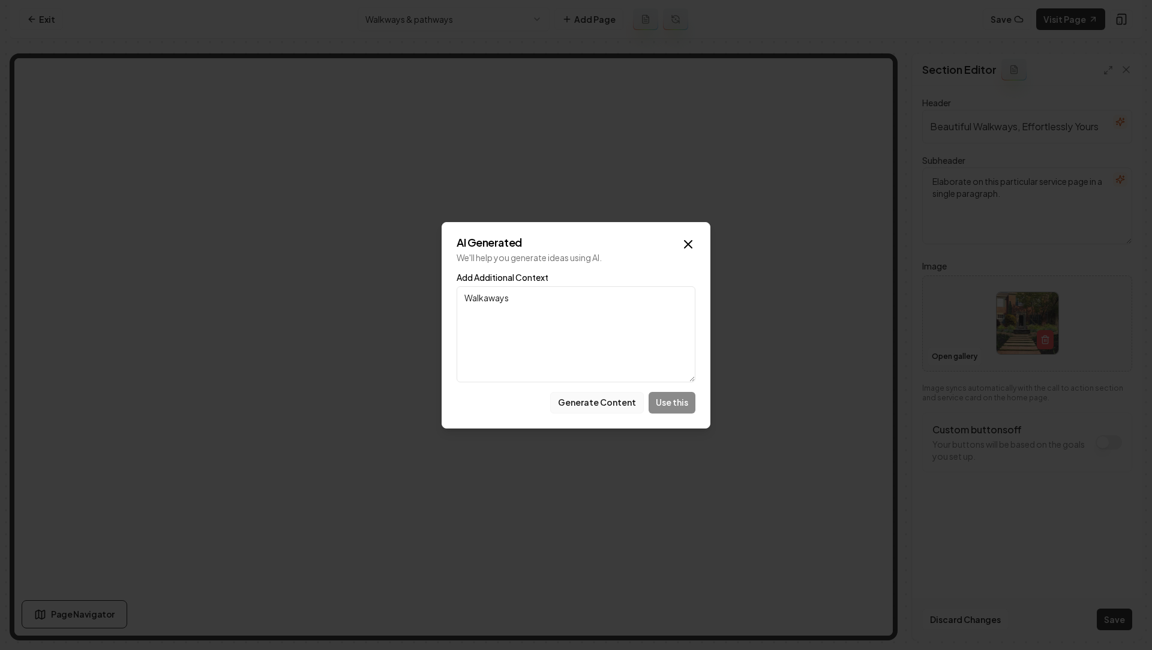
type textarea "Walkaways"
click at [592, 409] on button "Generate Content" at bounding box center [597, 403] width 94 height 22
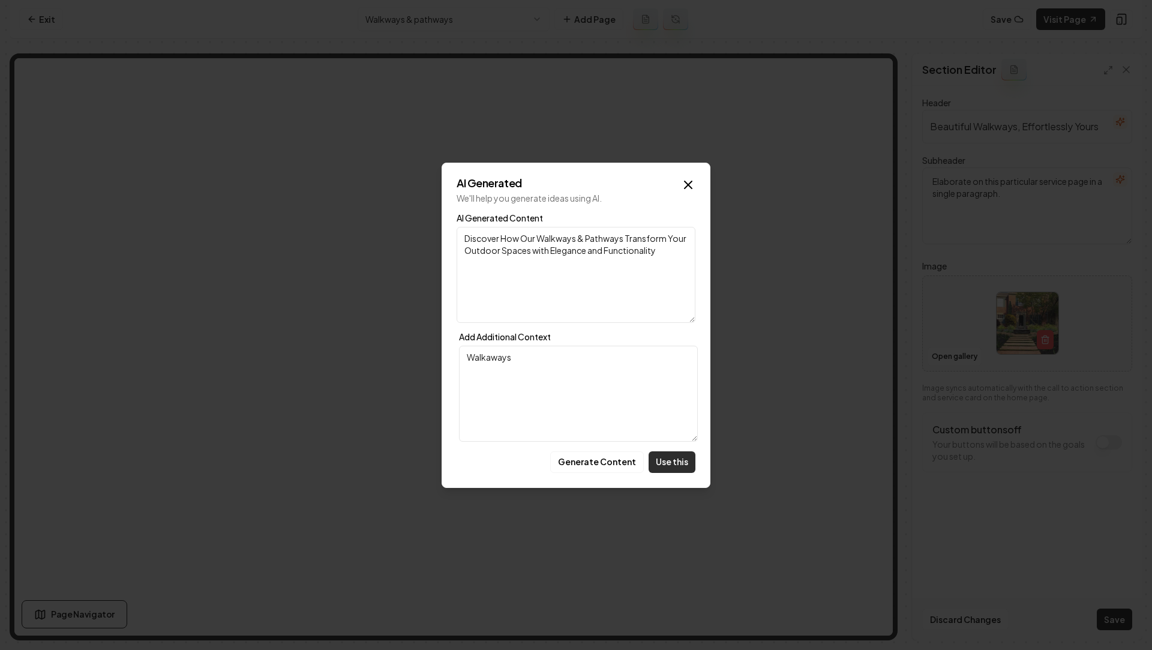
click at [665, 458] on button "Use this" at bounding box center [672, 462] width 47 height 22
type textarea "Discover How Our Walkways & Pathways Transform Your Outdoor Spaces with Eleganc…"
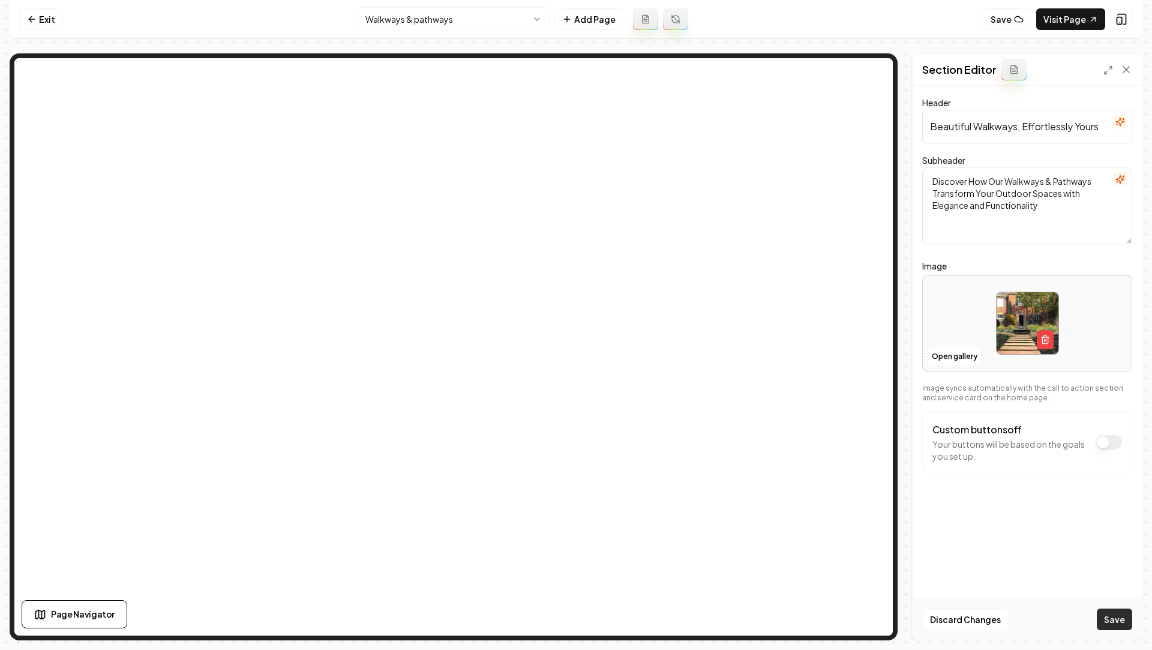
click at [1113, 616] on button "Save" at bounding box center [1114, 619] width 35 height 22
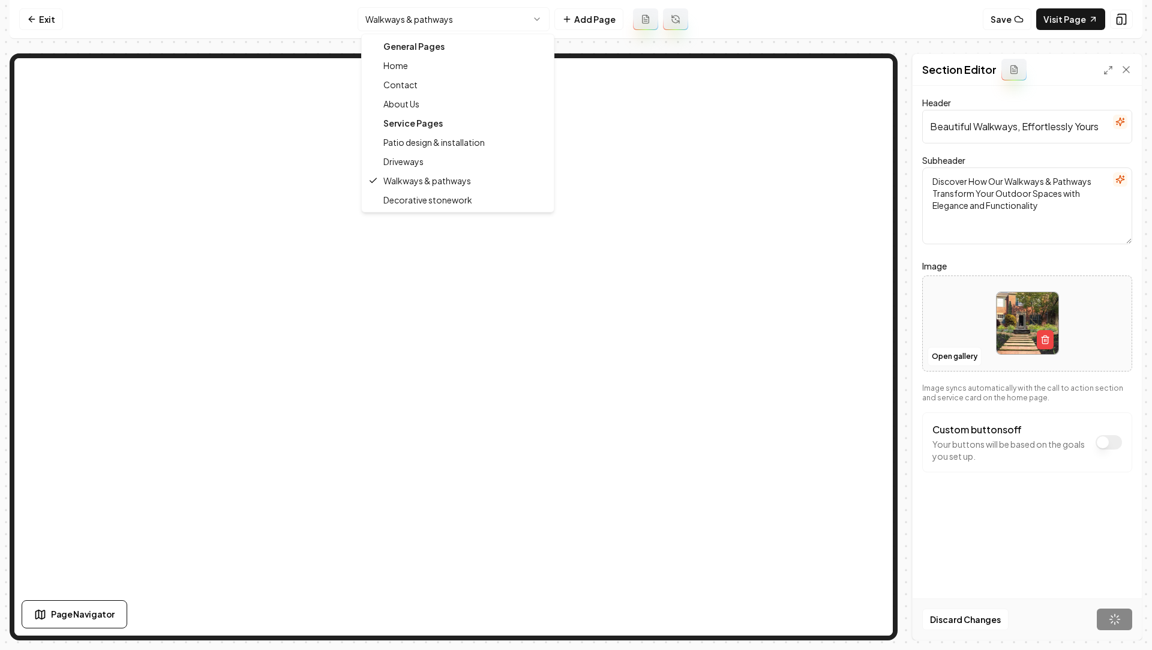
click at [411, 22] on html "Computer Required This feature is only available on a computer. Please switch t…" at bounding box center [576, 325] width 1152 height 650
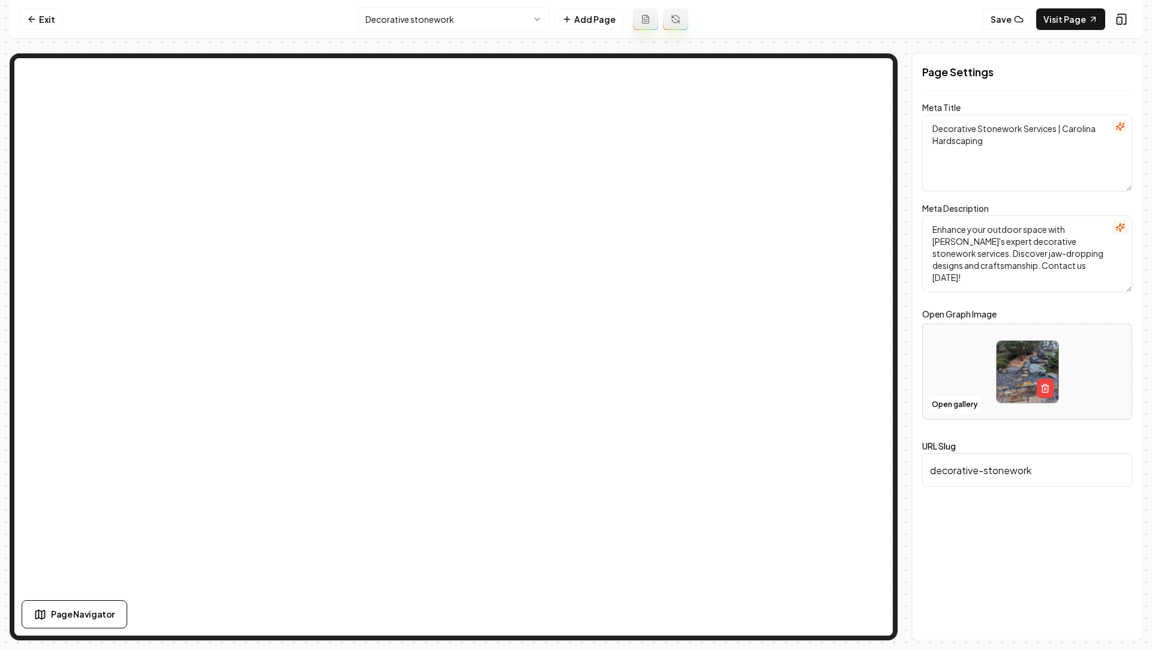
click at [1117, 126] on icon "button" at bounding box center [1120, 126] width 8 height 8
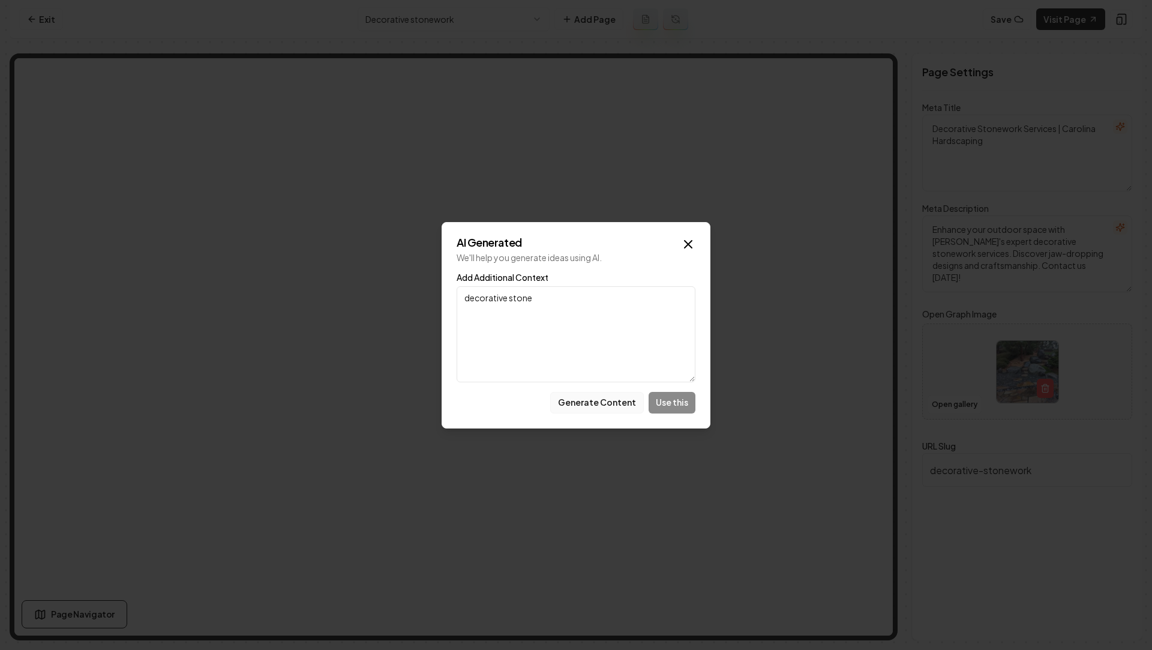
type textarea "decorative stone"
click at [589, 393] on button "Generate Content" at bounding box center [597, 403] width 94 height 22
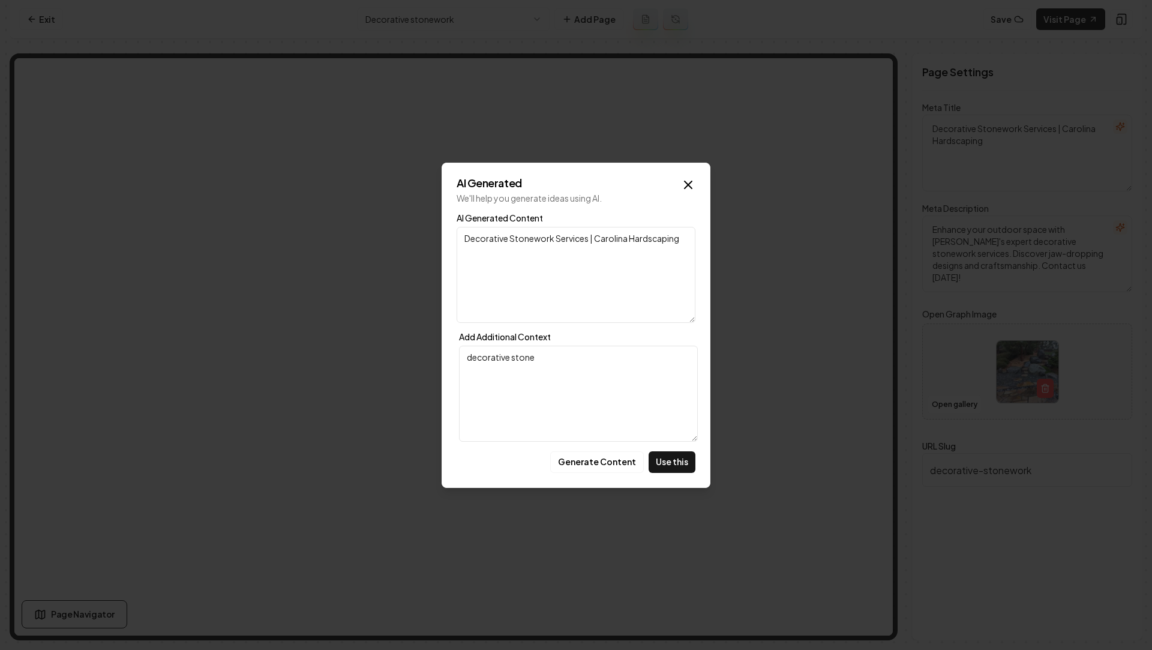
click at [671, 445] on div "AI Generated We'll help you generate ideas using AI. AI Generated Content Decor…" at bounding box center [576, 325] width 269 height 325
click at [671, 458] on button "Use this" at bounding box center [672, 462] width 47 height 22
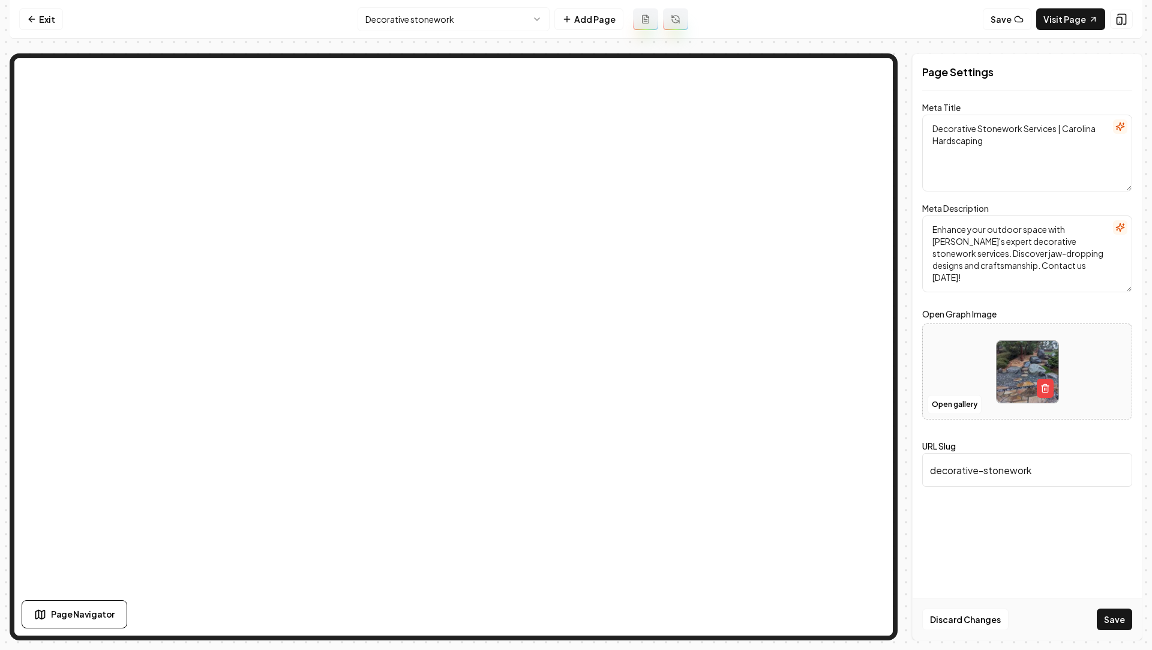
click at [1115, 227] on icon "button" at bounding box center [1120, 228] width 10 height 10
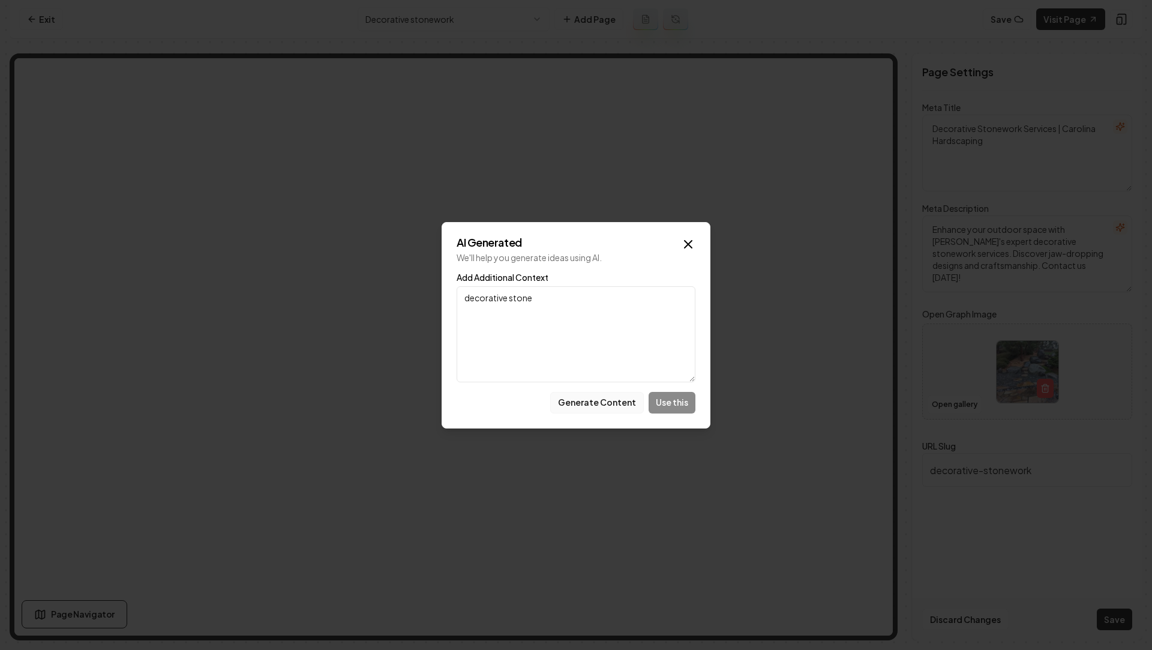
type textarea "decorative stone"
click at [625, 403] on button "Generate Content" at bounding box center [597, 403] width 94 height 22
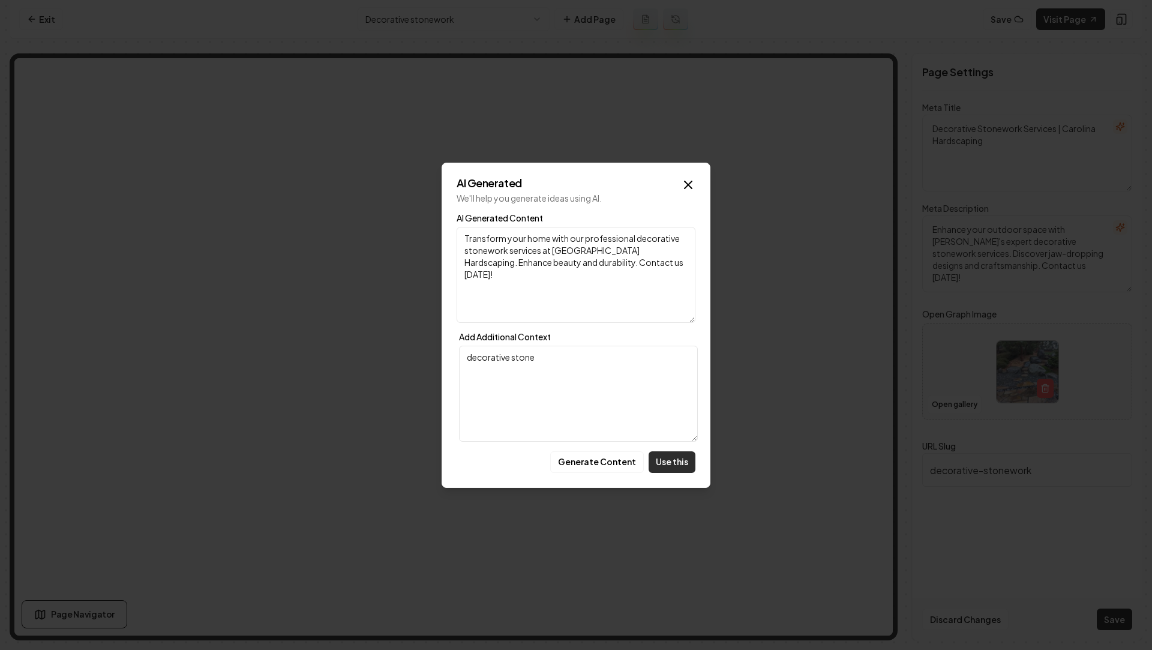
click at [678, 458] on button "Use this" at bounding box center [672, 462] width 47 height 22
type textarea "Transform your home with our professional decorative stonework services at Caro…"
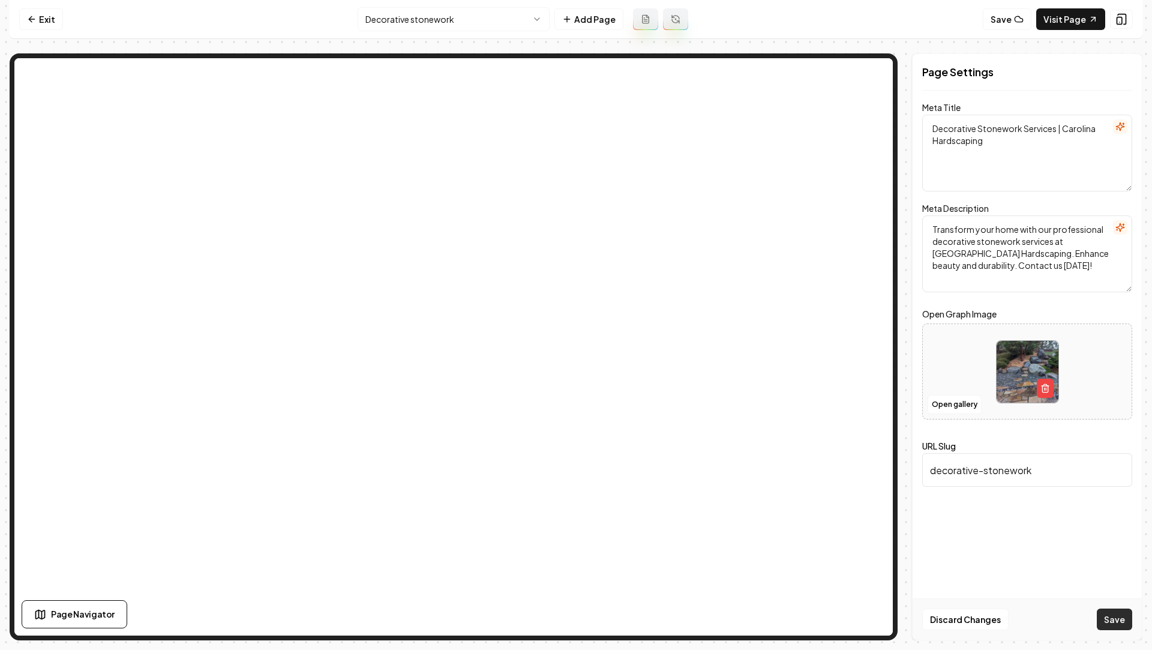
click at [1108, 622] on button "Save" at bounding box center [1114, 619] width 35 height 22
click at [1052, 31] on nav "Exit Decorative stonework Add Page Save Visit Page" at bounding box center [576, 19] width 1133 height 39
click at [1063, 11] on link "Visit Page" at bounding box center [1070, 19] width 69 height 22
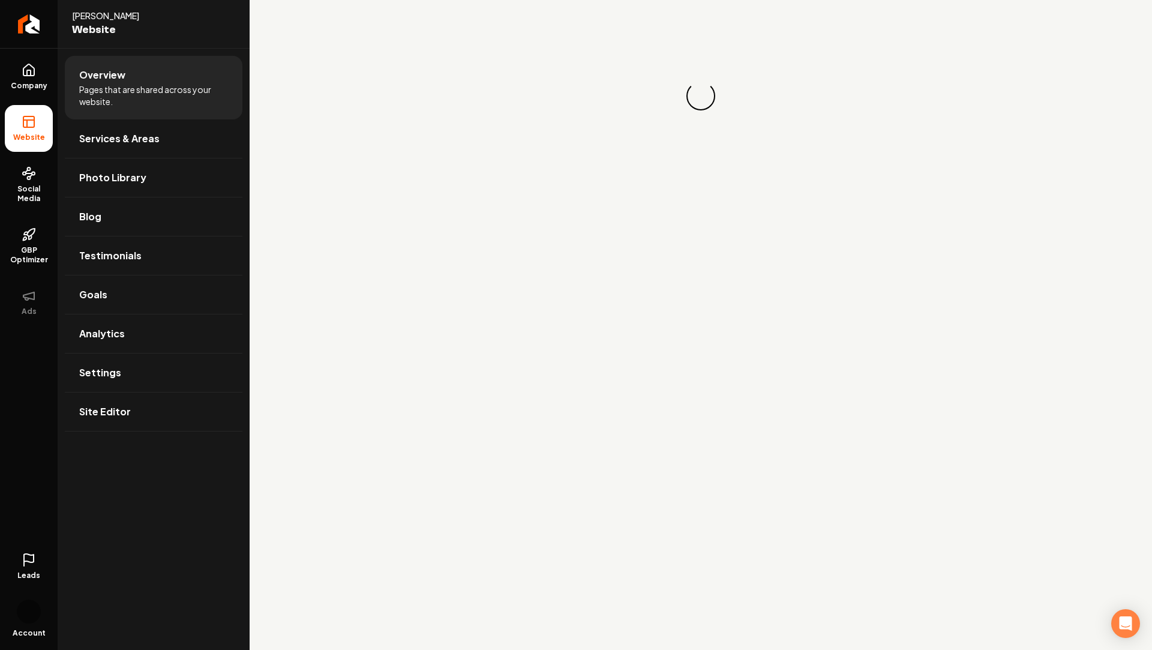
click at [0, 67] on ul "Company Website Social Media GBP Optimizer Ads" at bounding box center [29, 189] width 58 height 283
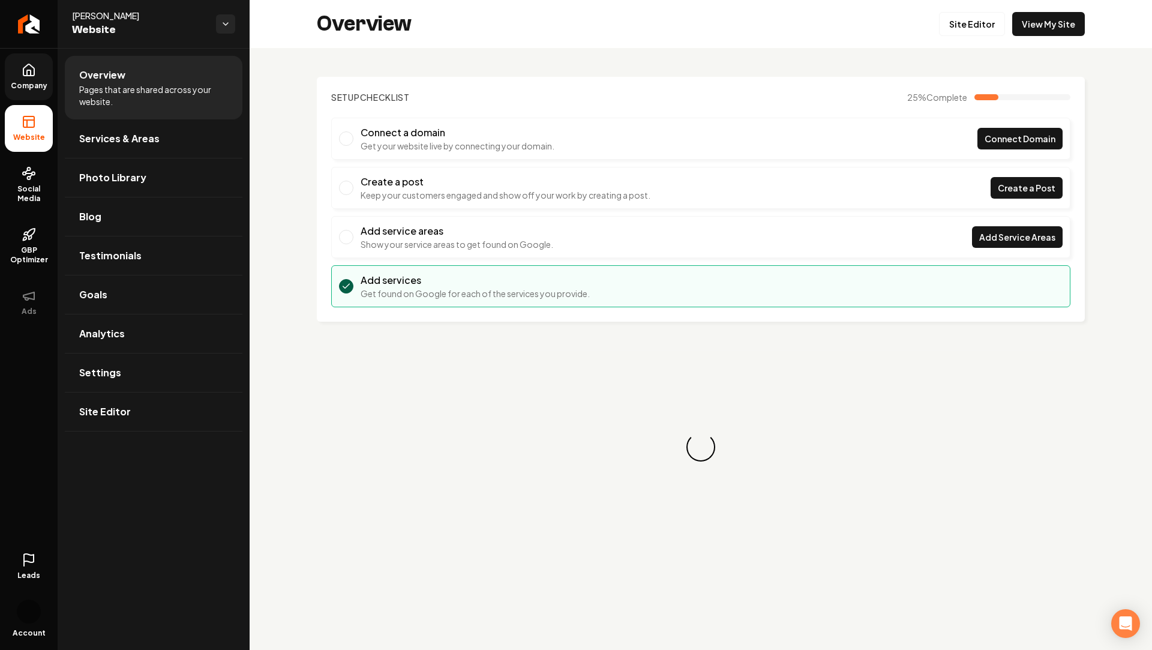
click at [19, 71] on link "Company" at bounding box center [29, 76] width 48 height 47
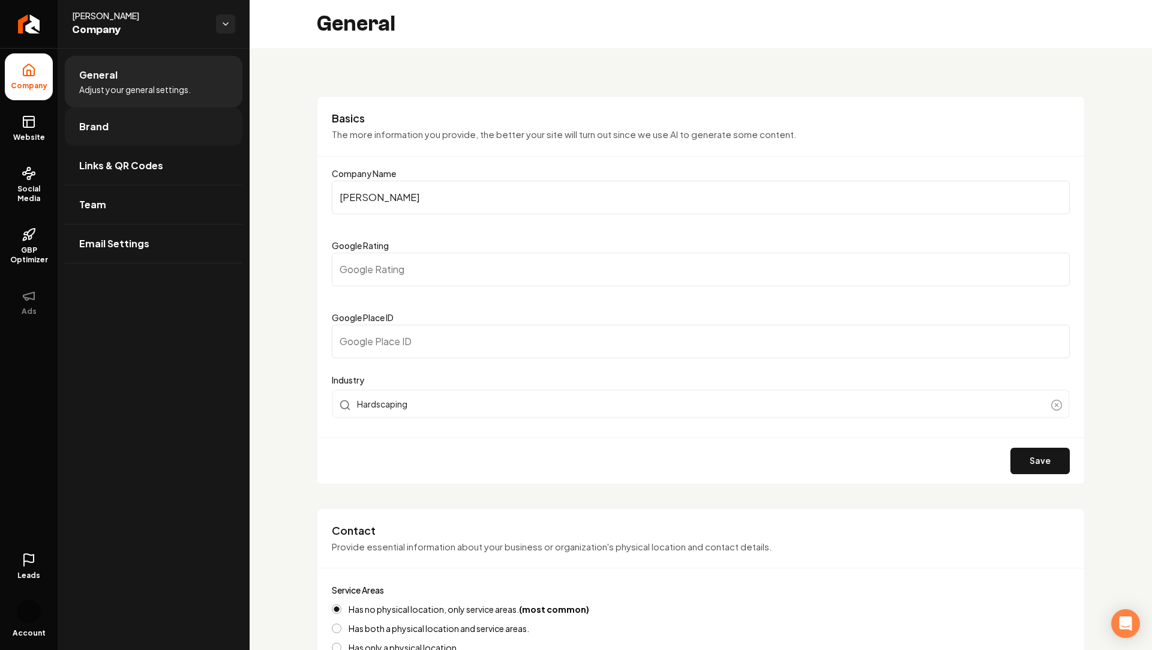
click at [103, 132] on span "Brand" at bounding box center [93, 126] width 29 height 14
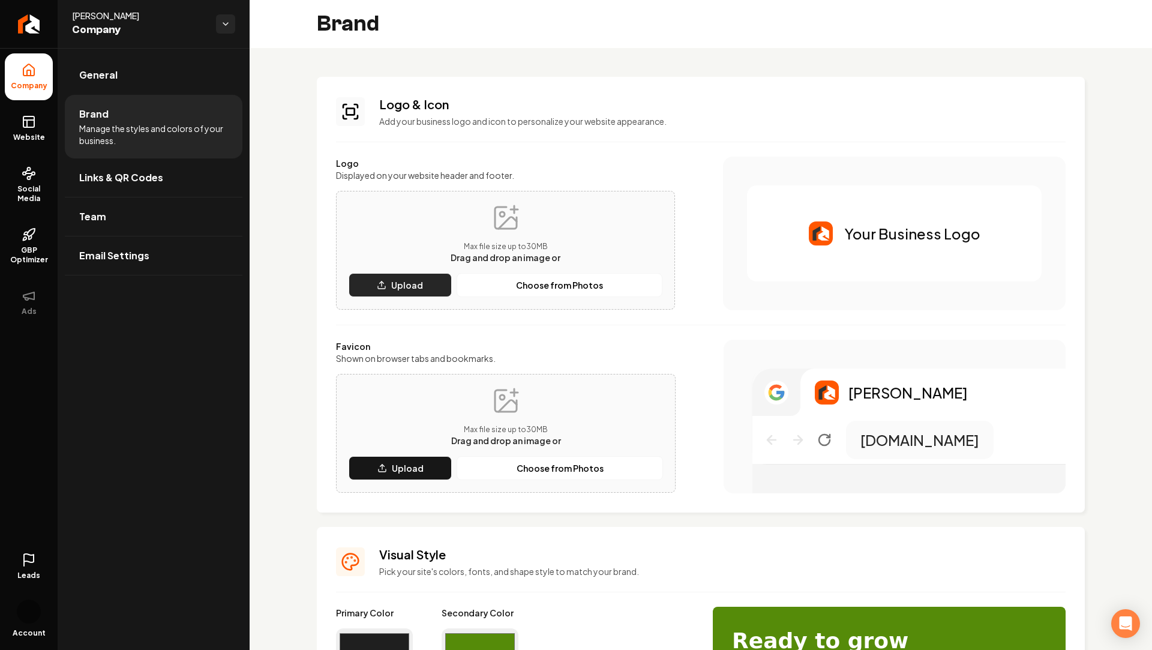
click at [425, 277] on button "Upload" at bounding box center [400, 285] width 103 height 24
click at [401, 463] on p "Upload" at bounding box center [408, 468] width 32 height 12
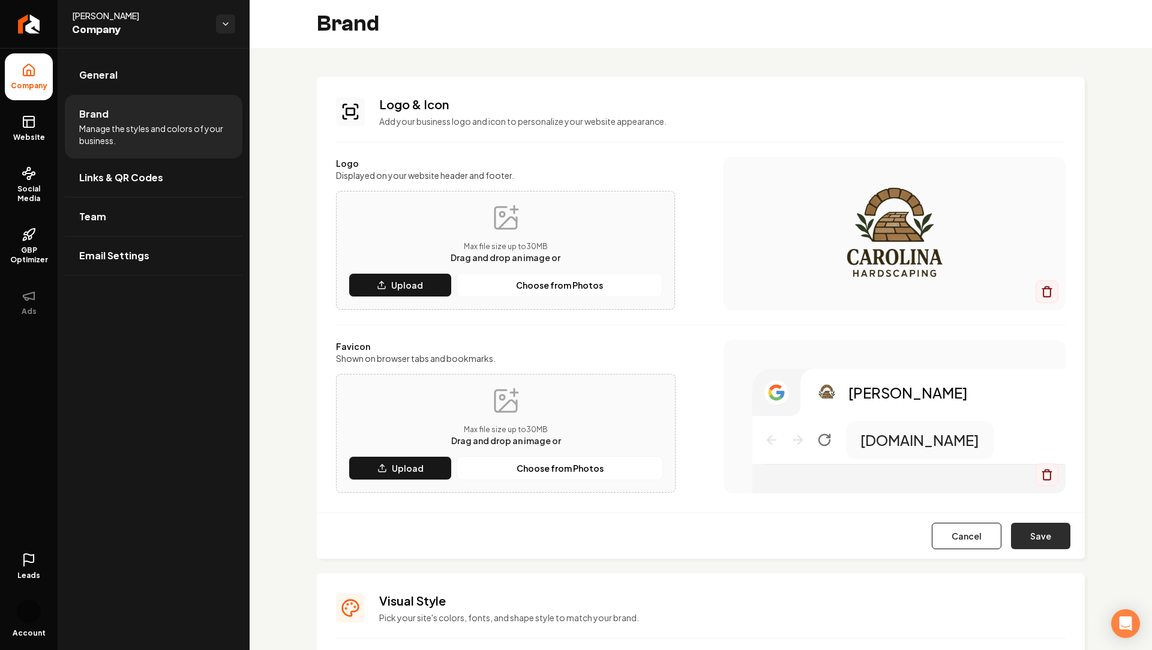
click at [1051, 531] on button "Save" at bounding box center [1040, 536] width 59 height 26
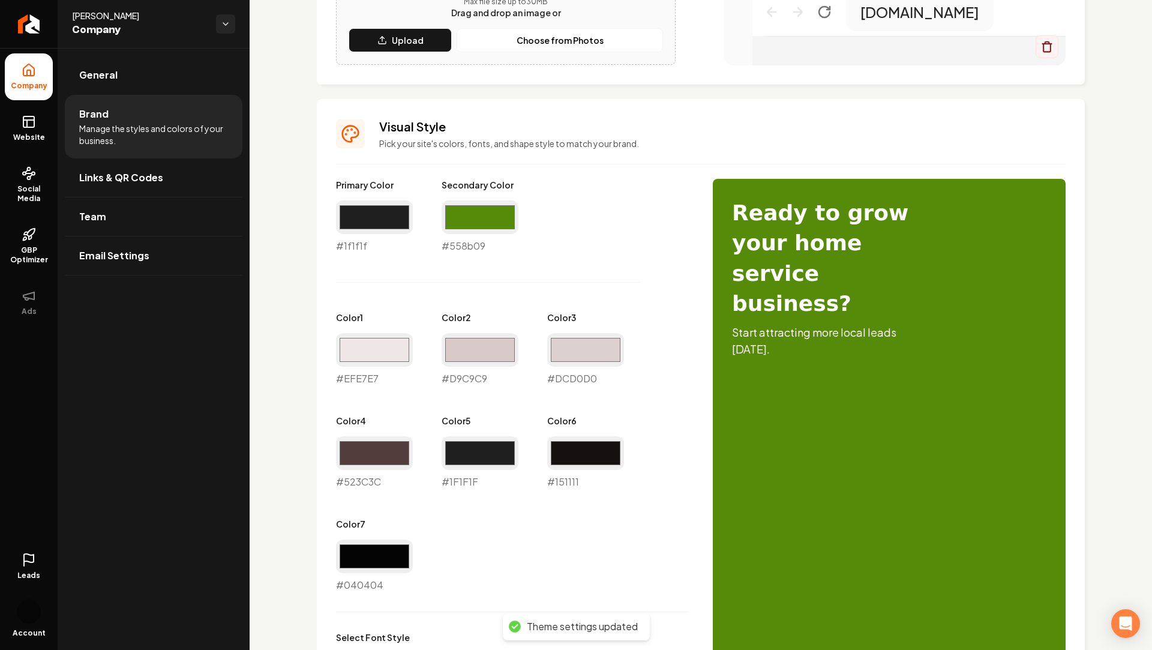
scroll to position [444, 0]
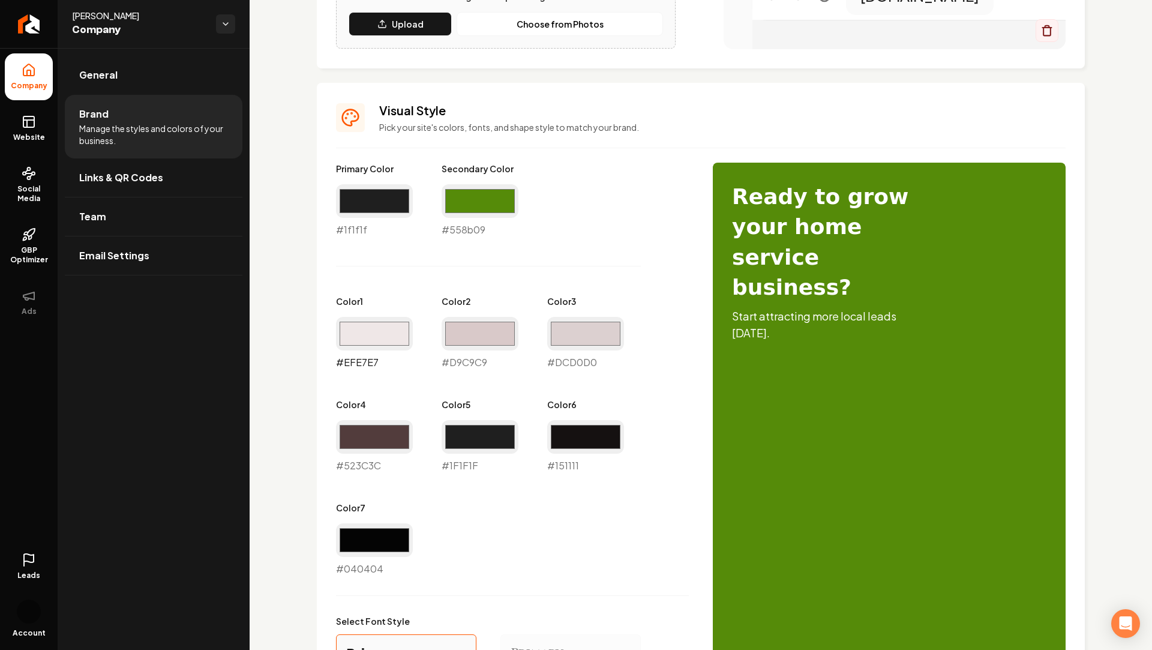
click at [365, 342] on input "#efe7e7" at bounding box center [374, 334] width 77 height 34
type input "#e9eee7"
click at [484, 346] on input "#d9c9c9" at bounding box center [480, 334] width 77 height 34
type input "#ccd9c9"
click at [624, 337] on div "Primary Color #1f1f1f #1f1f1f Secondary Color #558b09 #558b09 Color 1 #e9eee7 #…" at bounding box center [512, 369] width 353 height 413
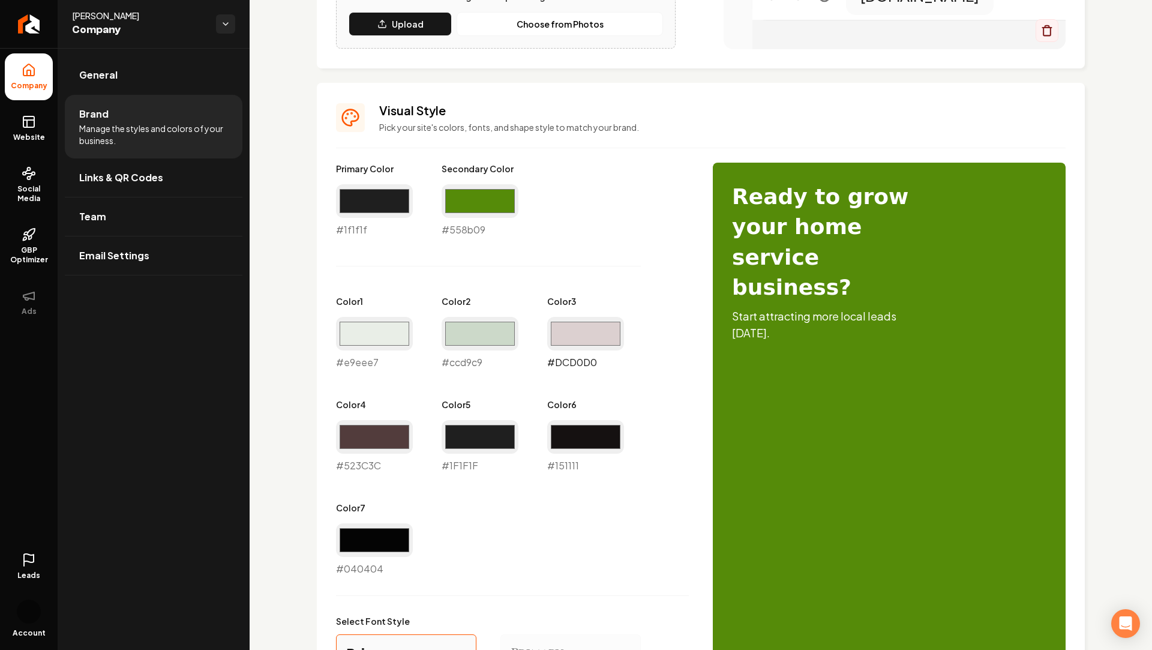
click at [599, 334] on input "#dcd0d0" at bounding box center [585, 334] width 77 height 34
type input "#d0dcd2"
click at [736, 440] on div "Primary Color #1f1f1f #1f1f1f Secondary Color #558b09 #558b09 Color 1 #e9eee7 #…" at bounding box center [701, 529] width 730 height 733
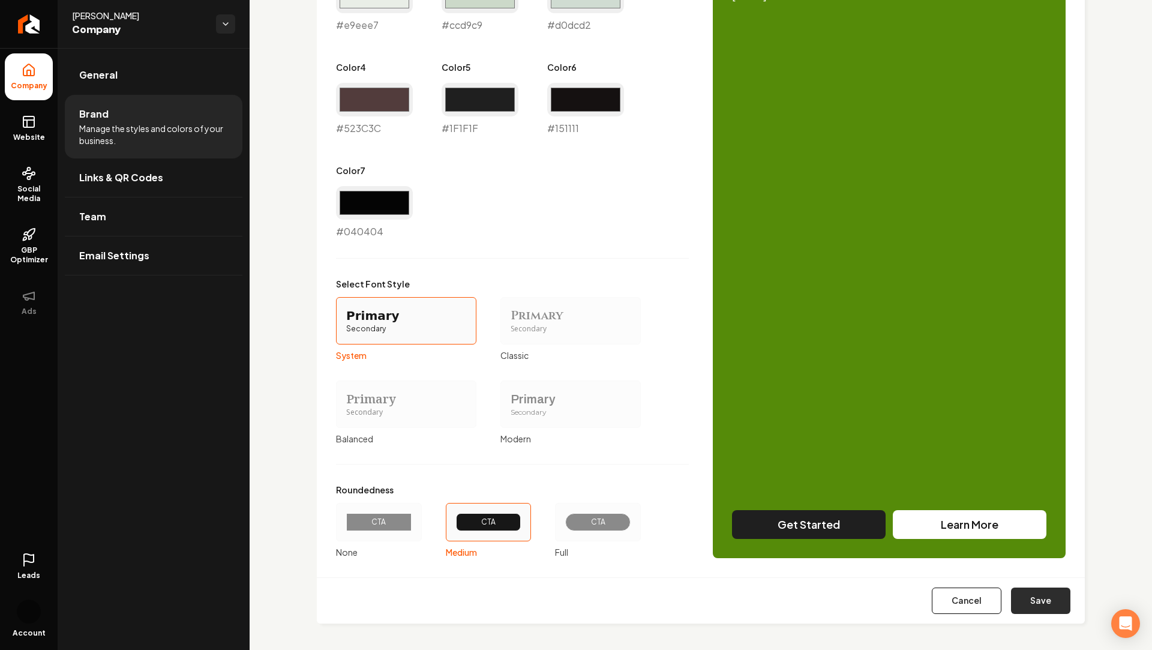
click at [1056, 587] on button "Save" at bounding box center [1040, 600] width 59 height 26
type input "#523c3c"
type input "#1f1f1f"
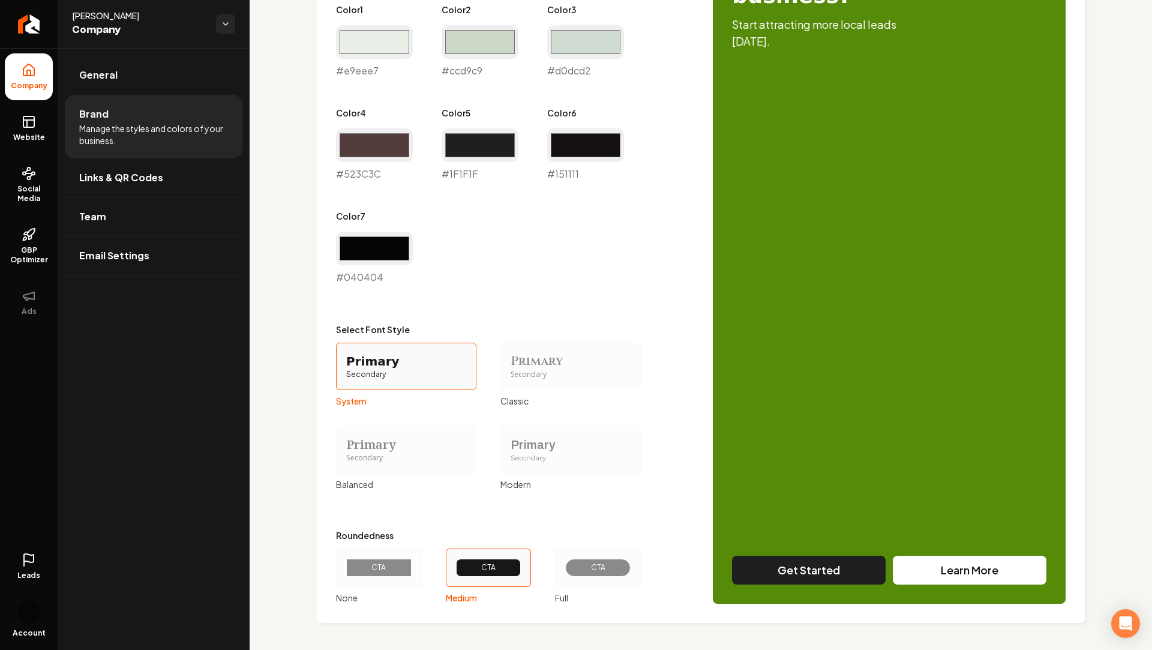
scroll to position [0, 0]
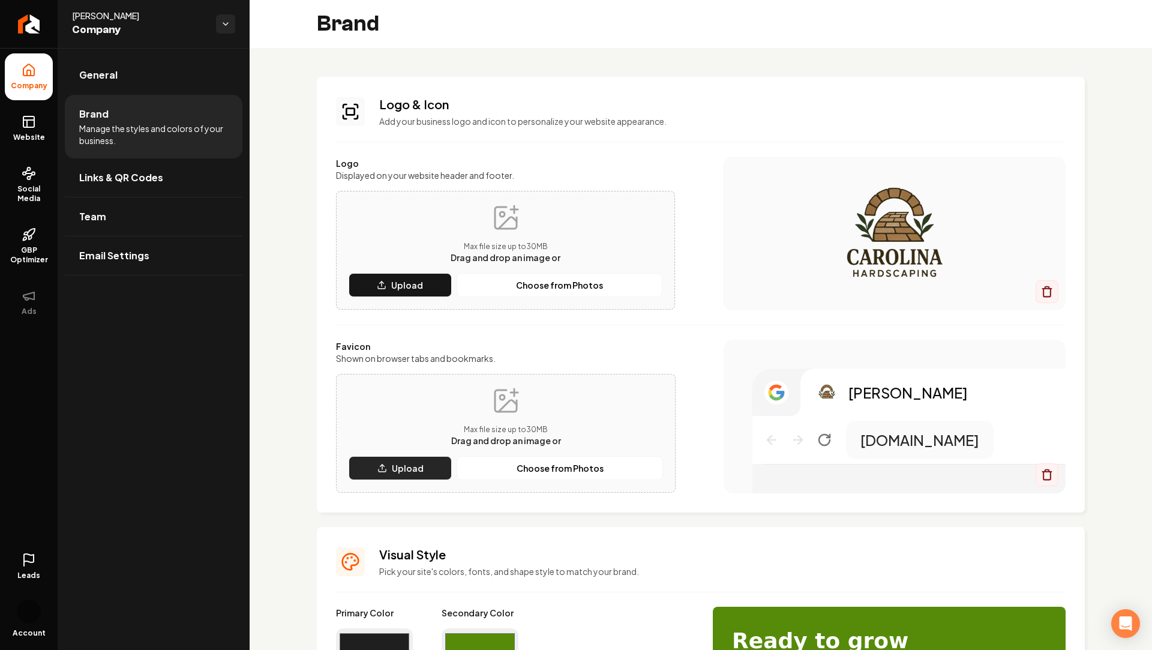
click at [391, 465] on button "Upload" at bounding box center [400, 468] width 103 height 24
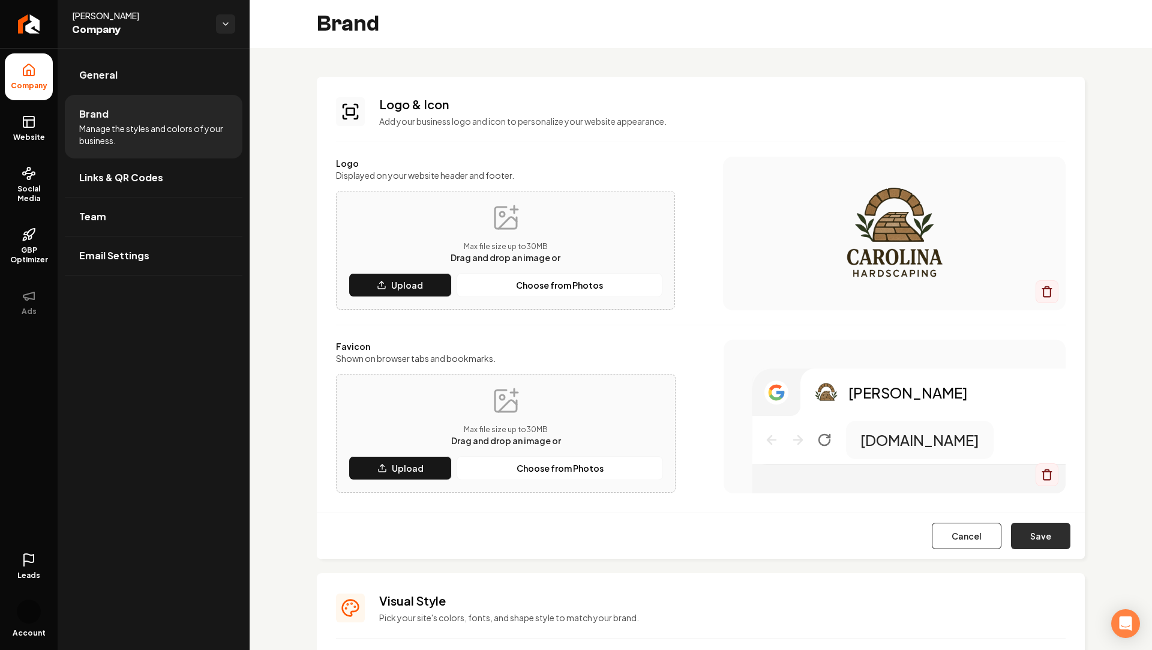
click at [1036, 532] on button "Save" at bounding box center [1040, 536] width 59 height 26
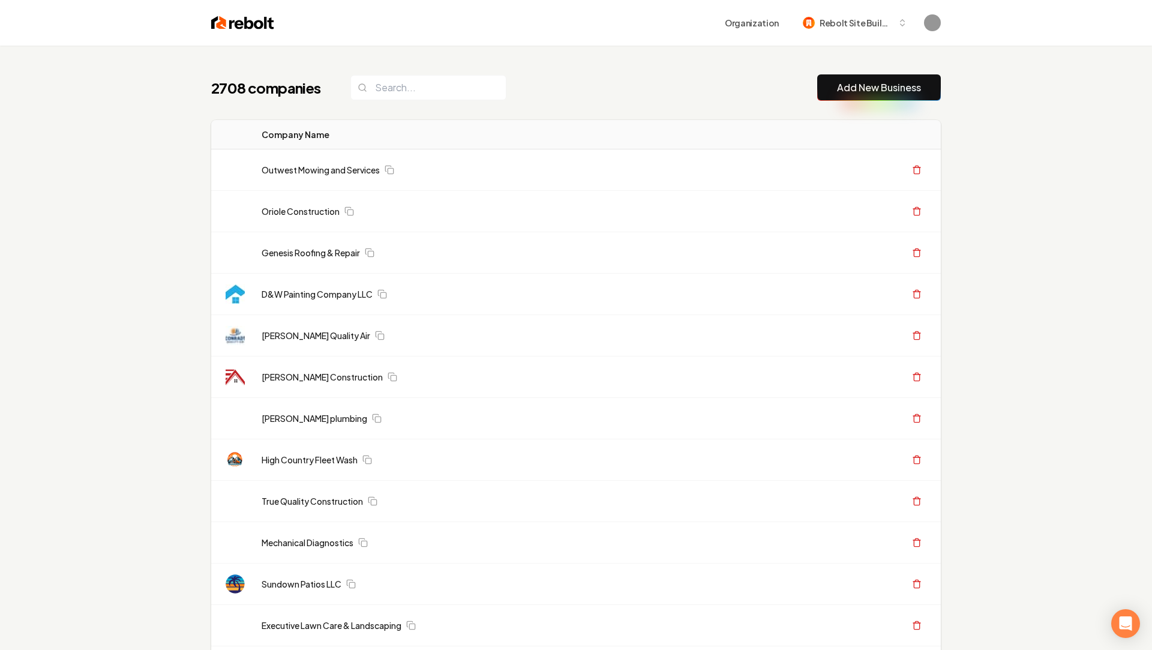
click at [879, 91] on link "Add New Business" at bounding box center [879, 87] width 84 height 14
click at [866, 90] on link "Add New Business" at bounding box center [879, 87] width 84 height 14
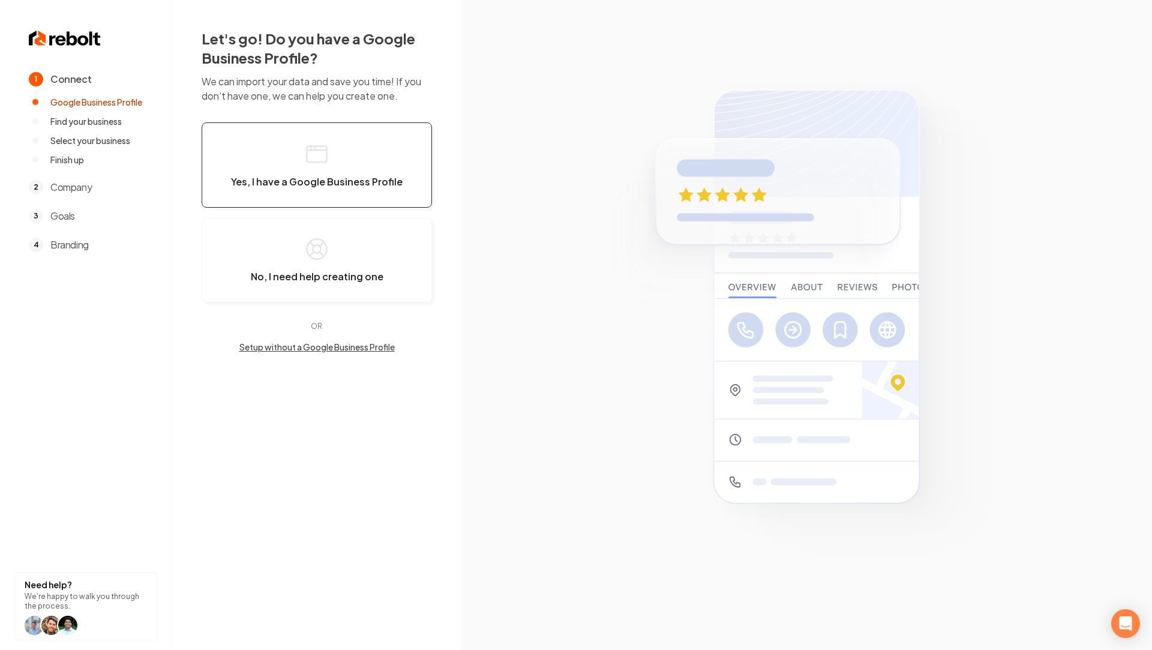
click at [291, 183] on span "Yes, I have a Google Business Profile" at bounding box center [317, 182] width 172 height 12
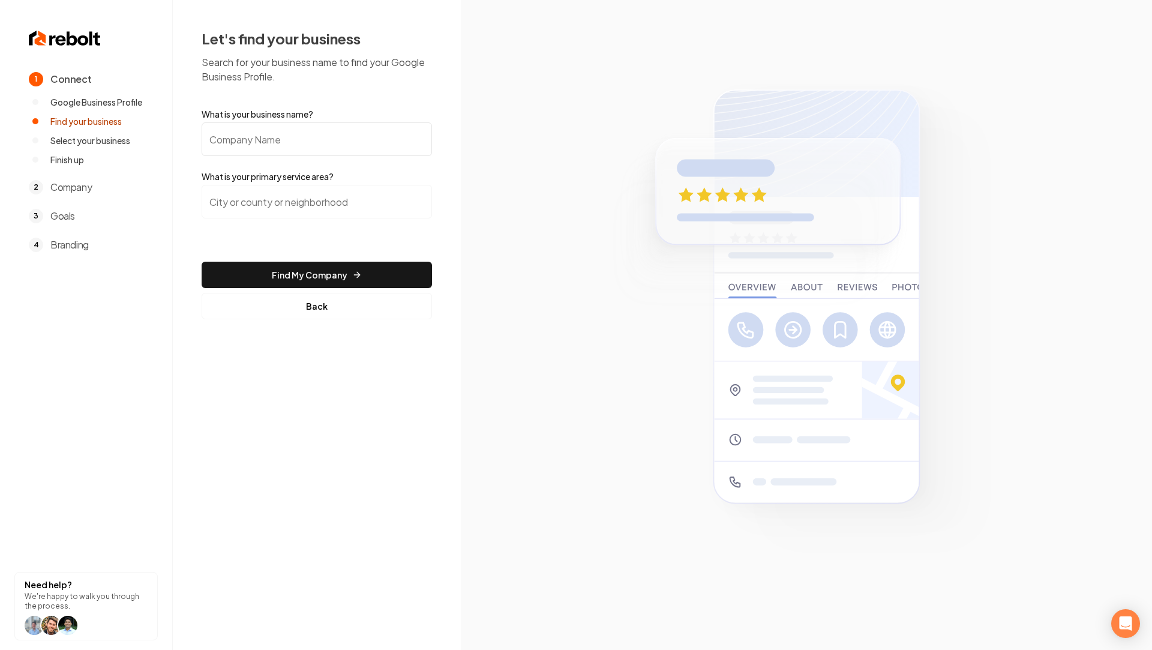
click at [301, 158] on form "What is your business name? What is your primary service area? Find My Company …" at bounding box center [317, 213] width 230 height 211
click at [273, 144] on input "What is your business name?" at bounding box center [317, 139] width 230 height 34
paste input "All About Plumbing"
type input "All About Plumbing"
click at [275, 205] on input "search" at bounding box center [317, 202] width 230 height 34
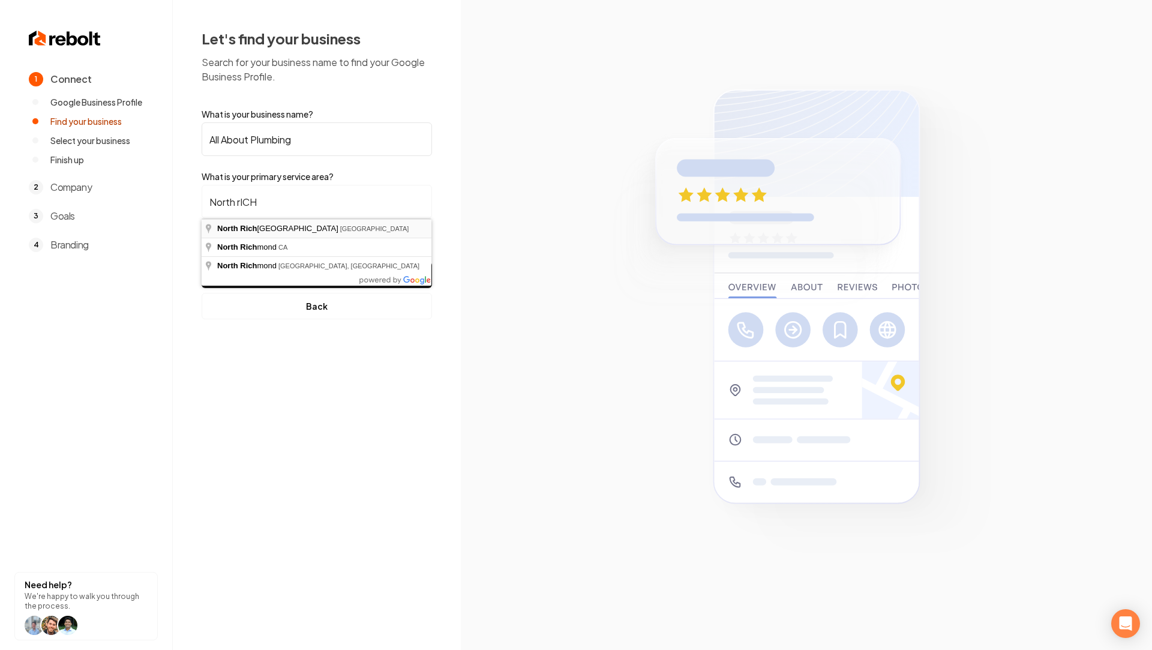
type input "[GEOGRAPHIC_DATA], [GEOGRAPHIC_DATA]"
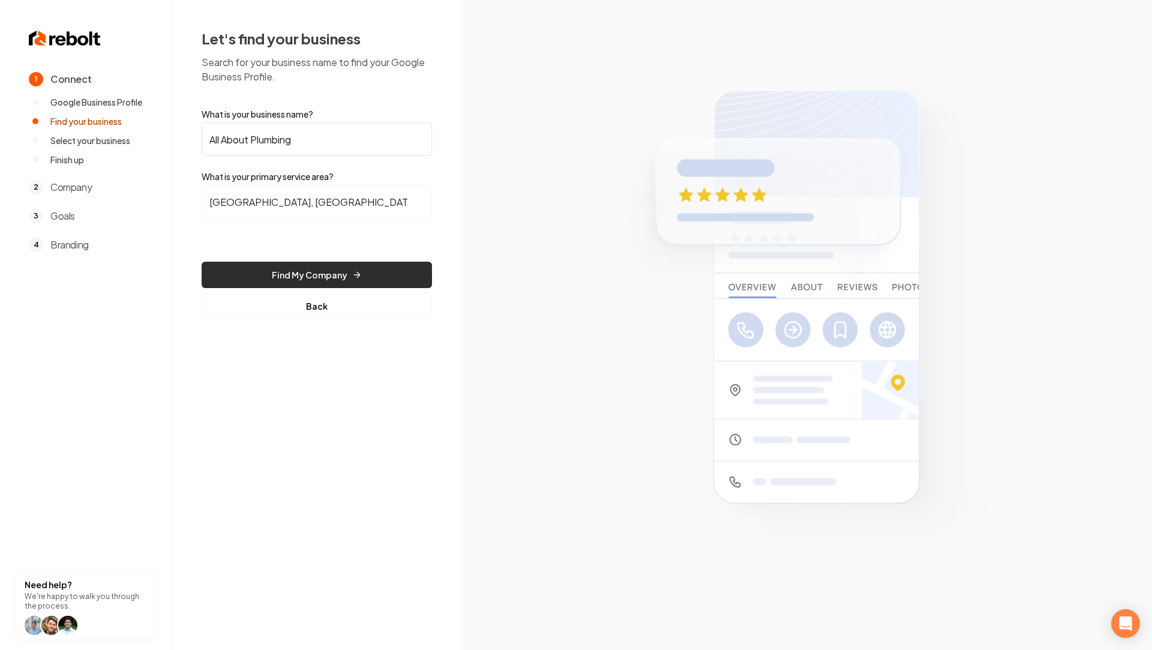
click at [309, 274] on button "Find My Company" at bounding box center [317, 275] width 230 height 26
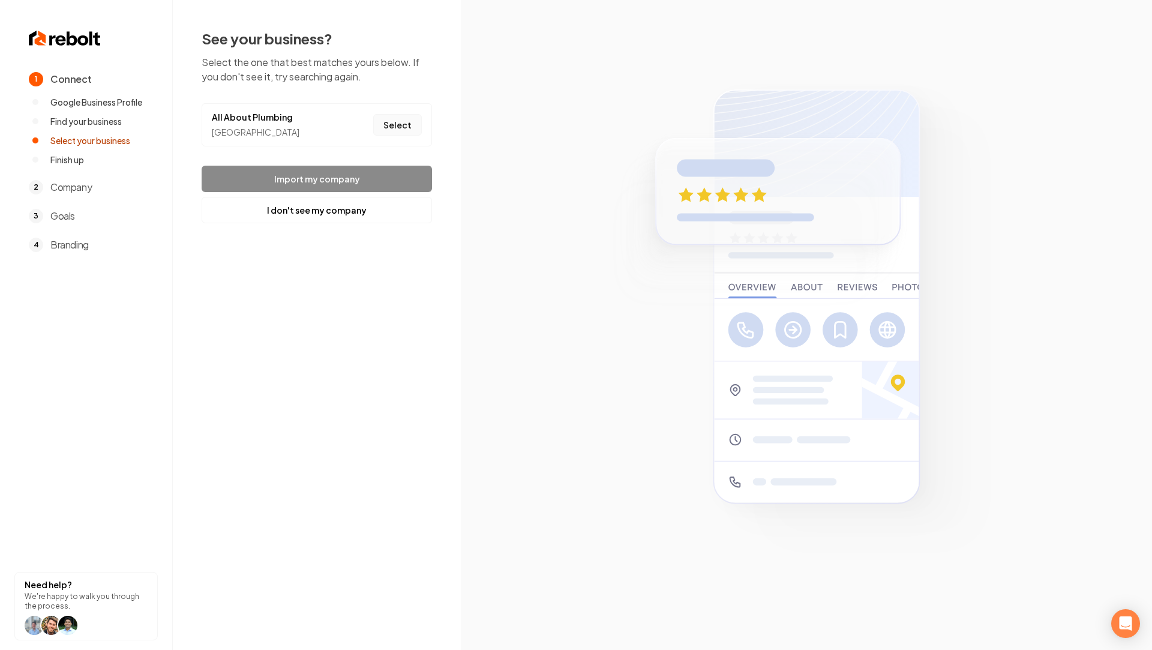
click at [398, 124] on button "Select" at bounding box center [397, 125] width 49 height 22
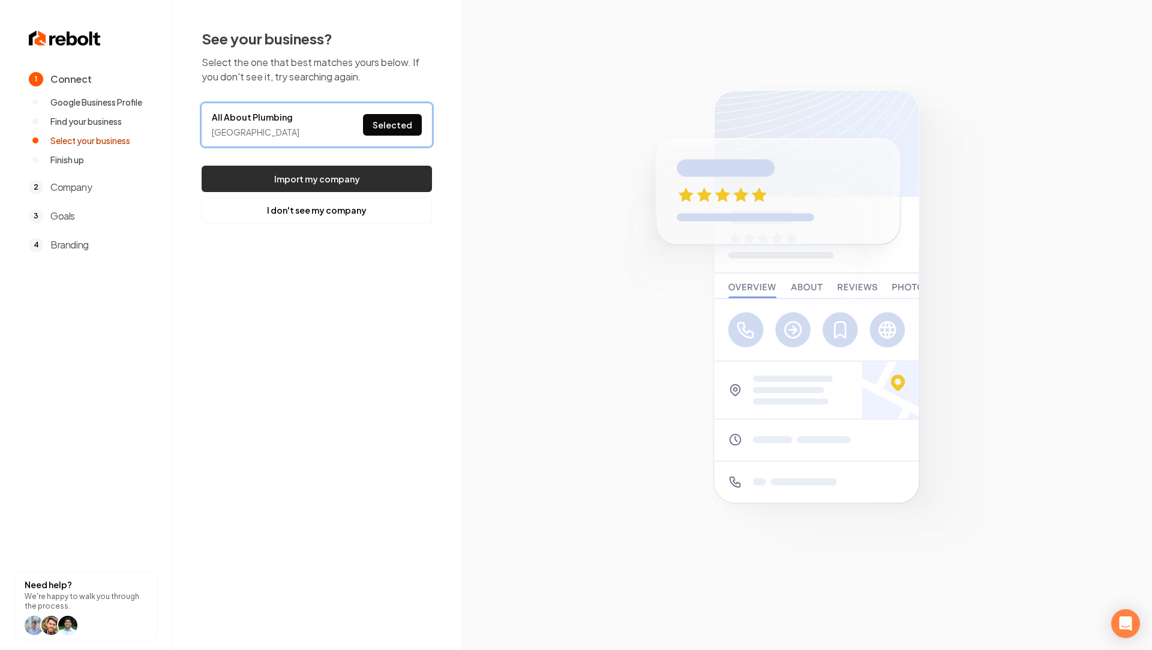
click at [375, 179] on button "Import my company" at bounding box center [317, 179] width 230 height 26
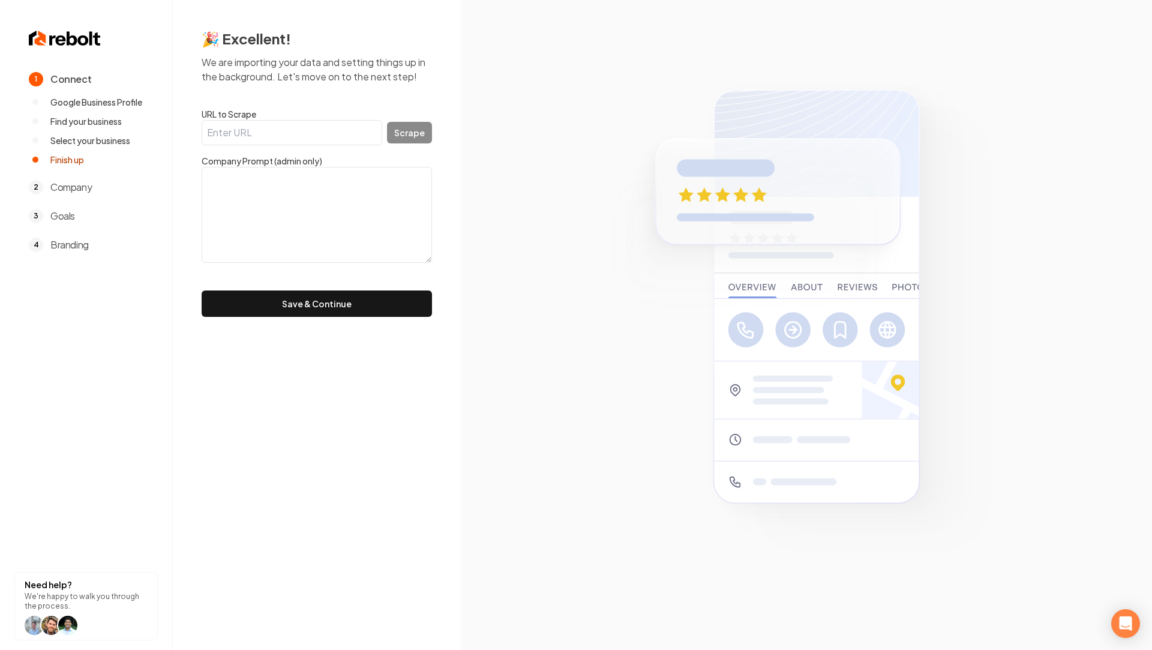
click at [333, 286] on form "URL to Scrape Scrape Company Prompt (admin only) Save & Continue" at bounding box center [317, 212] width 230 height 209
click at [332, 301] on button "Save & Continue" at bounding box center [317, 303] width 230 height 26
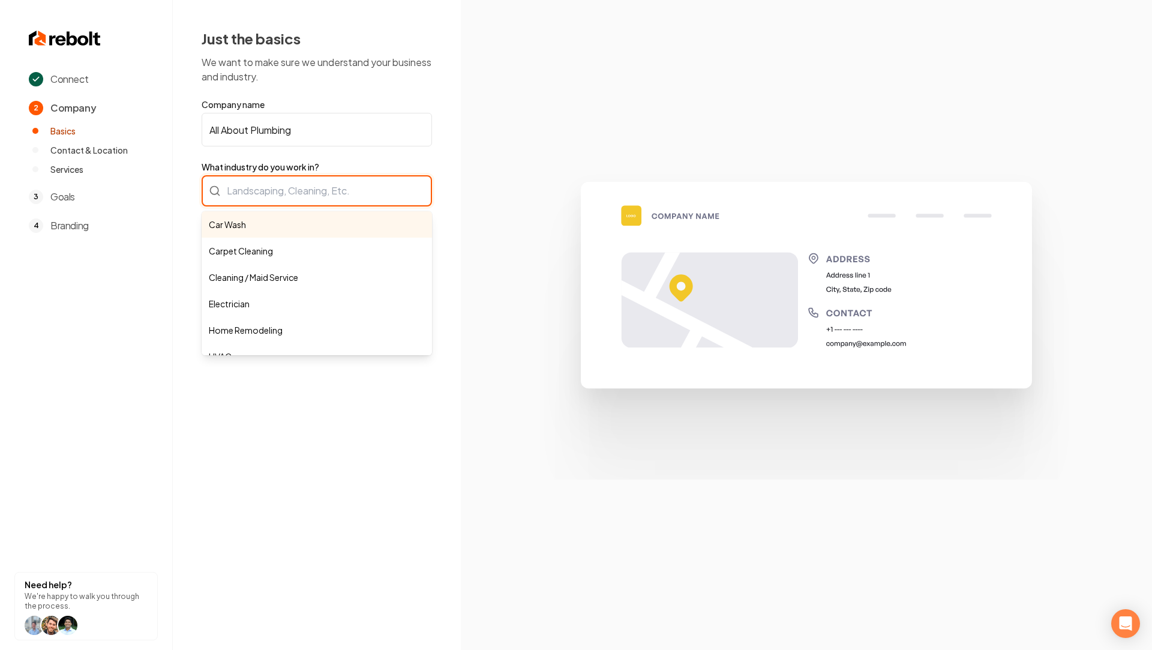
click at [329, 191] on div "Car Wash Carpet Cleaning Cleaning / Maid Service Electrician Home Remodeling HV…" at bounding box center [317, 190] width 230 height 31
type input "p"
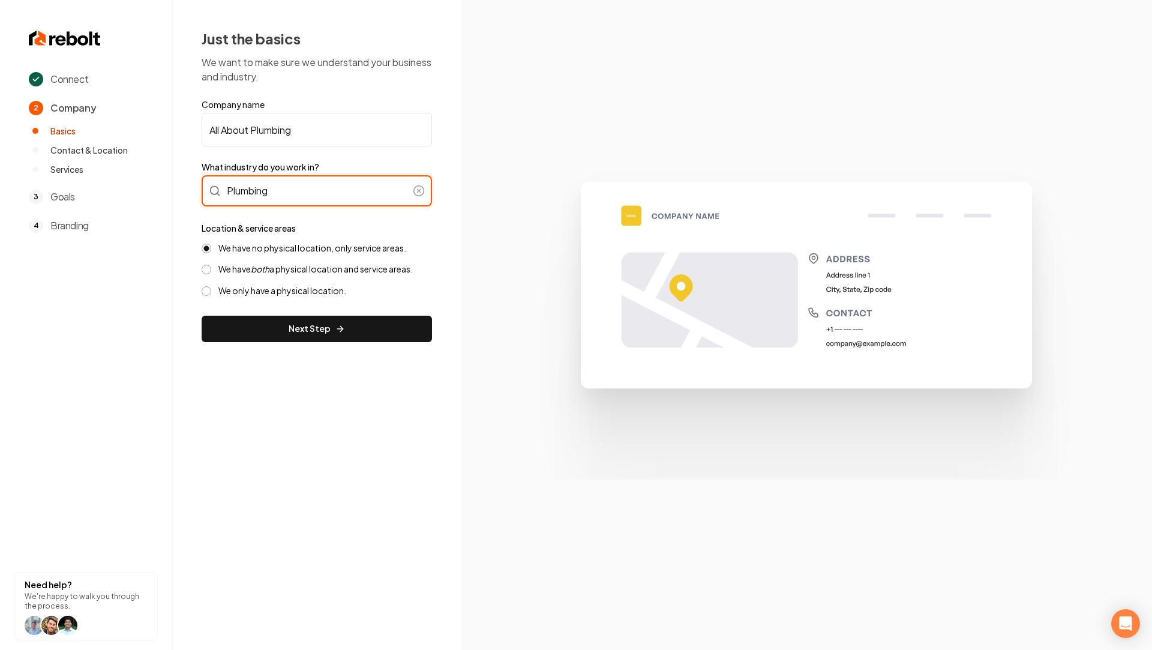
type input "Plumbing"
click at [278, 266] on label "We have both a physical location and service areas." at bounding box center [315, 268] width 194 height 11
click at [211, 266] on button "We have both a physical location and service areas." at bounding box center [207, 270] width 10 height 10
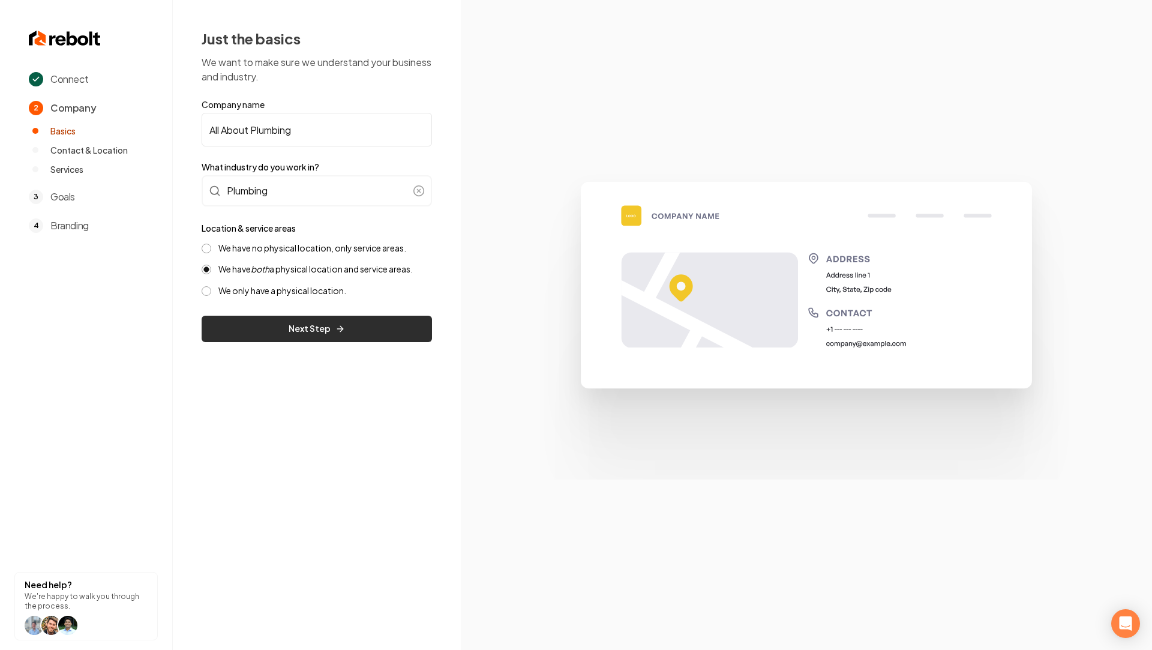
click at [305, 335] on button "Next Step" at bounding box center [317, 329] width 230 height 26
select select "**"
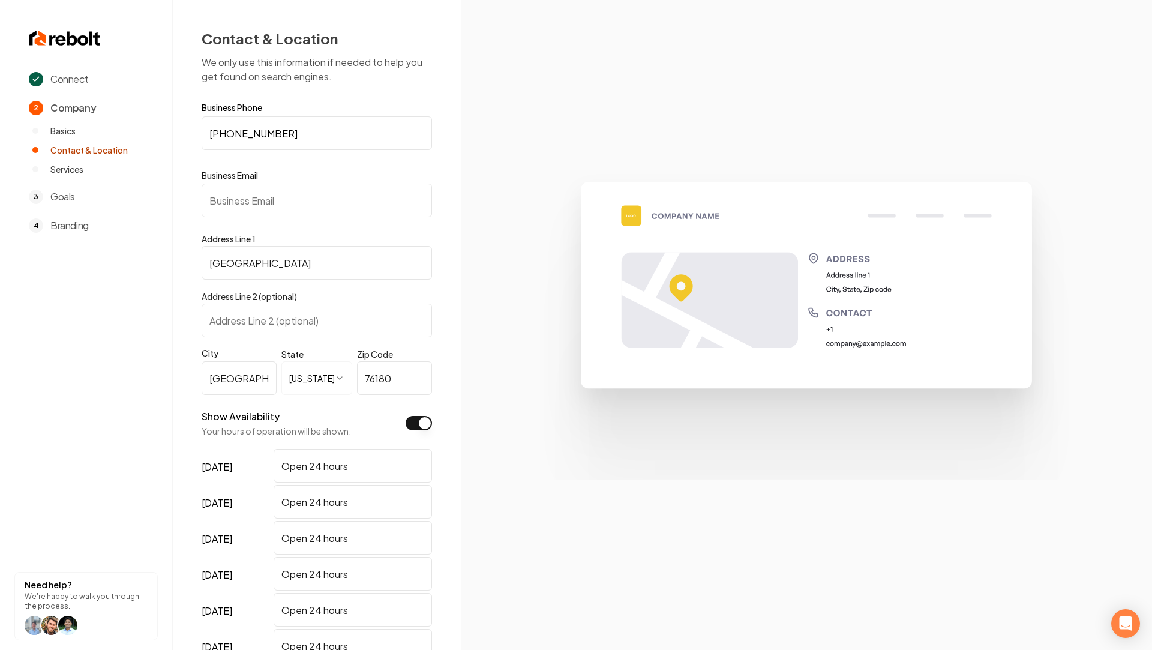
click at [261, 200] on input "Business Email" at bounding box center [317, 201] width 230 height 34
paste input "[EMAIL_ADDRESS][DOMAIN_NAME]"
type input "[EMAIL_ADDRESS][DOMAIN_NAME]"
click at [533, 319] on img at bounding box center [806, 324] width 576 height 308
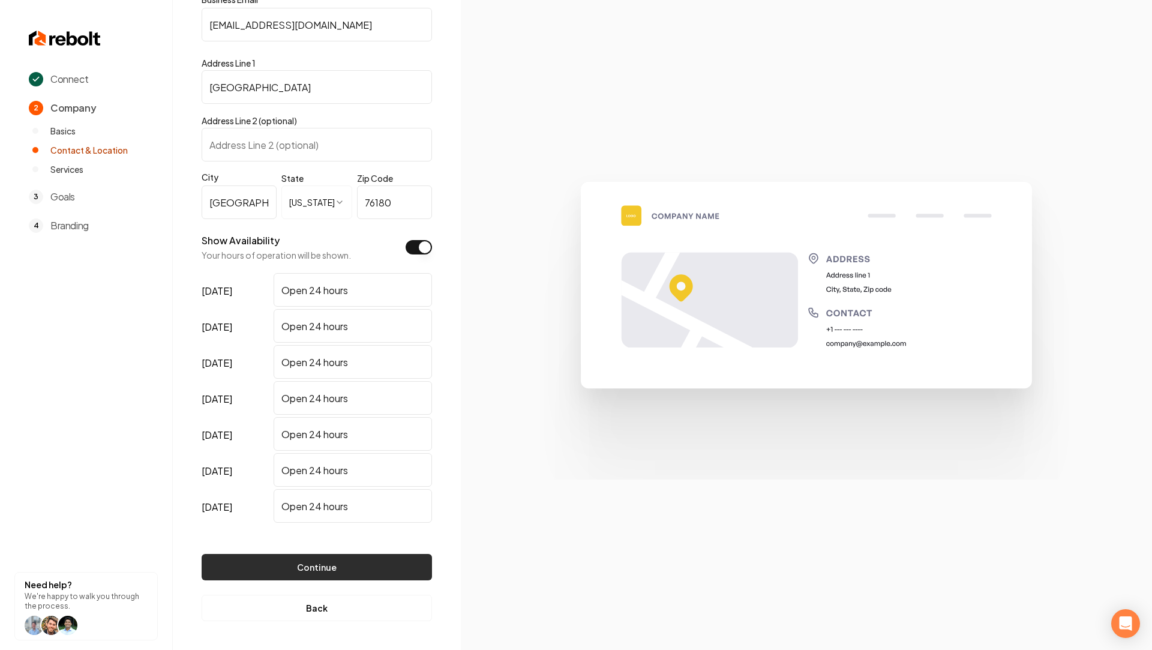
click at [347, 573] on button "Continue" at bounding box center [317, 567] width 230 height 26
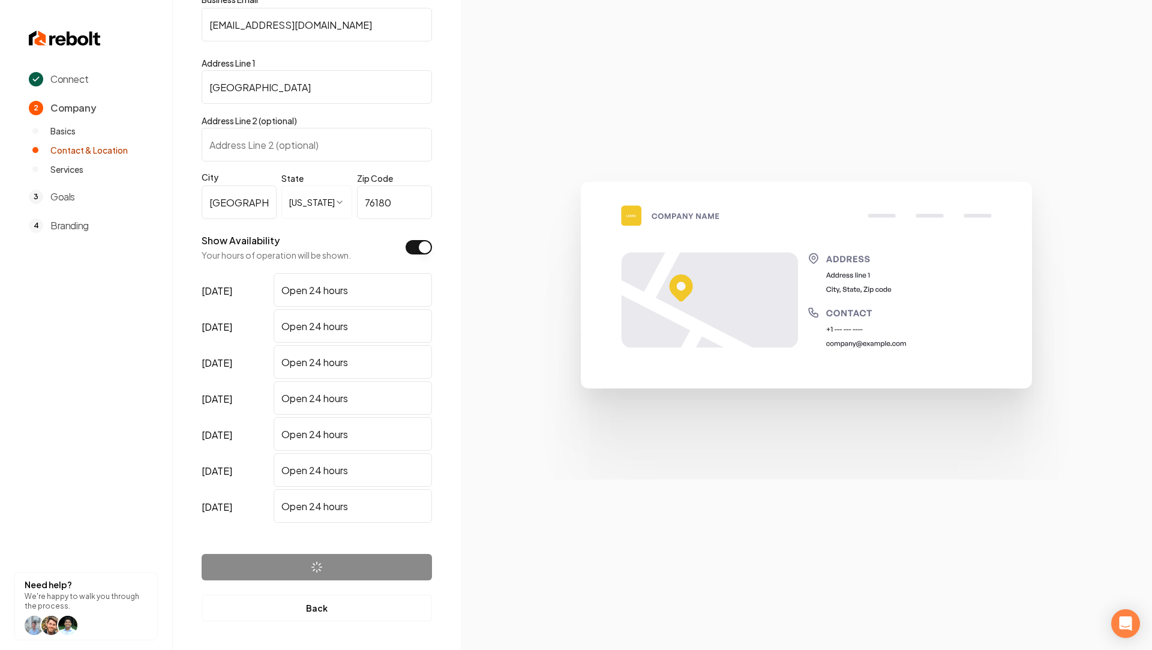
scroll to position [0, 0]
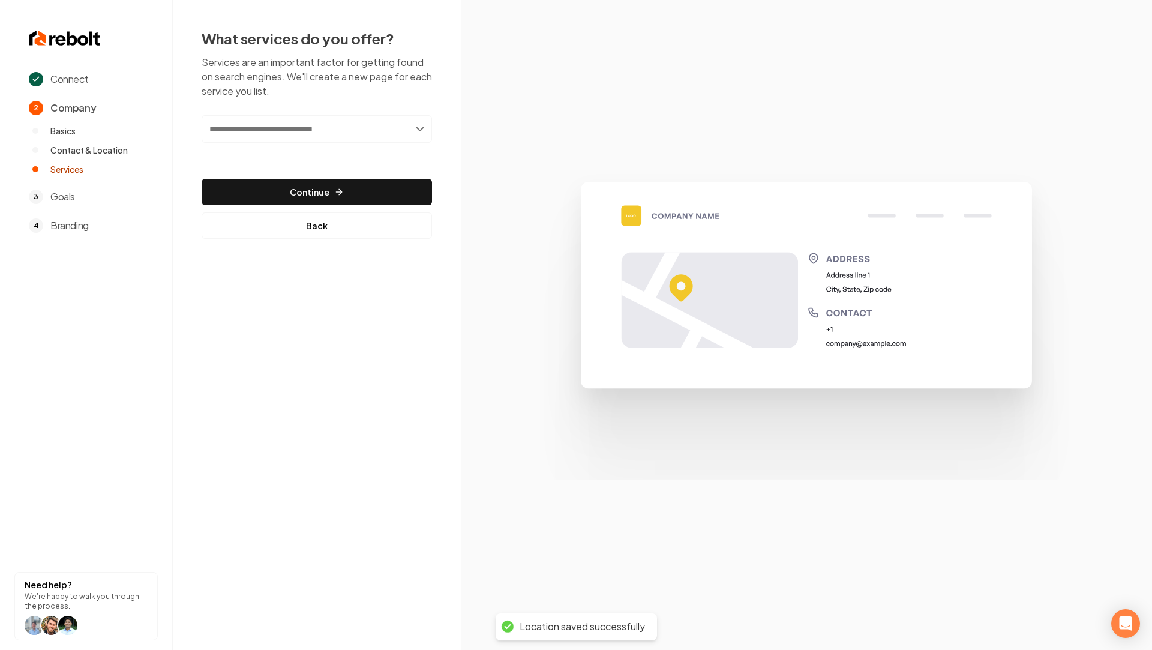
click at [343, 128] on input "text" at bounding box center [317, 129] width 230 height 28
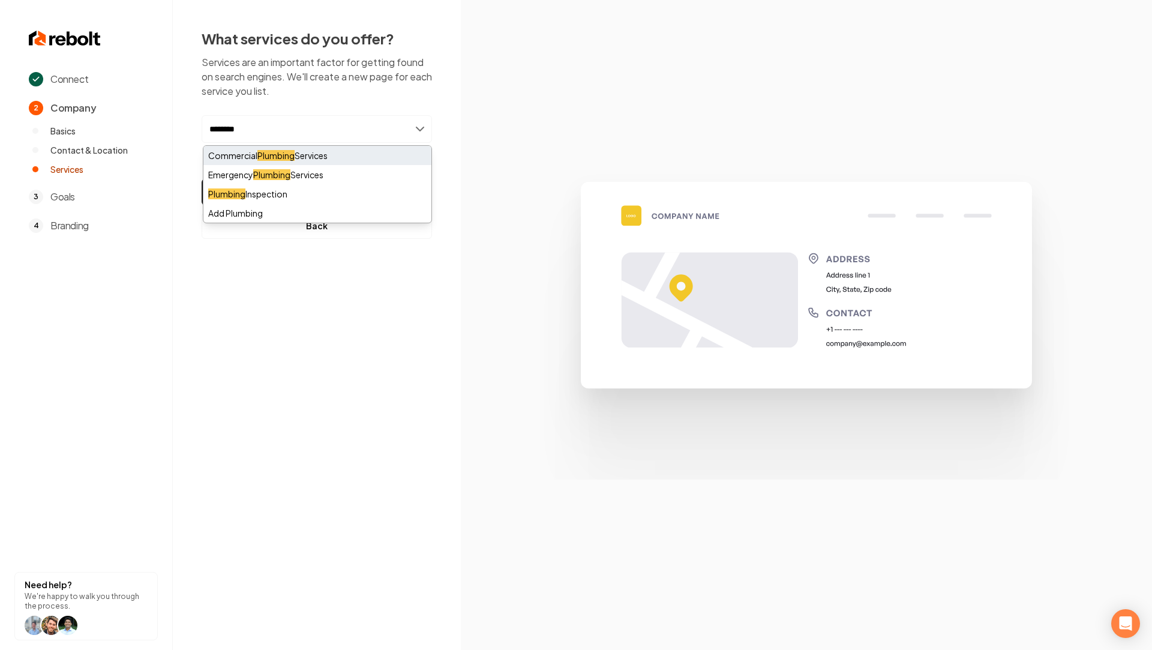
type input "********"
click at [316, 157] on div "Commercial Plumbing Services" at bounding box center [317, 155] width 228 height 19
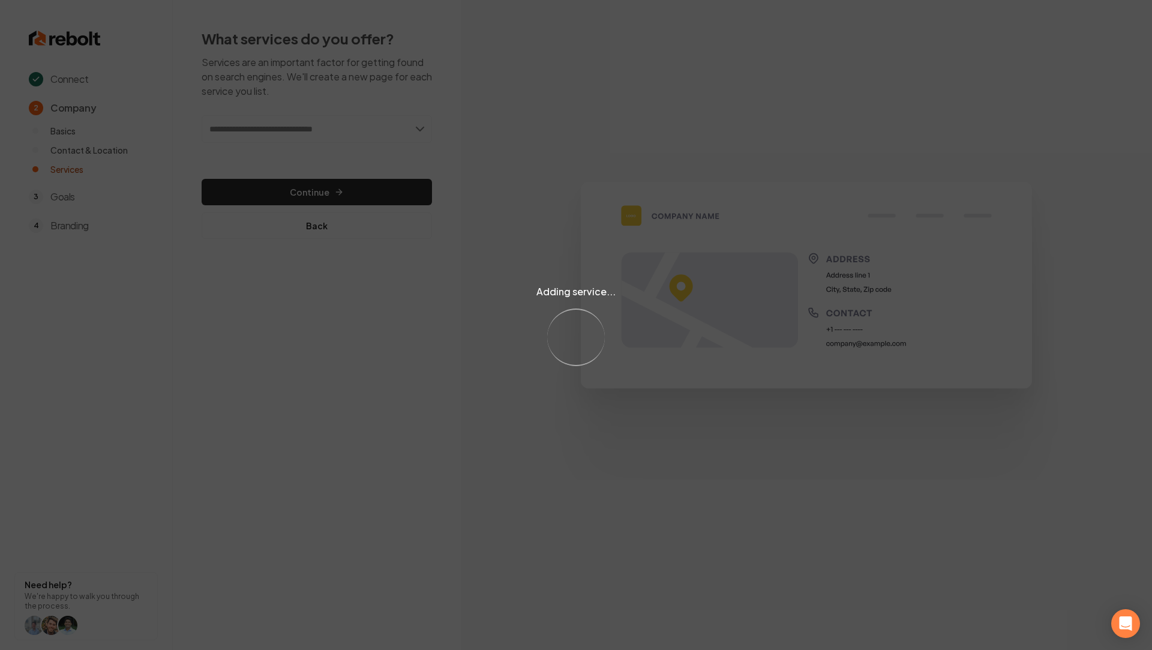
click at [265, 111] on div "Adding service... Loading..." at bounding box center [576, 325] width 1152 height 650
click at [274, 135] on div "Adding service... Loading..." at bounding box center [576, 325] width 1152 height 650
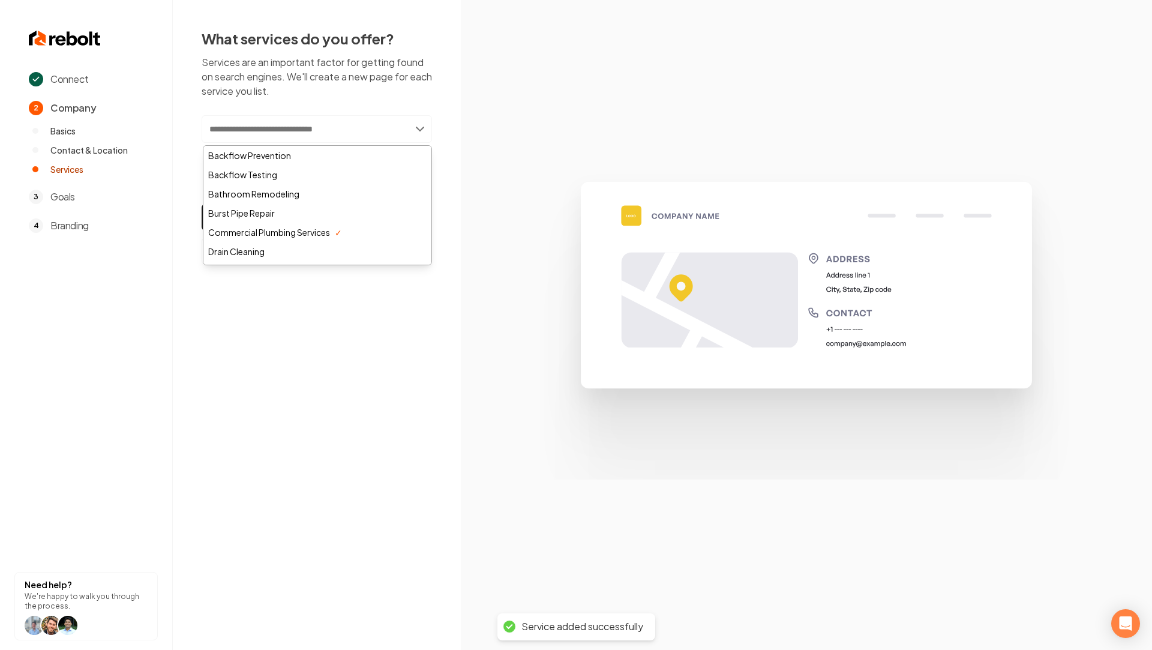
click at [298, 130] on input "text" at bounding box center [317, 129] width 230 height 28
type input "*"
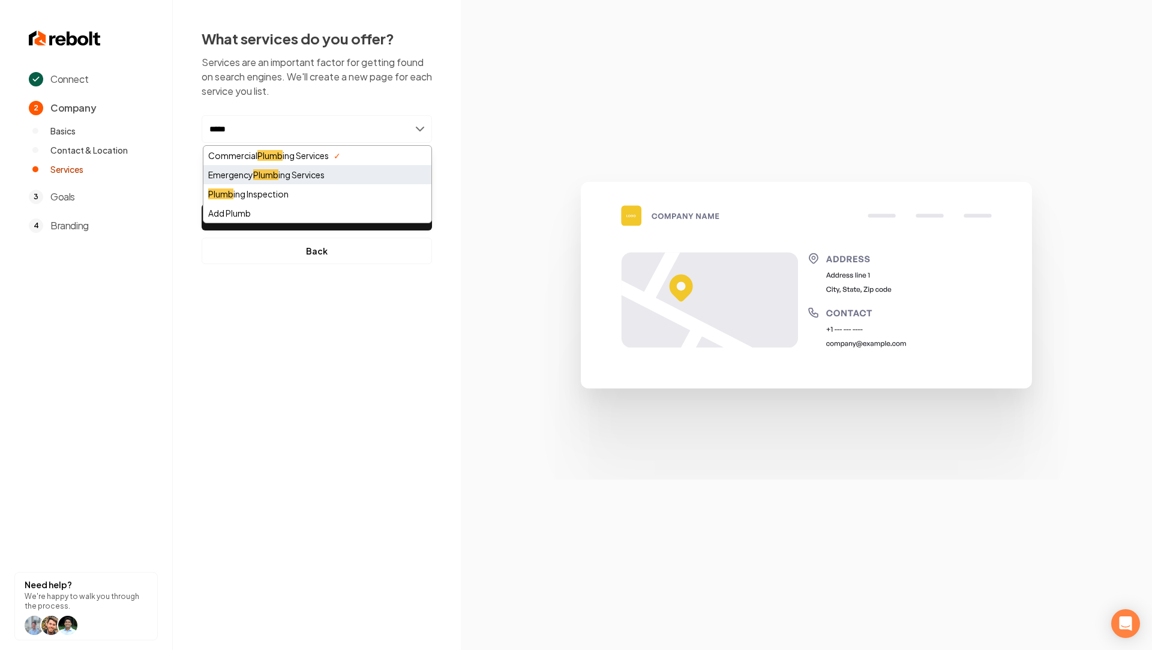
type input "*****"
click at [315, 181] on div "Emergency Plumb ing Services" at bounding box center [317, 174] width 228 height 19
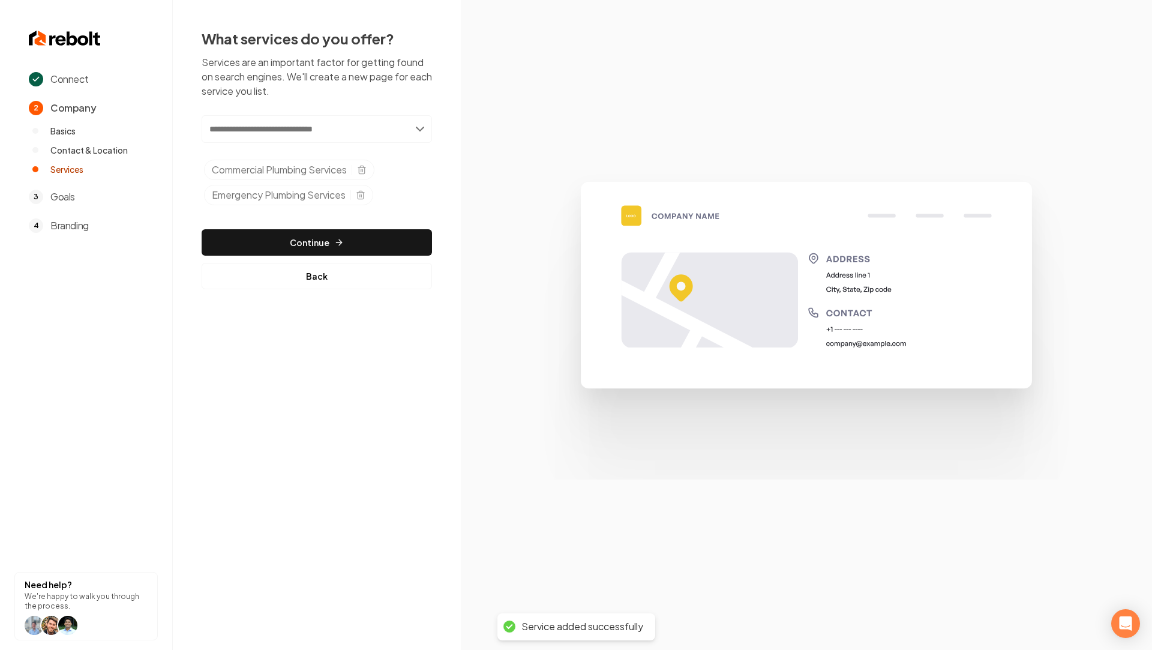
click at [259, 133] on input "text" at bounding box center [317, 129] width 230 height 28
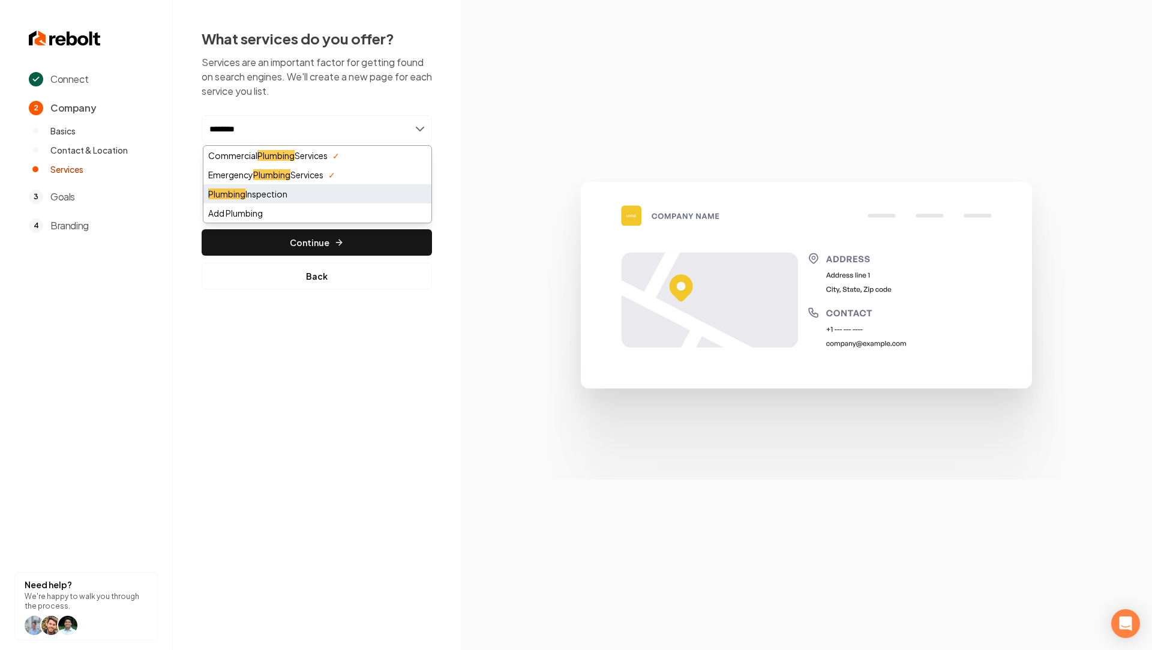
type input "********"
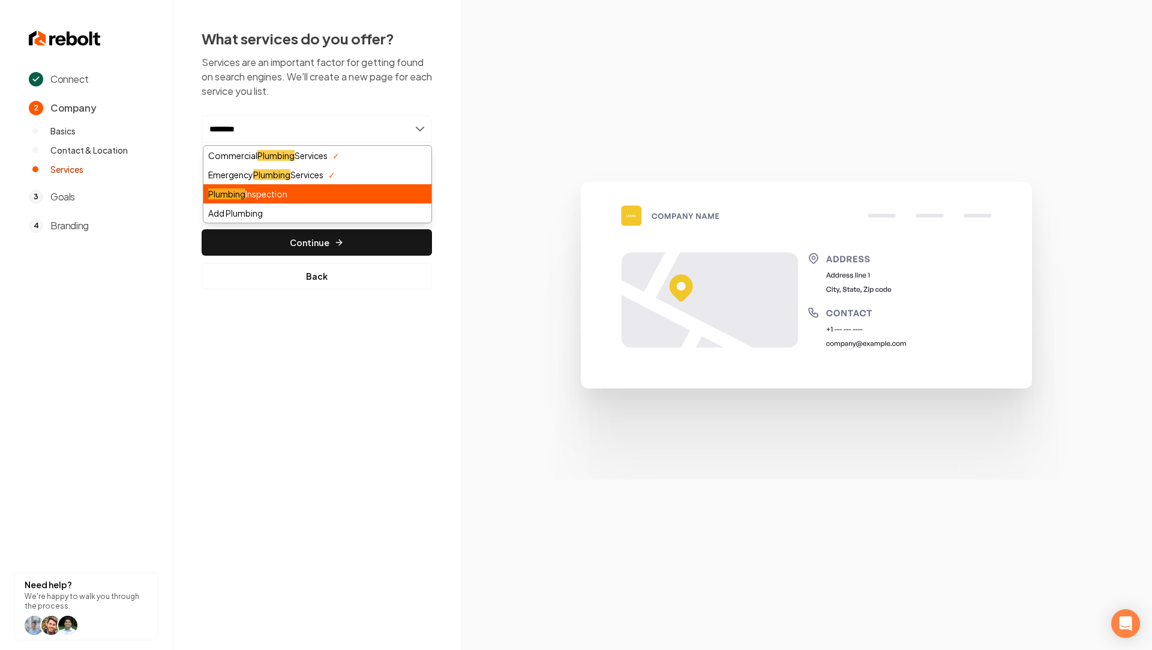
click at [251, 190] on div "Plumbing Inspection" at bounding box center [317, 193] width 228 height 19
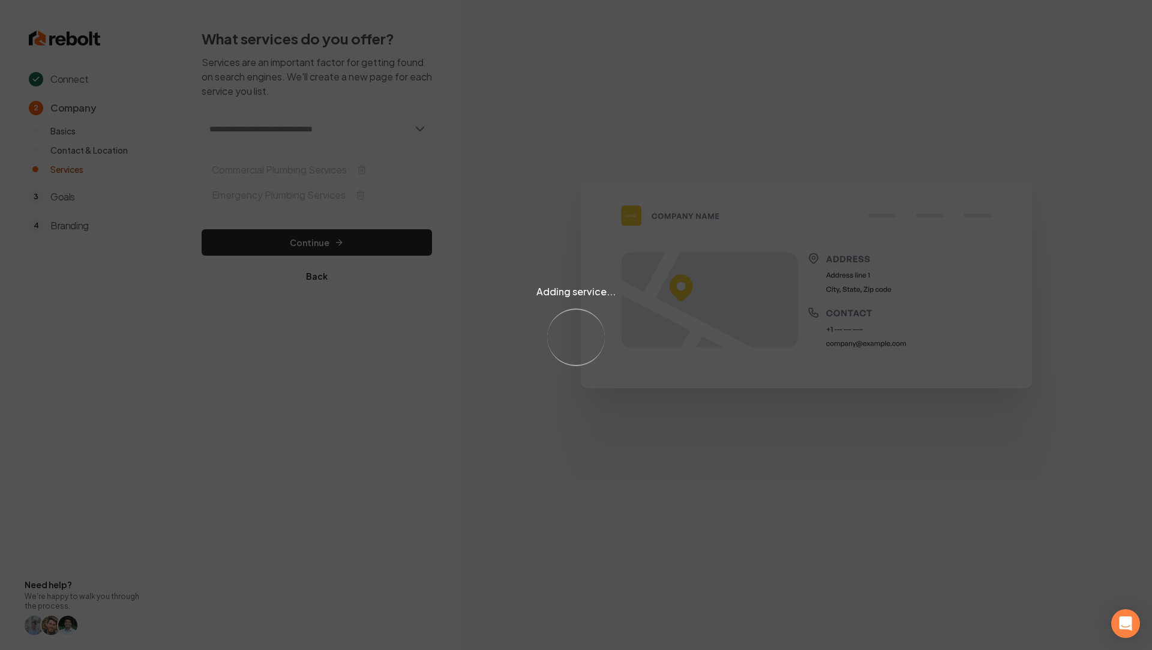
click at [251, 127] on div "Adding service... Loading..." at bounding box center [576, 325] width 1152 height 650
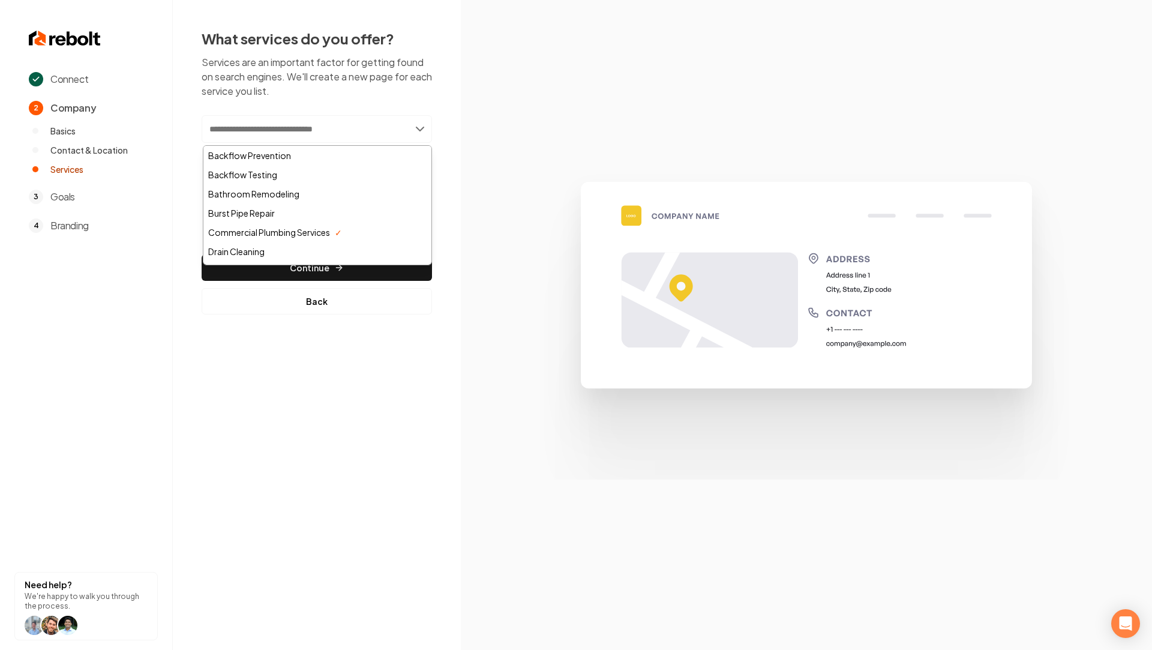
click at [269, 123] on input "text" at bounding box center [317, 129] width 230 height 28
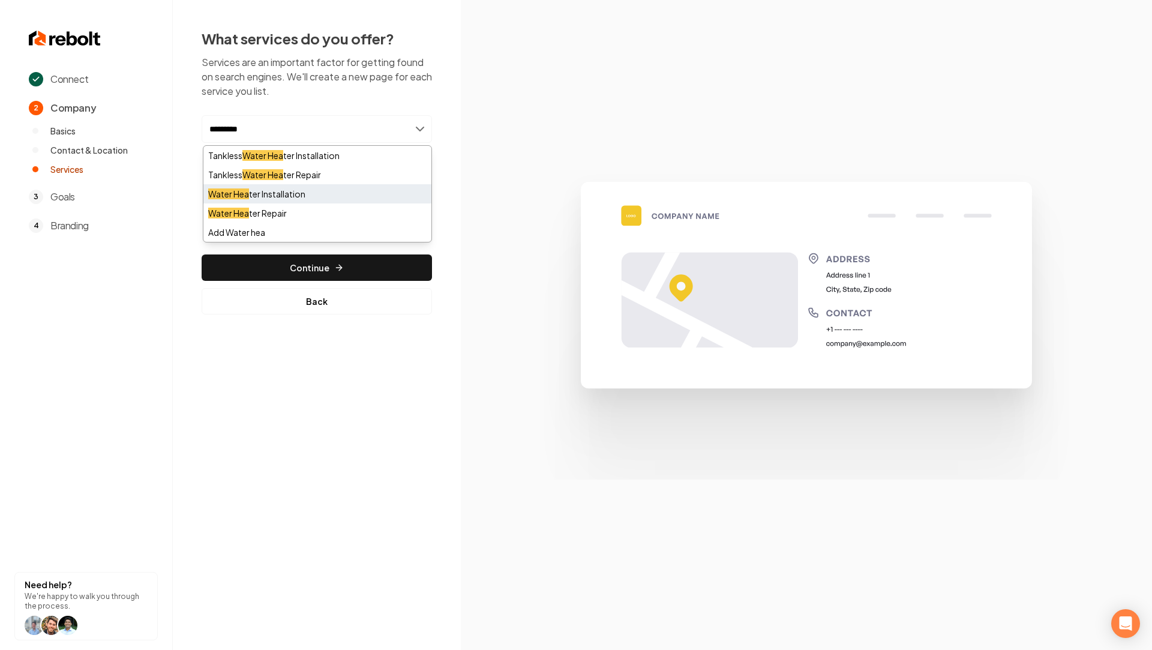
type input "*********"
click at [319, 191] on div "Water Hea ter Installation" at bounding box center [317, 193] width 228 height 19
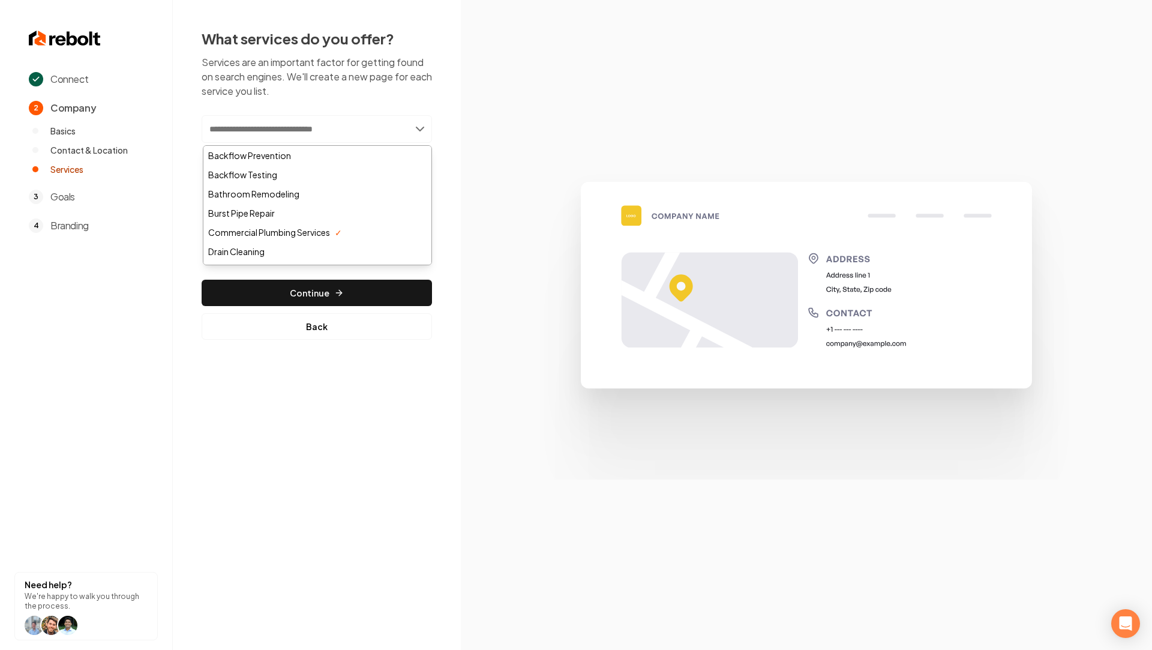
click at [544, 262] on img at bounding box center [806, 324] width 576 height 308
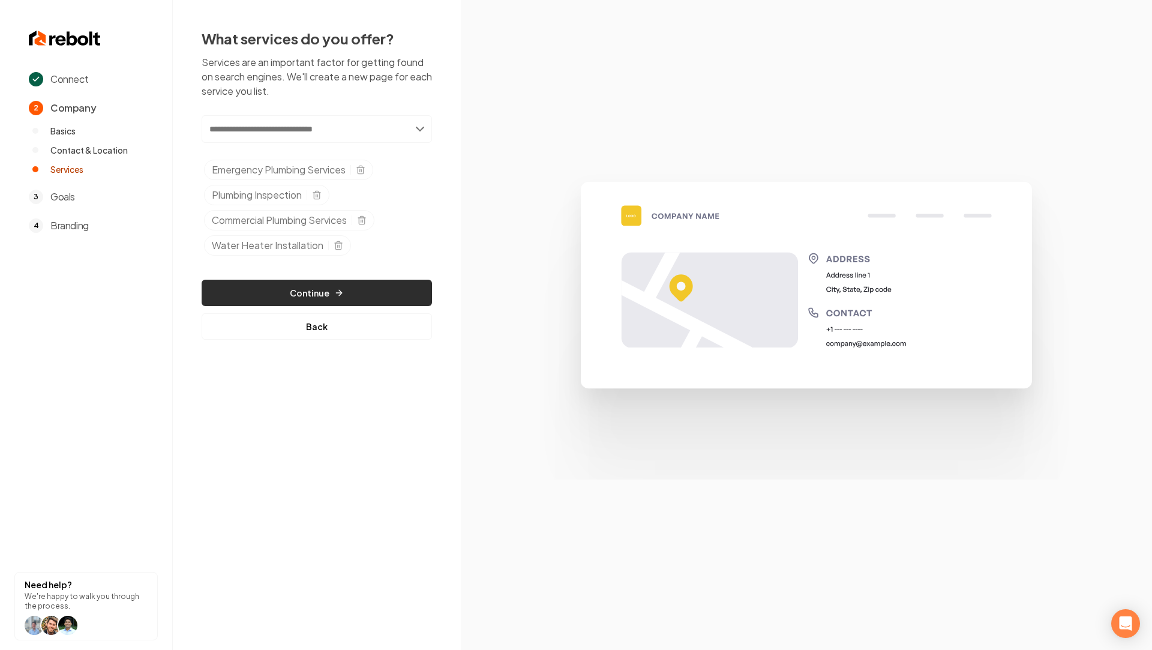
click at [326, 289] on button "Continue" at bounding box center [317, 293] width 230 height 26
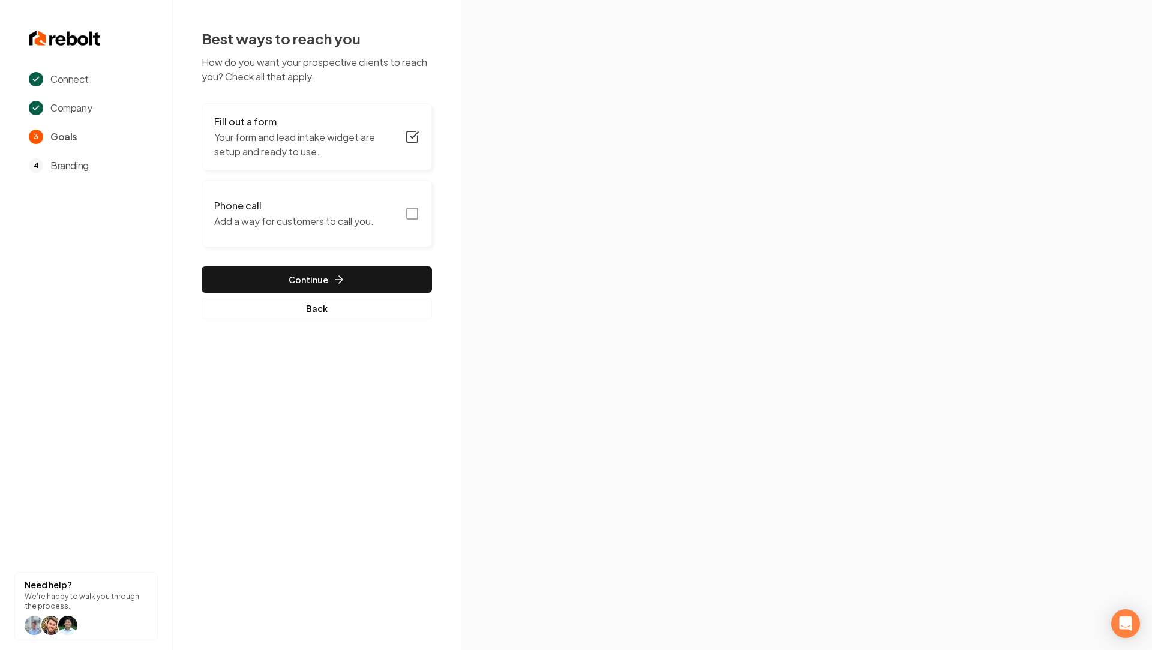
click at [410, 212] on icon "button" at bounding box center [412, 213] width 14 height 14
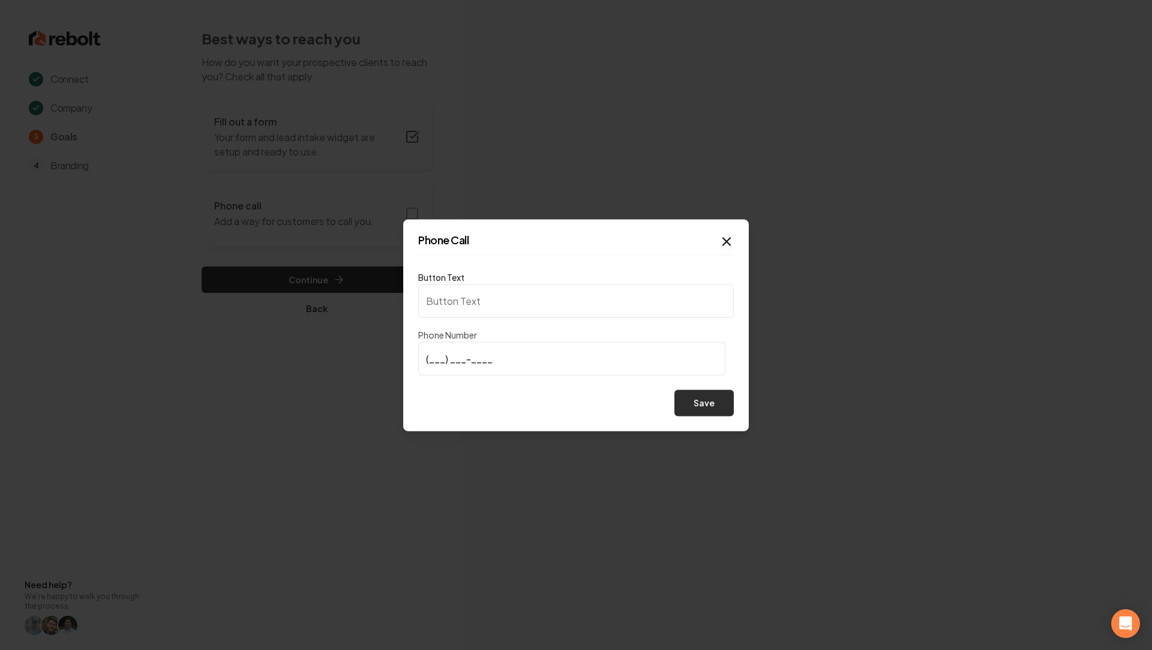
type input "Call us"
type input "[PHONE_NUMBER]"
click at [710, 405] on button "Save" at bounding box center [703, 402] width 59 height 26
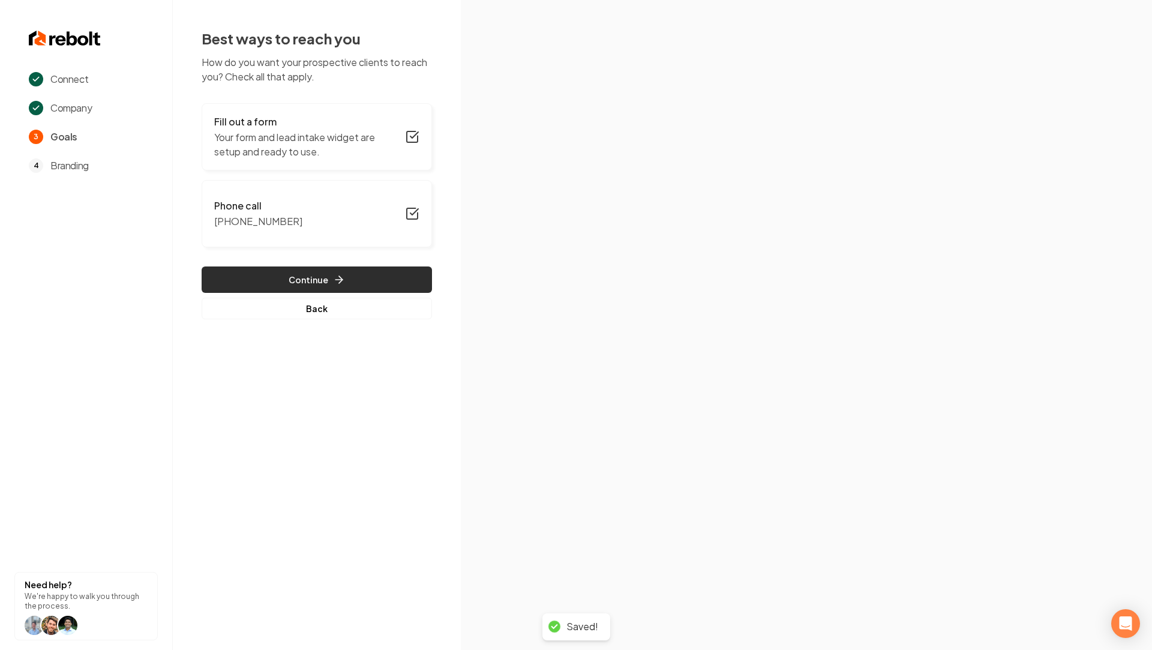
click at [326, 278] on button "Continue" at bounding box center [317, 279] width 230 height 26
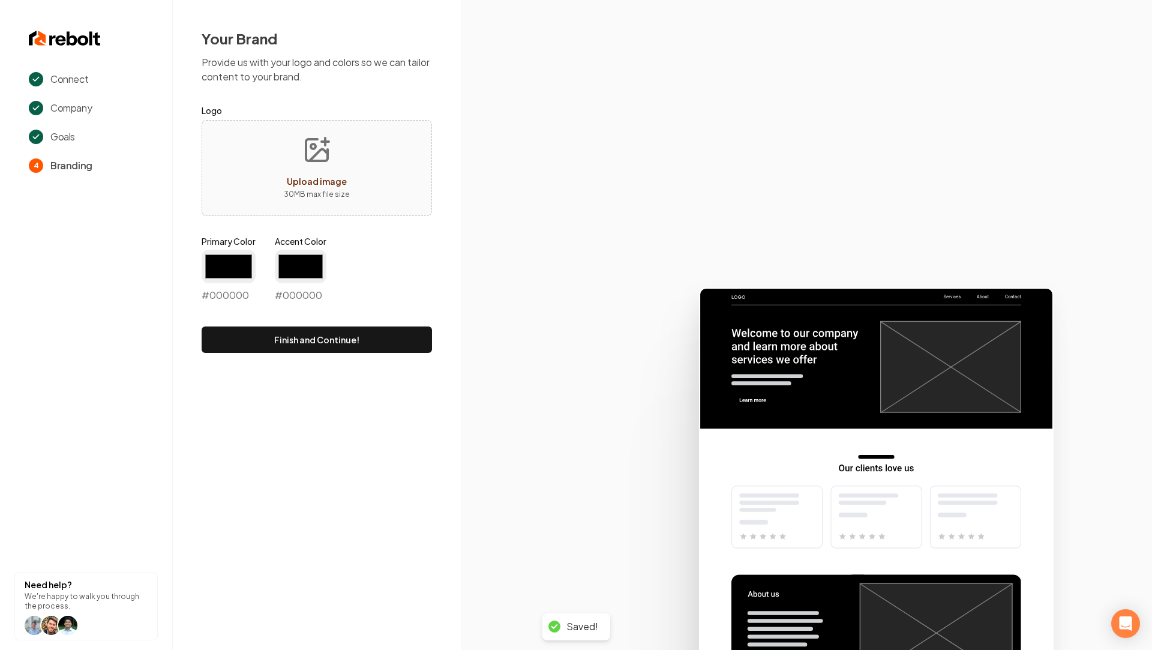
type input "#194d33"
type input "#70be00"
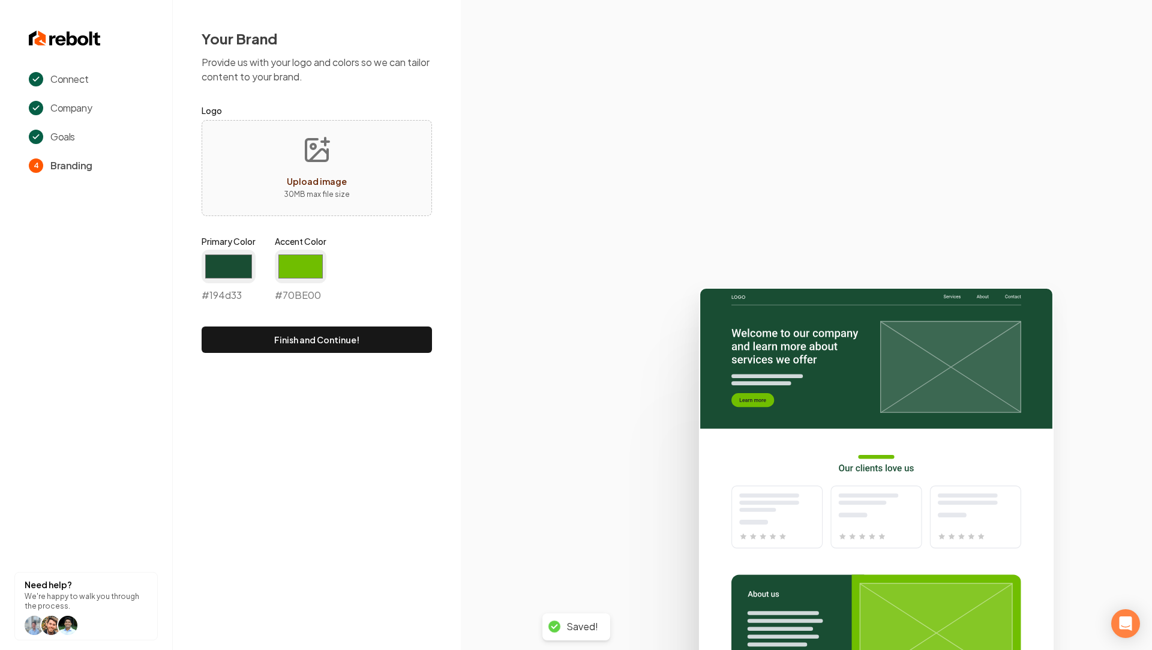
click at [310, 149] on icon "Upload image" at bounding box center [316, 150] width 29 height 29
type input "**********"
click at [208, 258] on input "#194d33" at bounding box center [229, 267] width 54 height 34
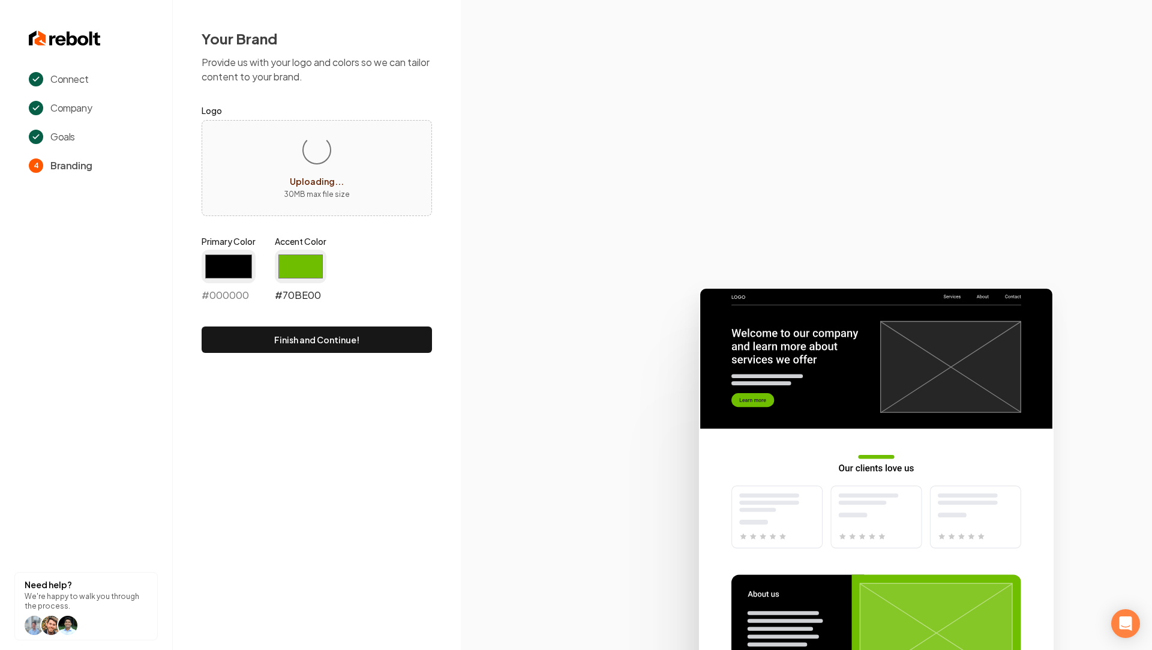
type input "#000000"
click at [292, 282] on input "#70be00" at bounding box center [301, 267] width 52 height 34
click at [299, 262] on input "#70be00" at bounding box center [301, 267] width 52 height 34
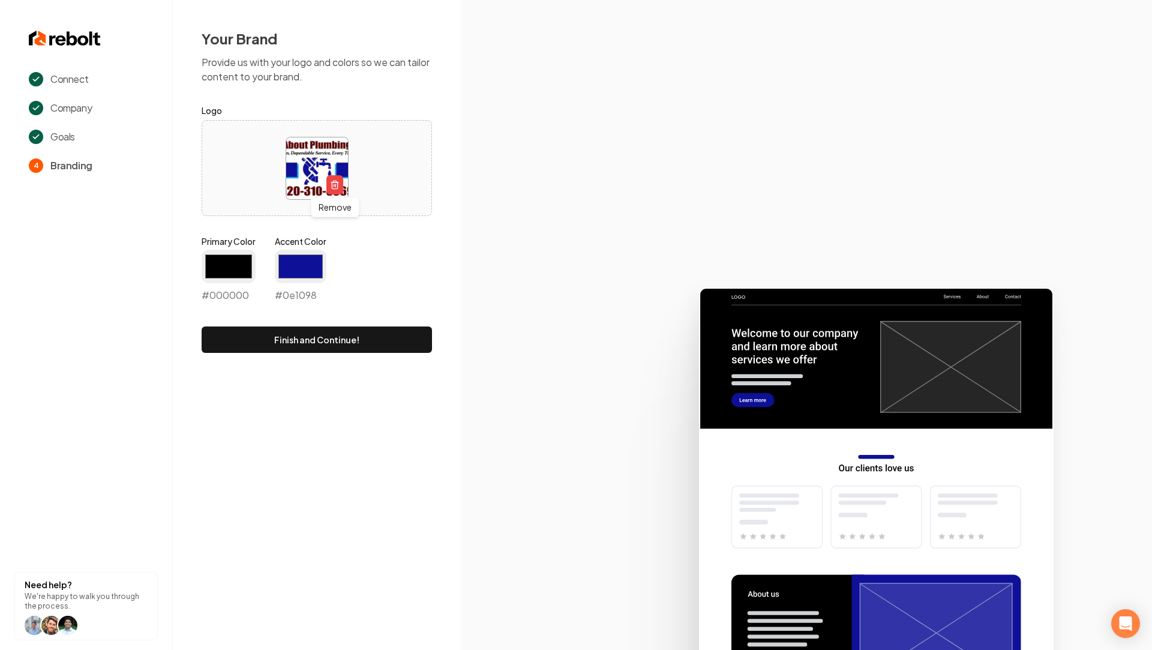
type input "#0e1098"
click at [686, 249] on section at bounding box center [806, 325] width 691 height 650
click at [353, 344] on button "Finish and Continue!" at bounding box center [317, 339] width 230 height 26
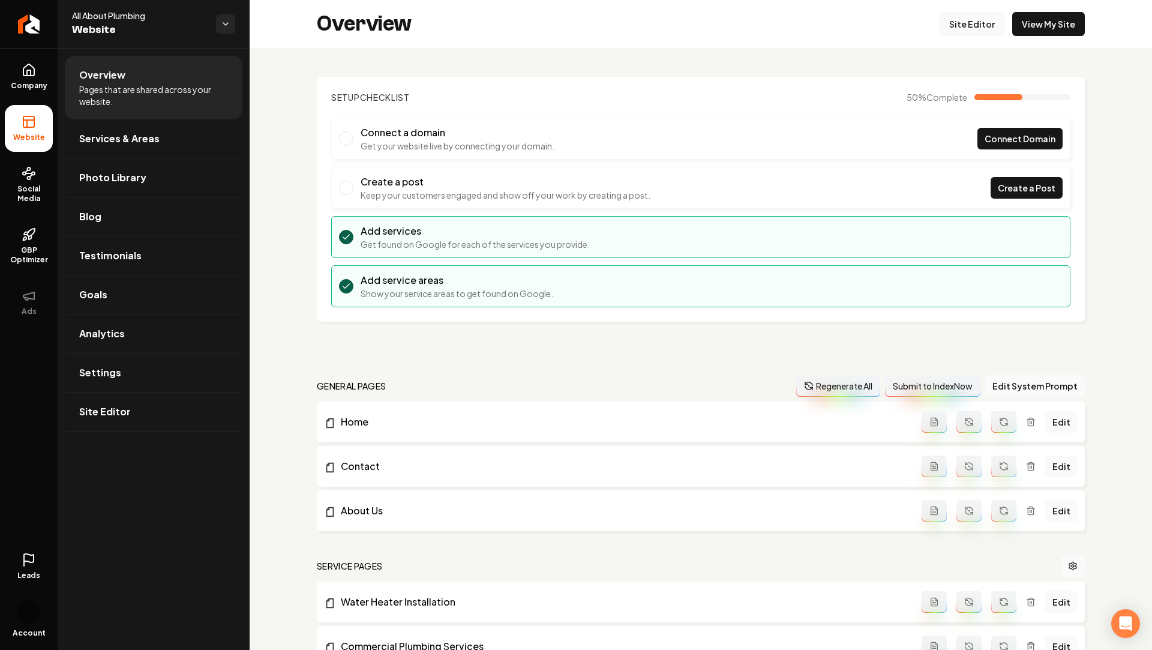
click at [969, 30] on link "Site Editor" at bounding box center [972, 24] width 66 height 24
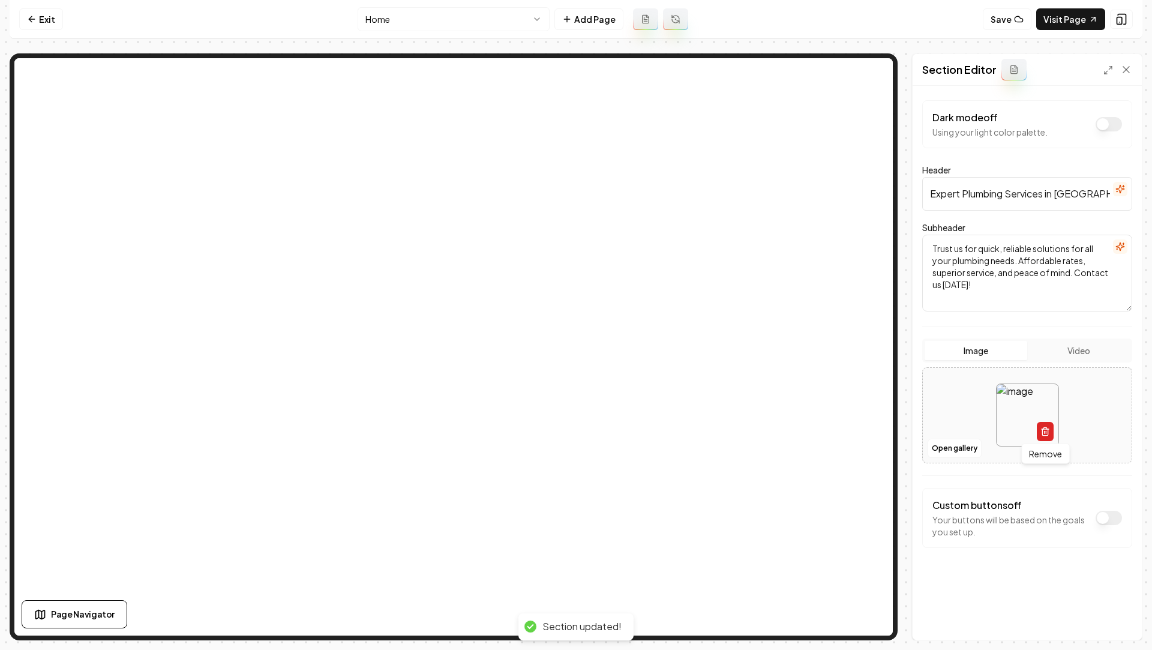
click at [1042, 431] on icon "button" at bounding box center [1045, 432] width 10 height 10
click at [1006, 407] on button "Upload image 30 MB max file size" at bounding box center [1027, 415] width 85 height 84
type input "**********"
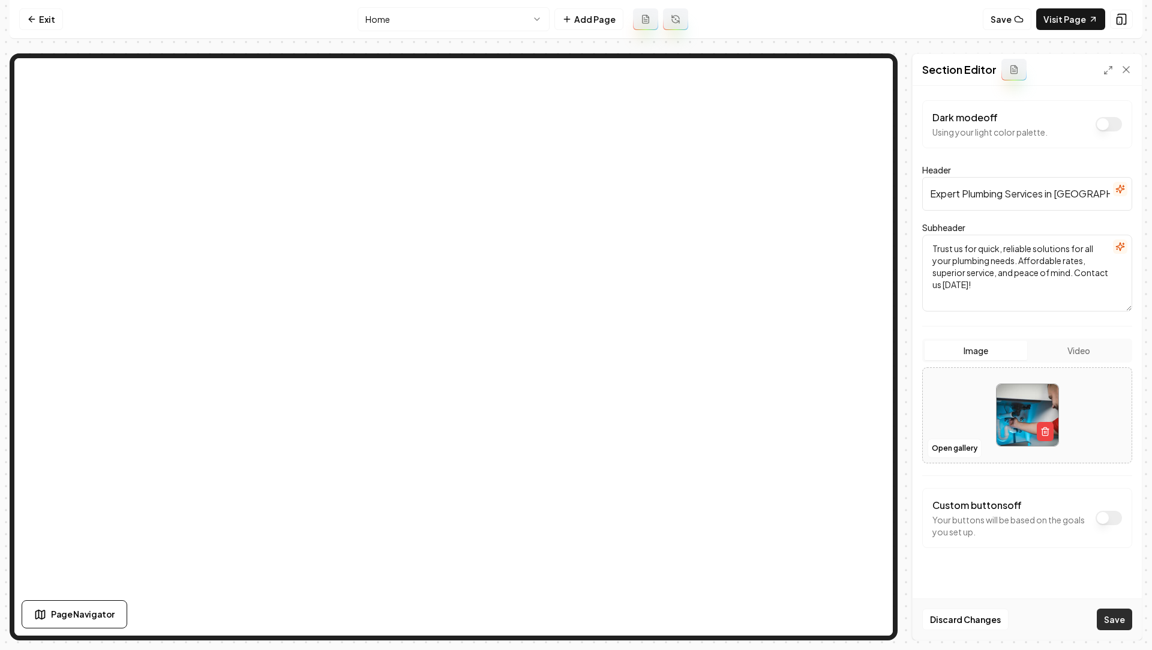
click at [1115, 614] on button "Save" at bounding box center [1114, 619] width 35 height 22
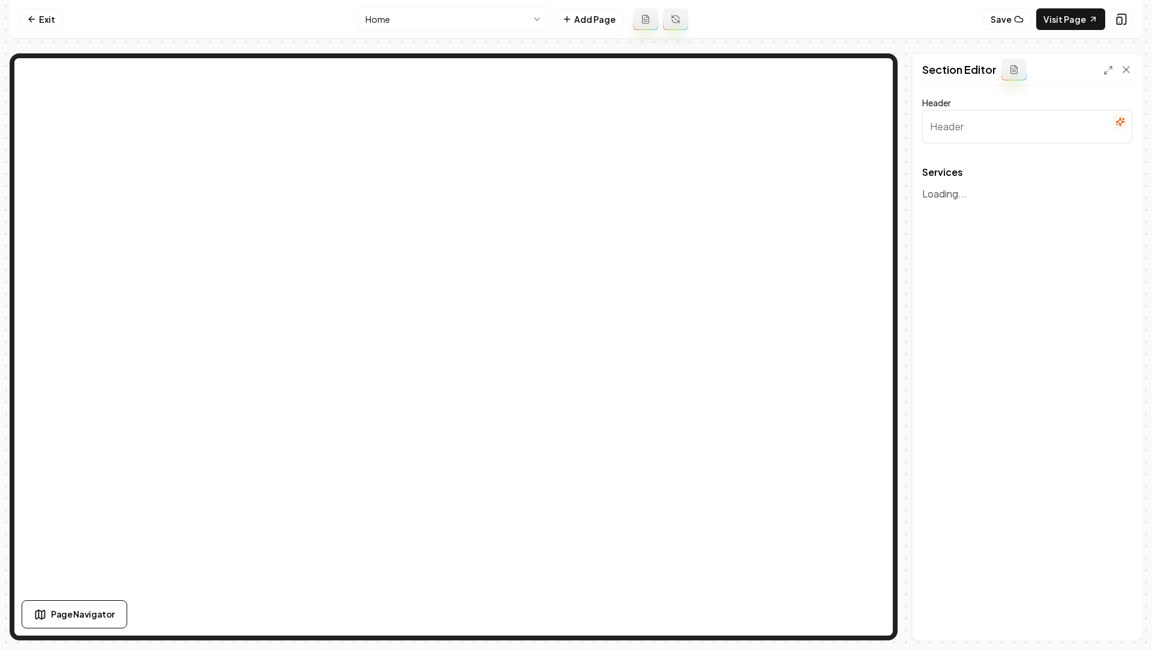
type input "Plumbing Services"
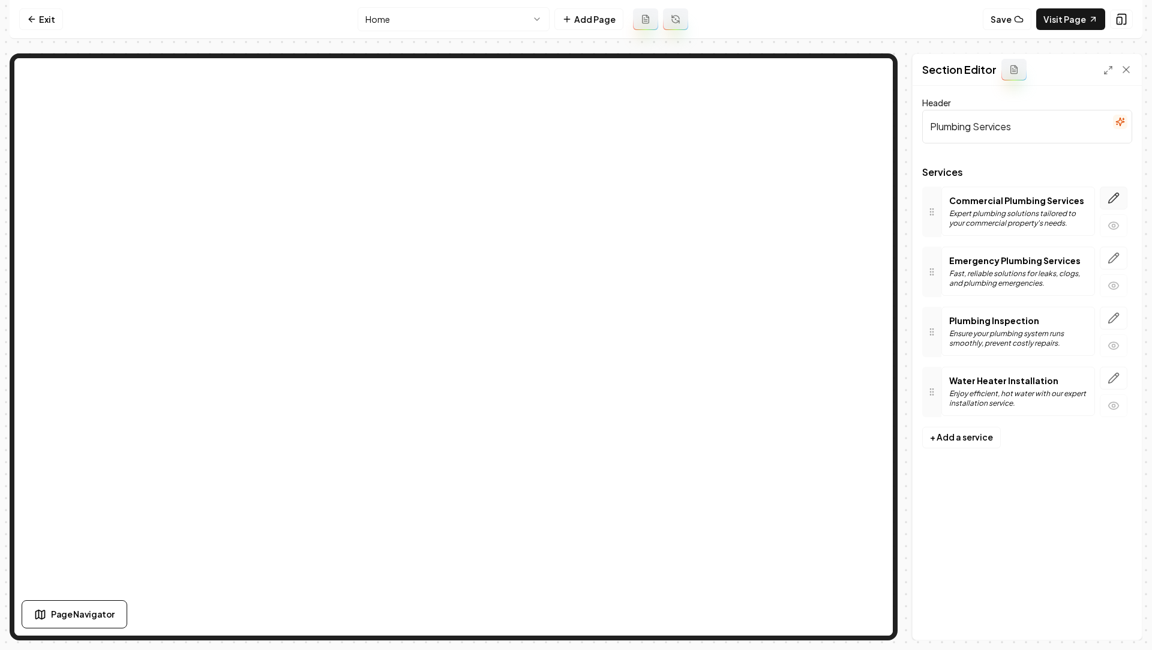
click at [1111, 202] on icon "button" at bounding box center [1114, 198] width 10 height 10
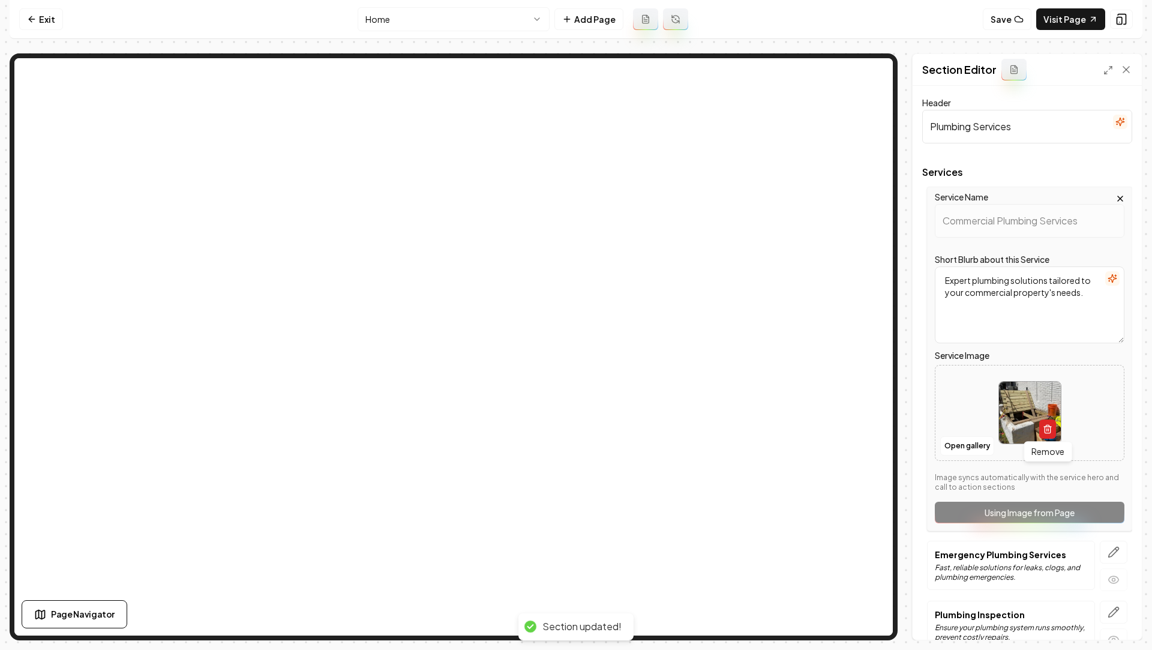
click at [1043, 428] on icon "button" at bounding box center [1048, 429] width 10 height 10
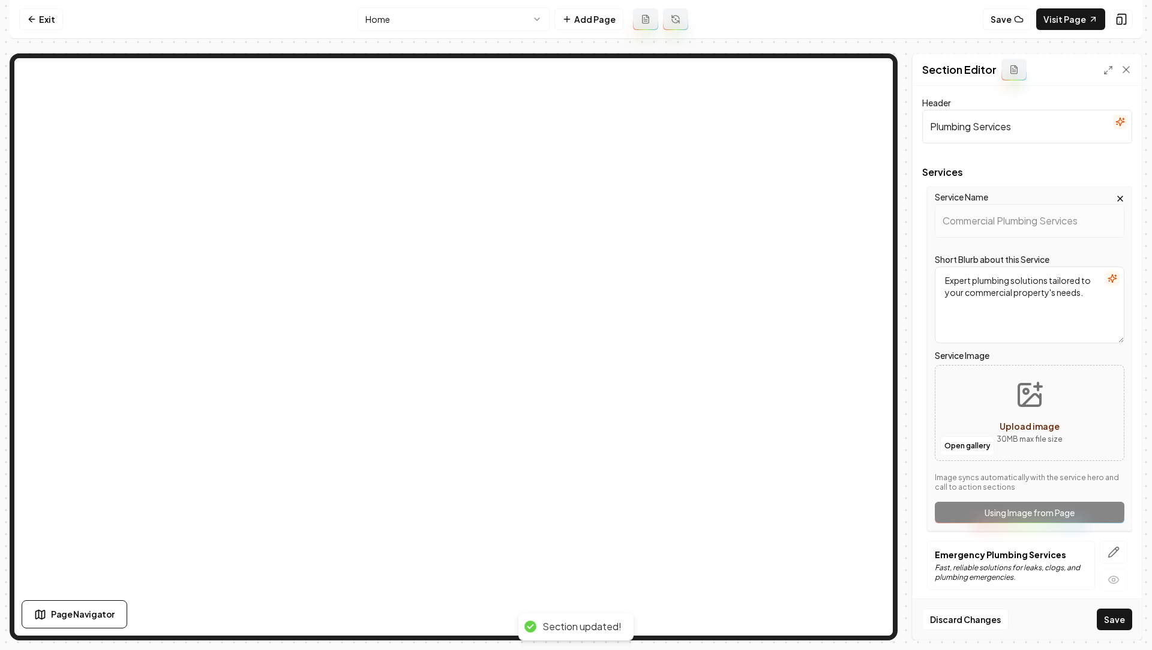
click at [1026, 394] on icon "Upload image" at bounding box center [1029, 394] width 29 height 29
type input "**********"
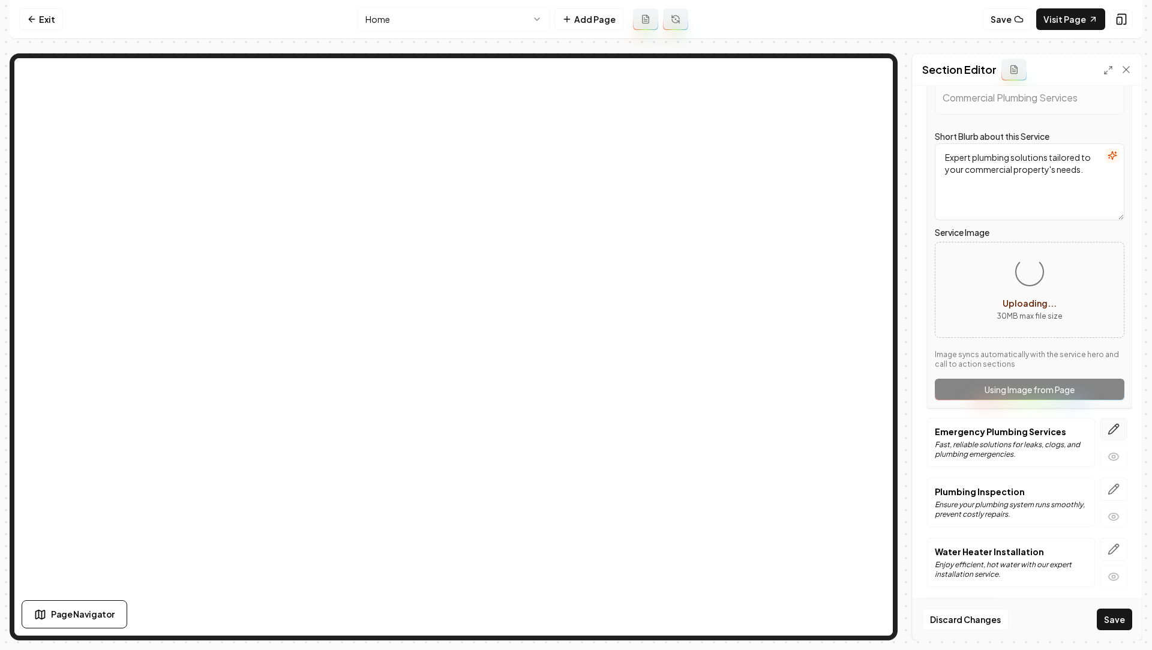
click at [1115, 436] on button "button" at bounding box center [1114, 429] width 28 height 23
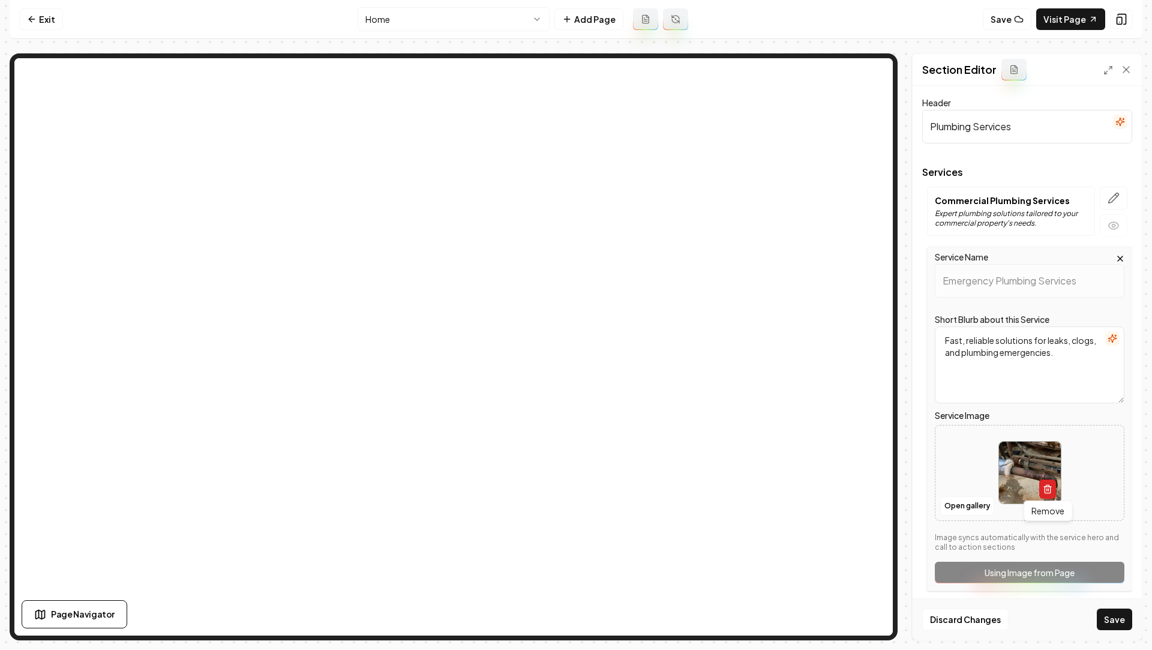
click at [1048, 488] on icon "button" at bounding box center [1048, 489] width 10 height 10
click at [1006, 451] on button "Upload image 30 MB max file size" at bounding box center [1029, 473] width 85 height 84
type input "**********"
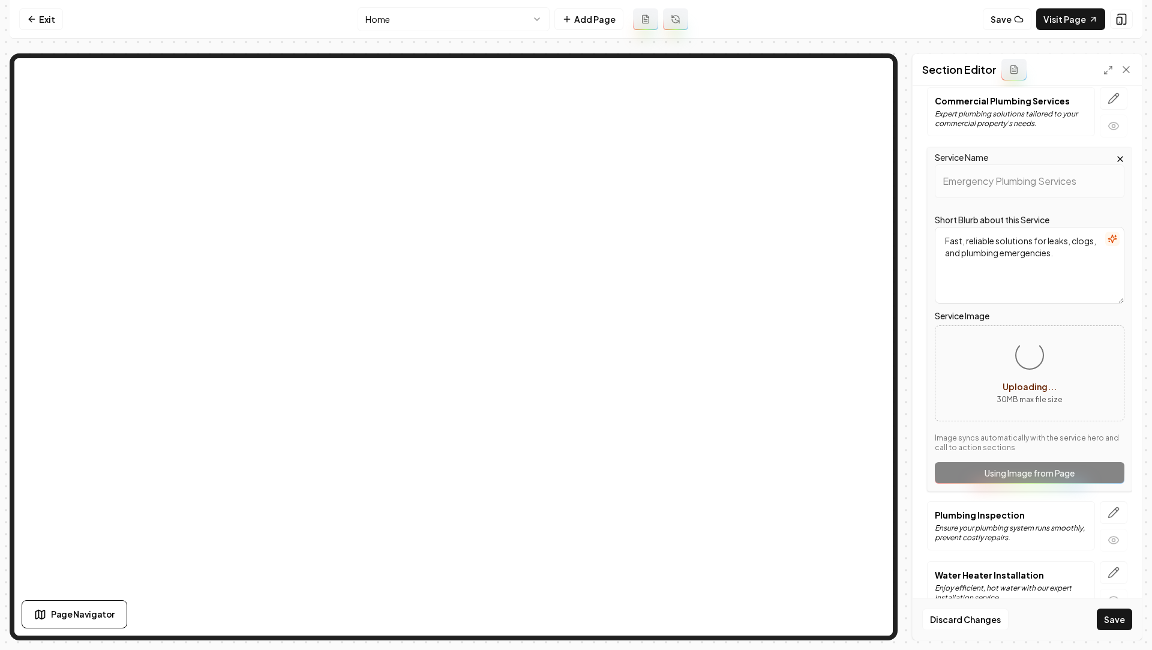
scroll to position [123, 0]
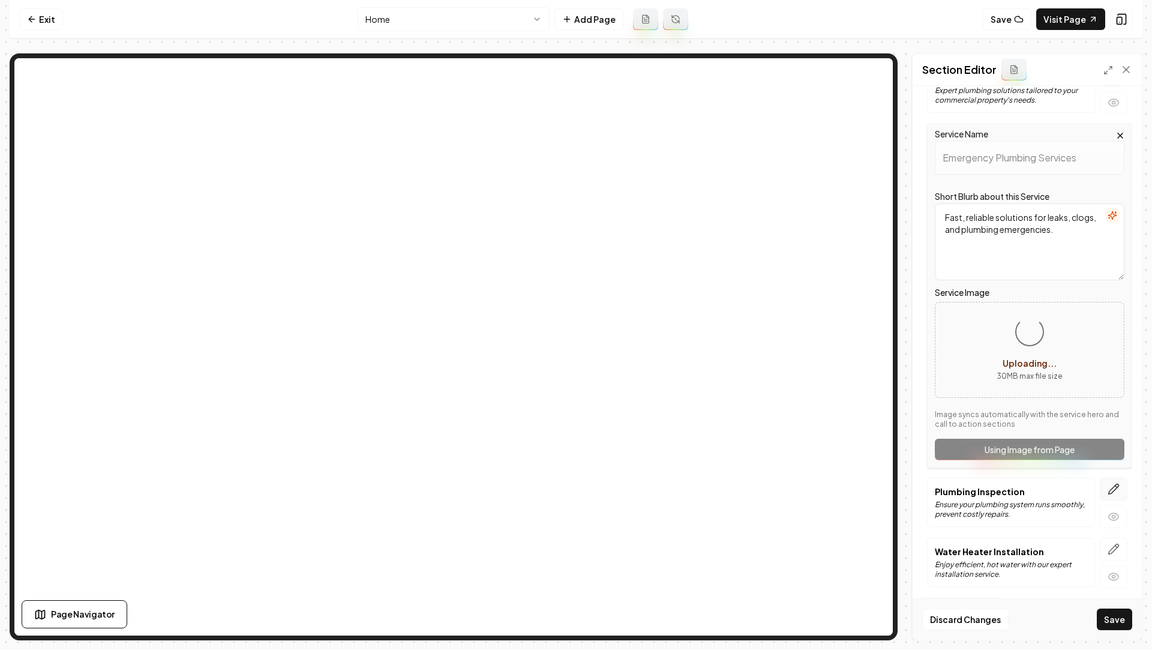
click at [1110, 485] on icon "button" at bounding box center [1114, 489] width 12 height 12
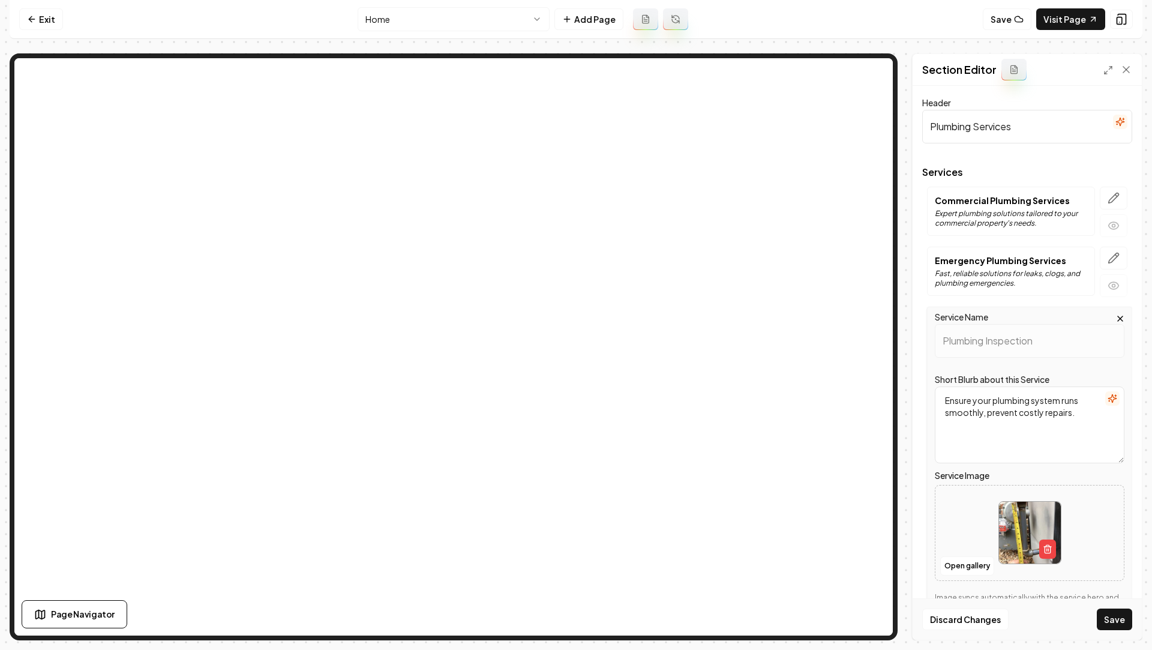
click at [1110, 485] on div "Open gallery" at bounding box center [1030, 533] width 190 height 96
click at [1052, 553] on button "button" at bounding box center [1047, 548] width 17 height 19
click at [1049, 541] on span "Upload image" at bounding box center [1030, 546] width 60 height 11
type input "**********"
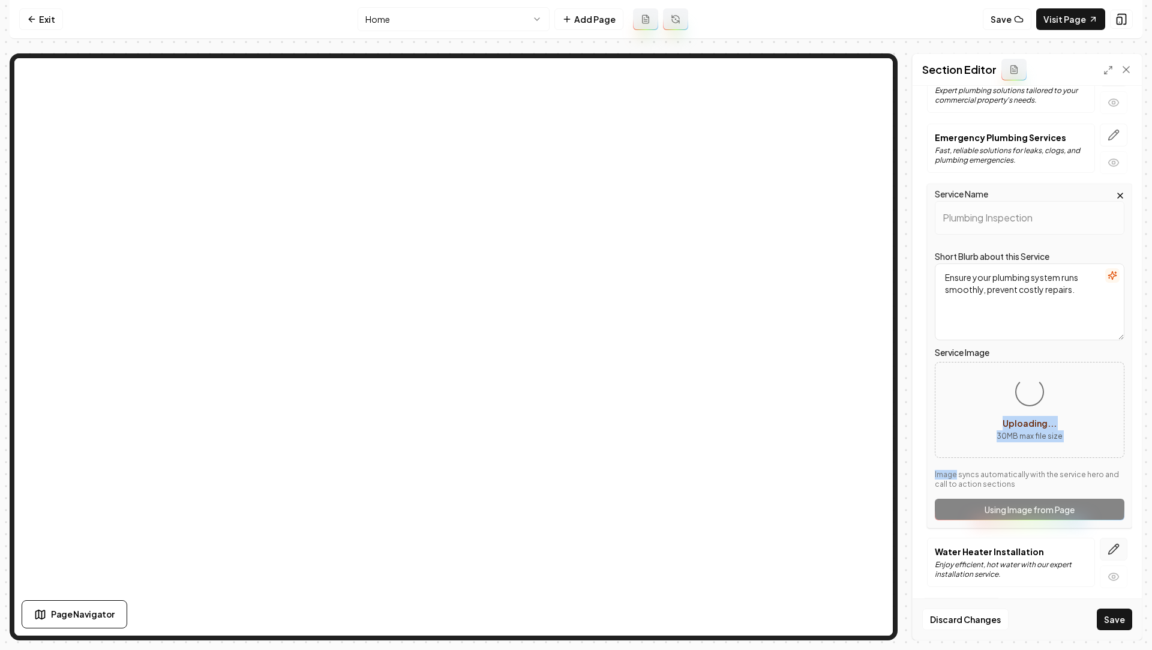
click at [1106, 549] on button "button" at bounding box center [1114, 549] width 28 height 23
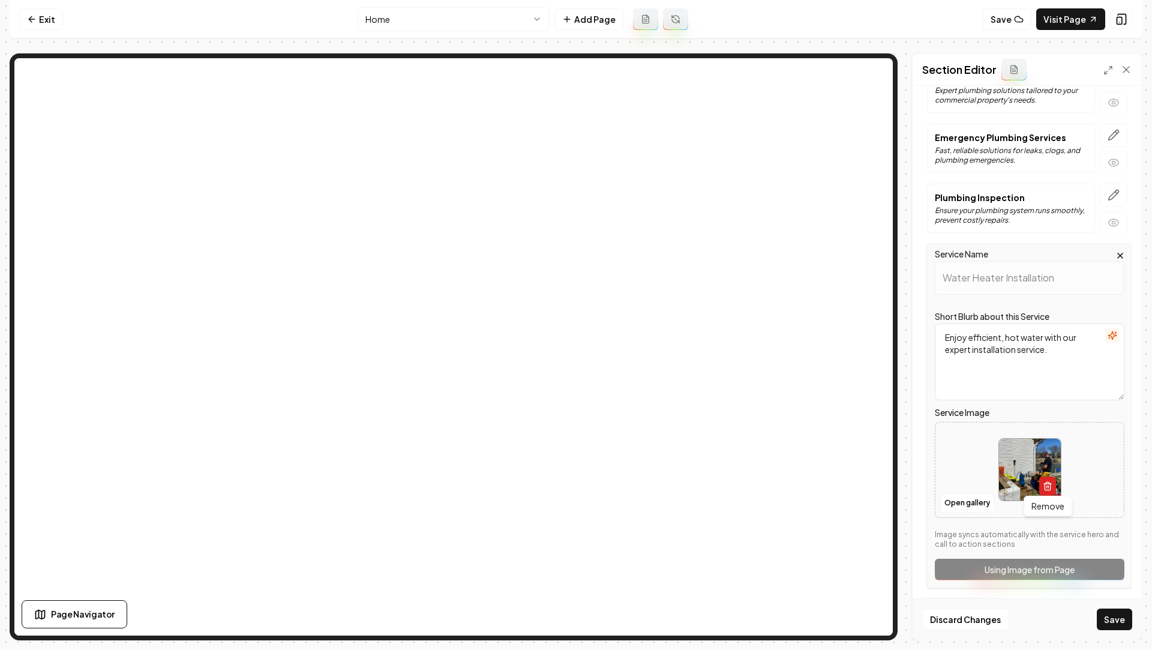
click at [1048, 484] on icon "button" at bounding box center [1048, 486] width 10 height 10
click at [1009, 448] on button "Upload image 30 MB max file size" at bounding box center [1029, 470] width 85 height 84
type input "**********"
click at [1107, 626] on button "Save" at bounding box center [1114, 619] width 35 height 22
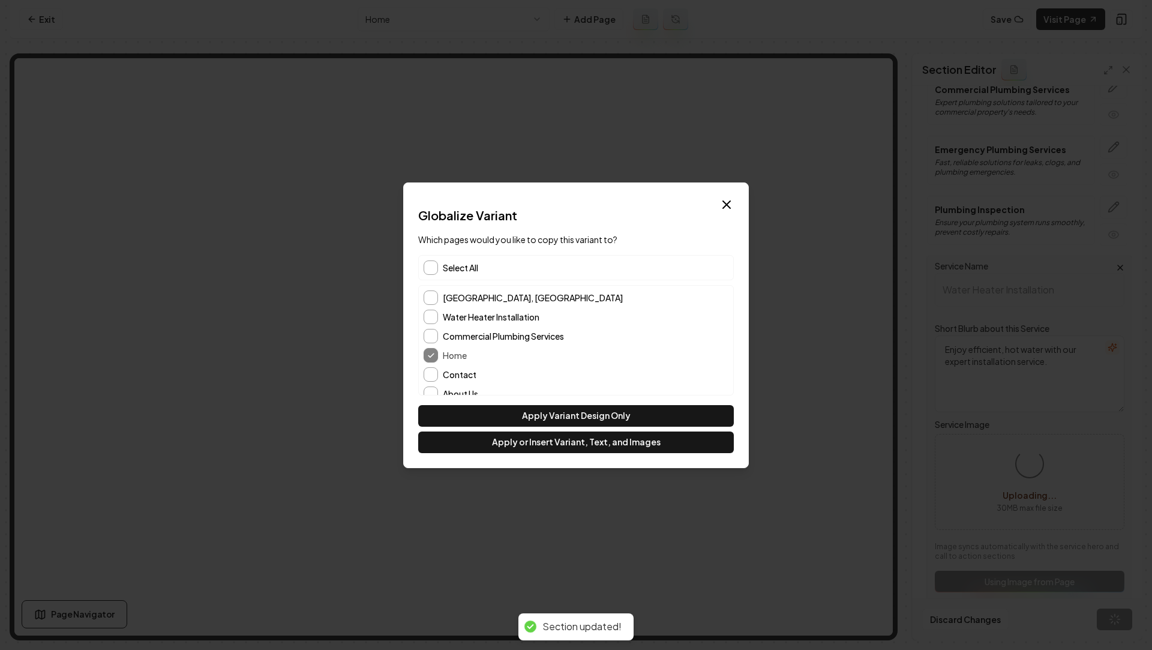
click at [445, 368] on div "Contact" at bounding box center [576, 374] width 305 height 14
click at [428, 385] on div "[GEOGRAPHIC_DATA], [GEOGRAPHIC_DATA] Water Heater Installation Commercial Plumb…" at bounding box center [576, 365] width 314 height 158
click at [428, 381] on div "[GEOGRAPHIC_DATA], [GEOGRAPHIC_DATA] Water Heater Installation Commercial Plumb…" at bounding box center [576, 365] width 314 height 158
click at [428, 379] on button "Contact" at bounding box center [431, 374] width 14 height 14
click at [428, 389] on button "About Us" at bounding box center [431, 393] width 14 height 14
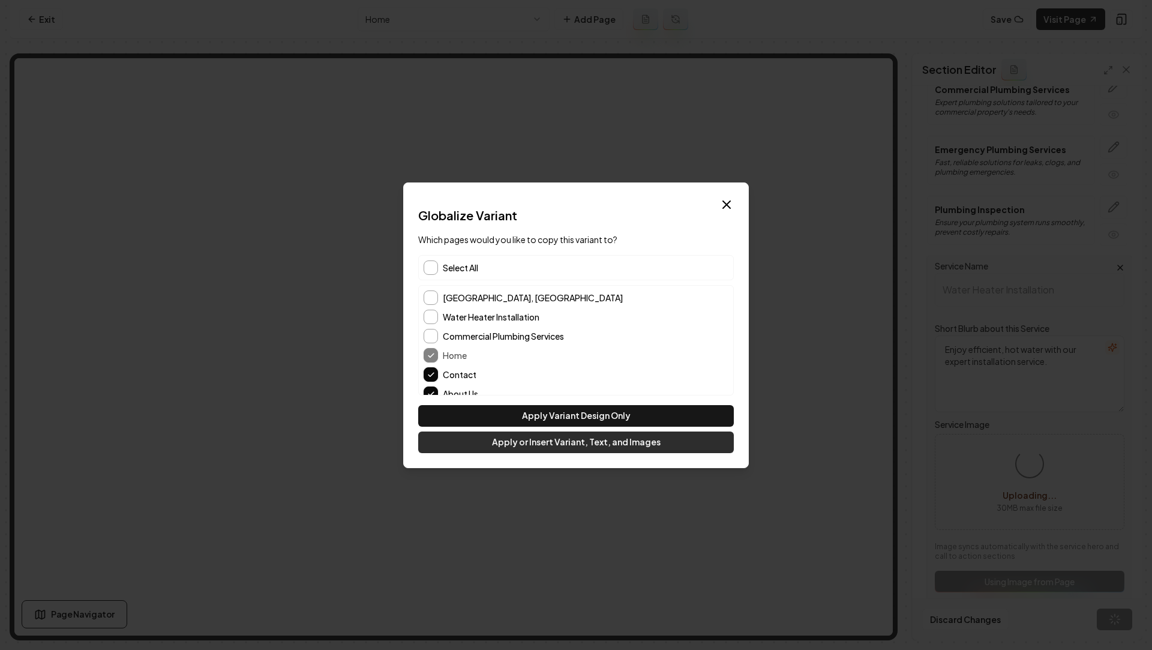
click at [545, 448] on button "Apply or Insert Variant, Text, and Images" at bounding box center [576, 442] width 316 height 22
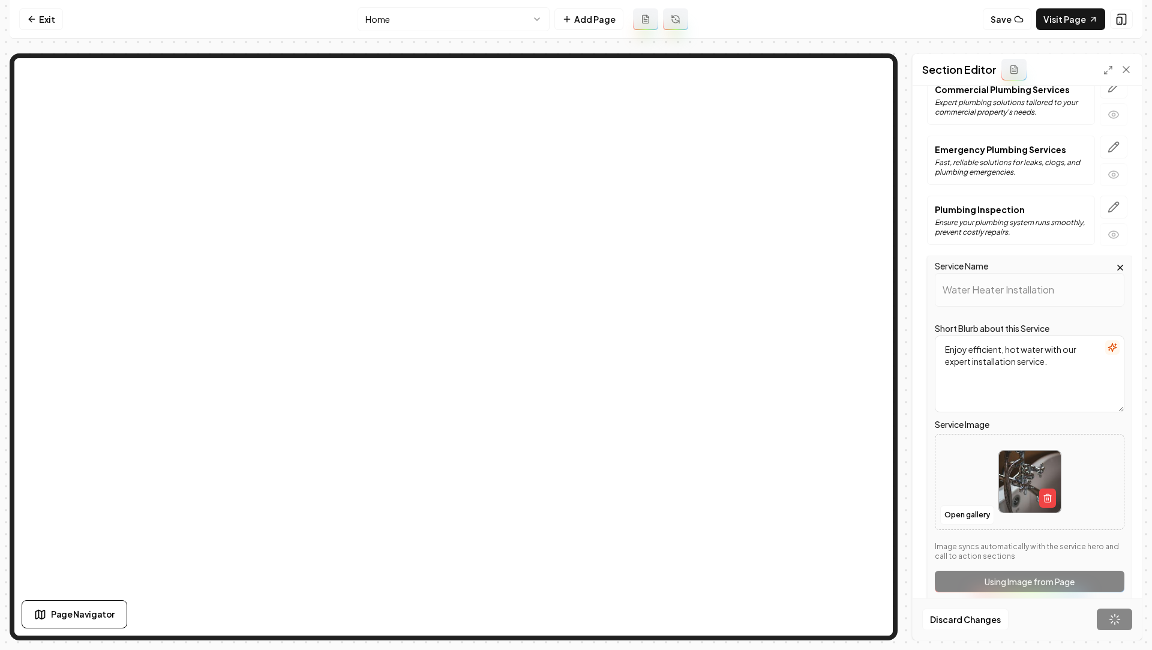
scroll to position [0, 0]
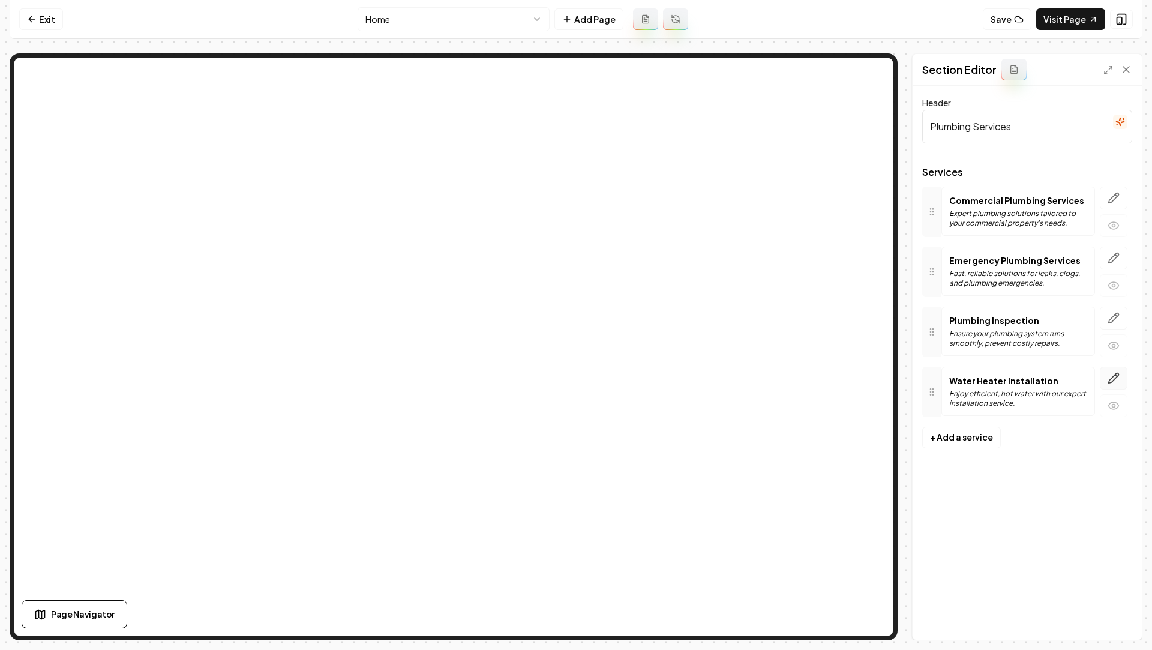
click at [1104, 378] on button "button" at bounding box center [1114, 378] width 28 height 23
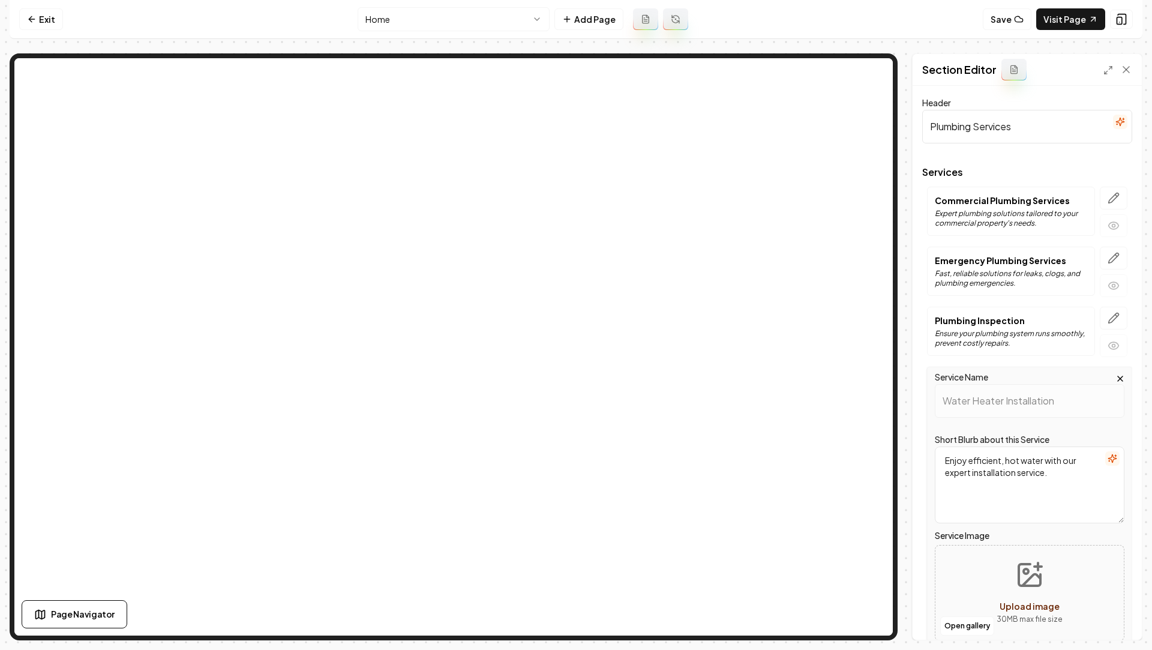
scroll to position [123, 0]
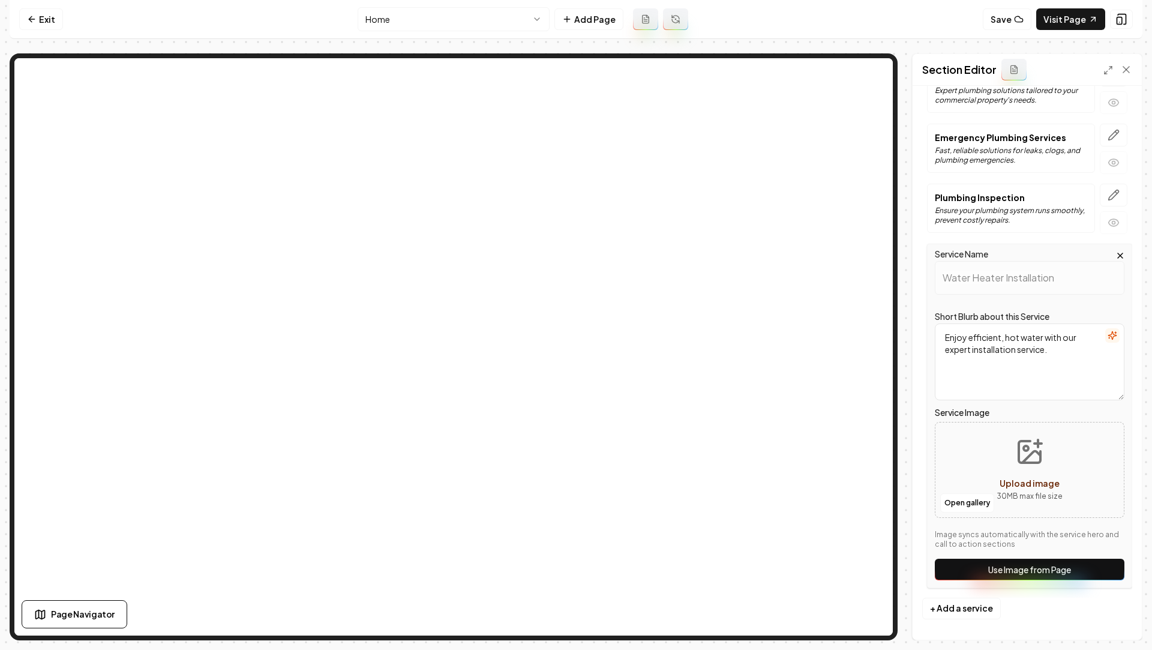
click at [1033, 437] on icon "Upload image" at bounding box center [1029, 451] width 29 height 29
type input "**********"
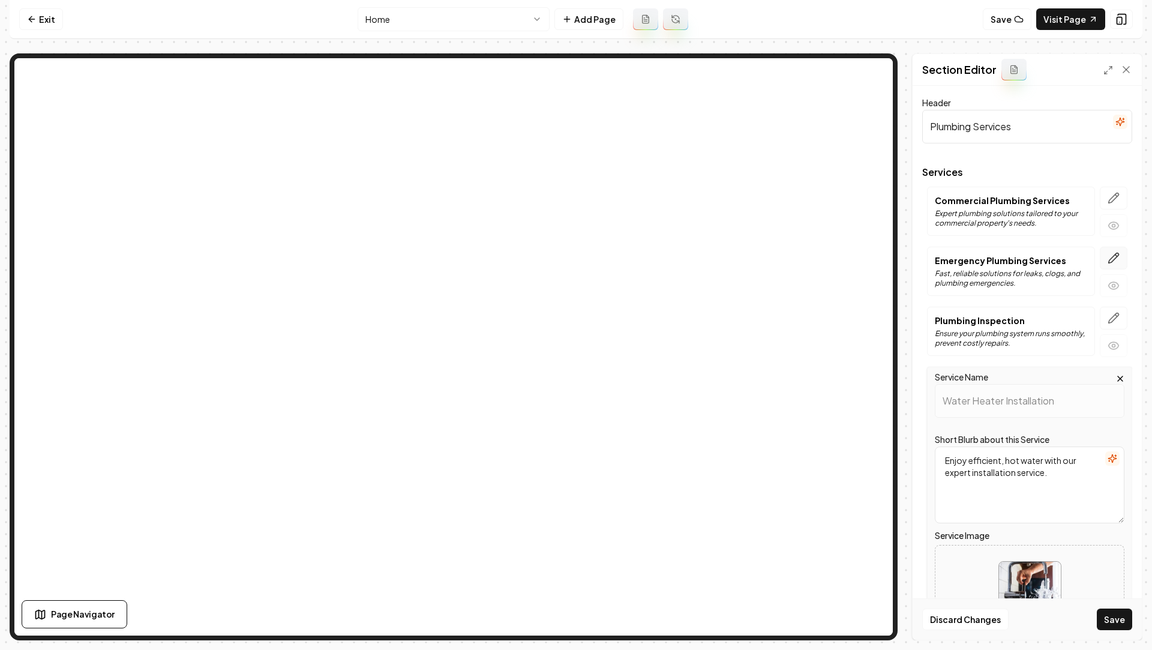
click at [1114, 265] on button "button" at bounding box center [1114, 258] width 28 height 23
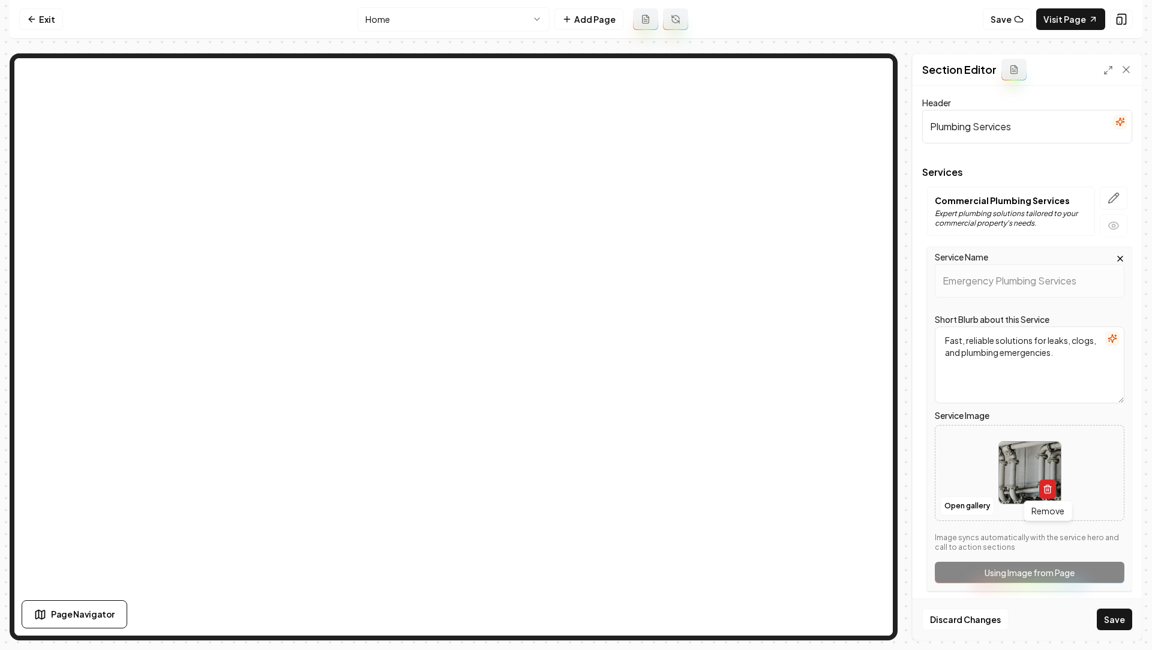
click at [1051, 493] on button "button" at bounding box center [1047, 488] width 17 height 19
click at [1036, 454] on icon "Upload image" at bounding box center [1029, 454] width 29 height 29
type input "**********"
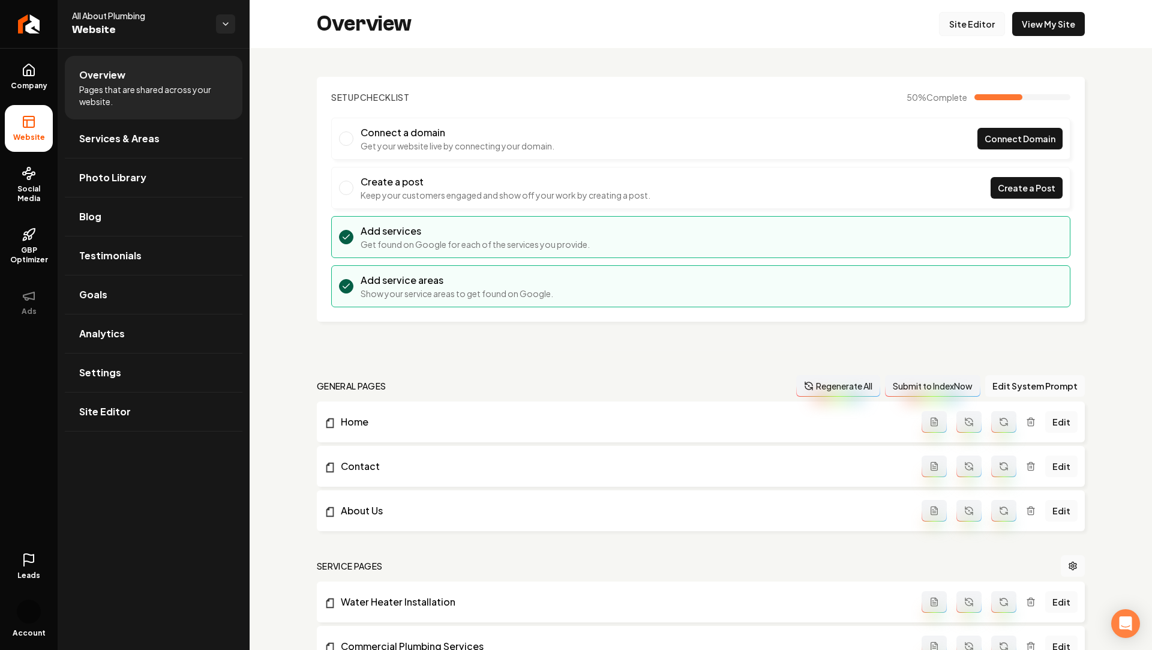
click at [958, 33] on link "Site Editor" at bounding box center [972, 24] width 66 height 24
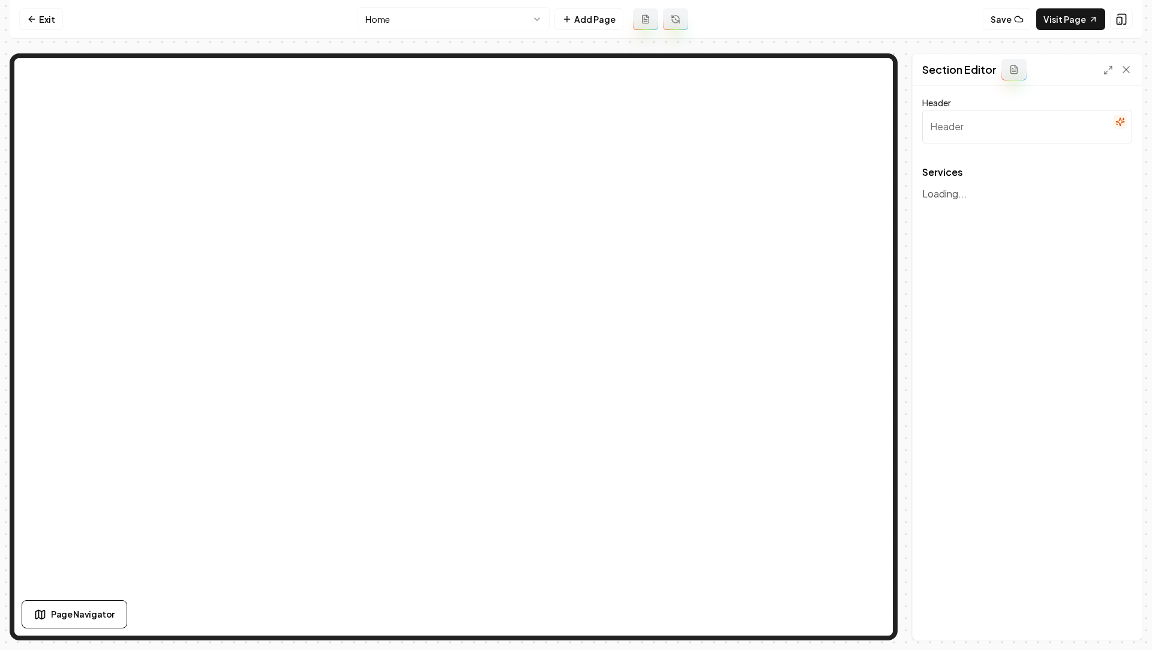
type input "Plumbing Services"
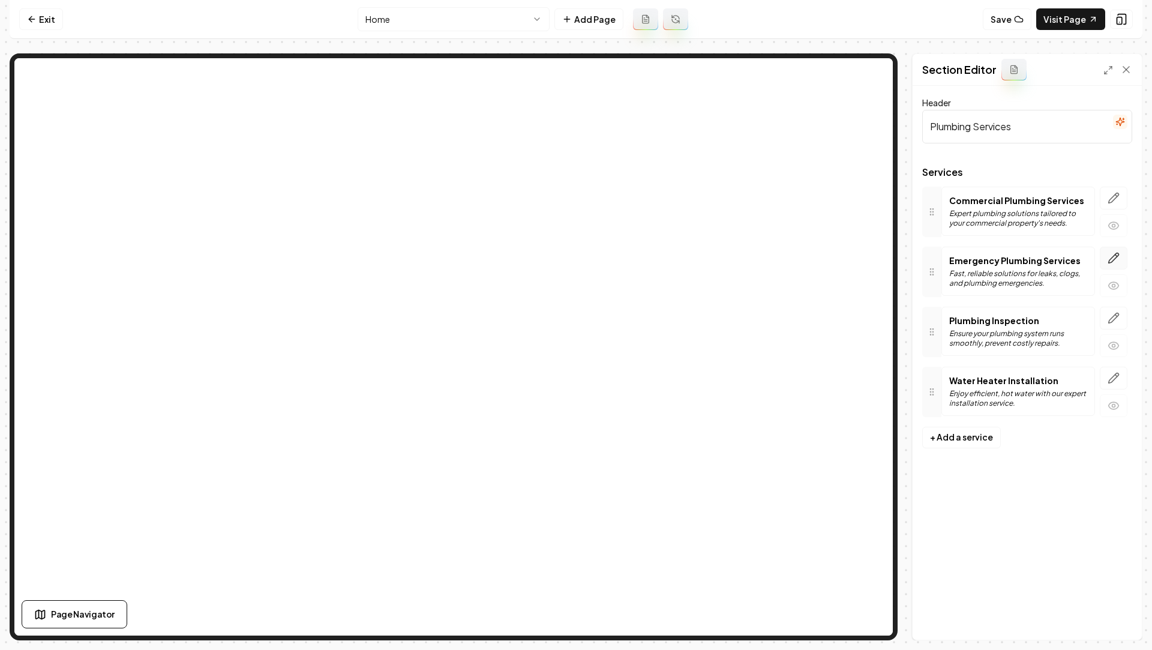
click at [1108, 266] on button "button" at bounding box center [1114, 258] width 28 height 23
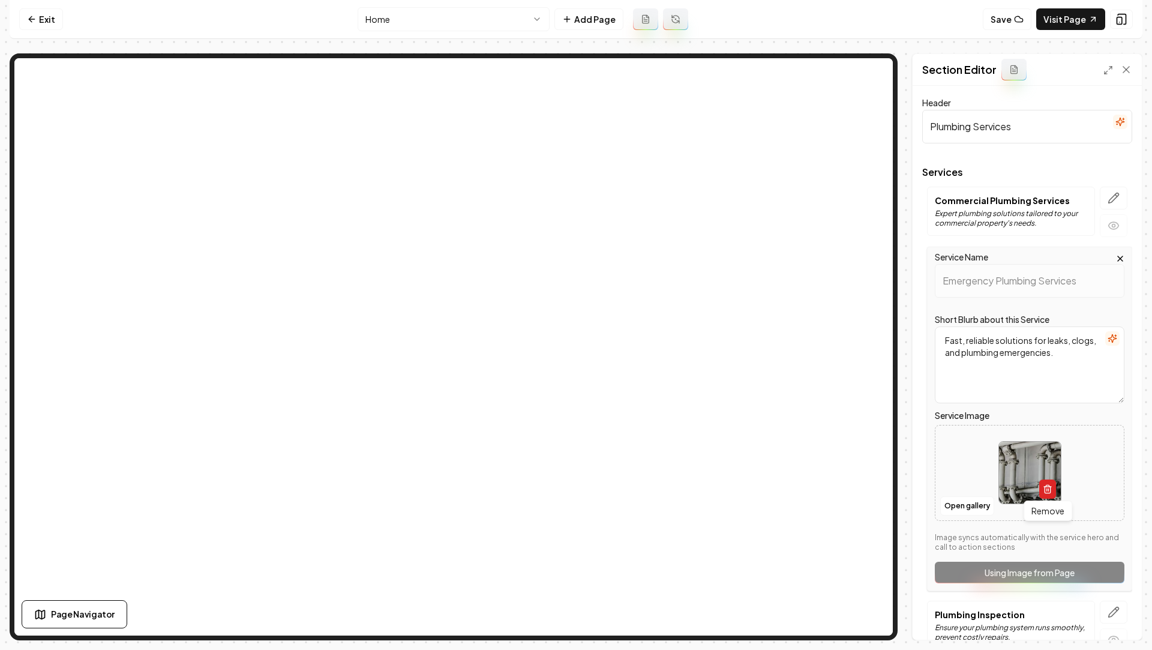
click at [1047, 490] on icon "button" at bounding box center [1048, 489] width 10 height 10
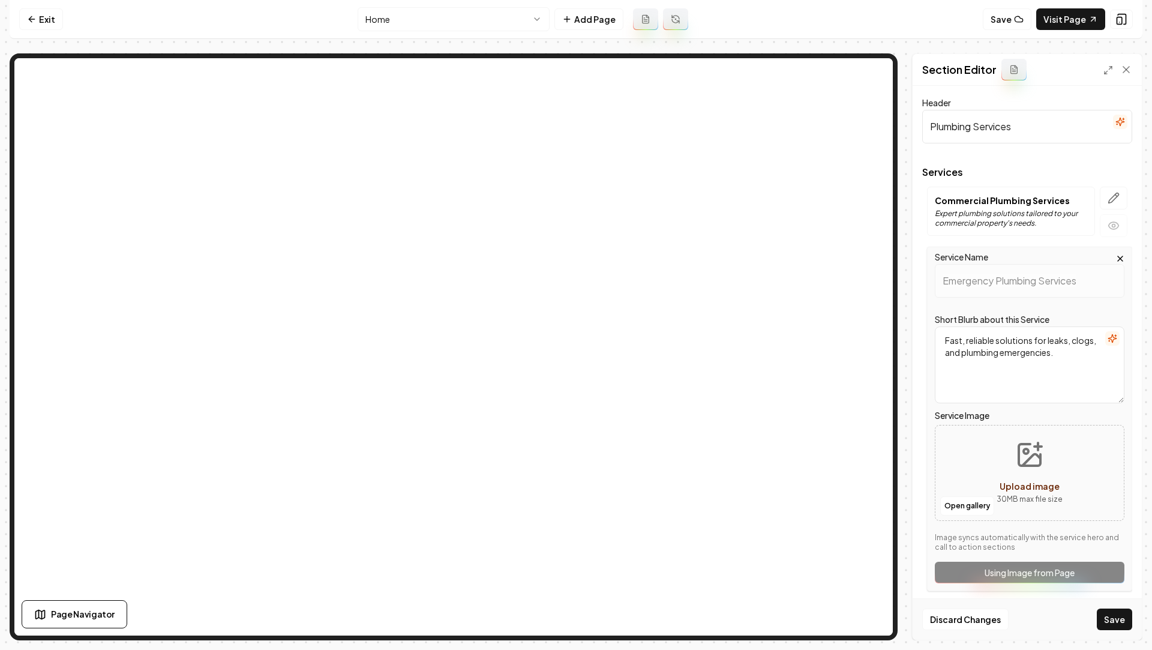
click at [1023, 445] on icon "Upload image" at bounding box center [1029, 454] width 29 height 29
type input "**********"
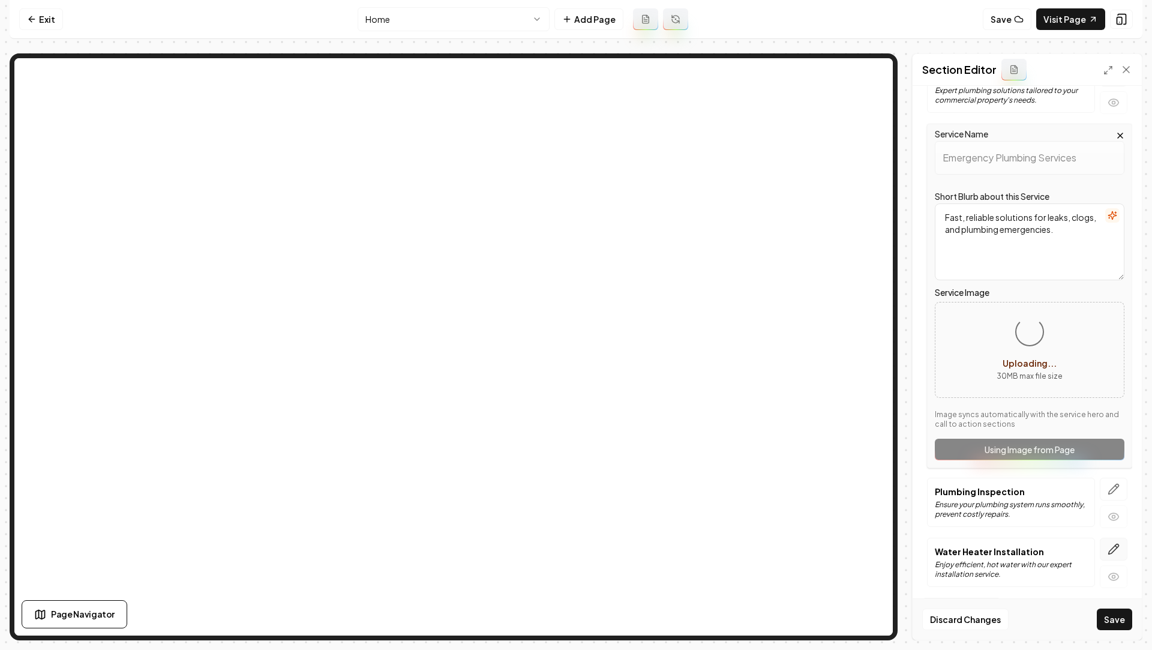
click at [1114, 553] on button "button" at bounding box center [1114, 549] width 28 height 23
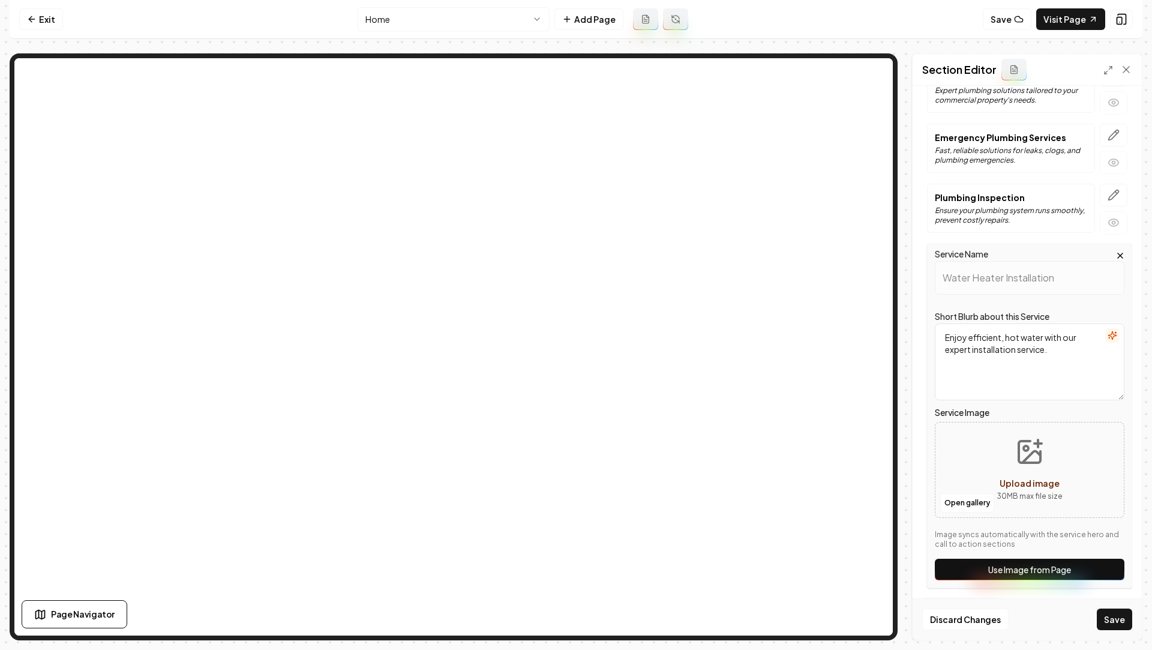
click at [1023, 449] on icon "Upload image" at bounding box center [1029, 451] width 29 height 29
type input "**********"
click at [1111, 623] on button "Save" at bounding box center [1114, 619] width 35 height 22
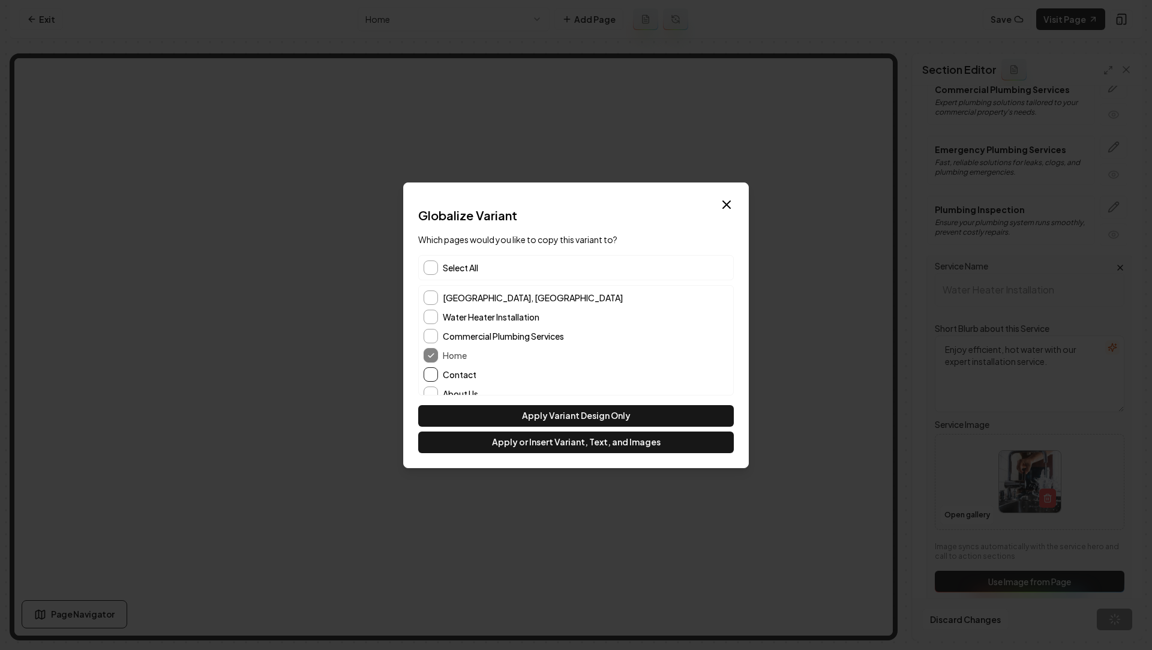
click at [429, 376] on button "Contact" at bounding box center [431, 374] width 14 height 14
click at [428, 392] on button "About Us" at bounding box center [431, 393] width 14 height 14
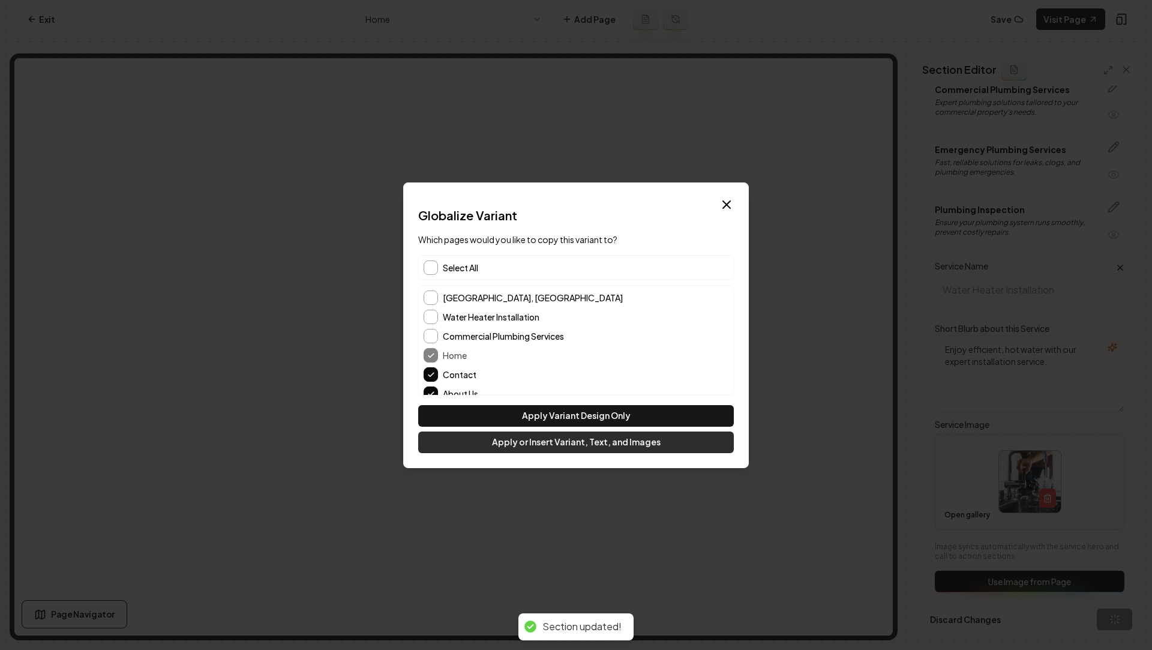
click at [464, 441] on button "Apply or Insert Variant, Text, and Images" at bounding box center [576, 442] width 316 height 22
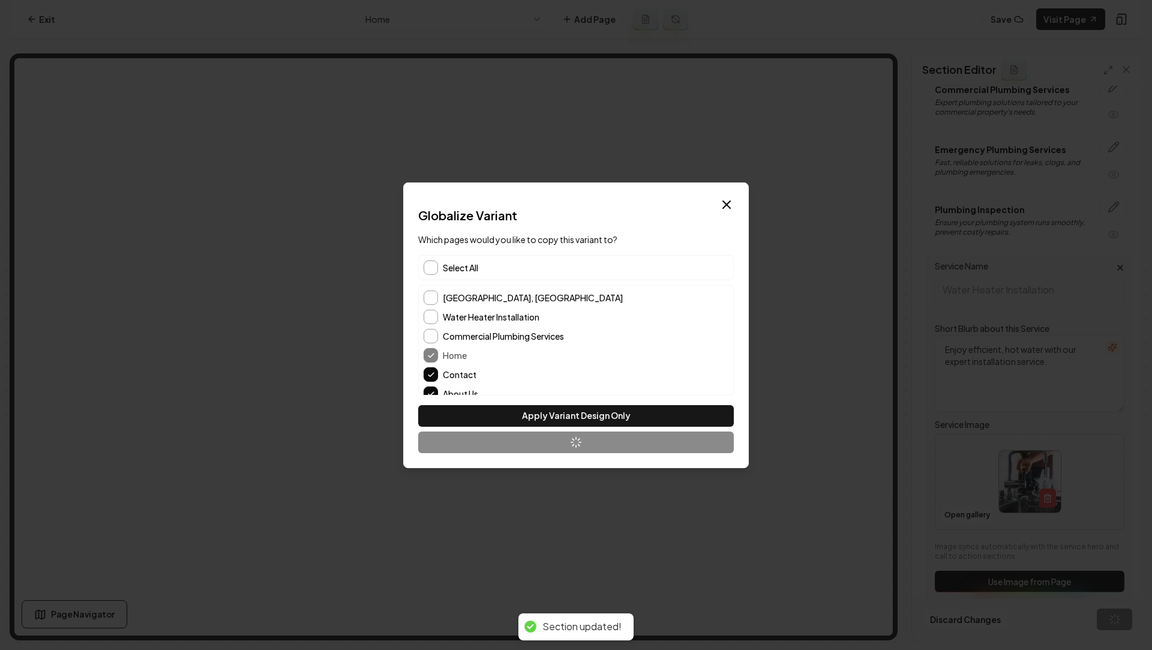
scroll to position [0, 0]
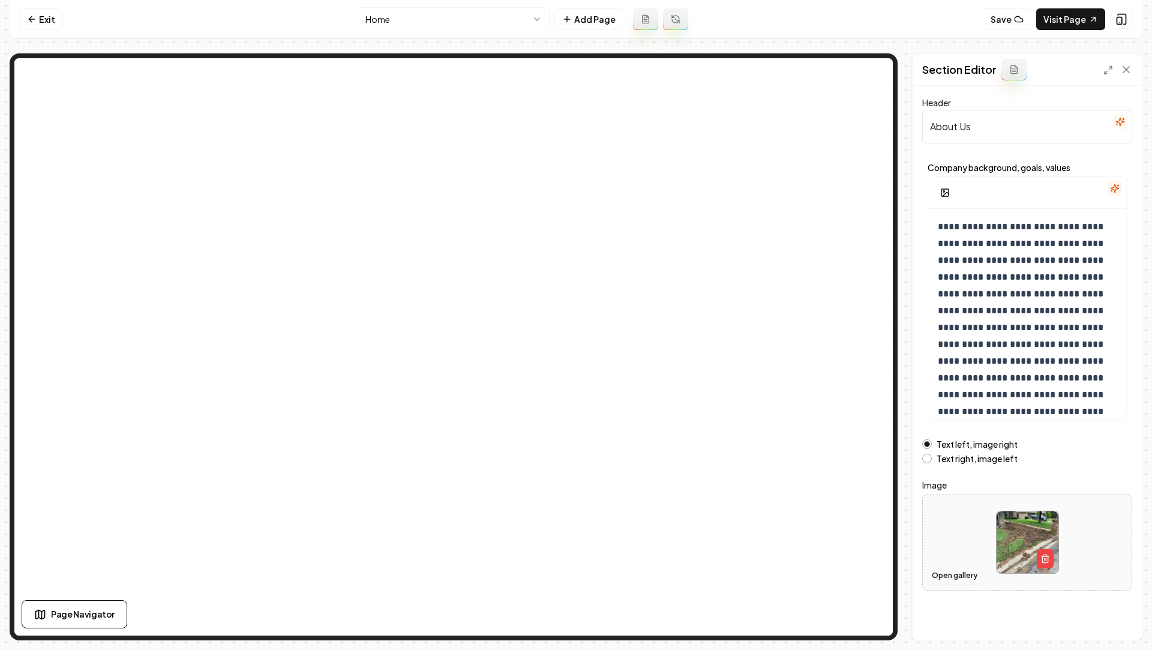
click at [954, 568] on button "Open gallery" at bounding box center [955, 575] width 54 height 19
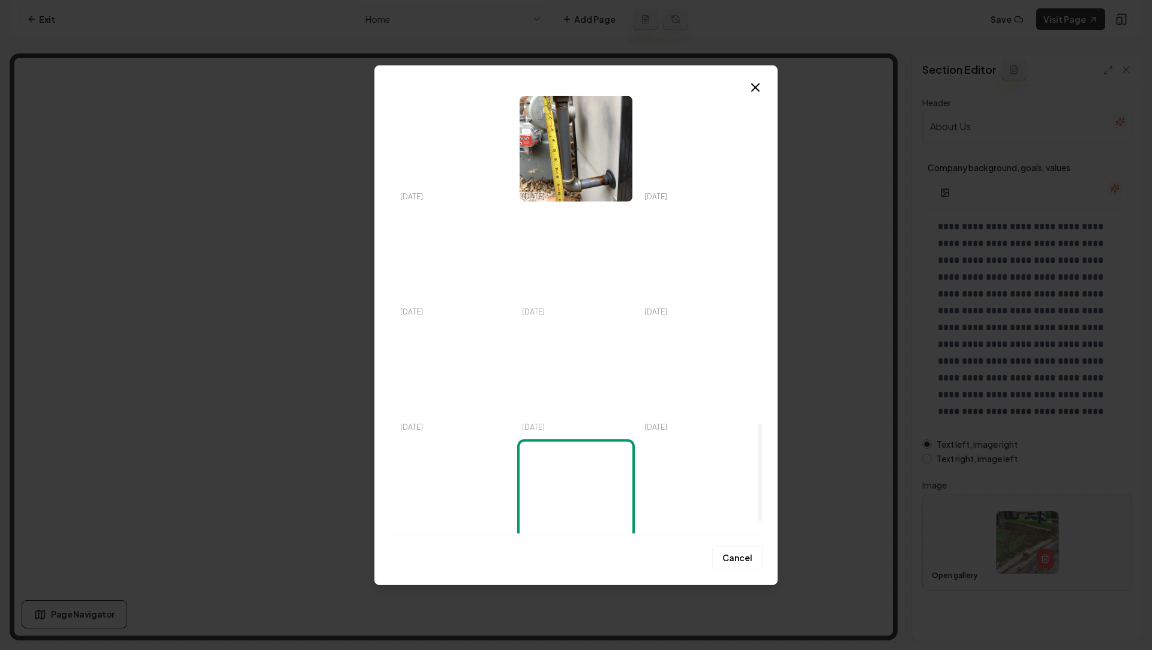
scroll to position [1548, 0]
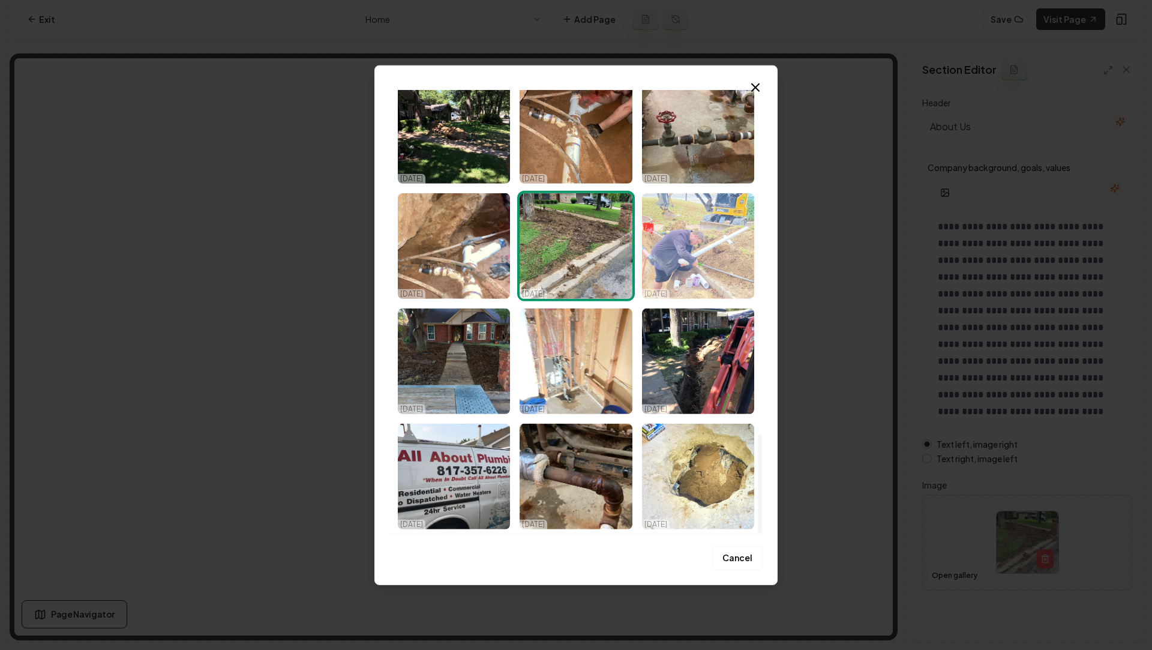
click at [668, 278] on img "Select image image_68efec5b5c7cd75eb81e8570.jpeg" at bounding box center [698, 246] width 112 height 106
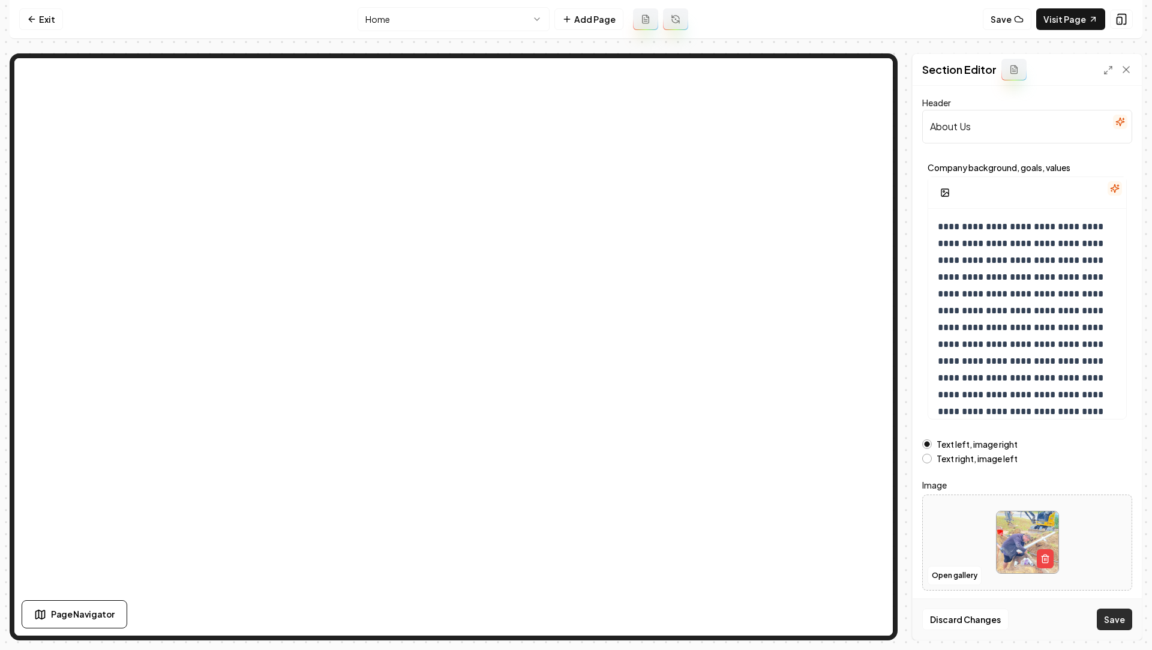
click at [1106, 609] on button "Save" at bounding box center [1114, 619] width 35 height 22
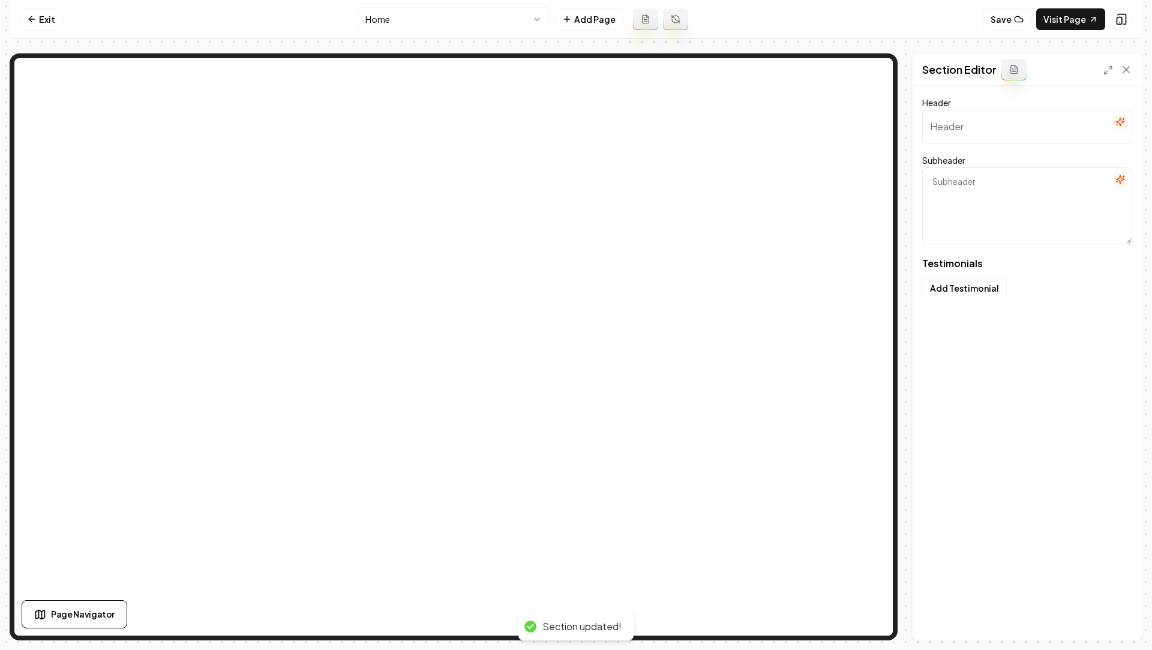
type input "What People Love About Us"
type textarea "See why we're their top choice every time they need a plumber"
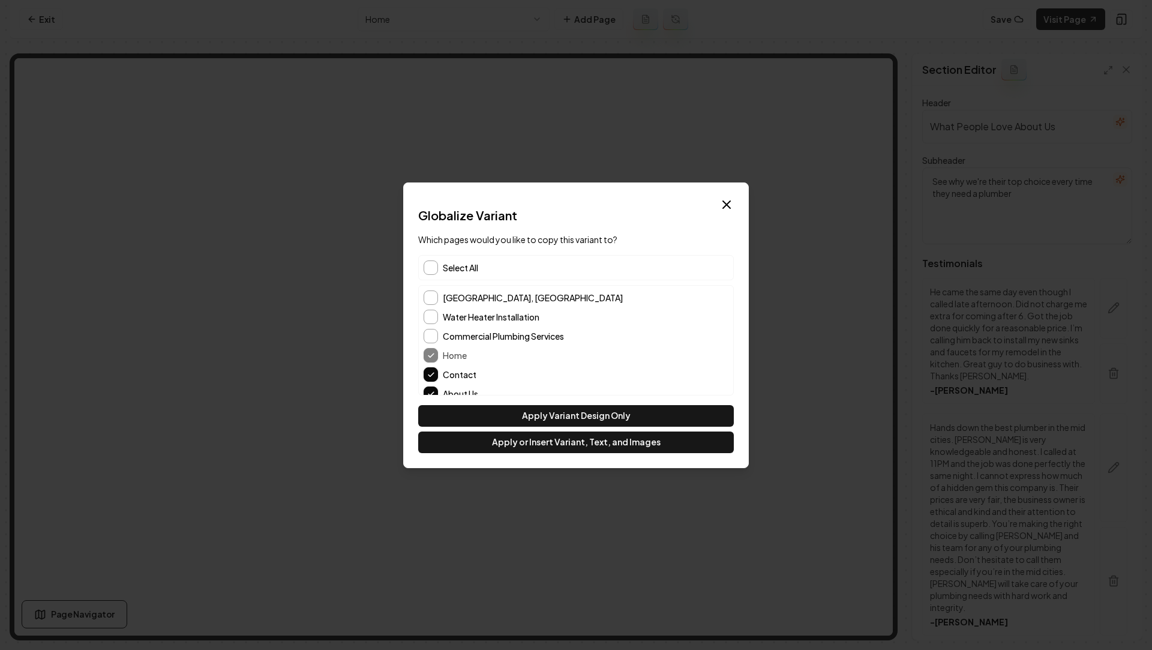
scroll to position [49, 0]
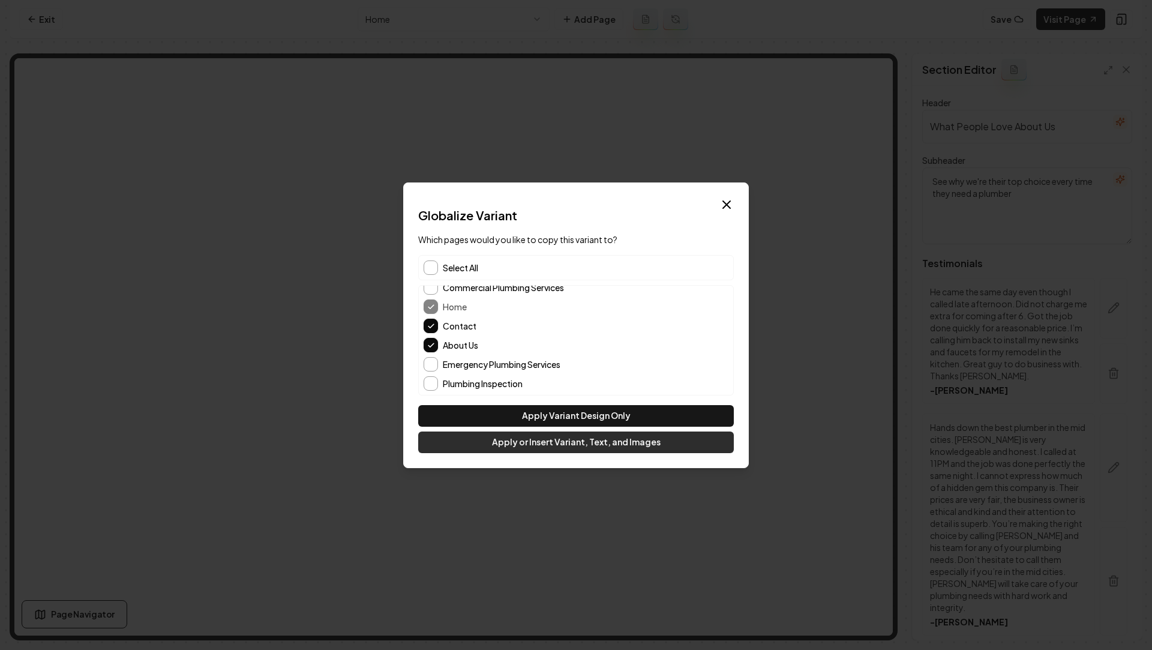
click at [491, 445] on button "Apply or Insert Variant, Text, and Images" at bounding box center [576, 442] width 316 height 22
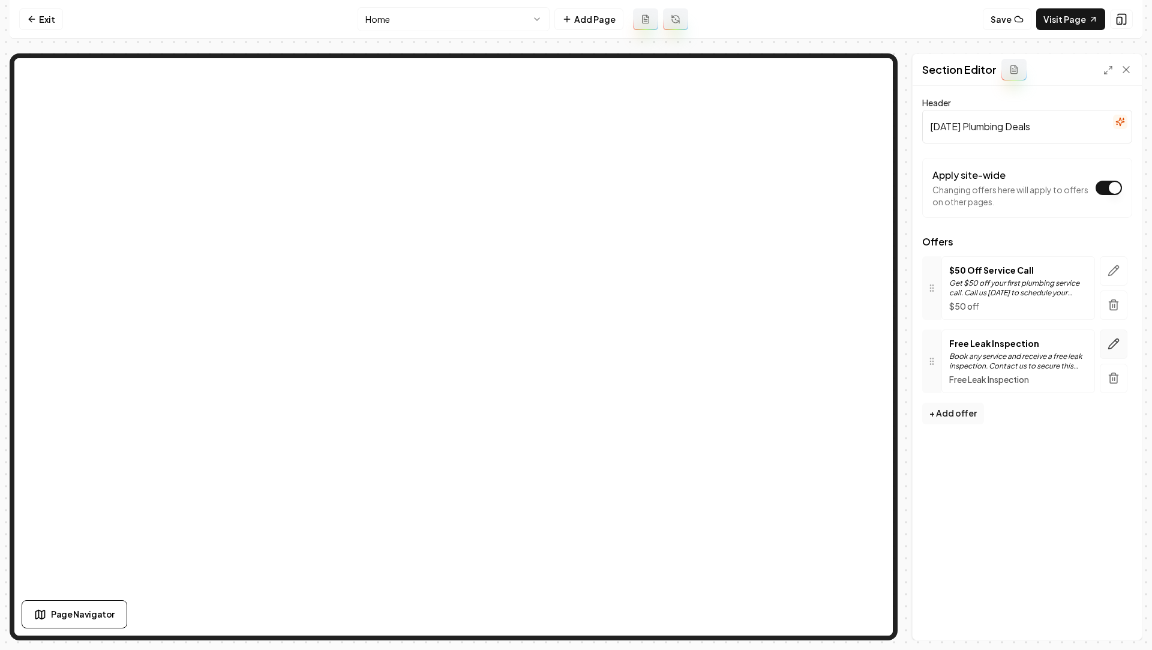
click at [1109, 346] on icon "button" at bounding box center [1114, 344] width 10 height 10
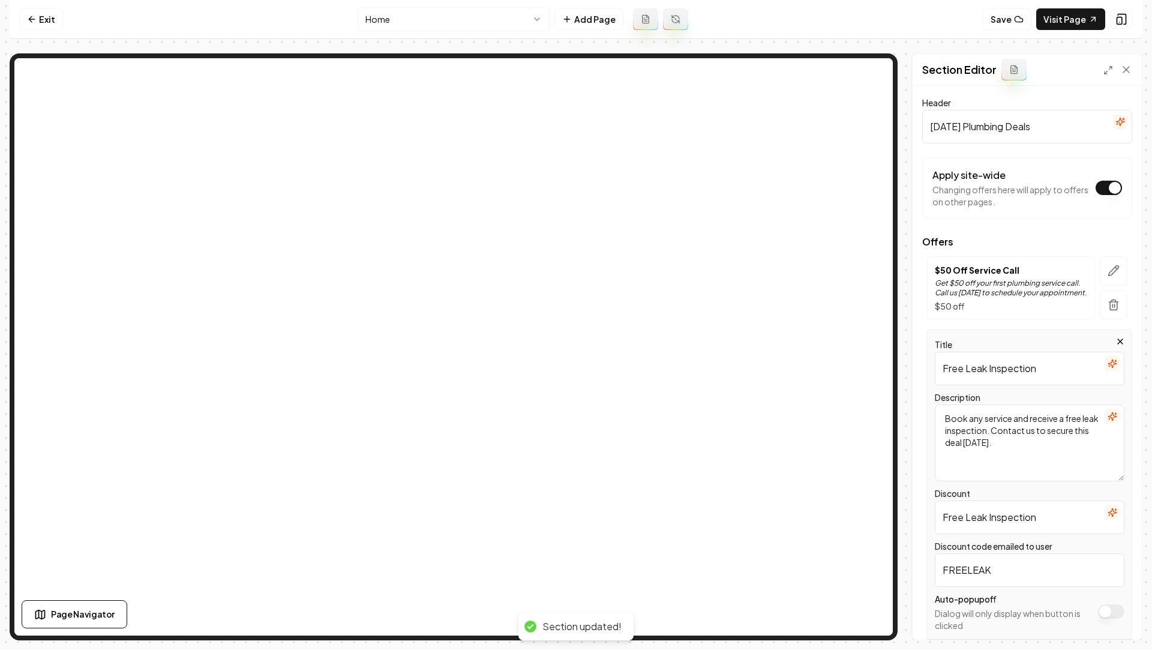
scroll to position [43, 0]
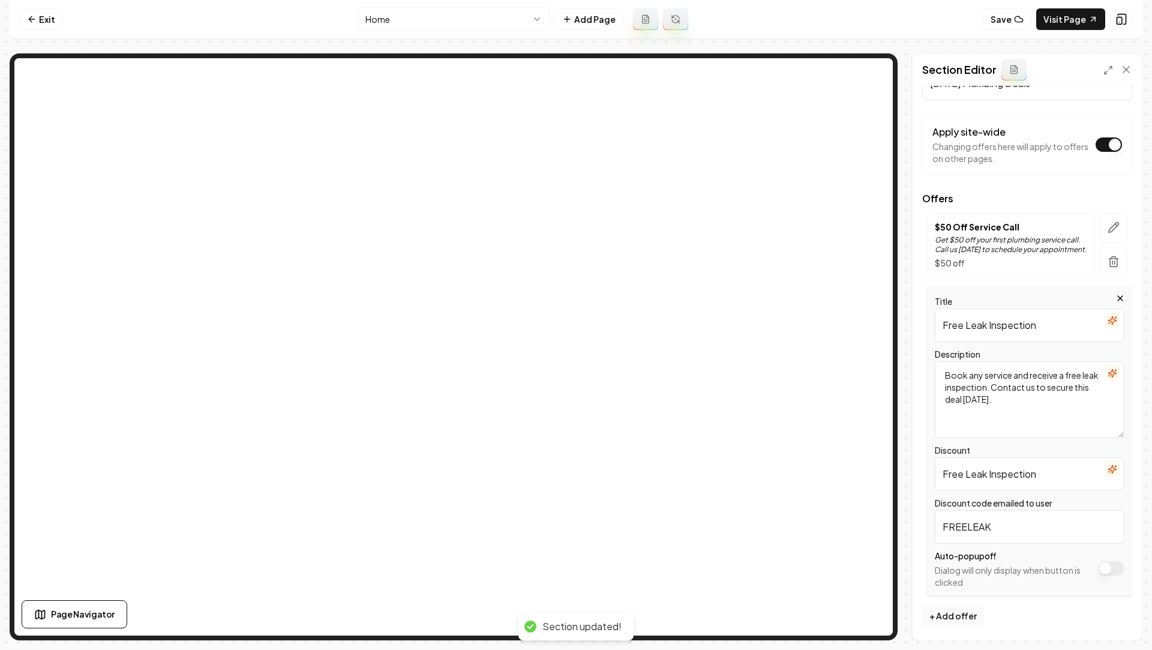
click at [1096, 567] on div "Auto-popup off Dialog will only display when button is clicked" at bounding box center [1030, 568] width 190 height 40
click at [1103, 567] on button "Apply site-wide" at bounding box center [1111, 568] width 26 height 14
click at [1121, 625] on button "Save" at bounding box center [1114, 619] width 35 height 22
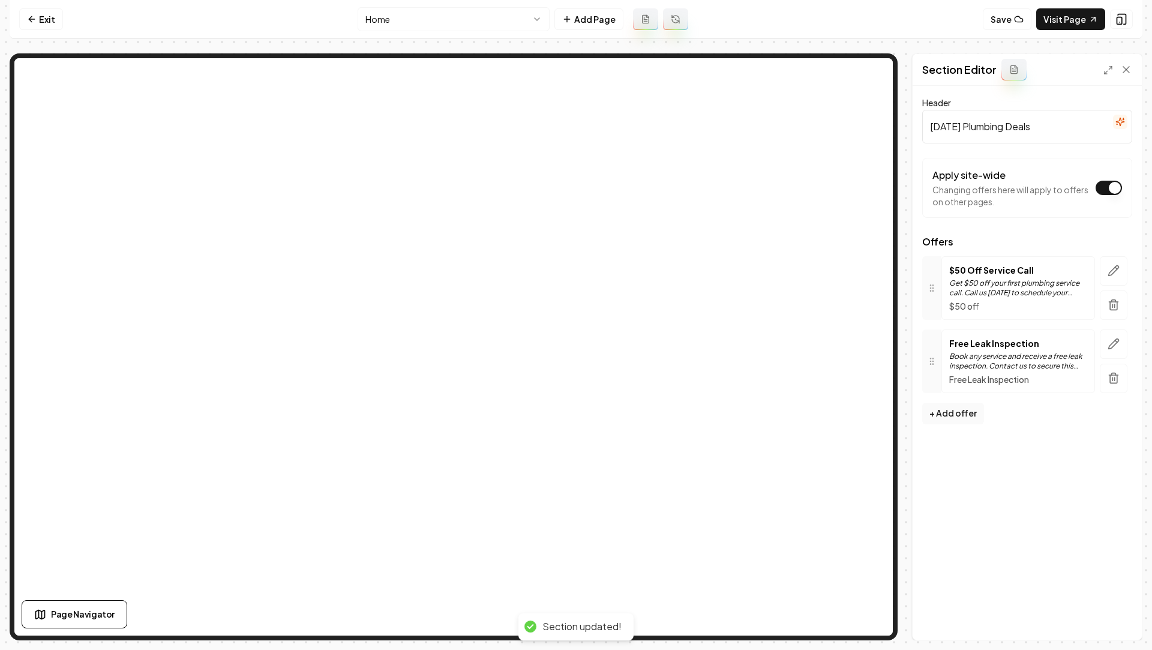
scroll to position [0, 0]
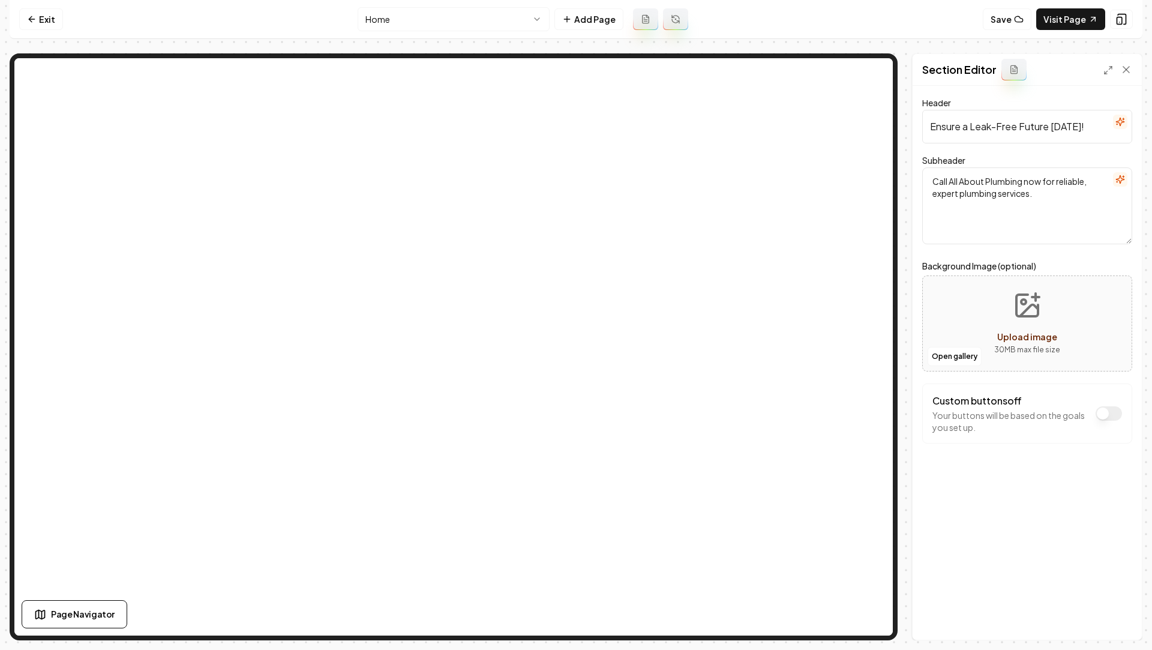
click at [1040, 307] on icon "Upload image" at bounding box center [1027, 305] width 29 height 29
type input "**********"
click at [1106, 624] on button "Save" at bounding box center [1114, 619] width 35 height 22
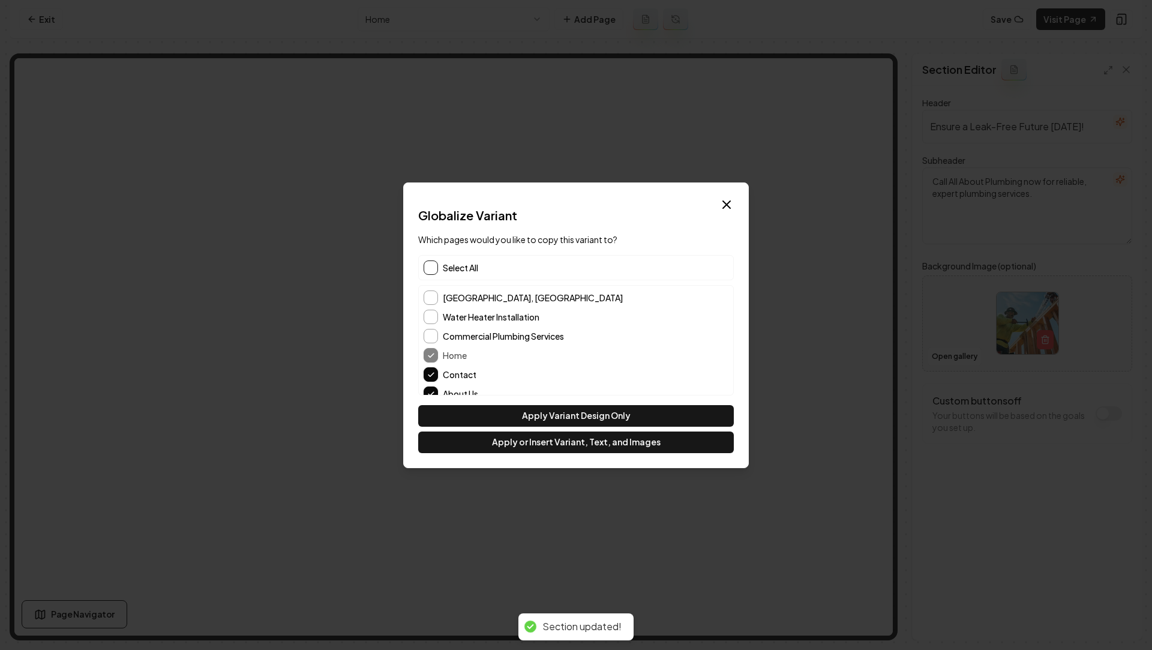
click at [430, 272] on button "button" at bounding box center [431, 267] width 14 height 14
click at [523, 448] on button "Apply or Insert Variant, Text, and Images" at bounding box center [576, 442] width 316 height 22
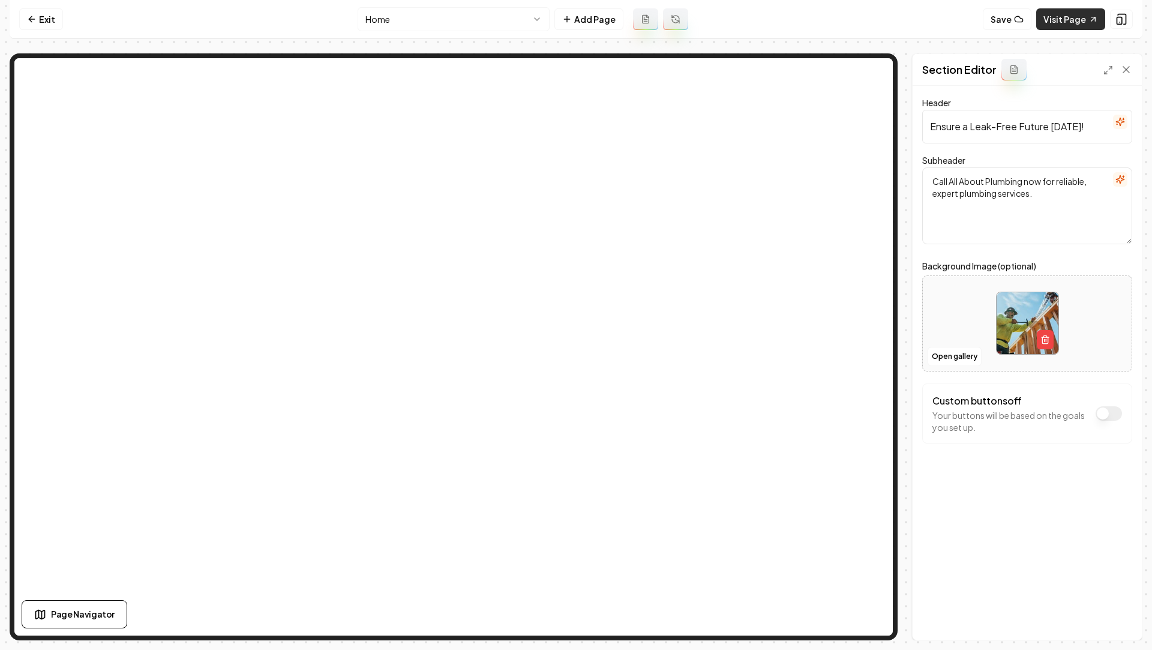
click at [1062, 20] on link "Visit Page" at bounding box center [1070, 19] width 69 height 22
click at [33, 21] on icon at bounding box center [32, 19] width 10 height 10
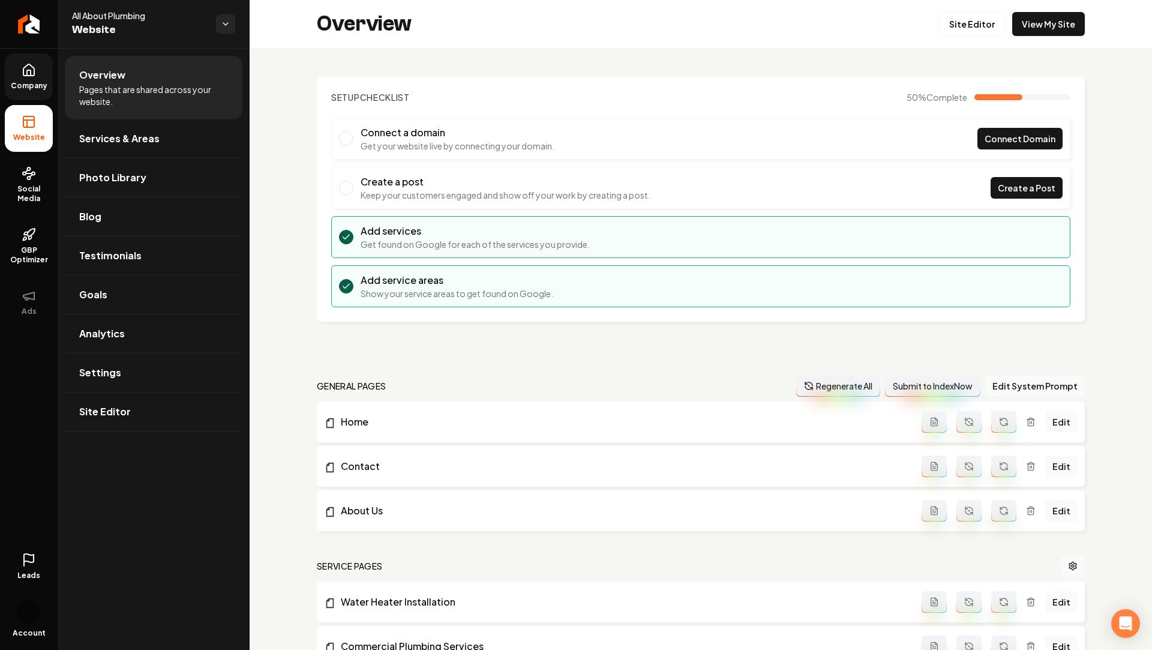
click at [28, 73] on icon at bounding box center [29, 70] width 14 height 14
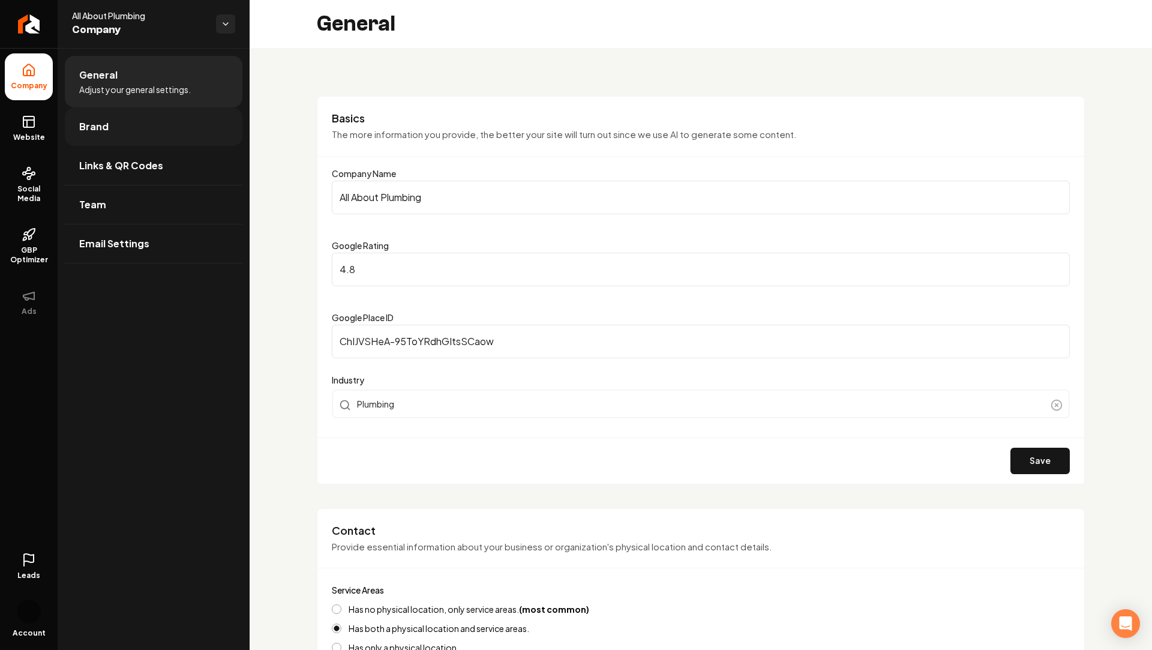
click at [114, 130] on link "Brand" at bounding box center [154, 126] width 178 height 38
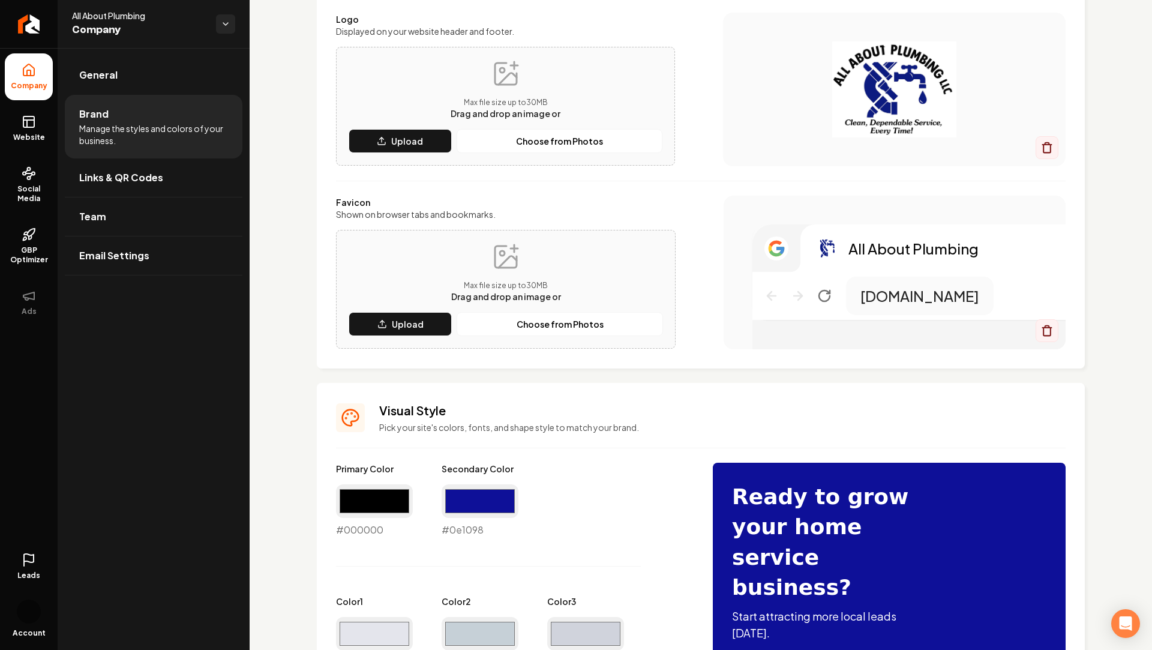
scroll to position [178, 0]
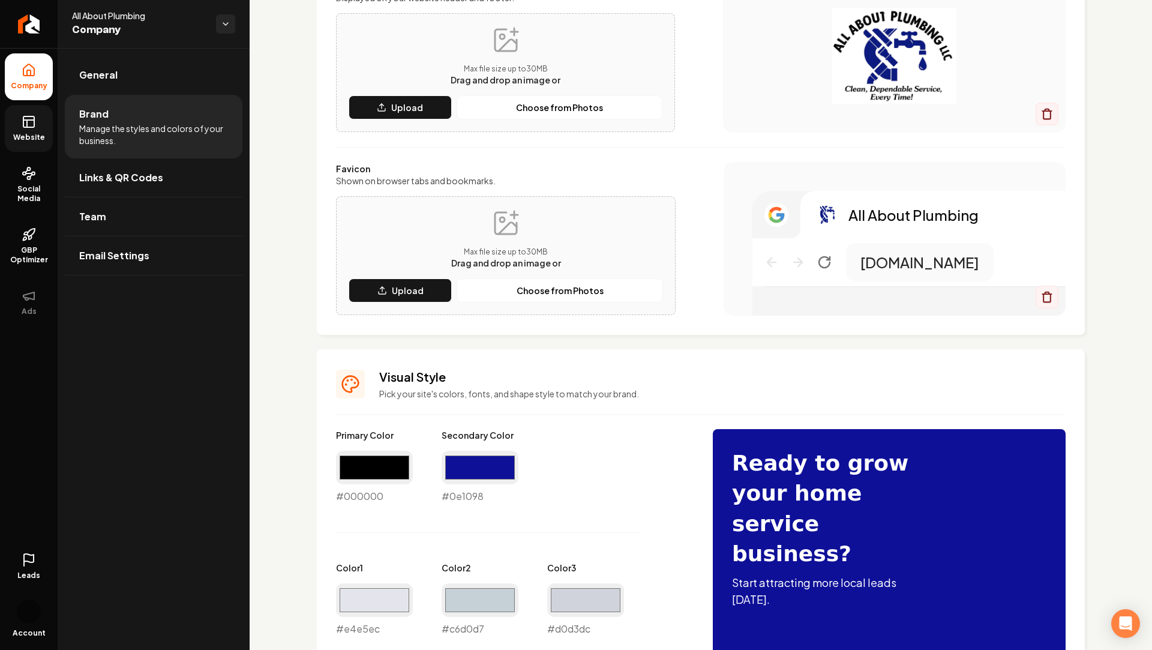
click at [14, 109] on link "Website" at bounding box center [29, 128] width 48 height 47
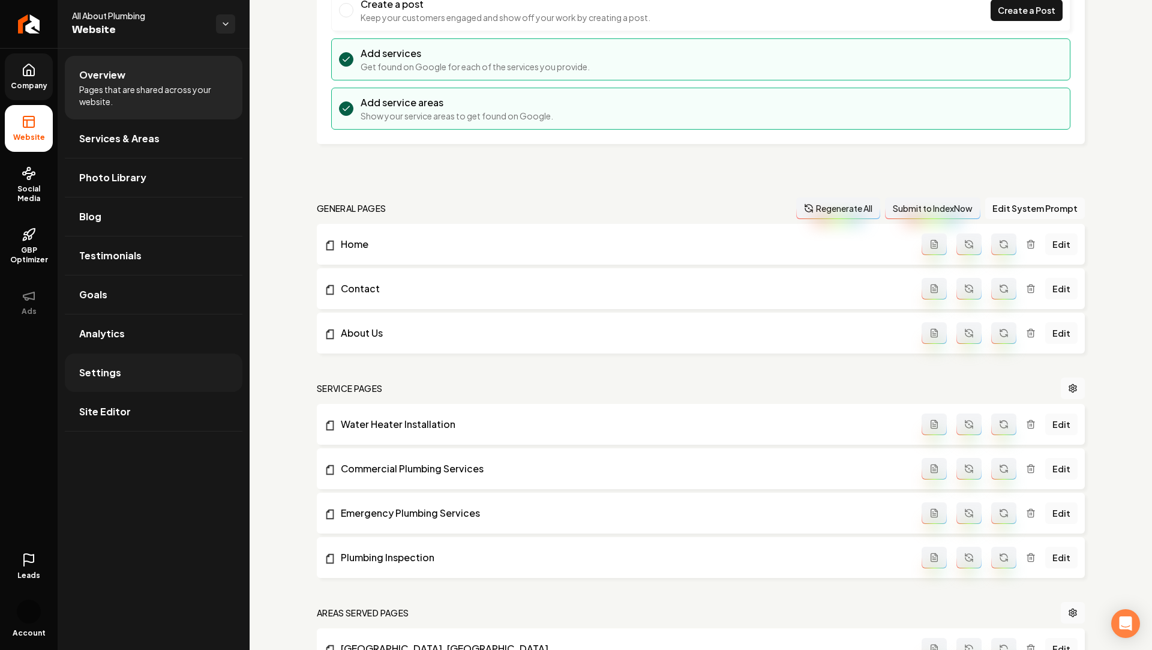
click at [112, 374] on span "Settings" at bounding box center [100, 372] width 42 height 14
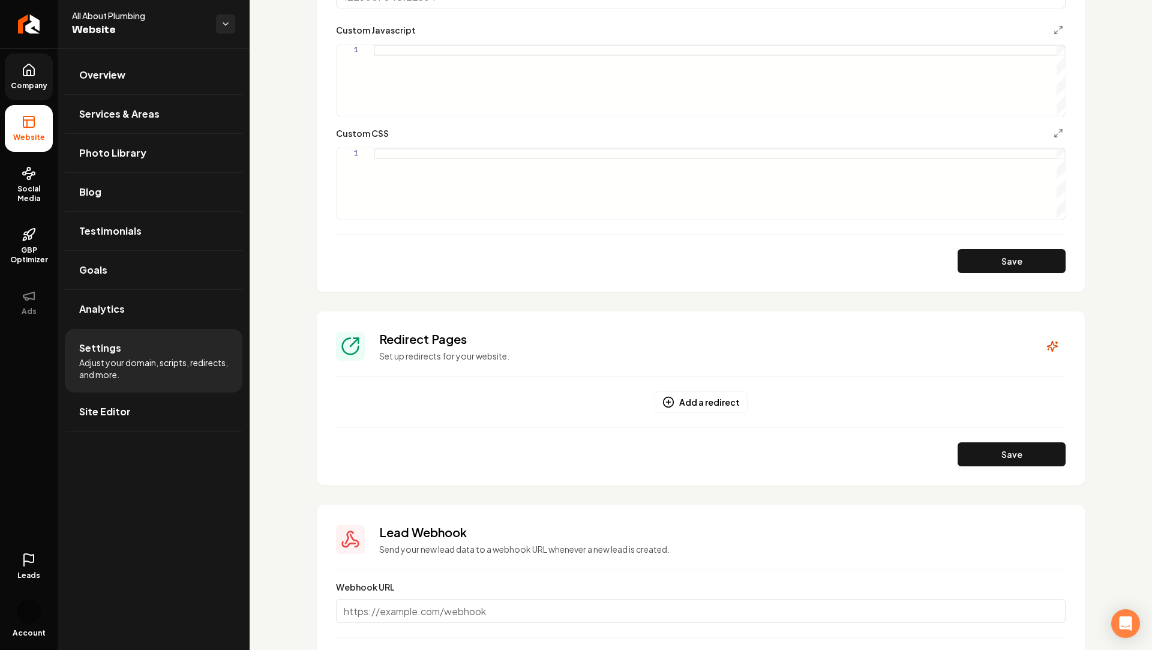
scroll to position [832, 0]
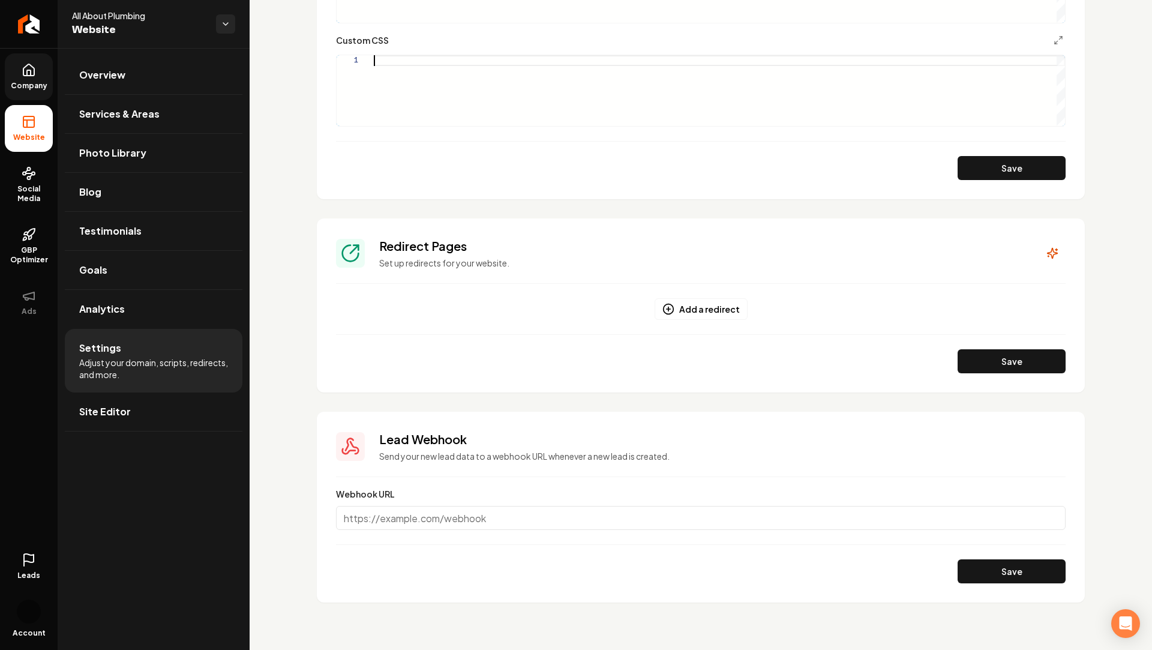
click at [389, 61] on div "Main content area" at bounding box center [719, 90] width 691 height 71
click at [470, 62] on div ".grab-navbar-variant-2-logo img { height: 8rem ; max-height: 8rem ; }" at bounding box center [719, 90] width 691 height 71
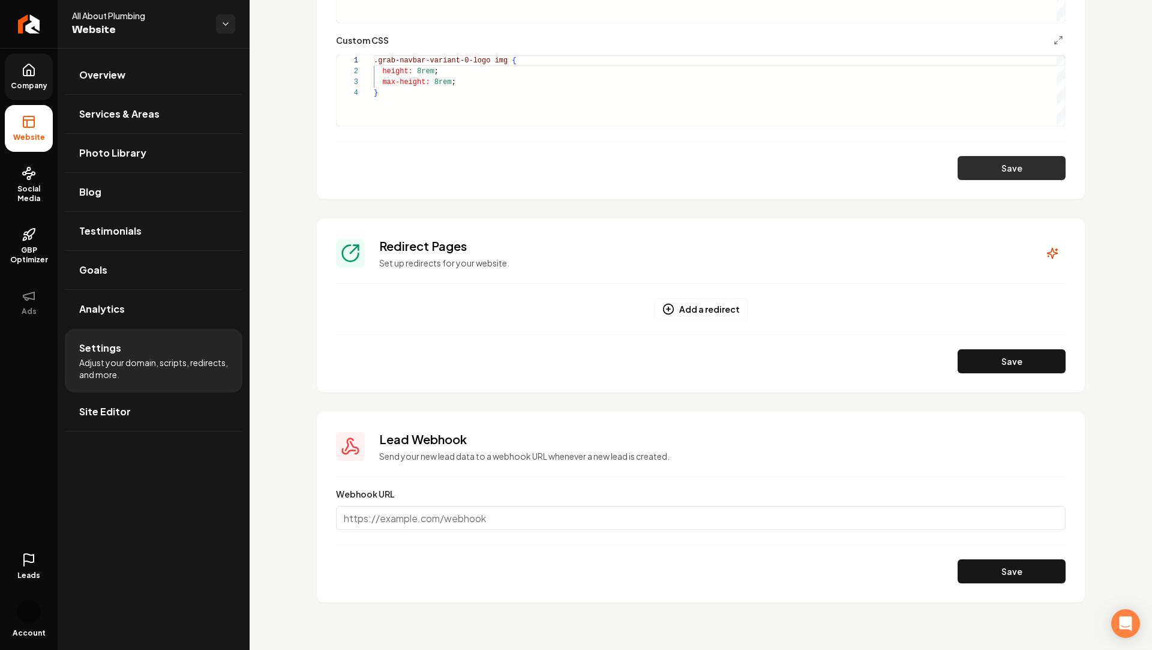
click at [1001, 178] on button "Save" at bounding box center [1012, 168] width 108 height 24
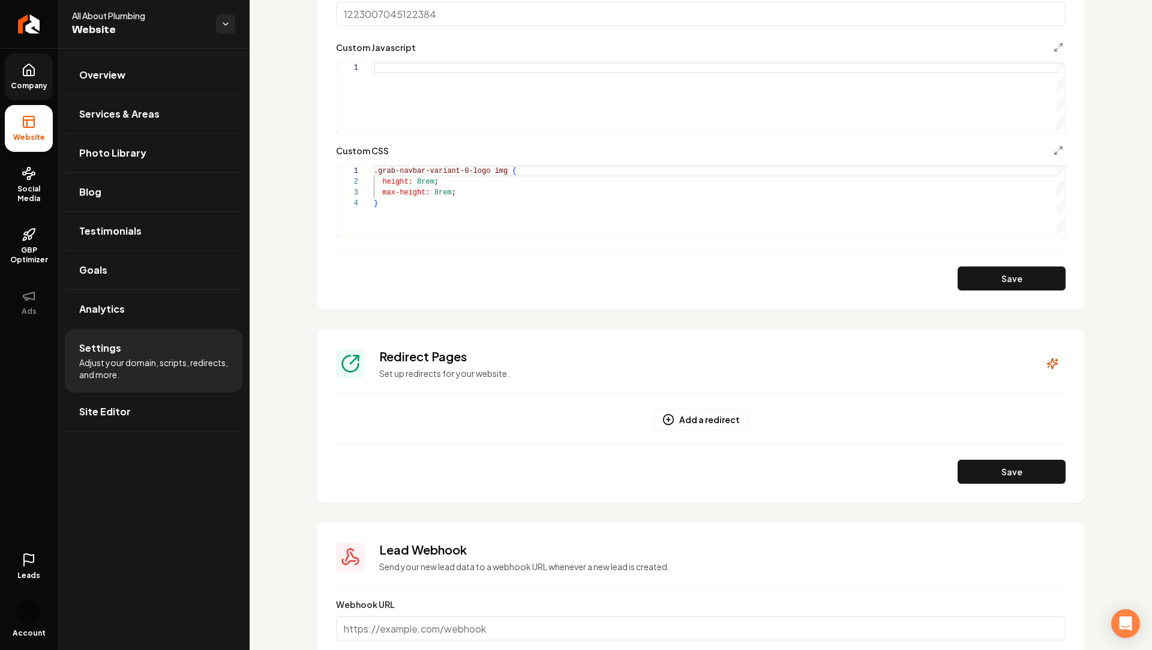
scroll to position [709, 0]
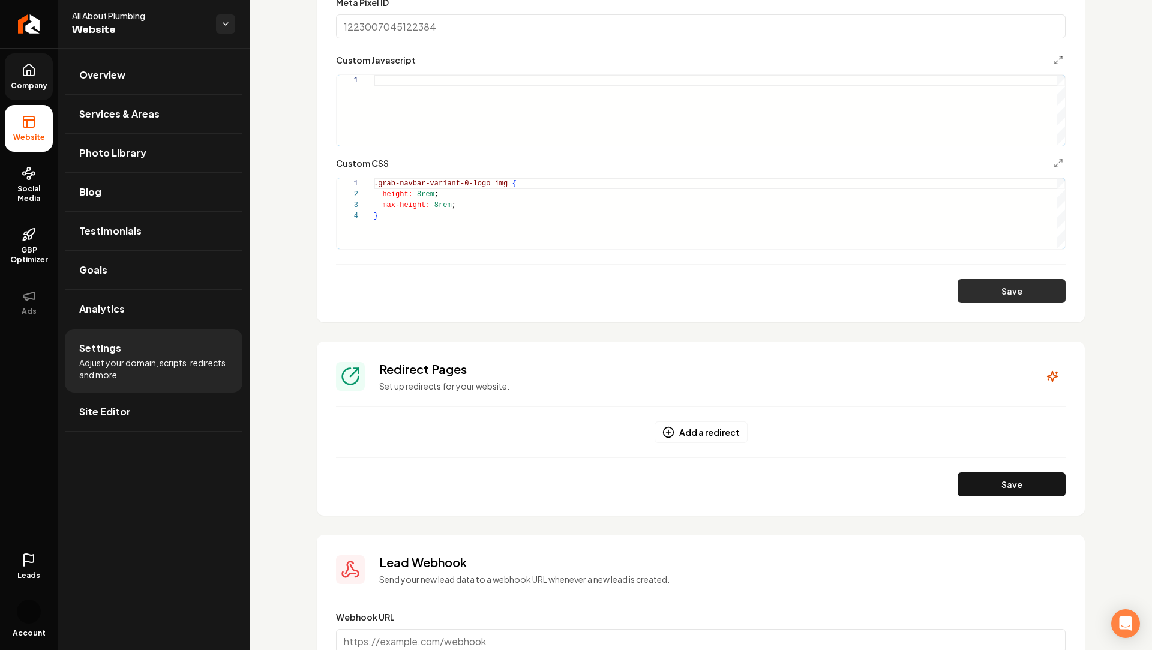
click at [1024, 292] on button "Save" at bounding box center [1012, 291] width 108 height 24
click at [466, 181] on div ".grab-navbar-variant-0-logo img { height: 8rem ; max-height: 8rem ; }" at bounding box center [719, 213] width 691 height 71
click at [422, 196] on div ".grab-navbar-variant-0-logo img { height: 8rem ; max-height: 8rem ; }" at bounding box center [719, 213] width 691 height 71
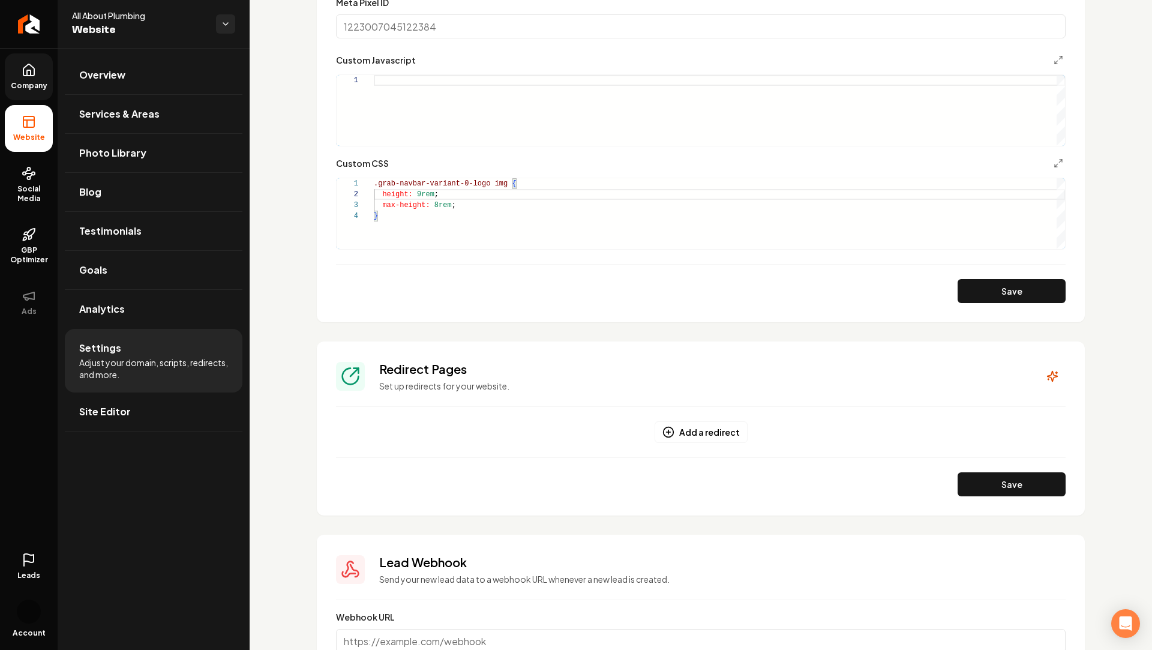
click at [438, 208] on div ".grab-navbar-variant-0-logo img { height: 9rem ; max-height: 8rem ; }" at bounding box center [719, 213] width 691 height 71
click at [1037, 292] on button "Save" at bounding box center [1012, 291] width 108 height 24
click at [469, 181] on div ".grab-navbar-variant-0-logo img { height: 9rem ; max-height: 9rem ; }" at bounding box center [719, 213] width 691 height 71
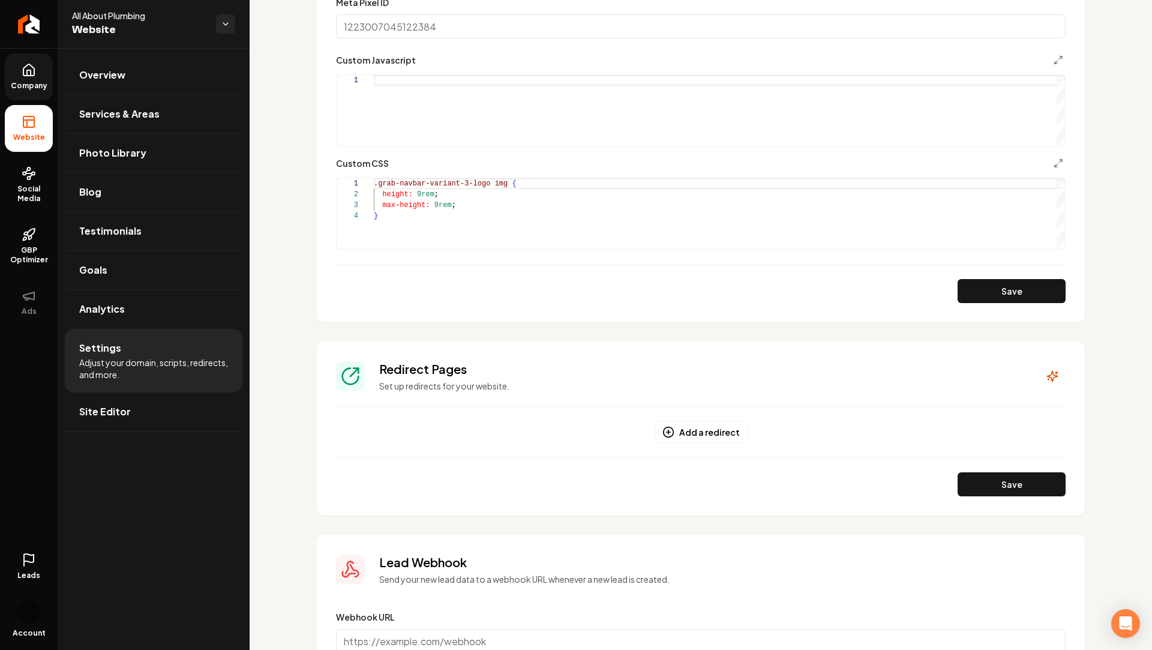
click at [421, 194] on div ".grab-navbar-variant-3-logo img { height: 9rem ; max-height: 9rem ; }" at bounding box center [719, 213] width 691 height 71
click at [439, 206] on div ".grab-navbar-variant-3-logo img { height: 7rem ; max-height: 9rem ; }" at bounding box center [719, 213] width 691 height 71
type textarea "**********"
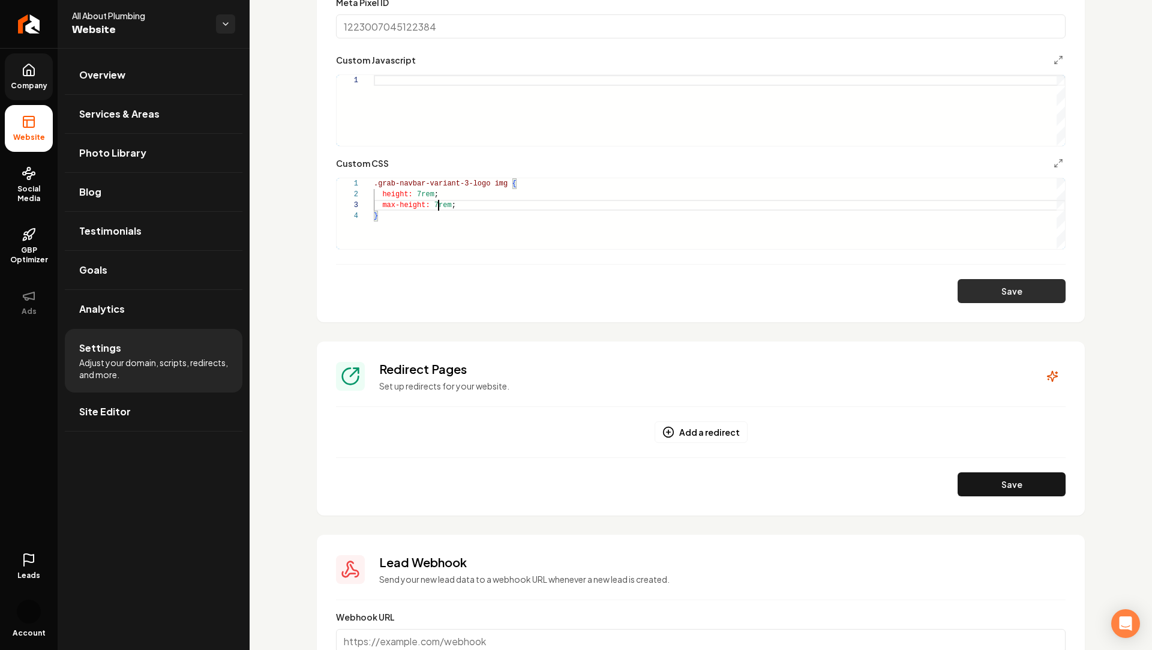
click at [993, 295] on button "Save" at bounding box center [1012, 291] width 108 height 24
click at [100, 404] on span "Site Editor" at bounding box center [105, 411] width 52 height 14
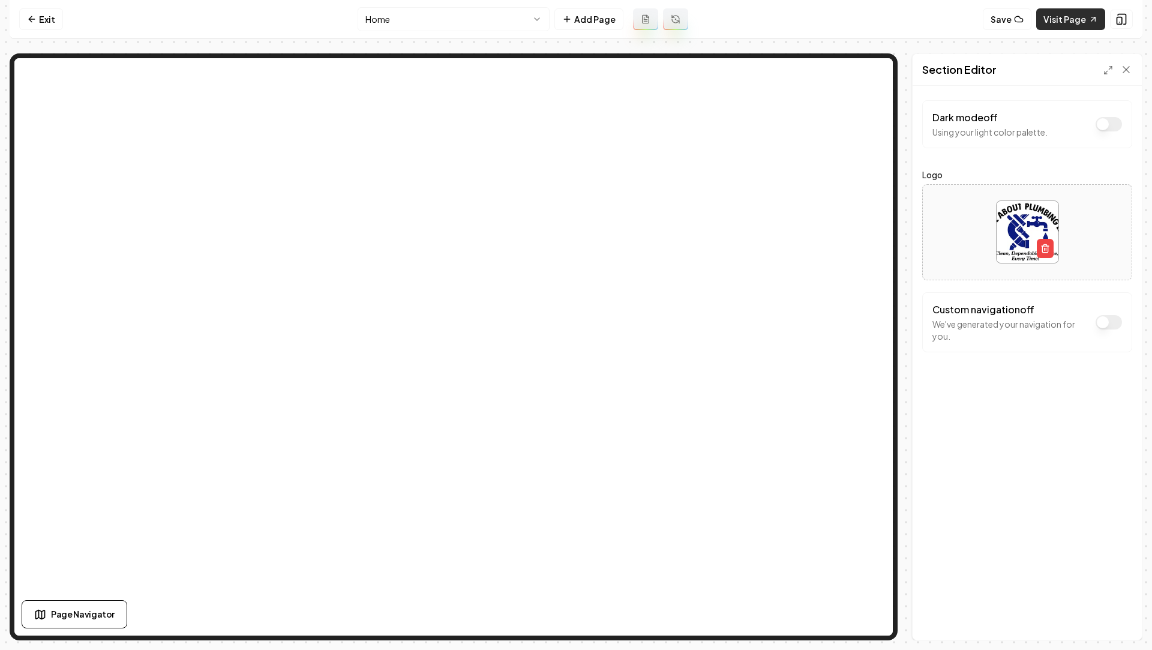
click at [1052, 27] on link "Visit Page" at bounding box center [1070, 19] width 69 height 22
click at [26, 25] on link "Exit" at bounding box center [41, 19] width 44 height 22
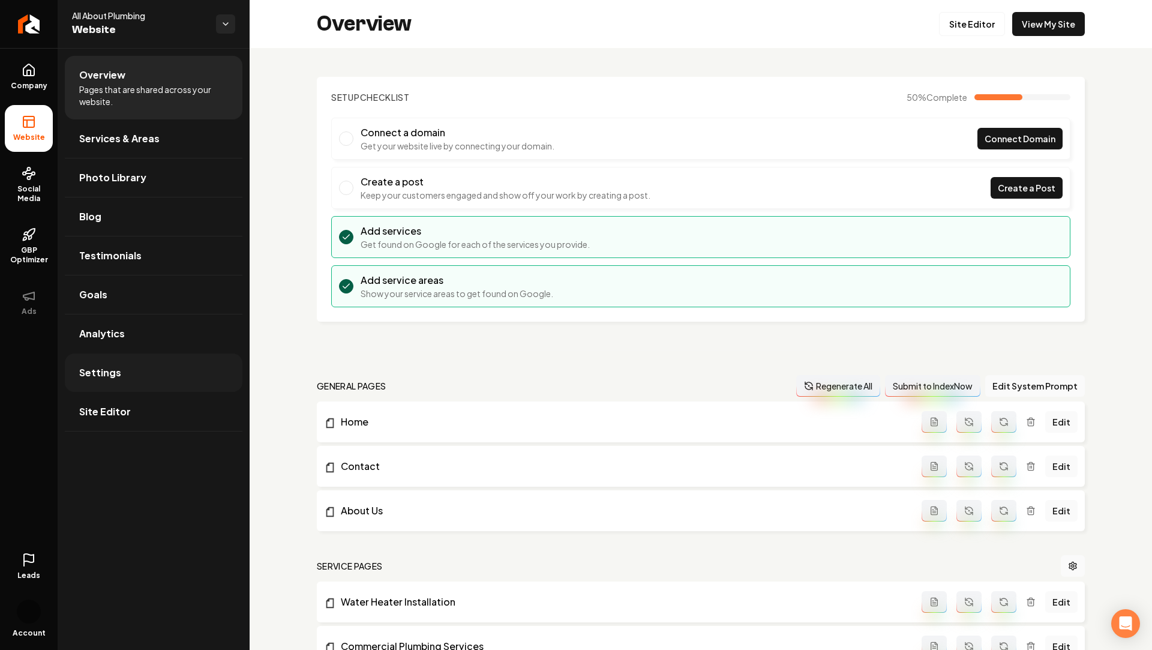
click at [106, 366] on span "Settings" at bounding box center [100, 372] width 42 height 14
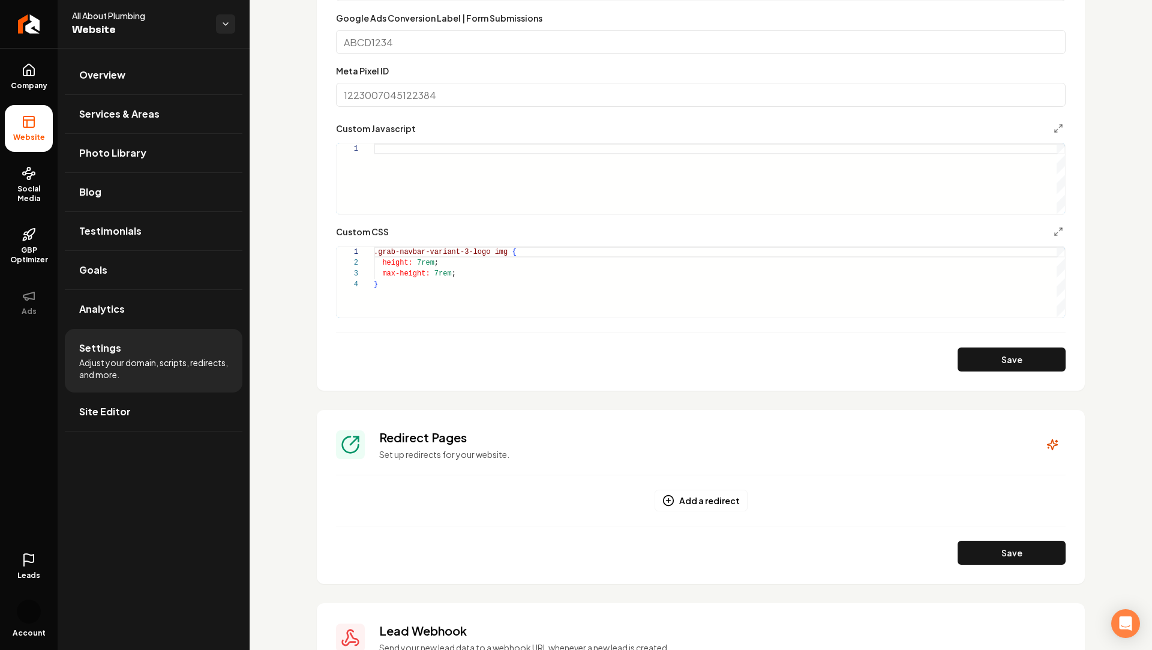
scroll to position [658, 0]
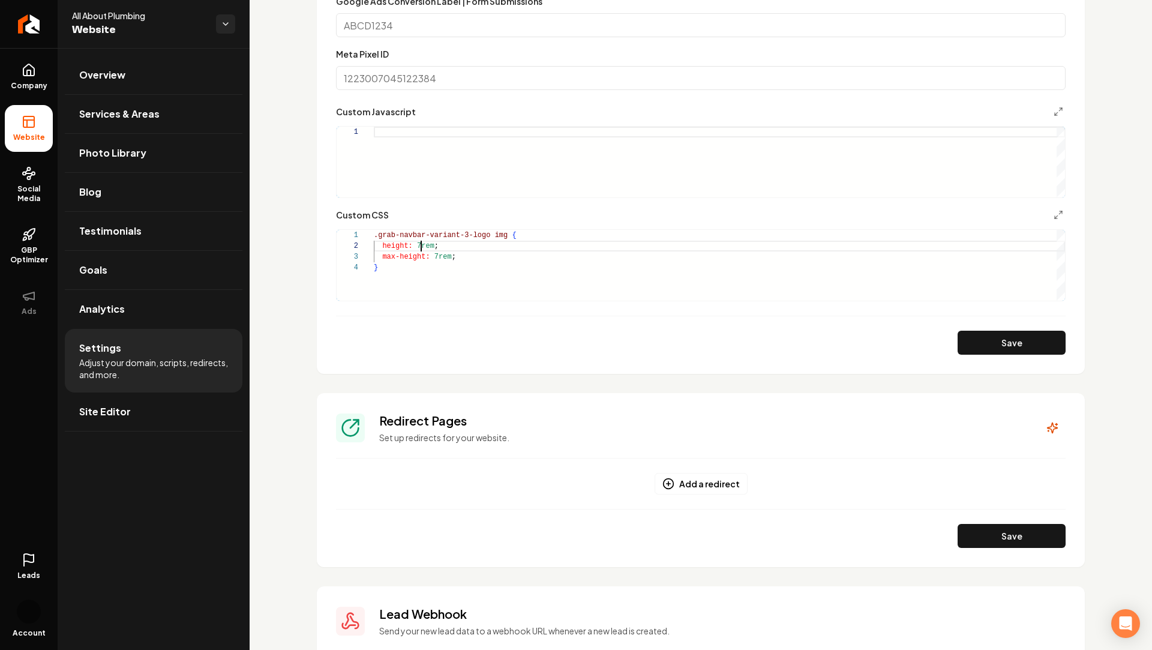
click at [422, 247] on div ".grab-navbar-variant-3-logo img { height: 7rem ; max-height: 7rem ; }" at bounding box center [719, 265] width 691 height 71
click at [439, 257] on div ".grab-navbar-variant-3-logo img { height: 8rem ; max-height: 7rem ; }" at bounding box center [719, 265] width 691 height 71
click at [977, 352] on button "Save" at bounding box center [1012, 343] width 108 height 24
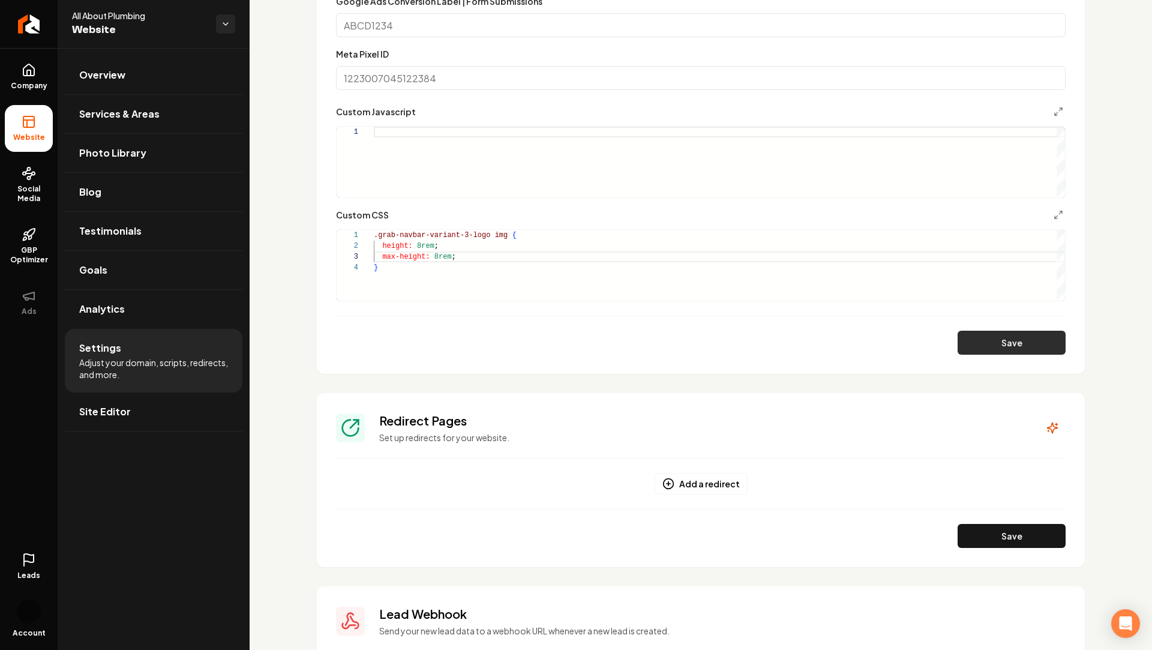
click at [1007, 345] on button "Save" at bounding box center [1012, 343] width 108 height 24
click at [415, 247] on div ".grab-navbar-variant-3-logo img { height: 8rem ; max-height: 8rem ; }" at bounding box center [719, 265] width 691 height 71
click at [437, 258] on div ".grab-navbar-variant-3-logo img { height: 9rem ; max-height: 8rem ; }" at bounding box center [719, 265] width 691 height 71
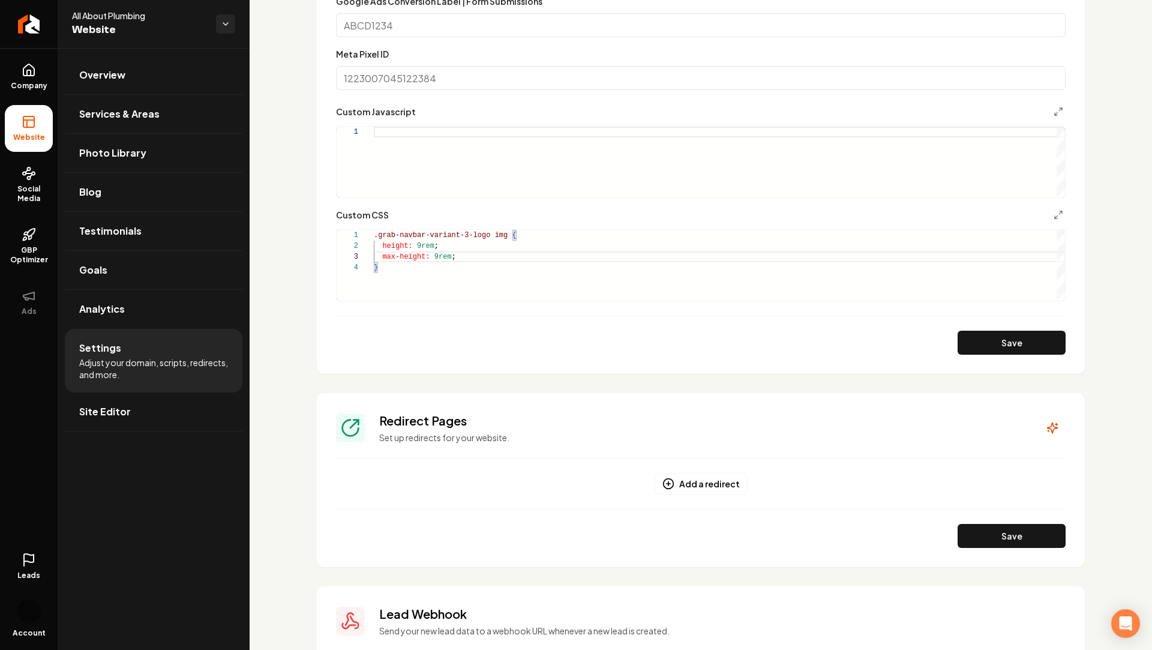
click at [1007, 356] on section "**********" at bounding box center [701, 41] width 768 height 666
click at [979, 341] on button "Save" at bounding box center [1012, 343] width 108 height 24
click at [469, 233] on div ".grab-navbar-variant-3-logo img { height: 9rem ; max-height: 9rem ; }" at bounding box center [719, 265] width 691 height 71
type textarea "**********"
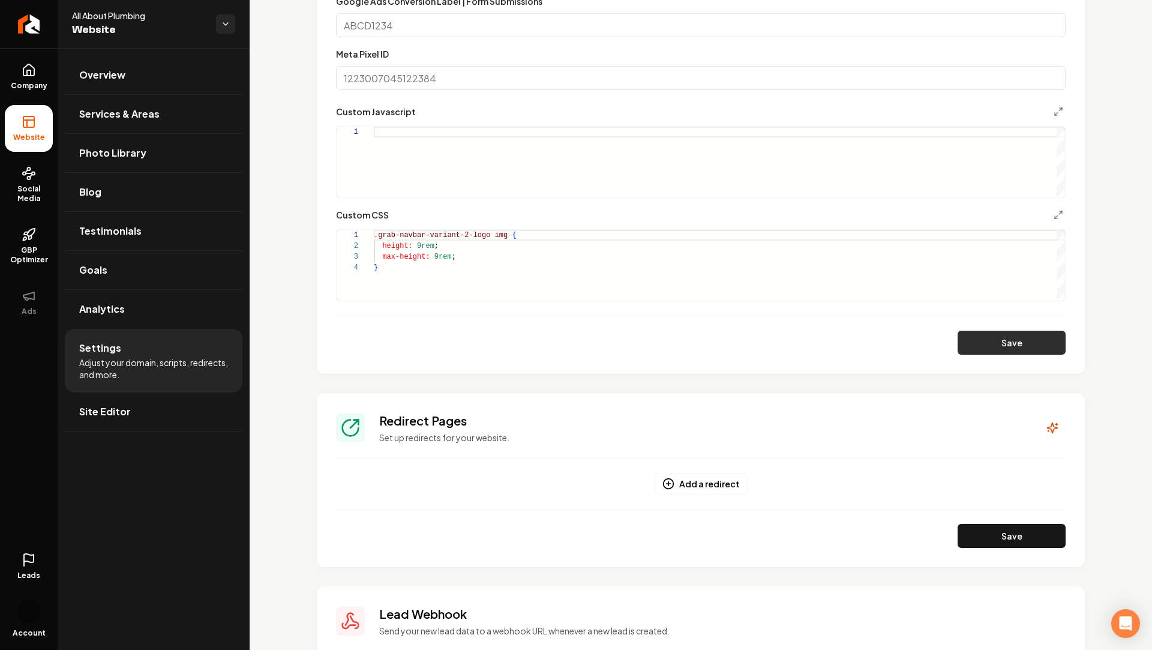
click at [1012, 351] on button "Save" at bounding box center [1012, 343] width 108 height 24
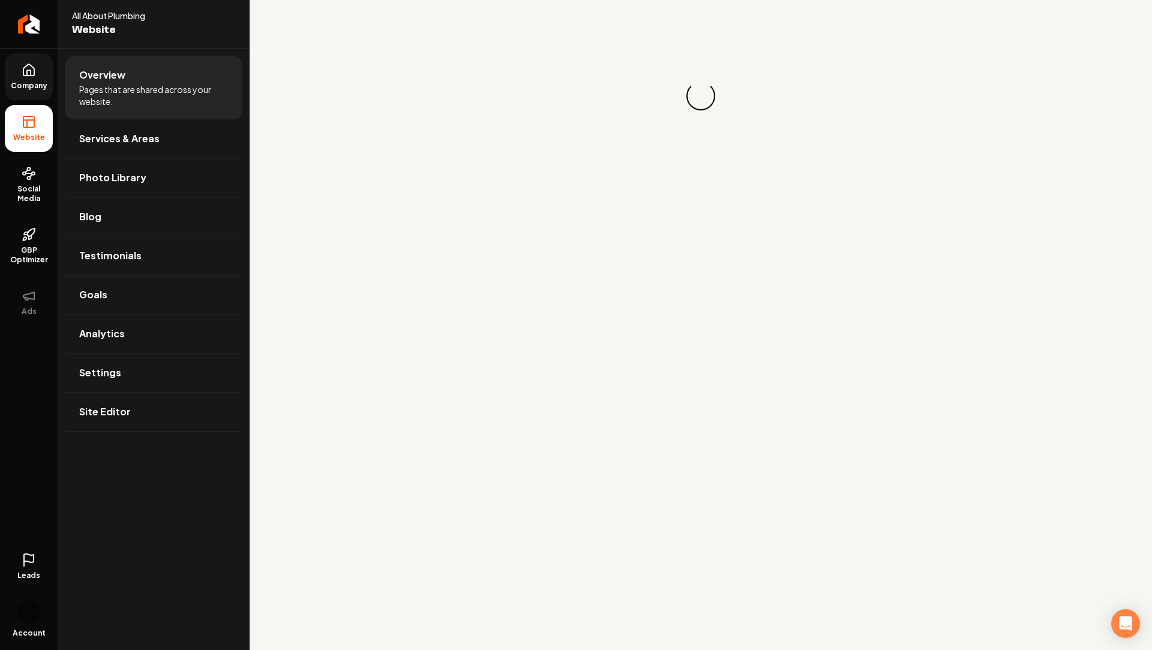
click at [40, 71] on link "Company" at bounding box center [29, 76] width 48 height 47
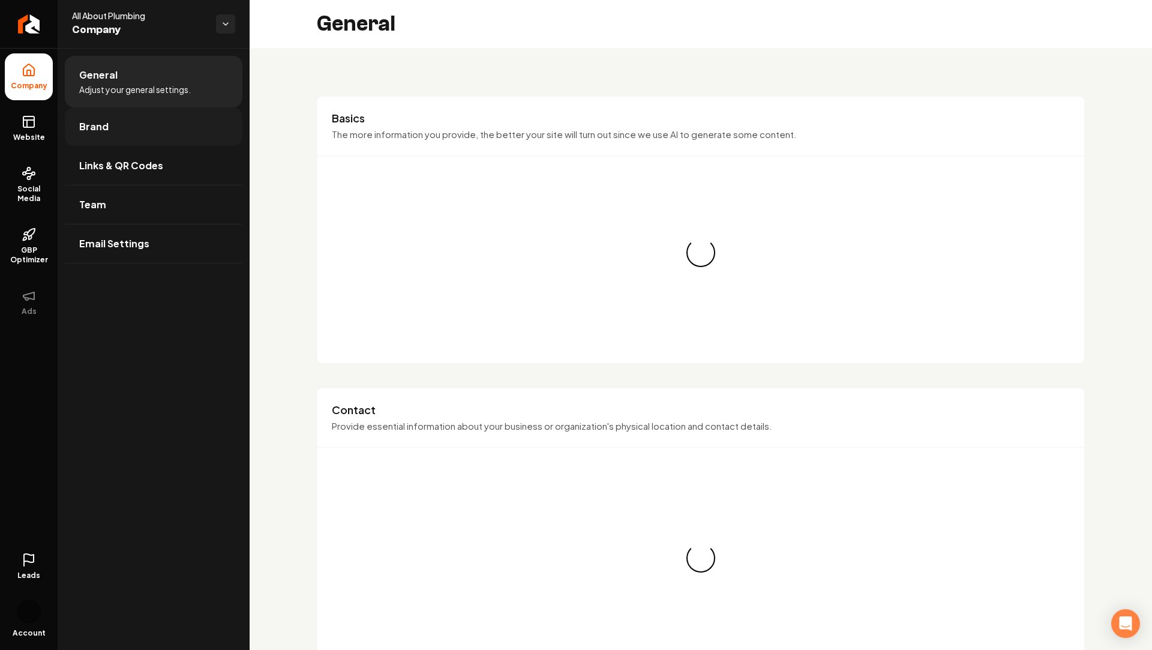
click at [105, 124] on span "Brand" at bounding box center [93, 126] width 29 height 14
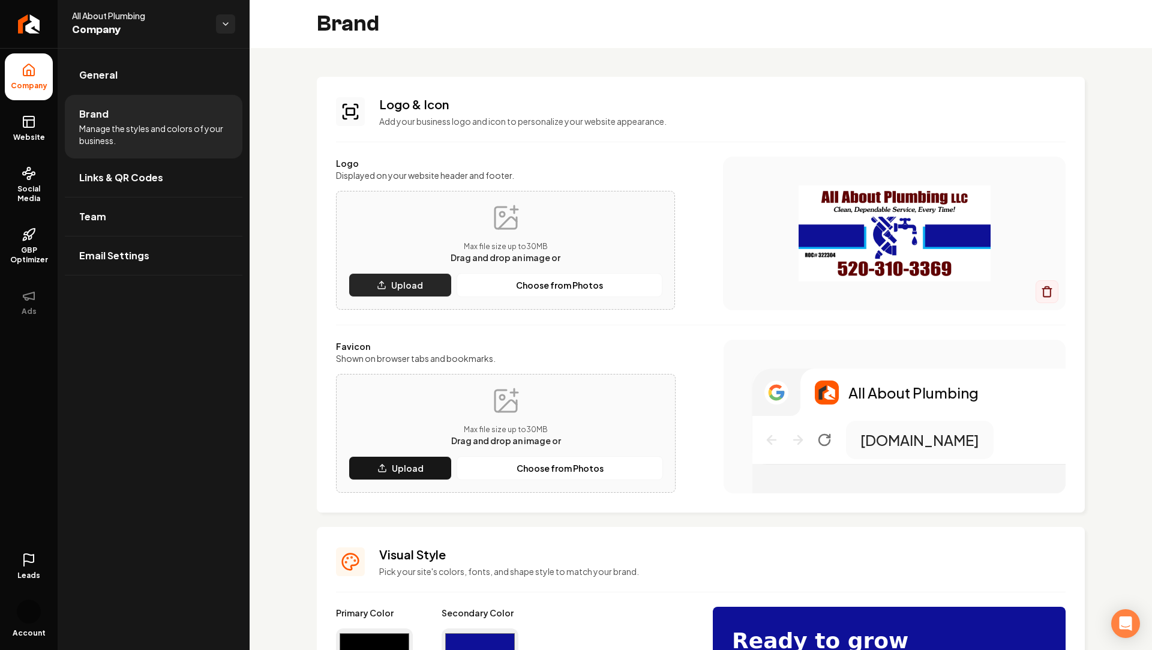
click at [394, 290] on p "Upload" at bounding box center [407, 285] width 32 height 12
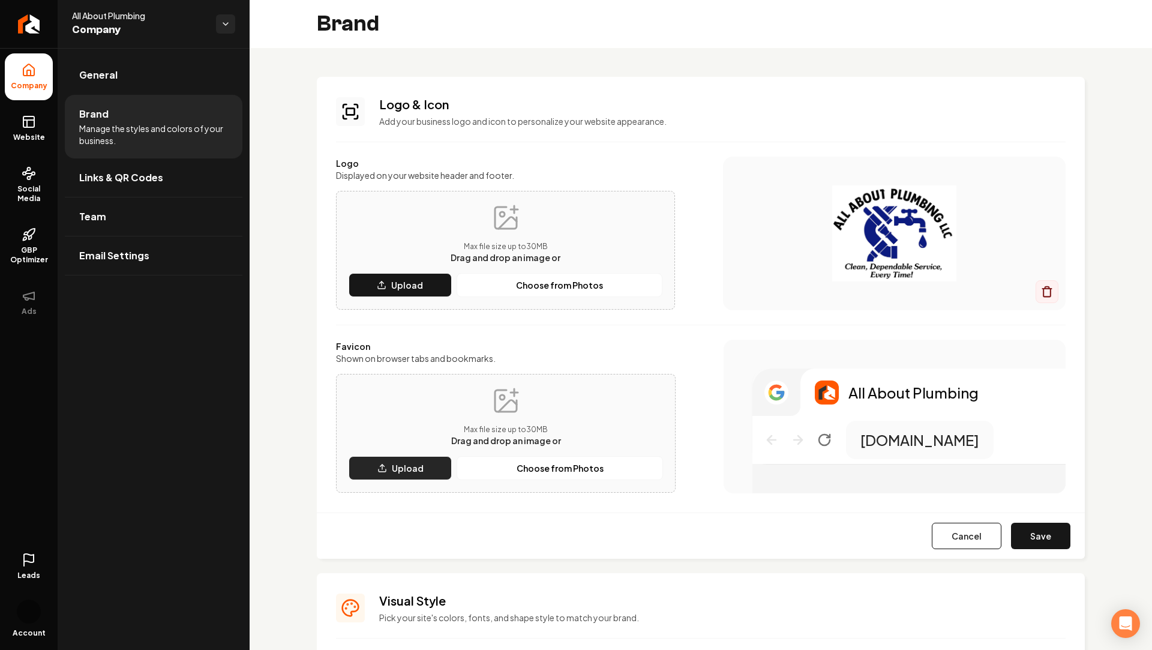
click at [388, 471] on button "Upload" at bounding box center [400, 468] width 103 height 24
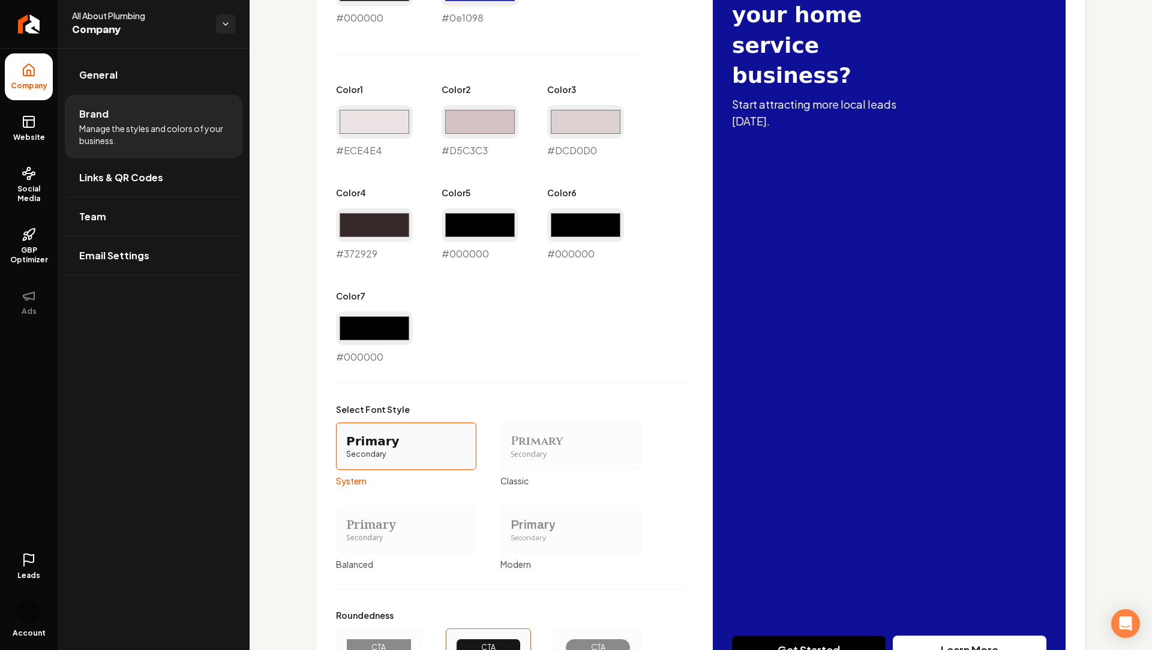
scroll to position [701, 0]
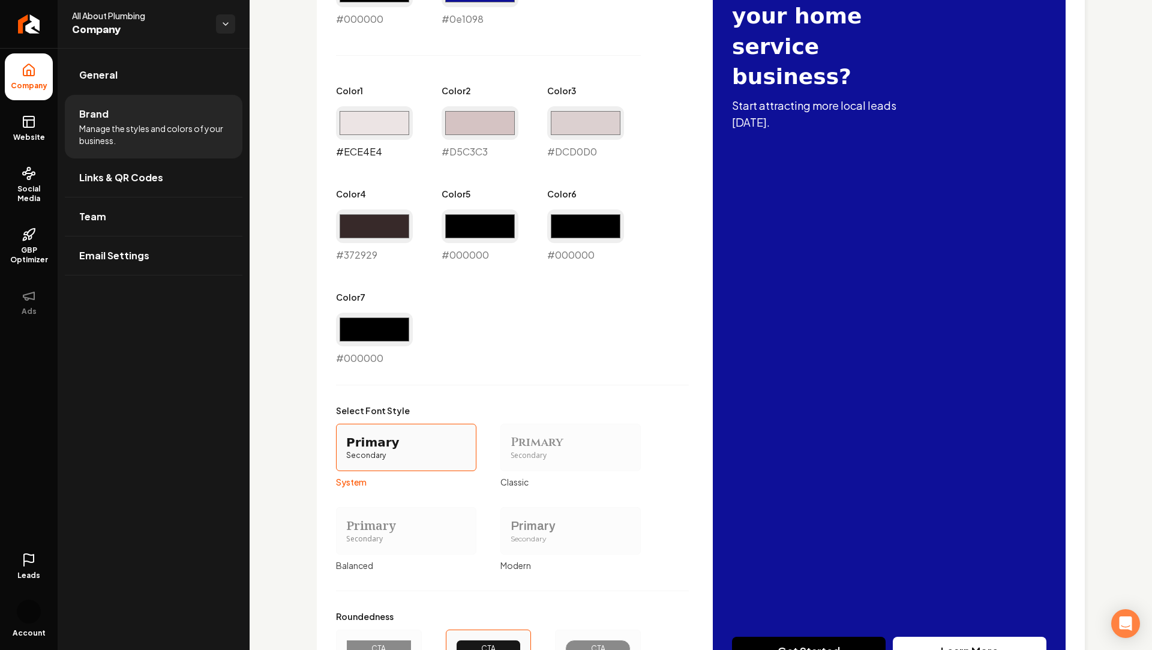
click at [374, 133] on input "#ece4e4" at bounding box center [374, 123] width 77 height 34
type input "#e4e5ec"
click at [500, 102] on div "Color 2 #d5c3c3 #D5C3C3" at bounding box center [480, 122] width 77 height 74
click at [498, 111] on input "#d5c3c3" at bounding box center [480, 123] width 77 height 34
type input "#c6d0d7"
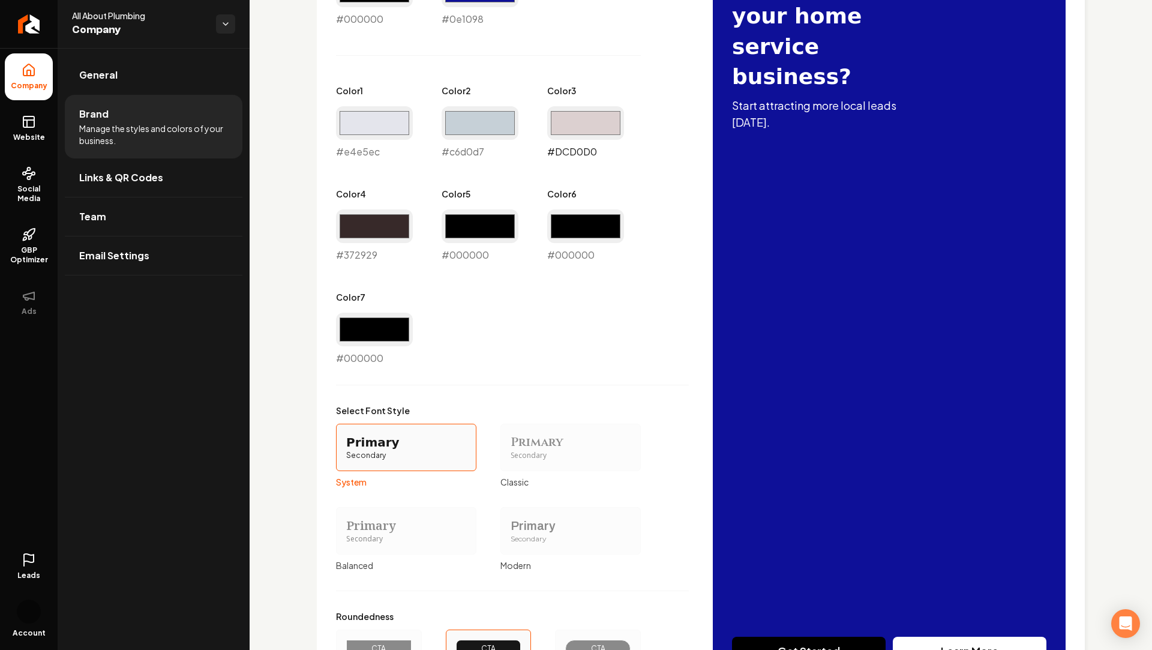
click at [577, 128] on input "#dcd0d0" at bounding box center [585, 123] width 77 height 34
type input "#d0d3dc"
click at [655, 371] on div "Primary Color #000000 #000000 Secondary Color #0e1098 #0e1098 Color 1 #e4e5ec #…" at bounding box center [512, 318] width 353 height 733
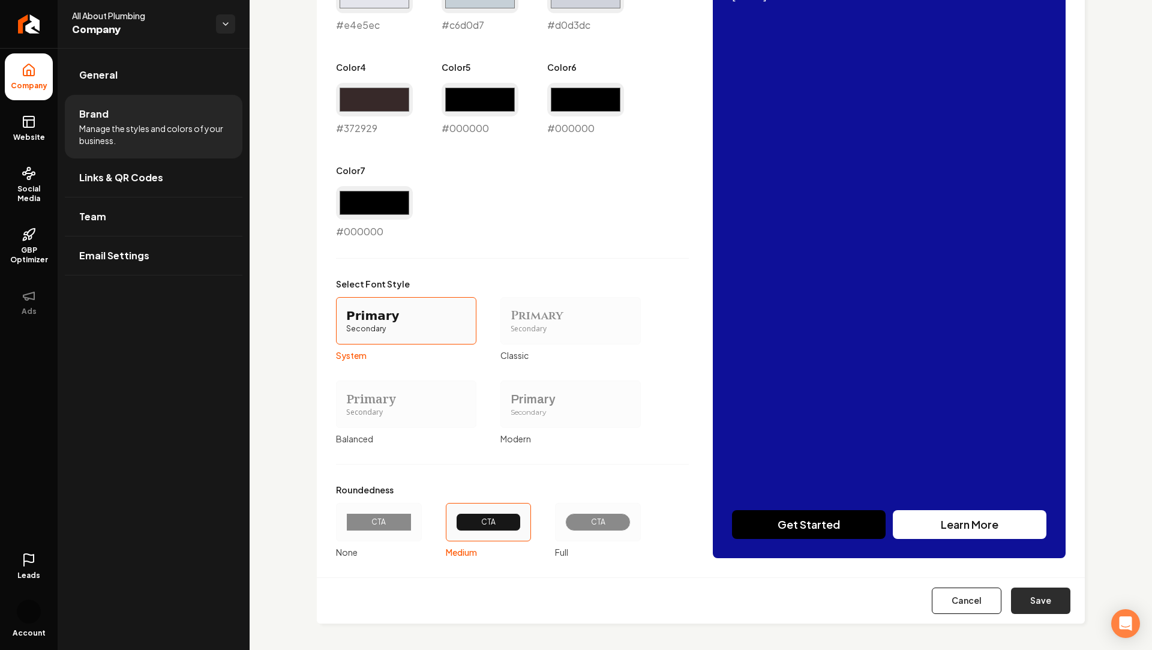
click at [1039, 596] on button "Save" at bounding box center [1040, 600] width 59 height 26
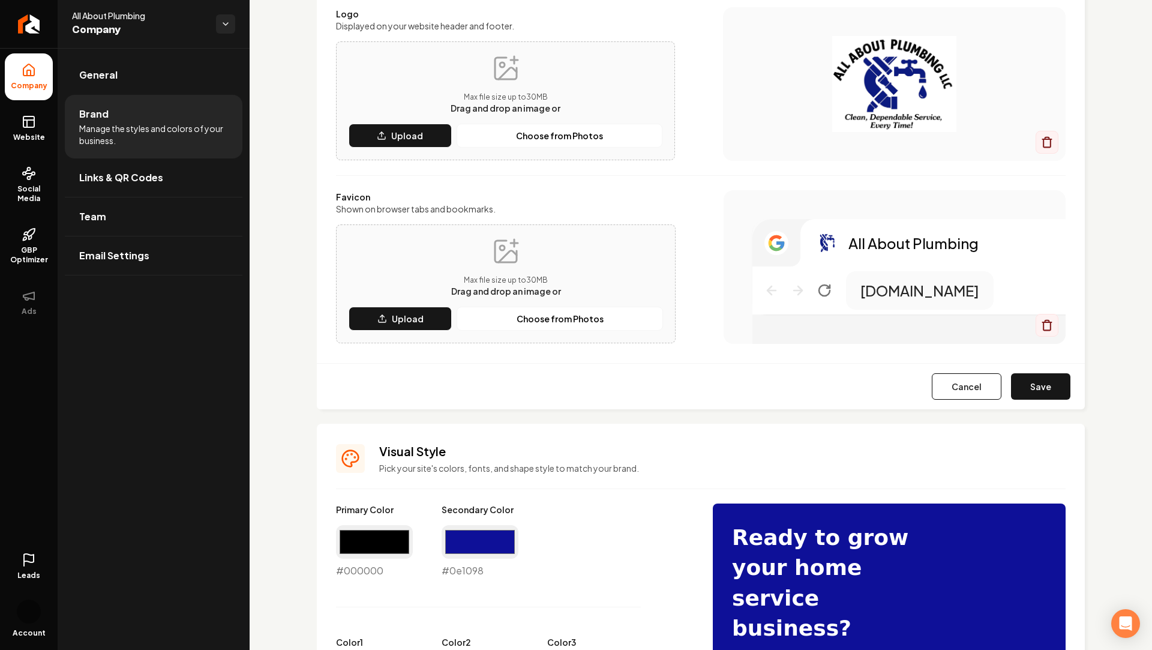
scroll to position [0, 0]
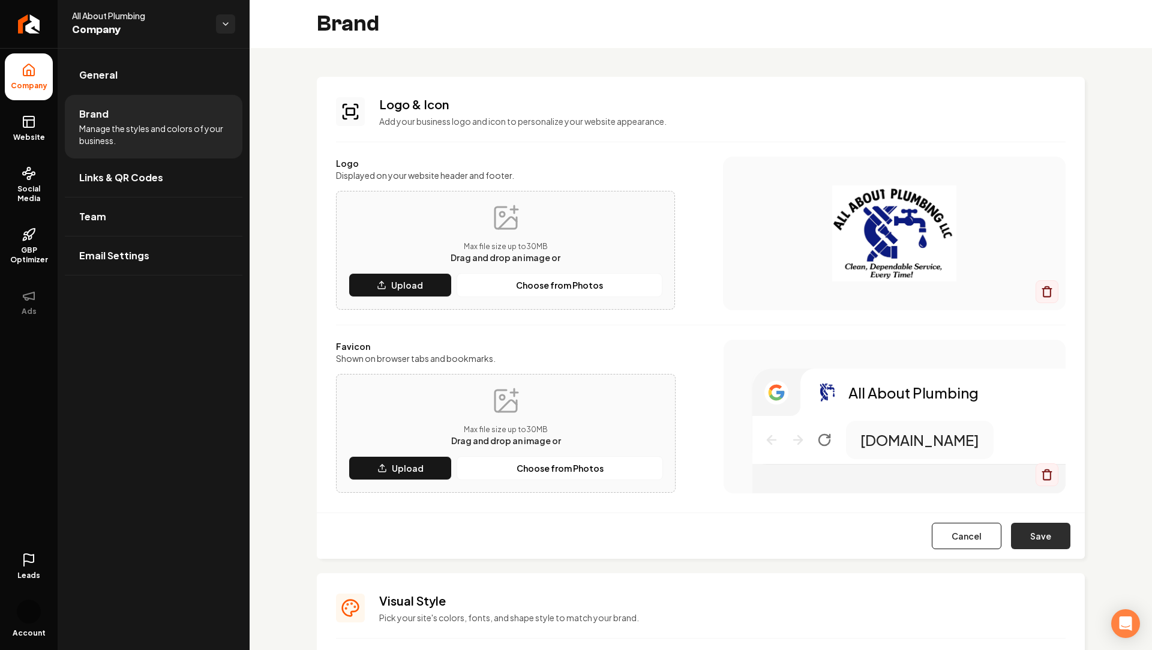
click at [1049, 543] on button "Save" at bounding box center [1040, 536] width 59 height 26
